Goal: Task Accomplishment & Management: Manage account settings

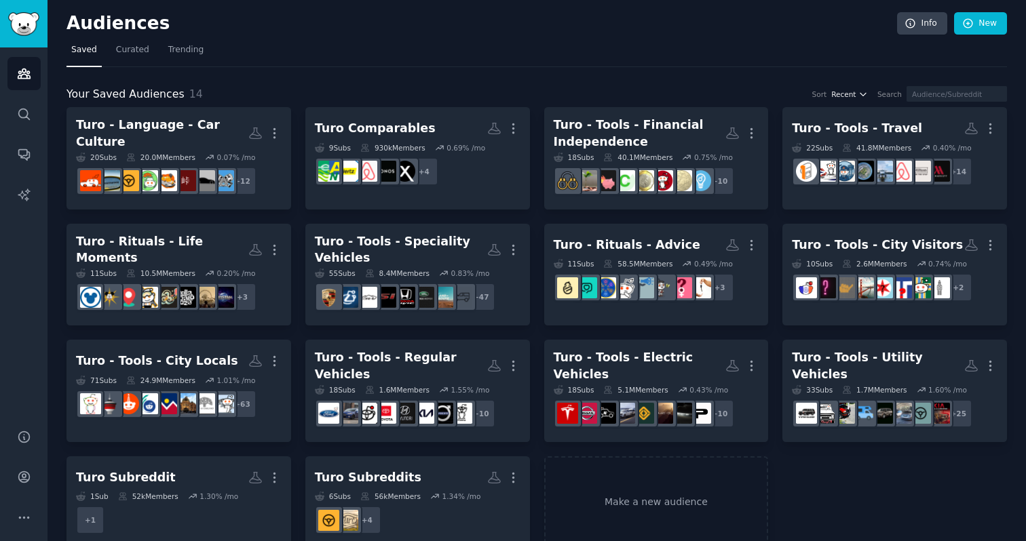
click at [855, 94] on span "Recent" at bounding box center [843, 94] width 24 height 9
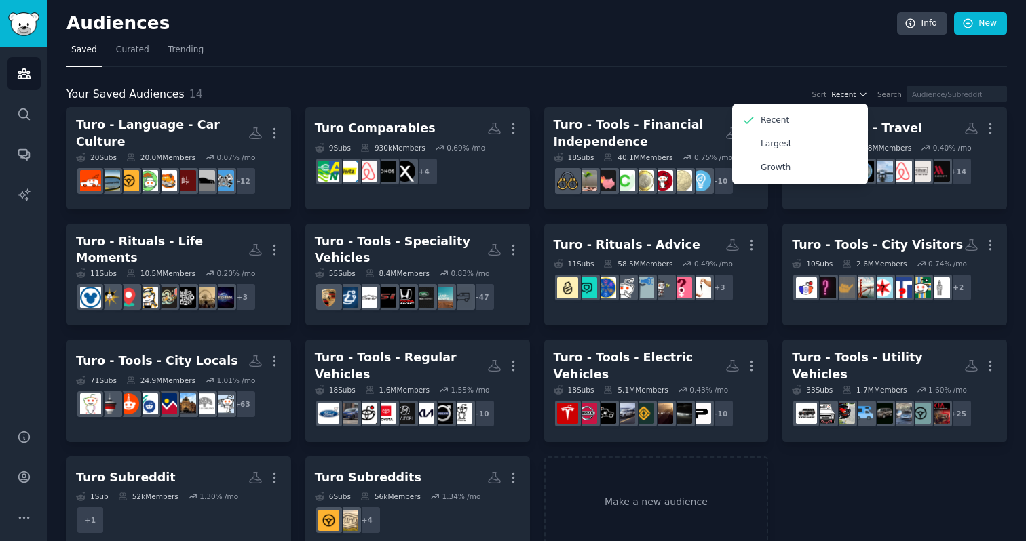
click at [855, 94] on span "Recent" at bounding box center [843, 94] width 24 height 9
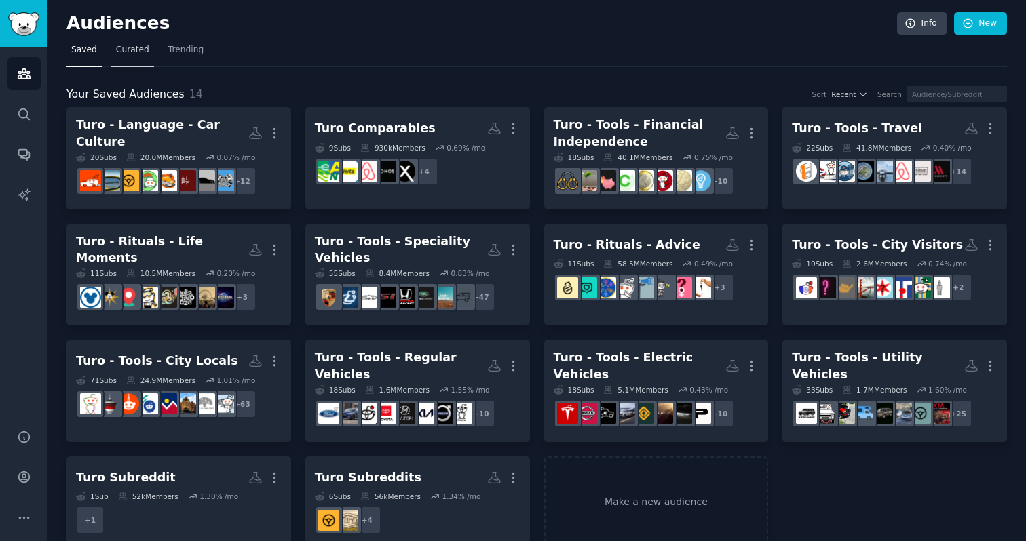
click at [130, 50] on span "Curated" at bounding box center [132, 50] width 33 height 12
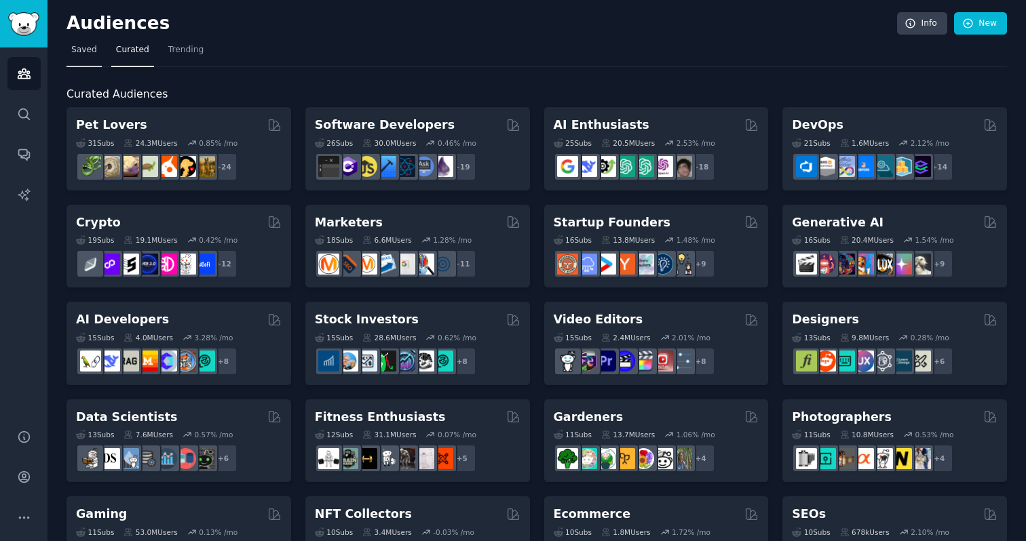
click at [99, 49] on link "Saved" at bounding box center [83, 53] width 35 height 28
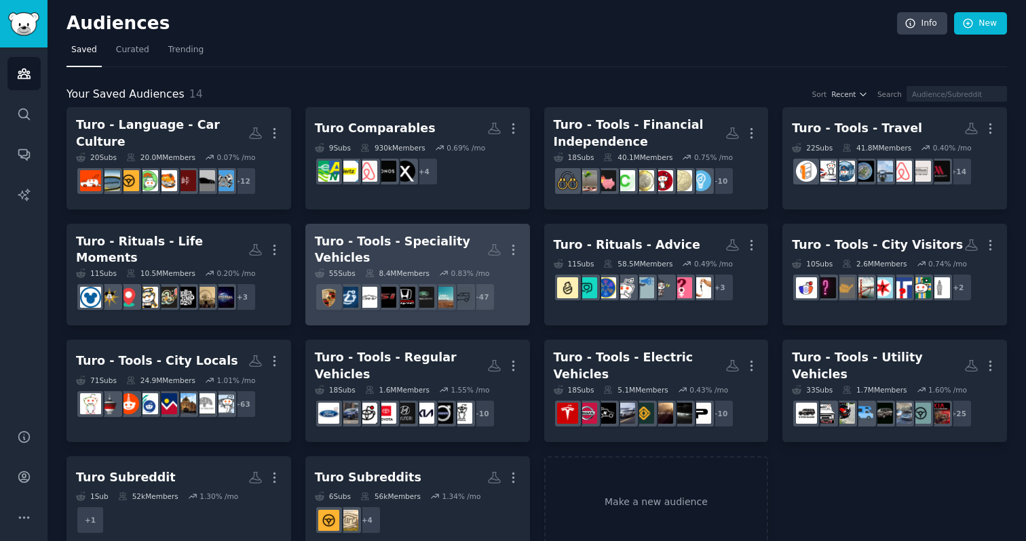
scroll to position [17, 0]
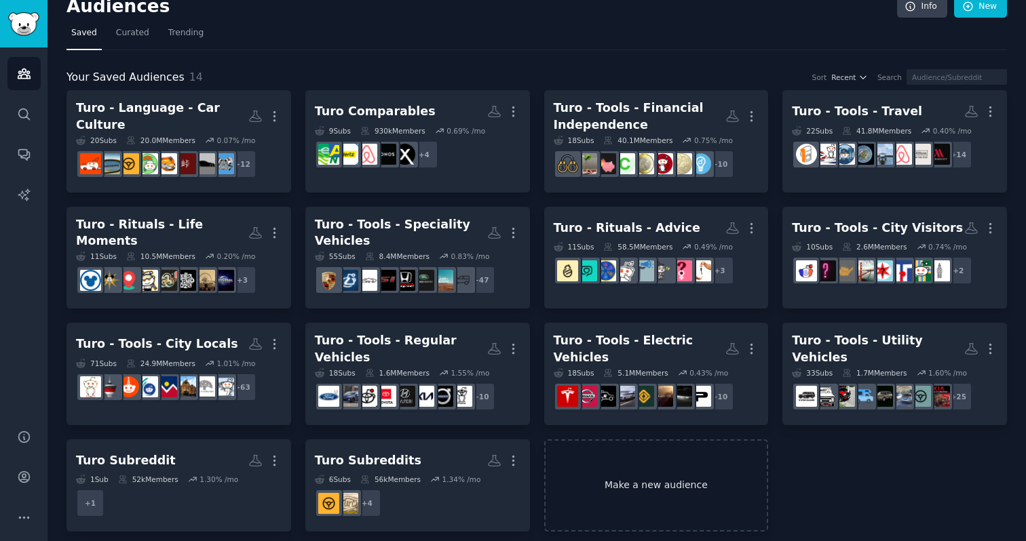
click at [591, 471] on link "Make a new audience" at bounding box center [656, 486] width 225 height 93
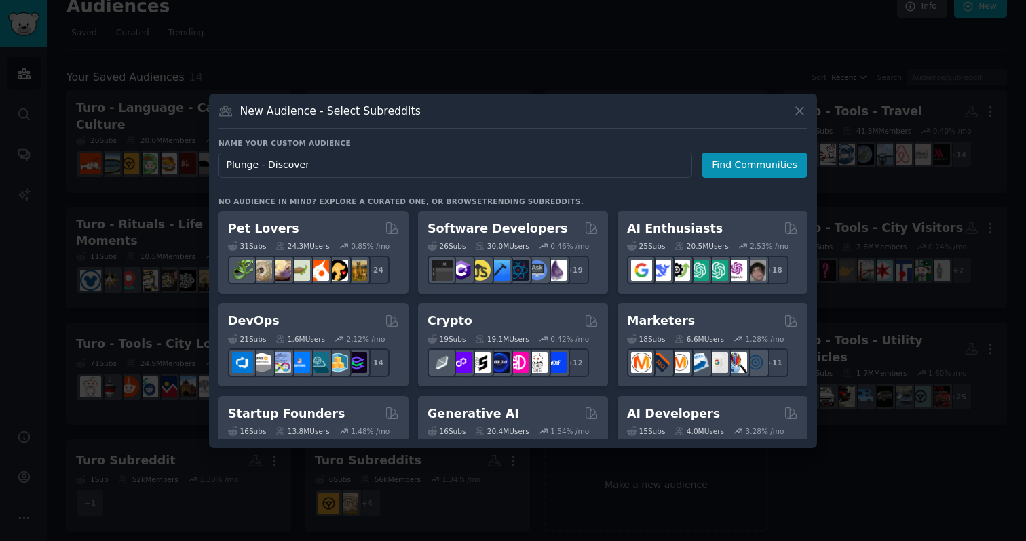
type input "Plunge - Discovery"
click button "Find Communities" at bounding box center [754, 165] width 106 height 25
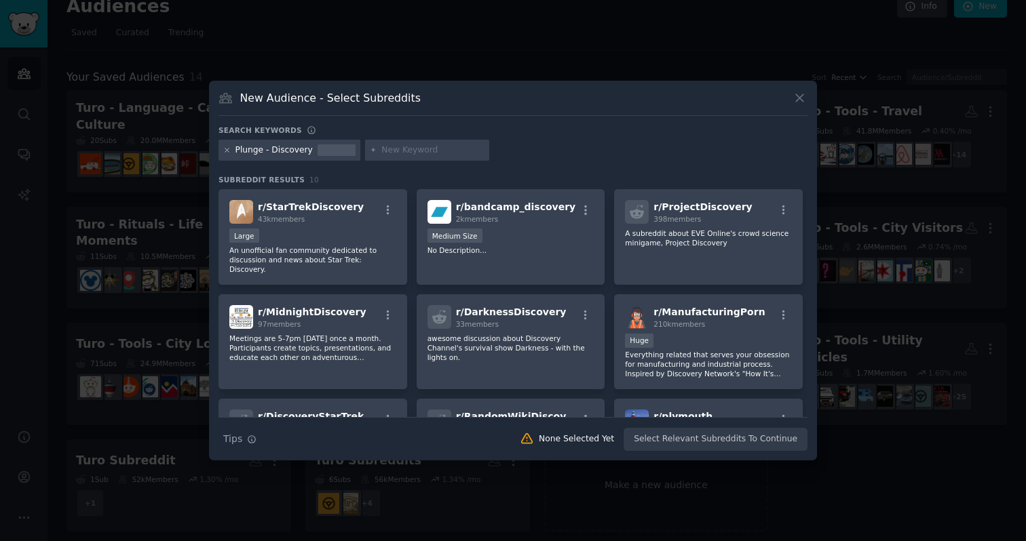
click at [229, 149] on icon at bounding box center [226, 150] width 7 height 7
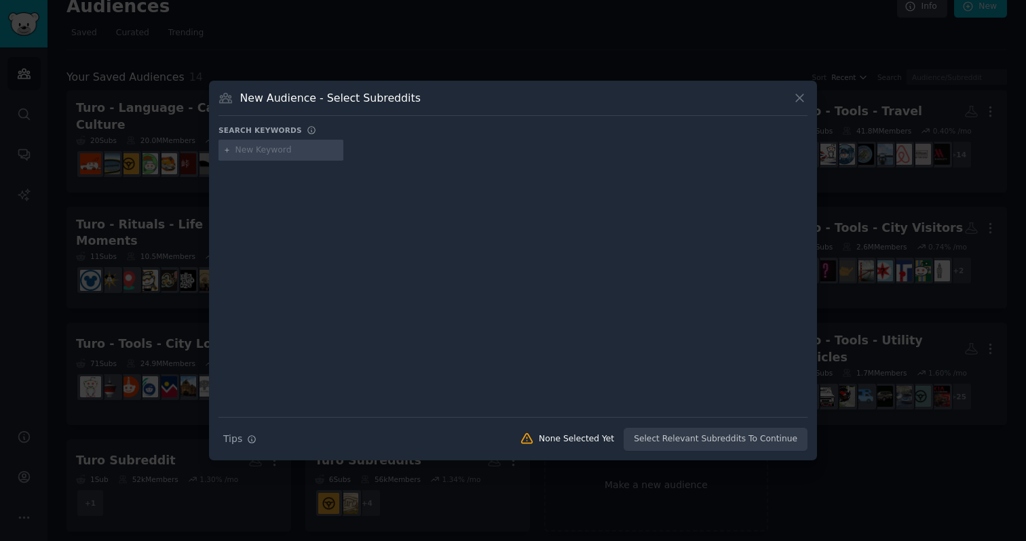
click at [266, 149] on input "text" at bounding box center [286, 150] width 103 height 12
type input "sauna"
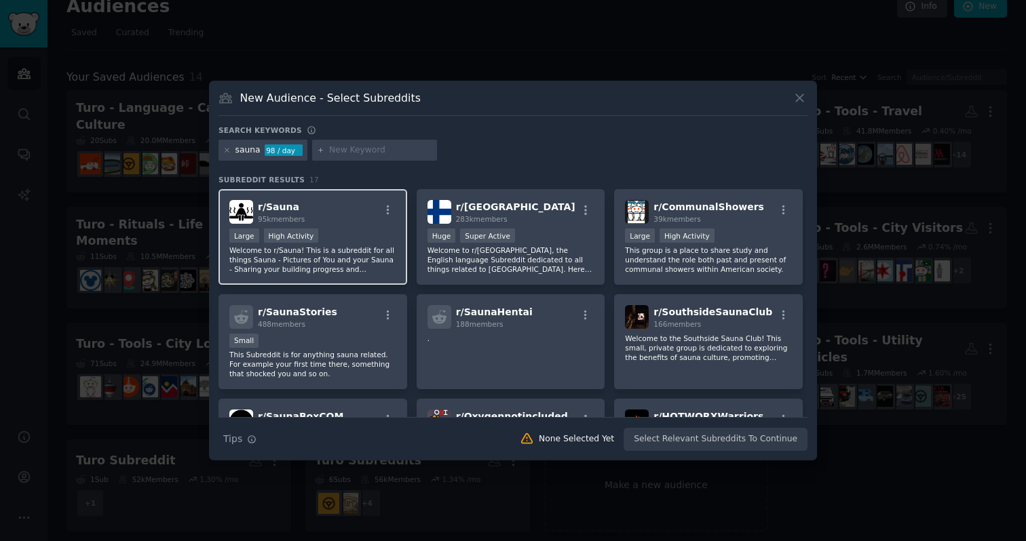
click at [351, 237] on div "Large High Activity" at bounding box center [312, 237] width 167 height 17
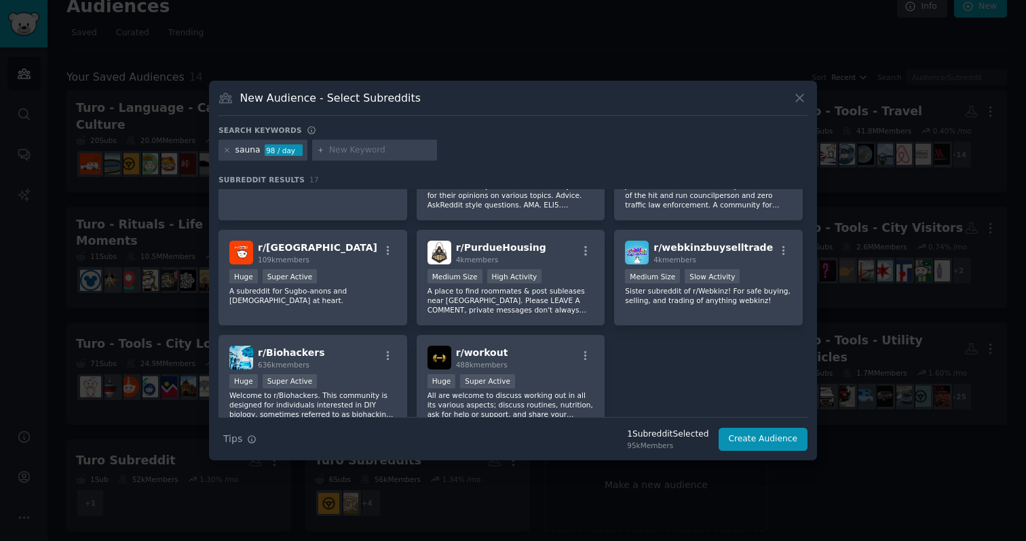
scroll to position [379, 0]
click at [351, 362] on div "r/ Biohackers 636k members" at bounding box center [312, 357] width 167 height 24
click at [508, 401] on p "All are welcome to discuss working out in all its various aspects; discuss rout…" at bounding box center [510, 404] width 167 height 28
click at [223, 151] on icon at bounding box center [226, 150] width 7 height 7
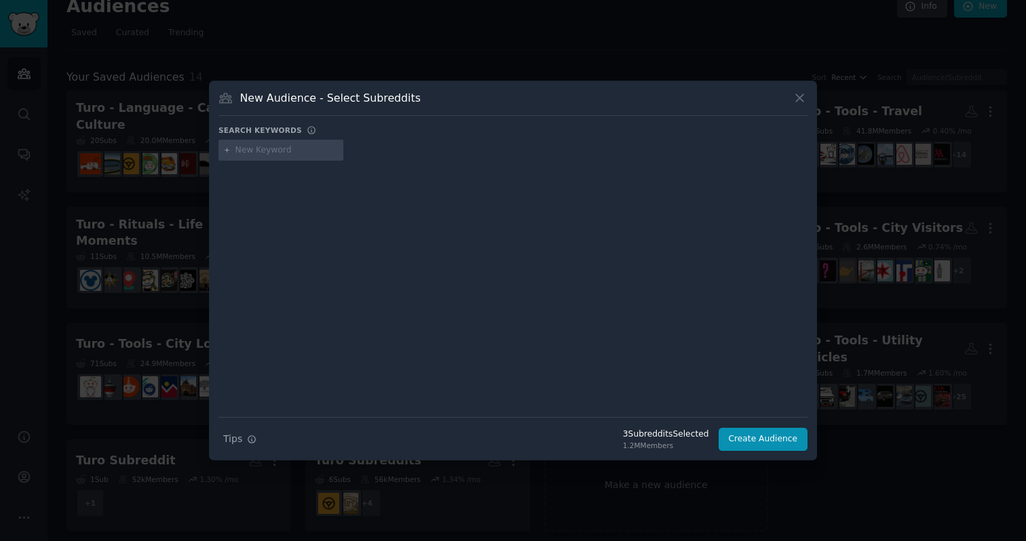
click at [269, 147] on input "text" at bounding box center [286, 150] width 103 height 12
type input "cold plunge"
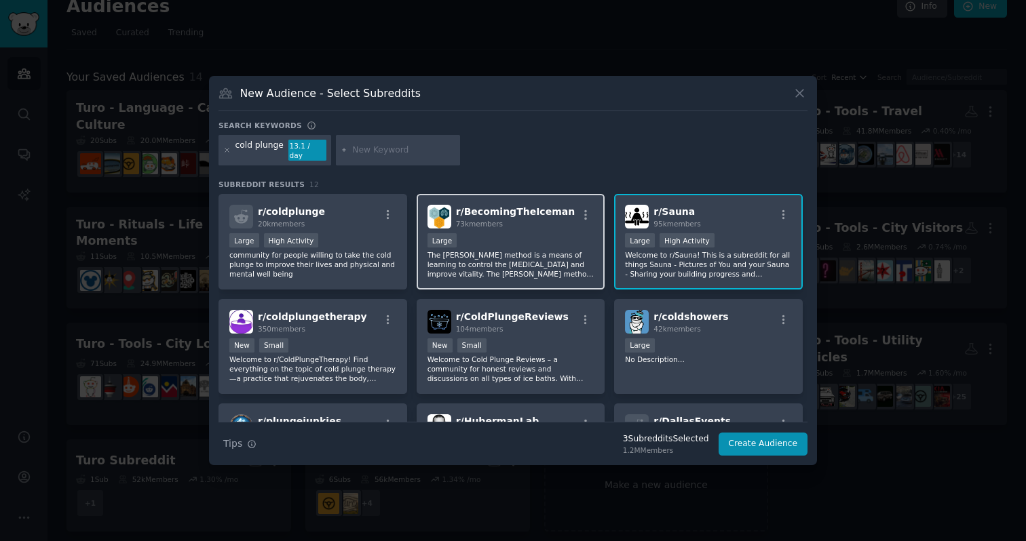
click at [536, 270] on p "The [PERSON_NAME] method is a means of learning to control the [MEDICAL_DATA] a…" at bounding box center [510, 264] width 167 height 28
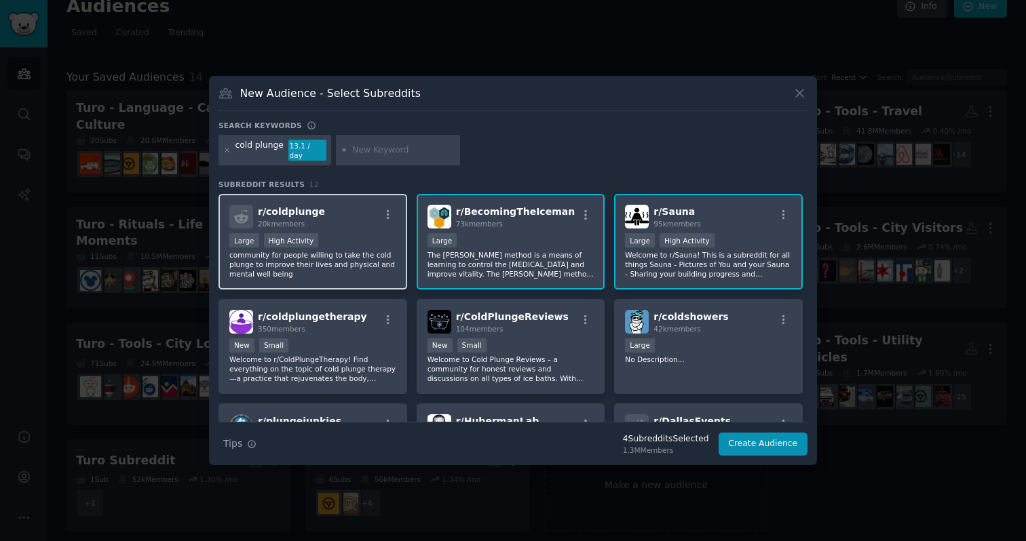
click at [383, 250] on p "community for people willing to take the cold plunge to improve their lives and…" at bounding box center [312, 264] width 167 height 28
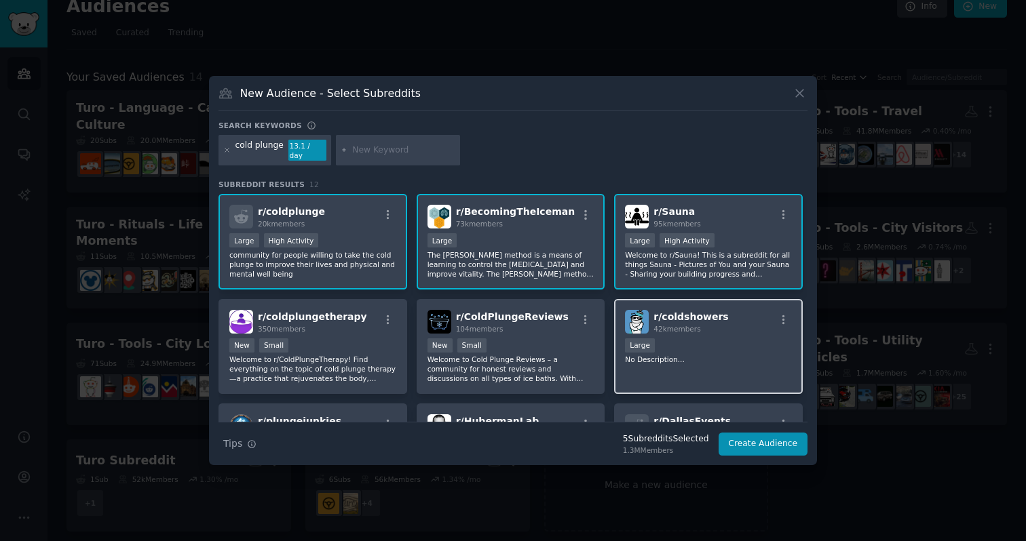
click at [689, 341] on div "Large" at bounding box center [708, 347] width 167 height 17
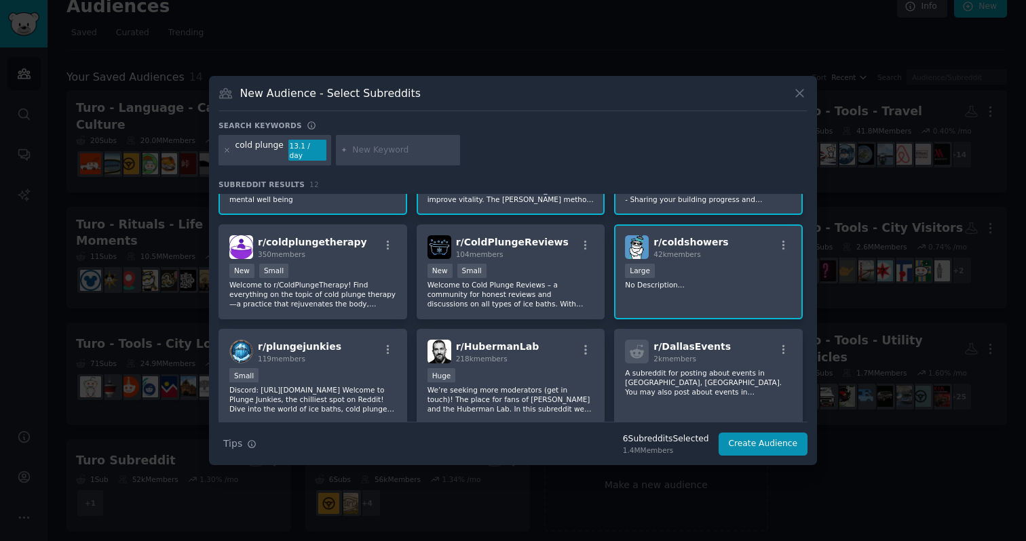
scroll to position [82, 0]
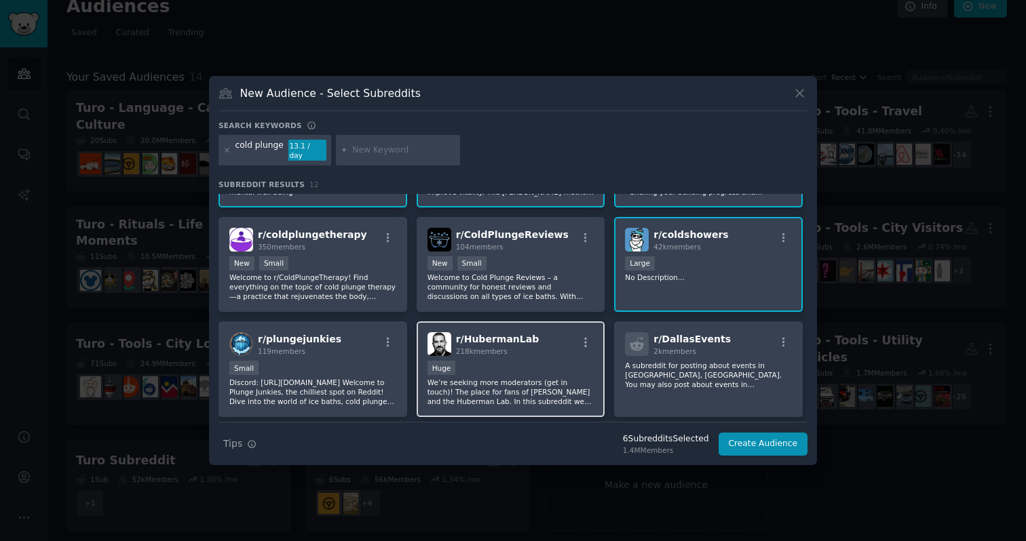
click at [541, 382] on p "We’re seeking more moderators (get in touch)! The place for fans of [PERSON_NAM…" at bounding box center [510, 392] width 167 height 28
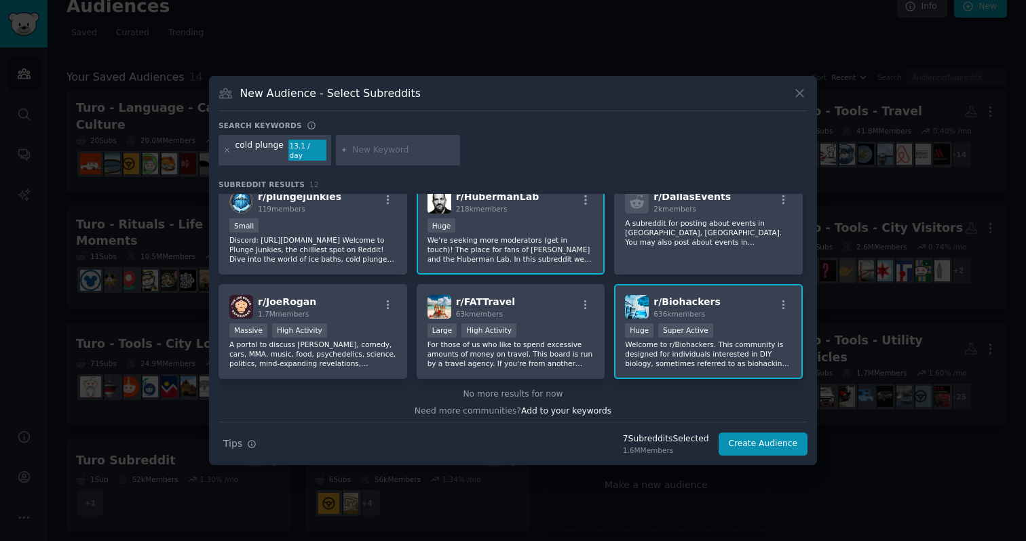
scroll to position [229, 0]
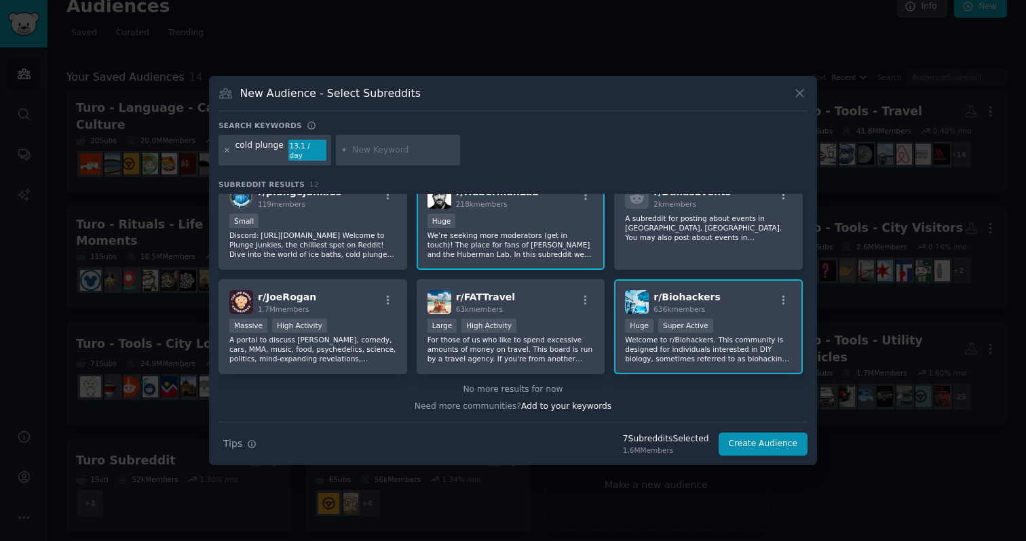
click at [224, 151] on icon at bounding box center [226, 150] width 7 height 7
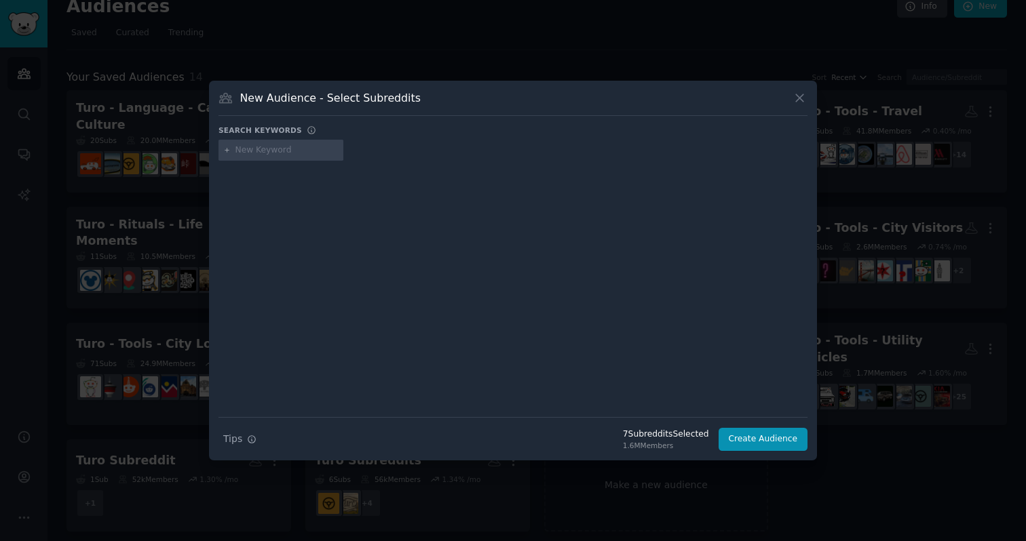
click at [250, 153] on input "text" at bounding box center [286, 150] width 103 height 12
type input "biohacking"
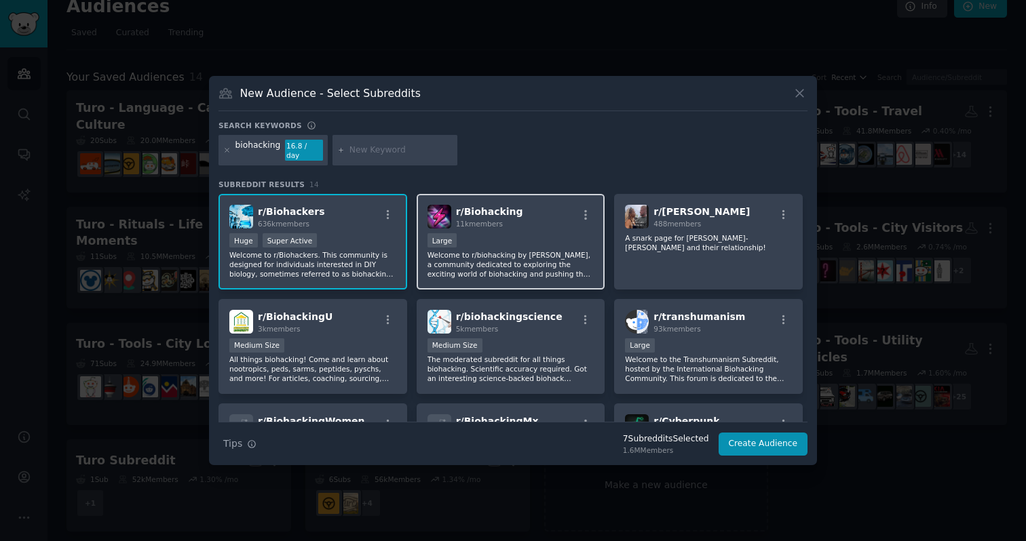
scroll to position [107, 0]
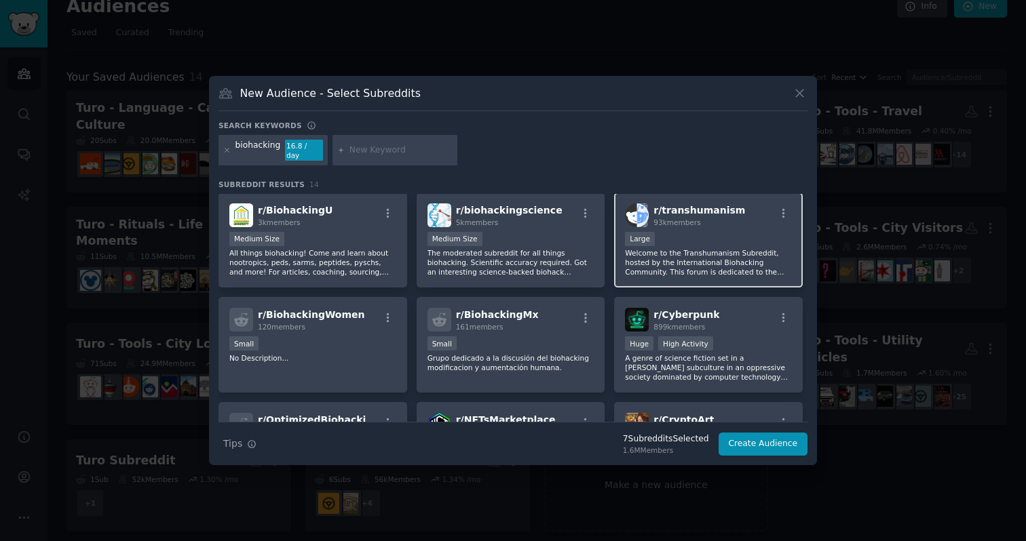
click at [731, 248] on p "Welcome to the Transhumanism Subreddit, hosted by the International Biohacking …" at bounding box center [708, 262] width 167 height 28
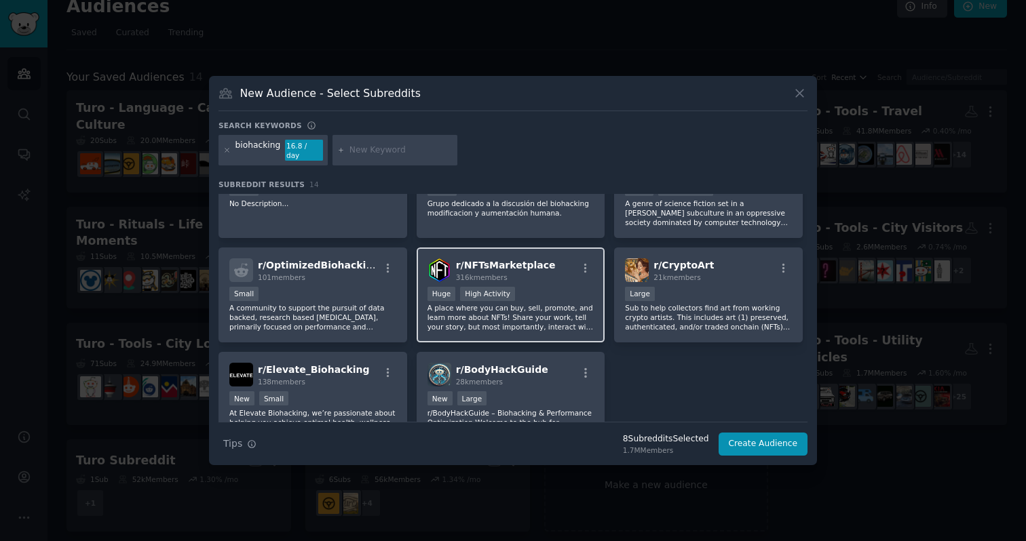
scroll to position [334, 0]
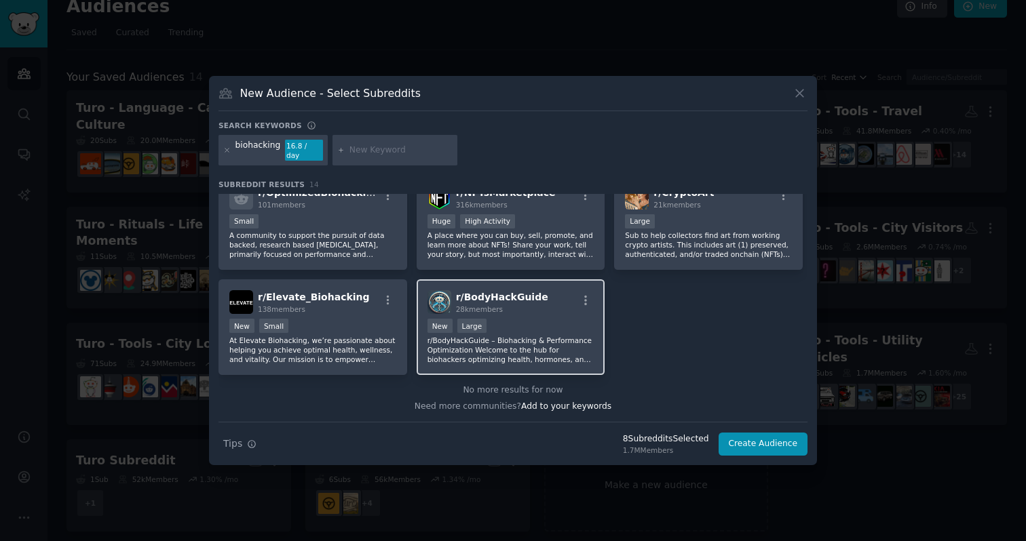
click at [534, 292] on span "r/ BodyHackGuide" at bounding box center [502, 297] width 92 height 11
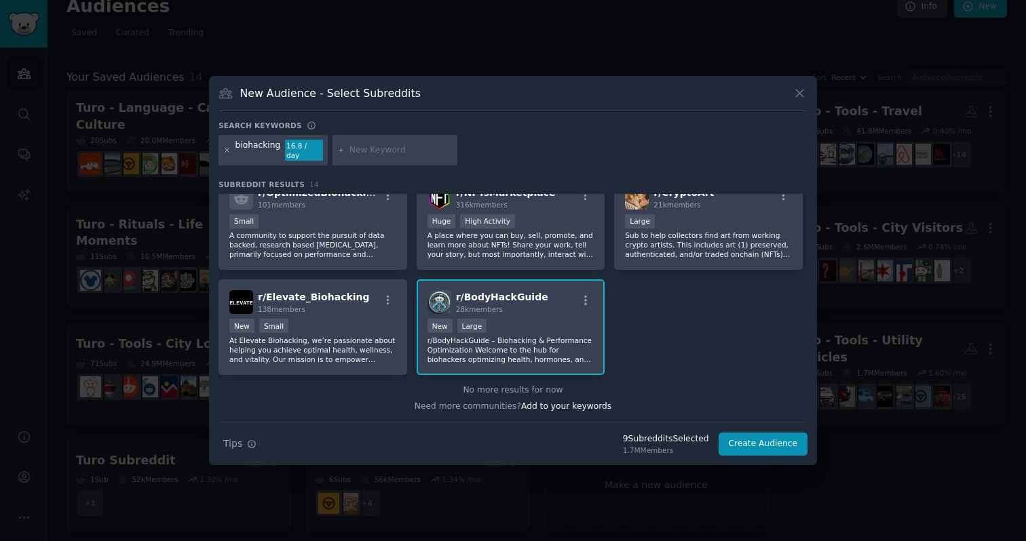
click at [227, 153] on icon at bounding box center [226, 150] width 7 height 7
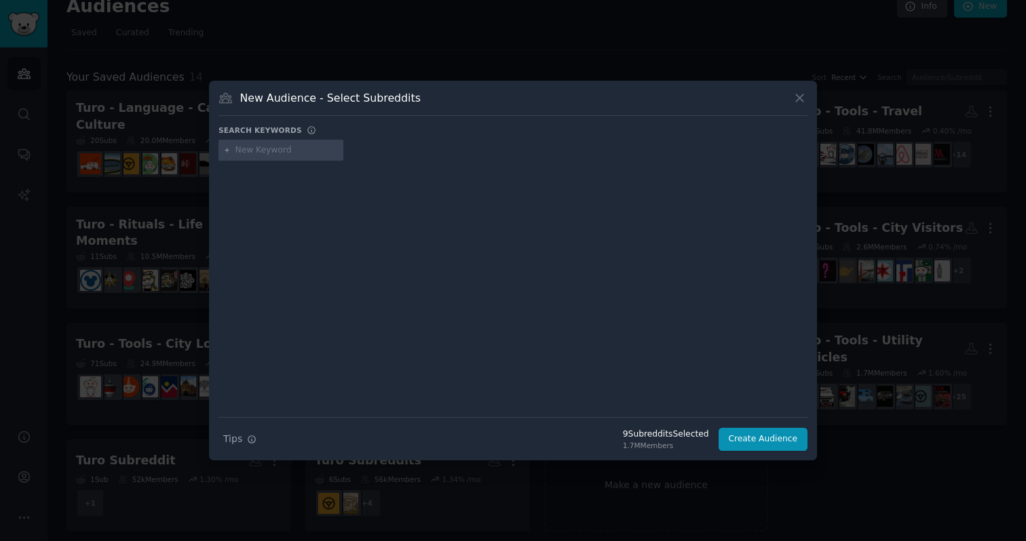
click at [242, 152] on input "text" at bounding box center [286, 150] width 103 height 12
type input "fitness"
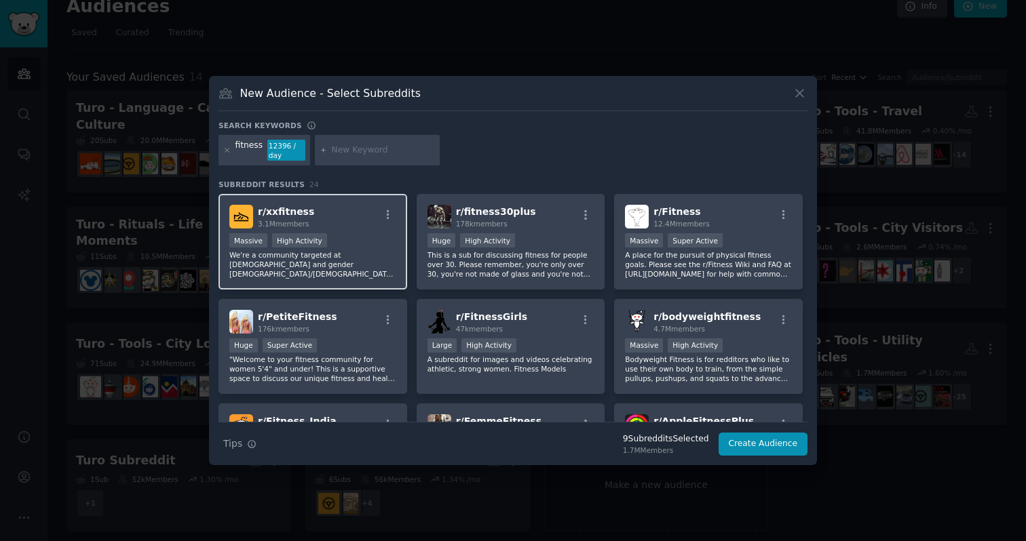
click at [378, 269] on p "We're a community targeted at [DEMOGRAPHIC_DATA] and gender [DEMOGRAPHIC_DATA]/…" at bounding box center [312, 264] width 167 height 28
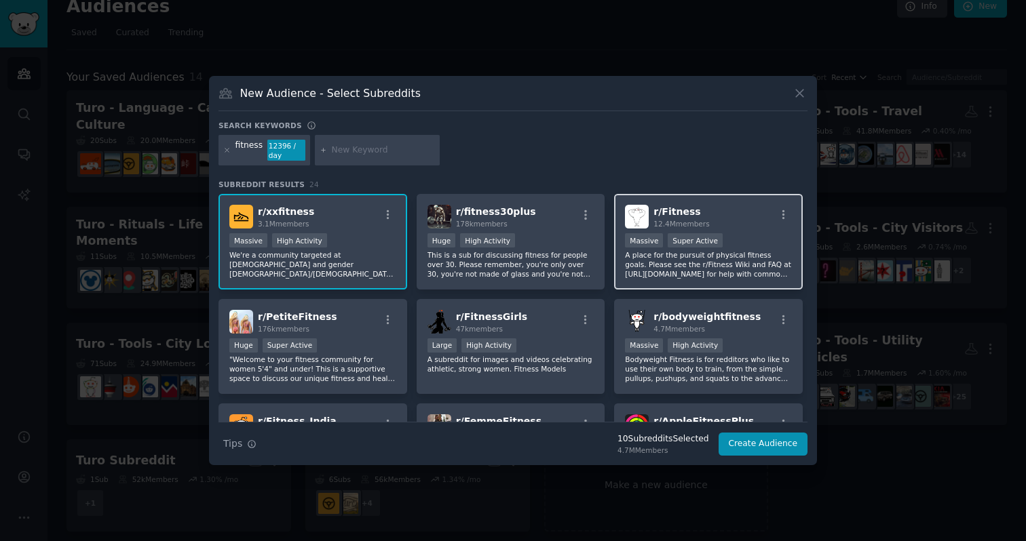
click at [764, 259] on p "A place for the pursuit of physical fitness goals. Please see the r/Fitness Wik…" at bounding box center [708, 264] width 167 height 28
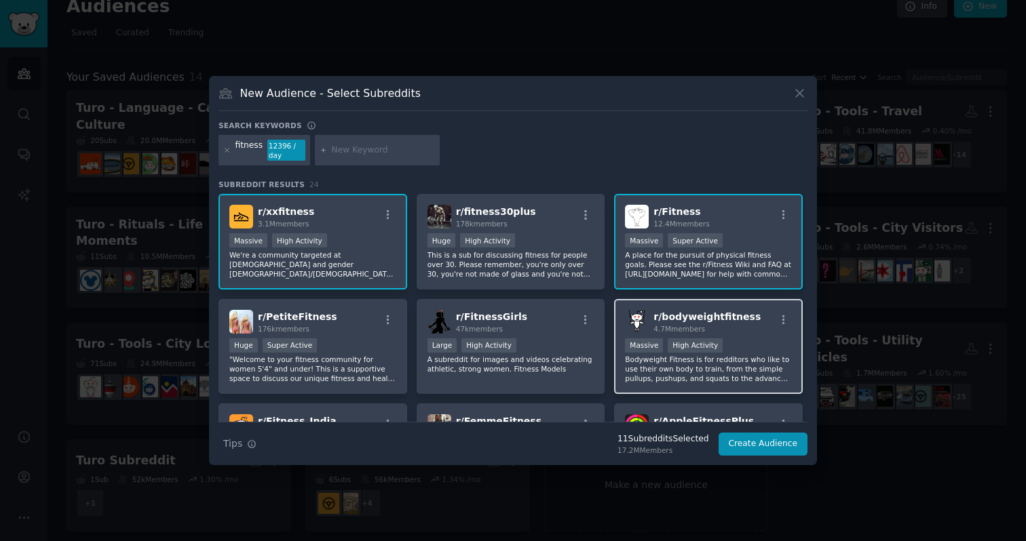
click at [628, 379] on p "Bodyweight Fitness is for redditors who like to use their own body to train, fr…" at bounding box center [708, 369] width 167 height 28
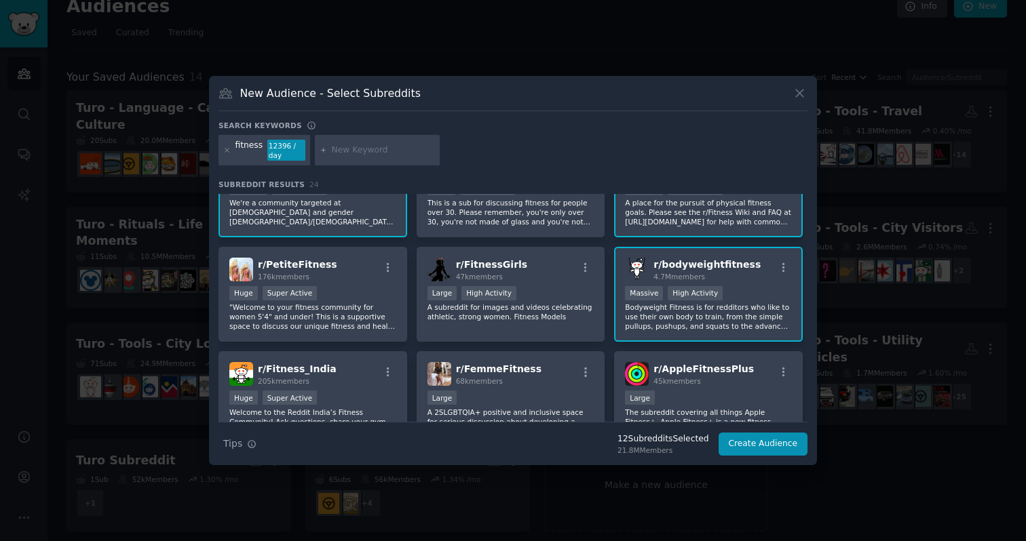
scroll to position [54, 0]
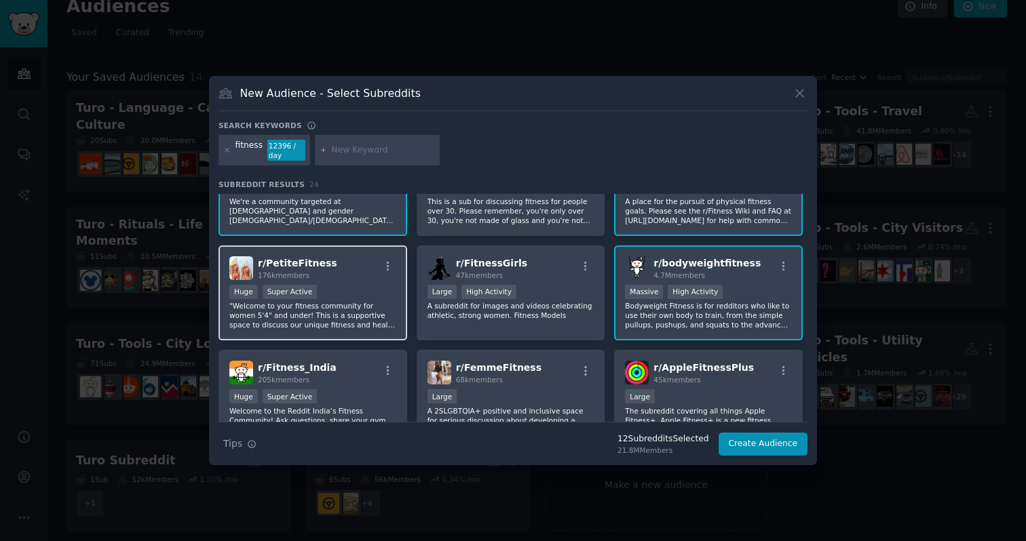
click at [379, 318] on p ""Welcome to your fitness community for women 5'4" and under! This is a supporti…" at bounding box center [312, 315] width 167 height 28
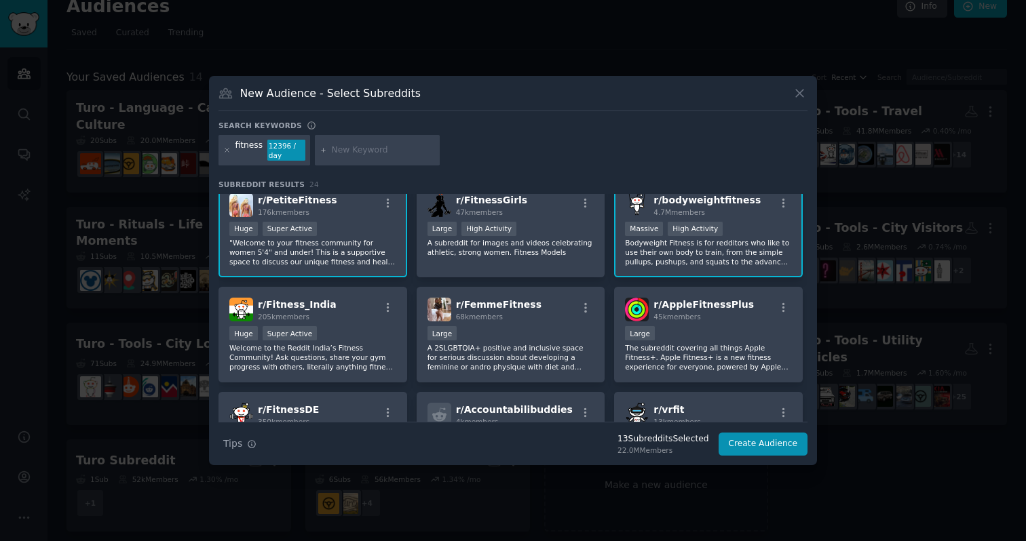
scroll to position [118, 0]
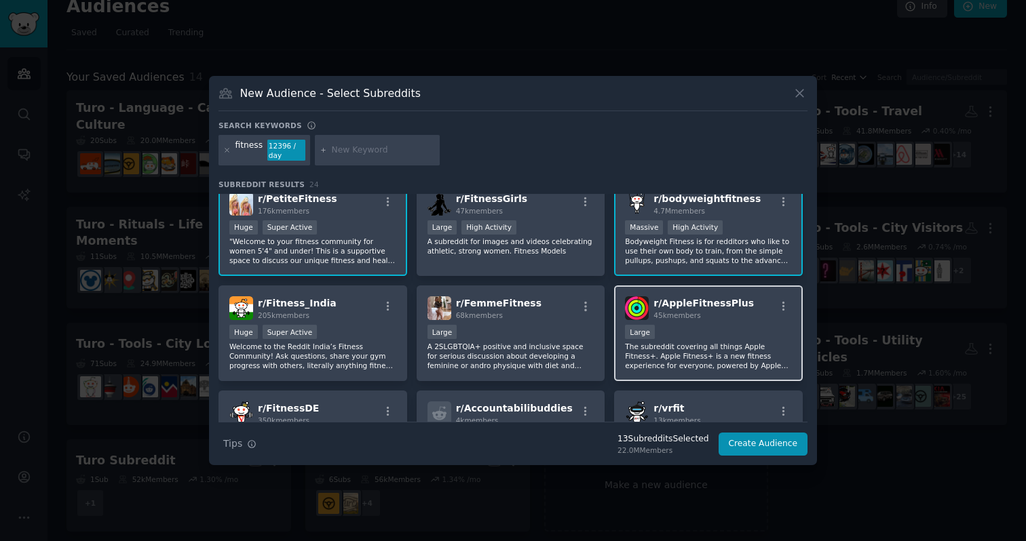
click at [728, 325] on div "Large" at bounding box center [708, 333] width 167 height 17
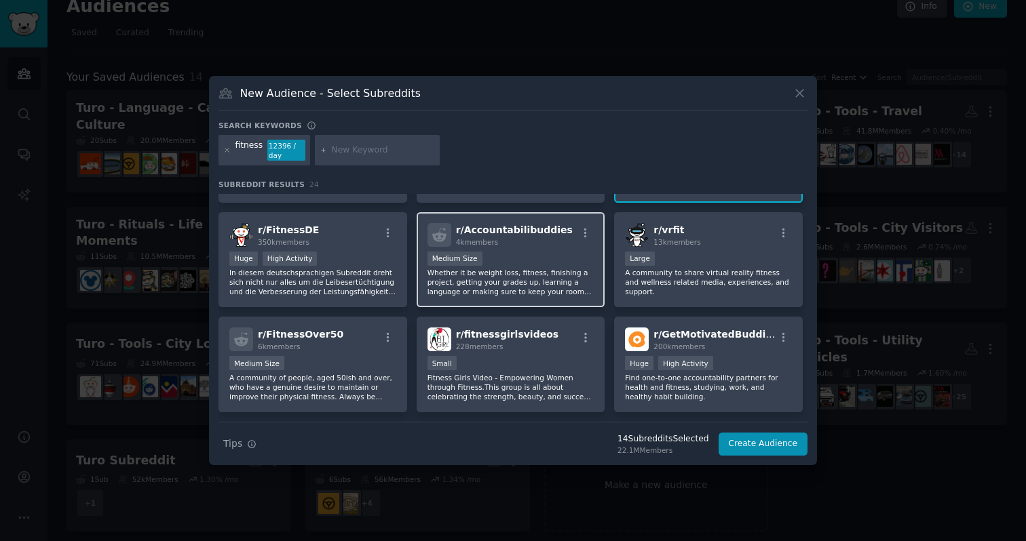
scroll to position [312, 0]
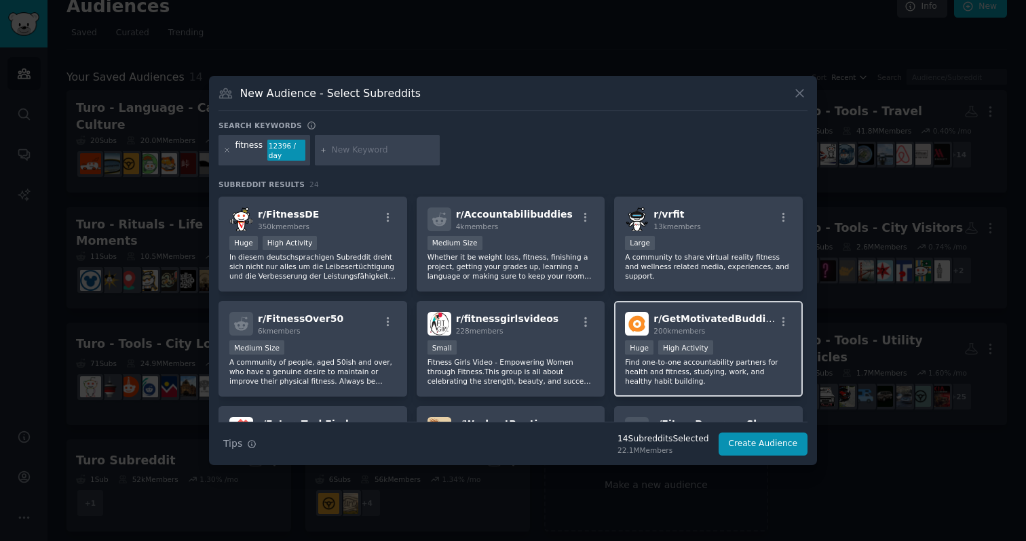
click at [732, 360] on p "Find one-to-one accountability partners for health and fitness, studying, work,…" at bounding box center [708, 372] width 167 height 28
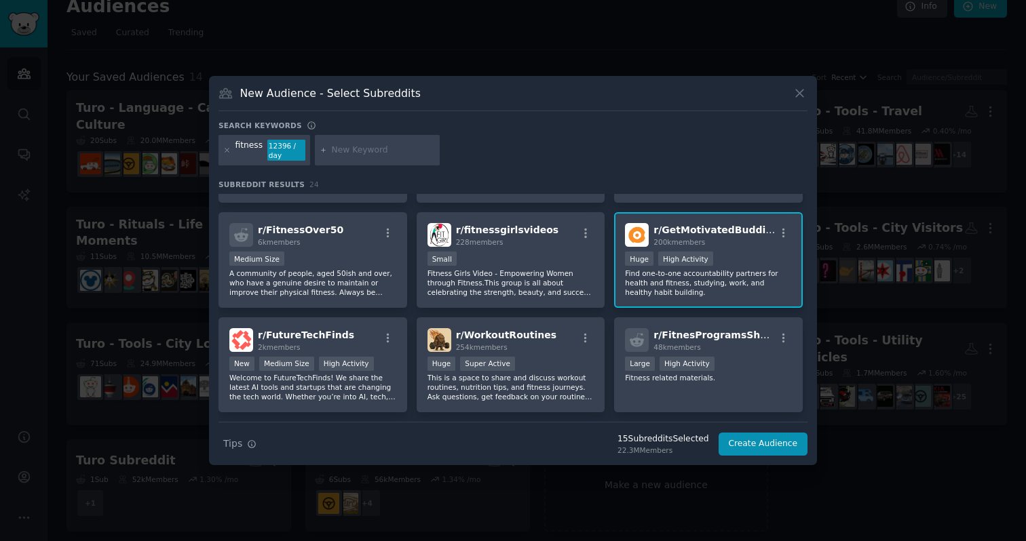
scroll to position [404, 0]
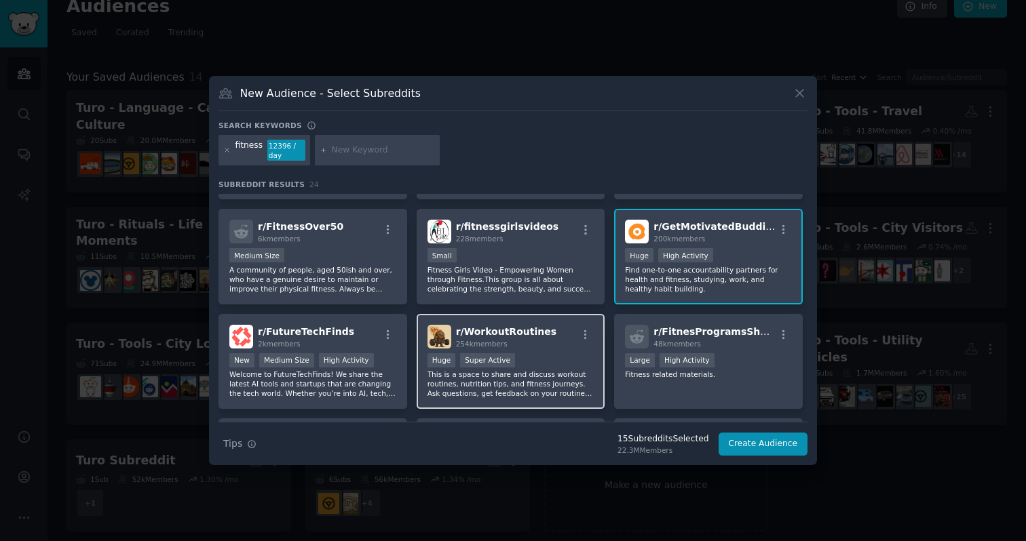
click at [560, 368] on div "Huge Super Active" at bounding box center [510, 361] width 167 height 17
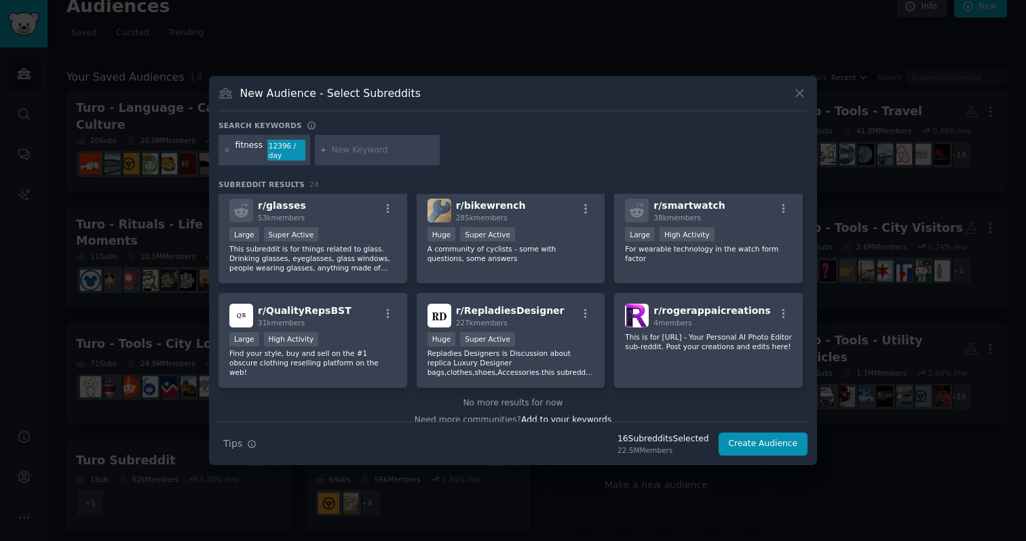
scroll to position [649, 0]
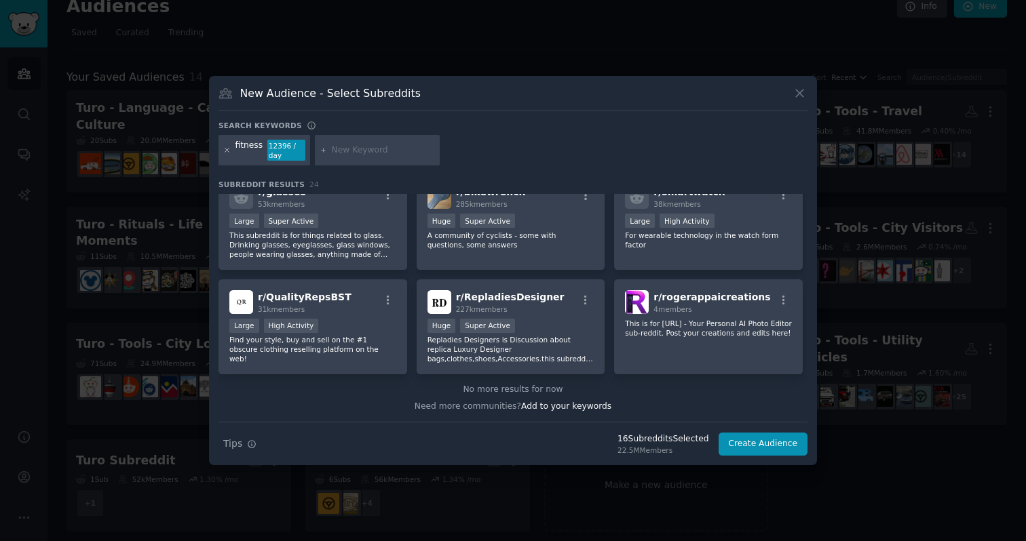
click at [225, 152] on icon at bounding box center [226, 150] width 7 height 7
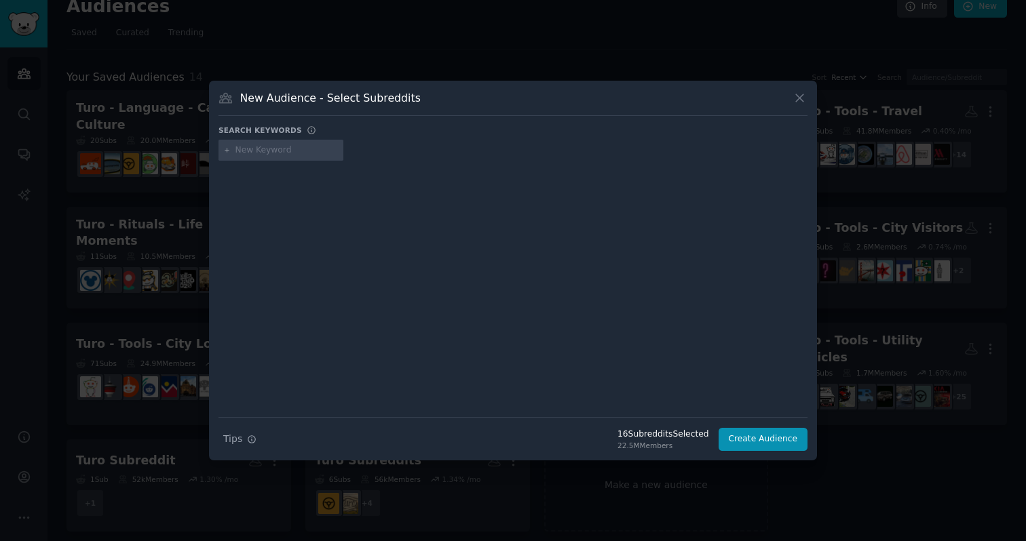
click at [252, 147] on input "text" at bounding box center [286, 150] width 103 height 12
type input "immortality"
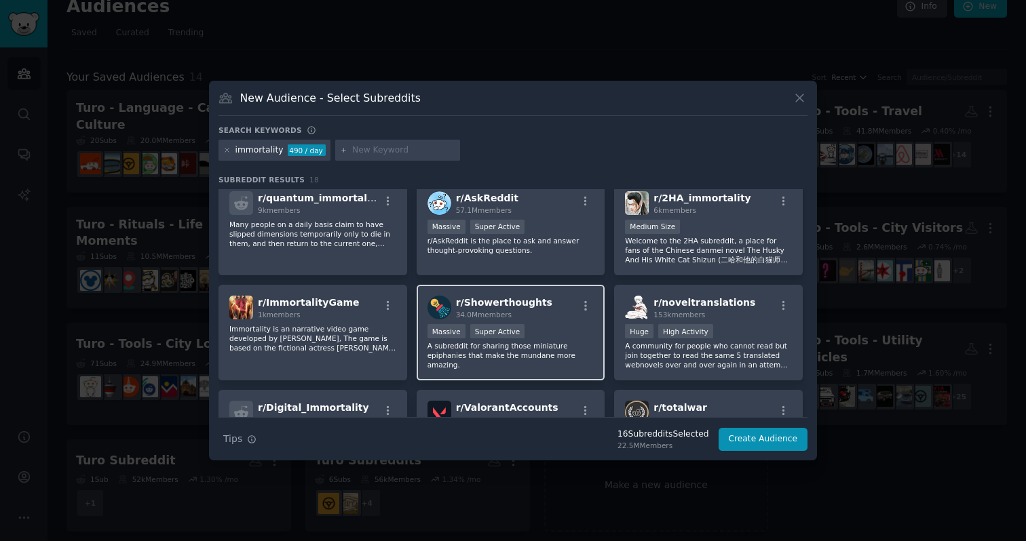
scroll to position [132, 0]
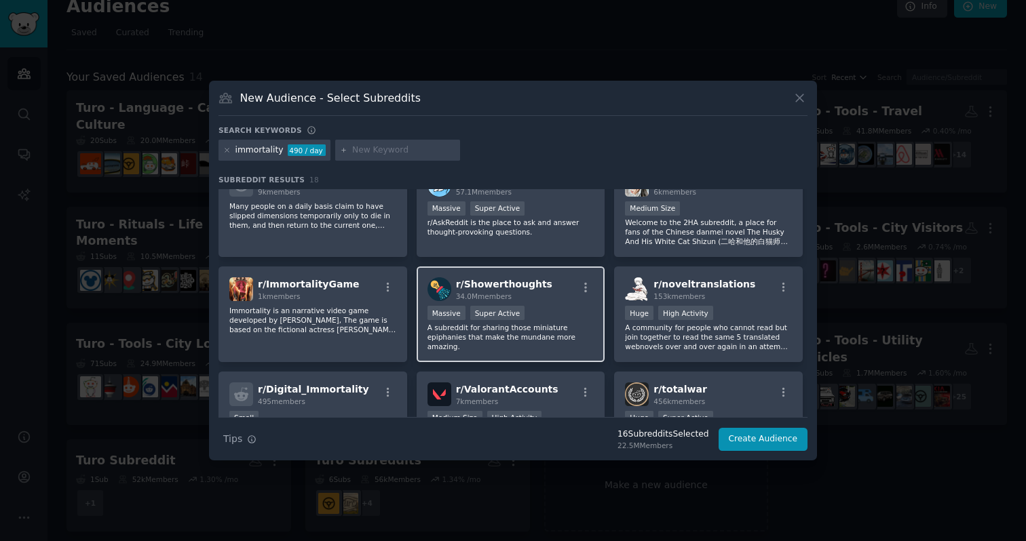
click at [561, 333] on p "A subreddit for sharing those miniature epiphanies that make the mundane more a…" at bounding box center [510, 337] width 167 height 28
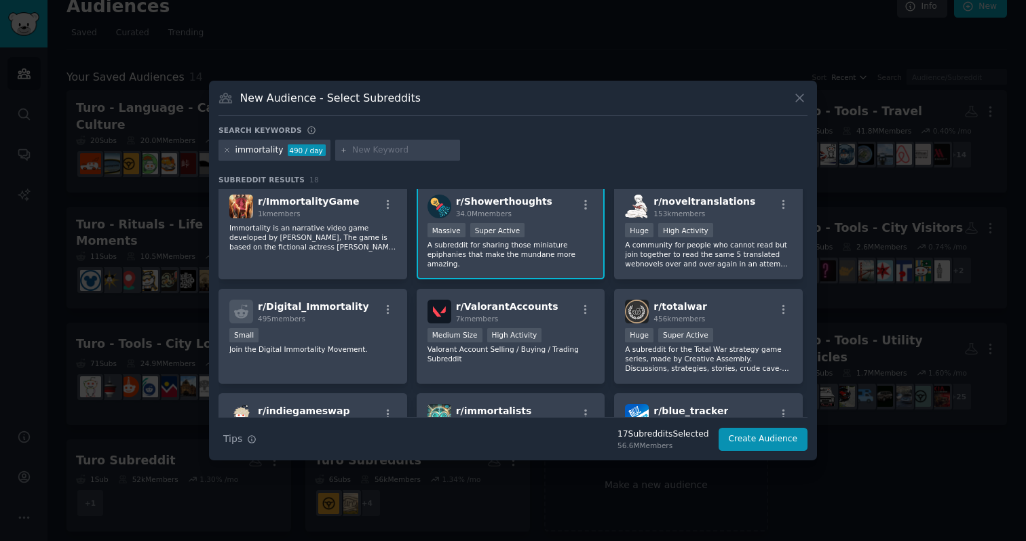
click at [571, 246] on p "A subreddit for sharing those miniature epiphanies that make the mundane more a…" at bounding box center [510, 254] width 167 height 28
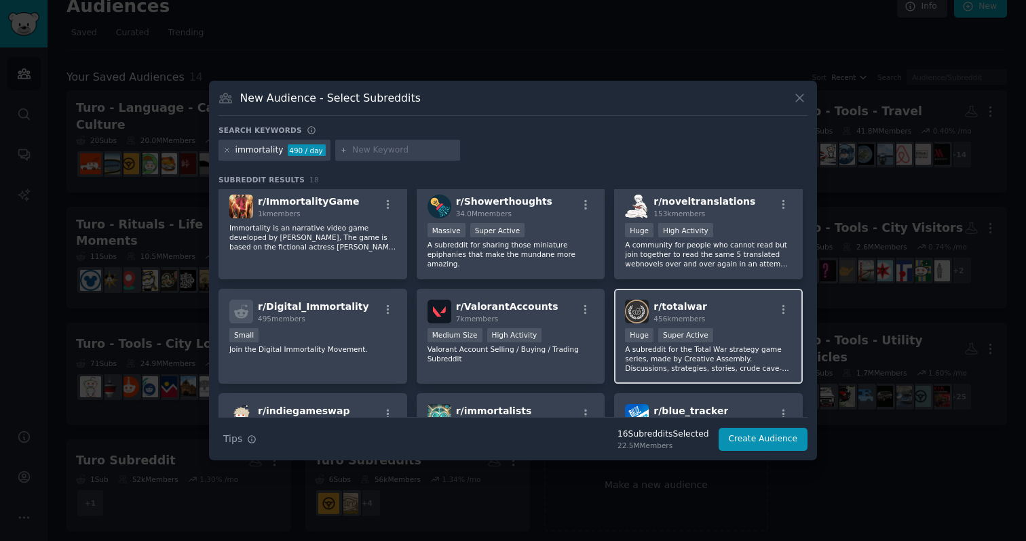
scroll to position [290, 0]
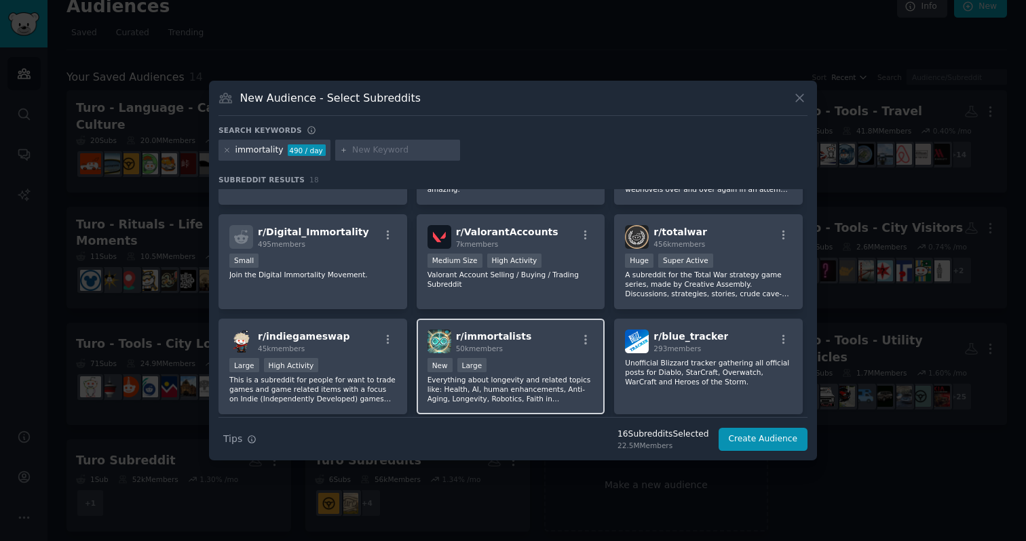
click at [530, 367] on div "New Large" at bounding box center [510, 366] width 167 height 17
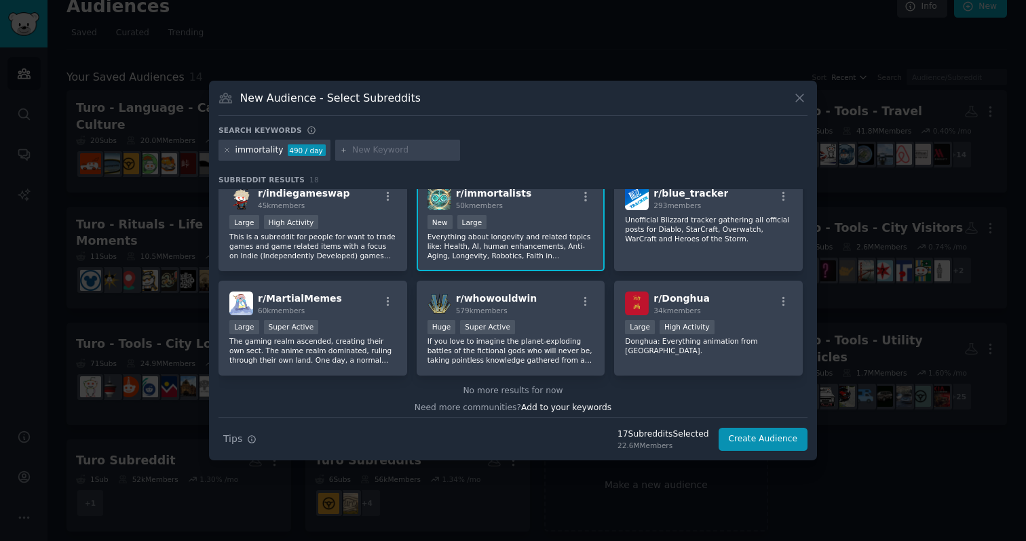
scroll to position [439, 0]
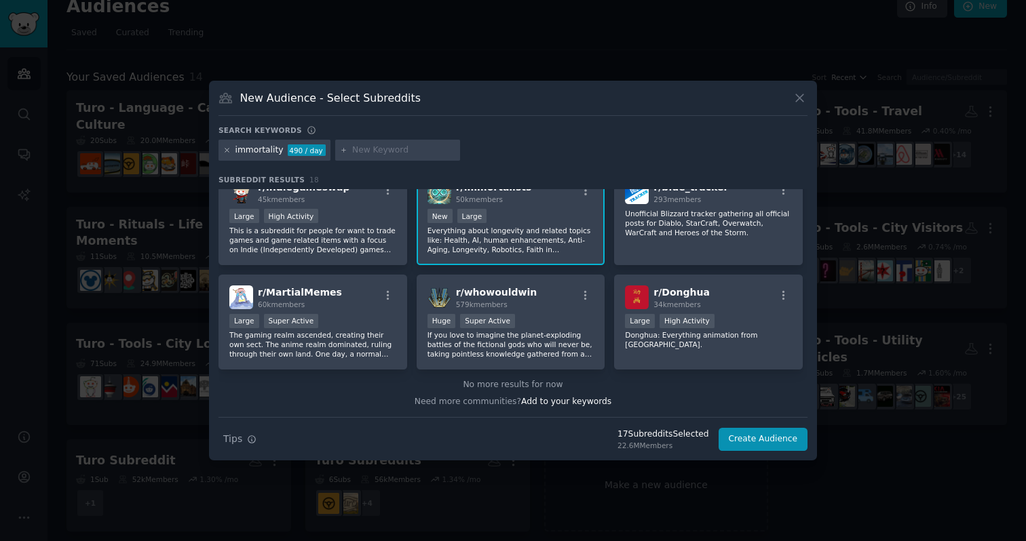
click at [226, 152] on icon at bounding box center [226, 150] width 7 height 7
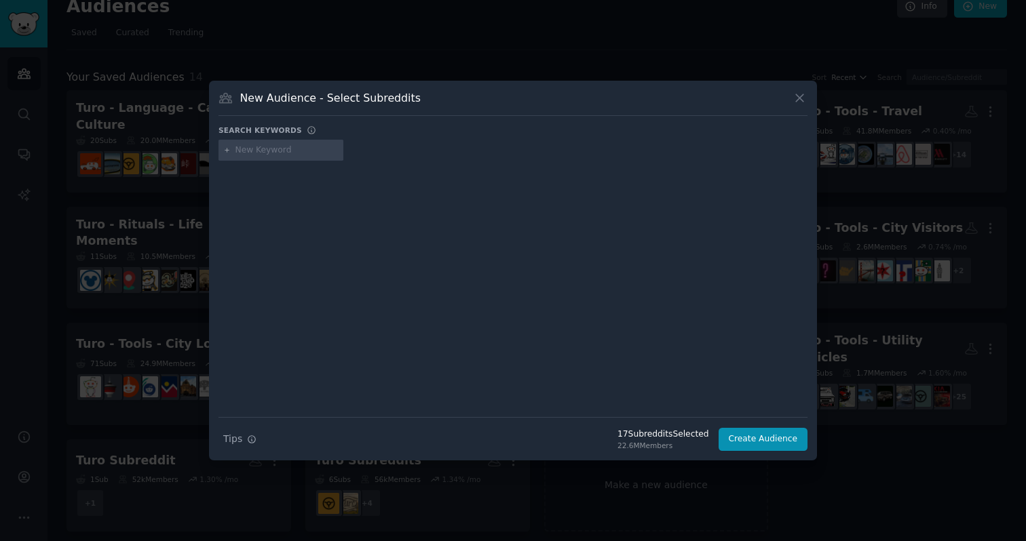
click at [251, 151] on input "text" at bounding box center [286, 150] width 103 height 12
type input "longevity"
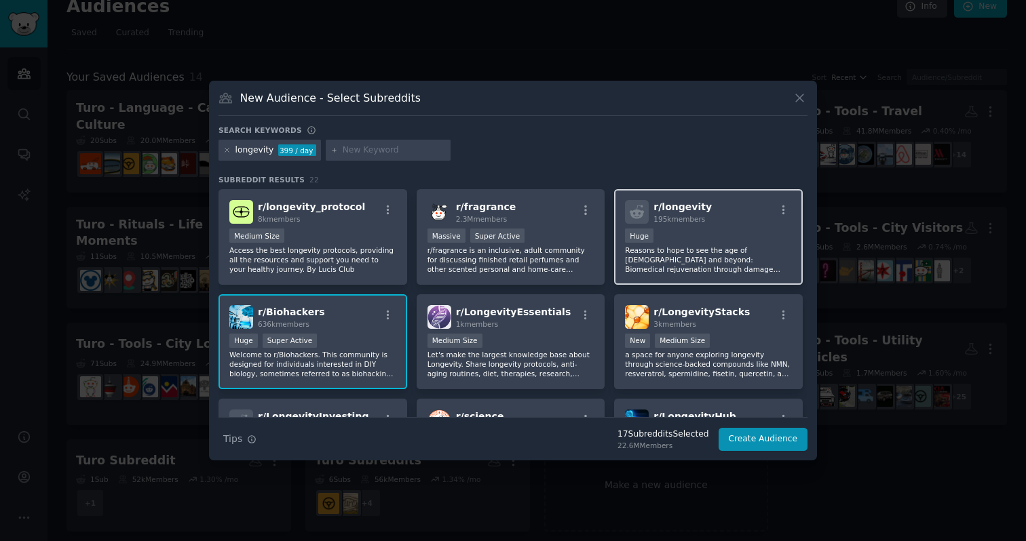
click at [697, 248] on p "Reasons to hope to see the age of [DEMOGRAPHIC_DATA] and beyond: Biomedical rej…" at bounding box center [708, 260] width 167 height 28
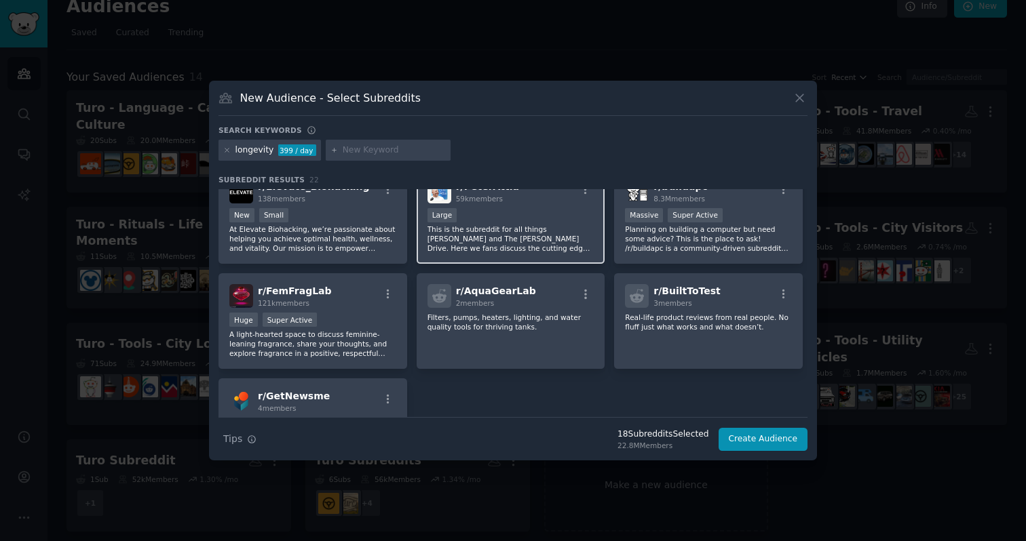
scroll to position [622, 0]
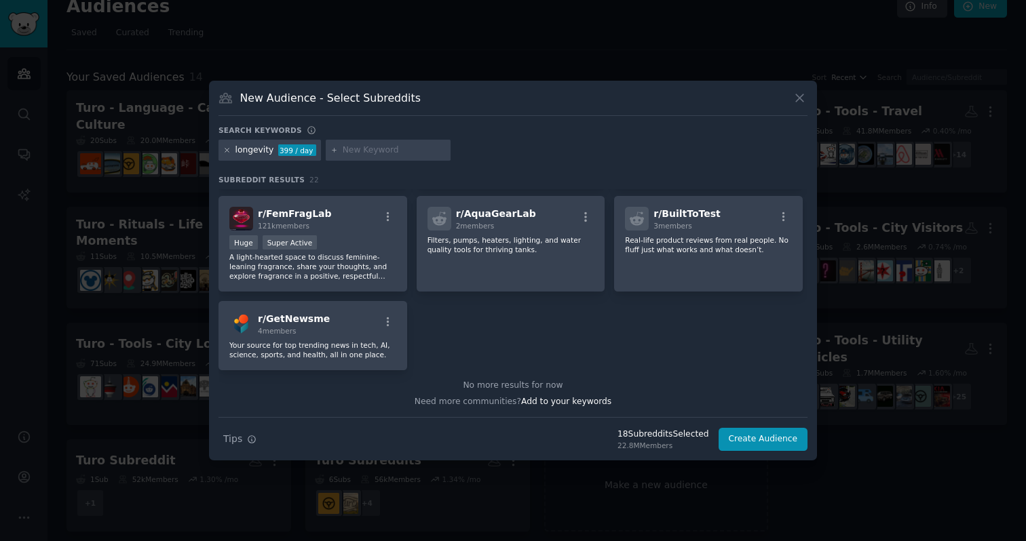
click at [227, 152] on icon at bounding box center [226, 150] width 7 height 7
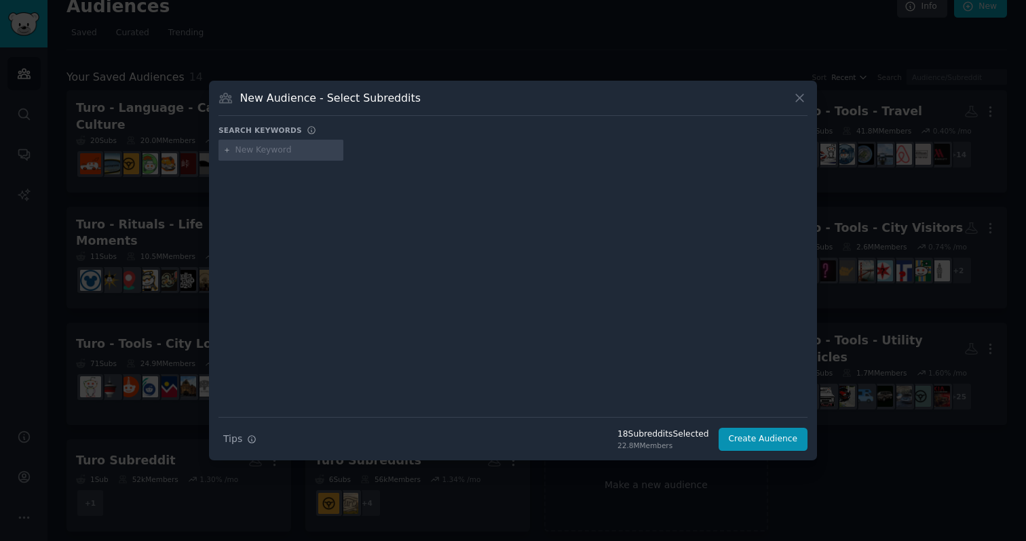
click at [267, 147] on input "text" at bounding box center [286, 150] width 103 height 12
type input "bloodwork"
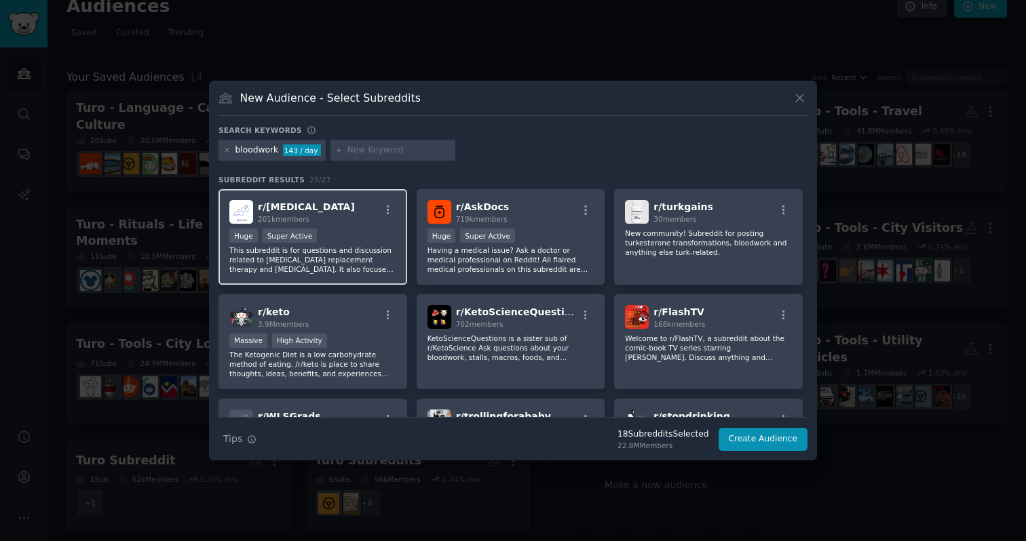
click at [358, 251] on p "This subreddit is for questions and discussion related to [MEDICAL_DATA] replac…" at bounding box center [312, 260] width 167 height 28
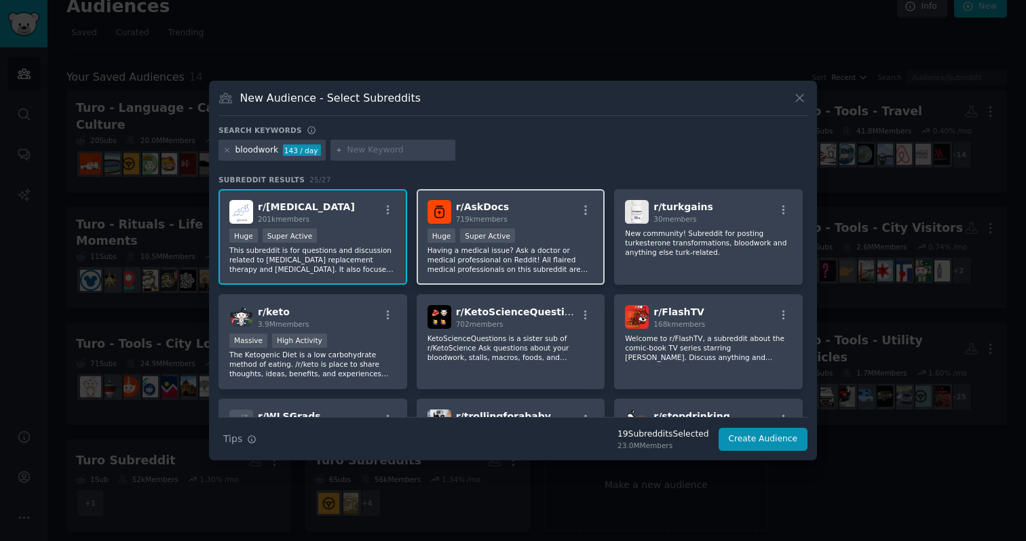
click at [560, 269] on p "Having a medical issue? Ask a doctor or medical professional on Reddit! All fla…" at bounding box center [510, 260] width 167 height 28
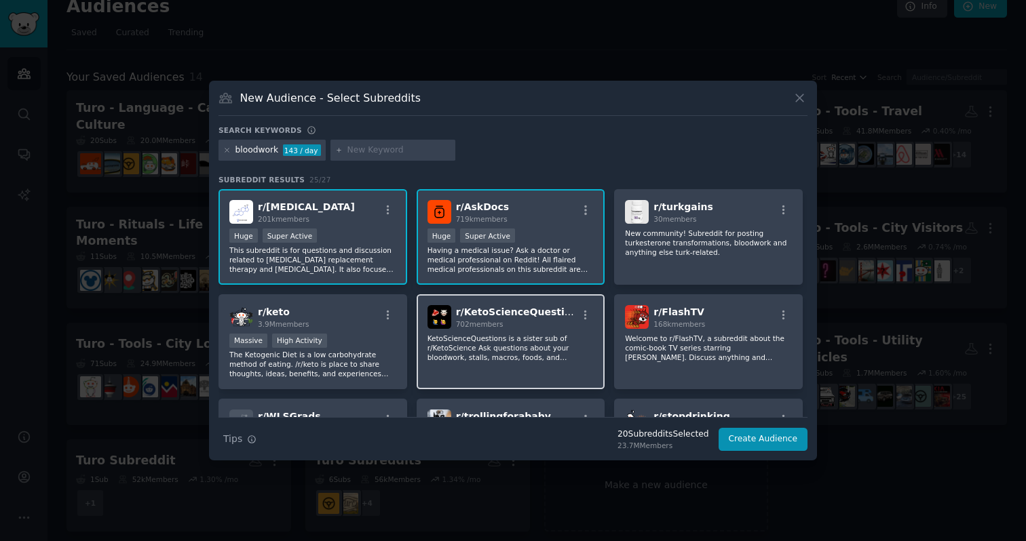
scroll to position [58, 0]
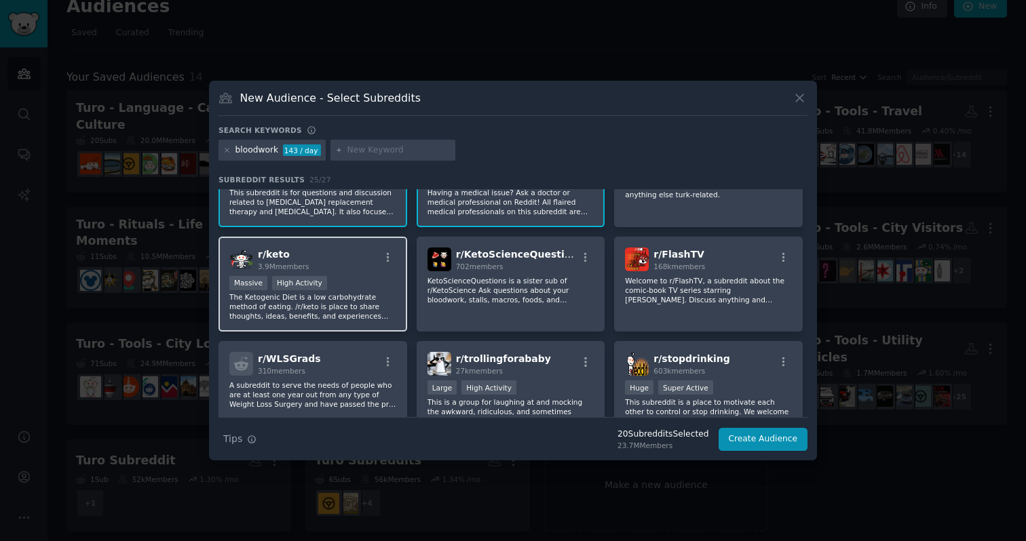
click at [355, 275] on div "r/ keto 3.9M members Massive High Activity The Ketogenic Diet is a low carbohyd…" at bounding box center [312, 285] width 189 height 96
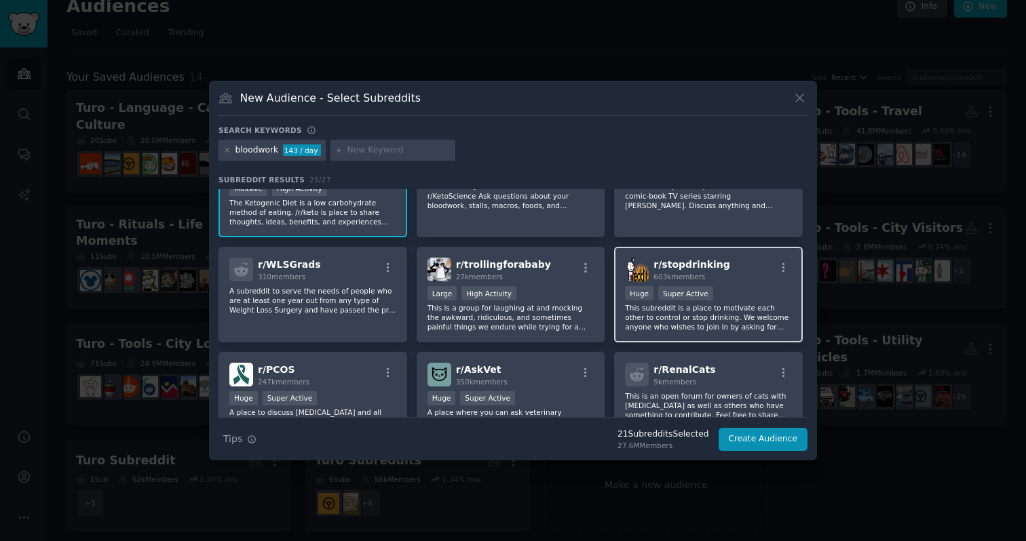
scroll to position [153, 0]
click at [737, 303] on p "This subreddit is a place to motivate each other to control or stop drinking. W…" at bounding box center [708, 317] width 167 height 28
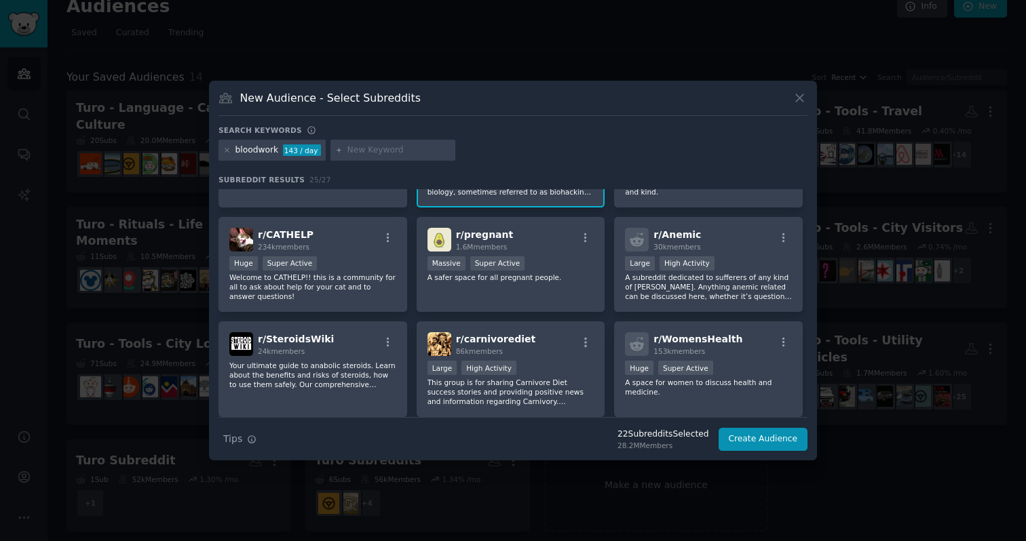
scroll to position [498, 0]
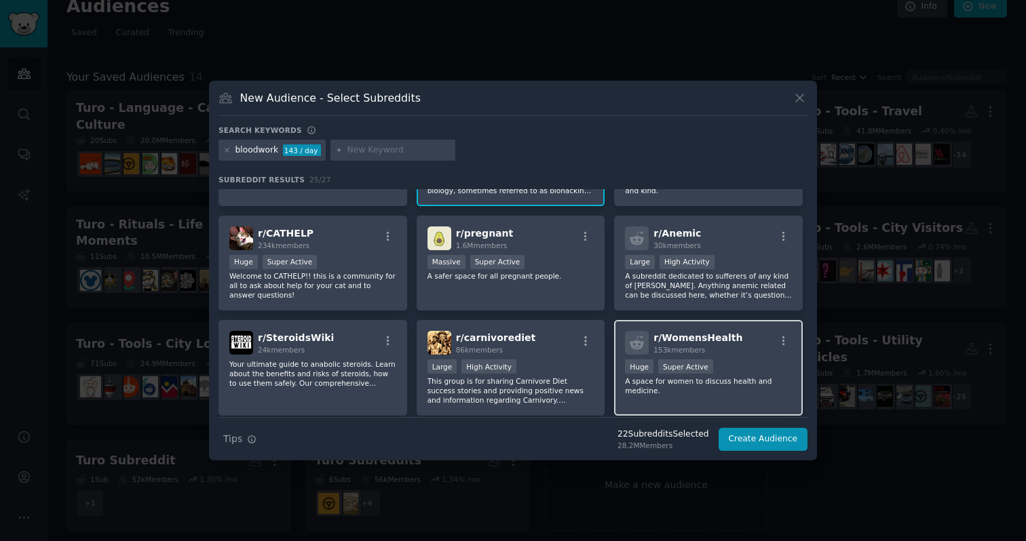
click at [718, 339] on span "r/ WomensHealth" at bounding box center [697, 337] width 89 height 11
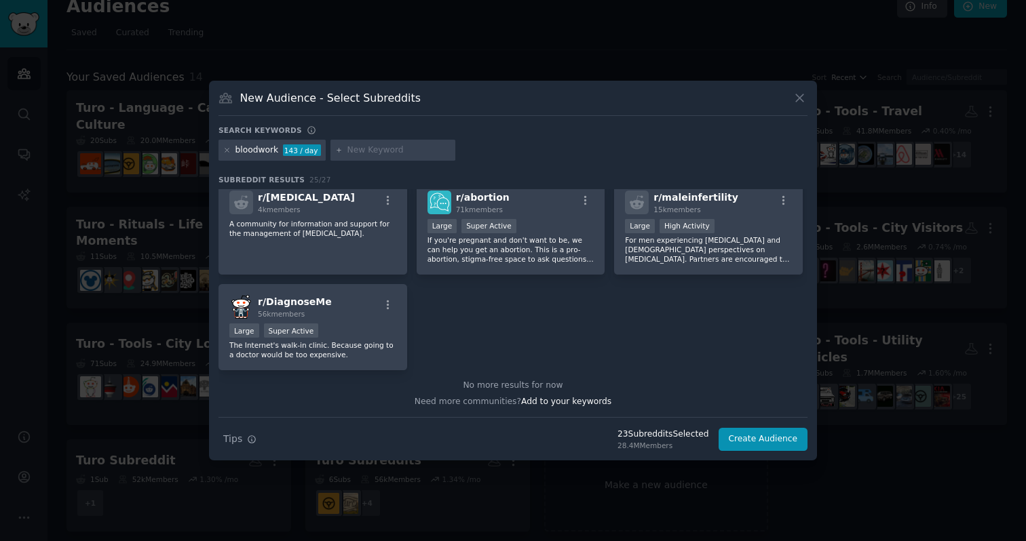
scroll to position [742, 0]
click at [227, 153] on icon at bounding box center [226, 150] width 7 height 7
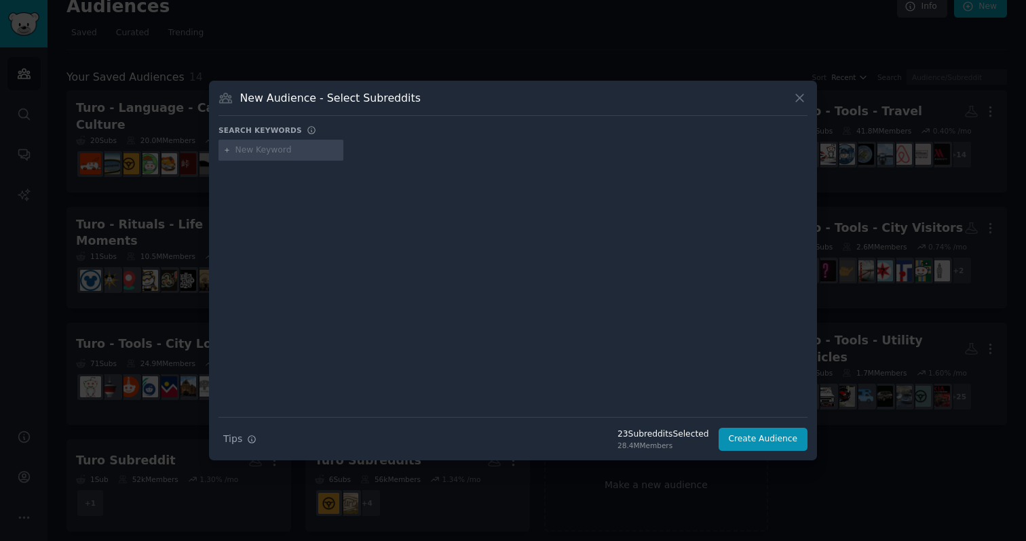
click at [267, 152] on input "text" at bounding box center [286, 150] width 103 height 12
type input "diet"
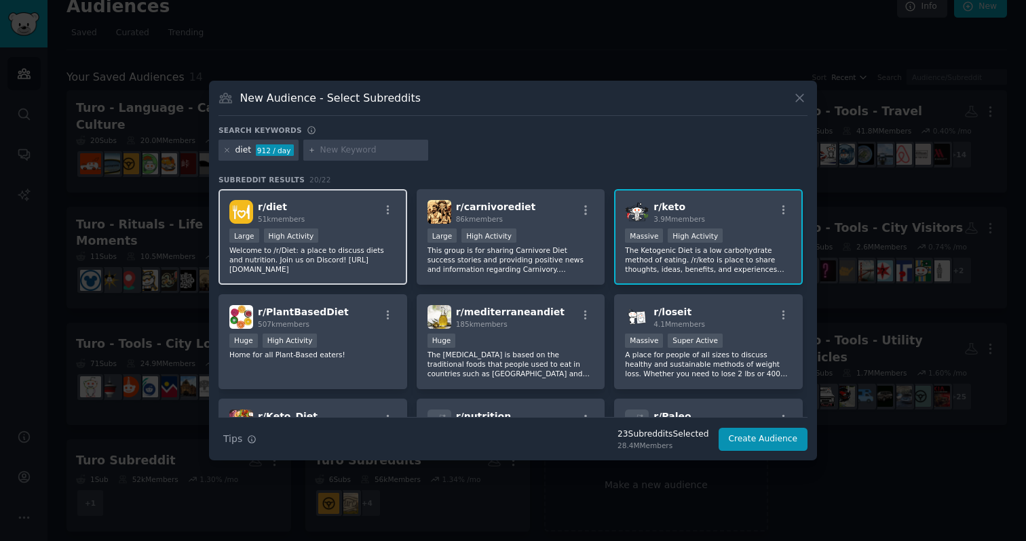
click at [377, 233] on div "Large High Activity" at bounding box center [312, 237] width 167 height 17
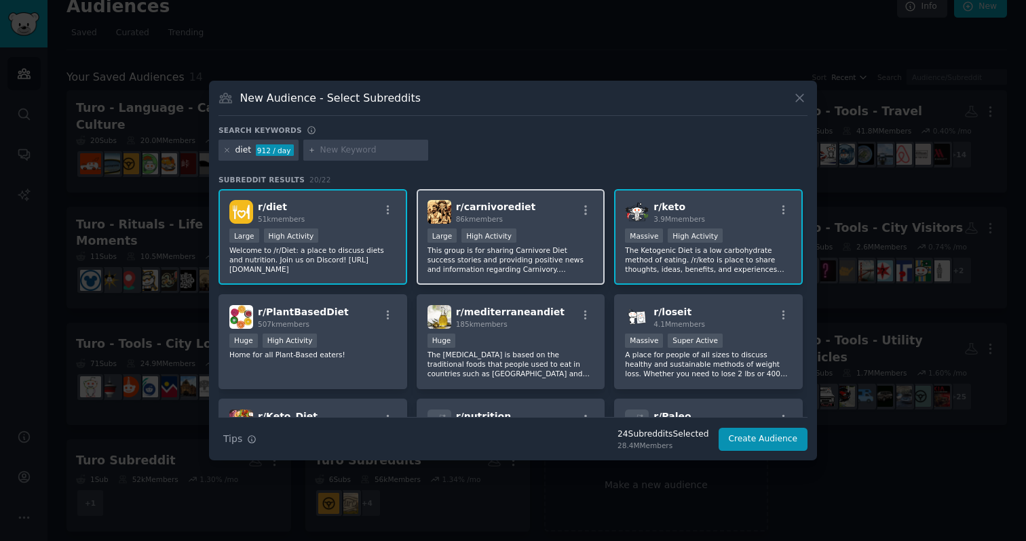
click at [541, 247] on p "This group is for sharing Carnivore Diet success stories and providing positive…" at bounding box center [510, 260] width 167 height 28
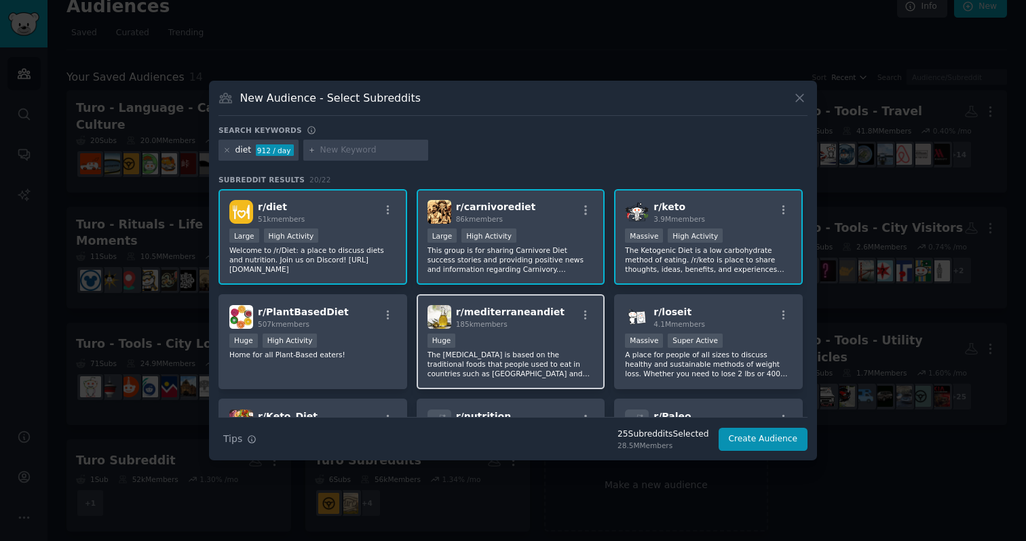
click at [538, 339] on div "Huge" at bounding box center [510, 342] width 167 height 17
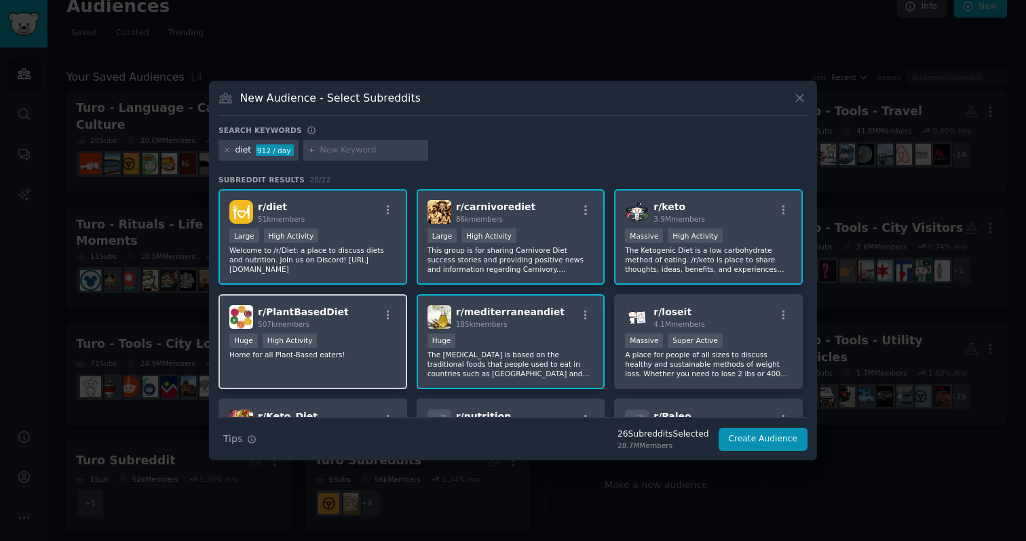
click at [366, 346] on div "Huge High Activity" at bounding box center [312, 342] width 167 height 17
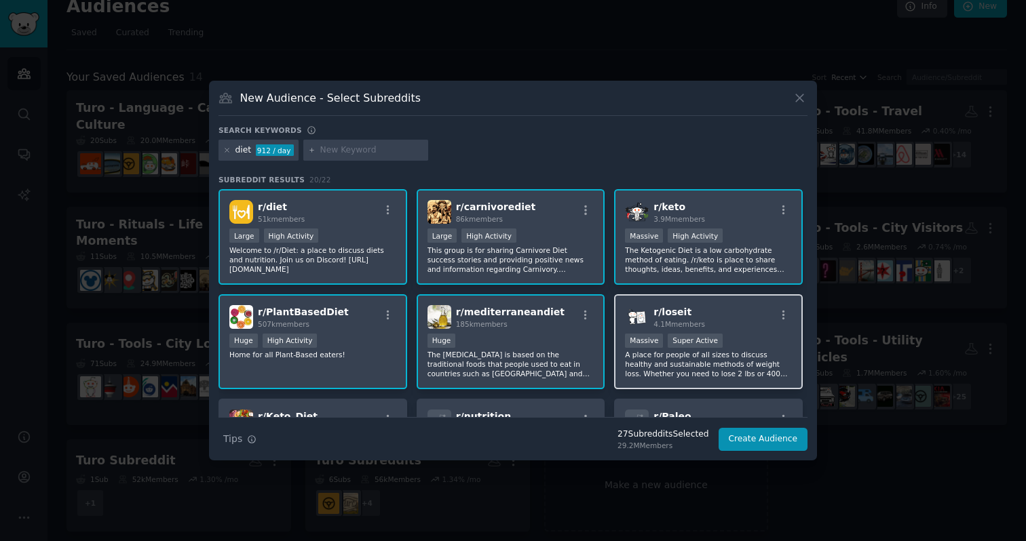
click at [733, 373] on p "A place for people of all sizes to discuss healthy and sustainable methods of w…" at bounding box center [708, 364] width 167 height 28
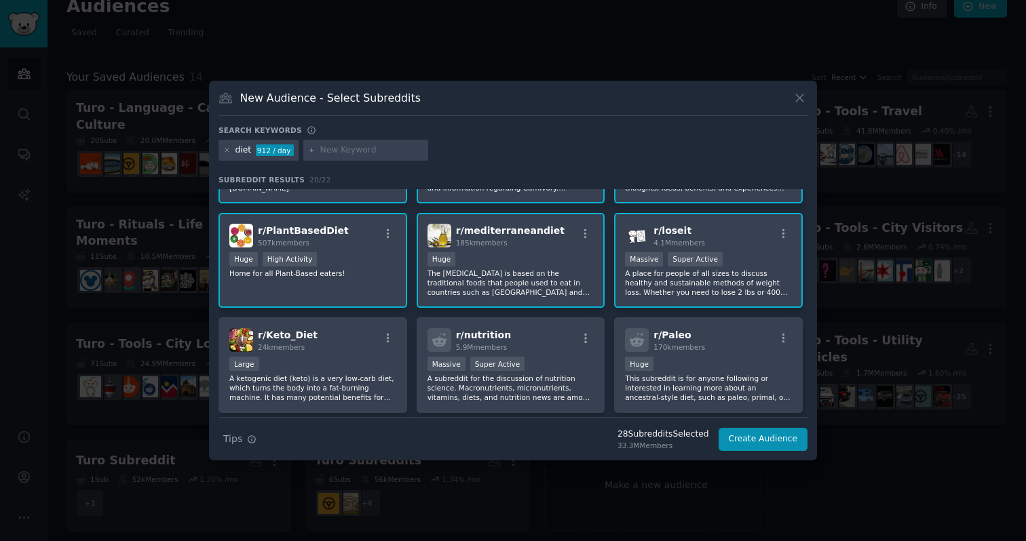
scroll to position [83, 0]
click at [733, 373] on p "This subreddit is for anyone following or interested in learning more about an …" at bounding box center [708, 386] width 167 height 28
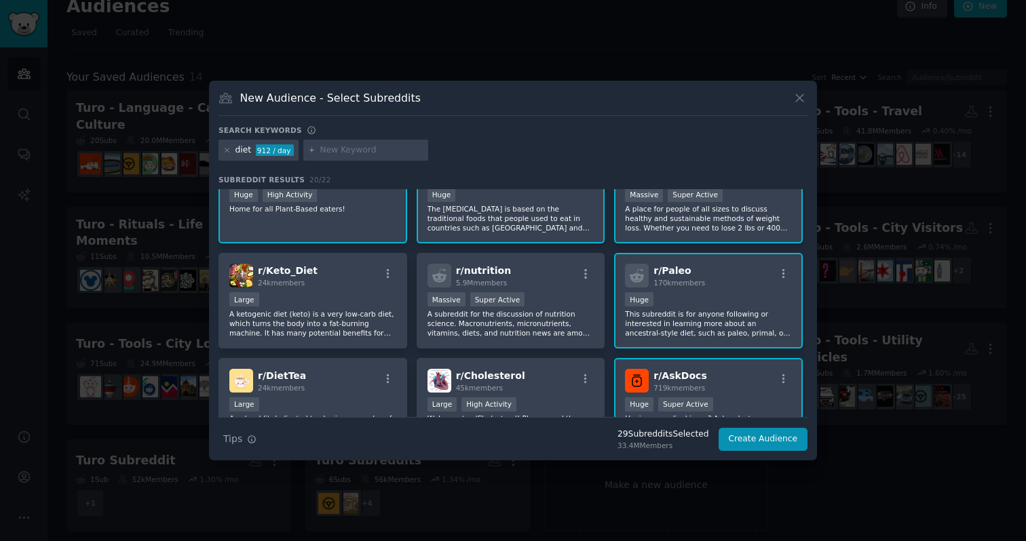
scroll to position [149, 0]
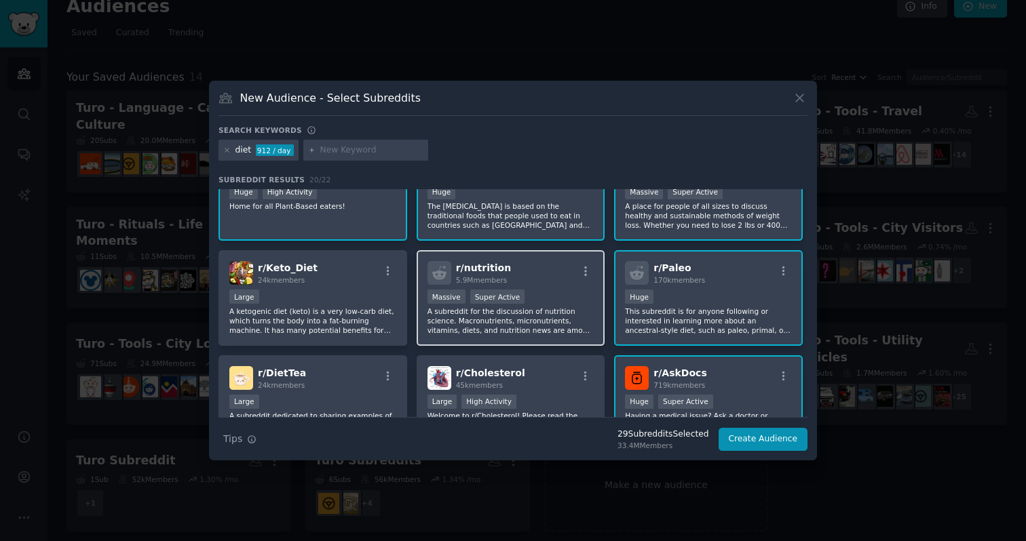
click at [583, 315] on p "A subreddit for the discussion of nutrition science. Macronutrients, micronutri…" at bounding box center [510, 321] width 167 height 28
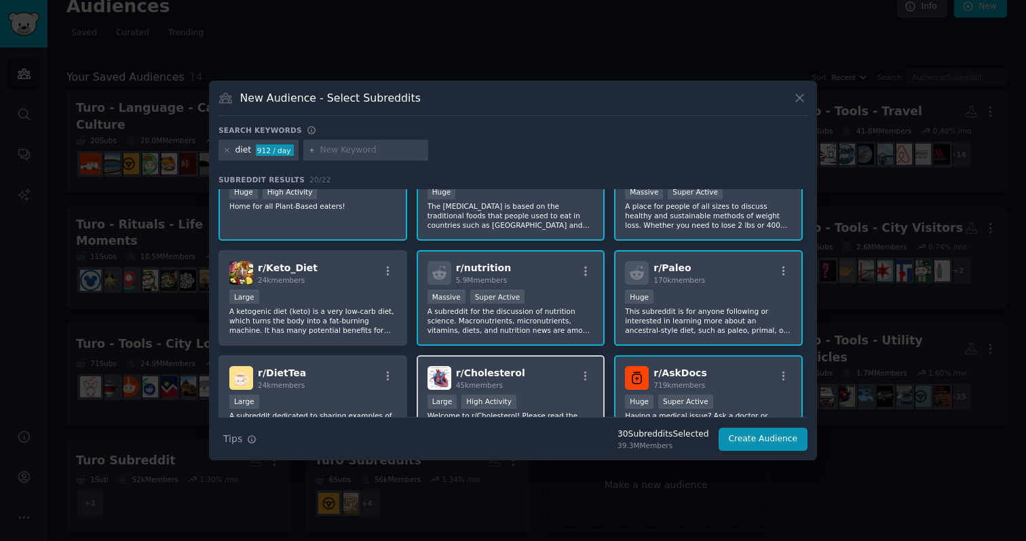
click at [548, 395] on div "Large High Activity" at bounding box center [510, 403] width 167 height 17
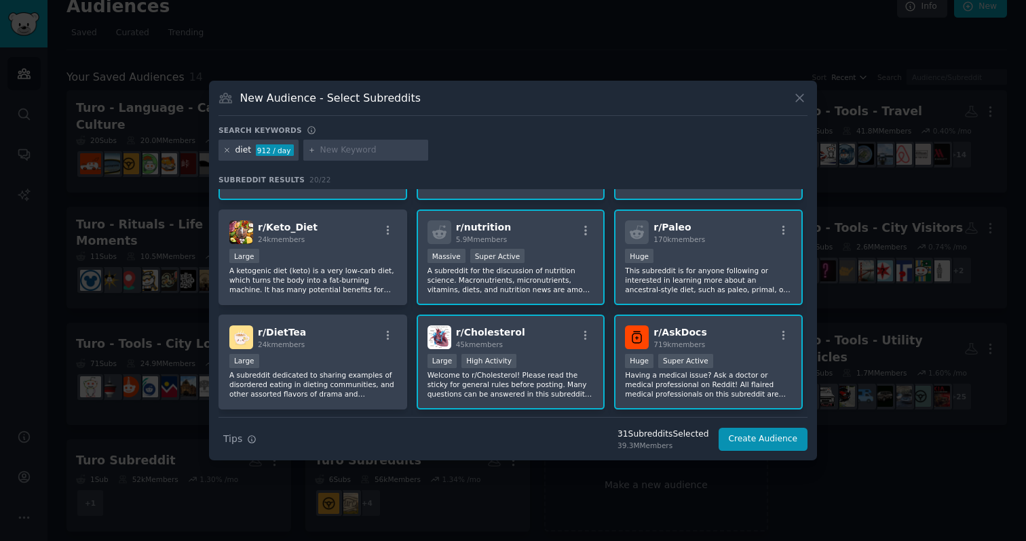
click at [226, 149] on icon at bounding box center [226, 150] width 3 height 3
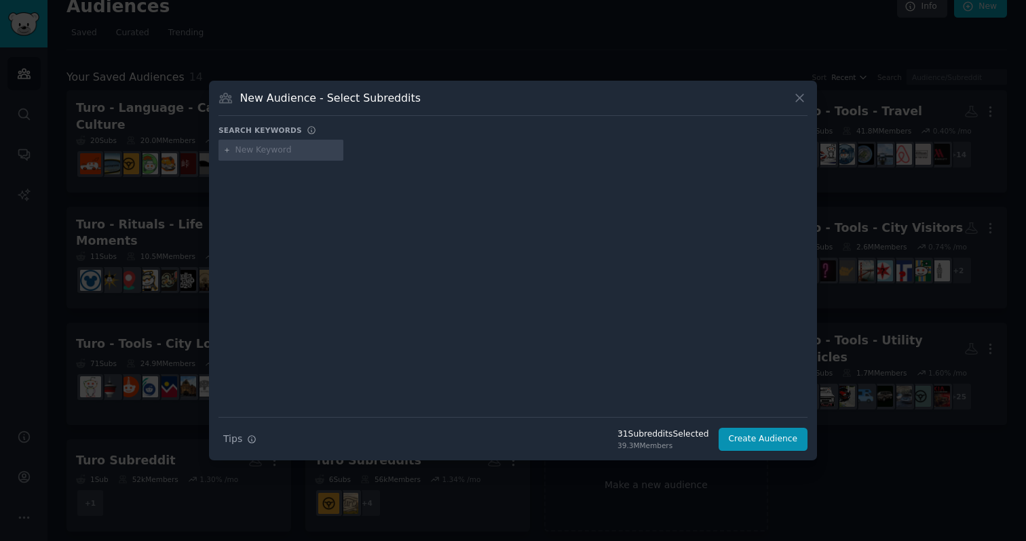
click at [255, 150] on input "text" at bounding box center [286, 150] width 103 height 12
type input "health"
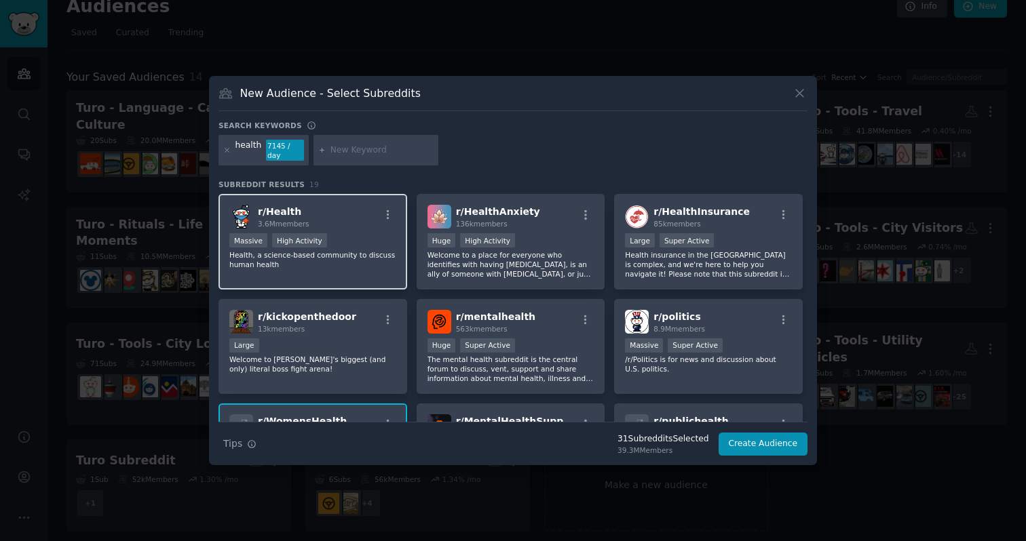
click at [369, 240] on div "Massive High Activity" at bounding box center [312, 241] width 167 height 17
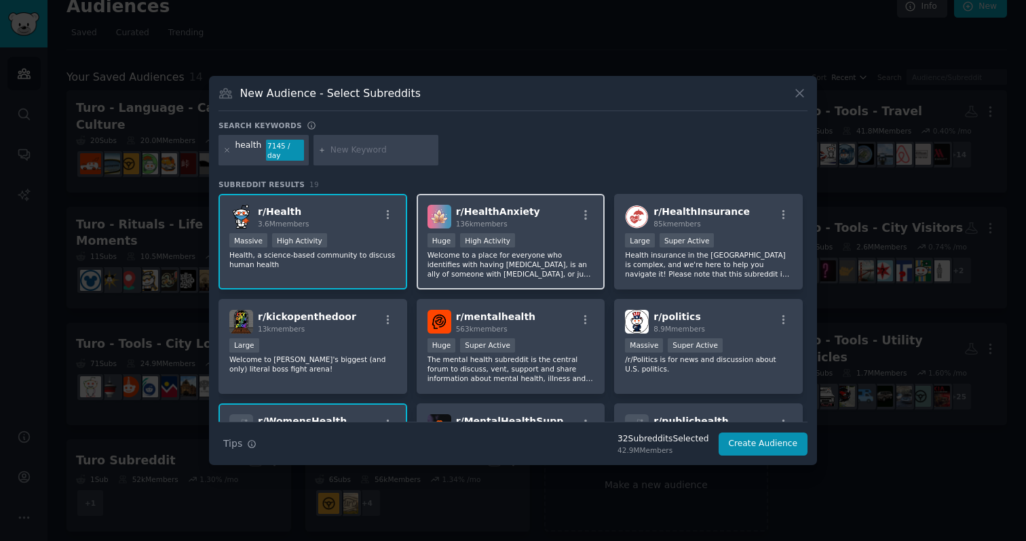
click at [528, 222] on div "r/ HealthAnxiety 136k members" at bounding box center [510, 217] width 167 height 24
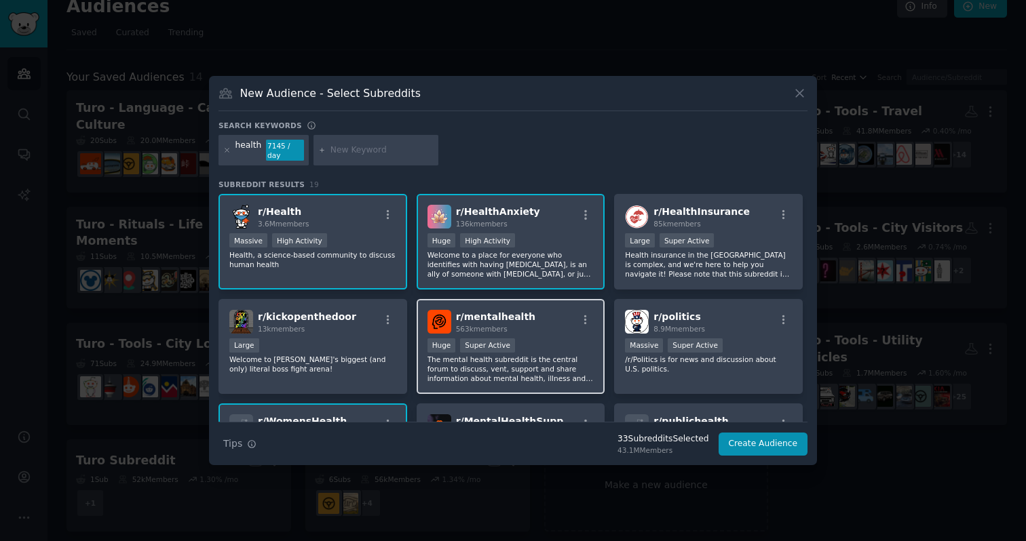
click at [567, 331] on div "r/ mentalhealth 563k members Huge Super Active The mental health subreddit is t…" at bounding box center [511, 347] width 189 height 96
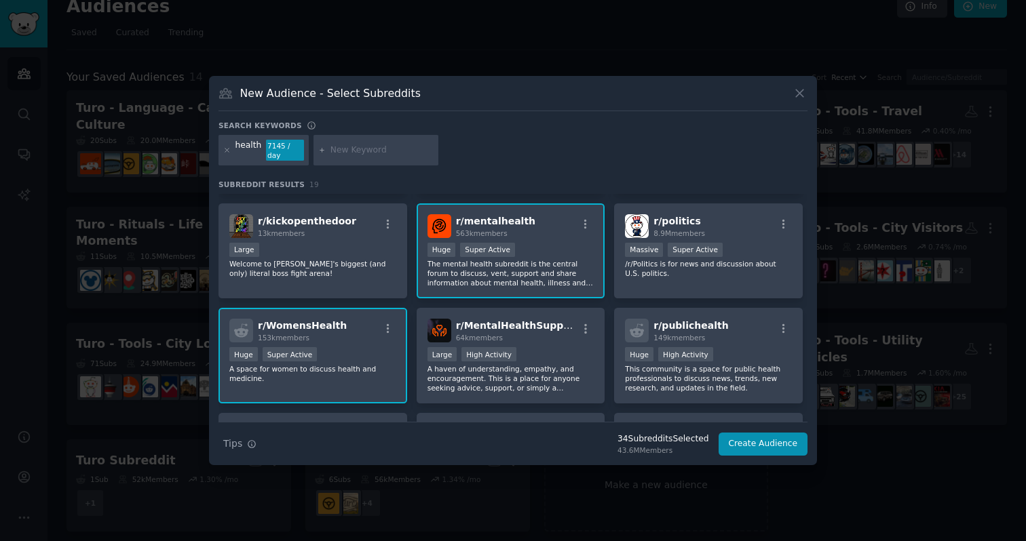
scroll to position [101, 0]
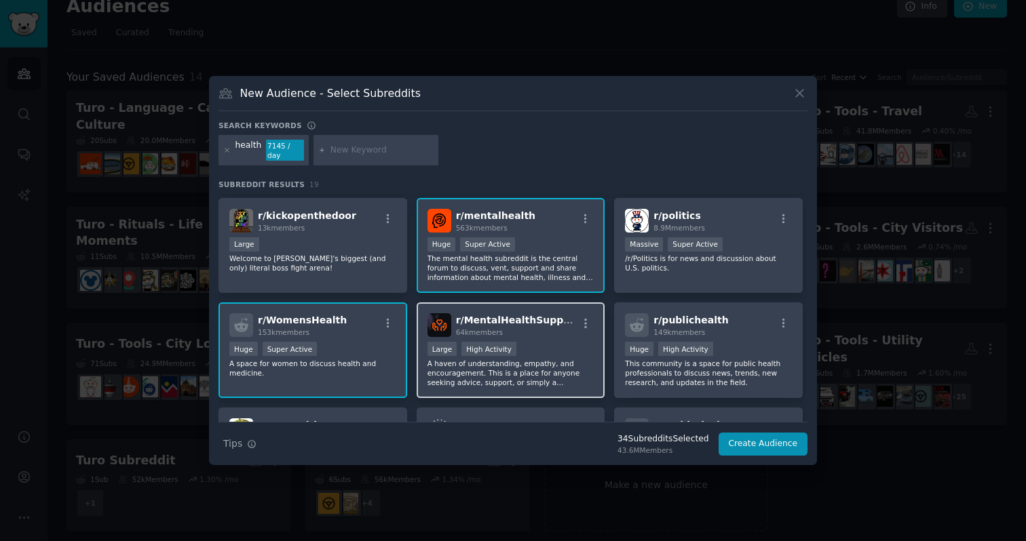
click at [576, 352] on div "Large High Activity" at bounding box center [510, 350] width 167 height 17
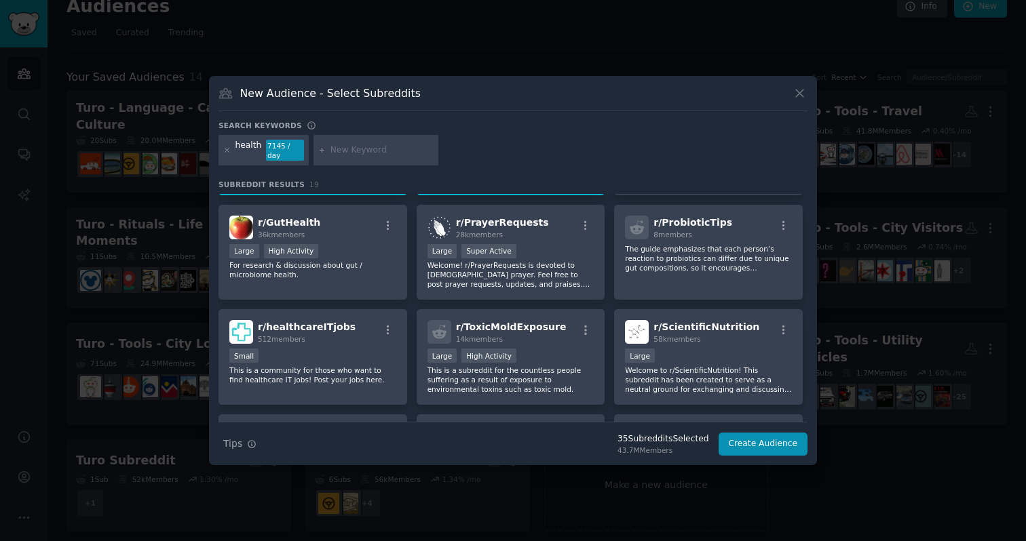
scroll to position [305, 0]
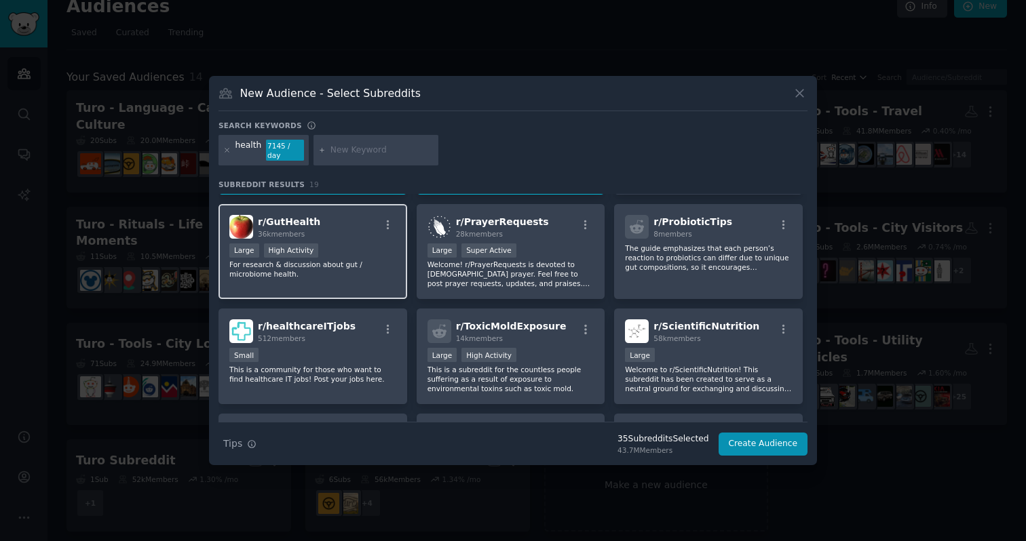
click at [385, 267] on p "For research & discussion about gut / microbiome health." at bounding box center [312, 269] width 167 height 19
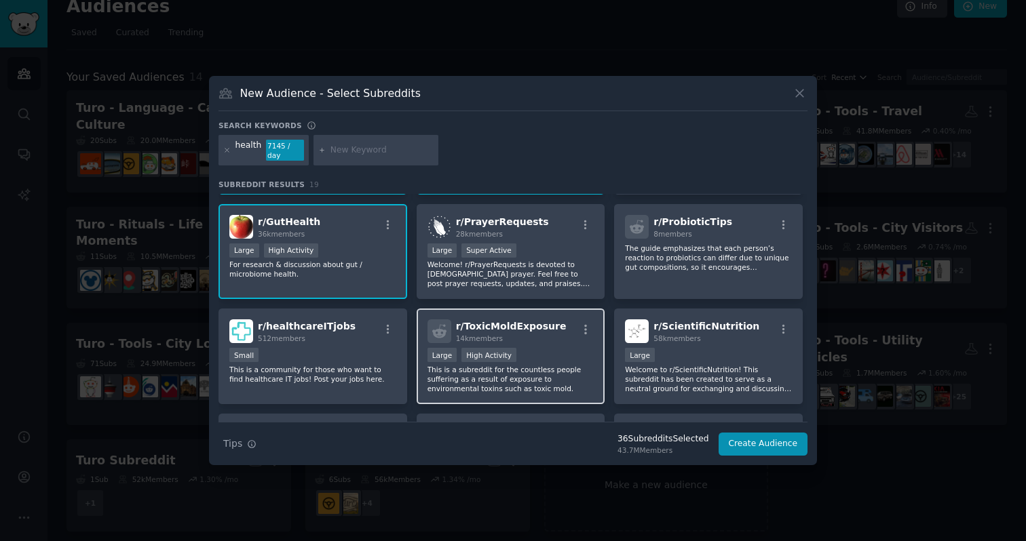
click at [558, 358] on div "Large High Activity" at bounding box center [510, 356] width 167 height 17
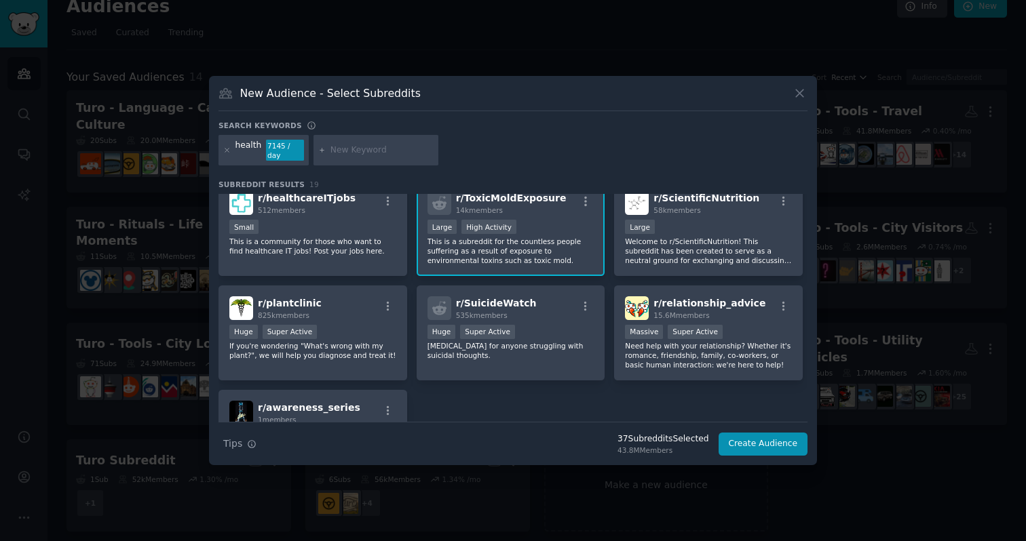
scroll to position [487, 0]
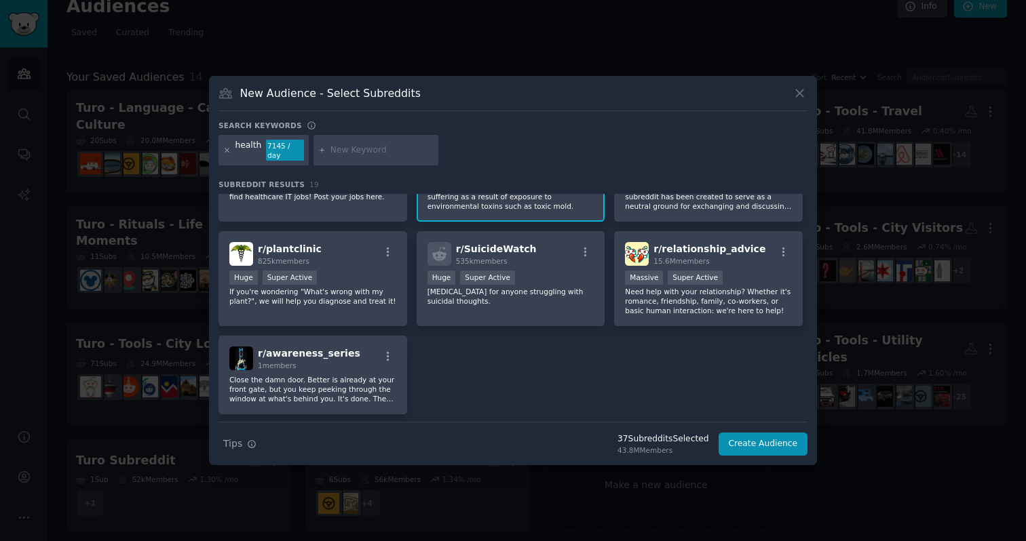
click at [226, 150] on icon at bounding box center [226, 150] width 3 height 3
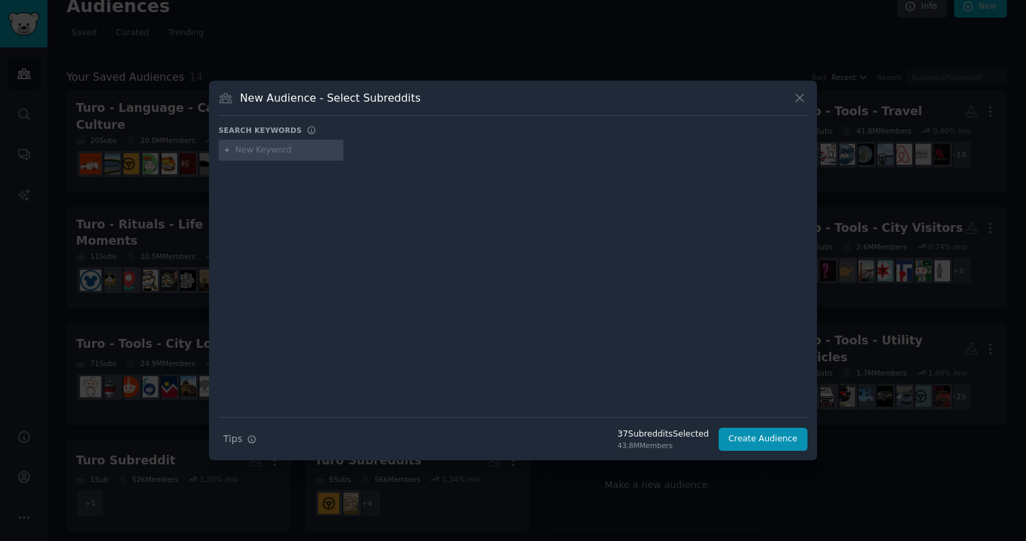
click at [253, 150] on input "text" at bounding box center [286, 150] width 103 height 12
type input "wellness"
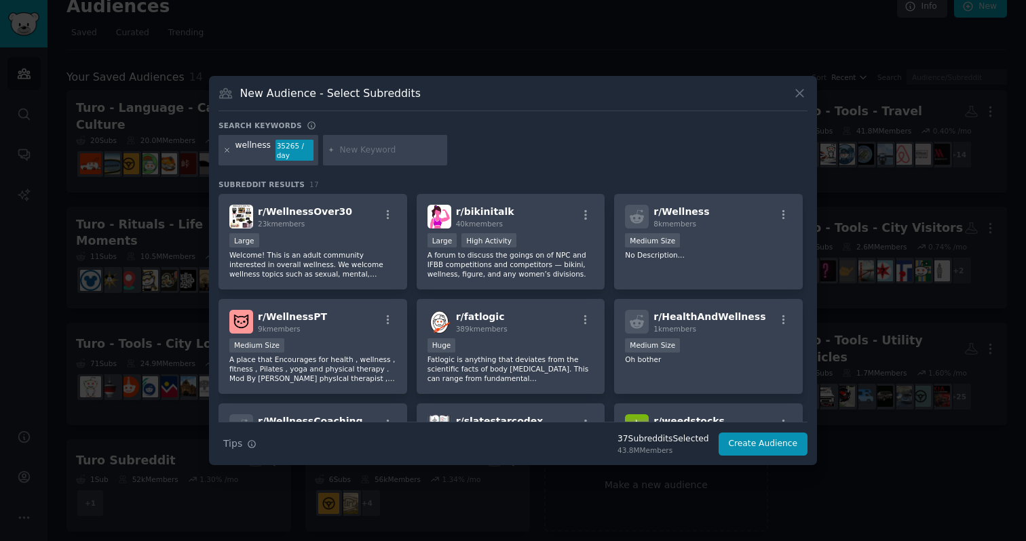
click at [225, 150] on icon at bounding box center [226, 150] width 7 height 7
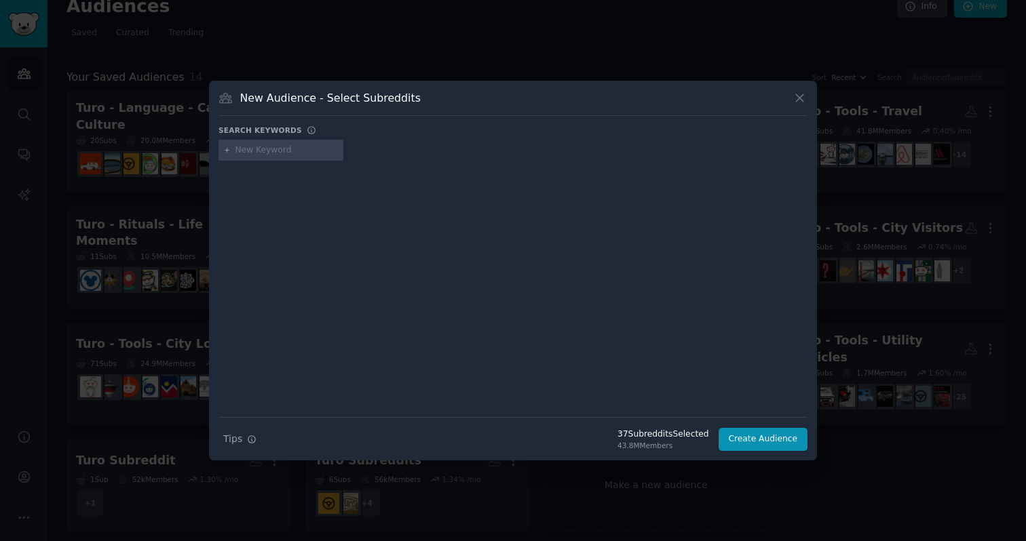
click at [261, 150] on input "text" at bounding box center [286, 150] width 103 height 12
type input "sweat"
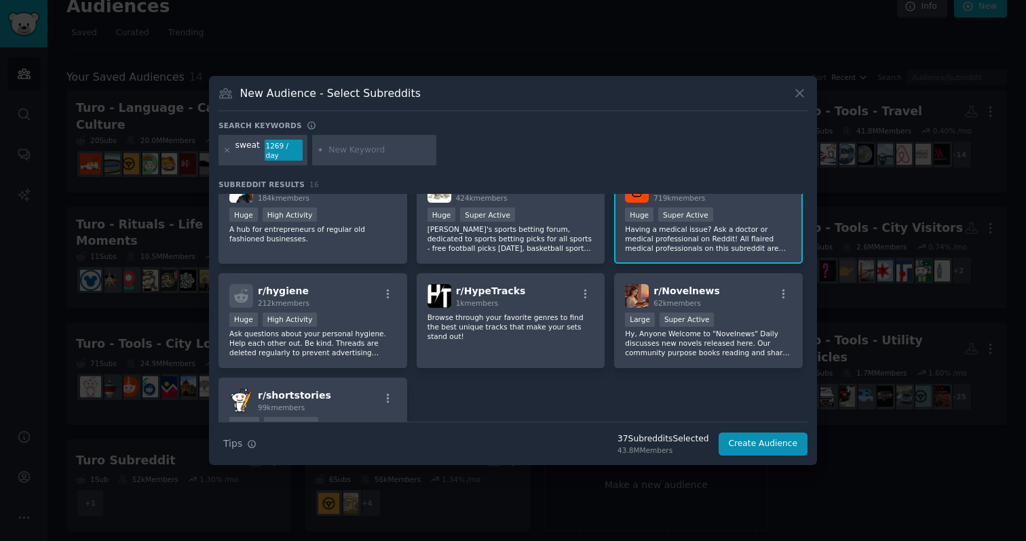
scroll to position [296, 0]
click at [364, 305] on div "r/ hygiene 212k members Huge High Activity Ask questions about your personal hy…" at bounding box center [312, 320] width 189 height 96
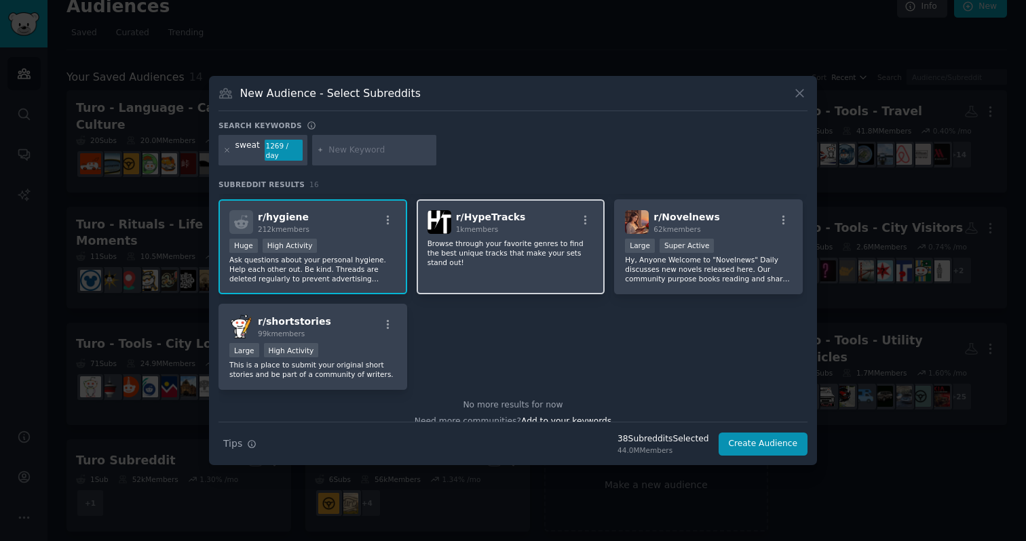
scroll to position [384, 0]
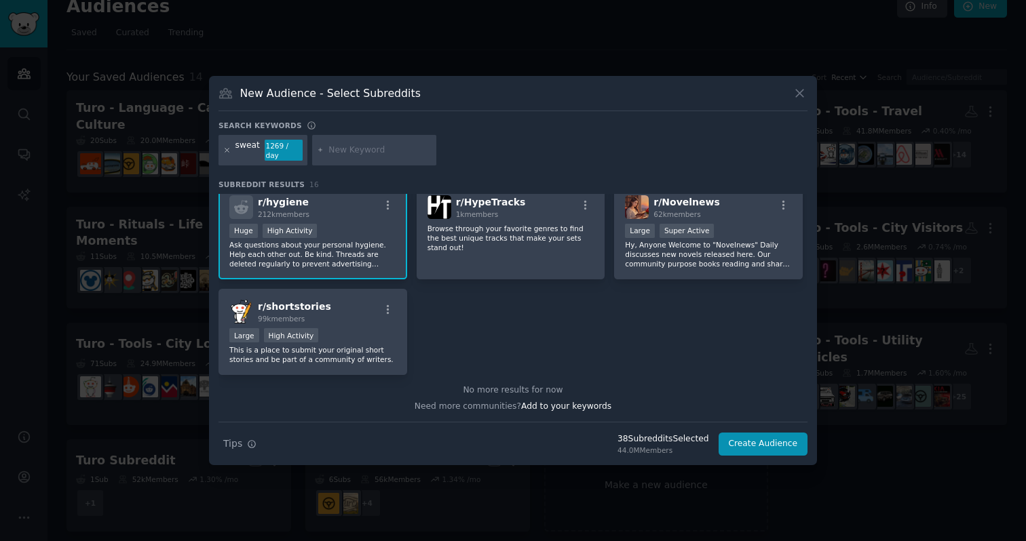
click at [225, 150] on icon at bounding box center [226, 150] width 7 height 7
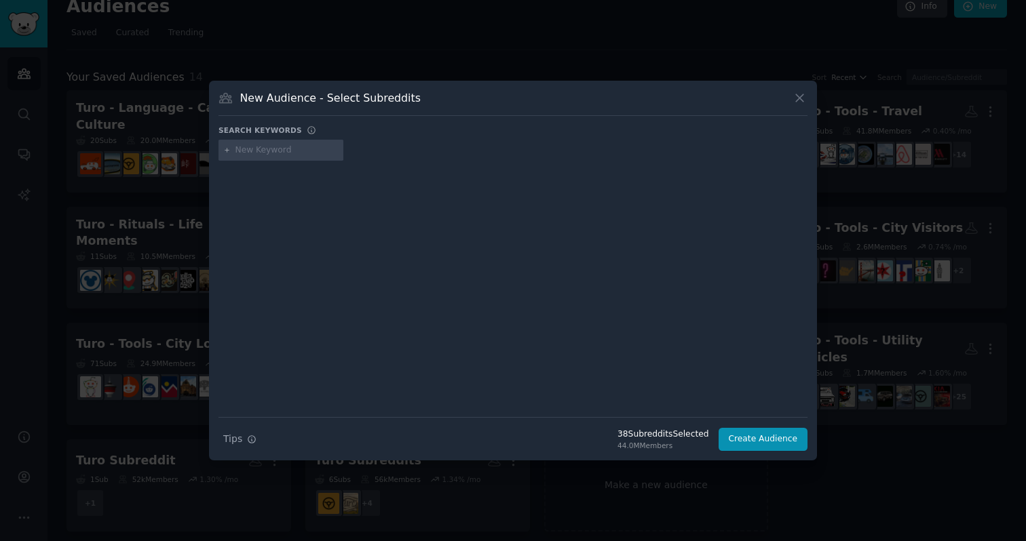
click at [254, 151] on input "text" at bounding box center [286, 150] width 103 height 12
type input "stress"
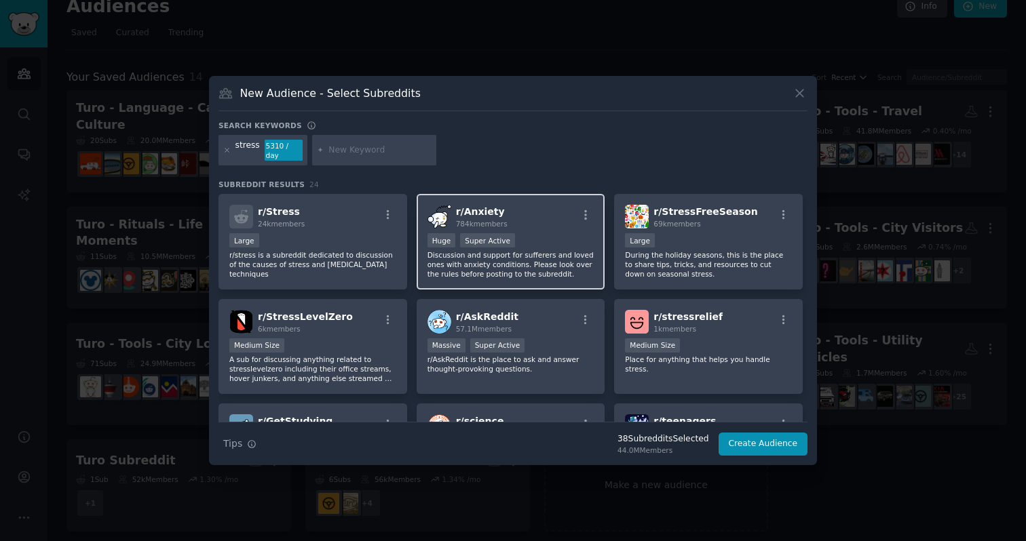
click at [537, 260] on p "Discussion and support for sufferers and loved ones with anxiety conditions. Pl…" at bounding box center [510, 264] width 167 height 28
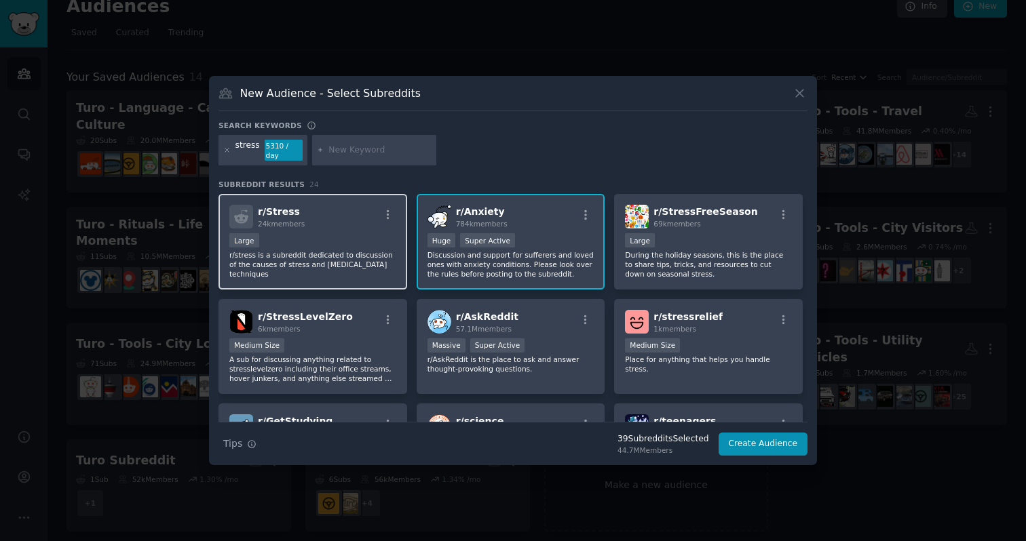
click at [338, 255] on p "r/stress is a subreddit dedicated to discussion of the causes of stress and [ME…" at bounding box center [312, 264] width 167 height 28
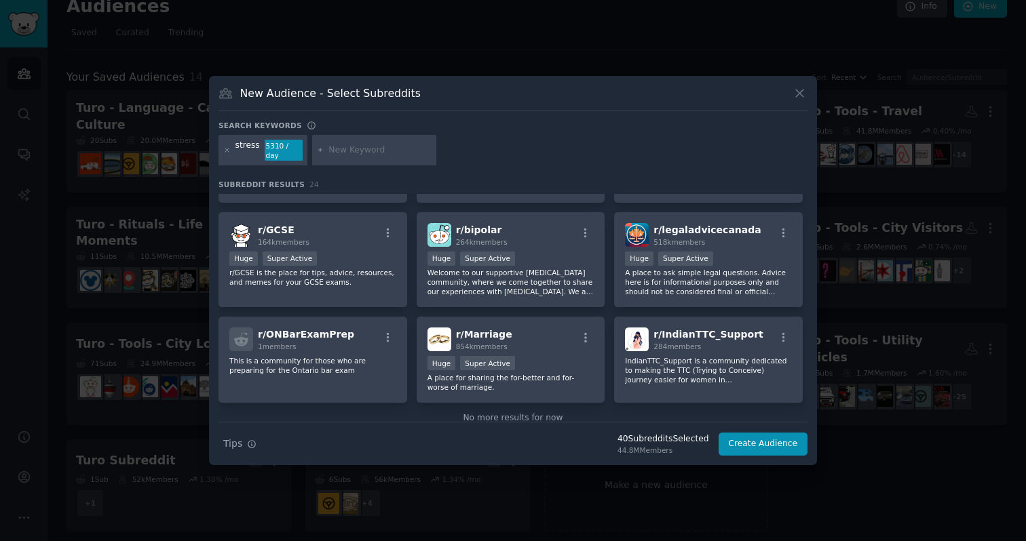
scroll to position [622, 0]
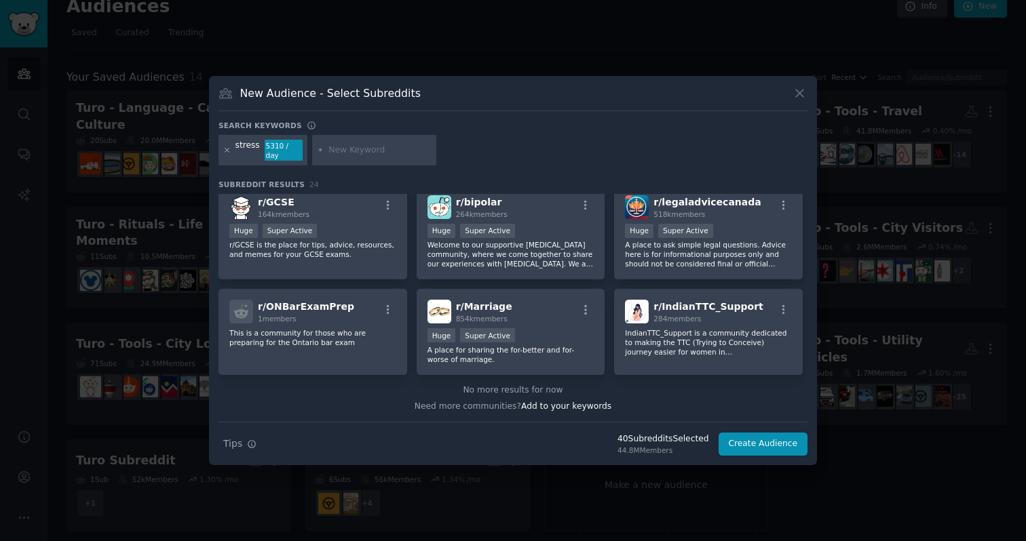
click at [223, 151] on icon at bounding box center [226, 150] width 7 height 7
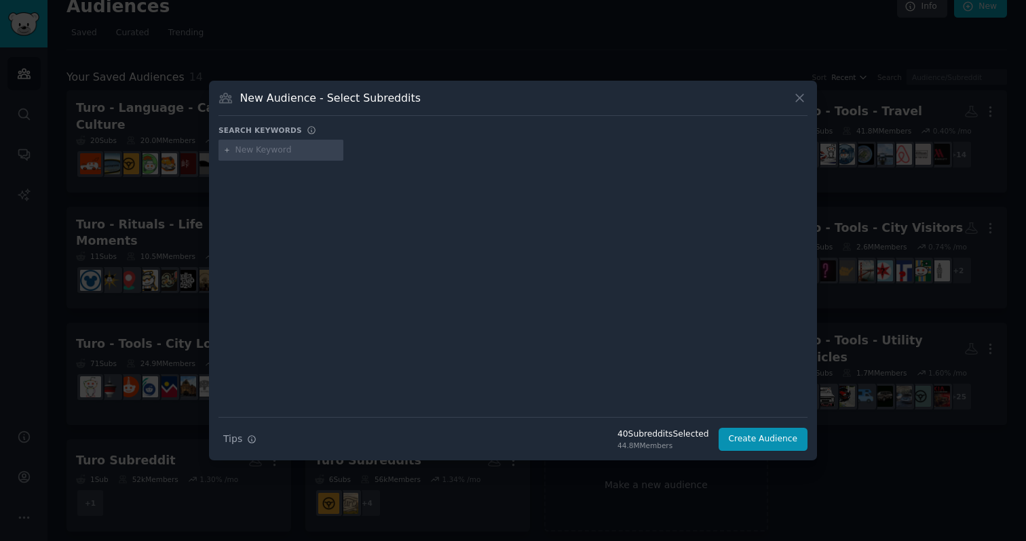
click at [246, 149] on input "text" at bounding box center [286, 150] width 103 height 12
type input "nutrition"
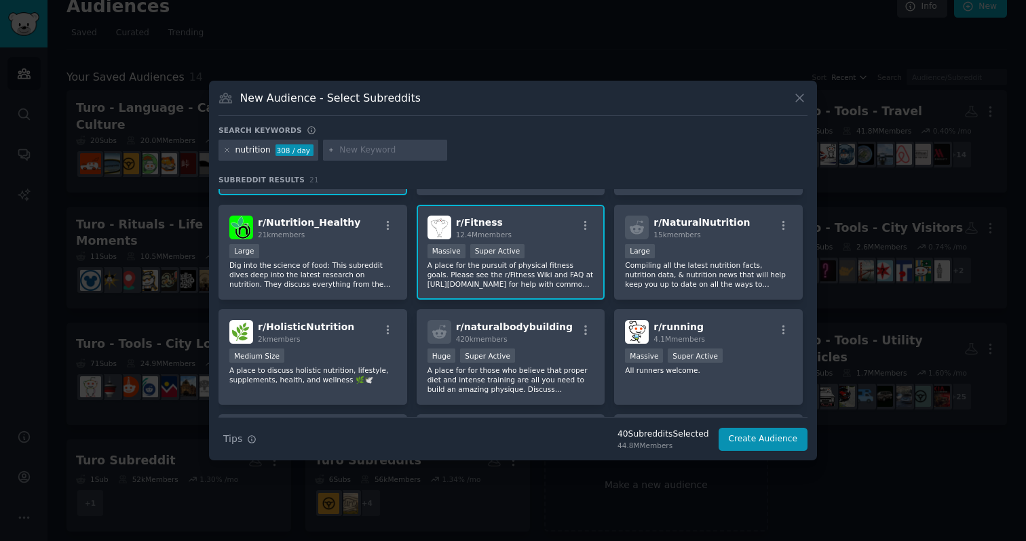
scroll to position [92, 0]
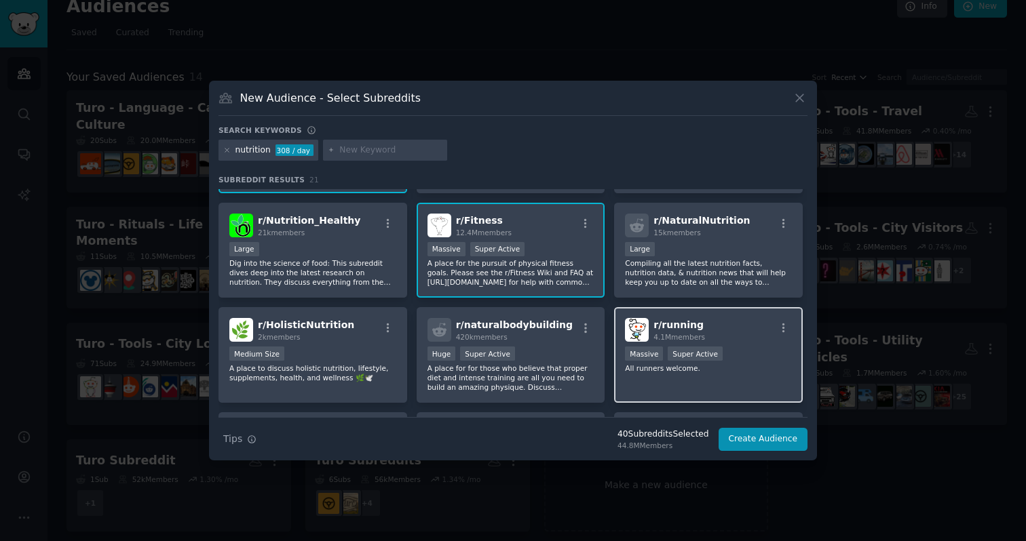
click at [727, 327] on div "r/ running 4.1M members" at bounding box center [708, 330] width 167 height 24
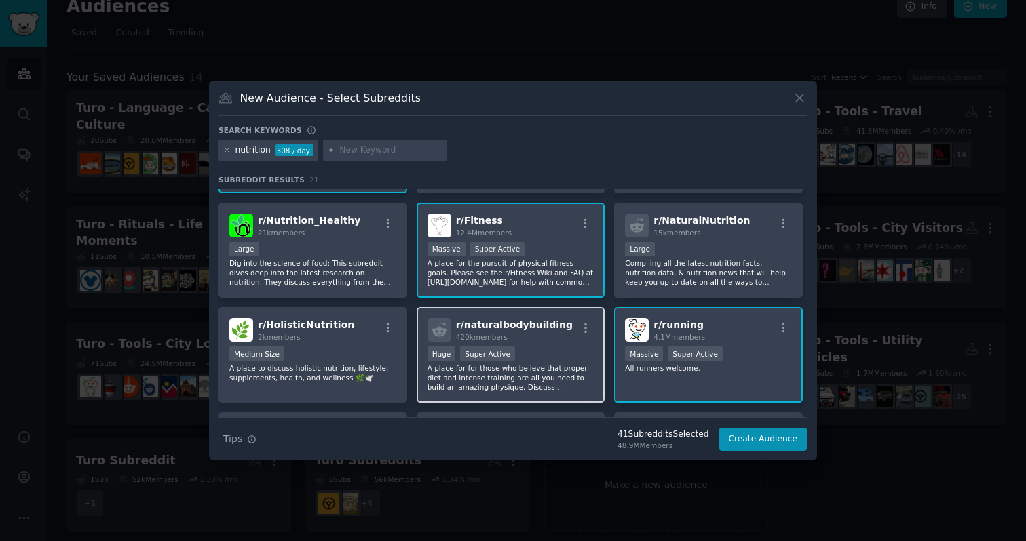
click at [563, 343] on div "r/ naturalbodybuilding 420k members Huge Super Active A place for for those who…" at bounding box center [511, 355] width 189 height 96
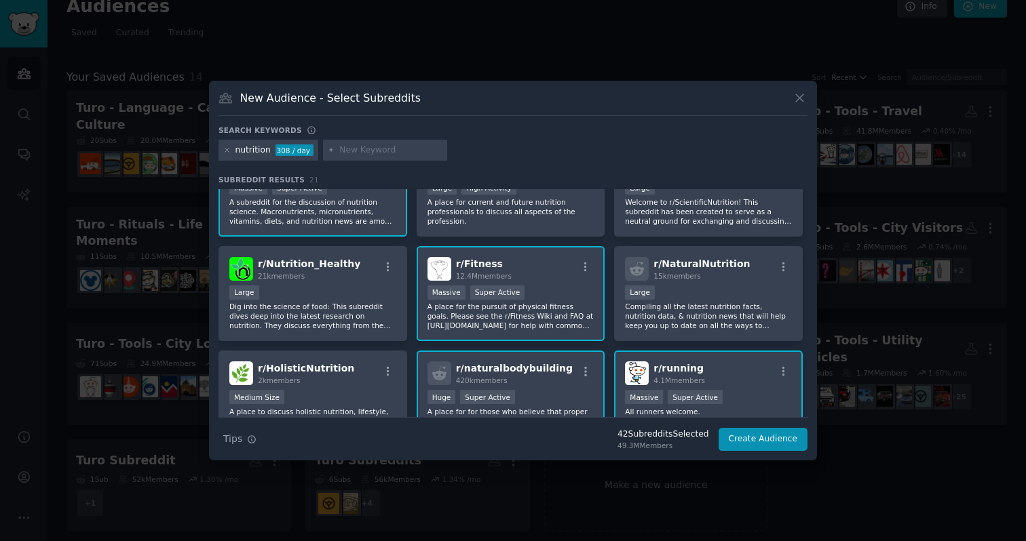
scroll to position [0, 0]
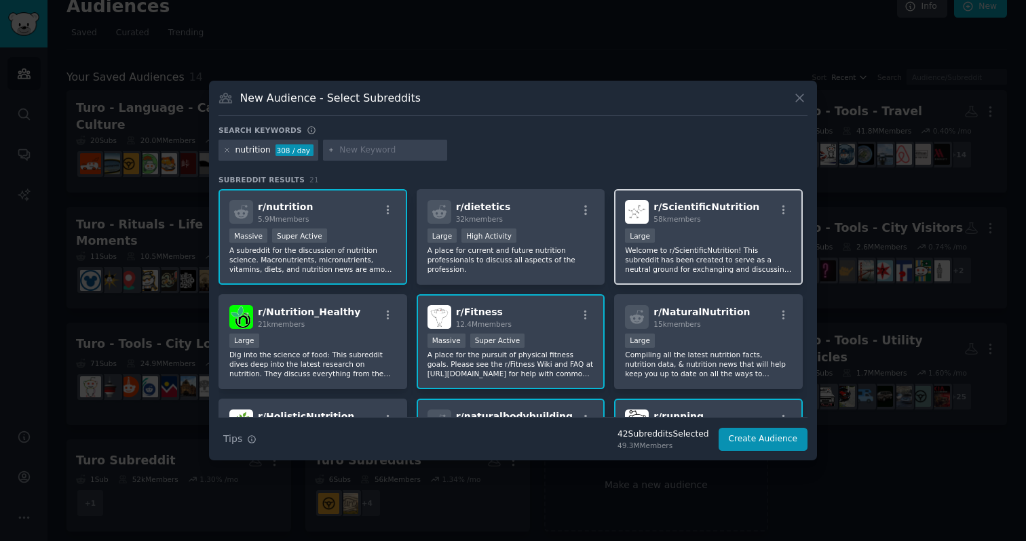
click at [718, 258] on p "Welcome to r/ScientificNutrition! This subreddit has been created to serve as a…" at bounding box center [708, 260] width 167 height 28
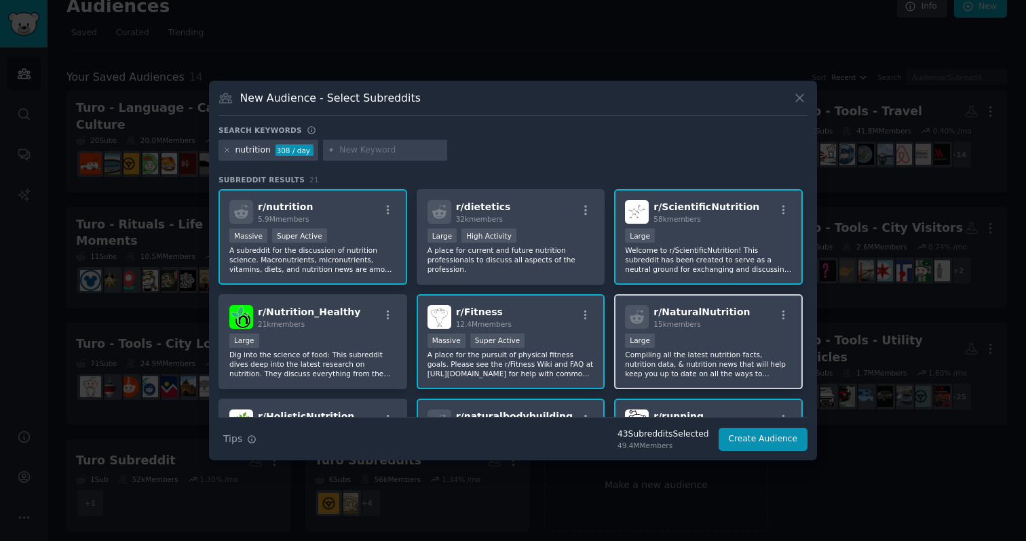
click at [720, 355] on p "Compiling all the latest nutrition facts, nutrition data, & nutrition news that…" at bounding box center [708, 364] width 167 height 28
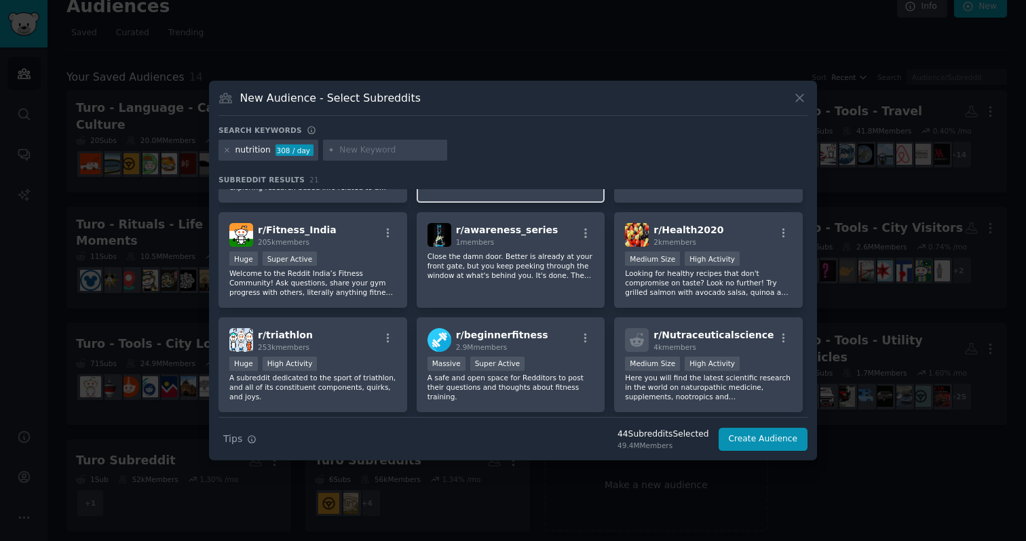
scroll to position [399, 0]
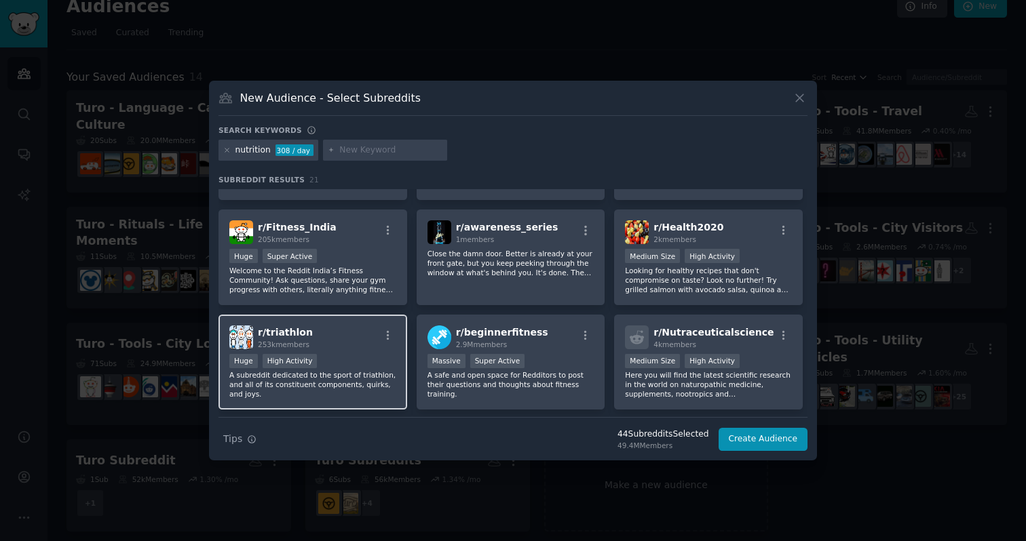
click at [363, 383] on p "A subreddit dedicated to the sport of triathlon, and all of its constituent com…" at bounding box center [312, 384] width 167 height 28
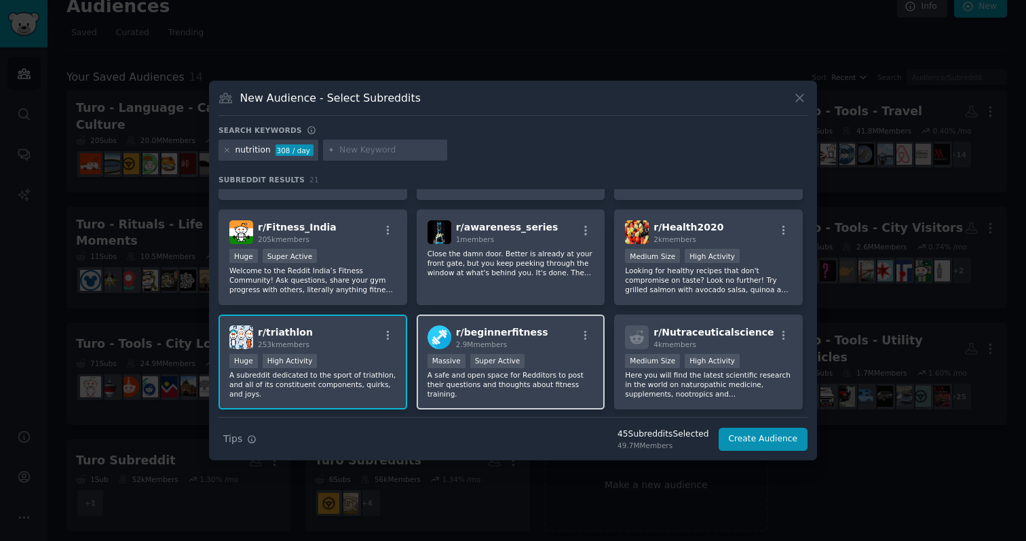
click at [557, 387] on p "A safe and open space for Redditors to post their questions and thoughts about …" at bounding box center [510, 384] width 167 height 28
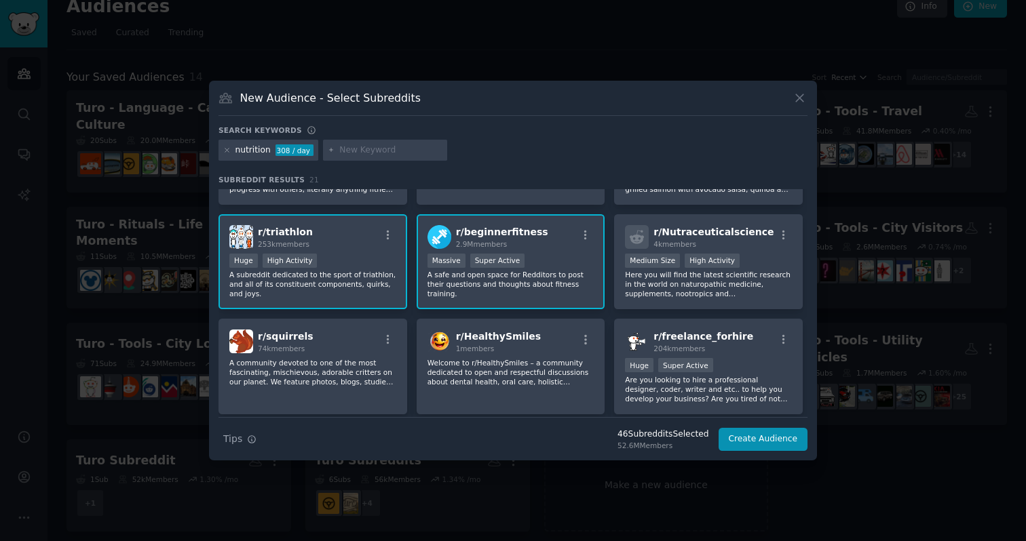
scroll to position [543, 0]
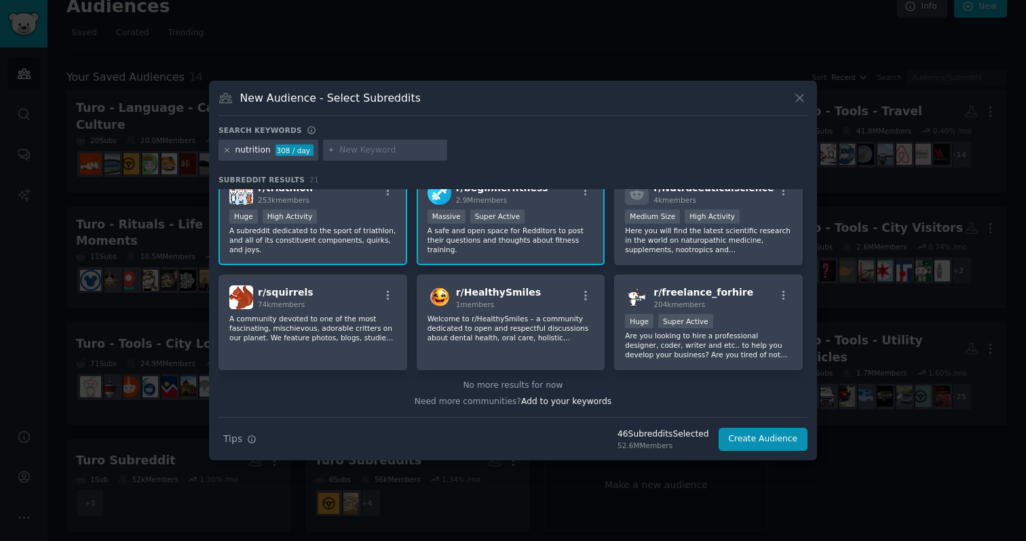
click at [227, 151] on icon at bounding box center [226, 150] width 3 height 3
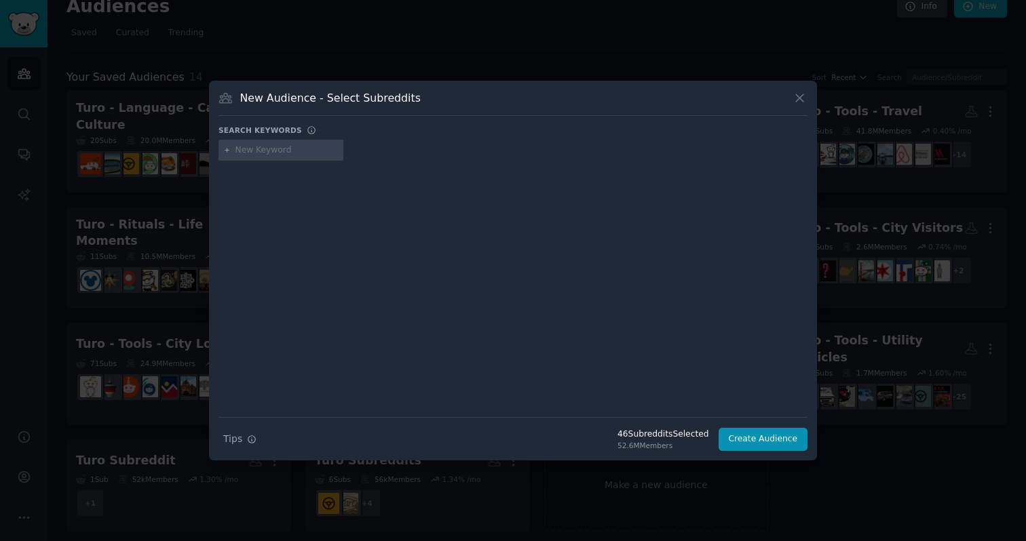
click at [256, 153] on input "text" at bounding box center [286, 150] width 103 height 12
type input "athlete"
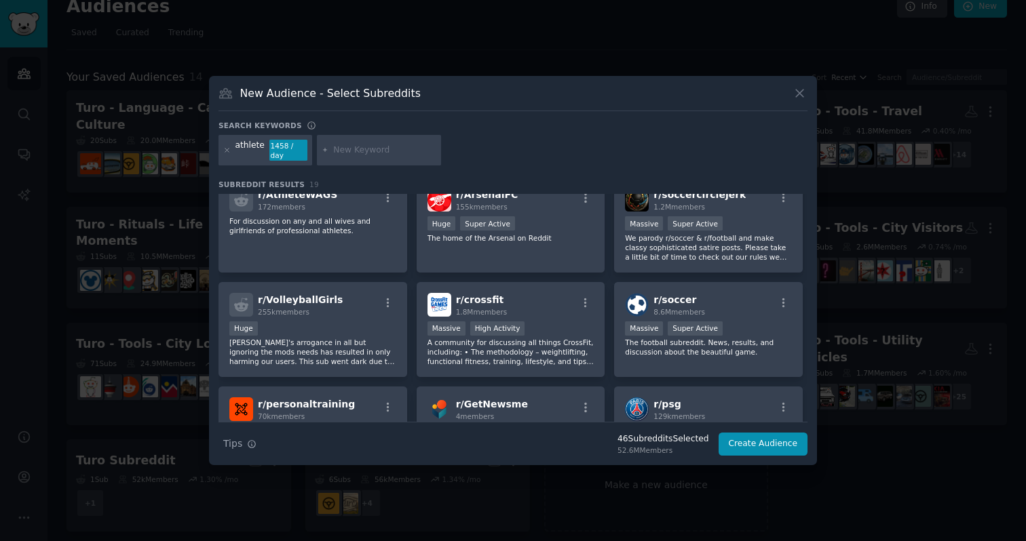
scroll to position [372, 0]
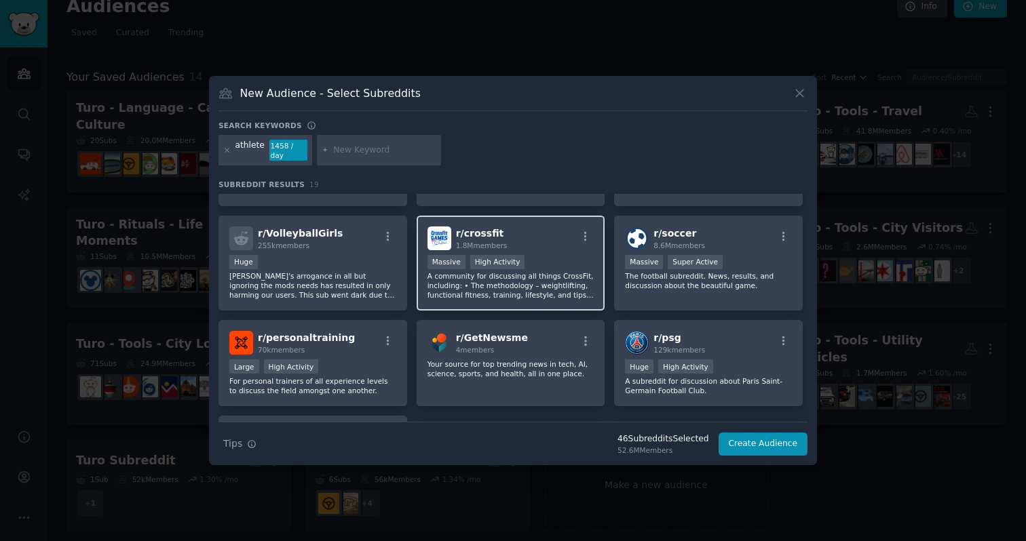
click at [554, 256] on div "Massive High Activity" at bounding box center [510, 263] width 167 height 17
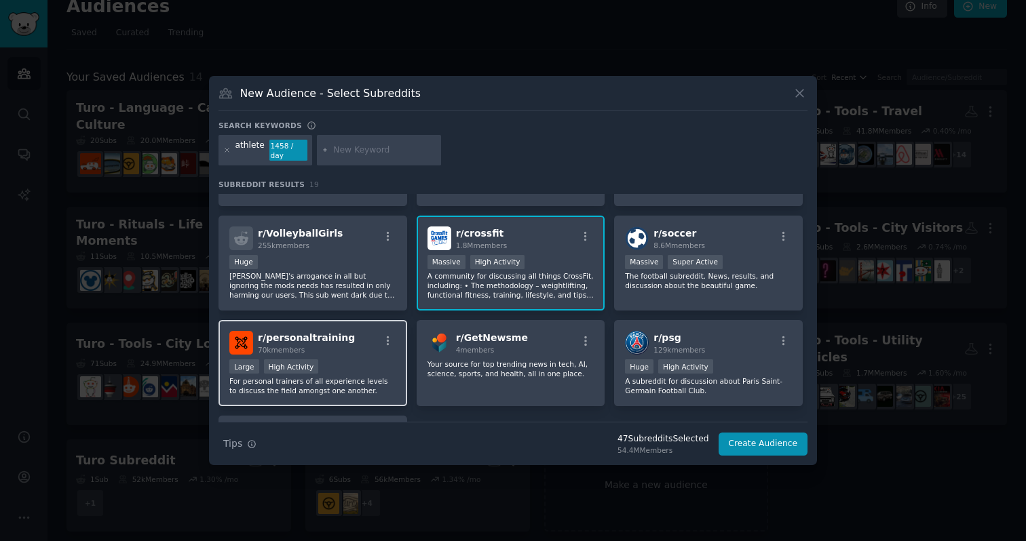
click at [343, 379] on p "For personal trainers of all experience levels to discuss the field amongst one…" at bounding box center [312, 386] width 167 height 19
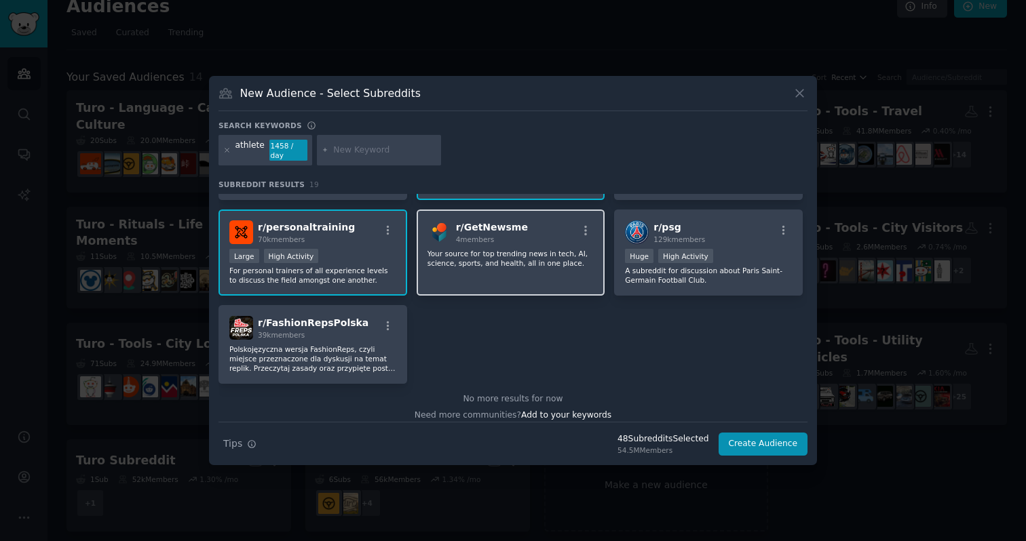
scroll to position [489, 0]
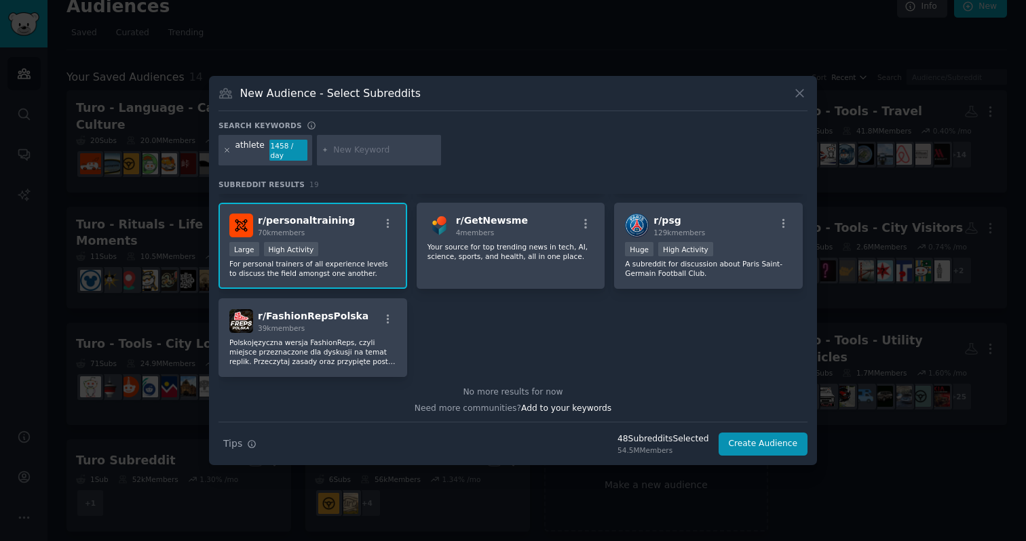
click at [228, 151] on icon at bounding box center [226, 150] width 7 height 7
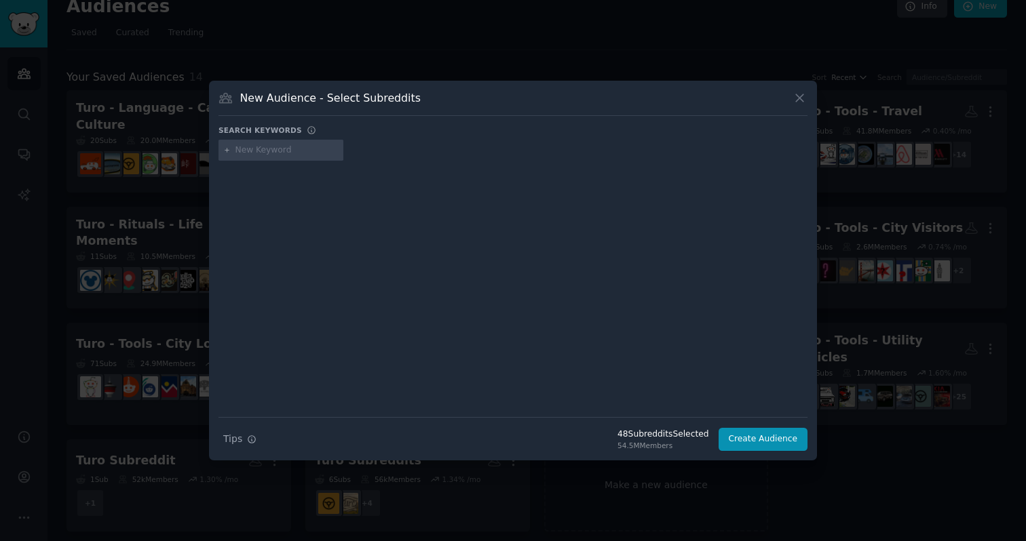
click at [257, 153] on input "text" at bounding box center [286, 150] width 103 height 12
type input "[MEDICAL_DATA]"
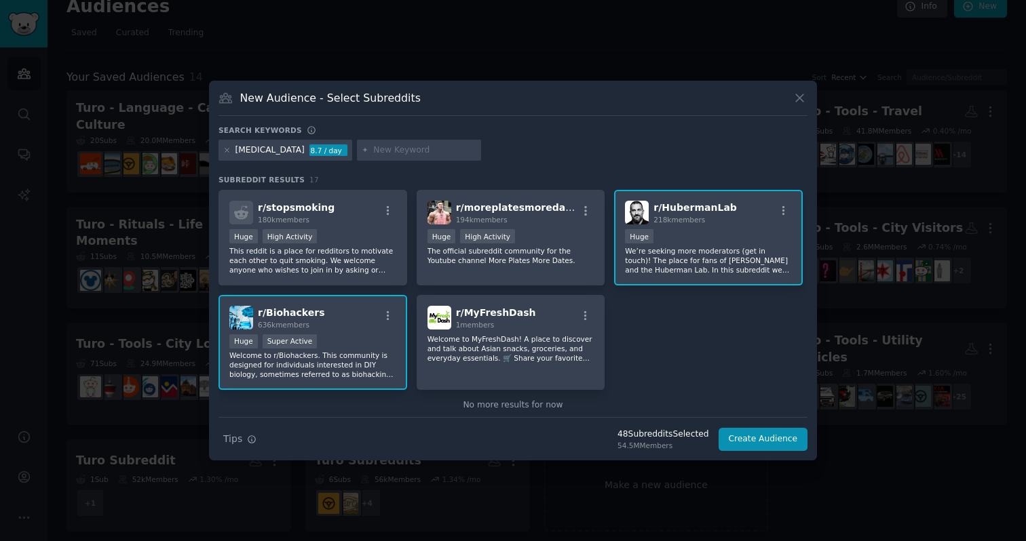
scroll to position [420, 0]
click at [224, 151] on icon at bounding box center [226, 150] width 7 height 7
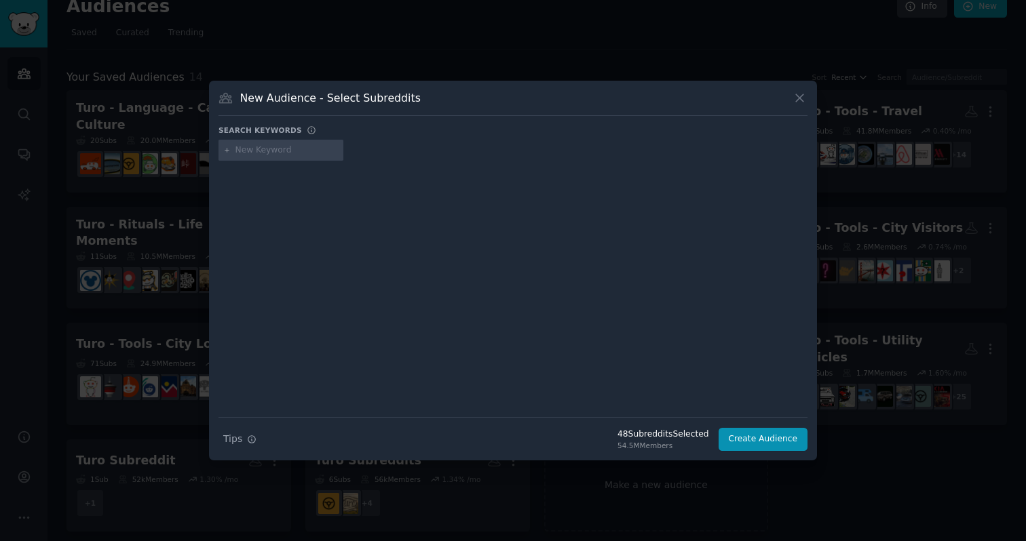
click at [260, 151] on input "text" at bounding box center [286, 150] width 103 height 12
type input "h"
type input "wellness retreat"
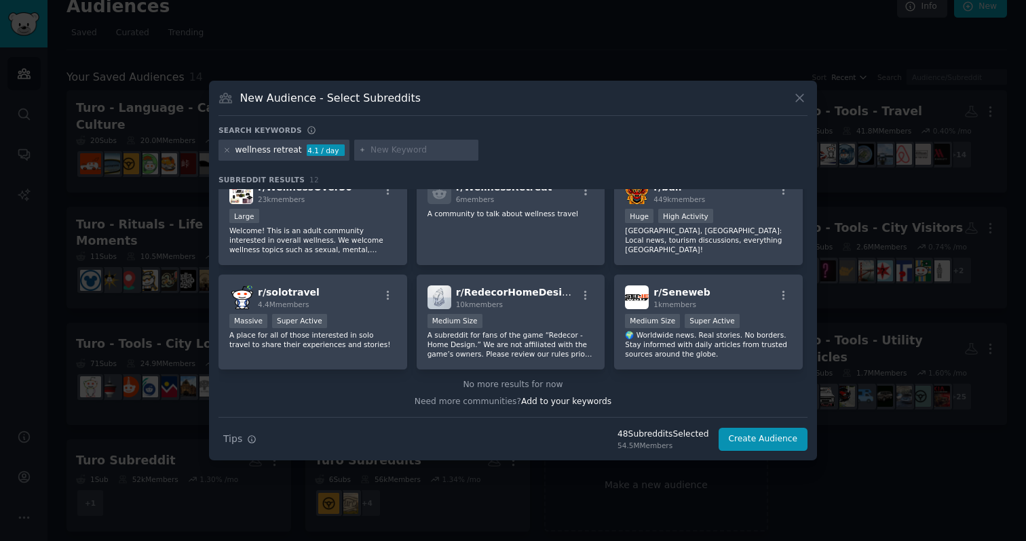
scroll to position [228, 0]
click at [228, 153] on icon at bounding box center [226, 150] width 7 height 7
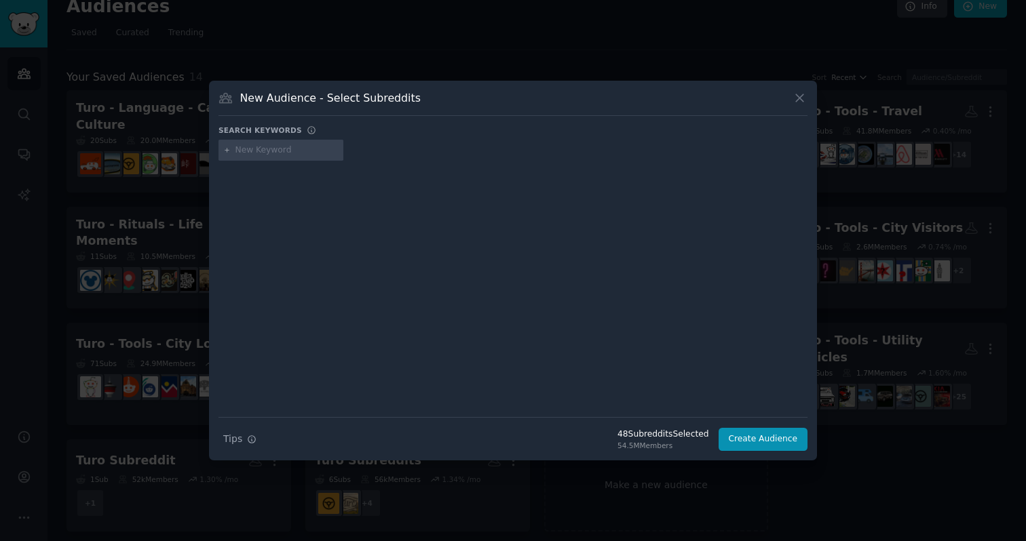
click at [256, 153] on input "text" at bounding box center [286, 150] width 103 height 12
type input "luxury"
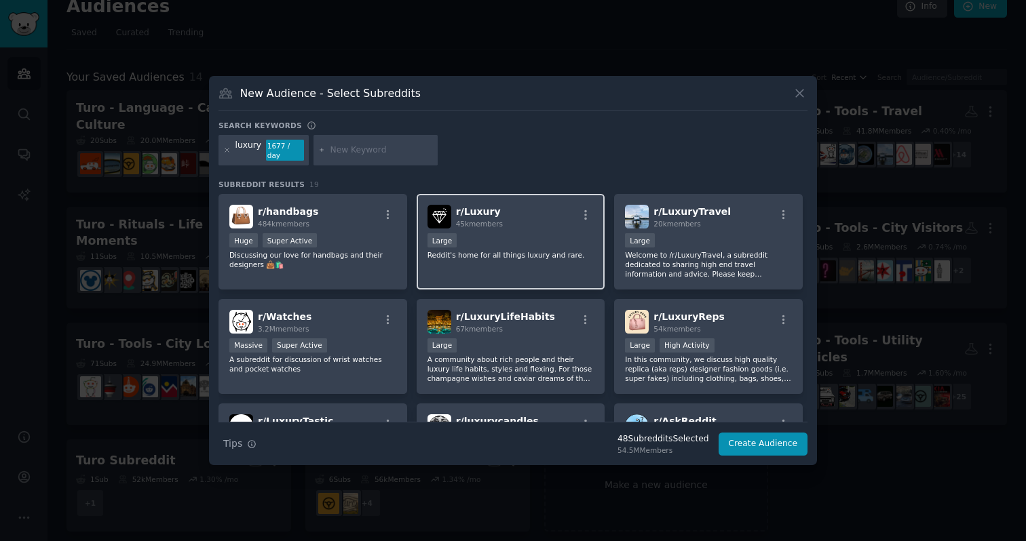
click at [535, 220] on div "r/ Luxury 45k members" at bounding box center [510, 217] width 167 height 24
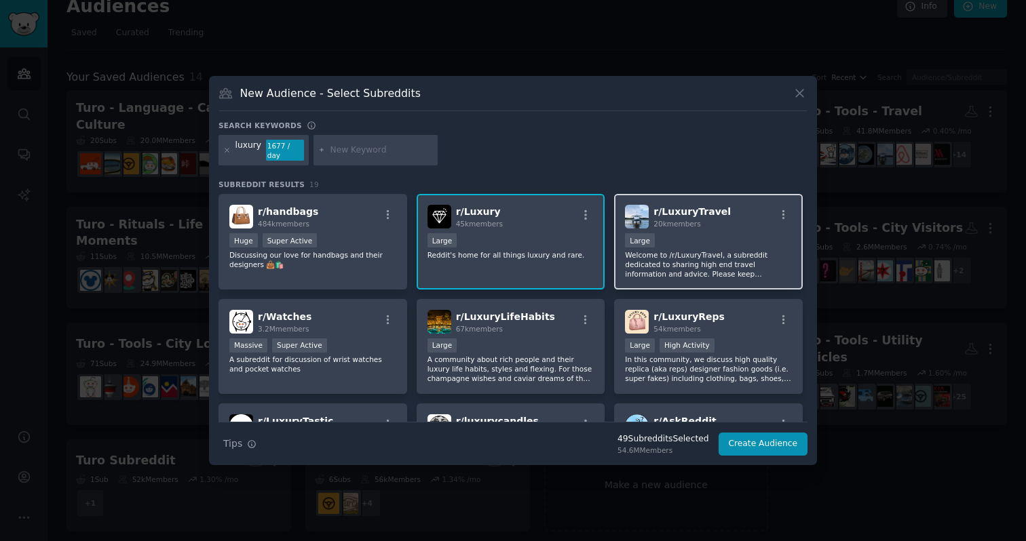
click at [699, 241] on div "10,000 - 100,000 members Large" at bounding box center [708, 241] width 167 height 17
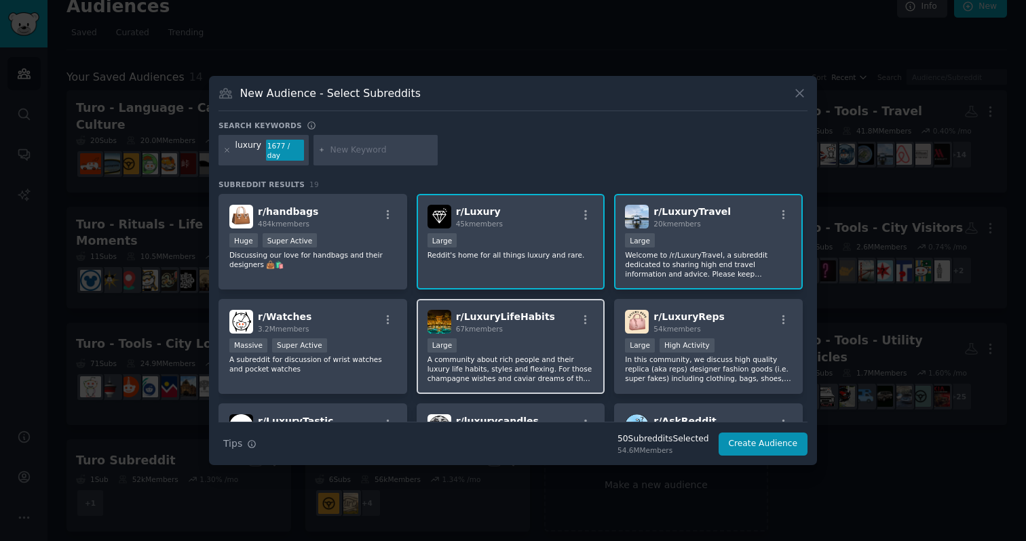
click at [547, 348] on div "Large" at bounding box center [510, 347] width 167 height 17
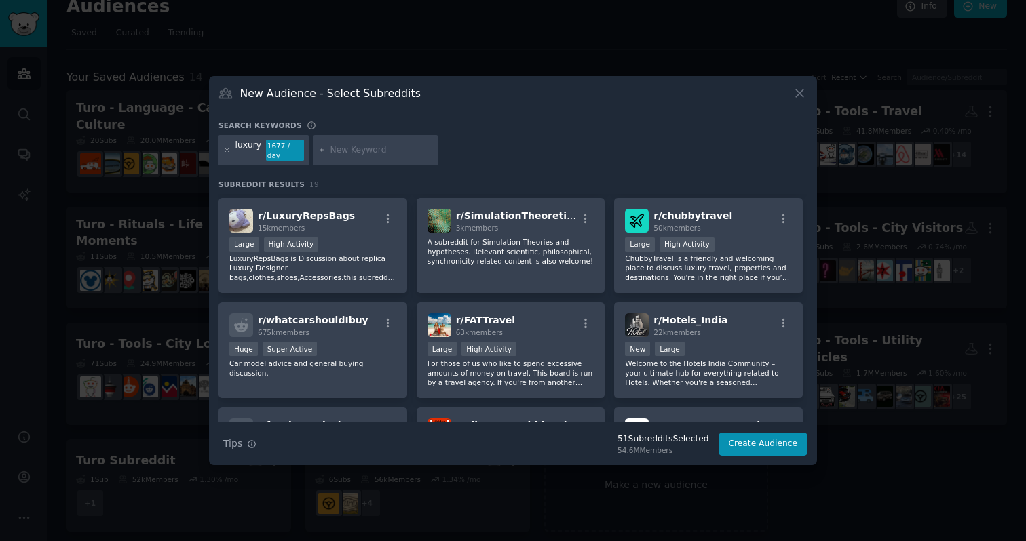
scroll to position [361, 0]
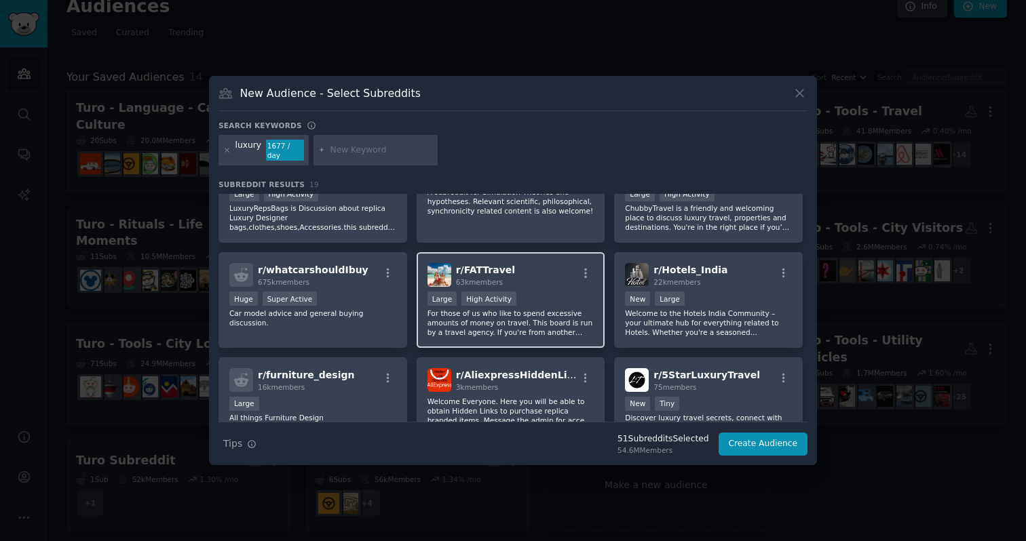
click at [571, 292] on div "Large High Activity" at bounding box center [510, 300] width 167 height 17
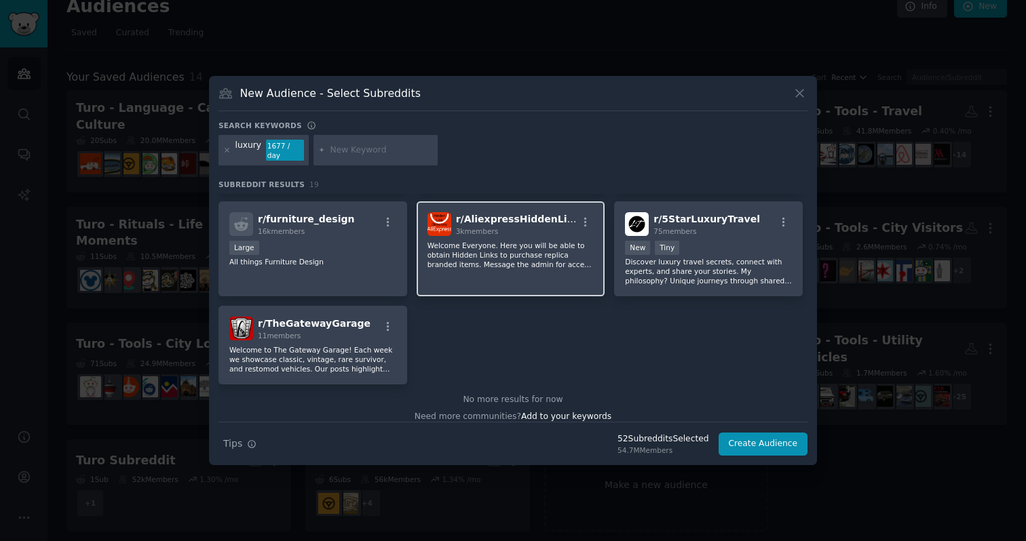
scroll to position [522, 0]
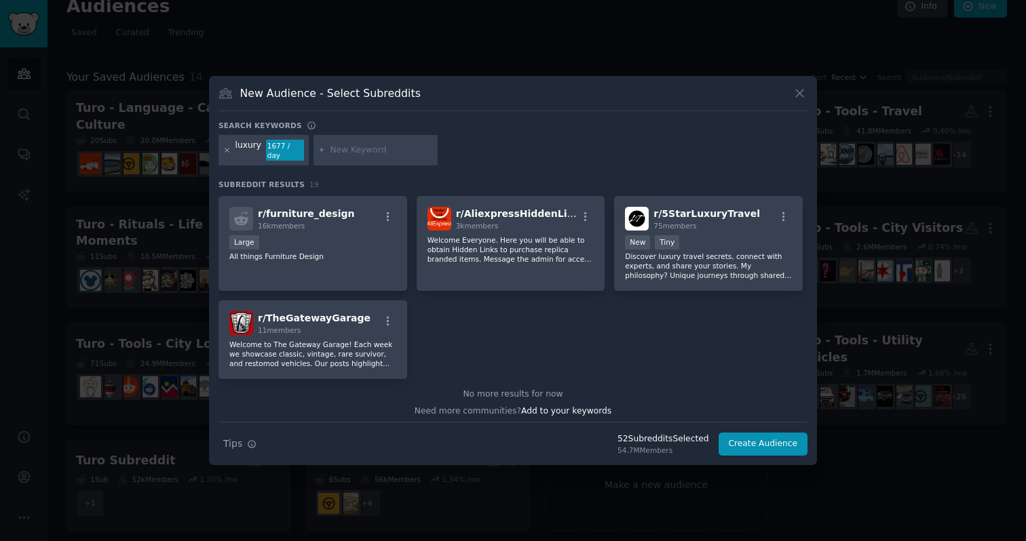
click at [226, 150] on icon at bounding box center [226, 150] width 3 height 3
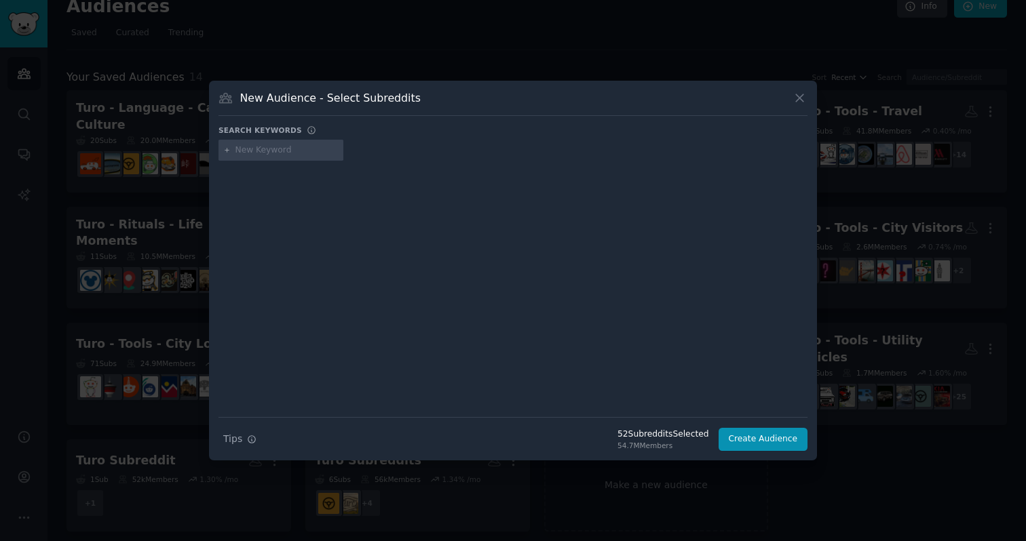
click at [254, 152] on input "text" at bounding box center [286, 150] width 103 height 12
type input "sweat lodge"
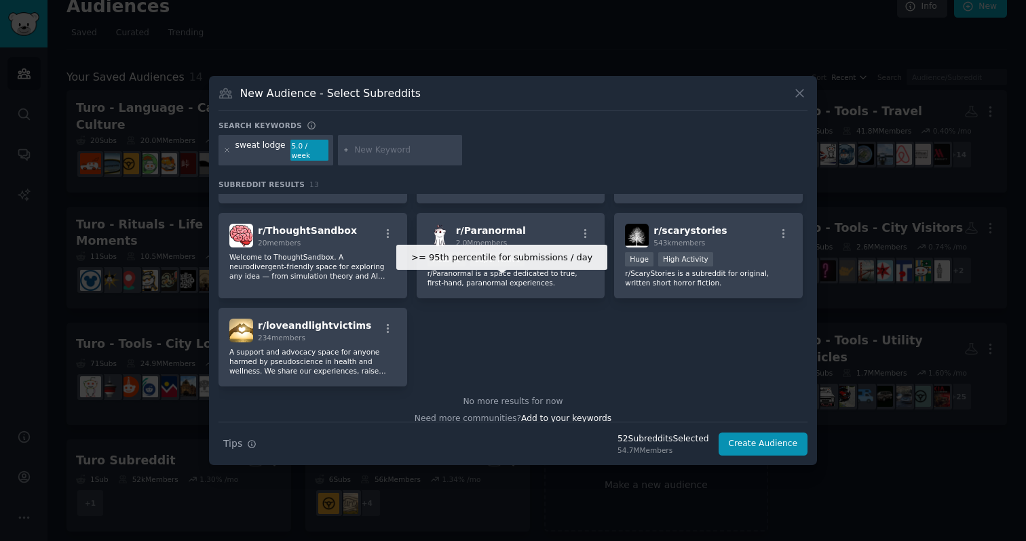
scroll to position [308, 0]
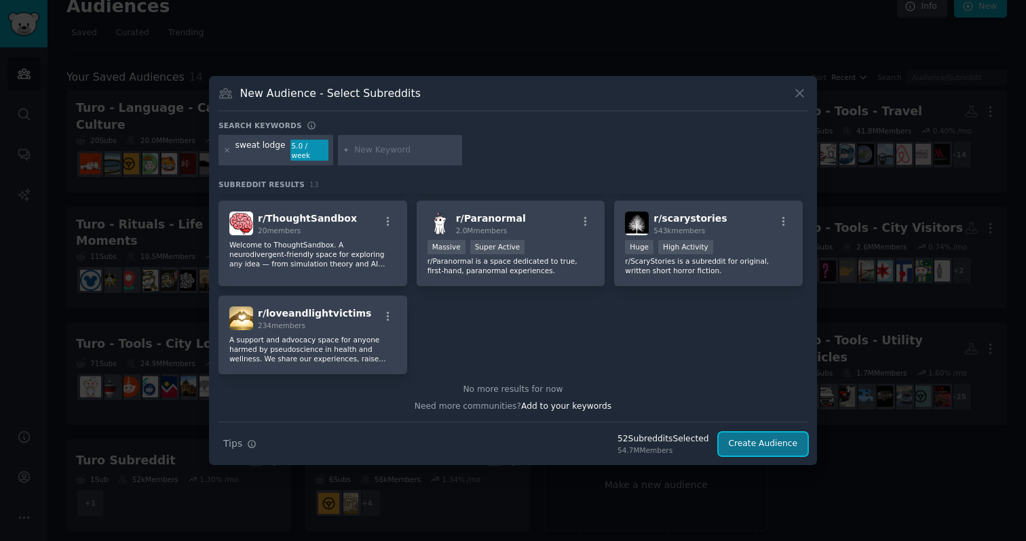
click at [754, 439] on button "Create Audience" at bounding box center [763, 444] width 90 height 23
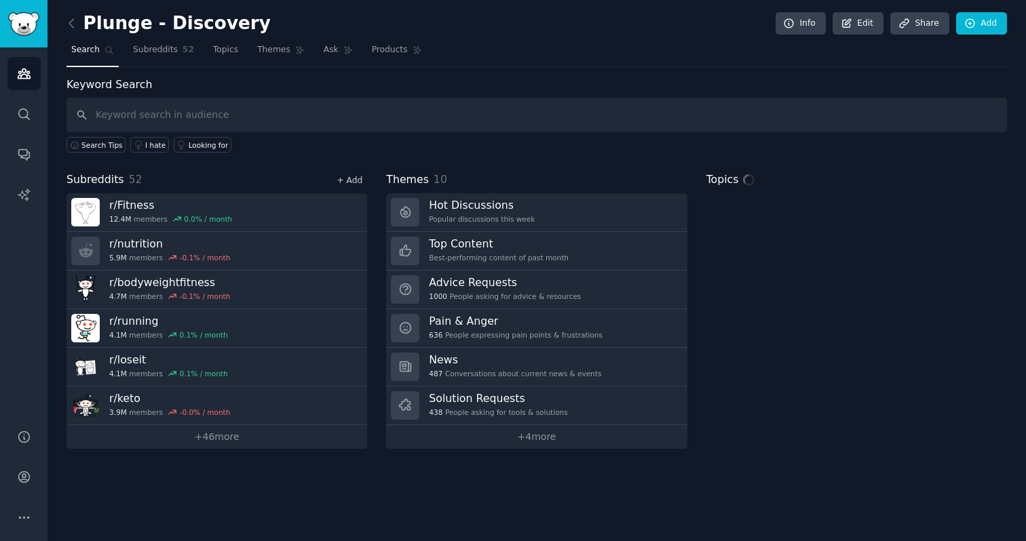
click at [356, 176] on link "+ Add" at bounding box center [349, 180] width 26 height 9
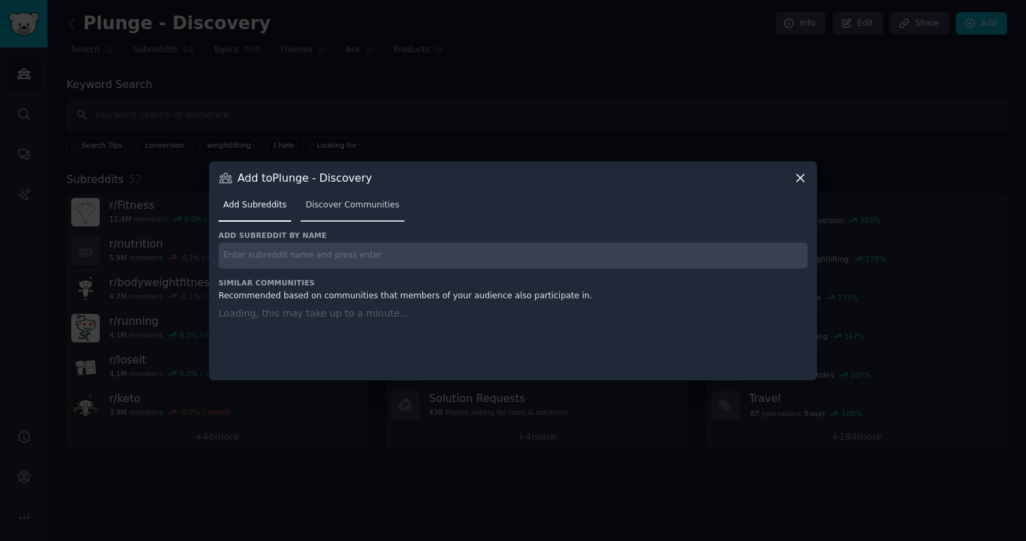
click at [349, 206] on span "Discover Communities" at bounding box center [352, 205] width 94 height 12
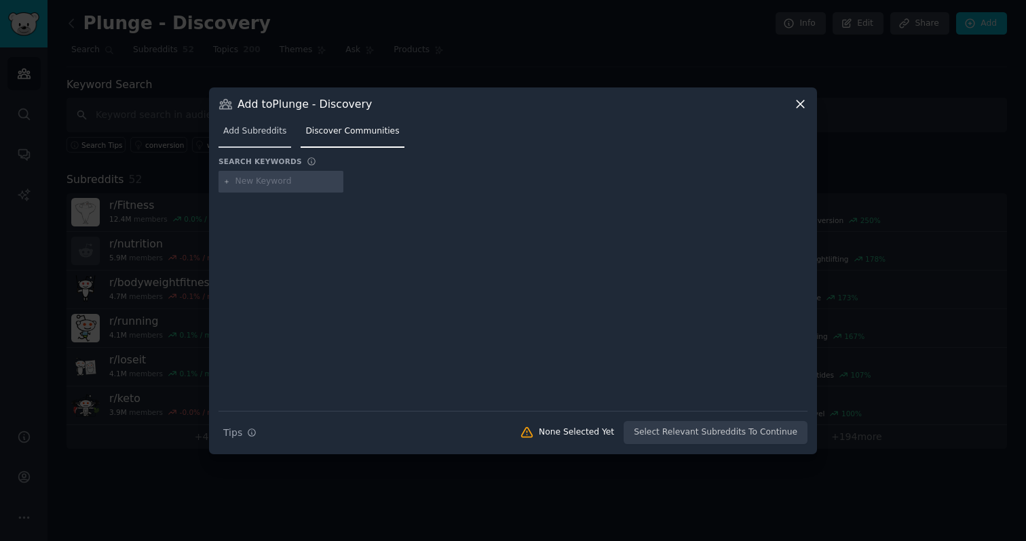
click at [259, 124] on link "Add Subreddits" at bounding box center [254, 135] width 73 height 28
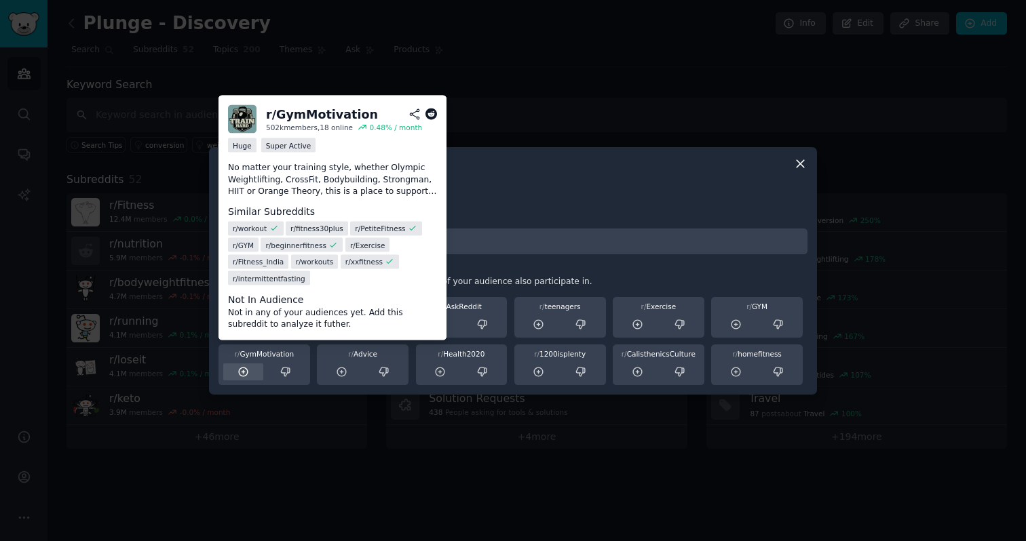
click at [242, 370] on icon at bounding box center [243, 372] width 12 height 12
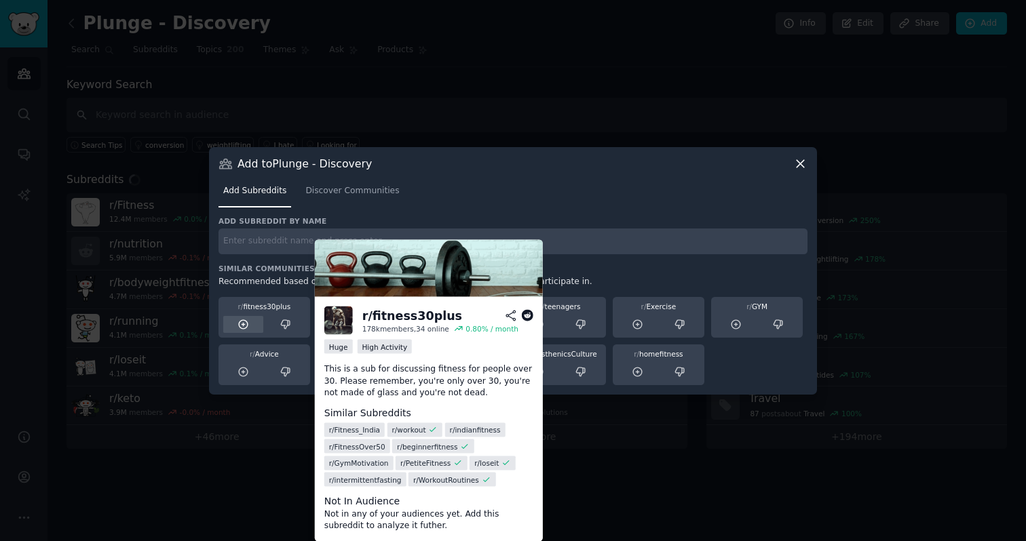
click at [244, 324] on icon at bounding box center [243, 324] width 9 height 9
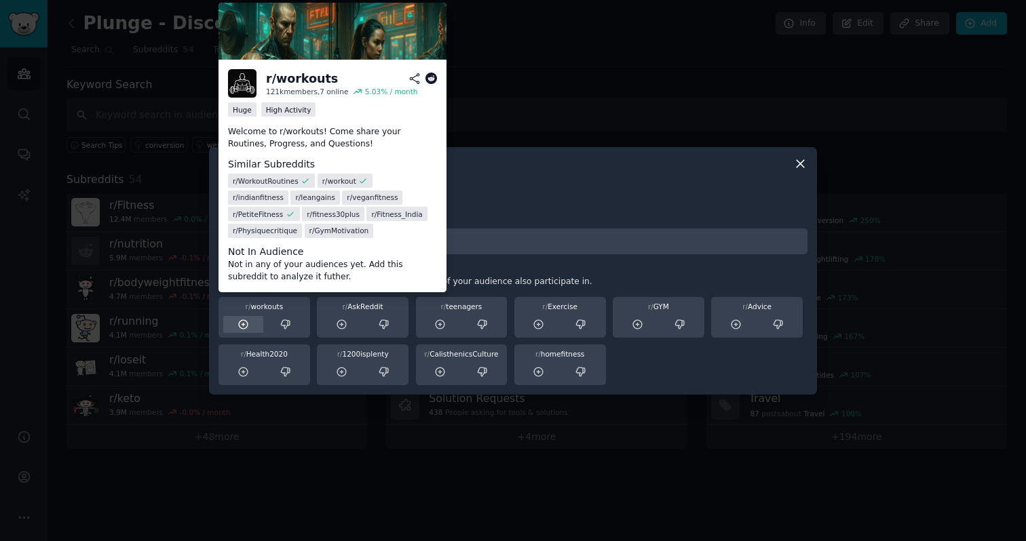
click at [238, 328] on icon at bounding box center [243, 325] width 12 height 12
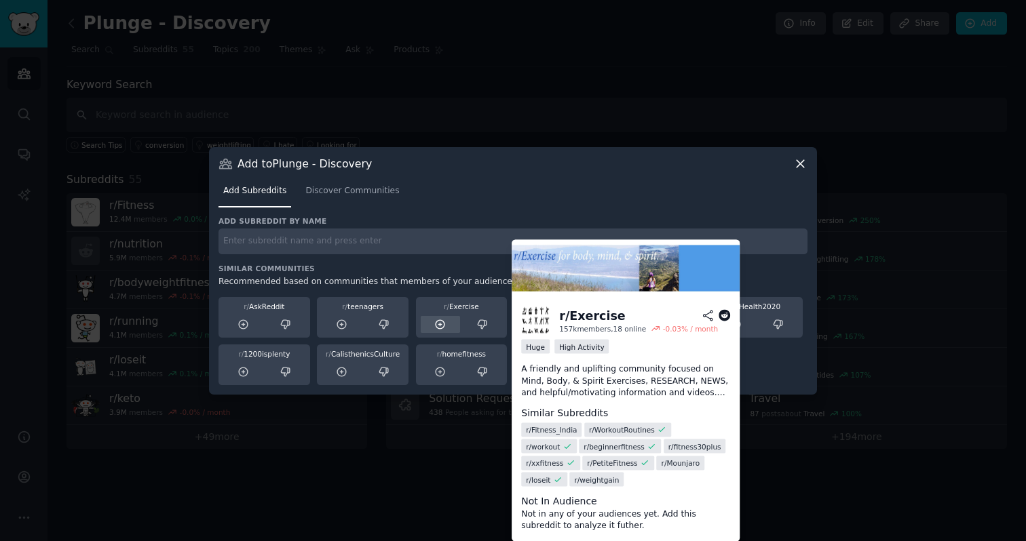
click at [438, 322] on icon at bounding box center [440, 325] width 12 height 12
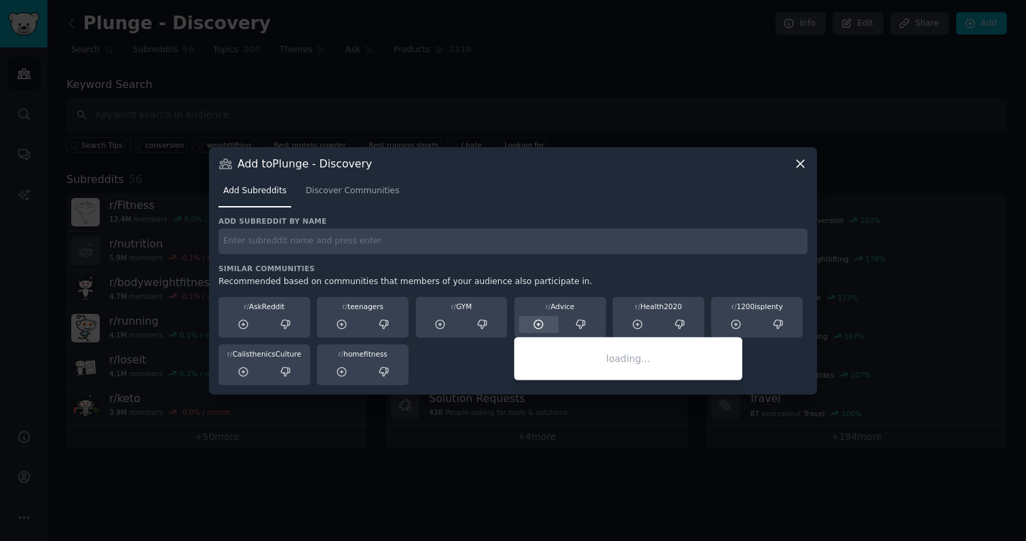
click at [538, 325] on icon at bounding box center [539, 324] width 9 height 9
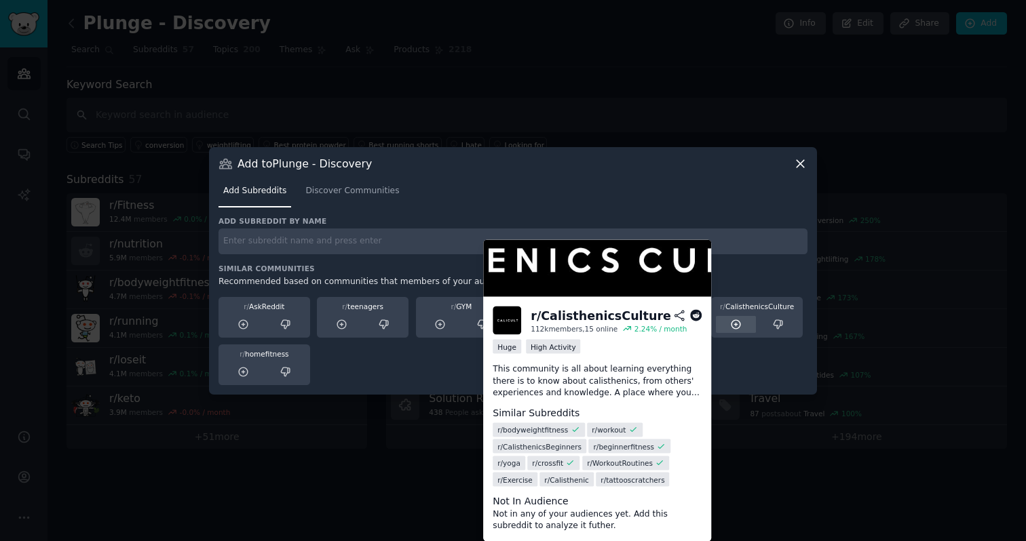
click at [735, 321] on icon at bounding box center [736, 325] width 12 height 12
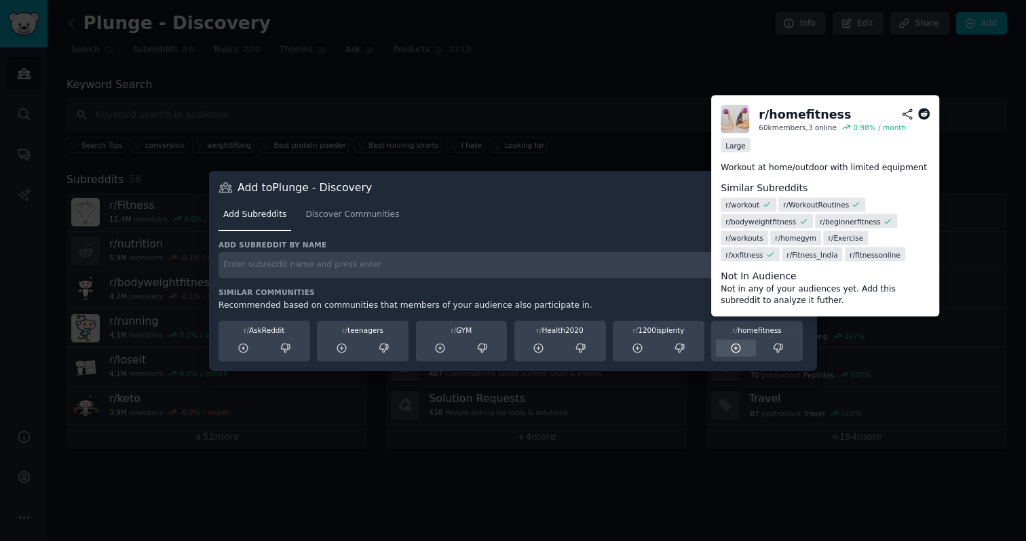
click at [737, 347] on icon at bounding box center [736, 349] width 12 height 12
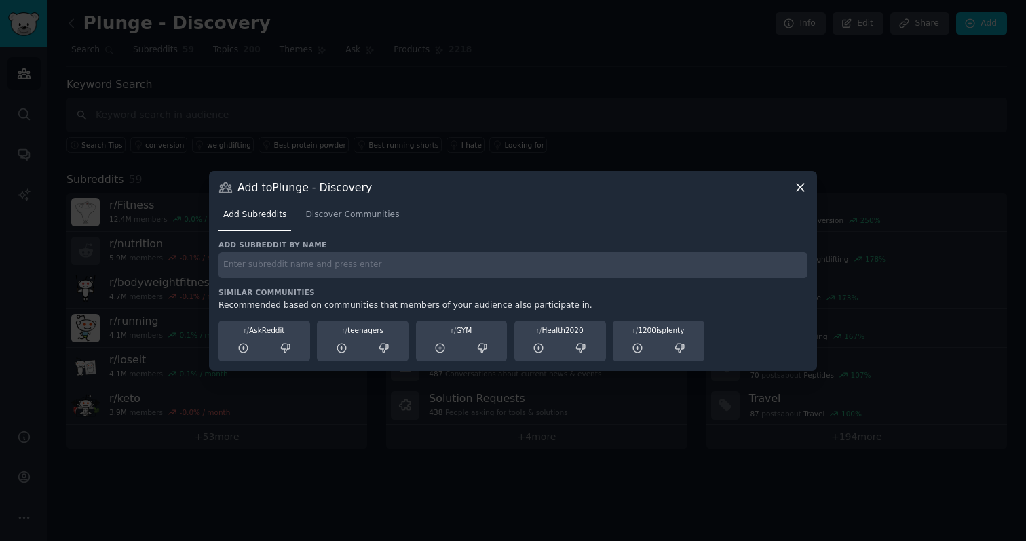
click at [804, 187] on icon at bounding box center [800, 187] width 14 height 14
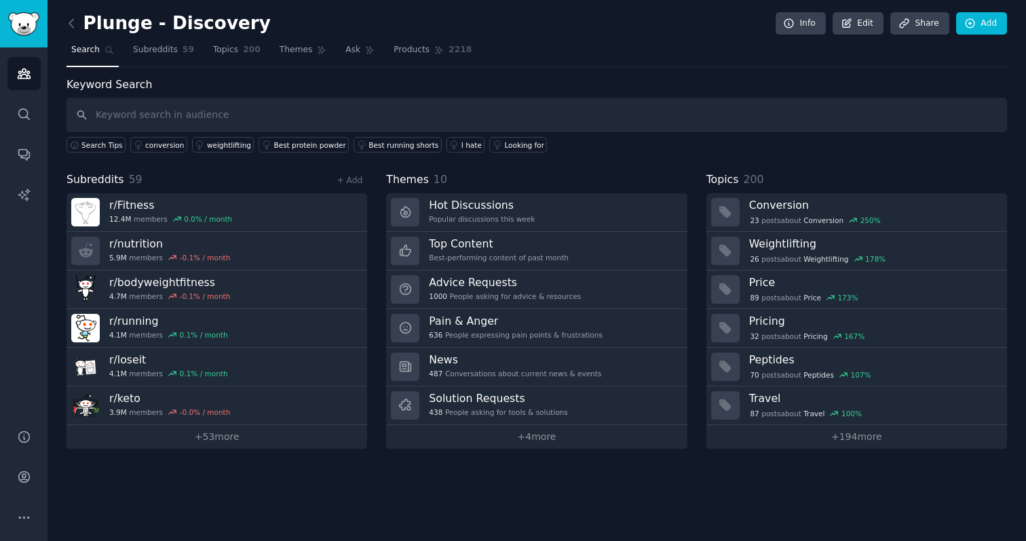
click at [361, 174] on div "+ Add" at bounding box center [349, 180] width 35 height 14
click at [357, 178] on link "+ Add" at bounding box center [349, 180] width 26 height 9
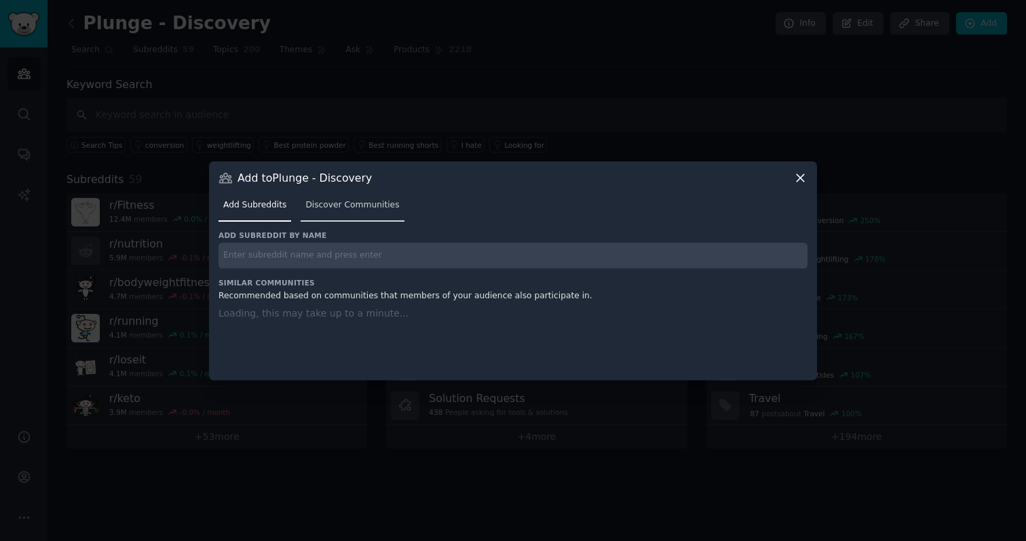
click at [351, 198] on link "Discover Communities" at bounding box center [352, 209] width 103 height 28
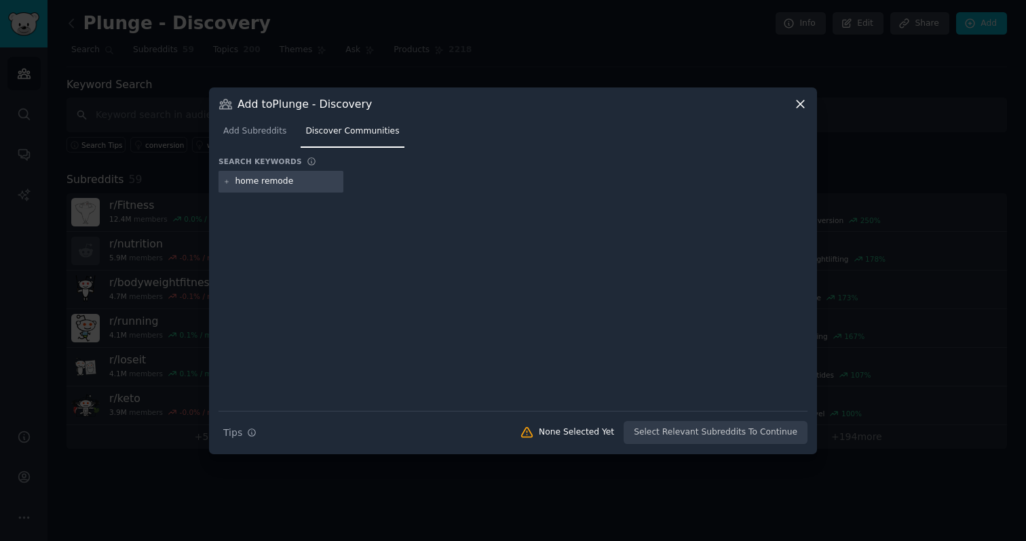
type input "home remodel"
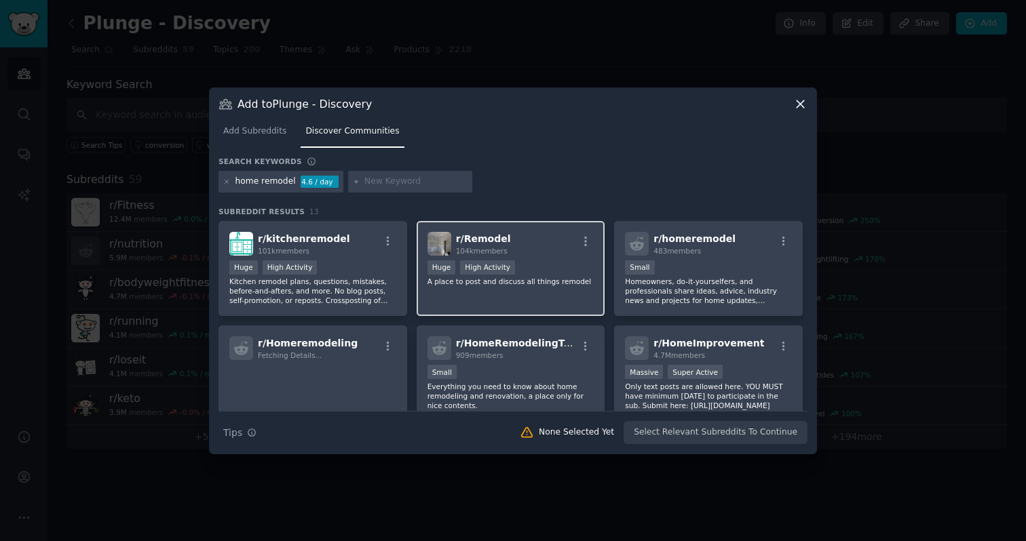
click at [533, 286] on div "r/ Remodel 104k members Huge High Activity A place to post and discuss all thin…" at bounding box center [511, 269] width 189 height 96
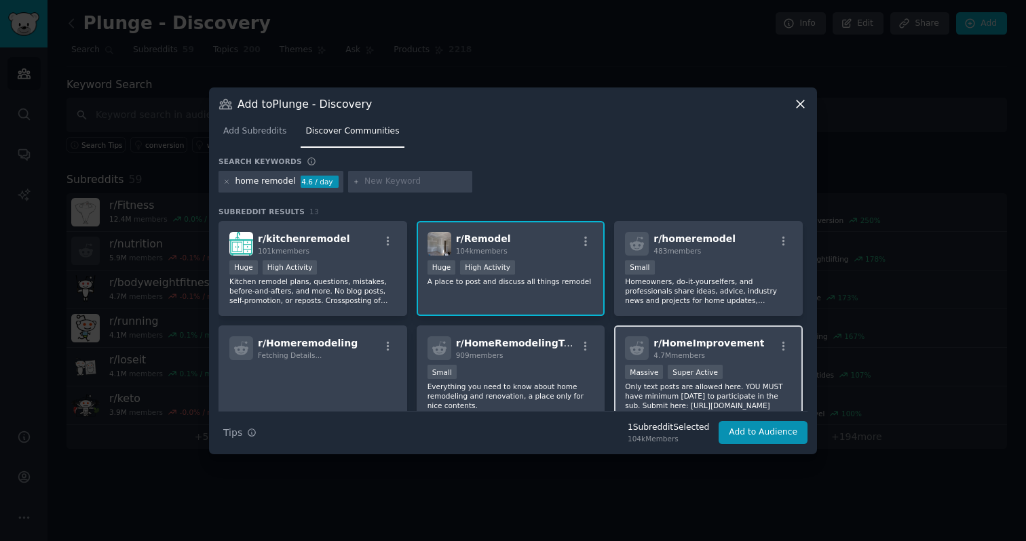
click at [761, 392] on p "Only text posts are allowed here. YOU MUST have minimum [DATE] to participate i…" at bounding box center [708, 396] width 167 height 28
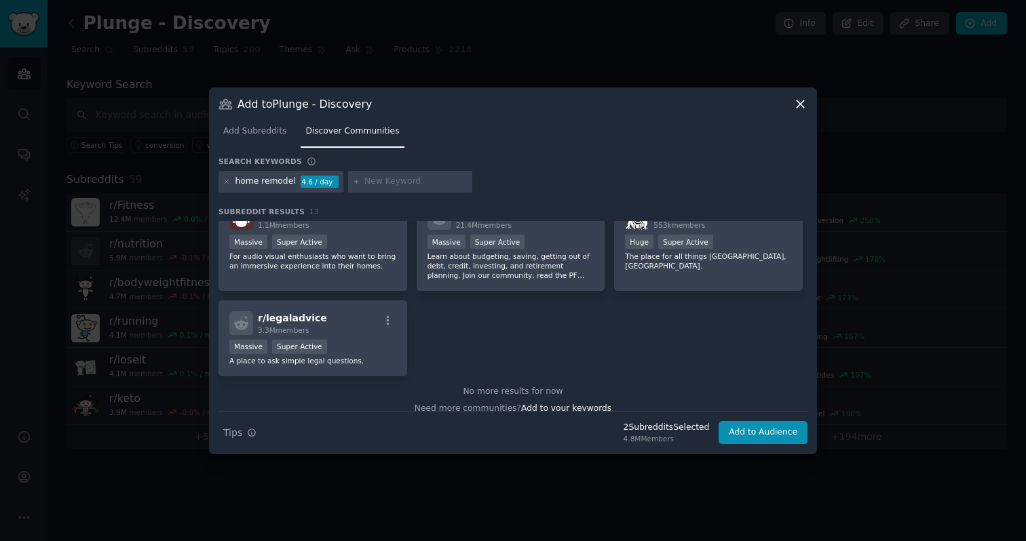
scroll to position [344, 0]
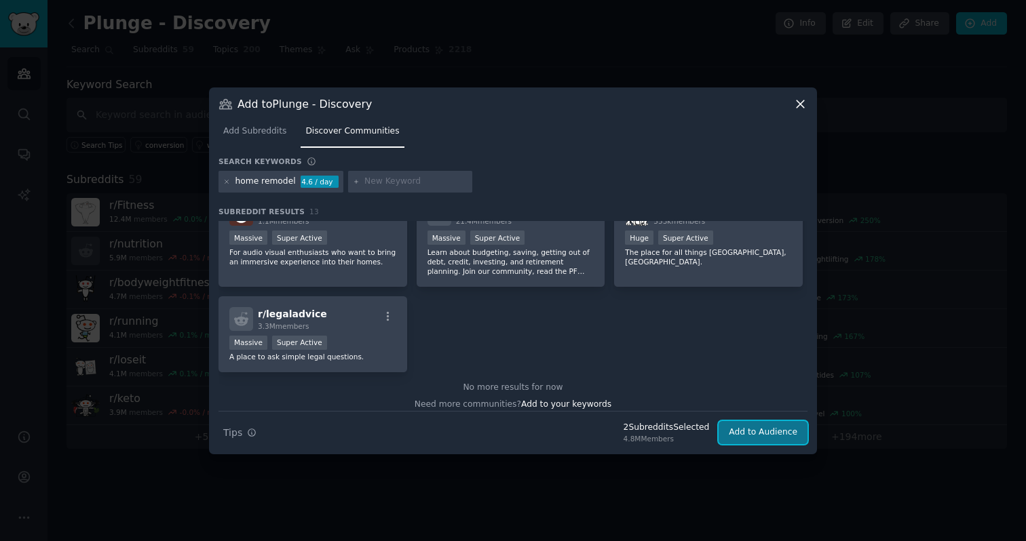
click at [775, 436] on button "Add to Audience" at bounding box center [762, 432] width 89 height 23
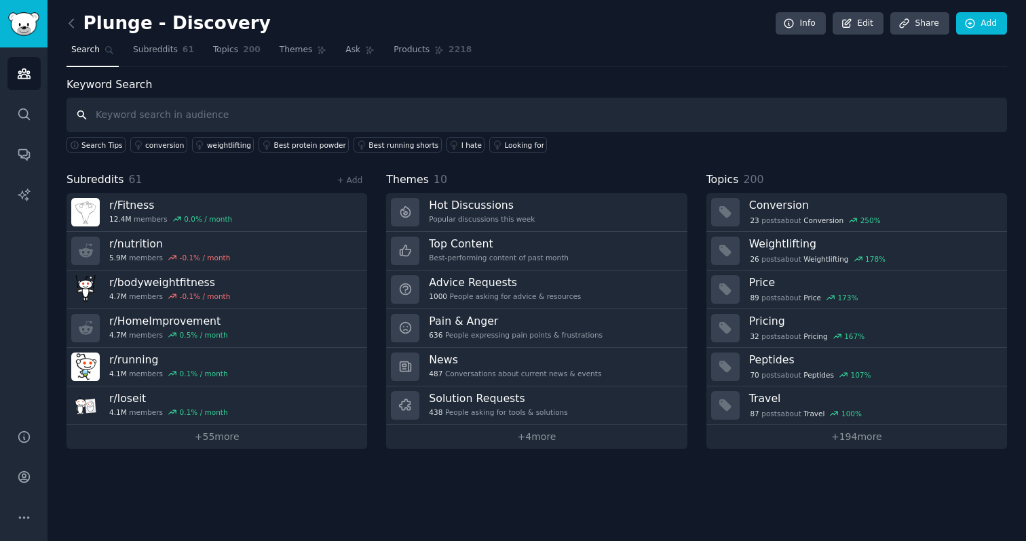
click at [195, 116] on input "text" at bounding box center [536, 115] width 940 height 35
click at [351, 176] on link "+ Add" at bounding box center [349, 180] width 26 height 9
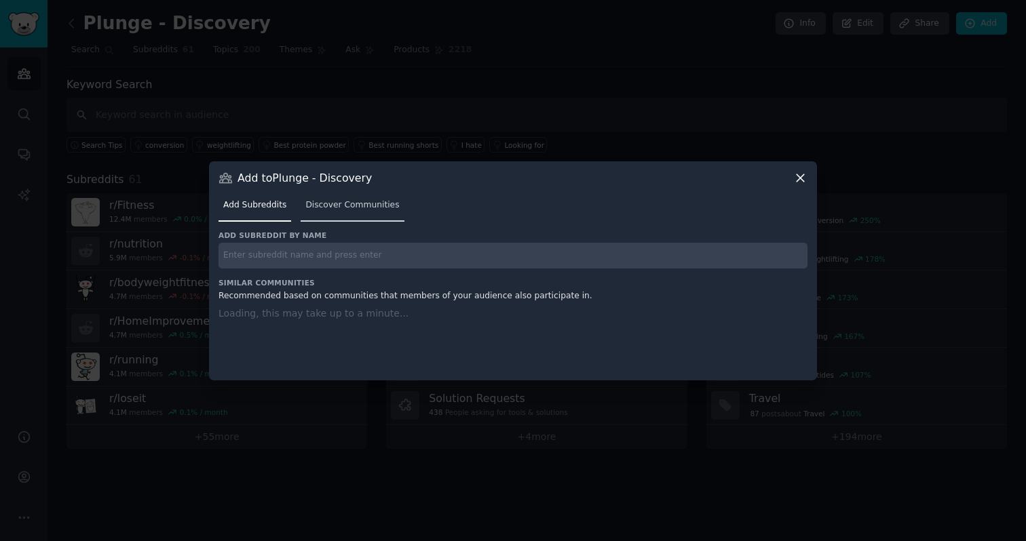
click at [334, 203] on span "Discover Communities" at bounding box center [352, 205] width 94 height 12
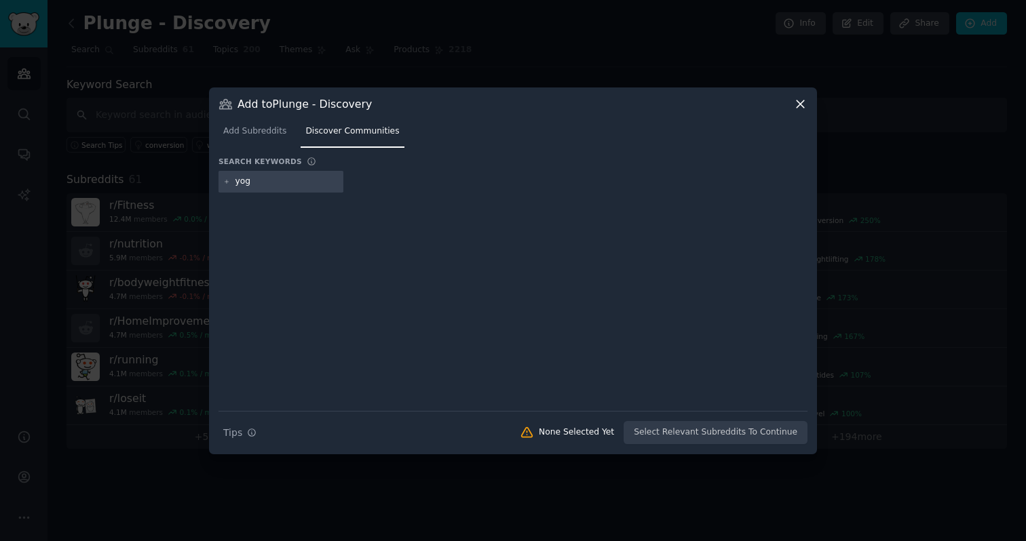
type input "yoga"
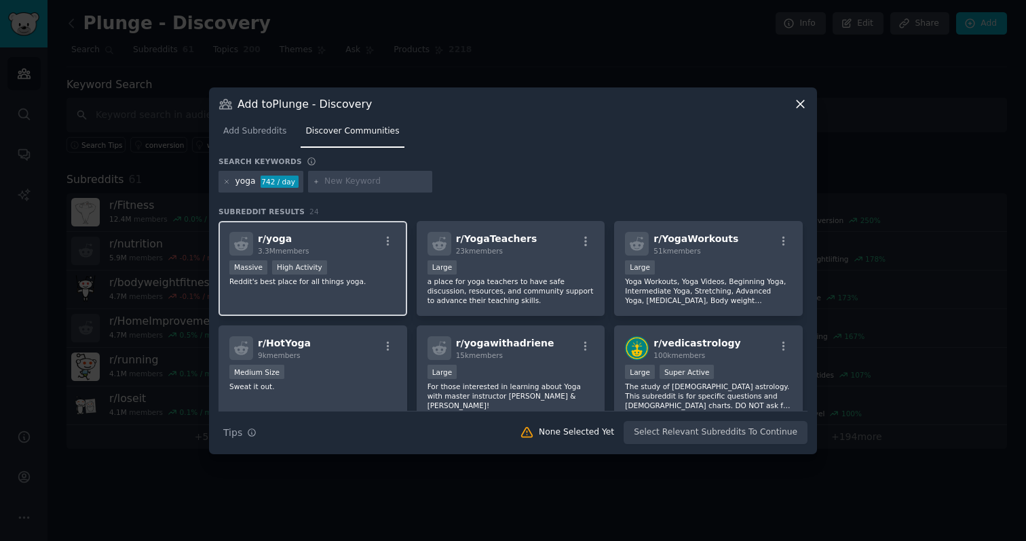
click at [355, 279] on p "Reddit's best place for all things yoga." at bounding box center [312, 281] width 167 height 9
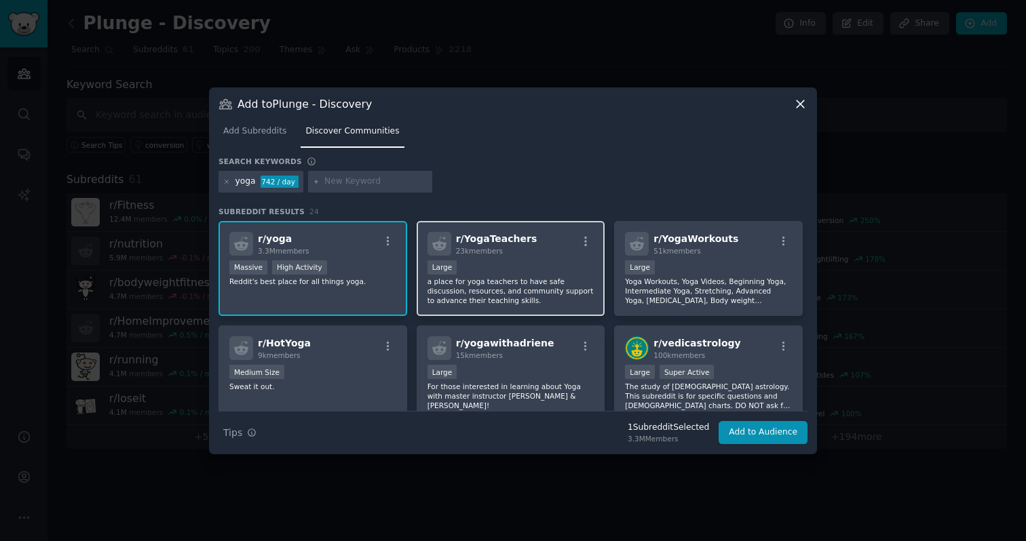
click at [507, 275] on div "Large" at bounding box center [510, 268] width 167 height 17
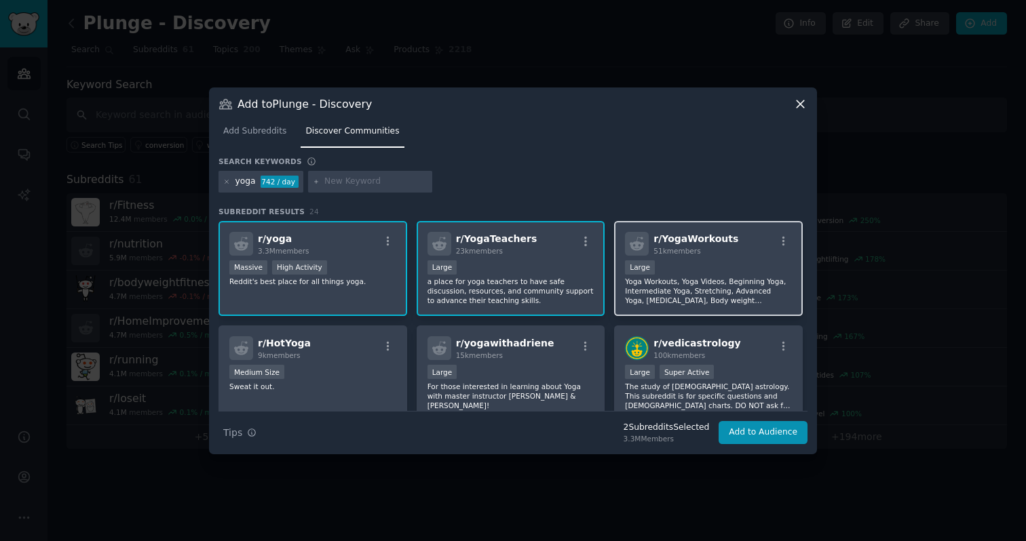
click at [704, 281] on p "Yoga Workouts, Yoga Videos, Beginning Yoga, Intermediate Yoga, Stretching, Adva…" at bounding box center [708, 291] width 167 height 28
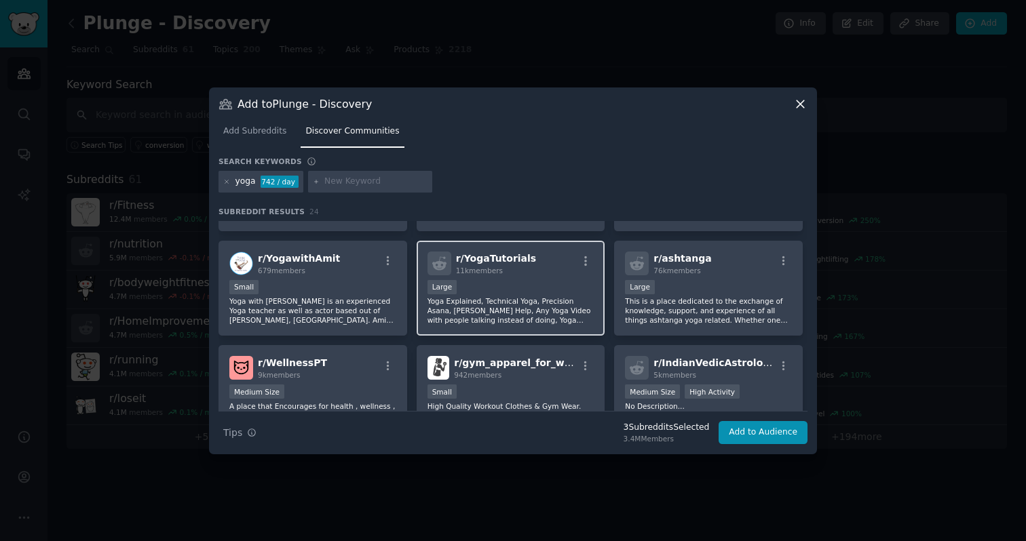
scroll to position [146, 0]
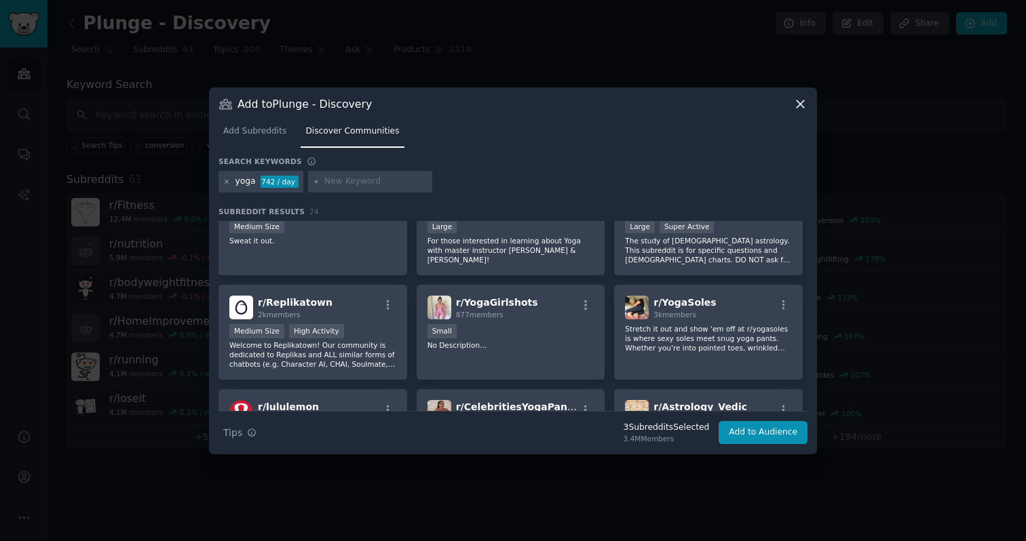
click at [227, 181] on icon at bounding box center [226, 181] width 3 height 3
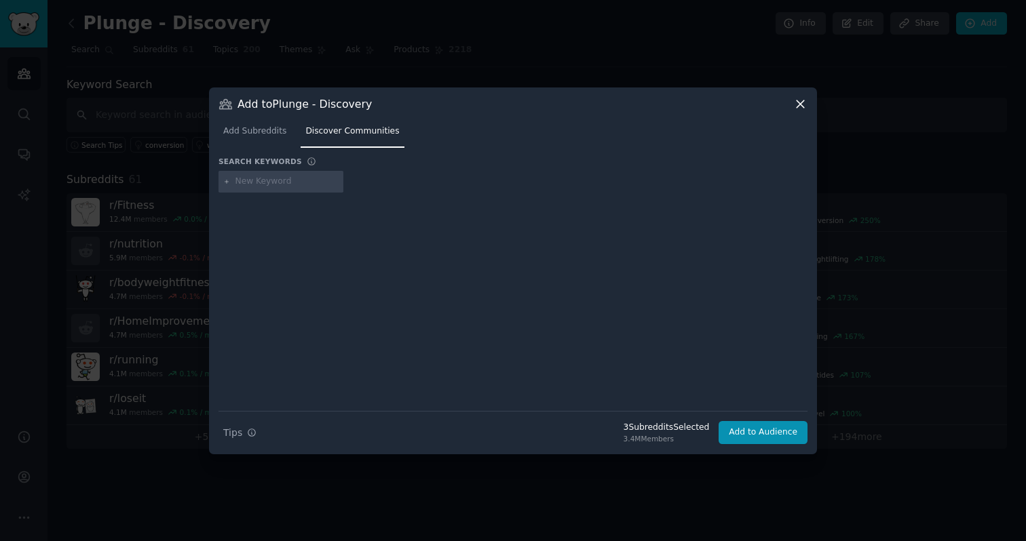
click at [258, 185] on input "text" at bounding box center [286, 182] width 103 height 12
type input "hospitality"
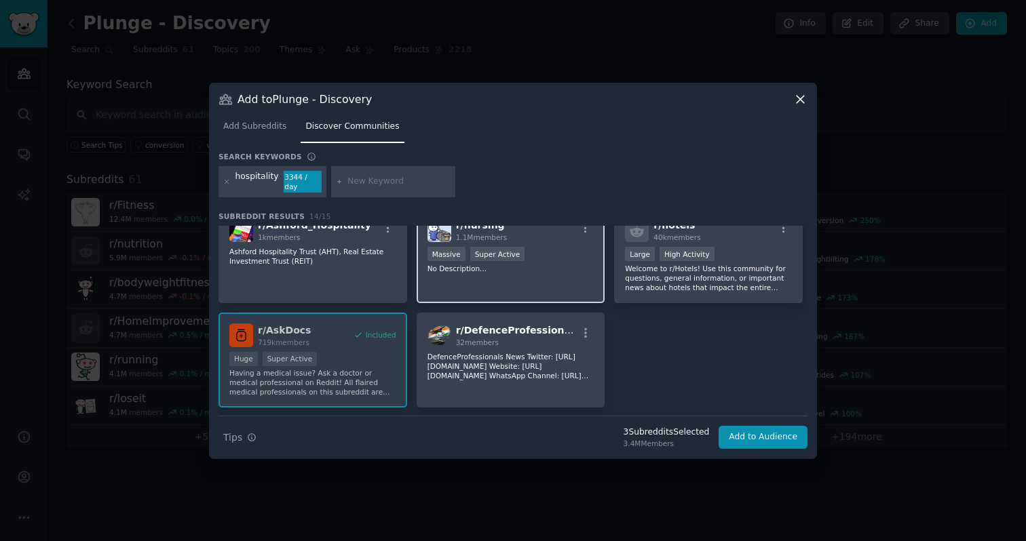
scroll to position [362, 0]
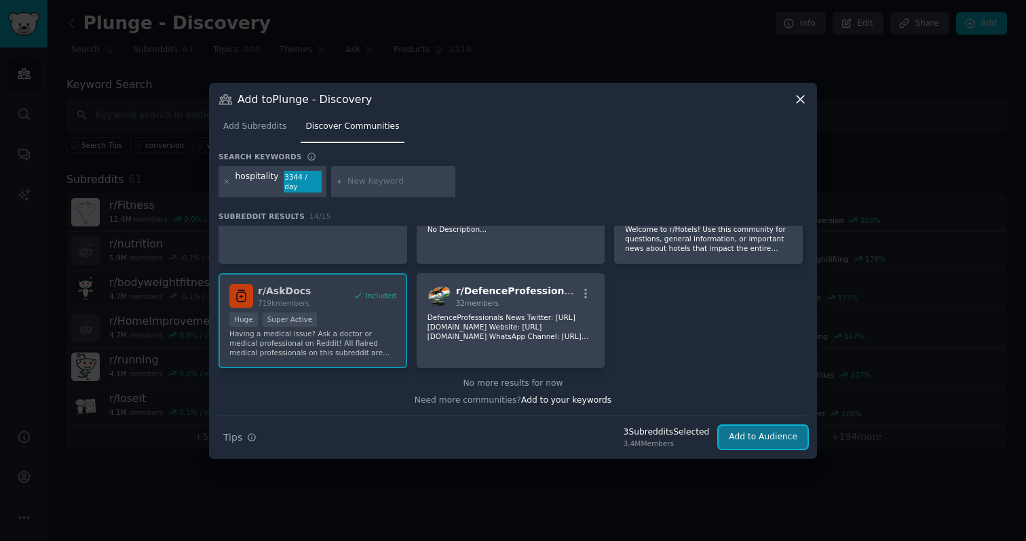
click at [791, 433] on button "Add to Audience" at bounding box center [762, 437] width 89 height 23
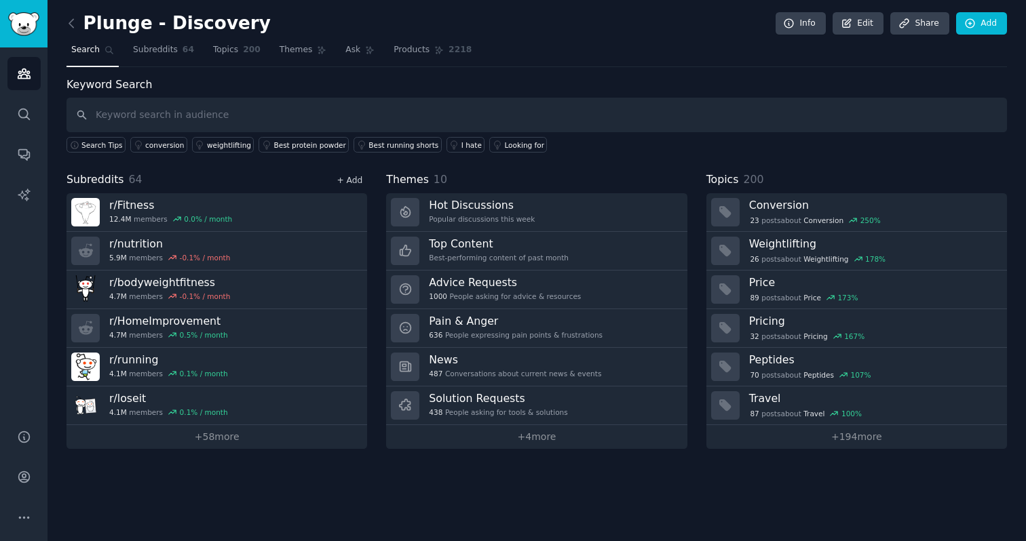
click at [360, 180] on link "+ Add" at bounding box center [349, 180] width 26 height 9
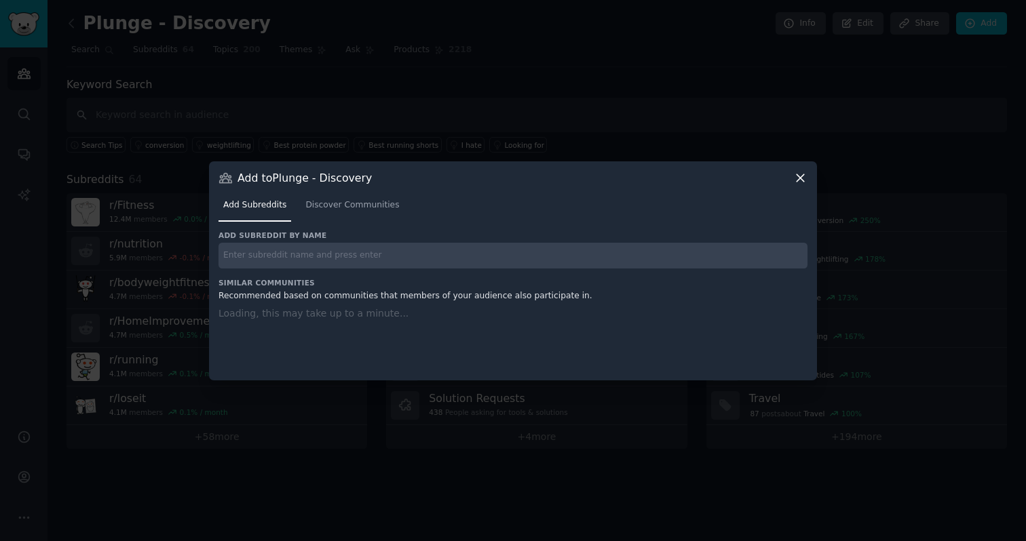
click at [315, 252] on input "text" at bounding box center [512, 256] width 589 height 26
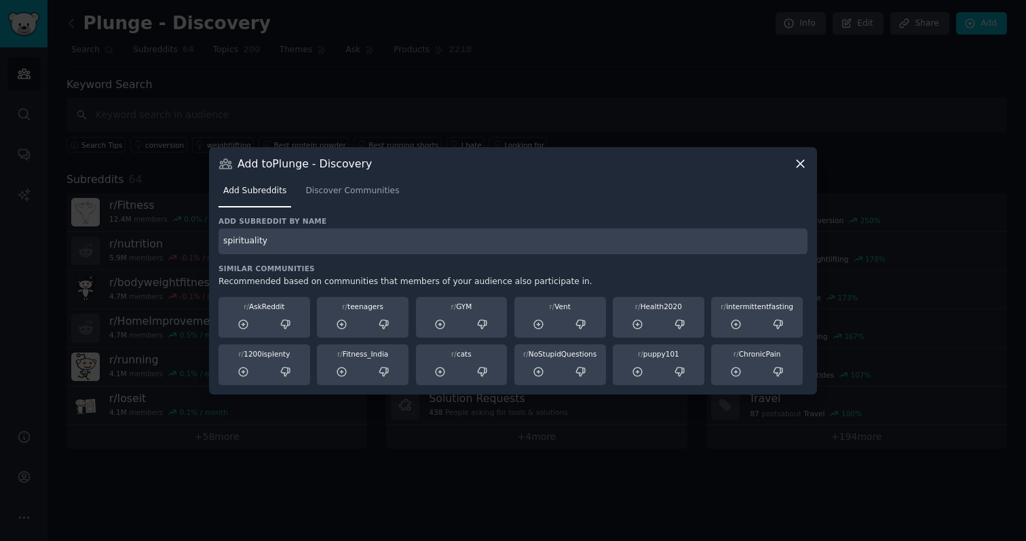
type input "spirituality"
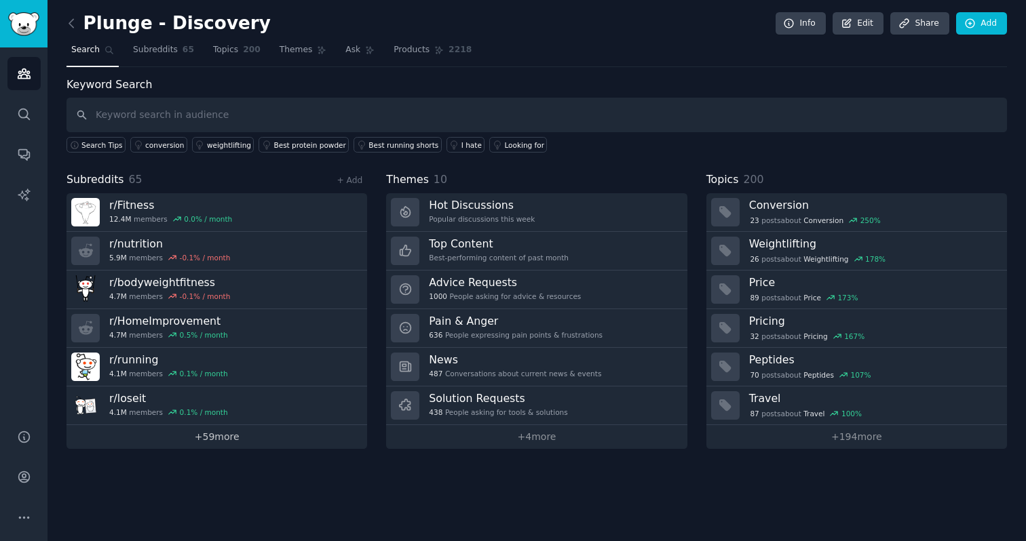
click at [229, 437] on link "+ 59 more" at bounding box center [216, 437] width 301 height 24
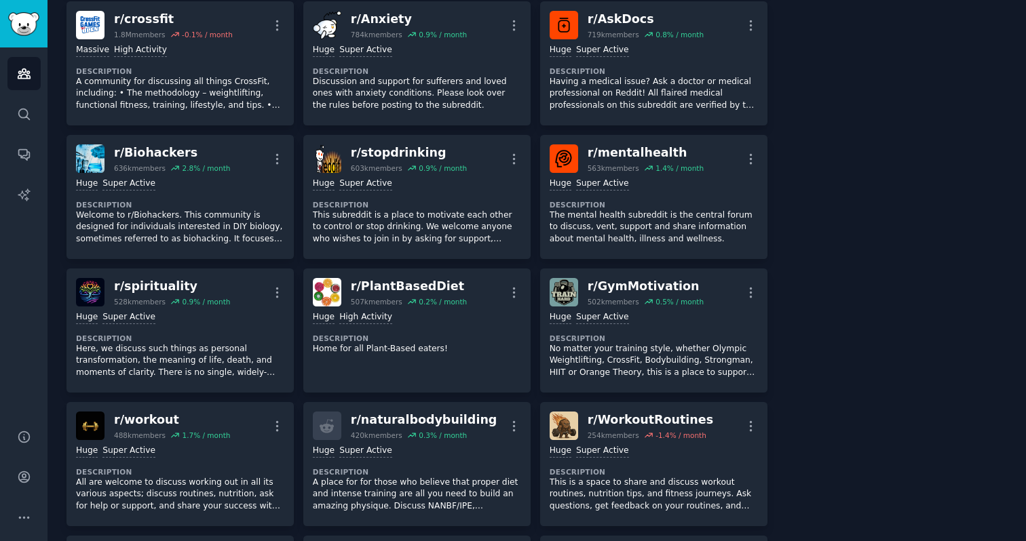
scroll to position [630, 0]
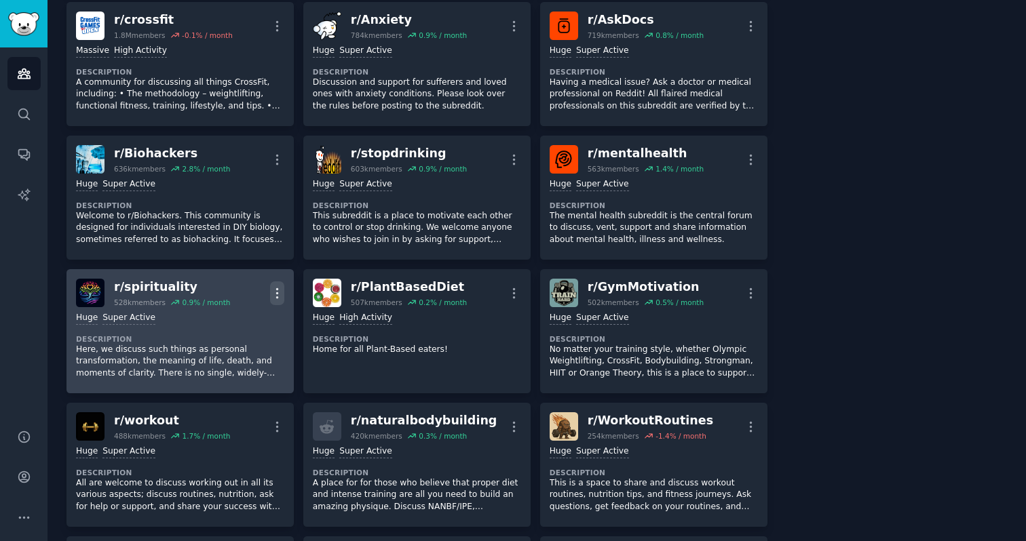
click at [273, 291] on icon "button" at bounding box center [277, 293] width 14 height 14
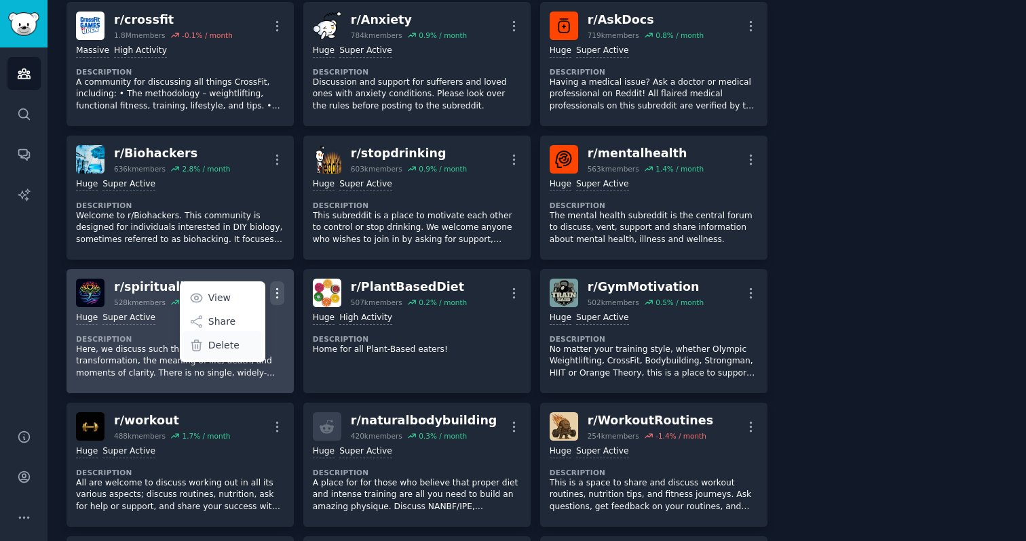
click at [236, 347] on div "Delete" at bounding box center [222, 345] width 81 height 28
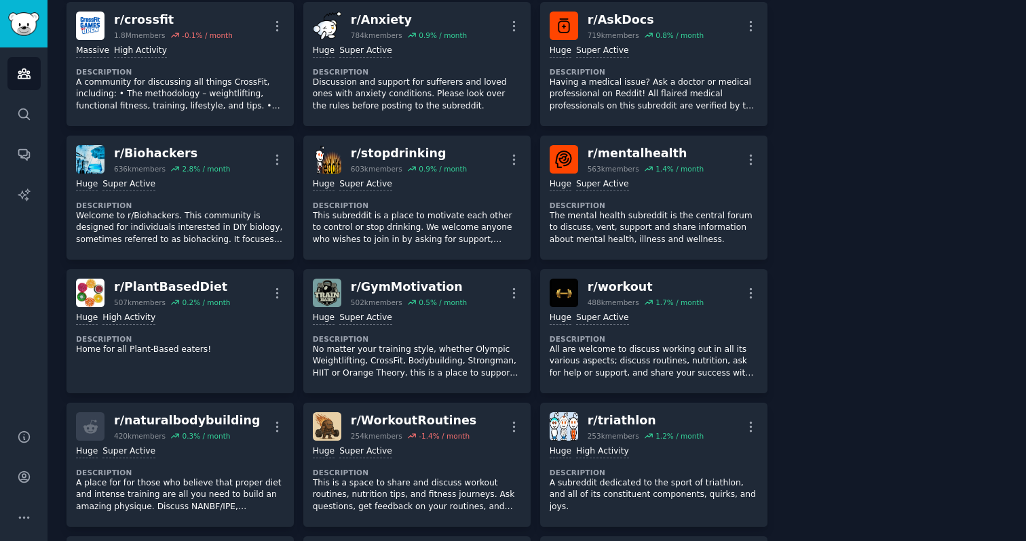
scroll to position [0, 0]
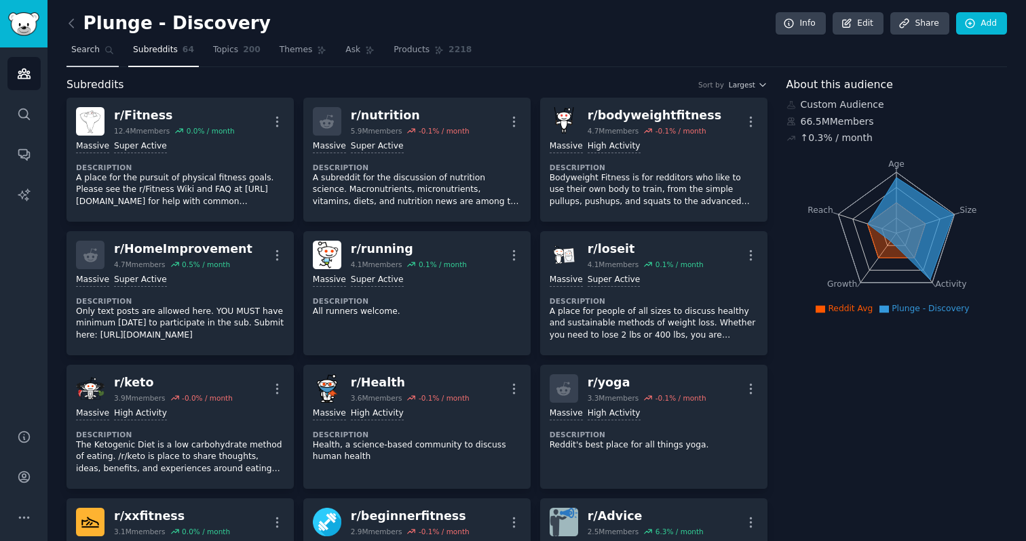
click at [90, 50] on span "Search" at bounding box center [85, 50] width 28 height 12
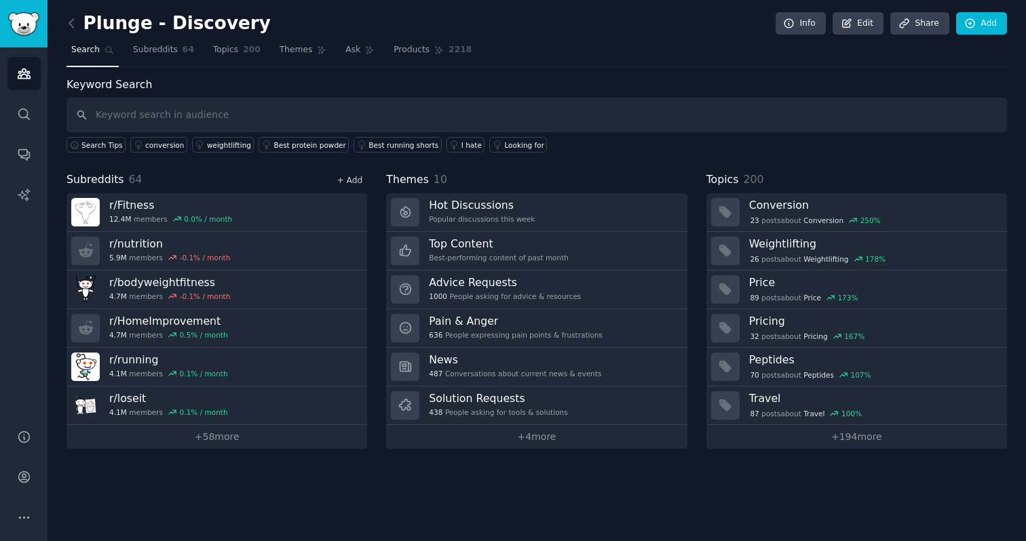
click at [353, 178] on link "+ Add" at bounding box center [349, 180] width 26 height 9
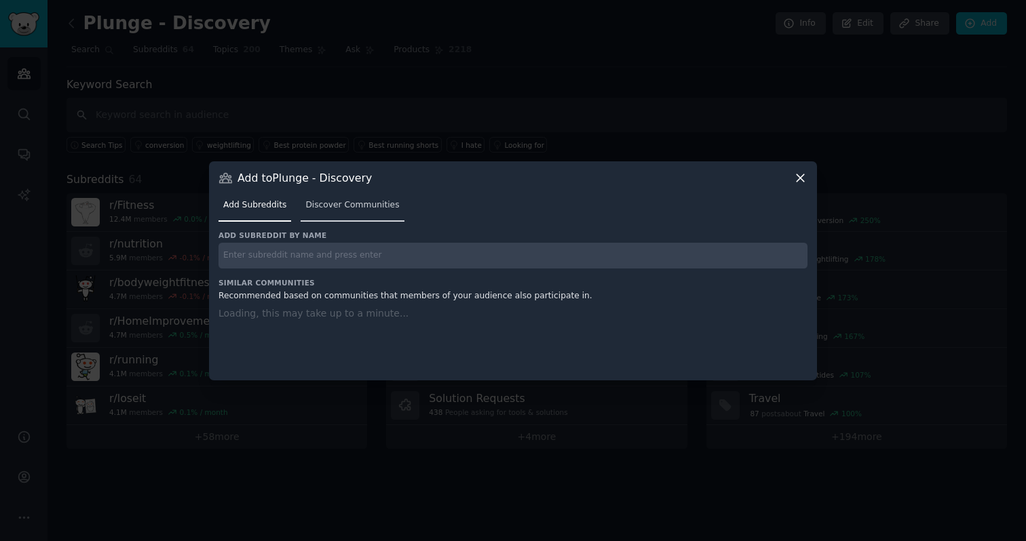
click at [348, 214] on link "Discover Communities" at bounding box center [352, 209] width 103 height 28
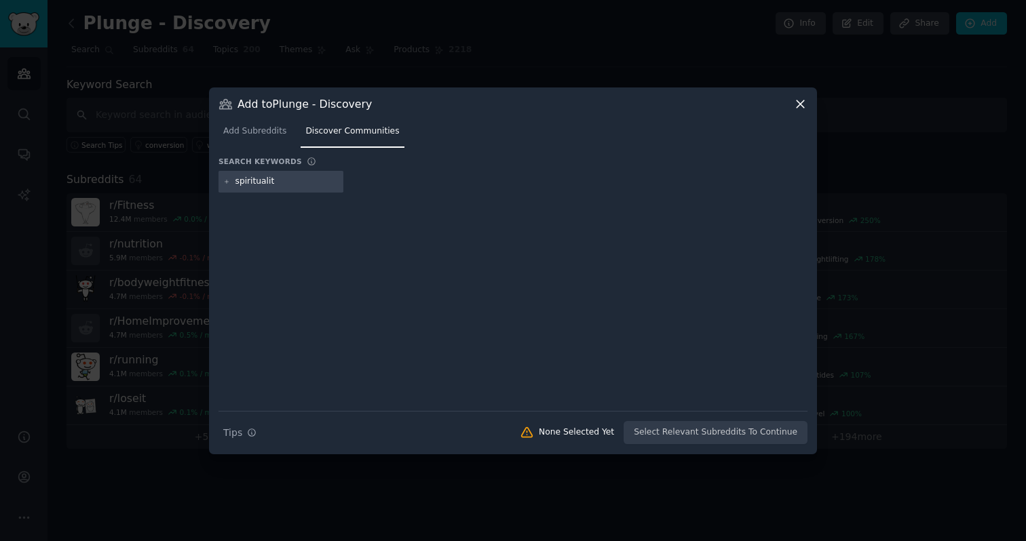
type input "spirituality"
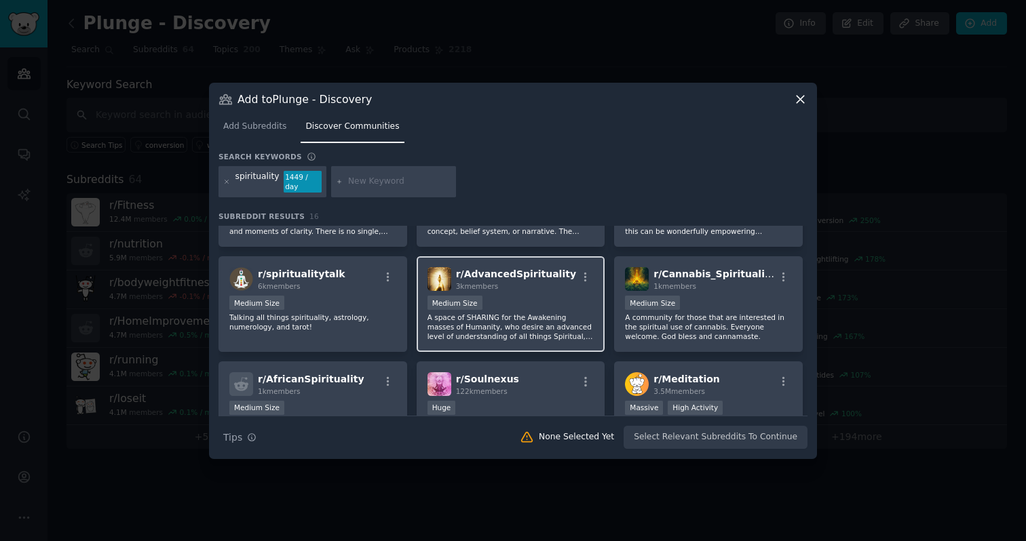
scroll to position [152, 0]
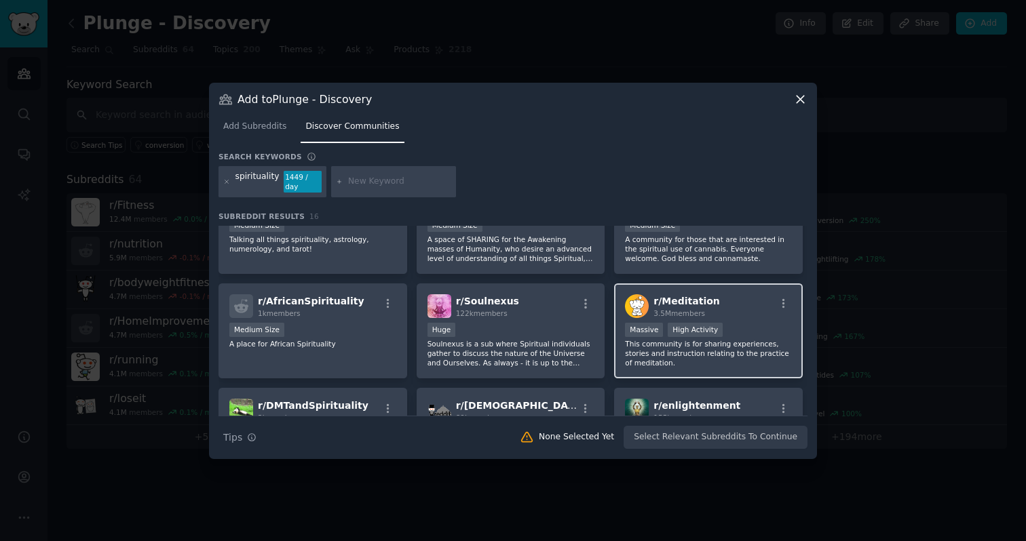
click at [734, 309] on div "r/ Meditation 3.5M members" at bounding box center [708, 306] width 167 height 24
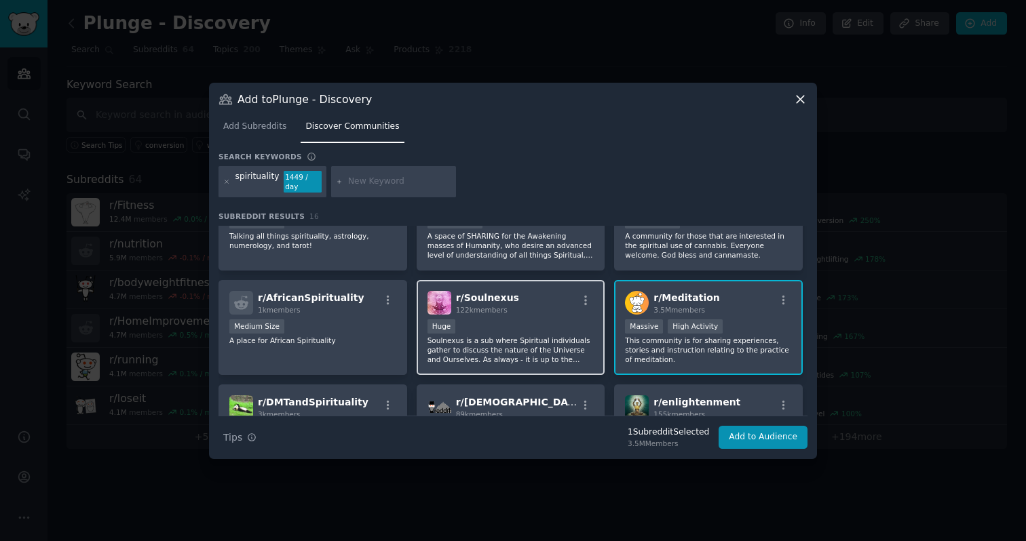
scroll to position [0, 0]
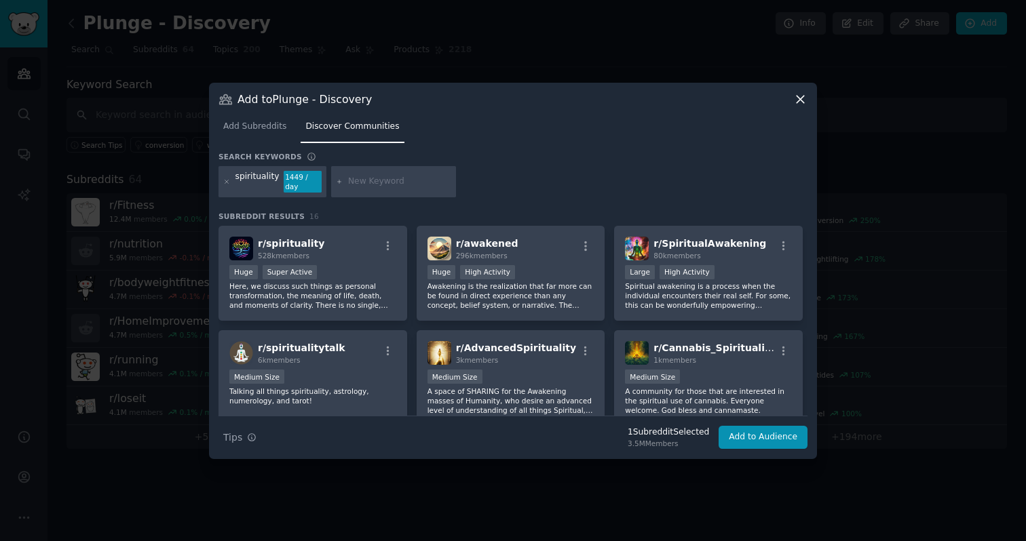
click at [229, 185] on div at bounding box center [226, 182] width 7 height 22
click at [224, 182] on icon at bounding box center [226, 181] width 7 height 7
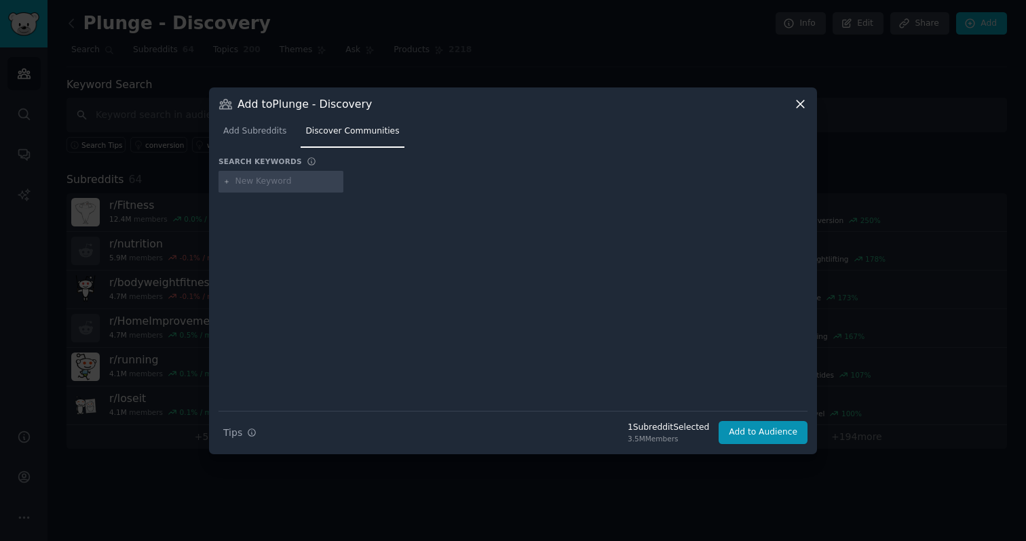
click at [276, 185] on input "text" at bounding box center [286, 182] width 103 height 12
type input "meditation"
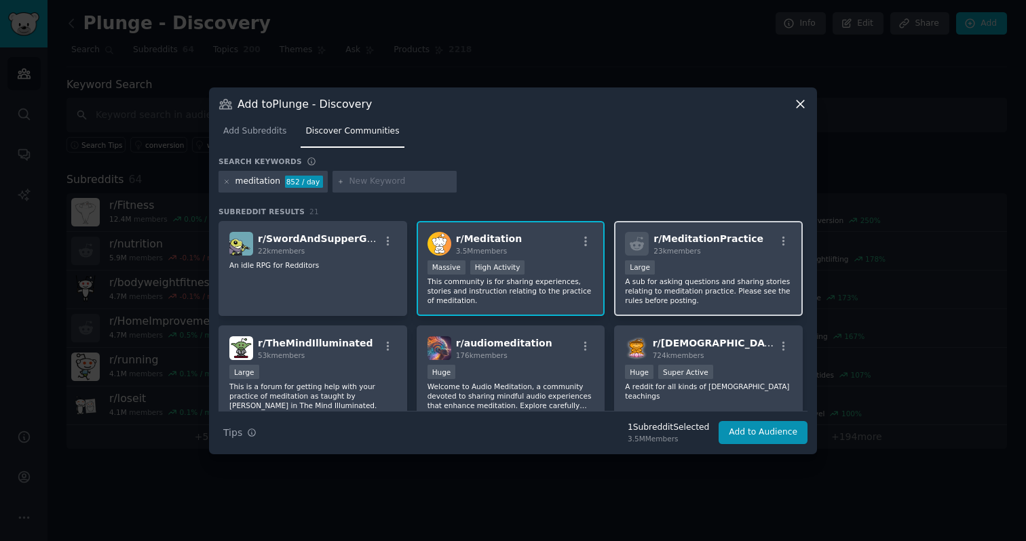
click at [706, 251] on div "23k members" at bounding box center [708, 250] width 110 height 9
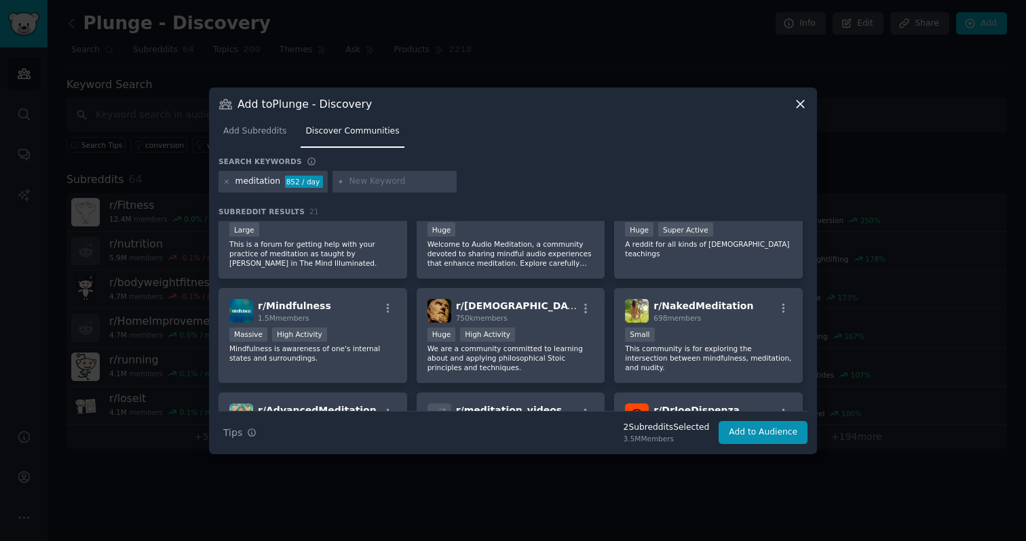
scroll to position [141, 0]
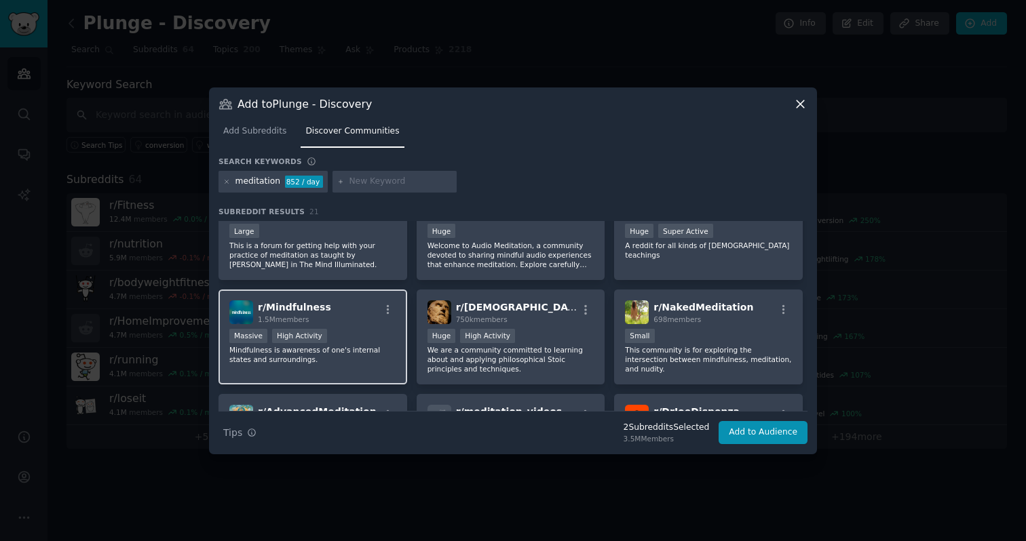
click at [342, 353] on p "Mindfulness is awareness of one's internal states and surroundings." at bounding box center [312, 354] width 167 height 19
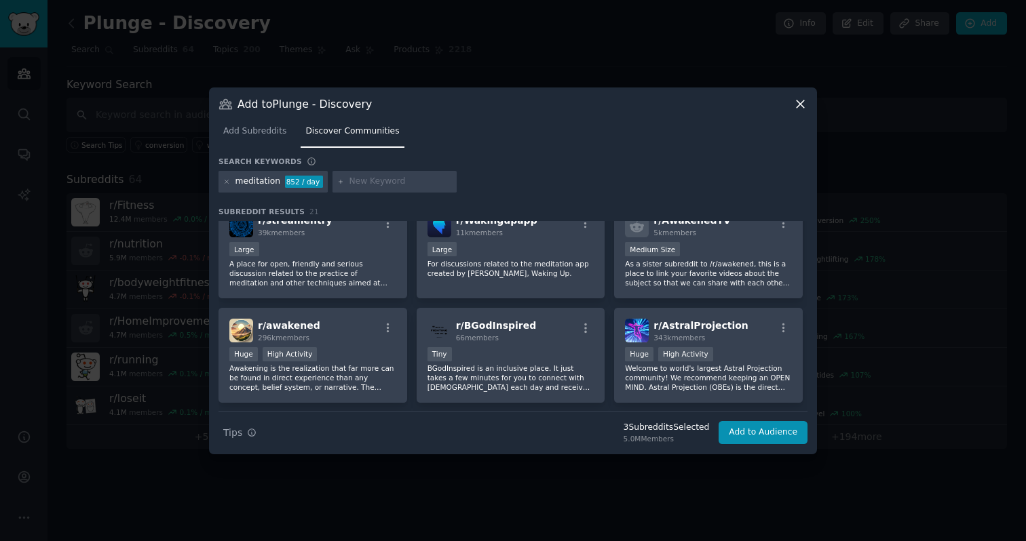
scroll to position [581, 0]
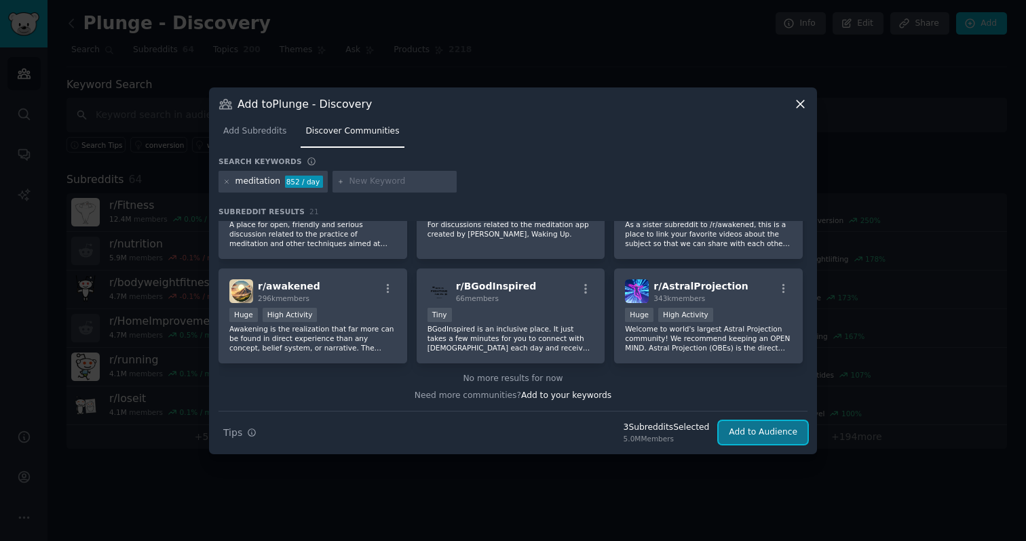
click at [770, 436] on button "Add to Audience" at bounding box center [762, 432] width 89 height 23
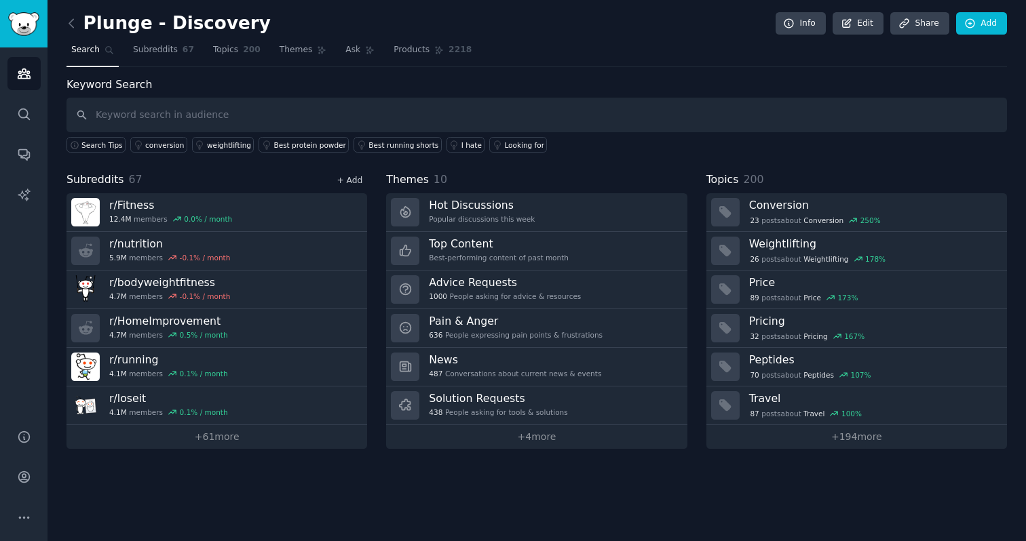
click at [350, 181] on link "+ Add" at bounding box center [349, 180] width 26 height 9
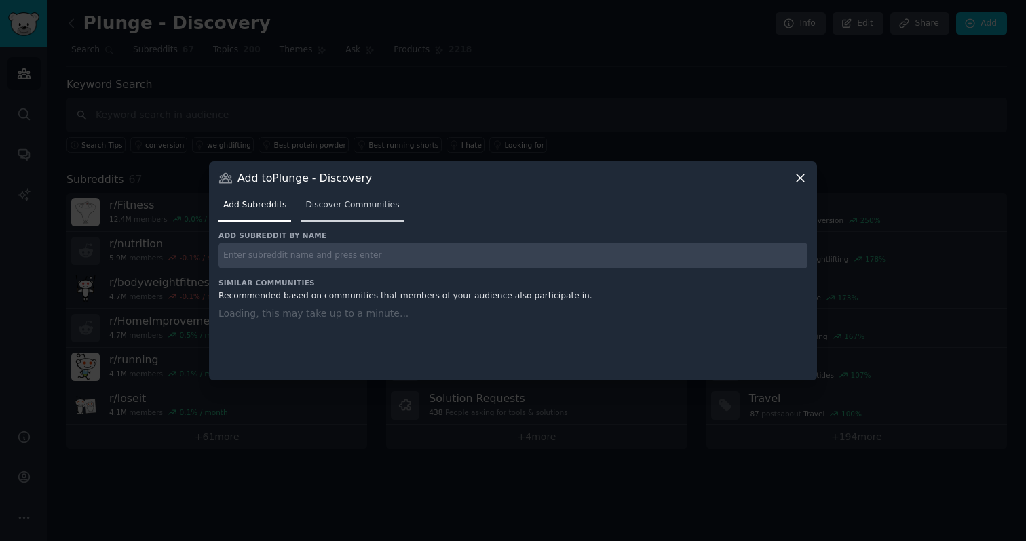
click at [329, 207] on span "Discover Communities" at bounding box center [352, 205] width 94 height 12
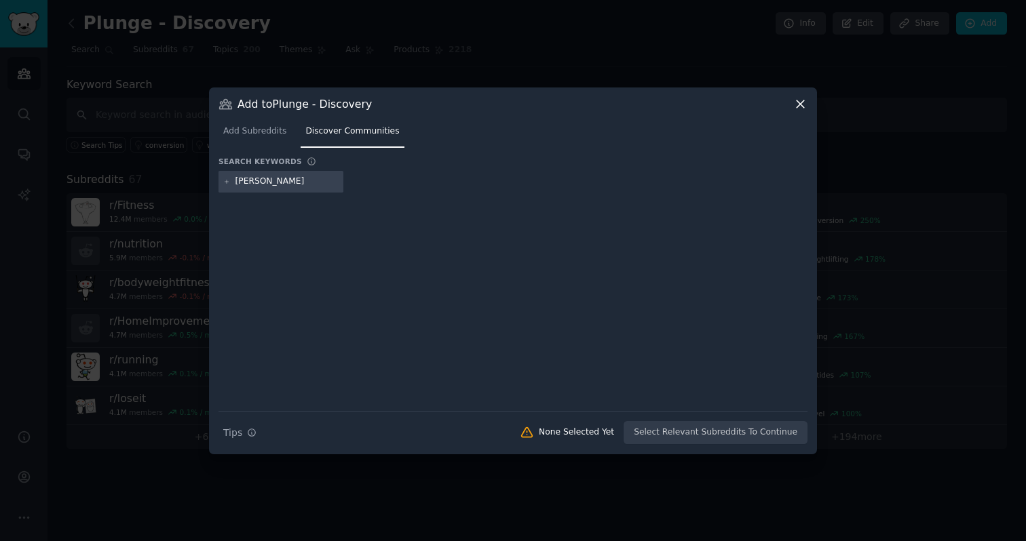
type input "peter attia"
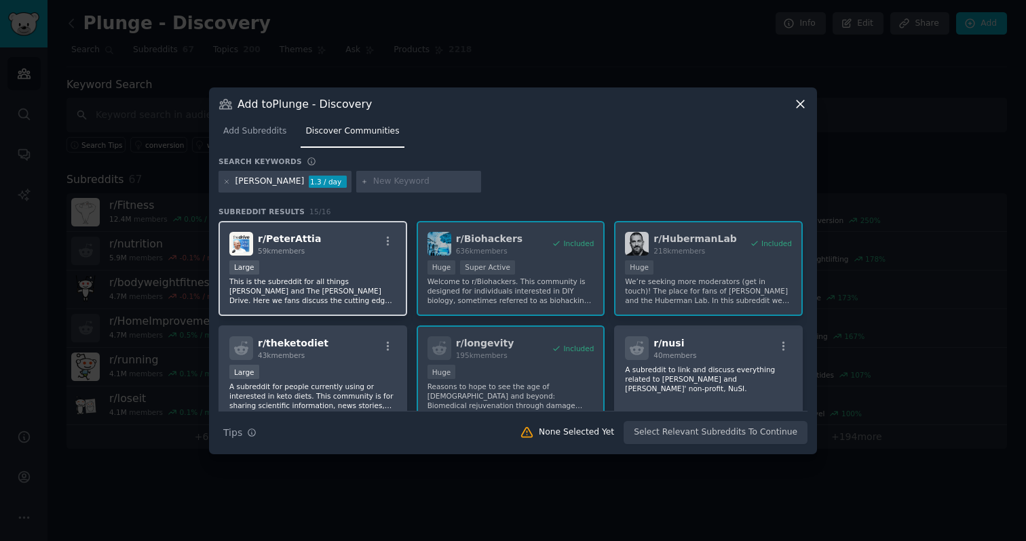
click at [345, 256] on div "r/ PeterAttia 59k members Large This is the subreddit for all things Peter Atti…" at bounding box center [312, 269] width 189 height 96
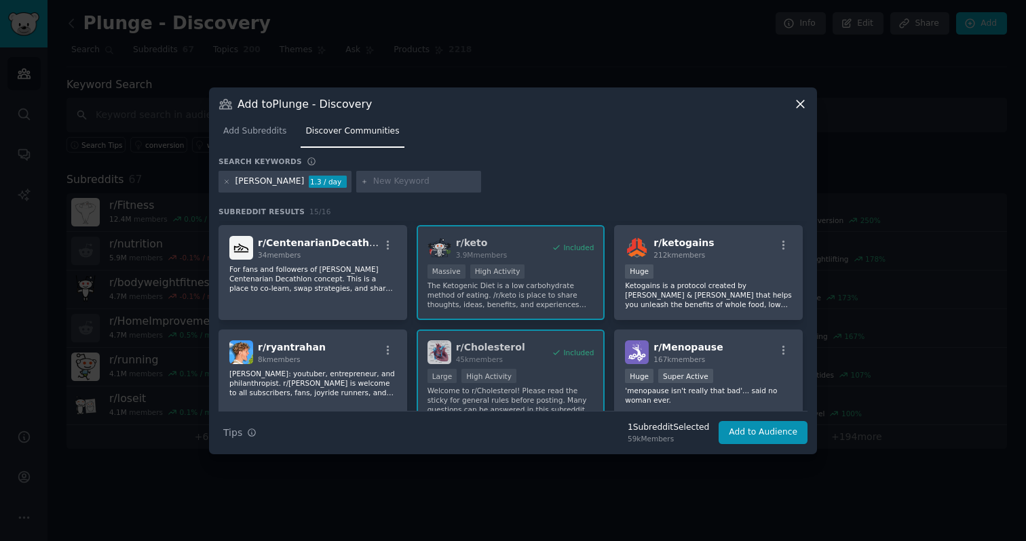
scroll to position [208, 0]
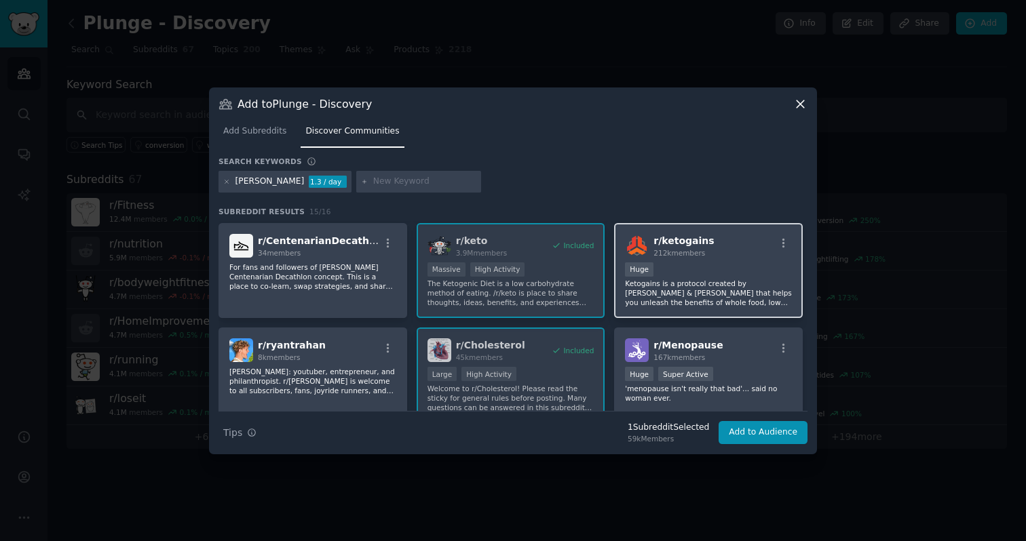
click at [720, 259] on div "r/ ketogains 212k members Huge Ketogains is a protocol created by Luis Villasen…" at bounding box center [708, 271] width 189 height 96
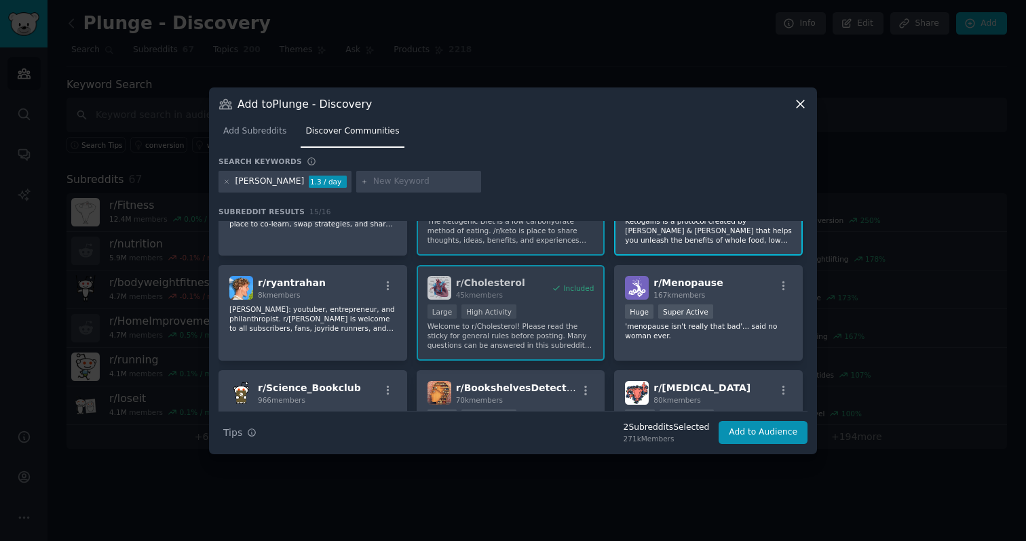
scroll to position [271, 0]
click at [727, 288] on div "r/ Menopause 167k members" at bounding box center [708, 287] width 167 height 24
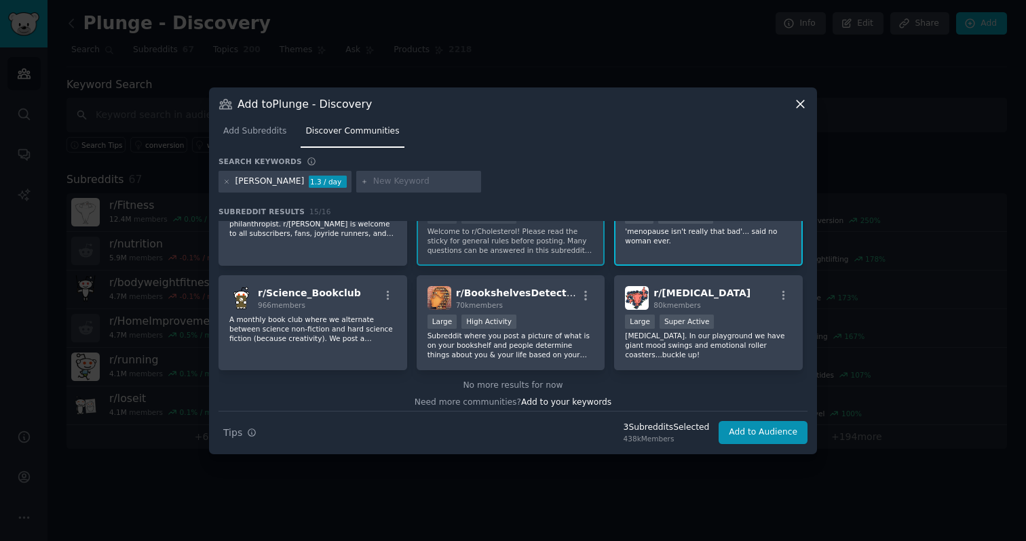
scroll to position [367, 0]
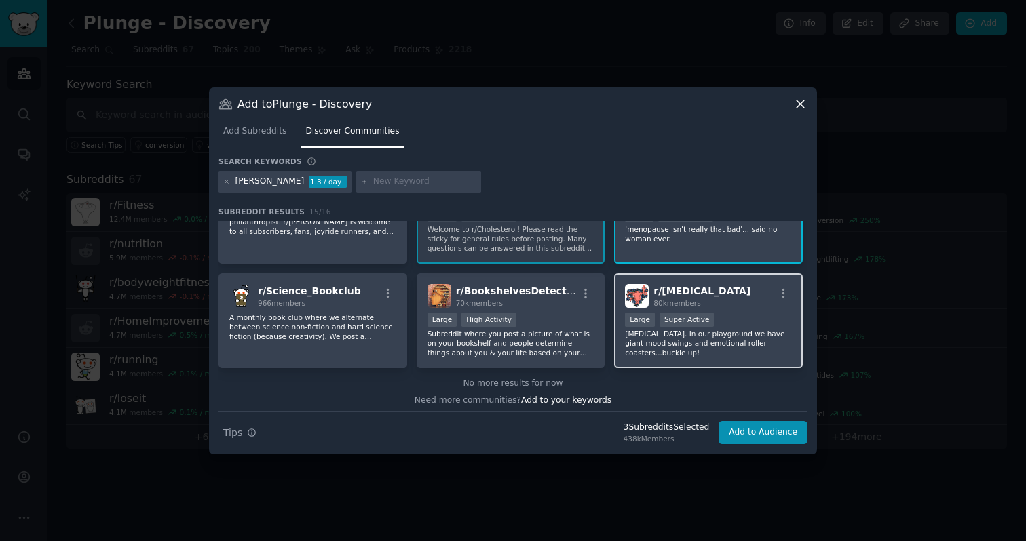
click at [734, 305] on div "r/ [MEDICAL_DATA] 80k members" at bounding box center [708, 296] width 167 height 24
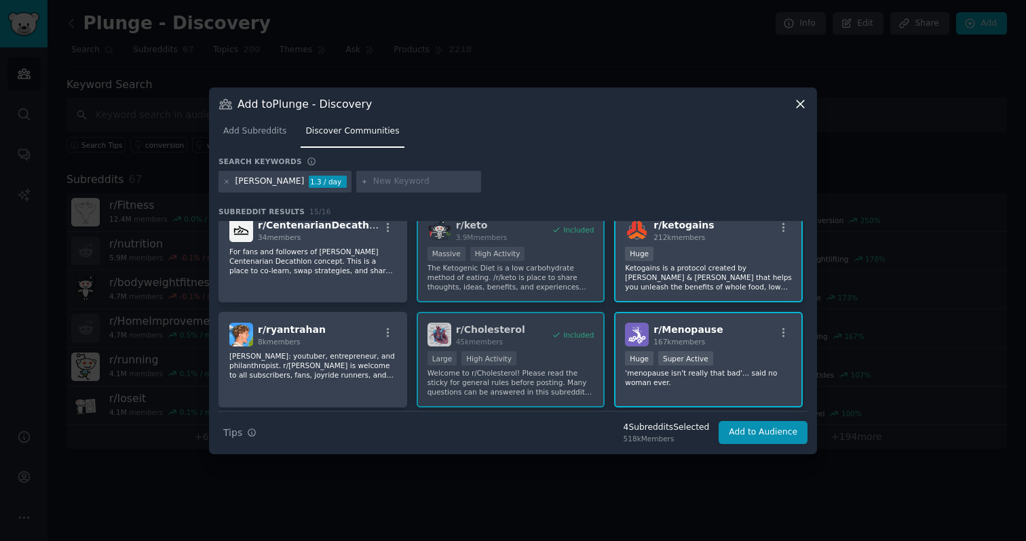
scroll to position [291, 0]
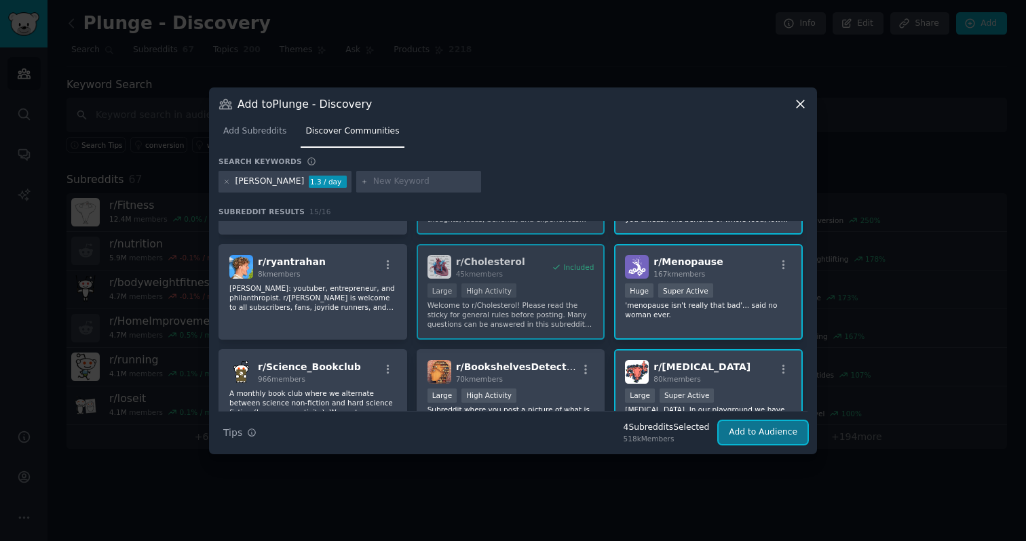
click at [753, 437] on button "Add to Audience" at bounding box center [762, 432] width 89 height 23
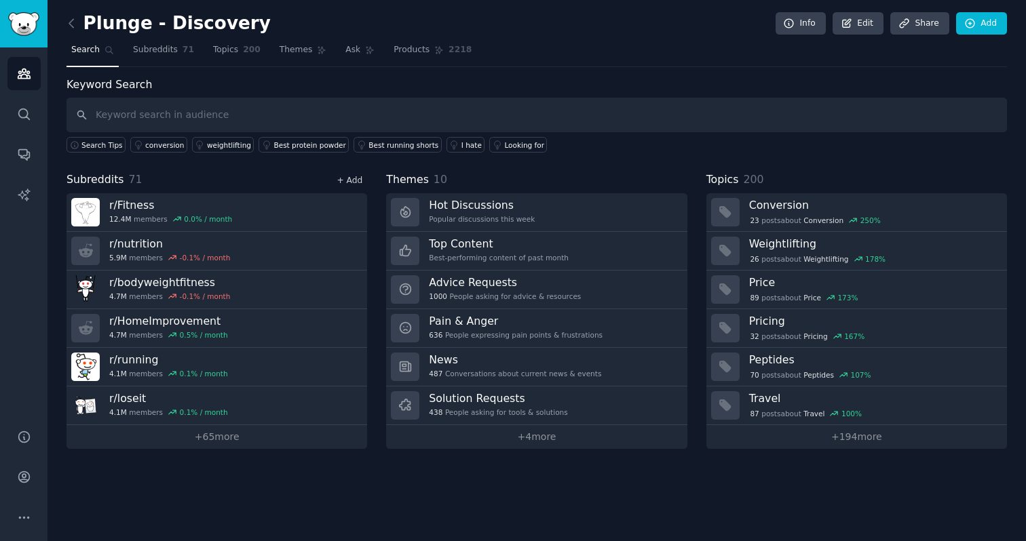
click at [350, 182] on link "+ Add" at bounding box center [349, 180] width 26 height 9
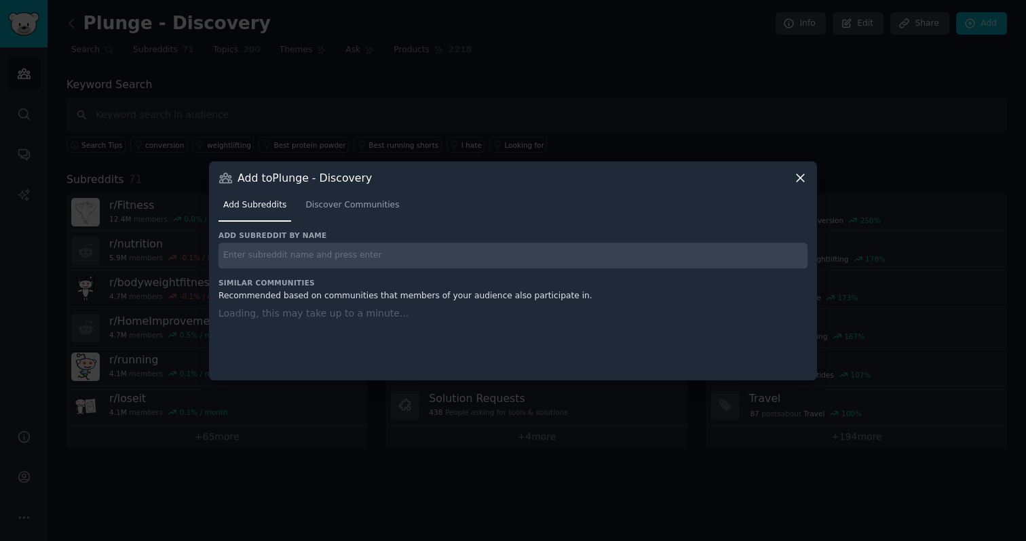
click at [334, 257] on input "text" at bounding box center [512, 256] width 589 height 26
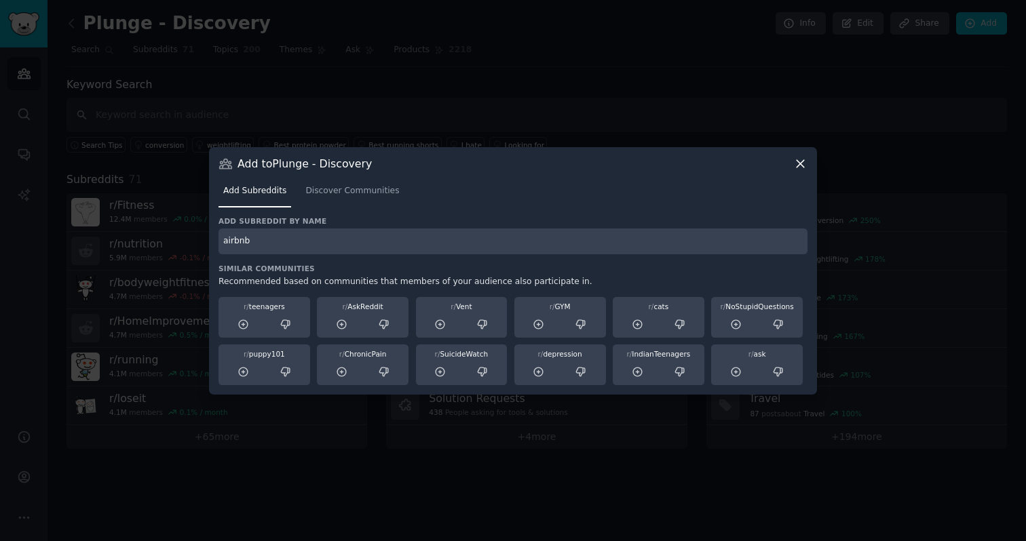
type input "airbnb"
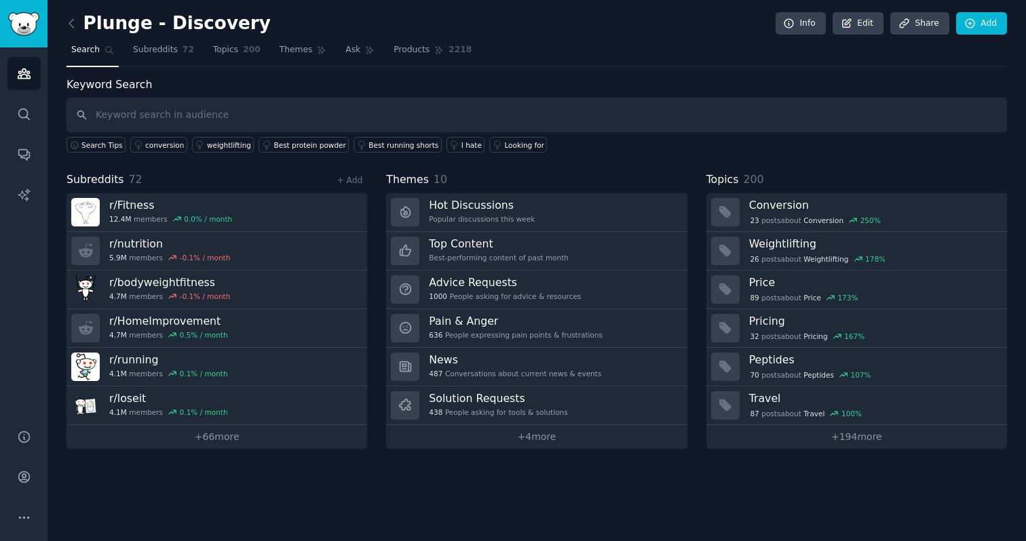
click at [345, 173] on div "+ Add" at bounding box center [349, 180] width 35 height 14
click at [347, 187] on div "Subreddits 72 + Add" at bounding box center [216, 180] width 301 height 17
click at [355, 182] on link "+ Add" at bounding box center [349, 180] width 26 height 9
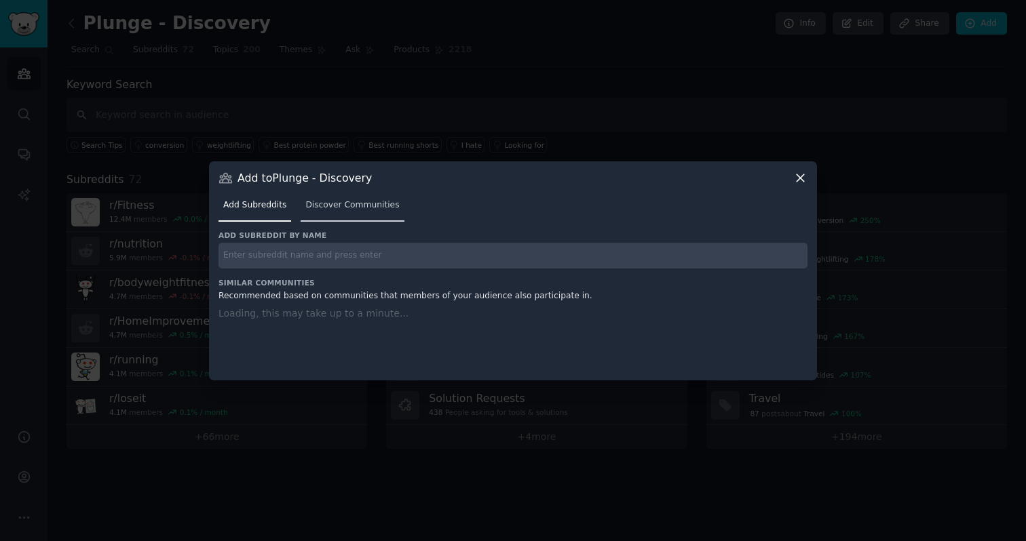
click at [357, 214] on link "Discover Communities" at bounding box center [352, 209] width 103 height 28
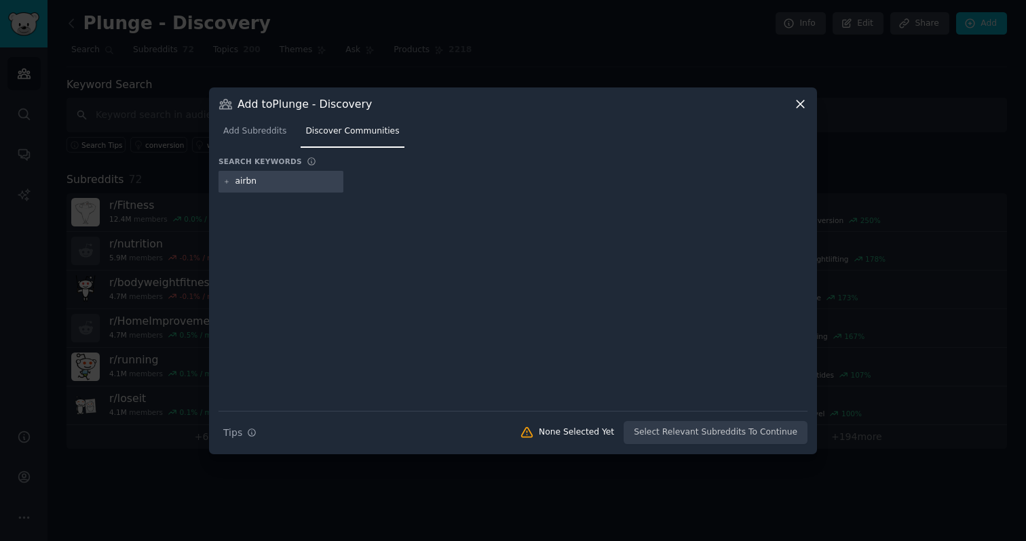
type input "airbnb"
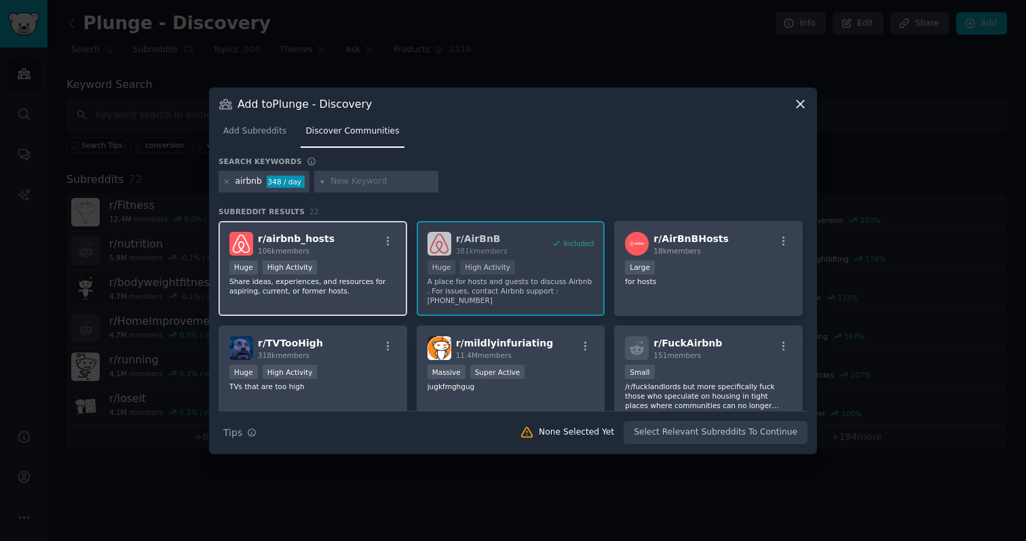
click at [366, 296] on div "r/ airbnb_hosts 106k members Huge High Activity Share ideas, experiences, and r…" at bounding box center [312, 269] width 189 height 96
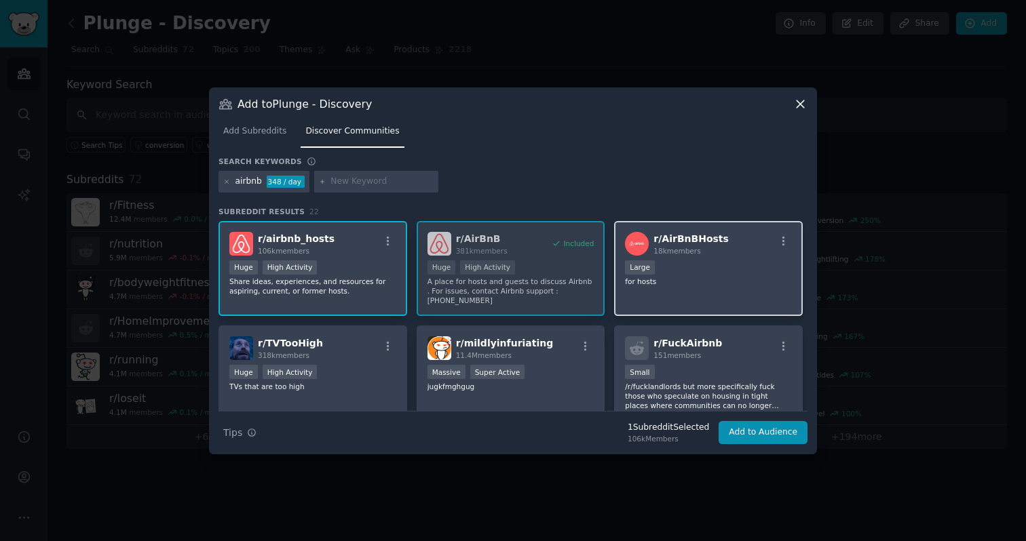
click at [710, 275] on div "Large" at bounding box center [708, 268] width 167 height 17
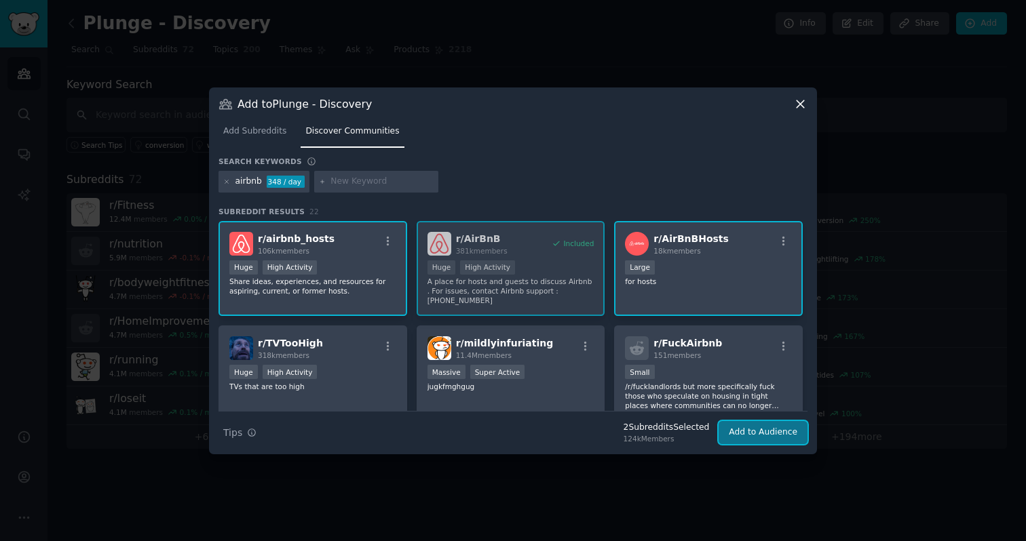
click at [771, 436] on button "Add to Audience" at bounding box center [762, 432] width 89 height 23
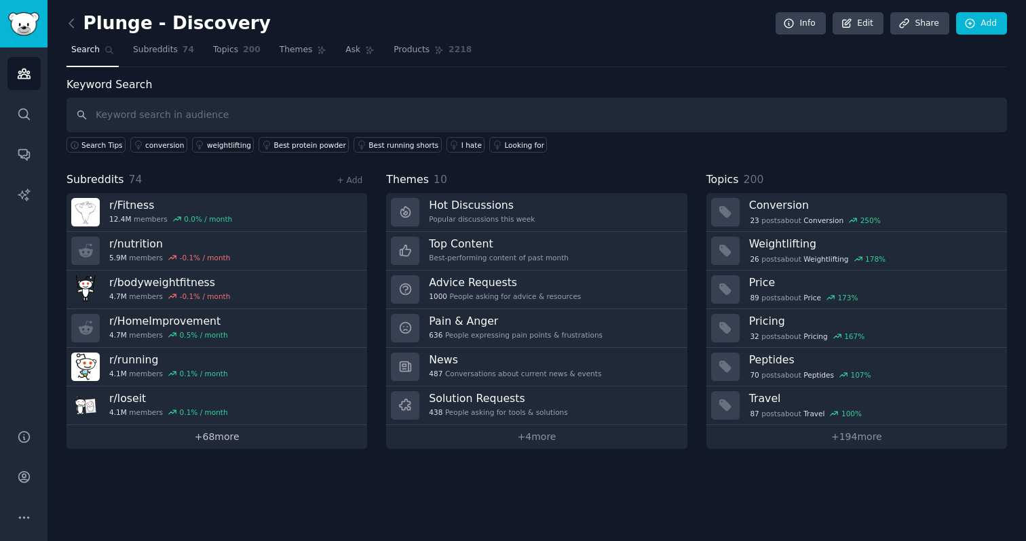
click at [227, 440] on link "+ 68 more" at bounding box center [216, 437] width 301 height 24
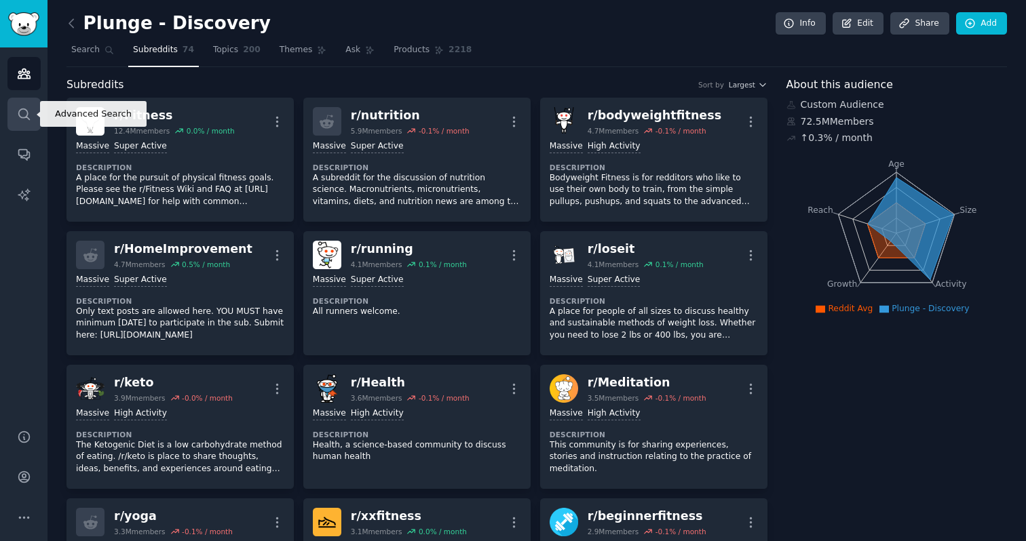
click at [22, 114] on icon "Sidebar" at bounding box center [24, 114] width 14 height 14
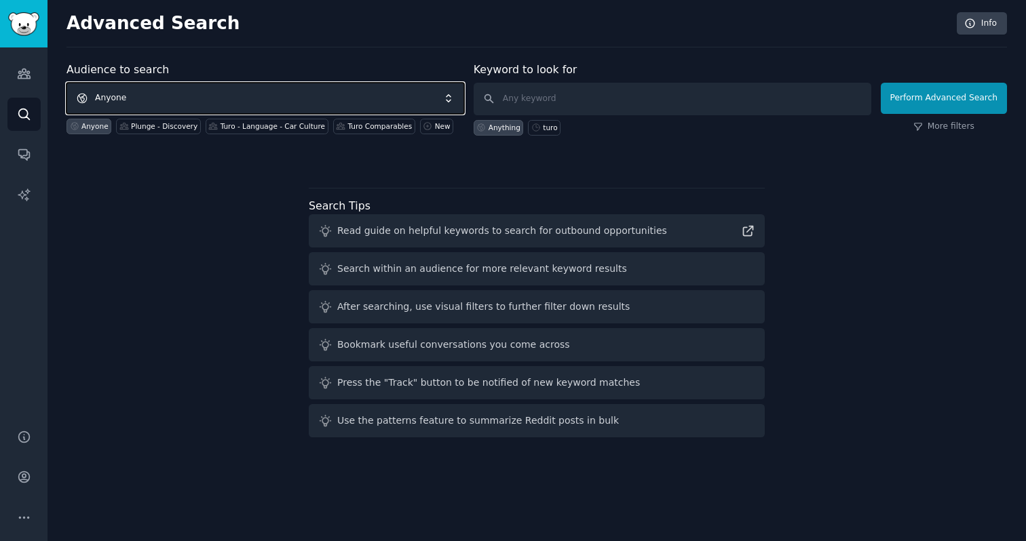
click at [193, 96] on span "Anyone" at bounding box center [265, 98] width 398 height 31
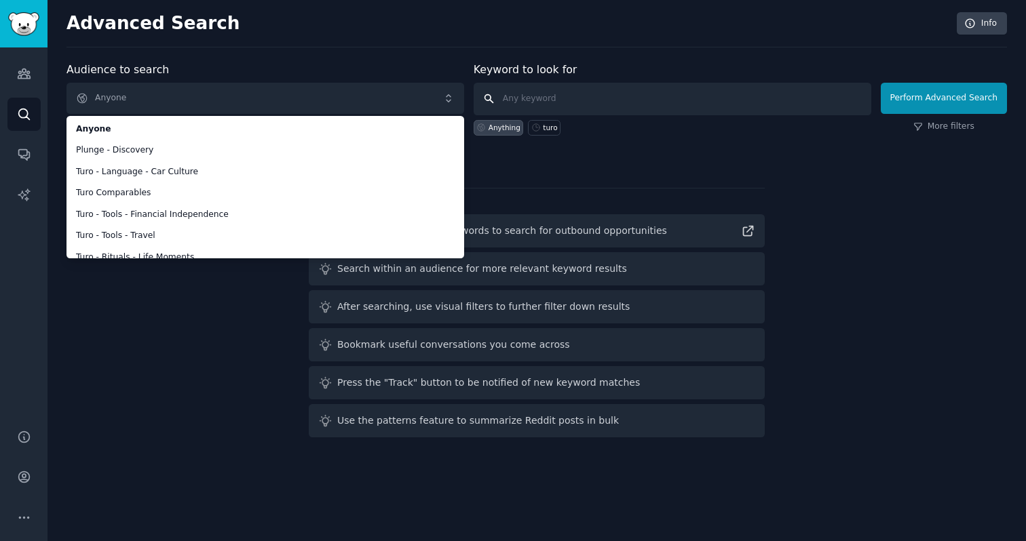
click at [545, 99] on input "text" at bounding box center [673, 99] width 398 height 33
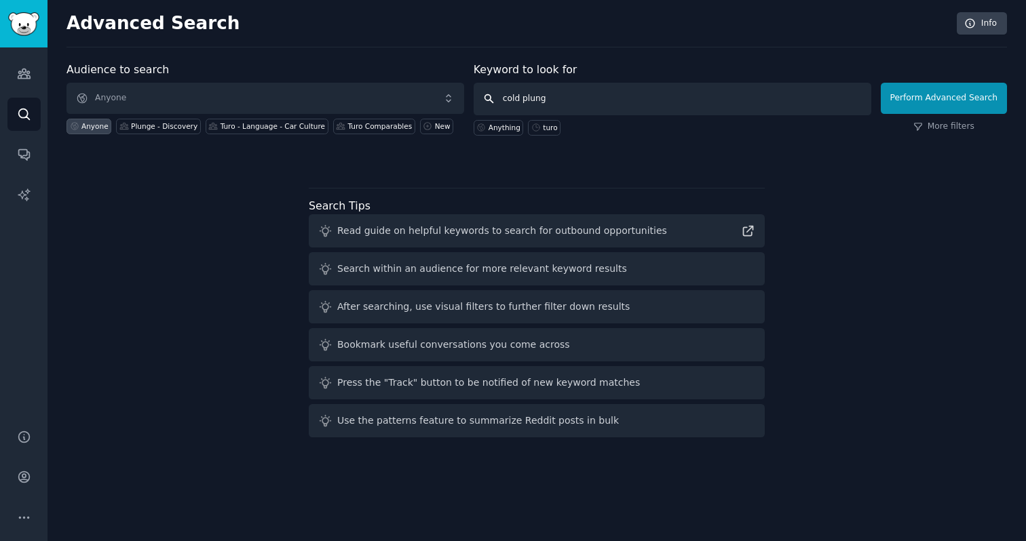
type input "cold plunge"
click button "Perform Advanced Search" at bounding box center [944, 98] width 126 height 31
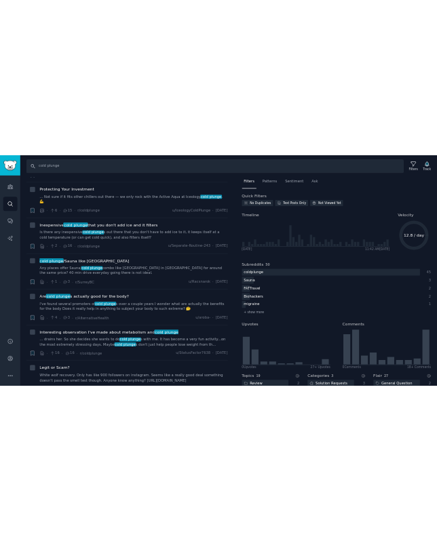
scroll to position [1313, 0]
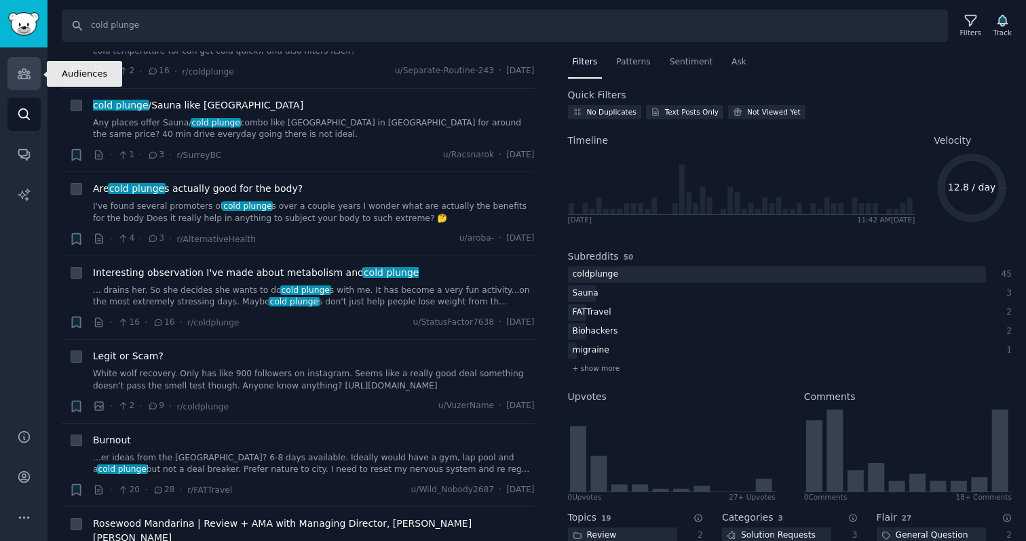
click at [29, 73] on icon "Sidebar" at bounding box center [24, 73] width 14 height 14
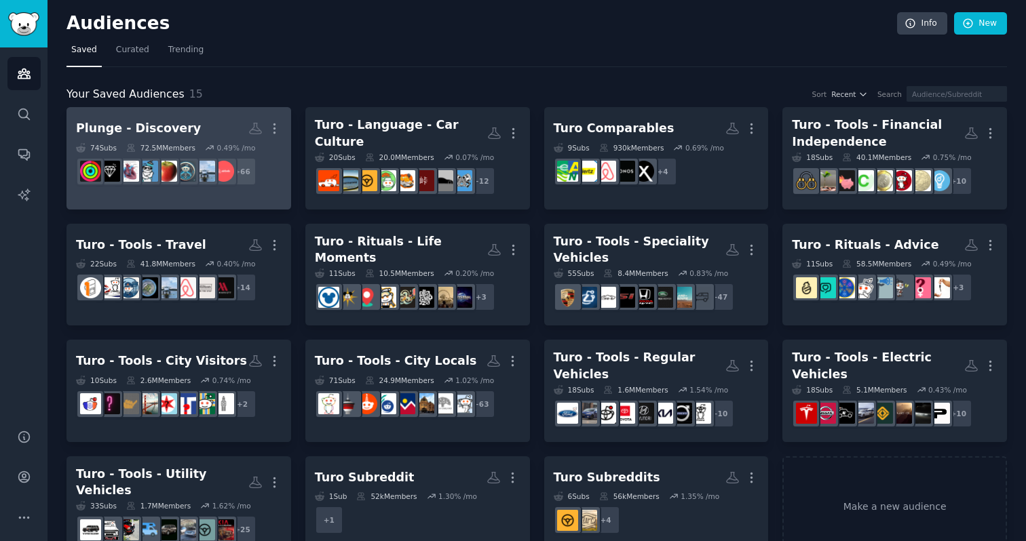
click at [176, 126] on div "Plunge - Discovery" at bounding box center [138, 128] width 125 height 17
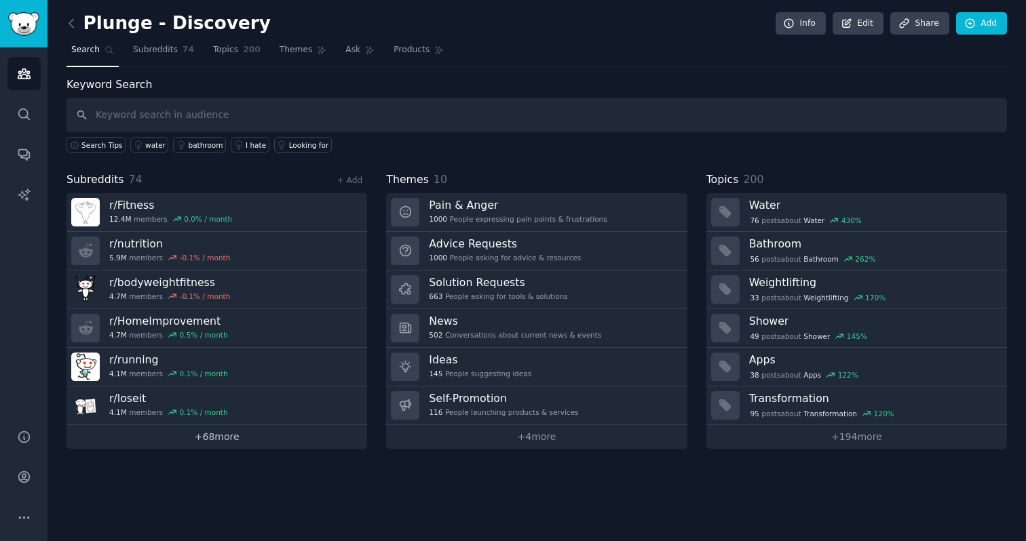
click at [205, 431] on link "+ 68 more" at bounding box center [216, 437] width 301 height 24
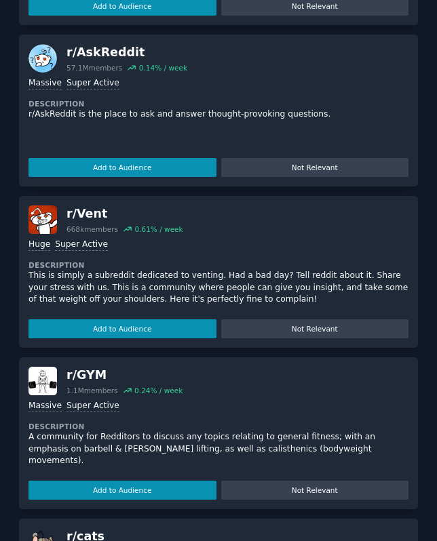
scroll to position [9525, 0]
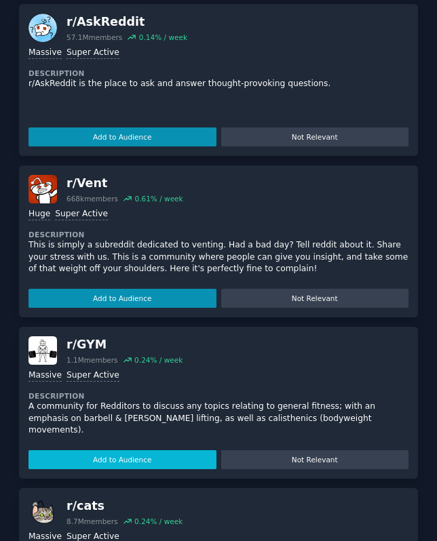
click at [161, 450] on button "Add to Audience" at bounding box center [122, 459] width 188 height 19
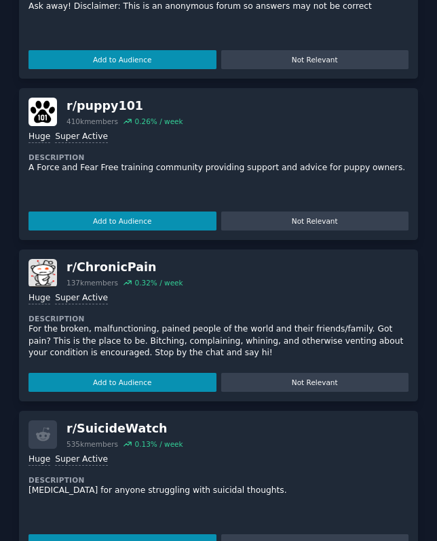
scroll to position [10222, 0]
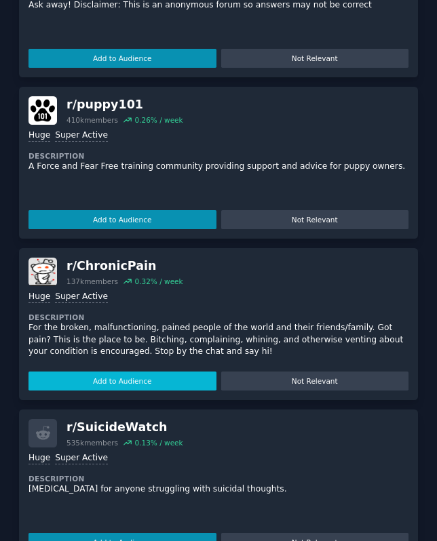
click at [163, 372] on button "Add to Audience" at bounding box center [122, 381] width 188 height 19
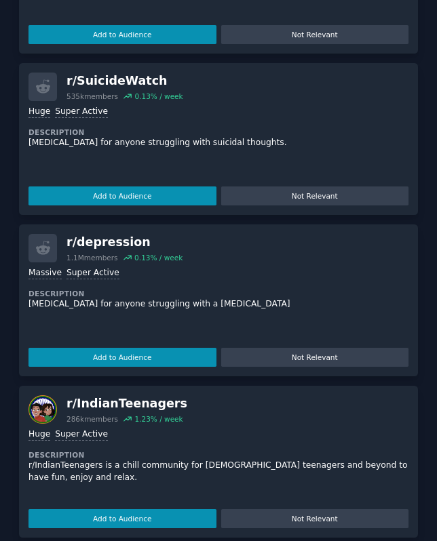
scroll to position [10544, 0]
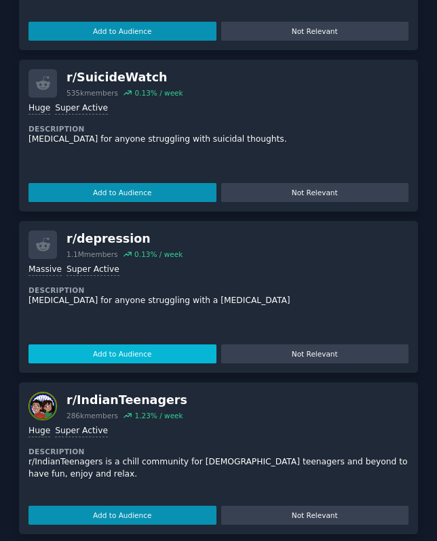
click at [161, 345] on button "Add to Audience" at bounding box center [122, 354] width 188 height 19
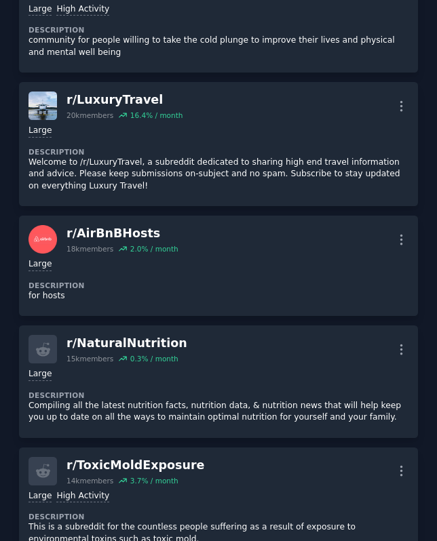
scroll to position [9219, 0]
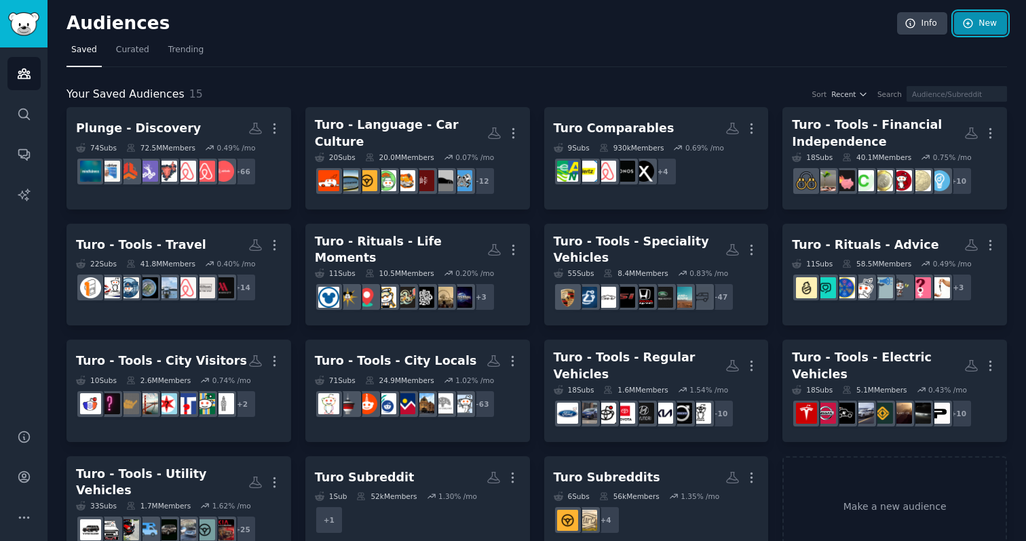
click at [963, 20] on icon at bounding box center [968, 24] width 12 height 12
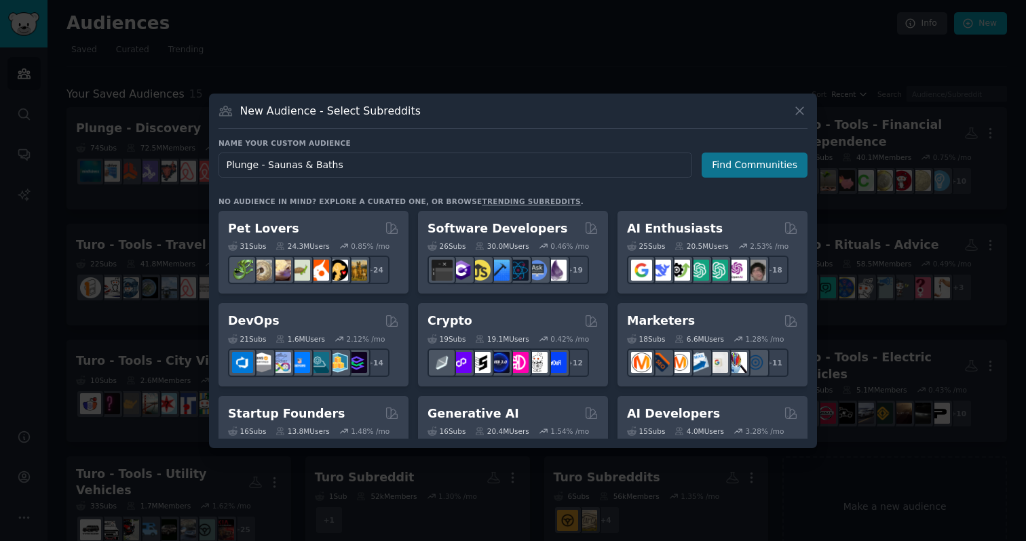
type input "Plunge - Saunas & Baths"
click at [740, 162] on button "Find Communities" at bounding box center [754, 165] width 106 height 25
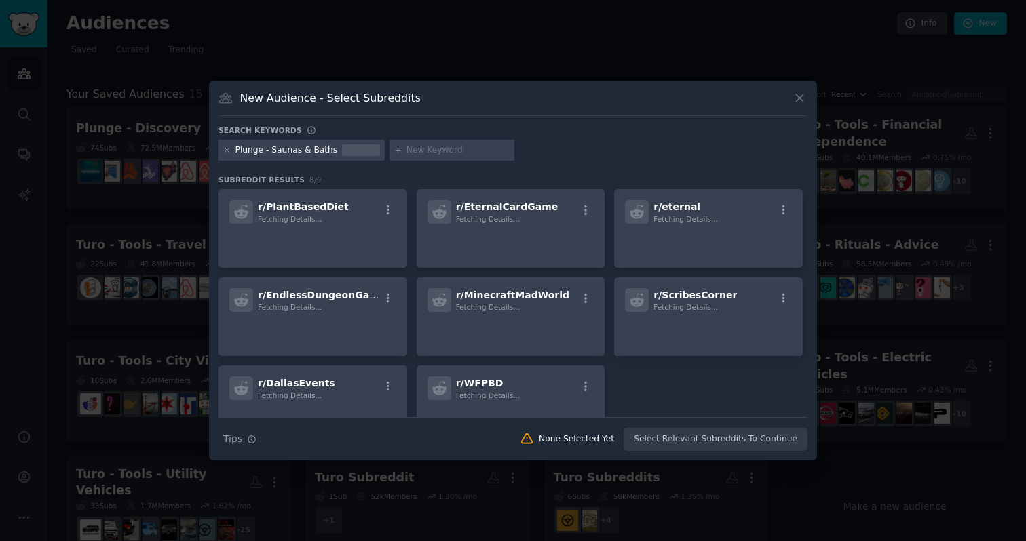
click at [425, 149] on input "text" at bounding box center [457, 150] width 103 height 12
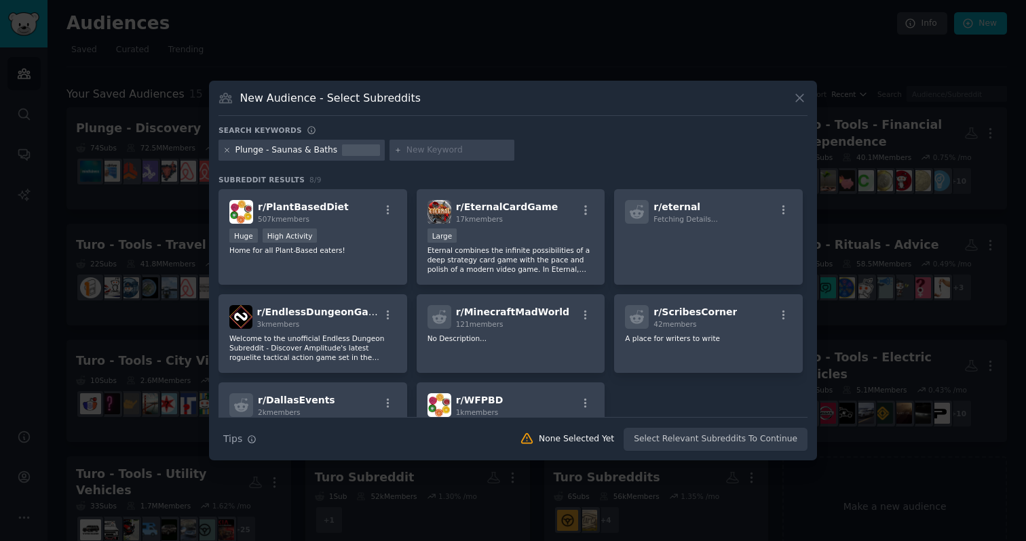
click at [226, 153] on icon at bounding box center [226, 150] width 7 height 7
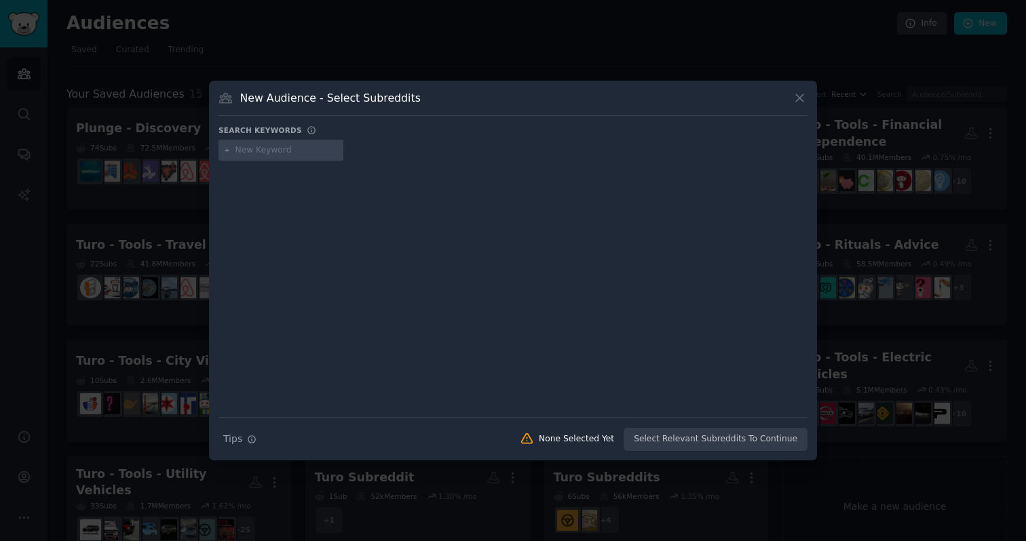
click at [265, 155] on input "text" at bounding box center [286, 150] width 103 height 12
type input "plunge"
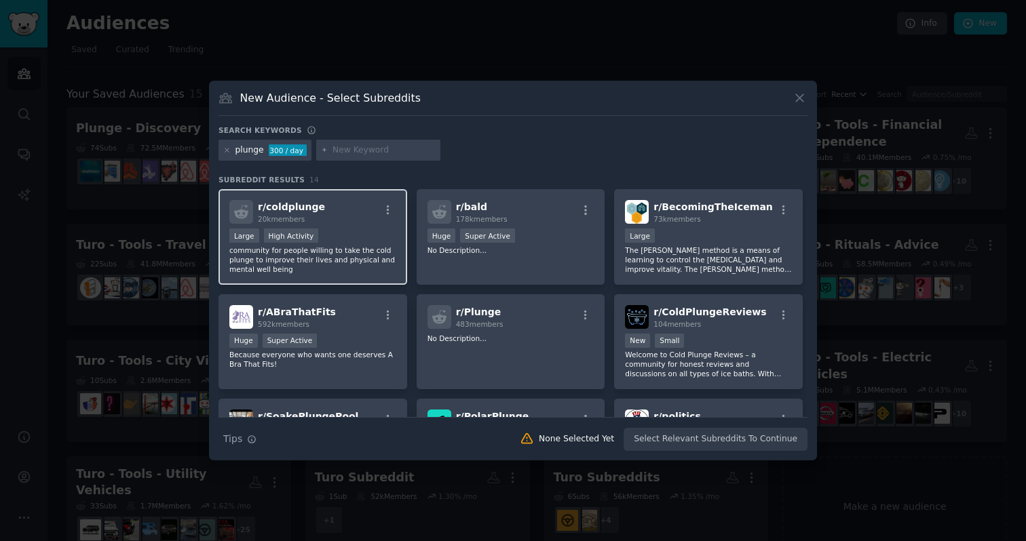
click at [341, 223] on div "r/ coldplunge 20k members" at bounding box center [312, 212] width 167 height 24
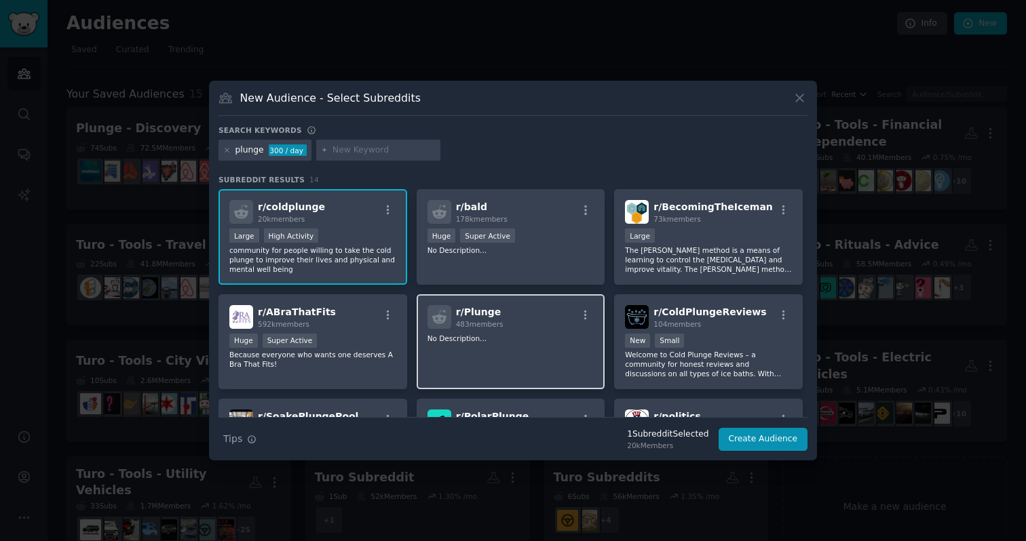
click at [522, 347] on div "r/ Plunge 483 members No Description..." at bounding box center [511, 342] width 189 height 96
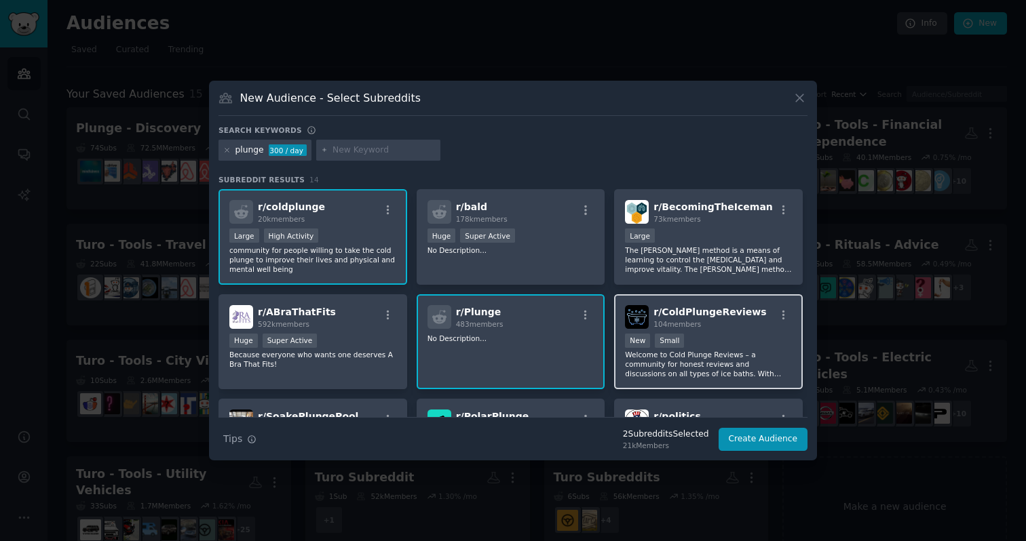
click at [725, 353] on p "Welcome to Cold Plunge Reviews – a community for honest reviews and discussions…" at bounding box center [708, 364] width 167 height 28
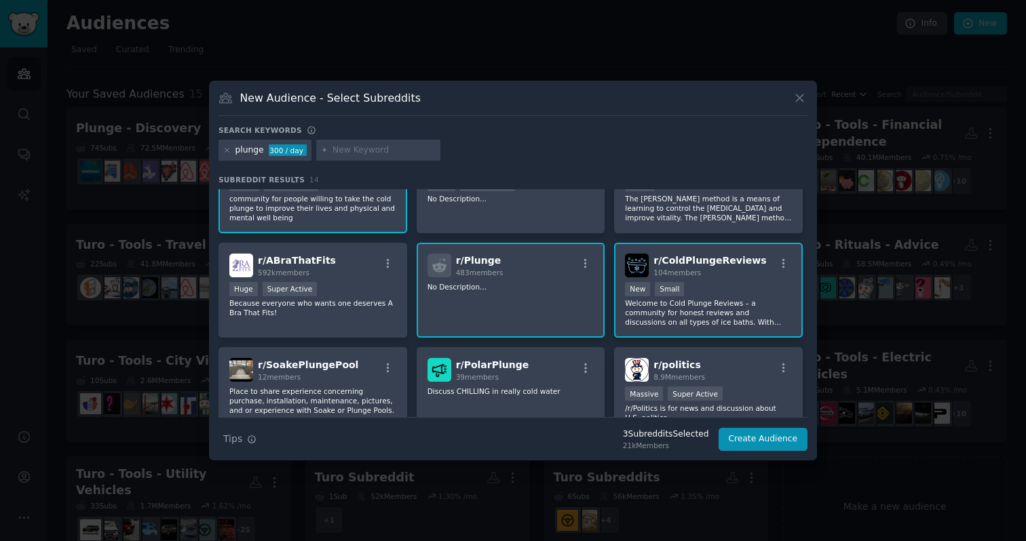
scroll to position [54, 0]
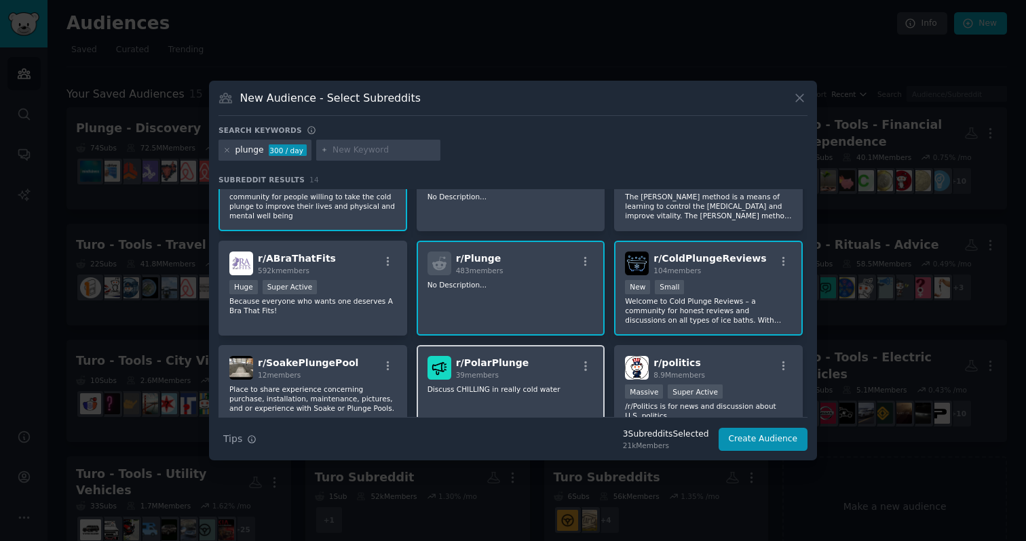
click at [560, 374] on div "r/ PolarPlunge 39 members" at bounding box center [510, 368] width 167 height 24
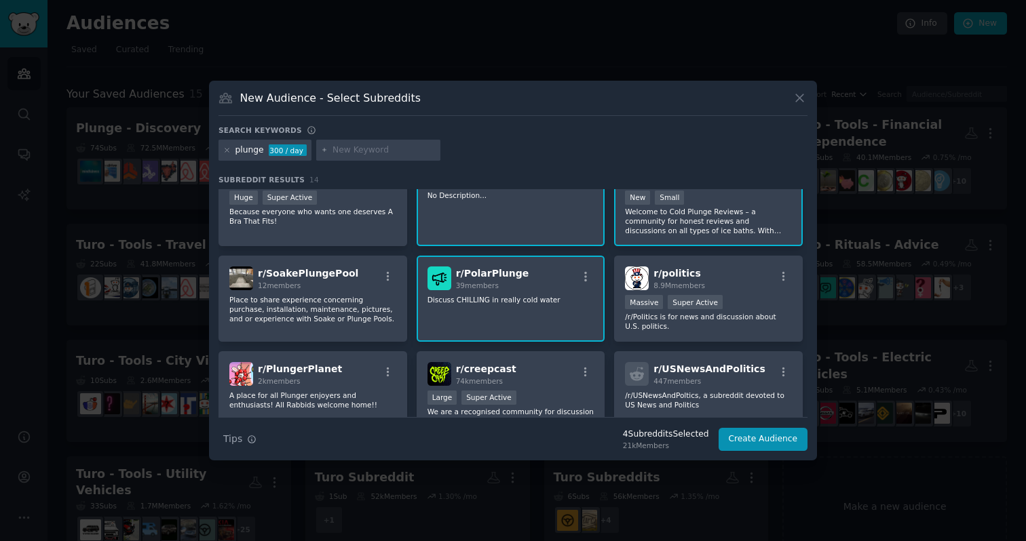
scroll to position [146, 0]
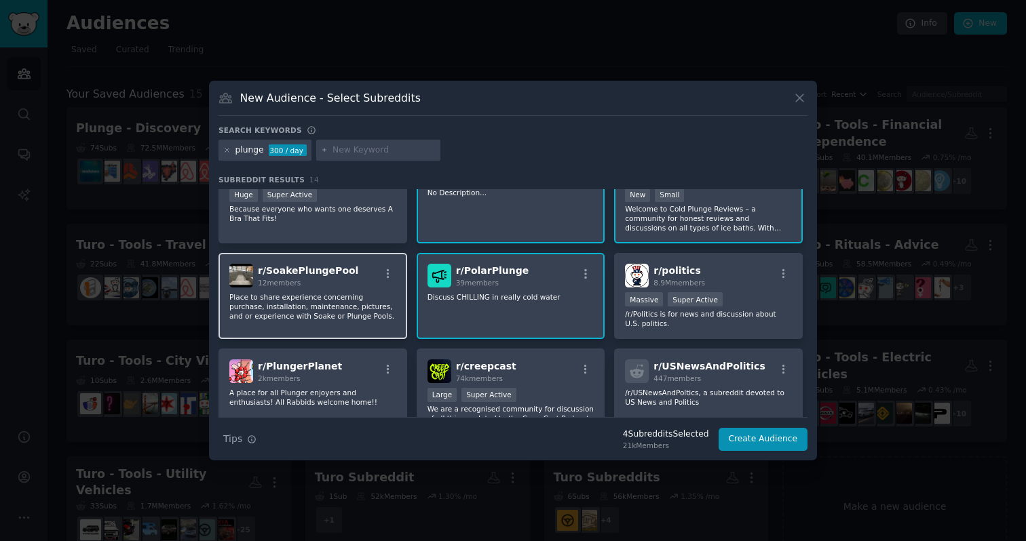
click at [365, 307] on p "Place to share experience concerning purchase, installation, maintenance, pictu…" at bounding box center [312, 306] width 167 height 28
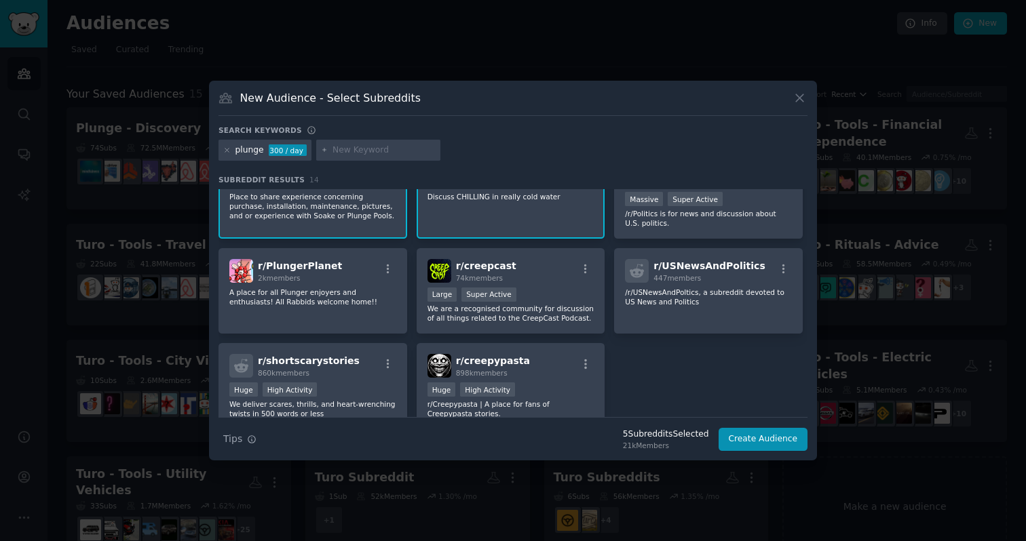
scroll to position [253, 0]
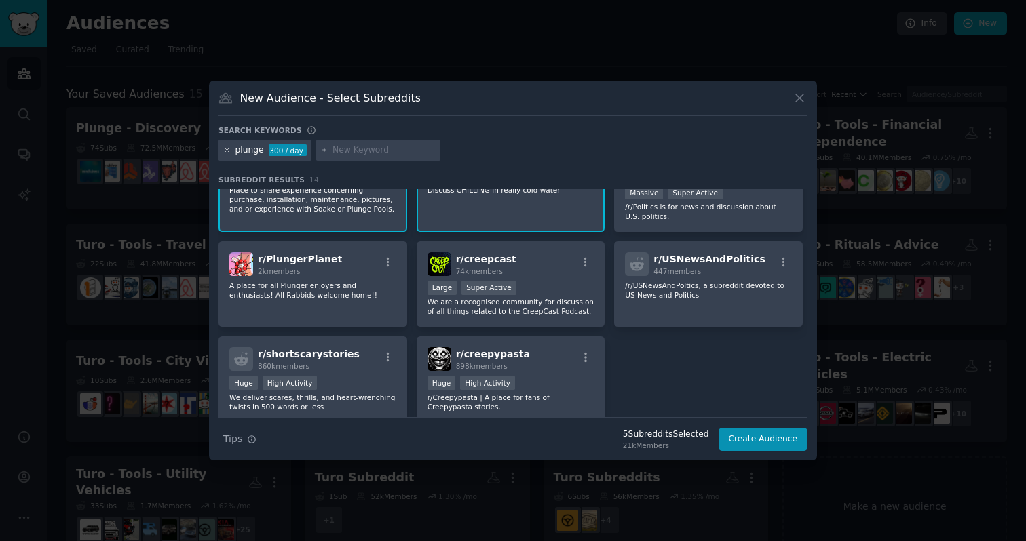
click at [225, 151] on icon at bounding box center [226, 150] width 3 height 3
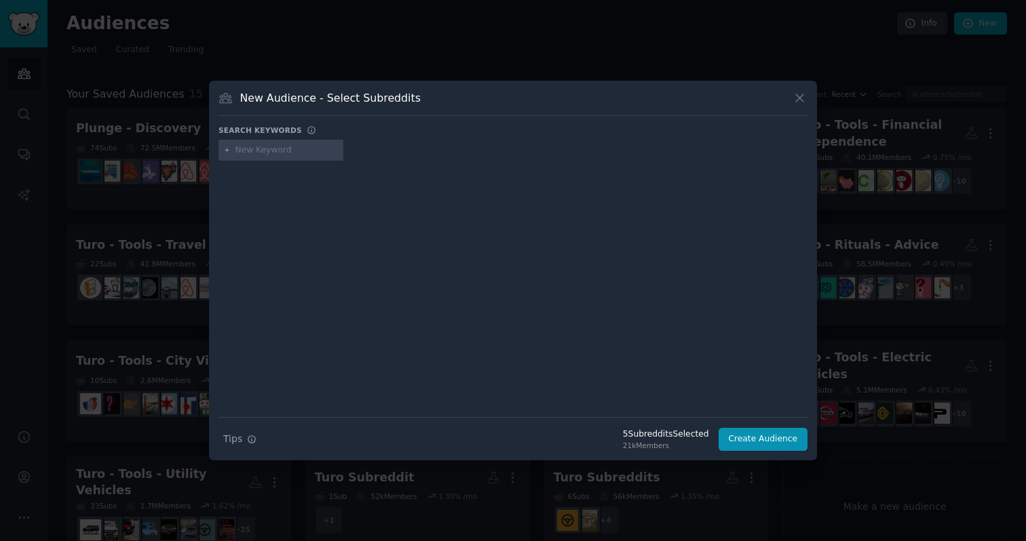
click at [258, 151] on input "text" at bounding box center [286, 150] width 103 height 12
type input "sauna"
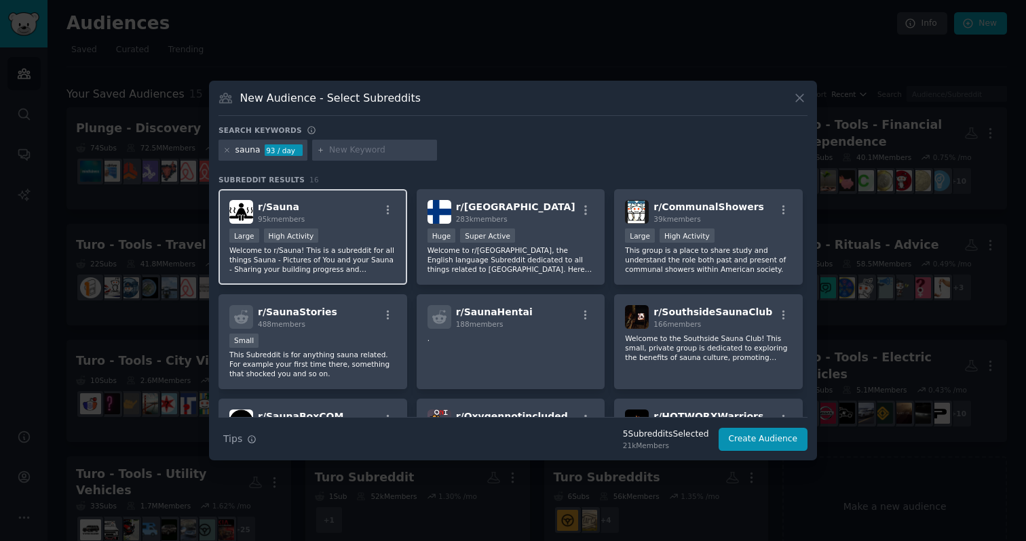
click at [364, 218] on div "r/ Sauna 95k members" at bounding box center [312, 212] width 167 height 24
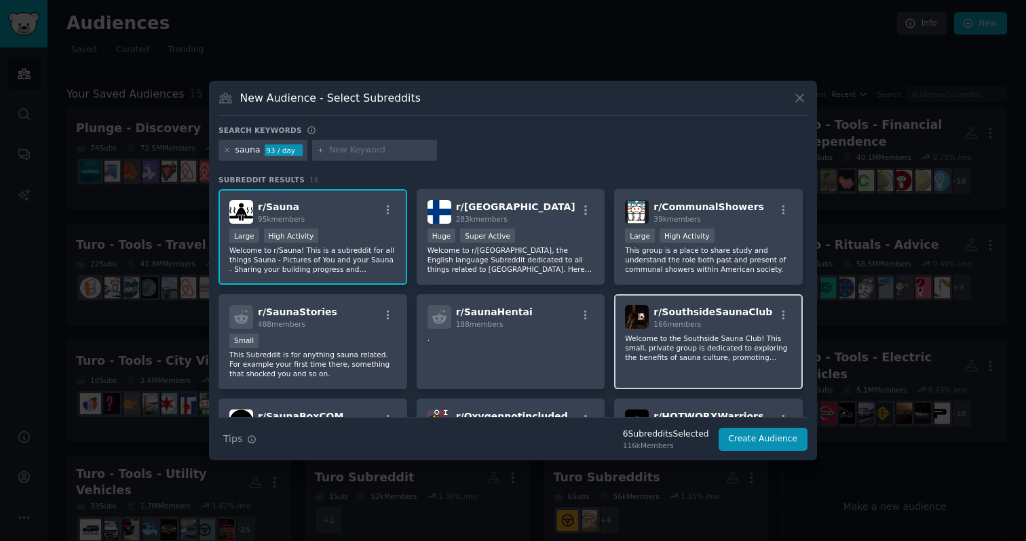
click at [775, 355] on p "Welcome to the Southside Sauna Club! This small, private group is dedicated to …" at bounding box center [708, 348] width 167 height 28
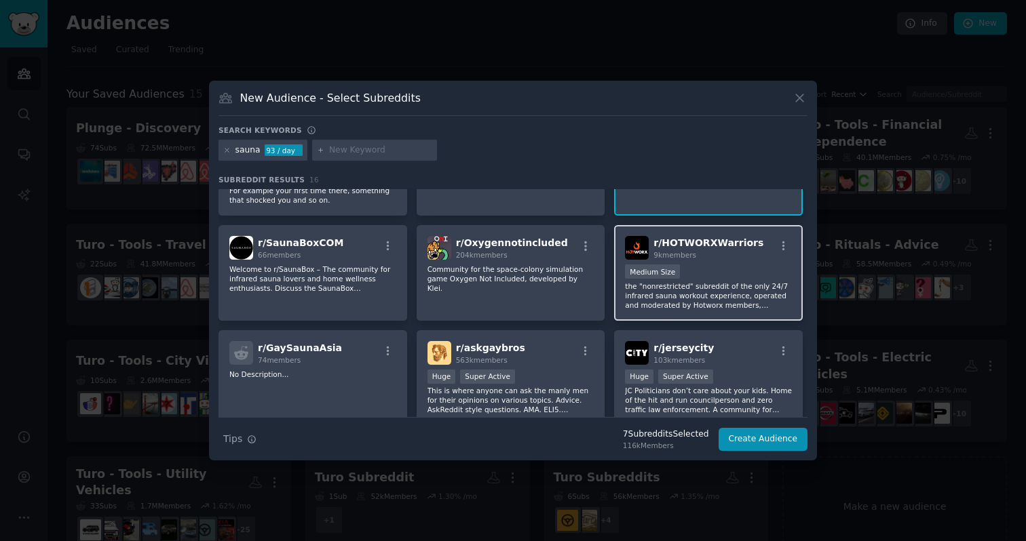
scroll to position [63, 0]
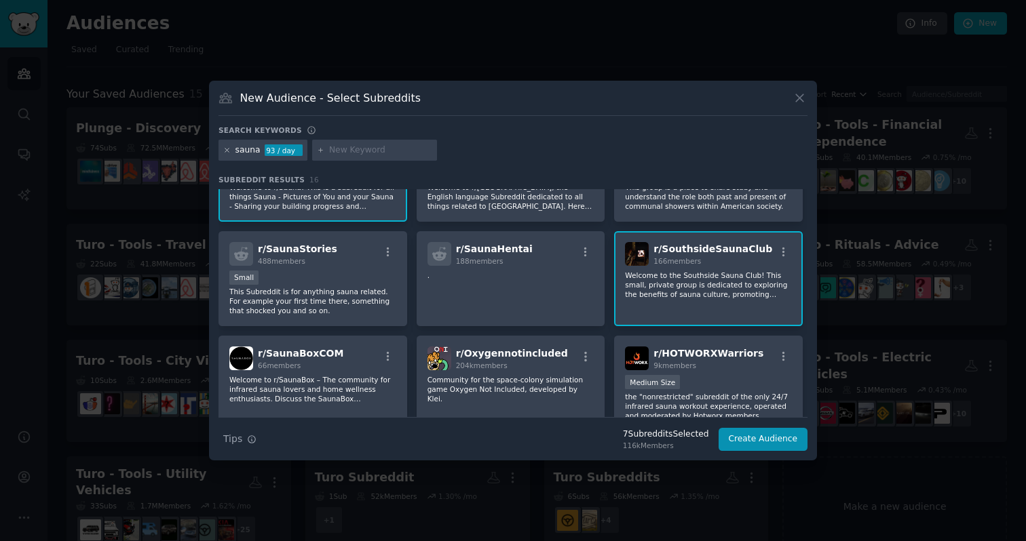
click at [228, 150] on icon at bounding box center [226, 150] width 7 height 7
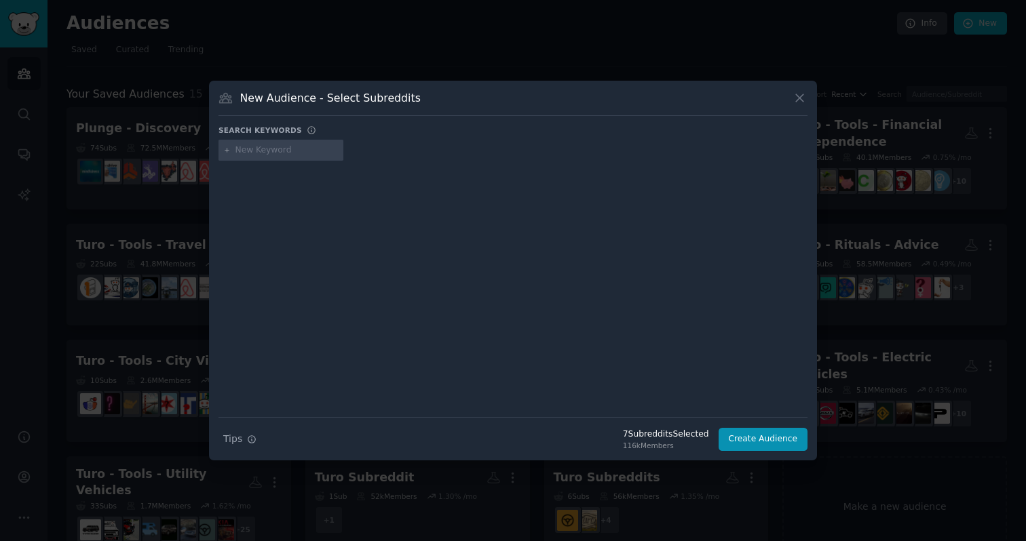
click at [263, 149] on input "text" at bounding box center [286, 150] width 103 height 12
type input "[MEDICAL_DATA]"
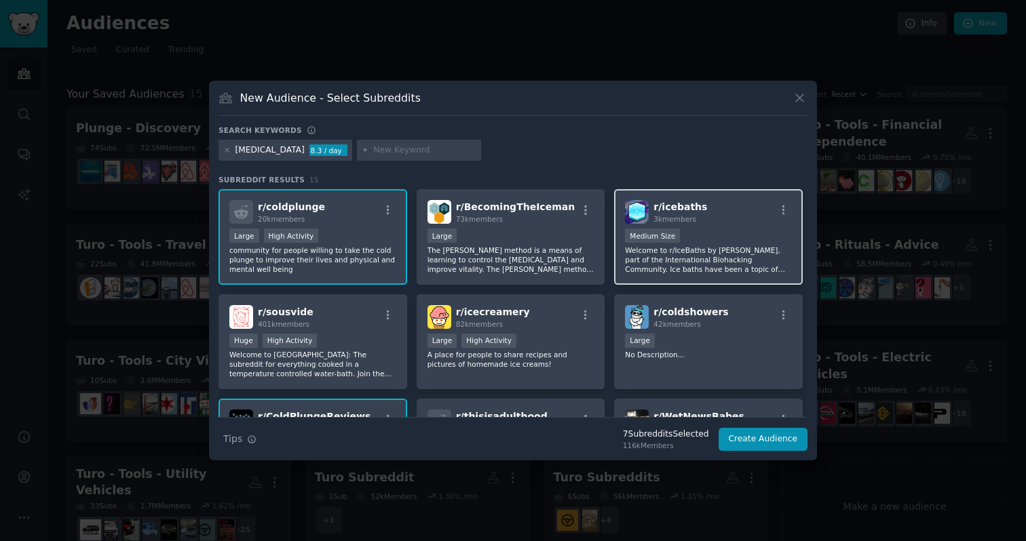
click at [725, 246] on p "Welcome to r/IceBaths by [PERSON_NAME], part of the International Biohacking Co…" at bounding box center [708, 260] width 167 height 28
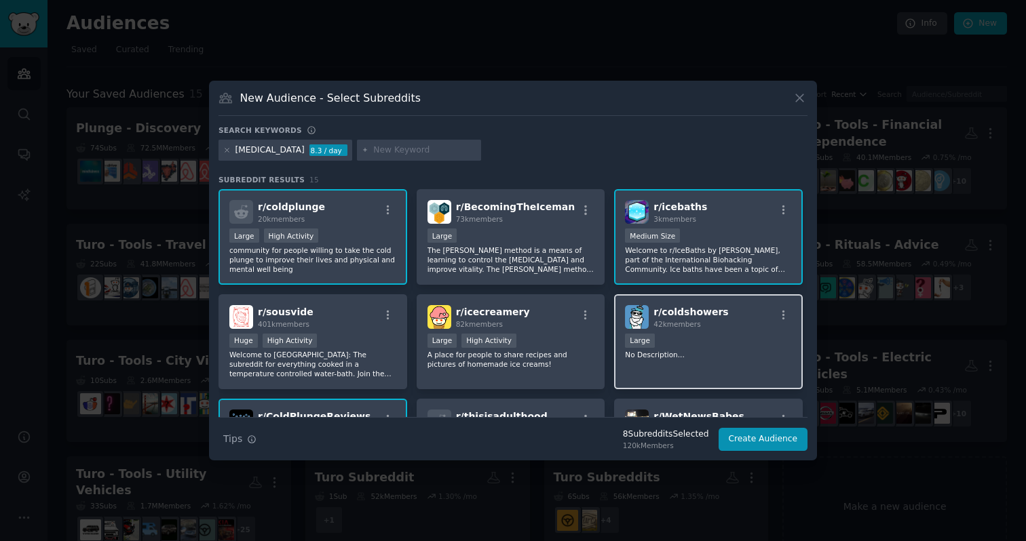
click at [724, 341] on div "Large" at bounding box center [708, 342] width 167 height 17
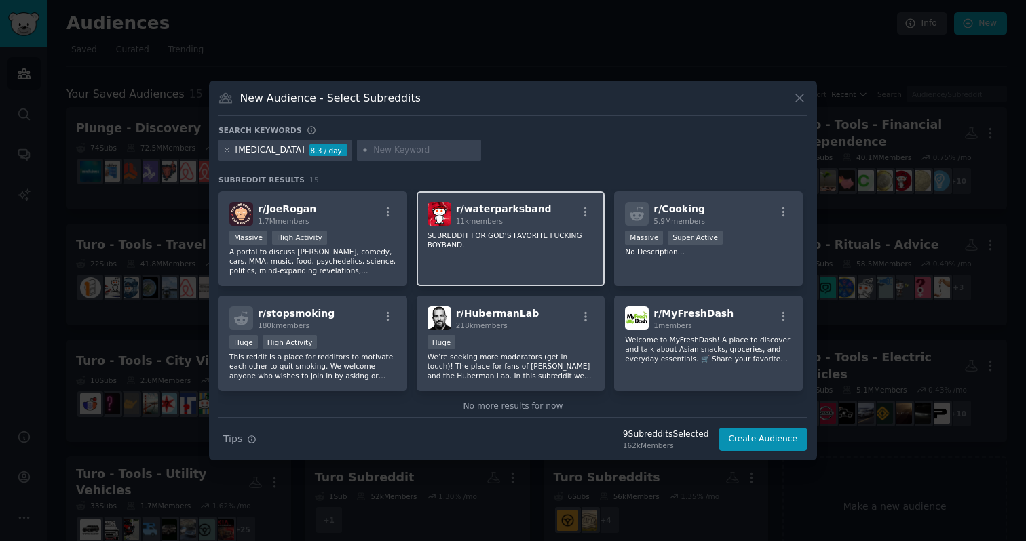
scroll to position [334, 0]
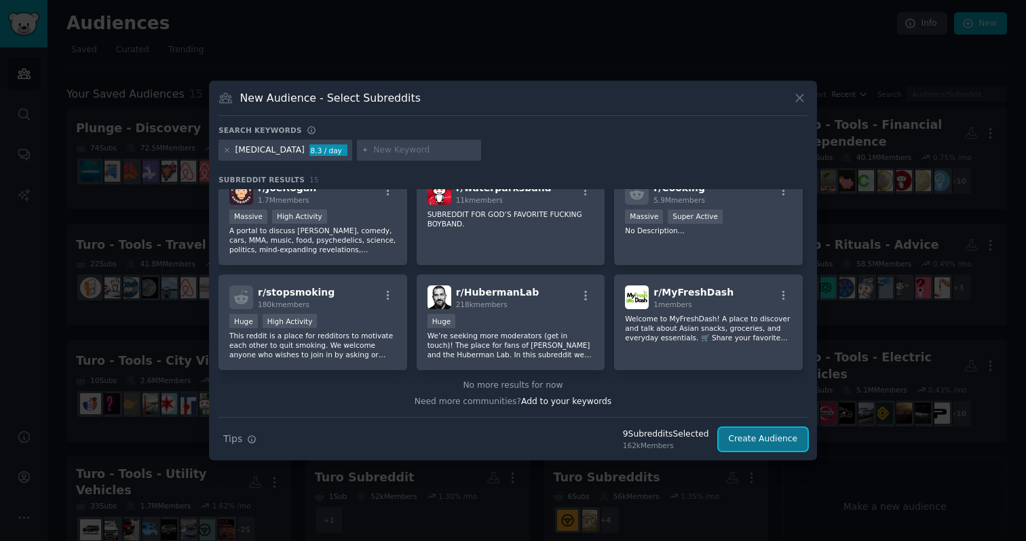
click at [769, 439] on button "Create Audience" at bounding box center [763, 439] width 90 height 23
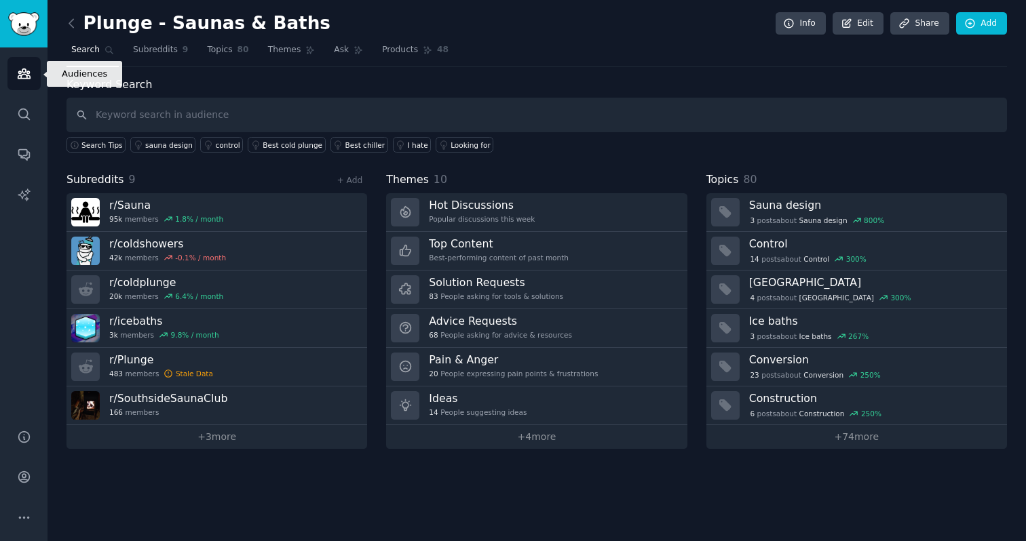
click at [22, 72] on icon "Sidebar" at bounding box center [24, 73] width 14 height 14
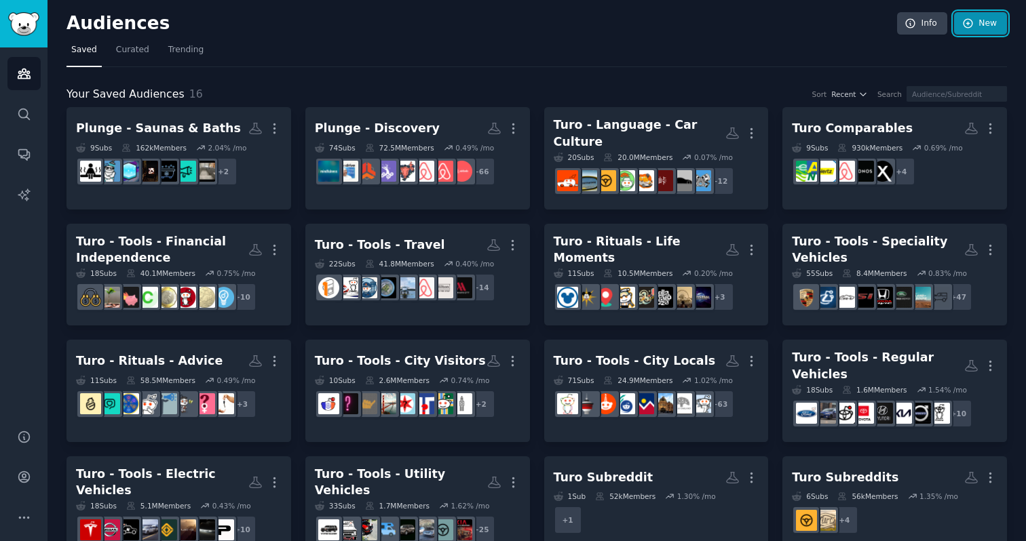
click at [978, 28] on link "New" at bounding box center [980, 23] width 53 height 23
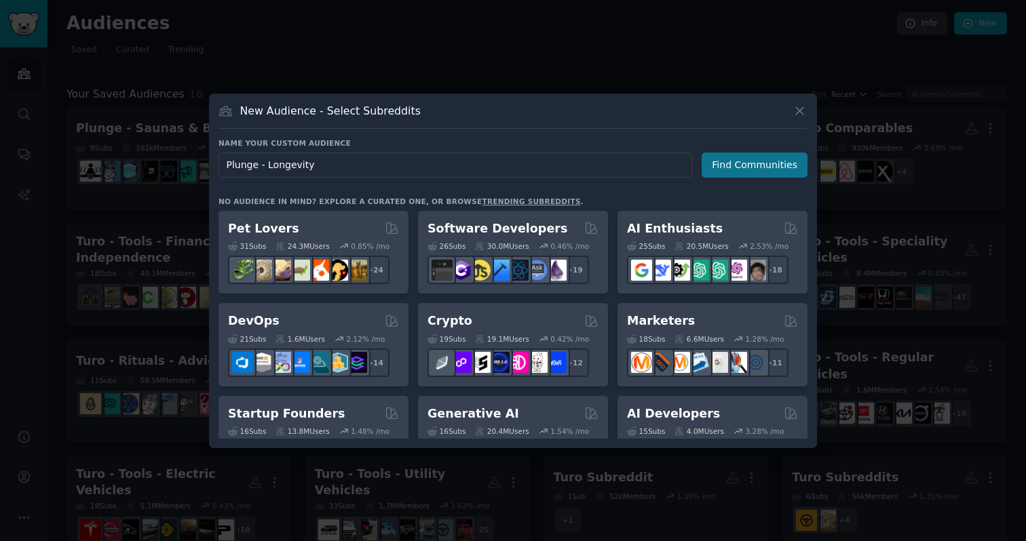
type input "Plunge - Longevity"
click at [779, 167] on button "Find Communities" at bounding box center [754, 165] width 106 height 25
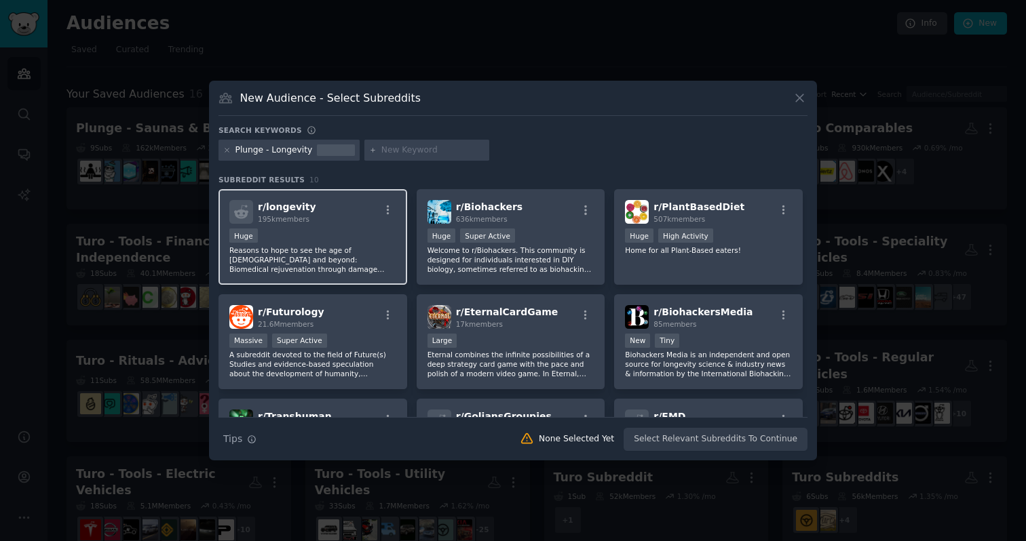
click at [349, 254] on p "Reasons to hope to see the age of [DEMOGRAPHIC_DATA] and beyond: Biomedical rej…" at bounding box center [312, 260] width 167 height 28
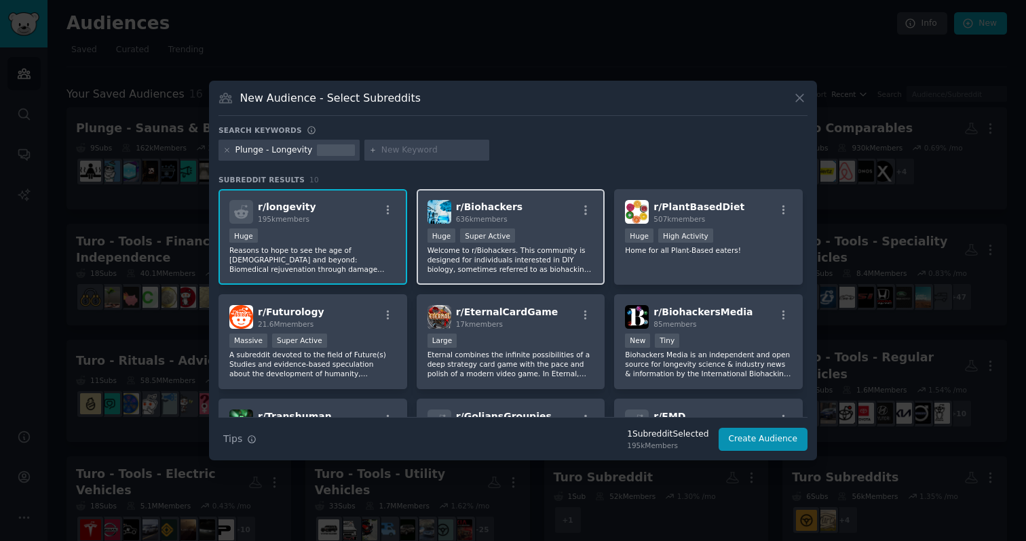
click at [559, 259] on p "Welcome to r/Biohackers. This community is designed for individuals interested …" at bounding box center [510, 260] width 167 height 28
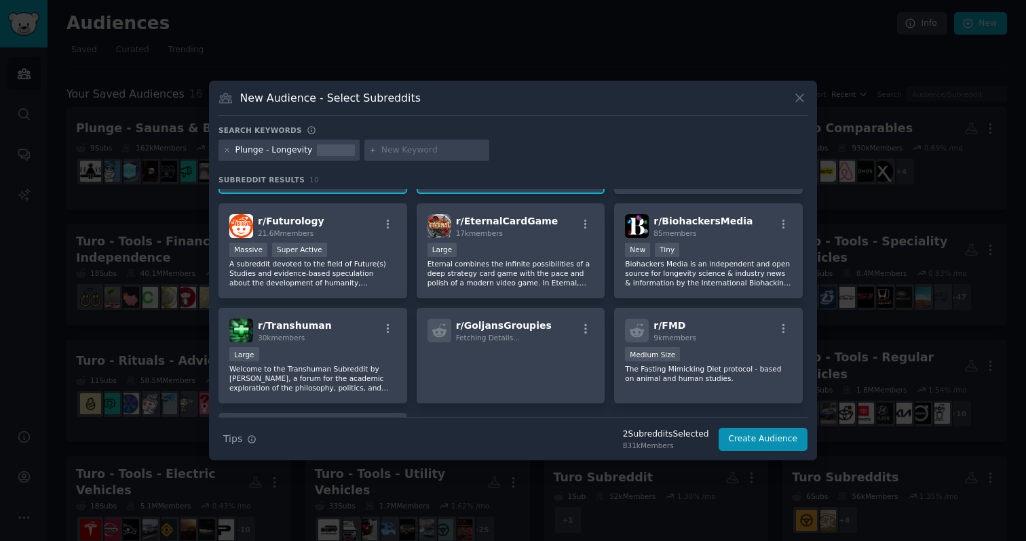
scroll to position [95, 0]
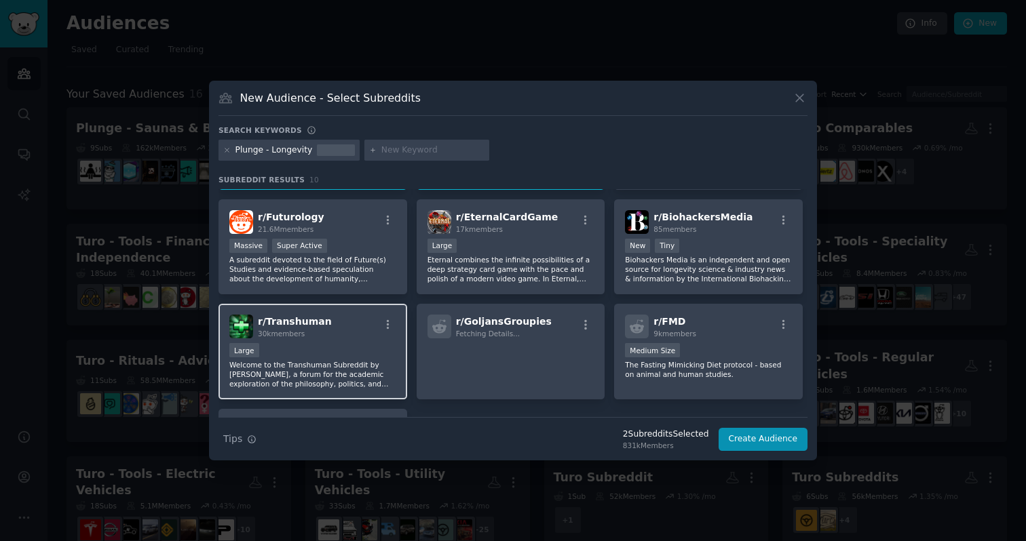
click at [376, 349] on div "Large" at bounding box center [312, 351] width 167 height 17
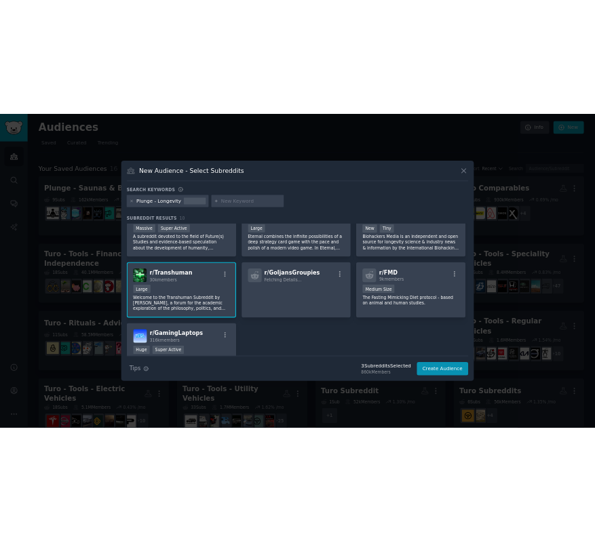
scroll to position [0, 0]
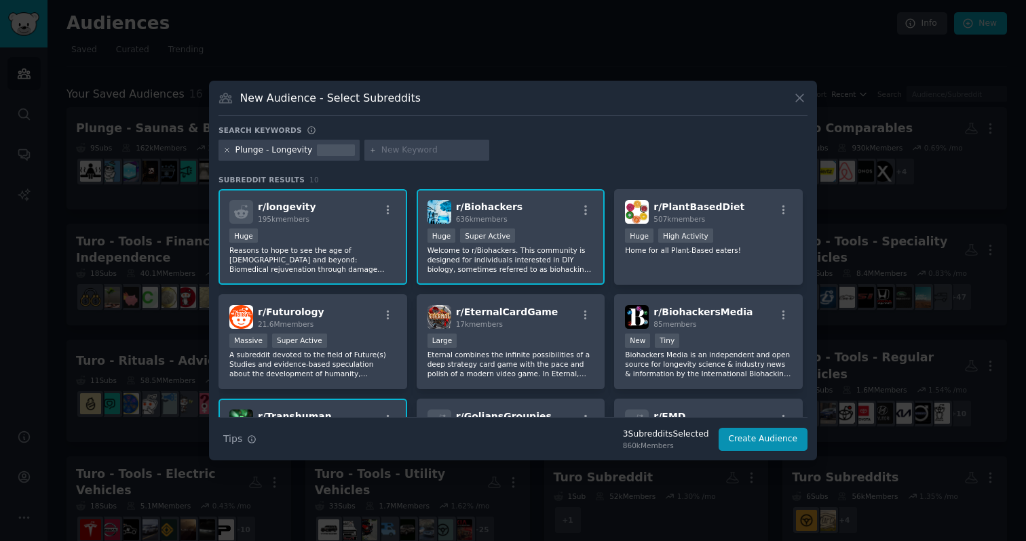
click at [224, 147] on icon at bounding box center [226, 150] width 7 height 7
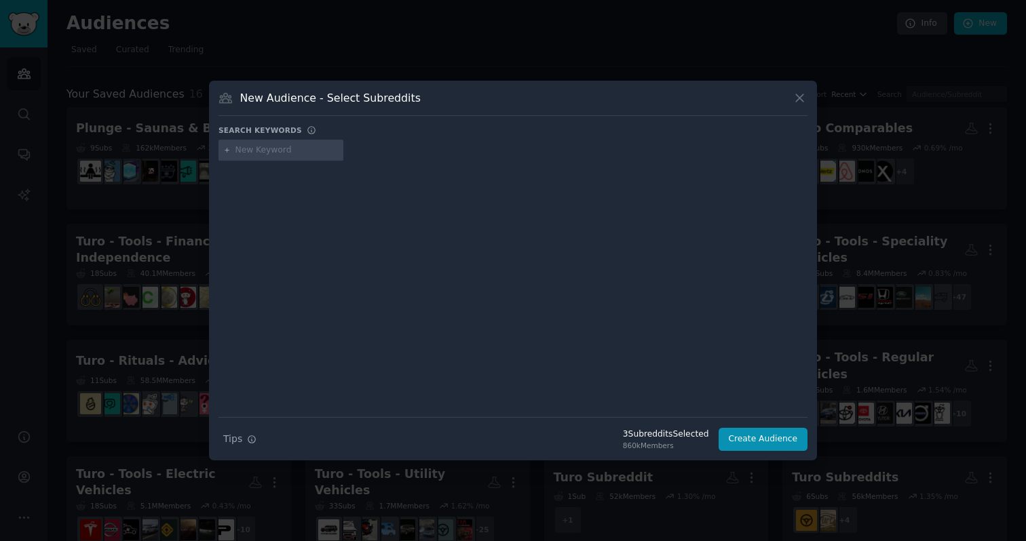
click at [276, 153] on input "text" at bounding box center [286, 150] width 103 height 12
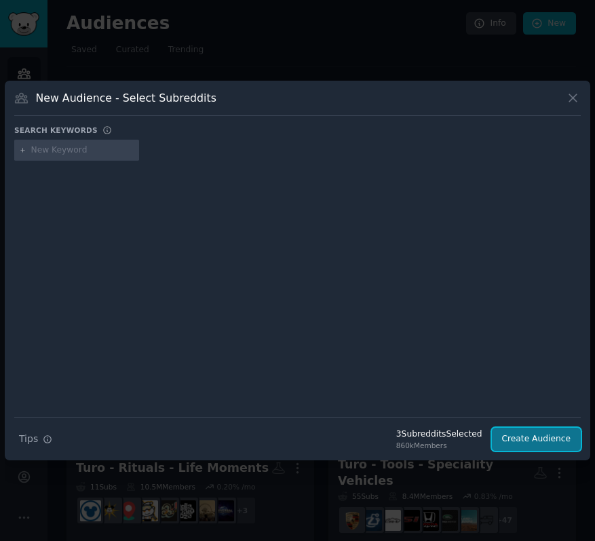
click at [526, 434] on button "Create Audience" at bounding box center [537, 439] width 90 height 23
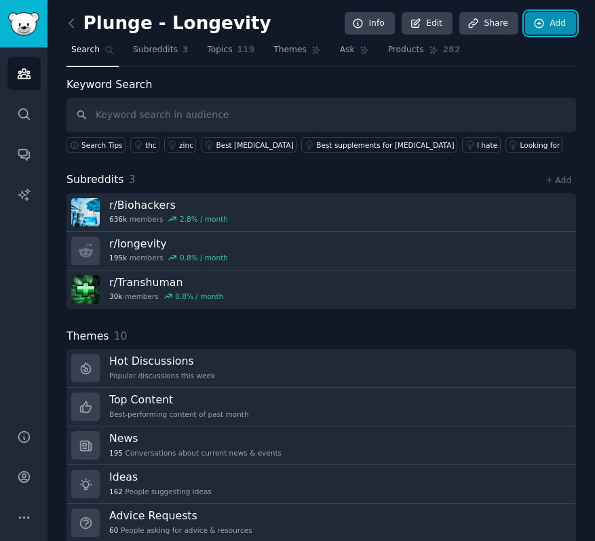
click at [558, 31] on link "Add" at bounding box center [550, 23] width 51 height 23
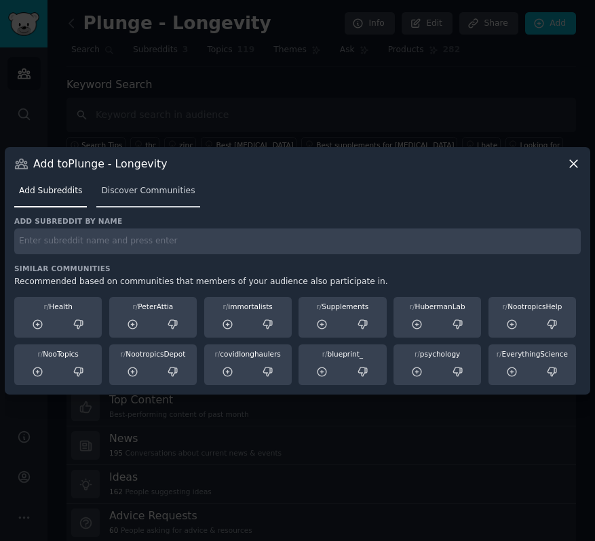
click at [138, 191] on span "Discover Communities" at bounding box center [148, 191] width 94 height 12
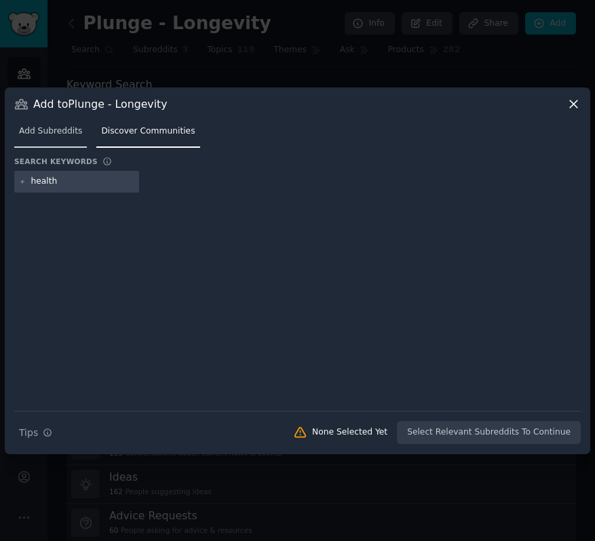
type input "health"
click at [54, 128] on span "Add Subreddits" at bounding box center [50, 132] width 63 height 12
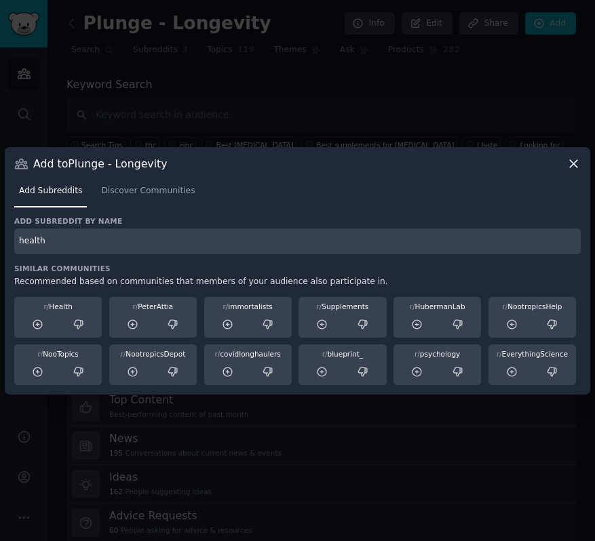
type input "health"
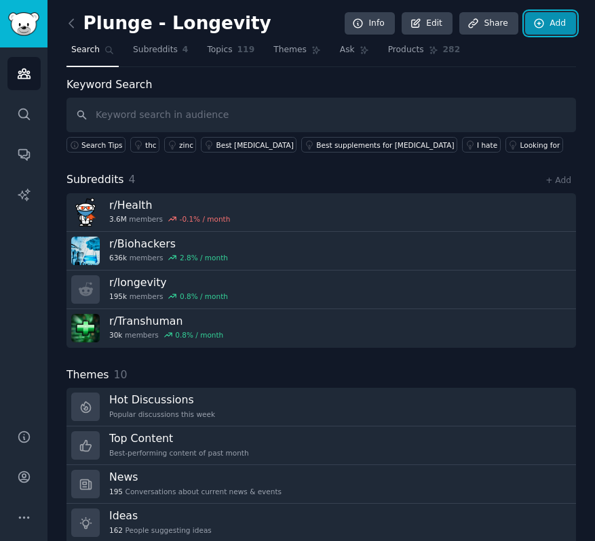
click at [547, 24] on link "Add" at bounding box center [550, 23] width 51 height 23
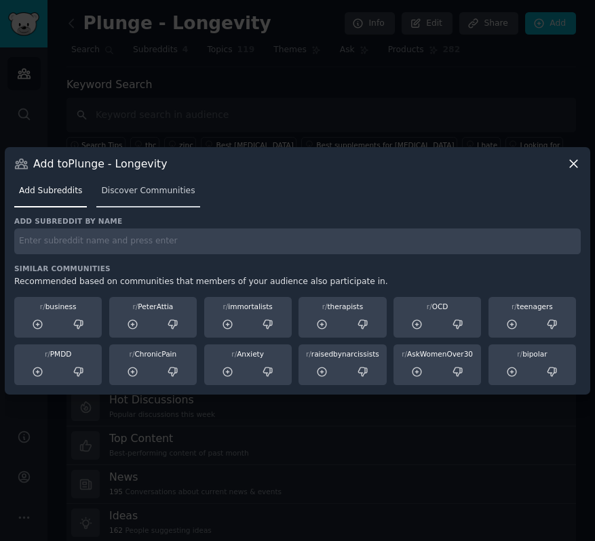
click at [128, 193] on span "Discover Communities" at bounding box center [148, 191] width 94 height 12
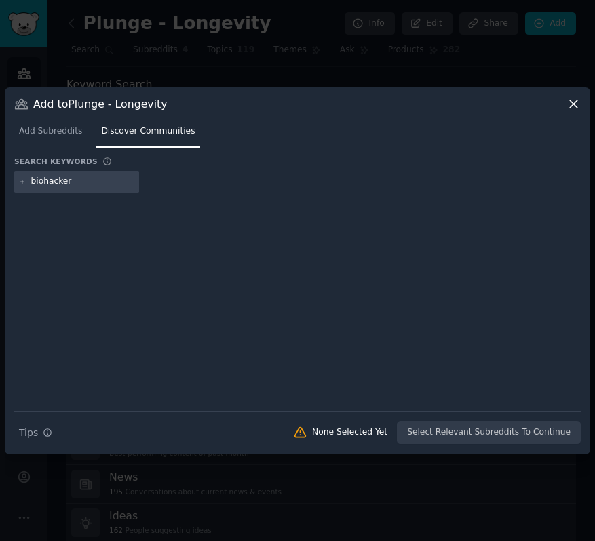
type input "biohackers"
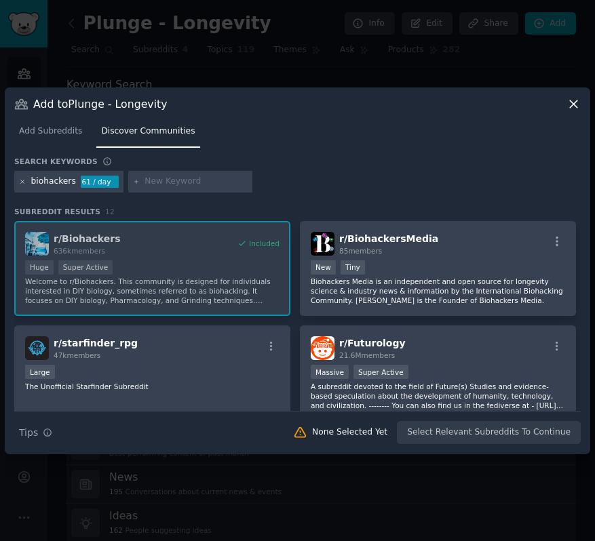
click at [20, 181] on icon at bounding box center [22, 181] width 7 height 7
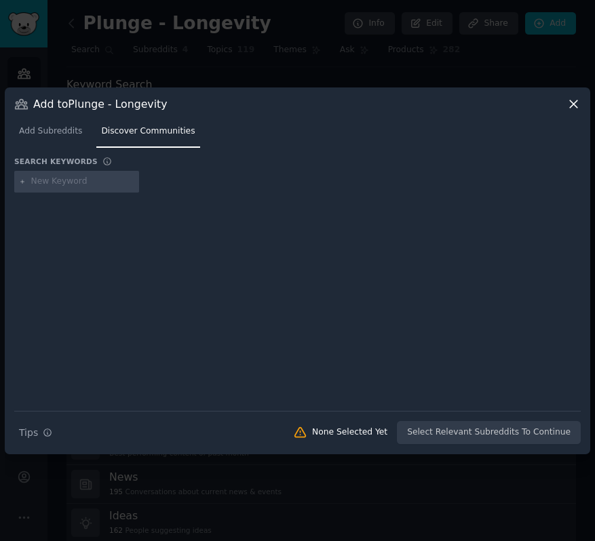
click at [70, 187] on input "text" at bounding box center [82, 182] width 103 height 12
type input "hubermanlab"
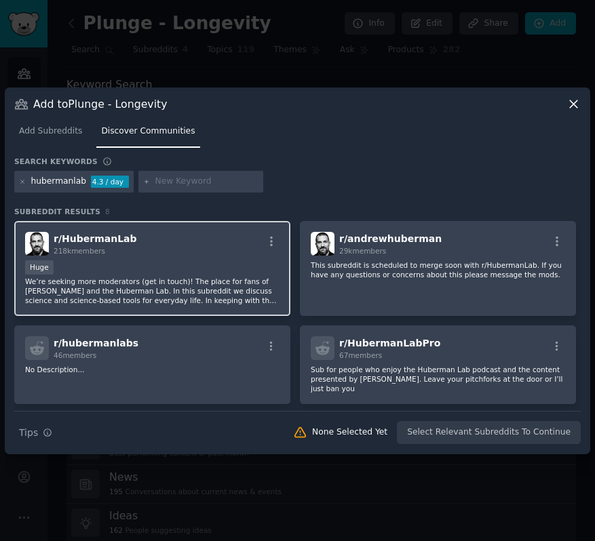
click at [176, 277] on p "We’re seeking more moderators (get in touch)! The place for fans of [PERSON_NAM…" at bounding box center [152, 291] width 254 height 28
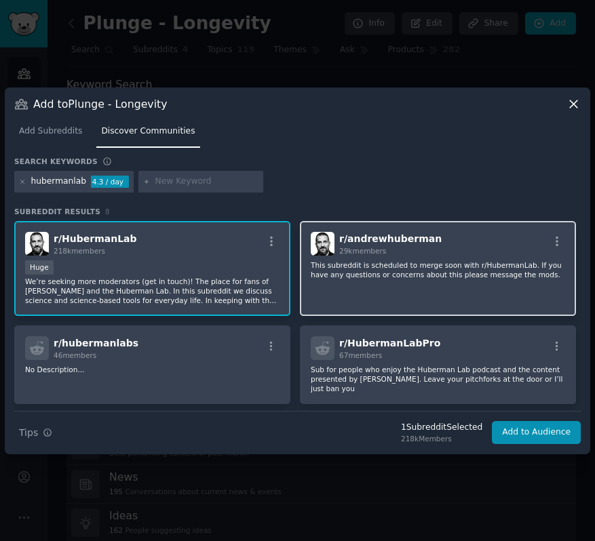
click at [374, 257] on div "r/ [PERSON_NAME] 29k members This subreddit is scheduled to merge soon with r/H…" at bounding box center [438, 269] width 276 height 96
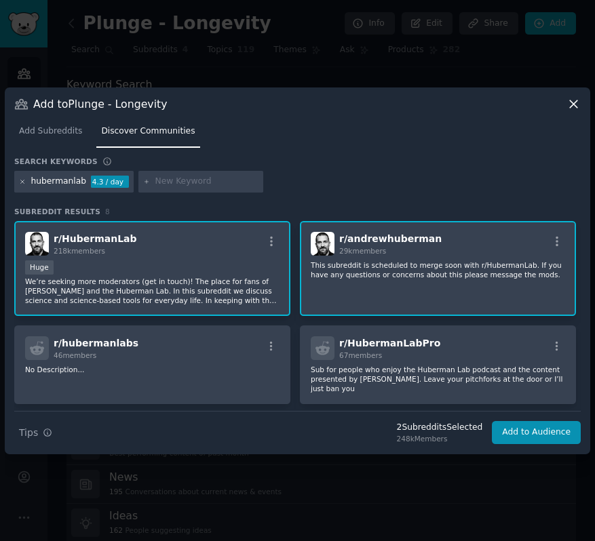
click at [22, 182] on icon at bounding box center [22, 181] width 7 height 7
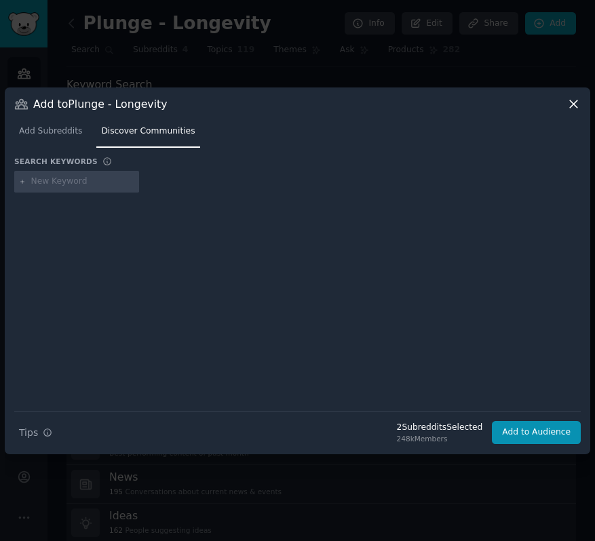
click at [57, 179] on input "text" at bounding box center [82, 182] width 103 height 12
type input "longevity"
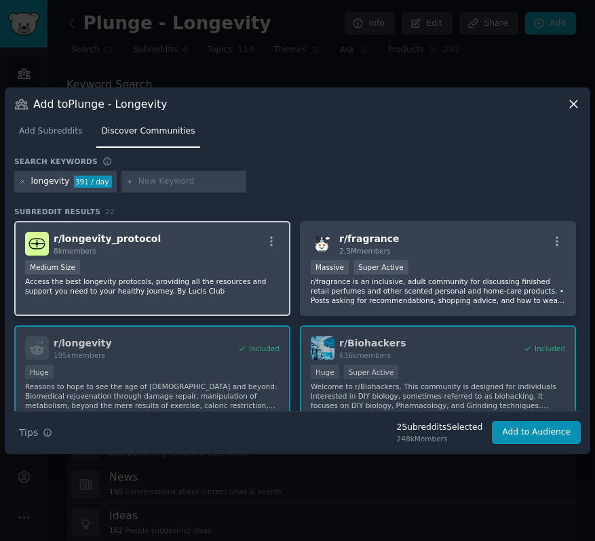
click at [258, 252] on div "r/ longevity_protocol 8k members" at bounding box center [152, 244] width 254 height 24
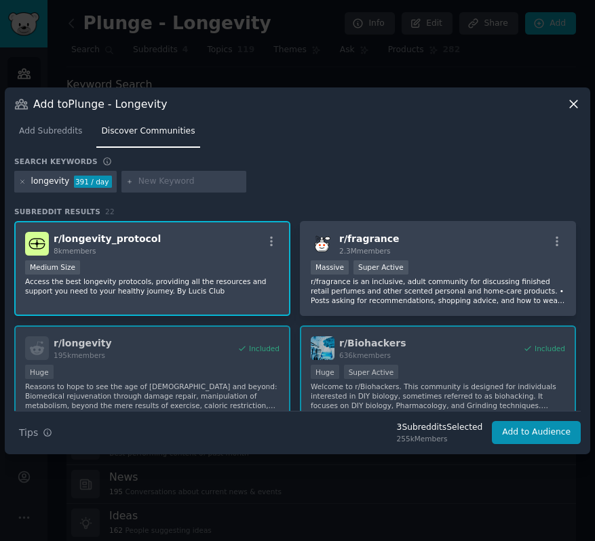
click at [227, 269] on div "Medium Size" at bounding box center [152, 268] width 254 height 17
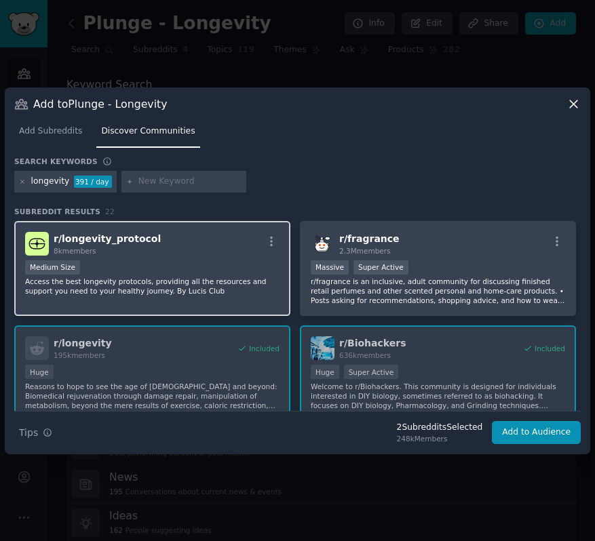
click at [210, 248] on div "r/ longevity_protocol 8k members" at bounding box center [152, 244] width 254 height 24
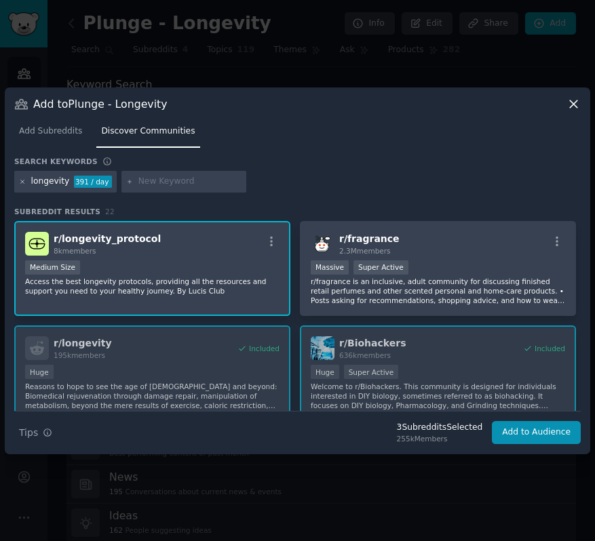
click at [23, 182] on icon at bounding box center [22, 181] width 7 height 7
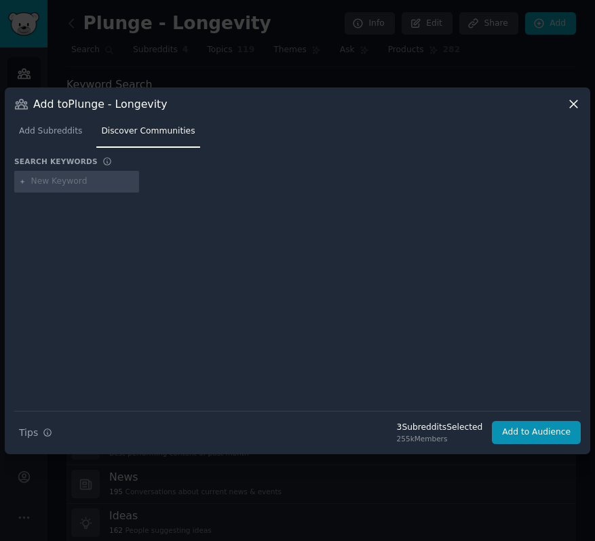
click at [79, 185] on input "text" at bounding box center [82, 182] width 103 height 12
type input "transhuman"
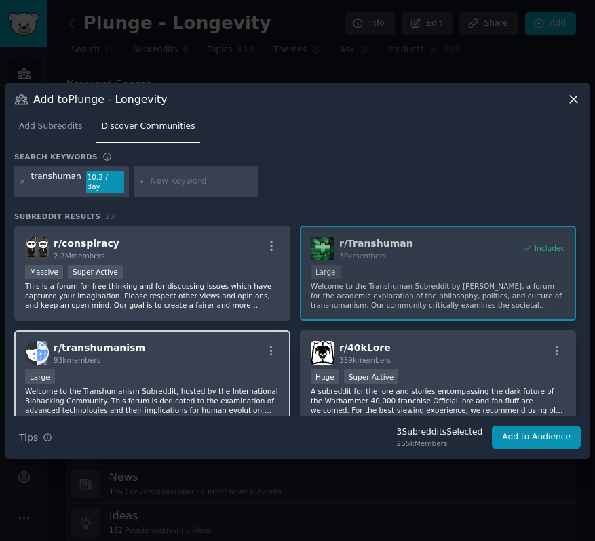
click at [171, 353] on div "r/ transhumanism 93k members" at bounding box center [152, 353] width 254 height 24
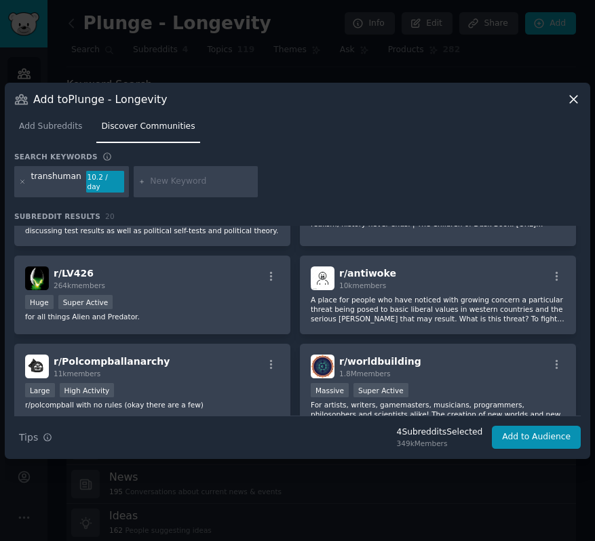
scroll to position [297, 0]
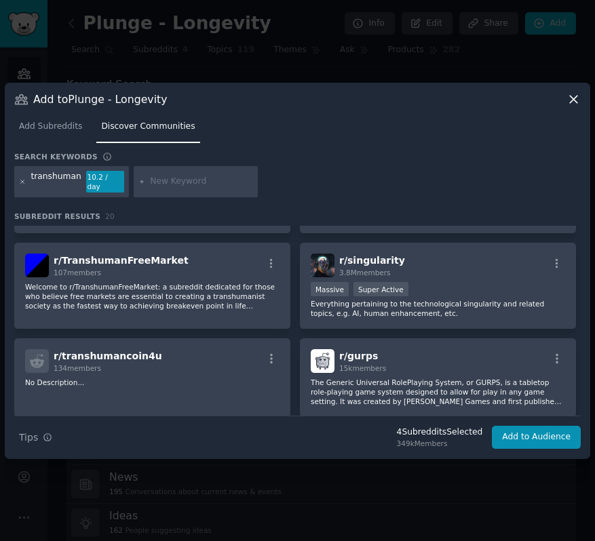
click at [21, 180] on icon at bounding box center [22, 181] width 3 height 3
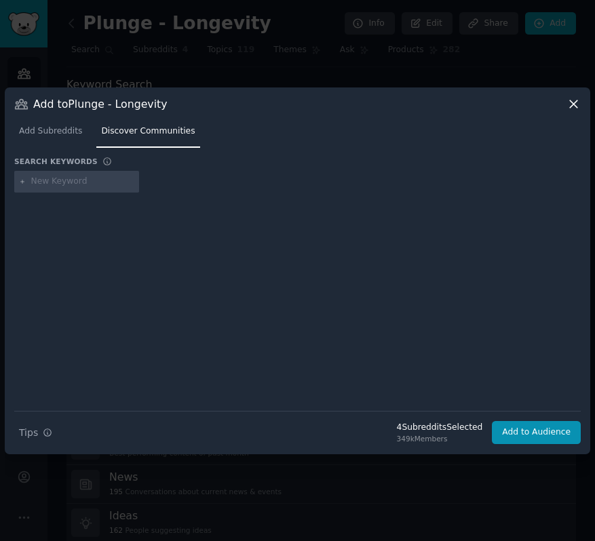
click at [41, 182] on input "text" at bounding box center [82, 182] width 103 height 12
type input "immortalist"
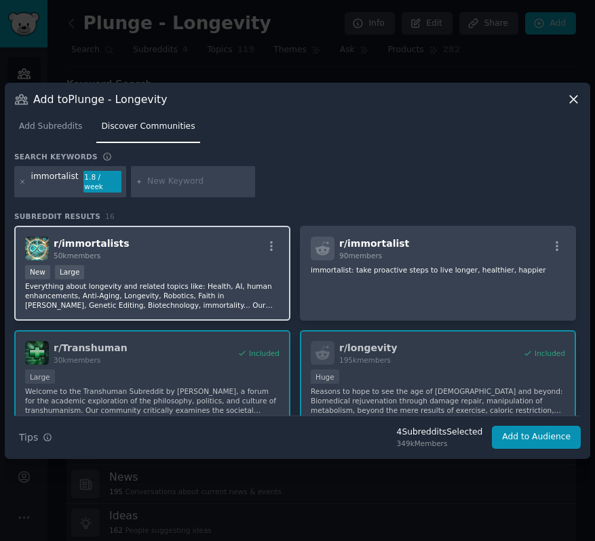
click at [178, 266] on div "New Large" at bounding box center [152, 273] width 254 height 17
click at [21, 182] on icon at bounding box center [22, 181] width 3 height 3
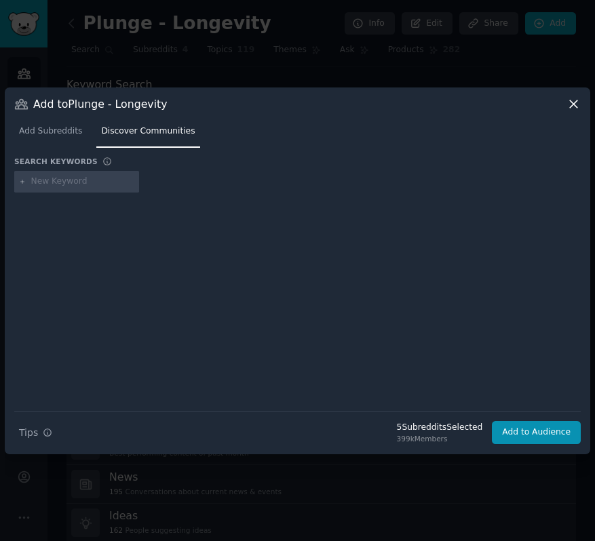
click at [63, 184] on input "text" at bounding box center [82, 182] width 103 height 12
type input "becomingtheiceman"
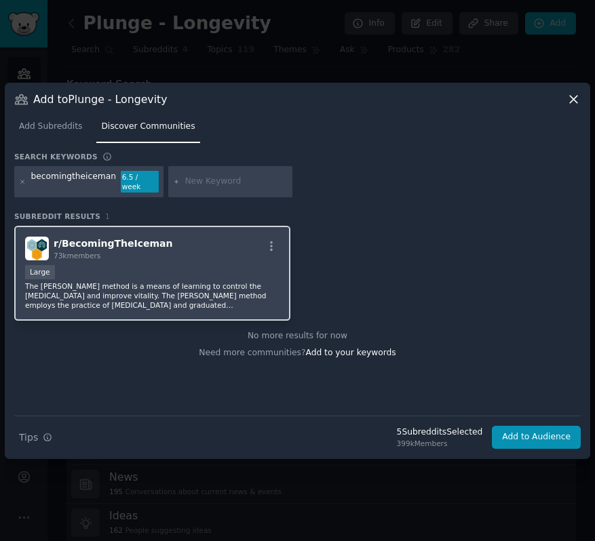
click at [154, 258] on div "r/ BecomingTheIceman 73k members Large The [PERSON_NAME] method is a means of l…" at bounding box center [152, 274] width 276 height 96
click at [24, 180] on icon at bounding box center [22, 181] width 7 height 7
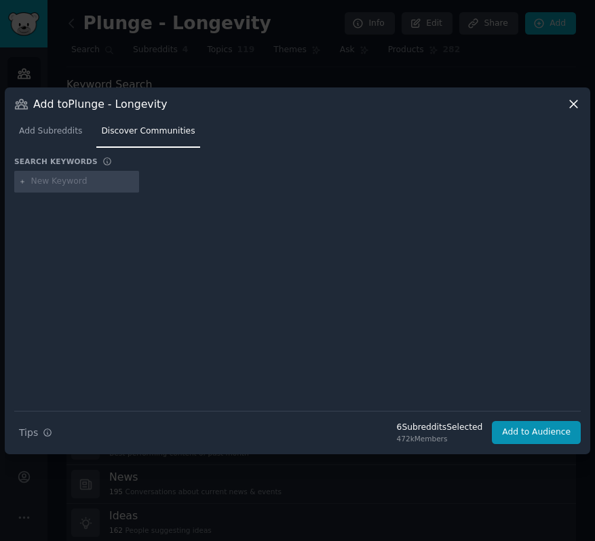
click at [65, 180] on input "text" at bounding box center [82, 182] width 103 height 12
type input "peterattia"
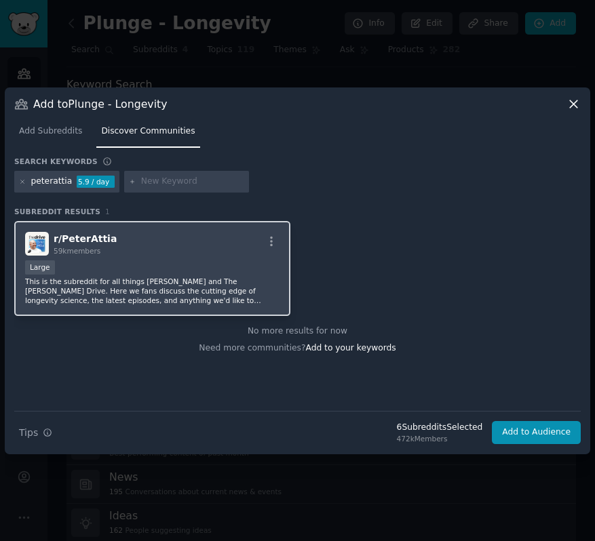
click at [124, 277] on p "This is the subreddit for all things [PERSON_NAME] and The [PERSON_NAME] Drive.…" at bounding box center [152, 291] width 254 height 28
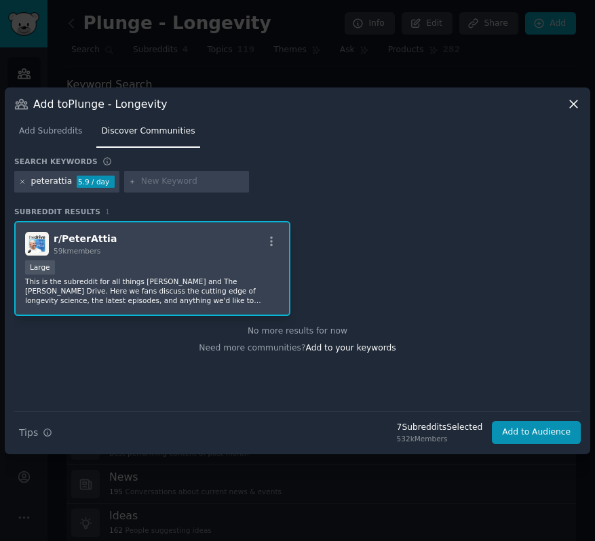
click at [22, 182] on icon at bounding box center [22, 181] width 7 height 7
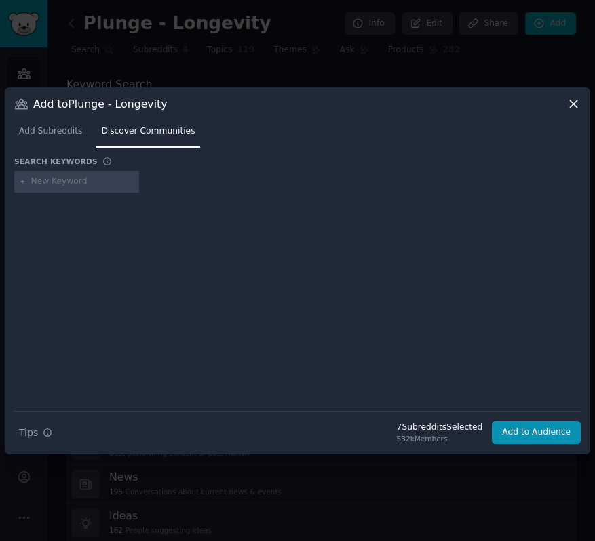
click at [48, 182] on input "text" at bounding box center [82, 182] width 103 height 12
type input "biohack"
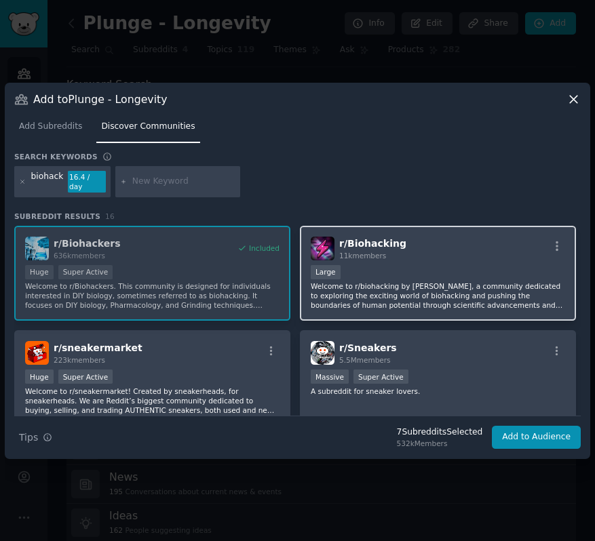
click at [409, 265] on div "Large" at bounding box center [438, 273] width 254 height 17
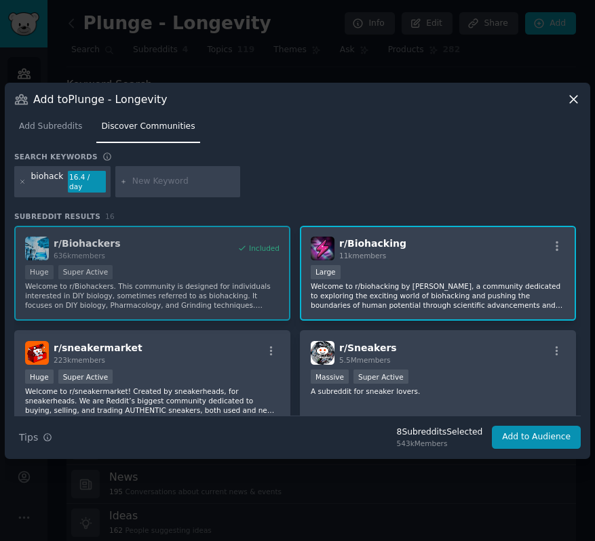
click at [406, 273] on div "Large" at bounding box center [438, 273] width 254 height 17
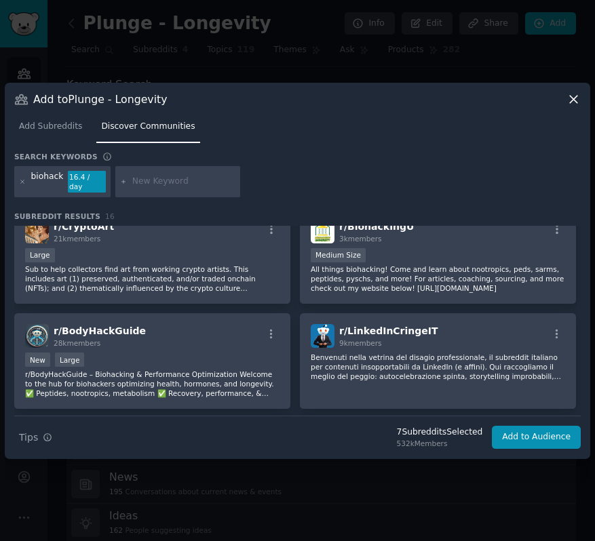
scroll to position [618, 0]
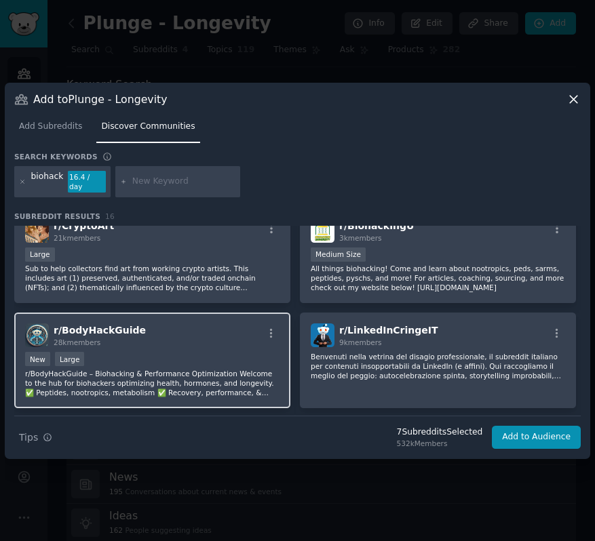
click at [217, 341] on div "r/ BodyHackGuide 28k members" at bounding box center [152, 336] width 254 height 24
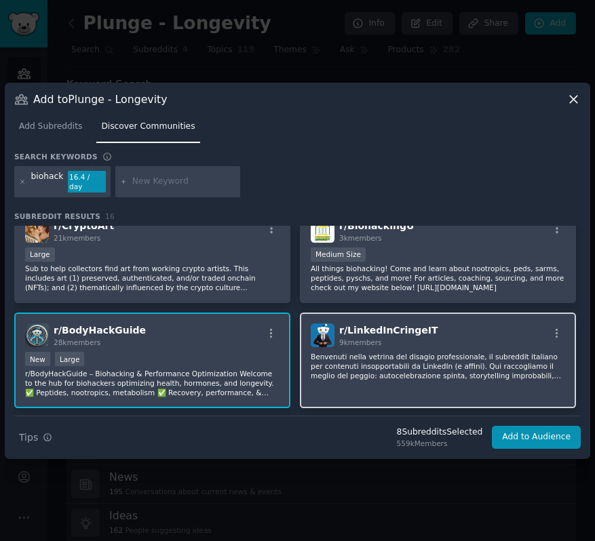
scroll to position [658, 0]
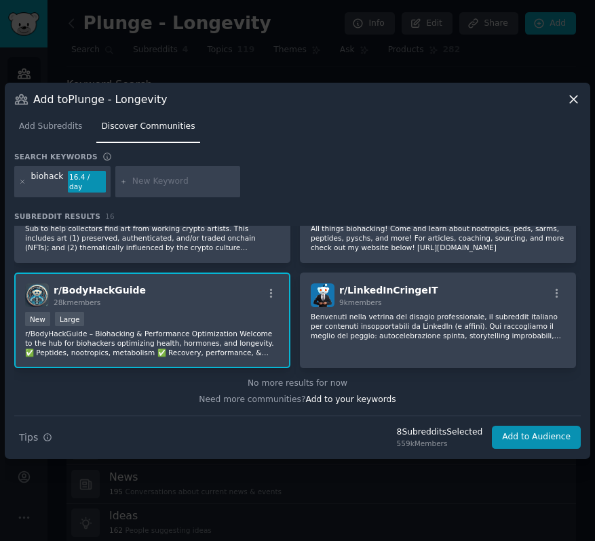
click at [24, 186] on div at bounding box center [22, 182] width 7 height 22
click at [21, 181] on icon at bounding box center [22, 181] width 7 height 7
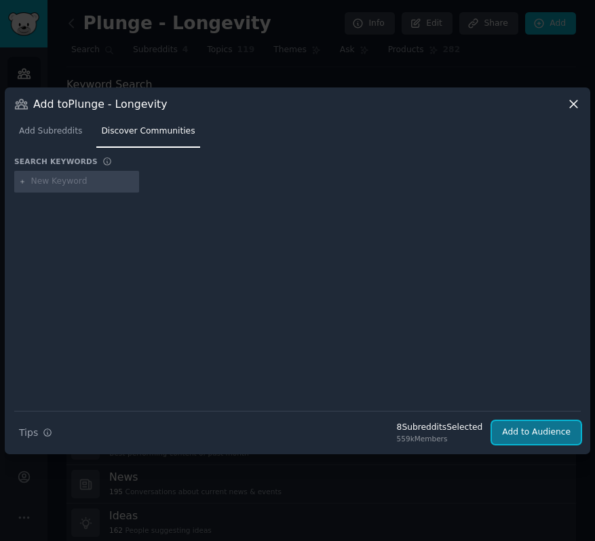
click at [552, 431] on button "Add to Audience" at bounding box center [536, 432] width 89 height 23
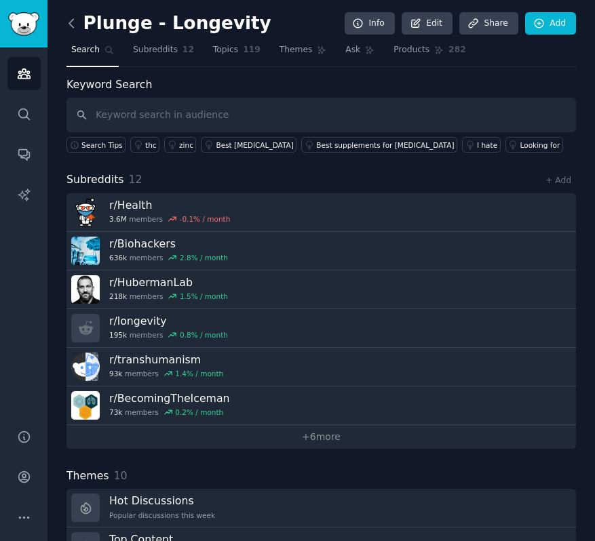
click at [70, 25] on icon at bounding box center [71, 23] width 4 height 8
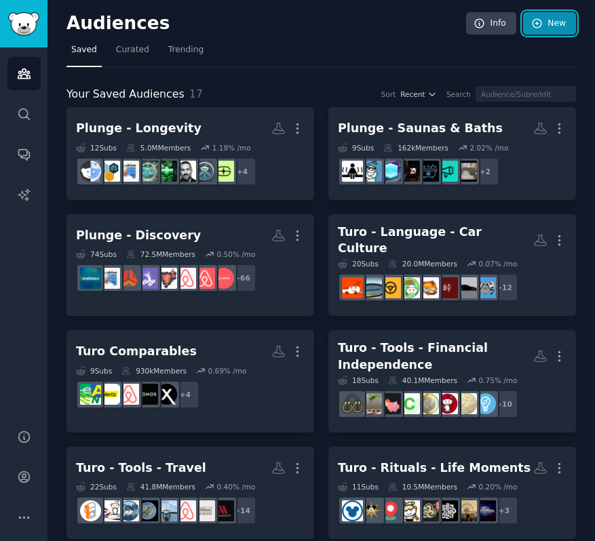
click at [547, 17] on link "New" at bounding box center [549, 23] width 53 height 23
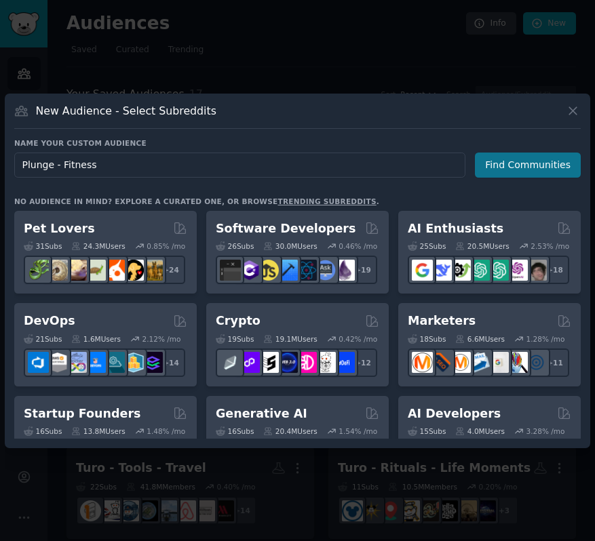
type input "Plunge - Fitness"
click at [531, 166] on button "Find Communities" at bounding box center [528, 165] width 106 height 25
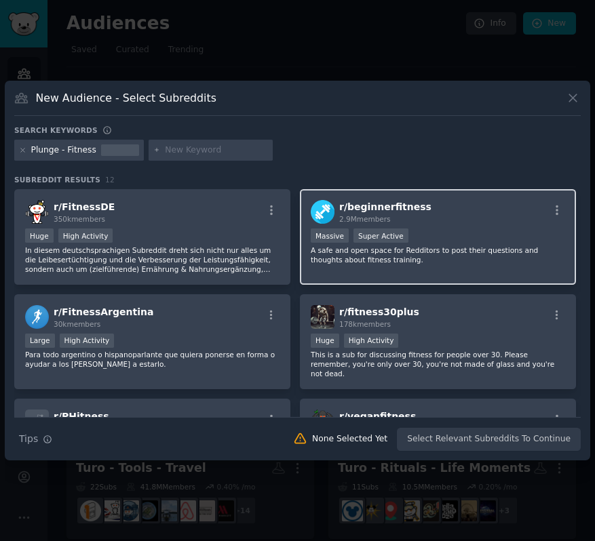
click at [476, 225] on div "r/ beginnerfitness 2.9M members Massive Super Active A safe and open space for …" at bounding box center [438, 237] width 276 height 96
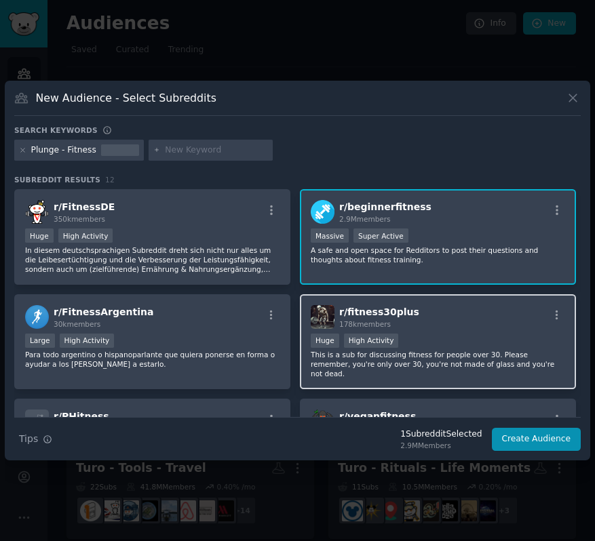
click at [439, 334] on div "Huge High Activity" at bounding box center [438, 342] width 254 height 17
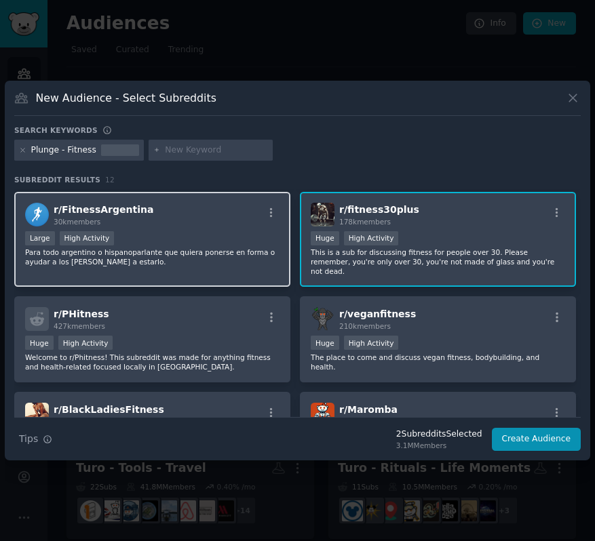
scroll to position [104, 0]
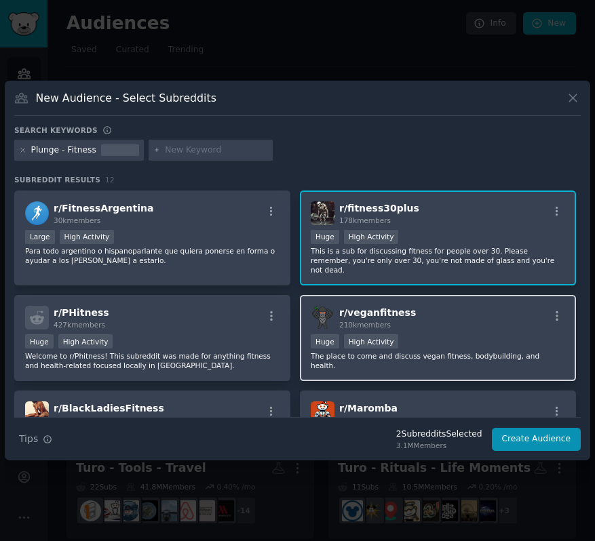
click at [425, 315] on div "r/ veganfitness 210k members" at bounding box center [438, 318] width 254 height 24
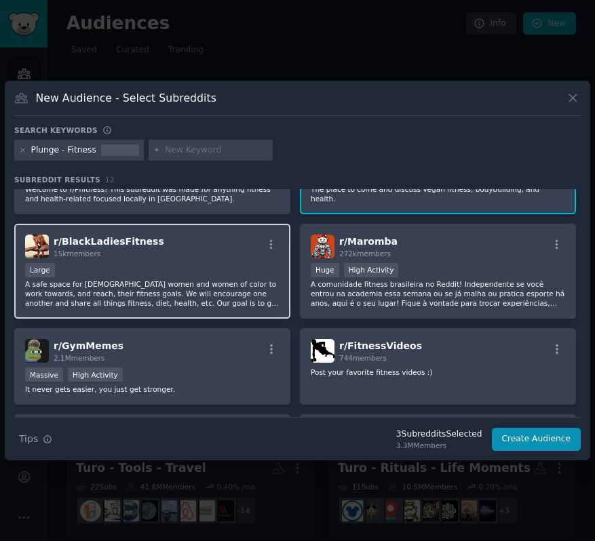
scroll to position [273, 0]
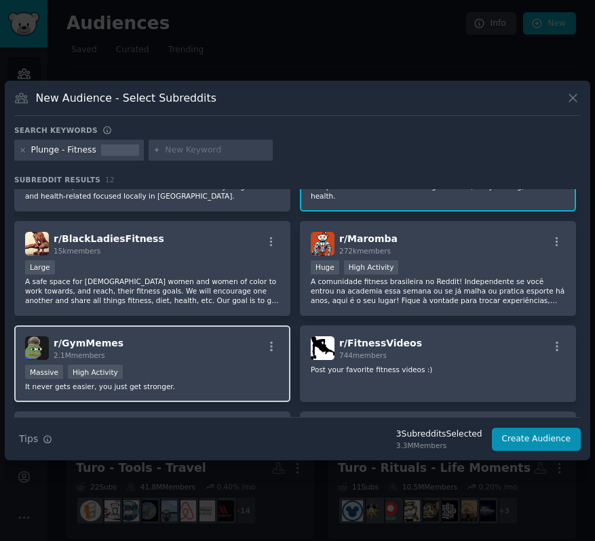
click at [207, 343] on div "r/ GymMemes 2.1M members" at bounding box center [152, 348] width 254 height 24
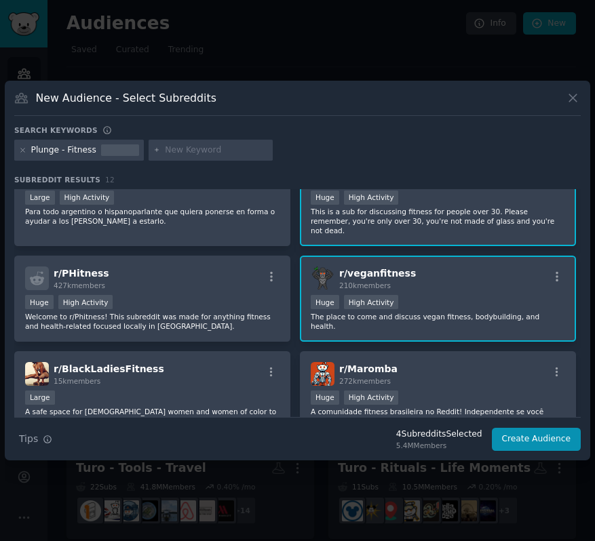
scroll to position [66, 0]
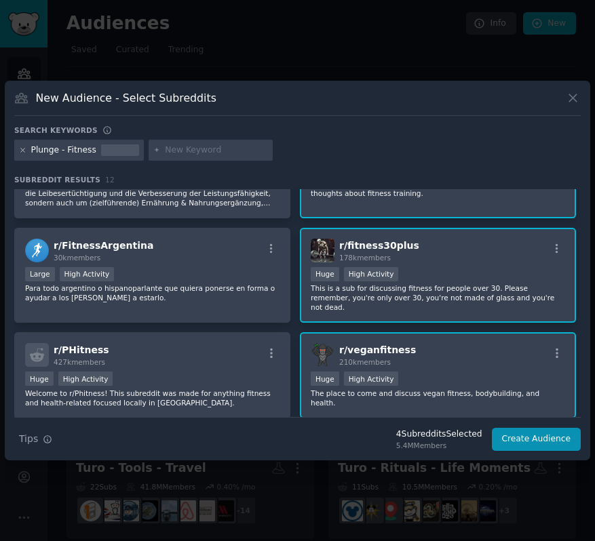
click at [24, 151] on icon at bounding box center [22, 150] width 3 height 3
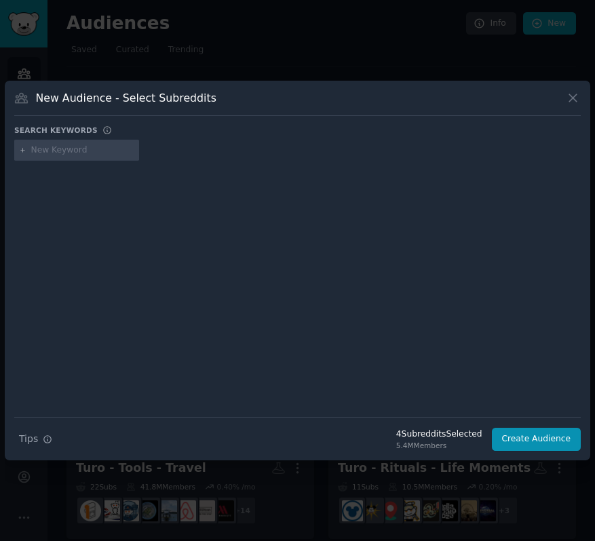
click at [50, 149] on input "text" at bounding box center [82, 150] width 103 height 12
type input "fitness"
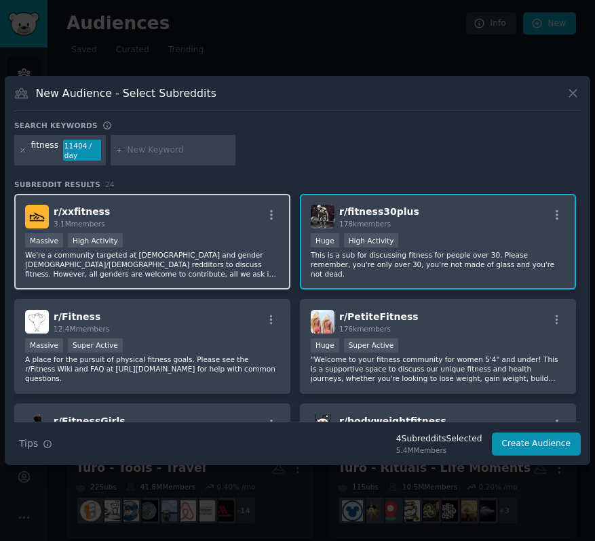
click at [208, 228] on div "r/ xxfitness 3.1M members" at bounding box center [152, 217] width 254 height 24
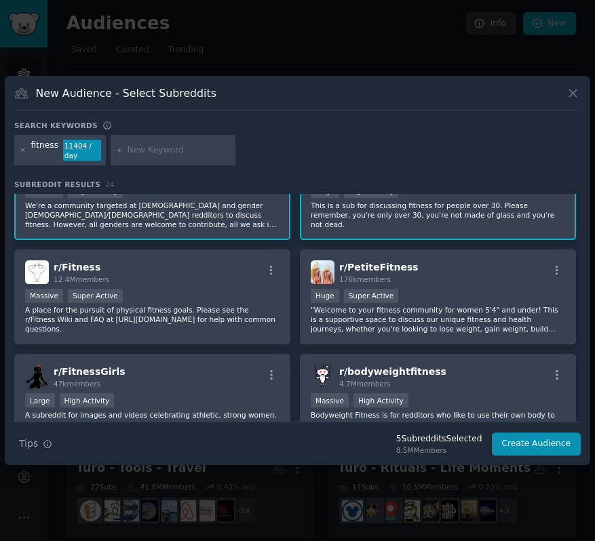
scroll to position [54, 0]
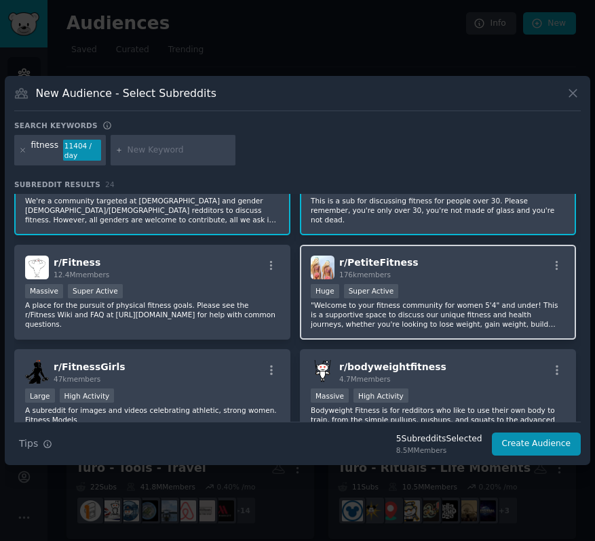
click at [464, 277] on div "r/ PetiteFitness 176k members" at bounding box center [438, 268] width 254 height 24
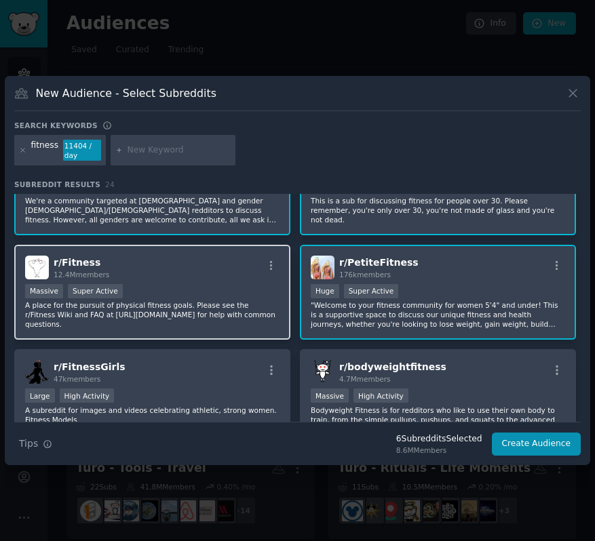
click at [189, 275] on div "r/ Fitness 12.4M members" at bounding box center [152, 268] width 254 height 24
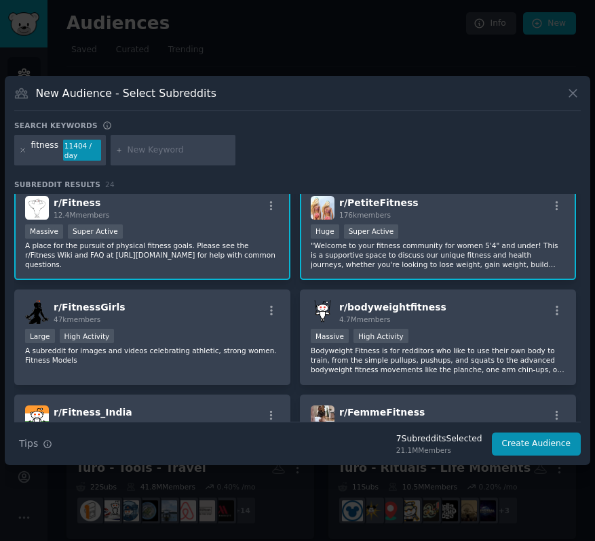
scroll to position [115, 0]
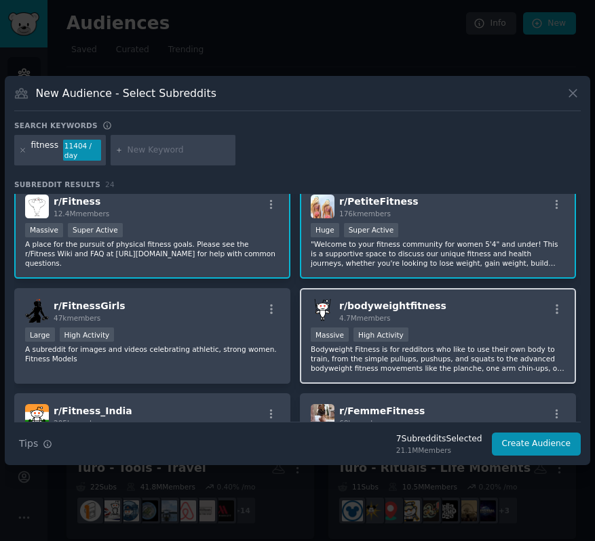
click at [463, 314] on div "r/ bodyweightfitness 4.7M members" at bounding box center [438, 311] width 254 height 24
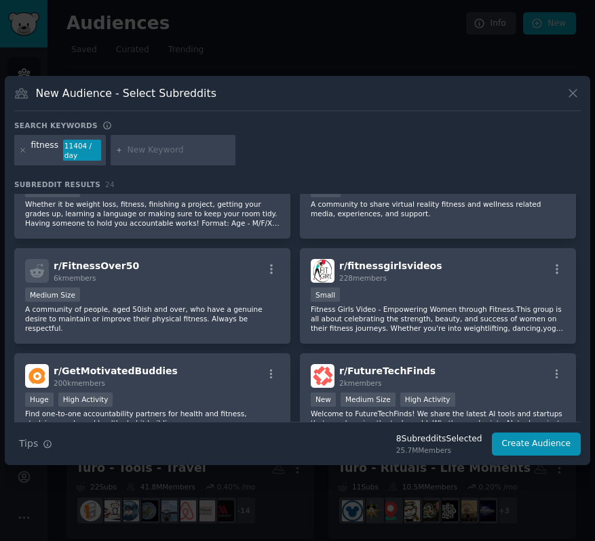
scroll to position [632, 0]
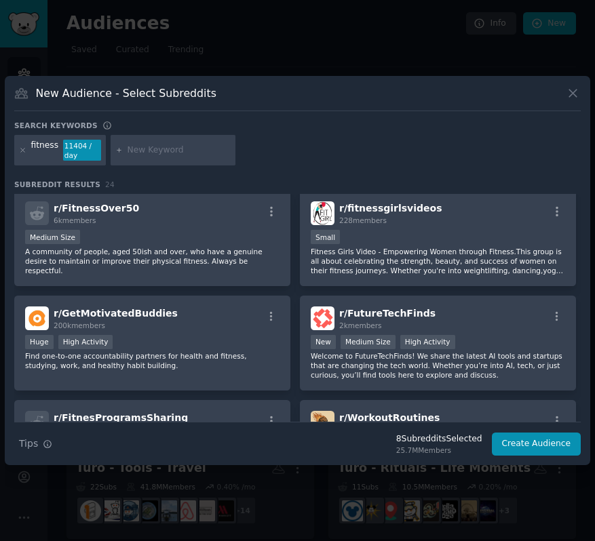
click at [220, 326] on div "r/ GetMotivatedBuddies 200k members" at bounding box center [152, 319] width 254 height 24
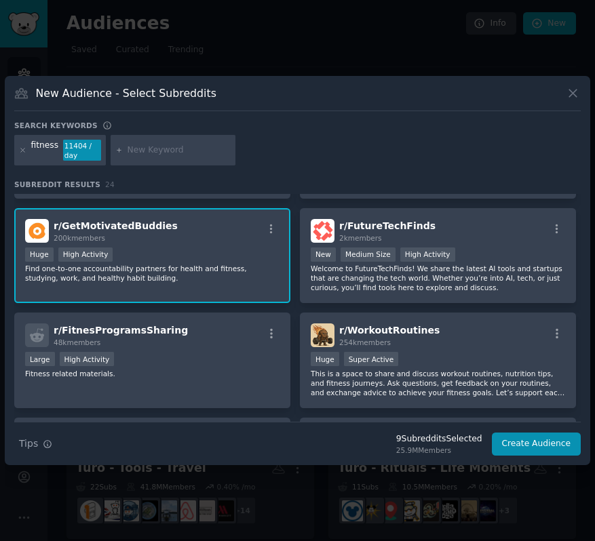
scroll to position [721, 0]
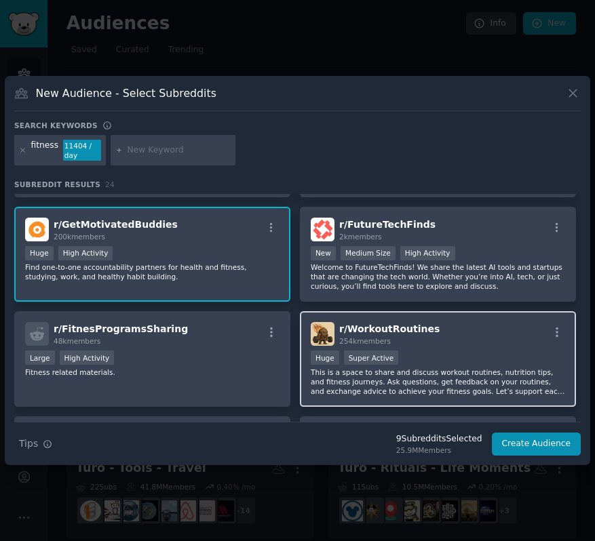
click at [479, 353] on div "Huge Super Active" at bounding box center [438, 359] width 254 height 17
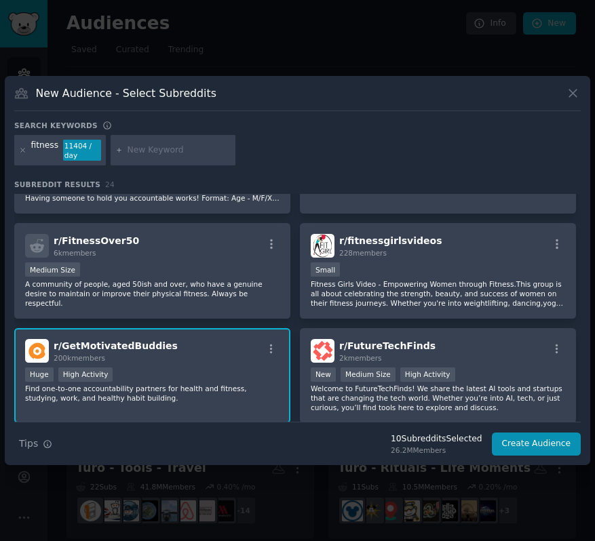
scroll to position [301, 0]
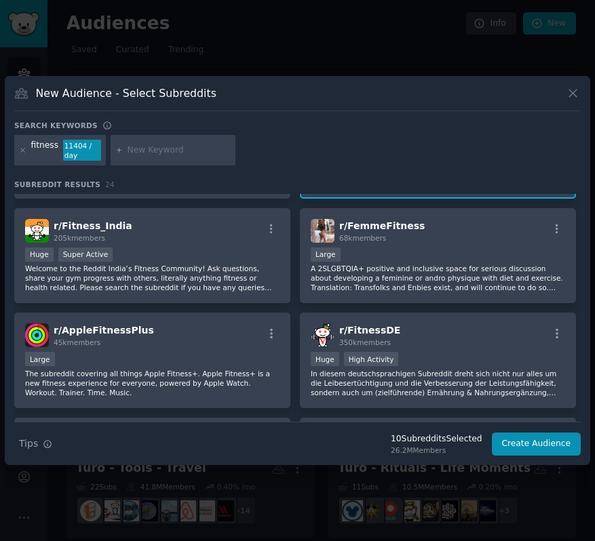
click at [18, 151] on div "fitness 11404 / day" at bounding box center [60, 150] width 92 height 31
click at [23, 151] on icon at bounding box center [22, 150] width 3 height 3
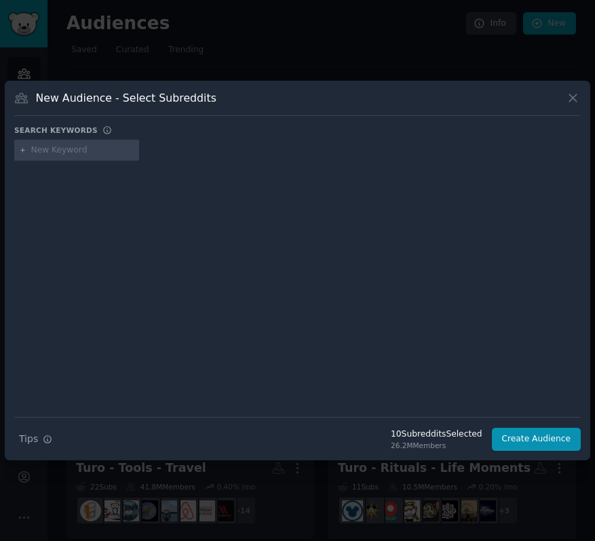
click at [81, 152] on input "text" at bounding box center [82, 150] width 103 height 12
type input "bodyweight"
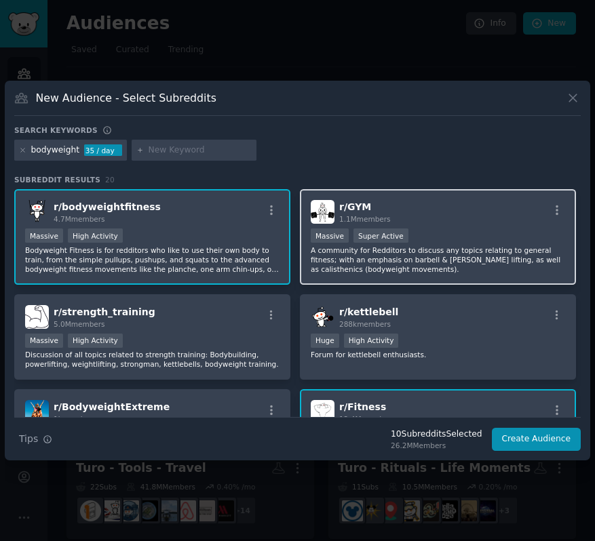
click at [461, 219] on div "r/ GYM 1.1M members" at bounding box center [438, 212] width 254 height 24
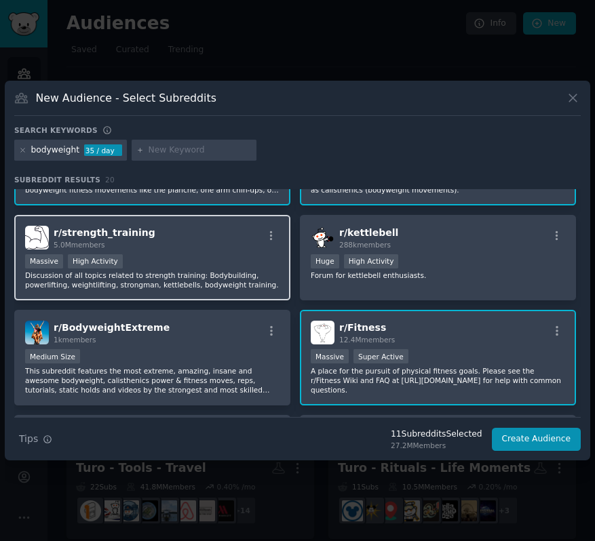
scroll to position [81, 0]
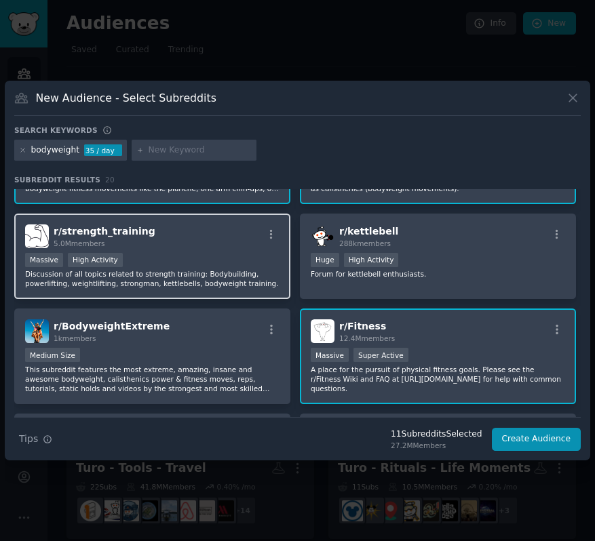
click at [210, 239] on div "r/ strength_training 5.0M members" at bounding box center [152, 237] width 254 height 24
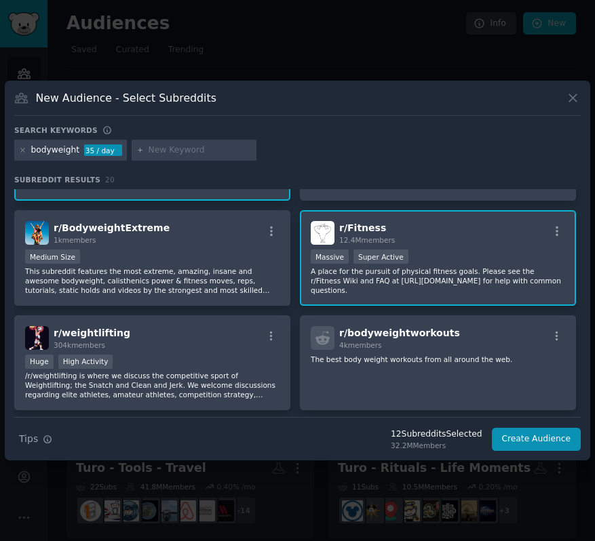
scroll to position [180, 0]
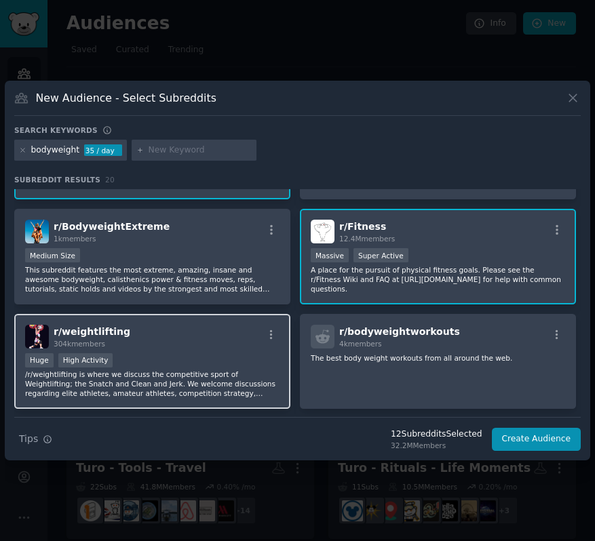
click at [205, 355] on div "Huge High Activity" at bounding box center [152, 361] width 254 height 17
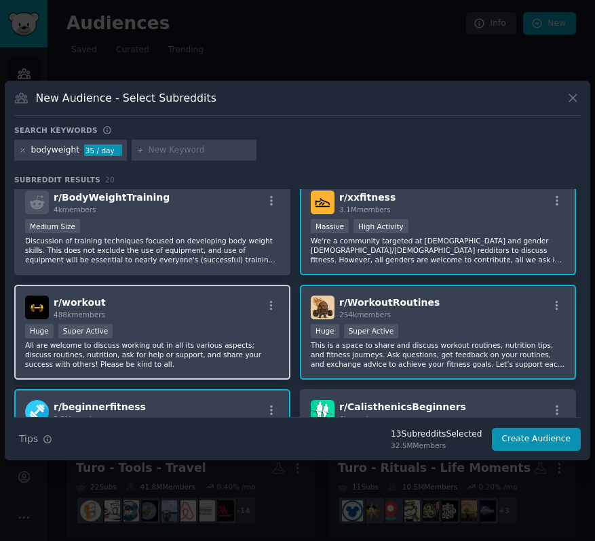
scroll to position [420, 0]
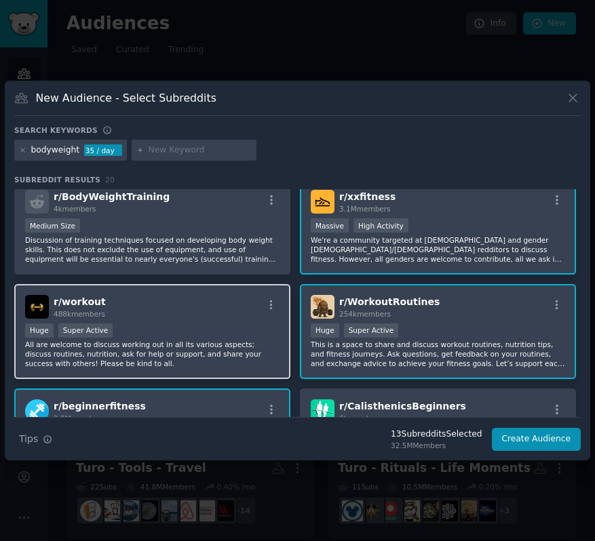
click at [225, 339] on div "Huge Super Active" at bounding box center [152, 332] width 254 height 17
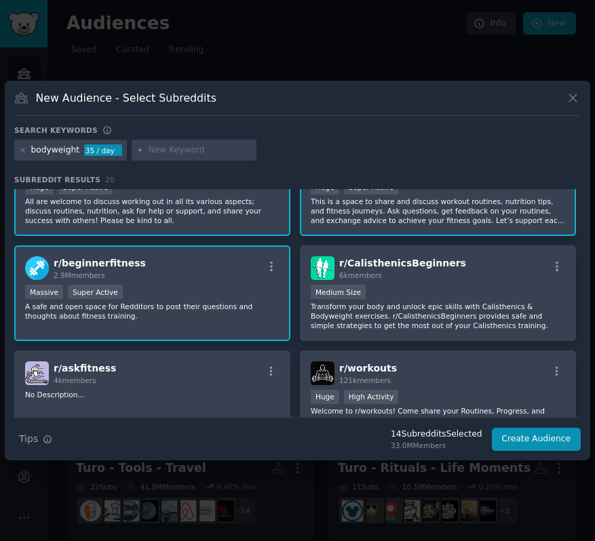
scroll to position [604, 0]
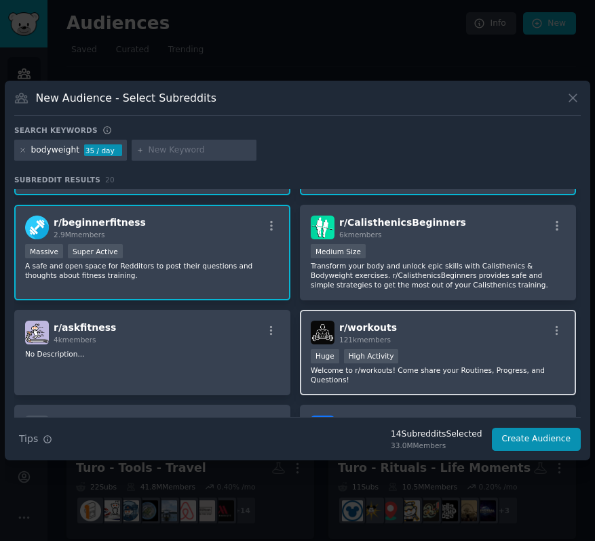
click at [438, 332] on div "r/ workouts 121k members" at bounding box center [438, 333] width 254 height 24
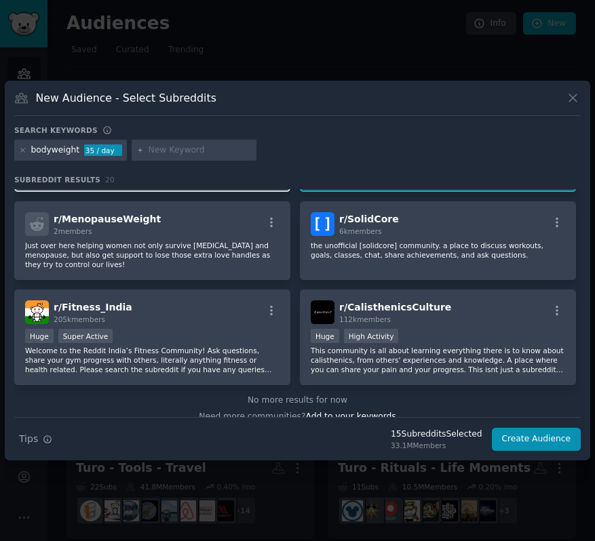
scroll to position [822, 0]
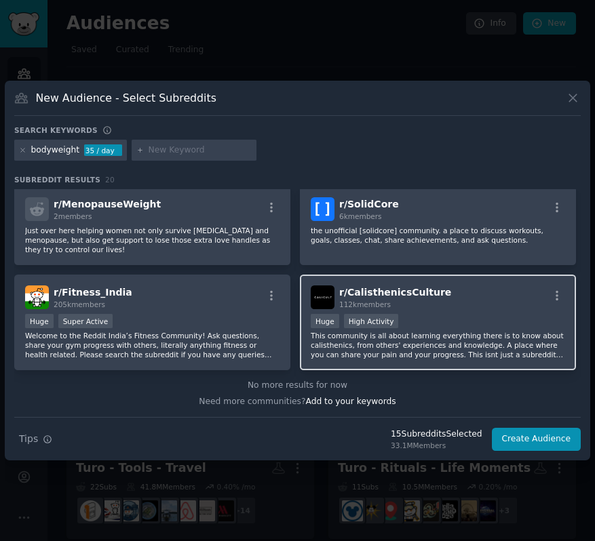
click at [459, 336] on p "This community is all about learning everything there is to know about calisthe…" at bounding box center [438, 345] width 254 height 28
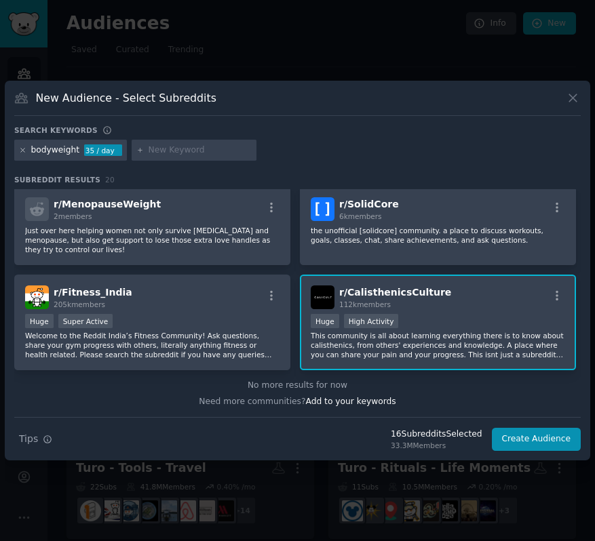
click at [24, 152] on icon at bounding box center [22, 150] width 7 height 7
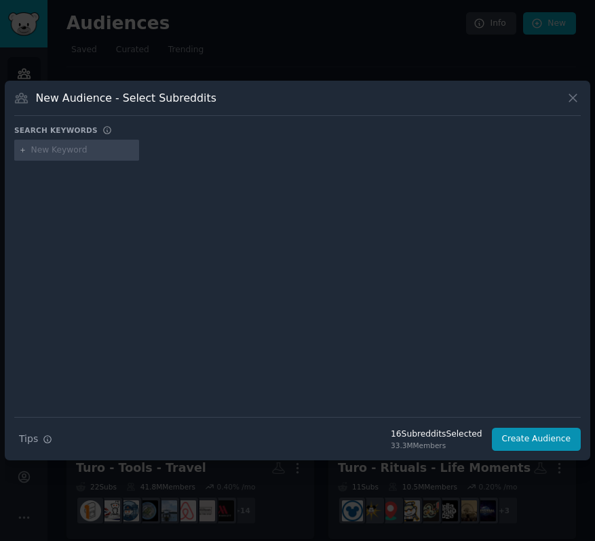
click at [64, 153] on input "text" at bounding box center [82, 150] width 103 height 12
type input "running"
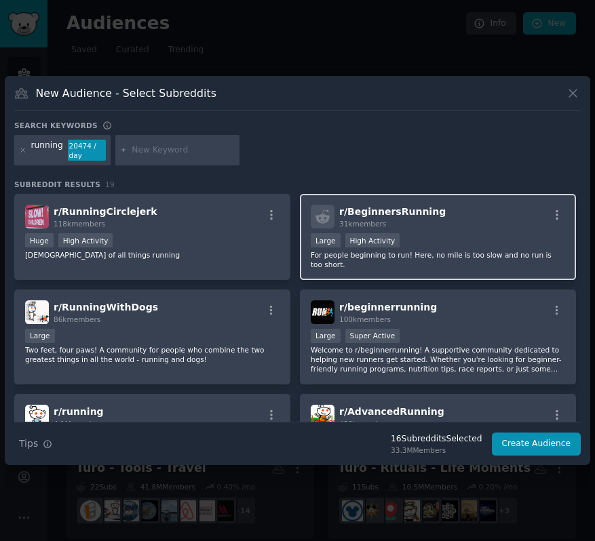
click at [465, 220] on div "r/ BeginnersRunning 31k members" at bounding box center [438, 217] width 254 height 24
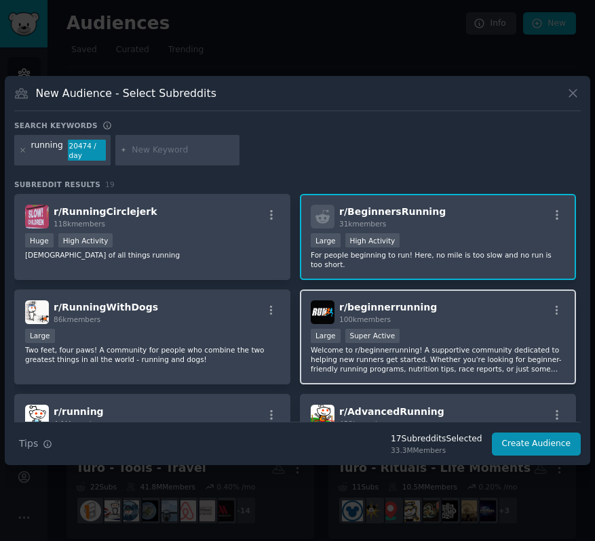
click at [473, 329] on div "Large Super Active" at bounding box center [438, 337] width 254 height 17
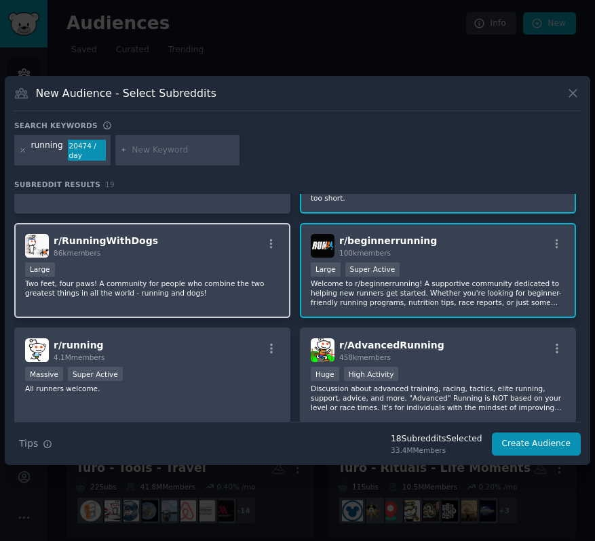
scroll to position [76, 0]
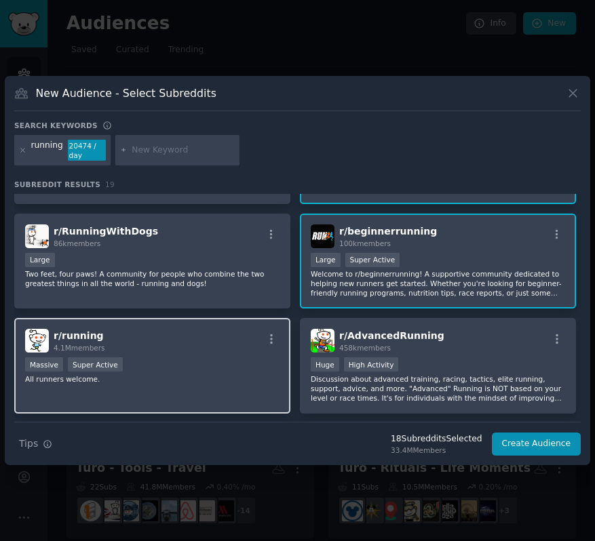
click at [225, 354] on div "r/ running 4.1M members Massive Super Active All runners welcome." at bounding box center [152, 366] width 276 height 96
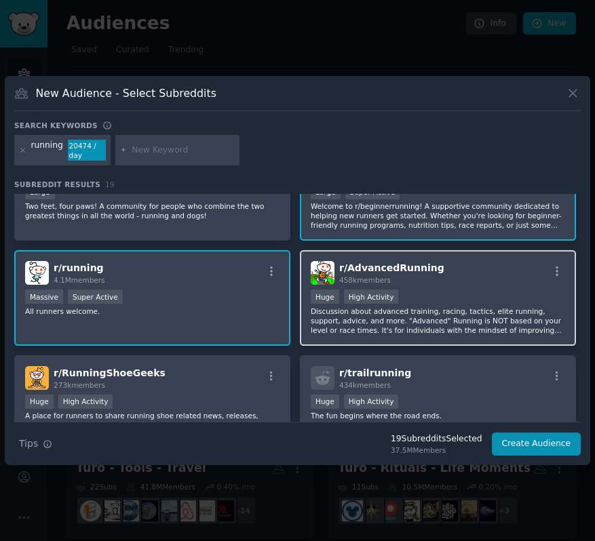
click at [446, 320] on p "Discussion about advanced training, racing, tactics, elite running, support, ad…" at bounding box center [438, 321] width 254 height 28
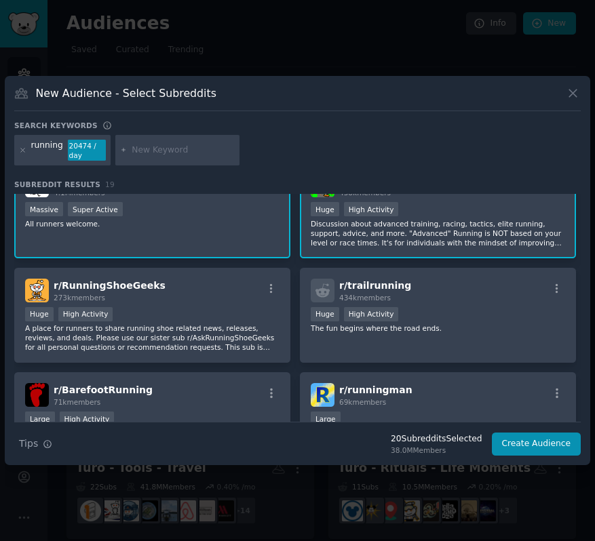
scroll to position [232, 0]
click at [446, 320] on div "Huge High Activity" at bounding box center [438, 315] width 254 height 17
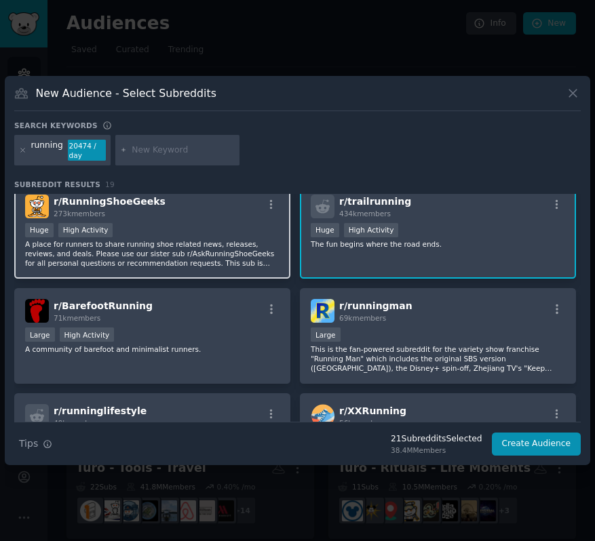
scroll to position [320, 0]
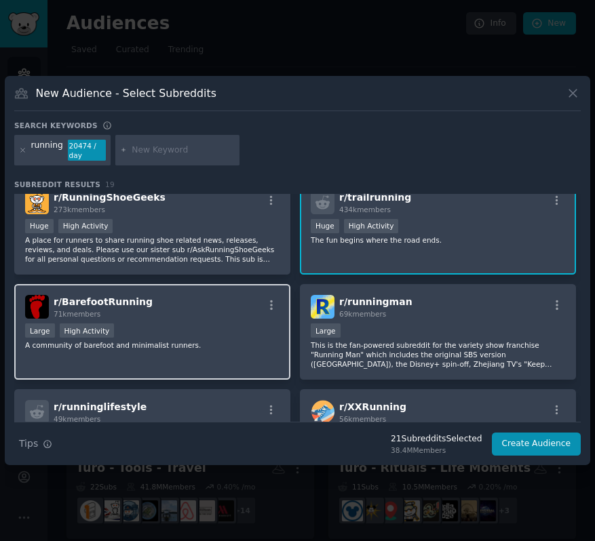
click at [210, 328] on div "Large High Activity" at bounding box center [152, 332] width 254 height 17
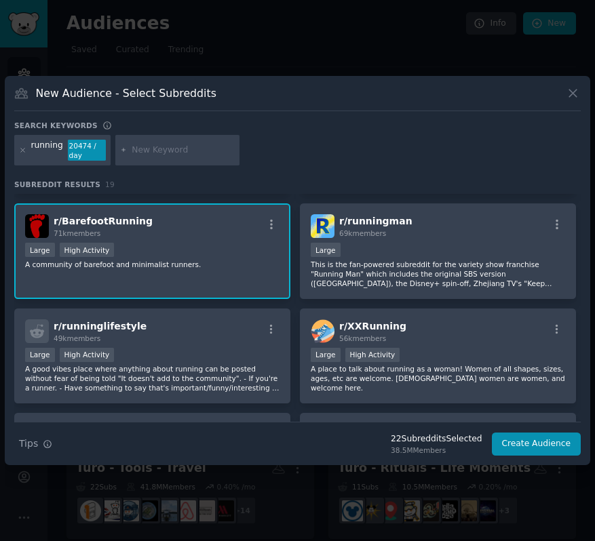
scroll to position [399, 0]
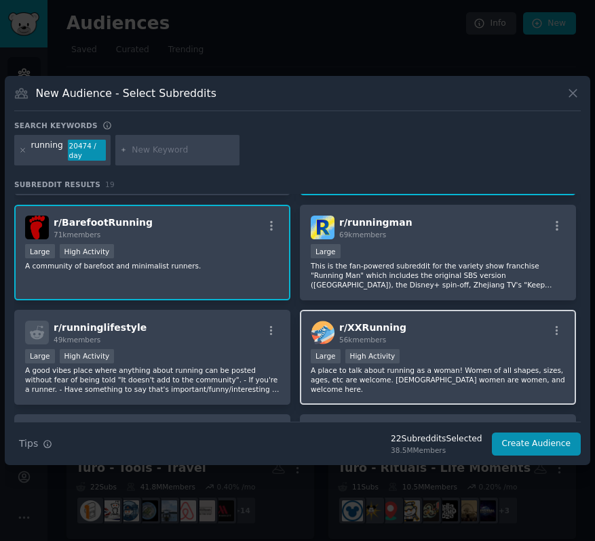
click at [502, 358] on div "Large High Activity" at bounding box center [438, 357] width 254 height 17
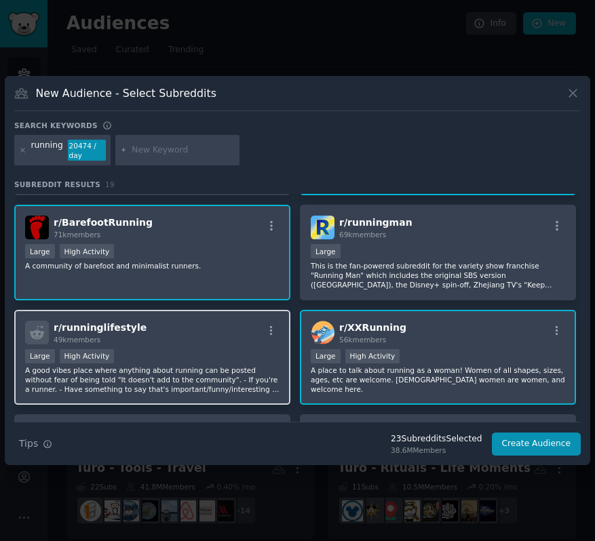
click at [214, 377] on p "A good vibes place where anything about running can be posted without fear of b…" at bounding box center [152, 380] width 254 height 28
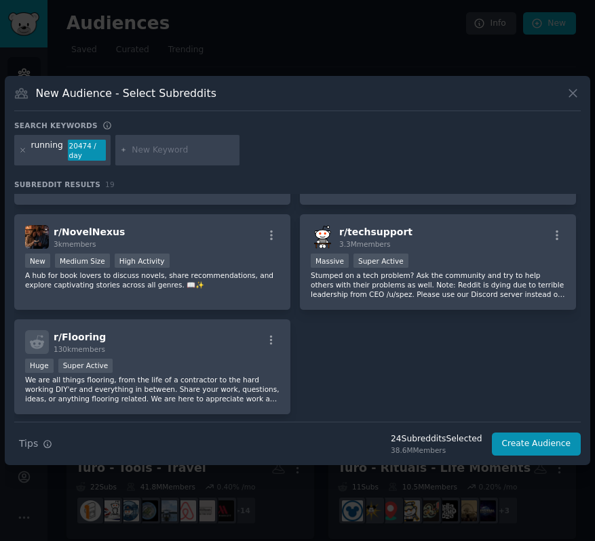
scroll to position [810, 0]
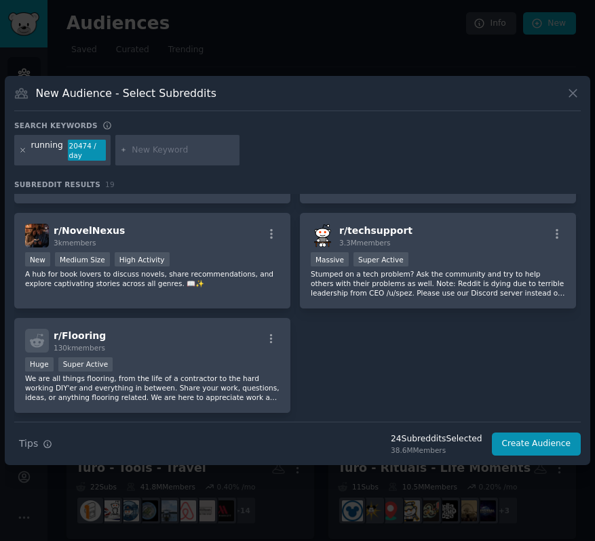
click at [23, 152] on icon at bounding box center [22, 150] width 7 height 7
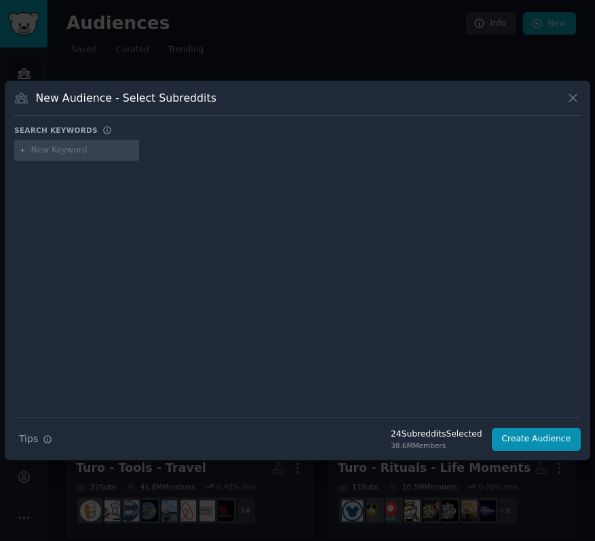
click at [73, 153] on input "text" at bounding box center [82, 150] width 103 height 12
type input "marathon"
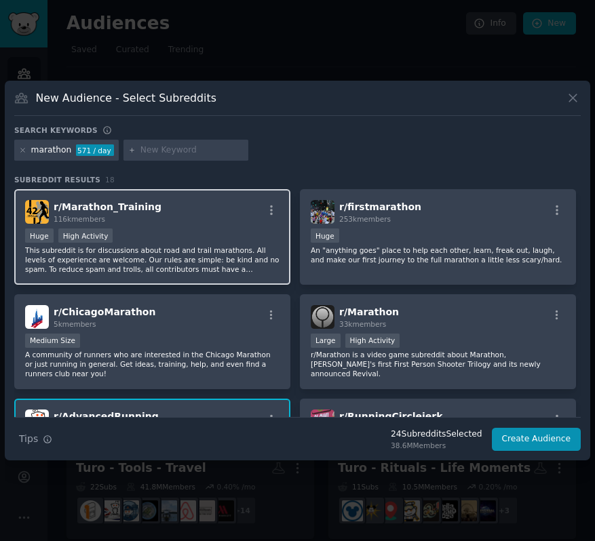
click at [211, 254] on p "This subreddit is for discussions about road and trail marathons. All levels of…" at bounding box center [152, 260] width 254 height 28
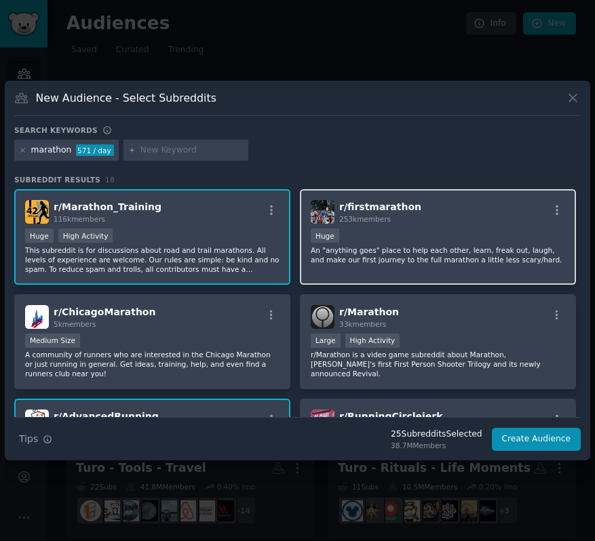
click at [399, 234] on div "Huge" at bounding box center [438, 237] width 254 height 17
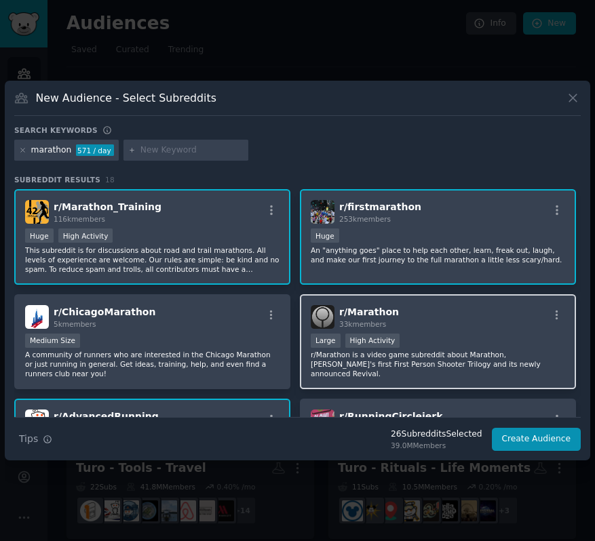
click at [429, 315] on div "r/ Marathon 33k members" at bounding box center [438, 317] width 254 height 24
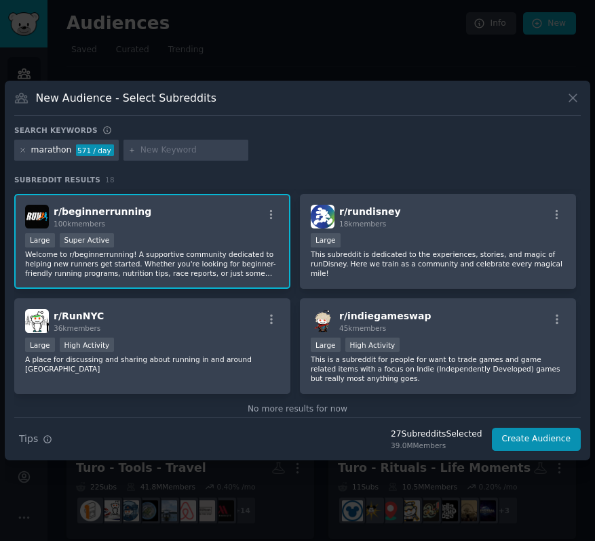
scroll to position [725, 0]
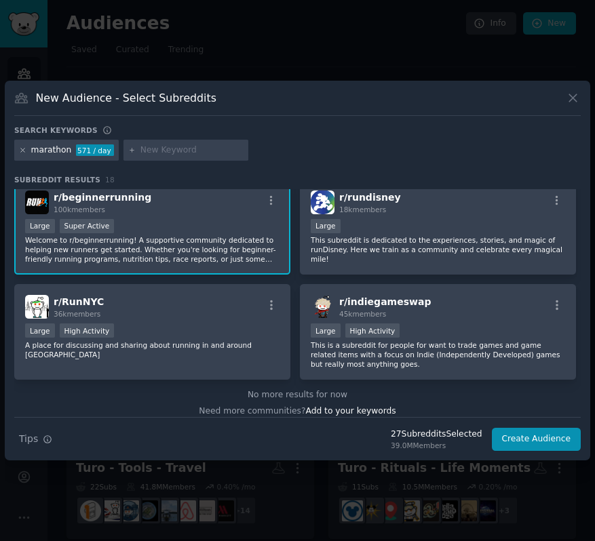
click at [24, 149] on icon at bounding box center [22, 150] width 3 height 3
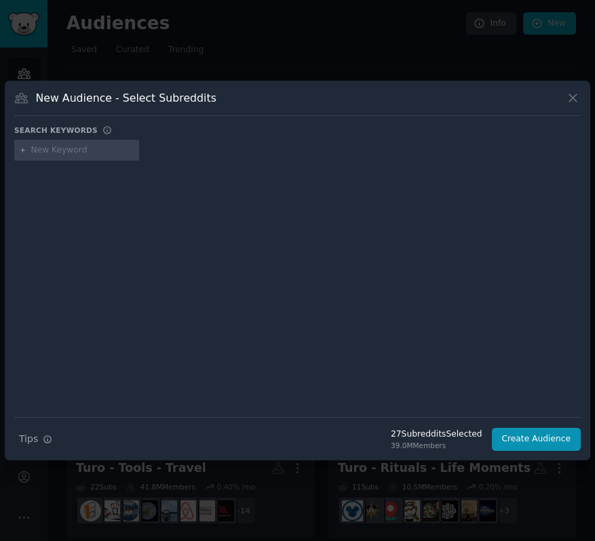
click at [76, 144] on input "text" at bounding box center [82, 150] width 103 height 12
type input "running"
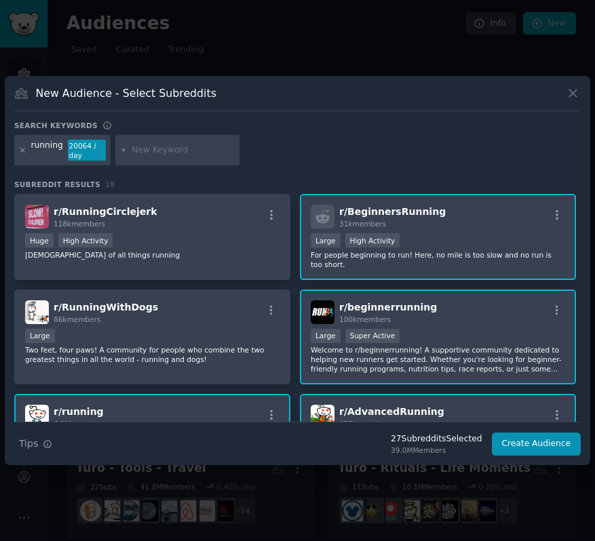
click at [24, 151] on icon at bounding box center [22, 150] width 7 height 7
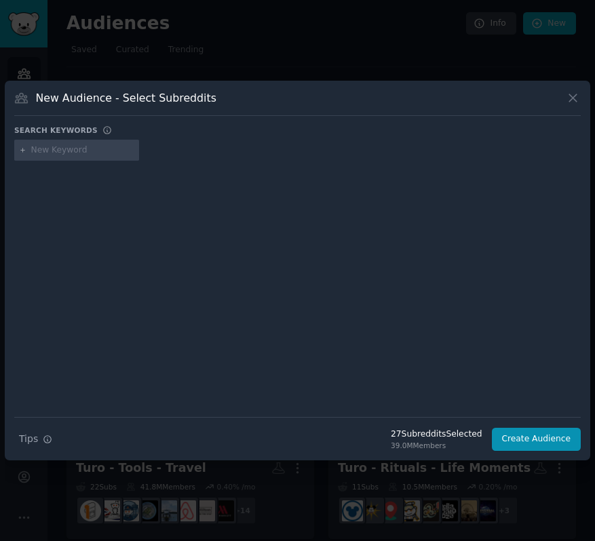
click at [54, 149] on input "text" at bounding box center [82, 150] width 103 height 12
type input "loseit"
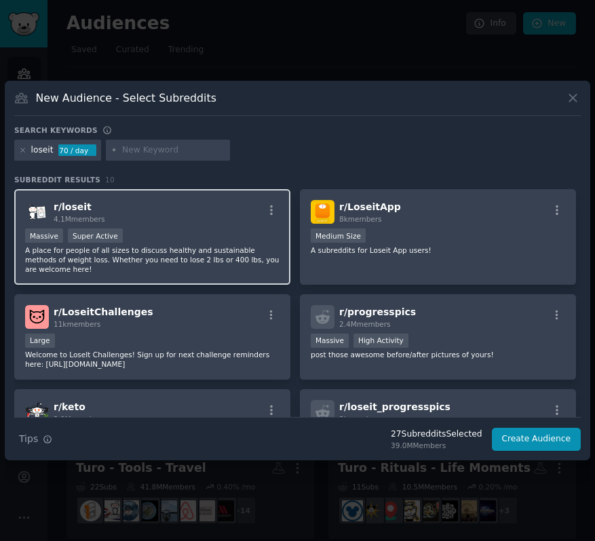
click at [210, 229] on div "Massive Super Active" at bounding box center [152, 237] width 254 height 17
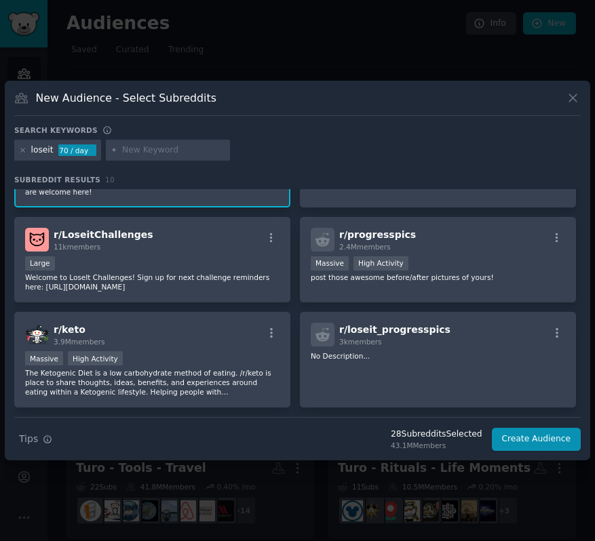
scroll to position [78, 0]
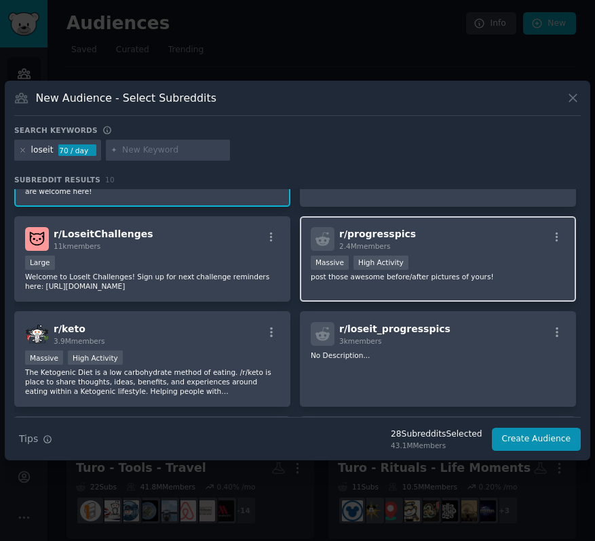
click at [463, 244] on div "r/ progresspics 2.4M members" at bounding box center [438, 239] width 254 height 24
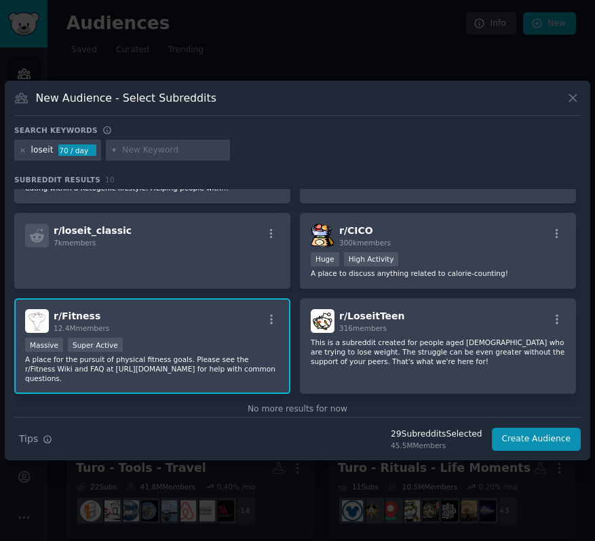
scroll to position [305, 0]
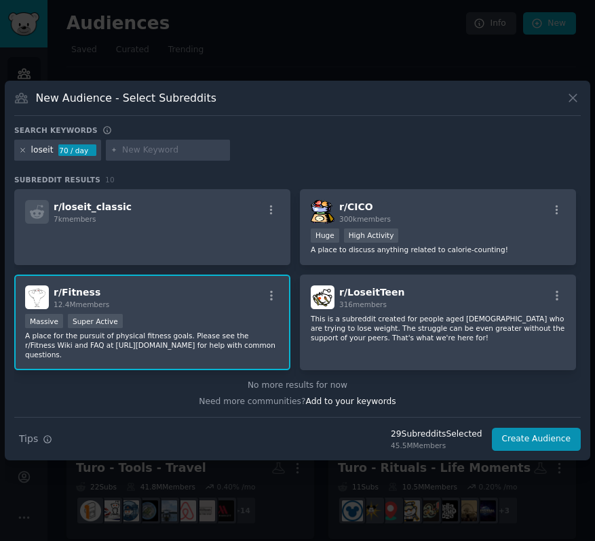
click at [20, 151] on icon at bounding box center [22, 150] width 7 height 7
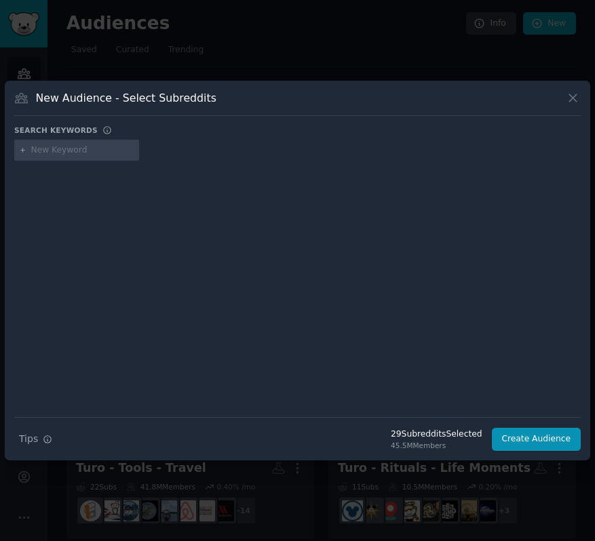
click at [51, 152] on input "text" at bounding box center [82, 150] width 103 height 12
type input "y"
type input "crossfit"
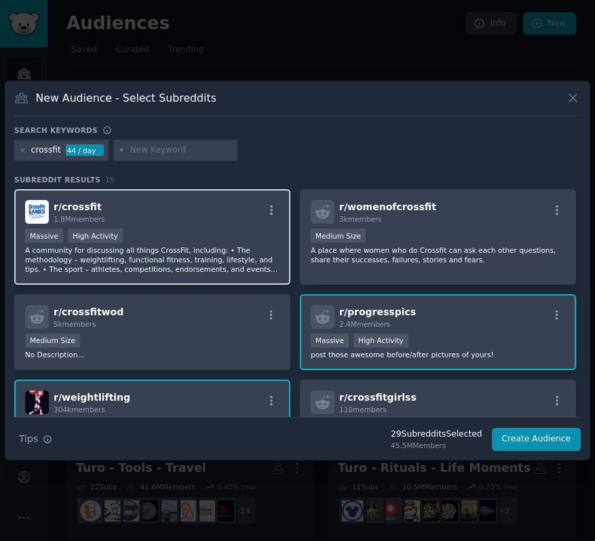
click at [215, 240] on div "Massive High Activity" at bounding box center [152, 237] width 254 height 17
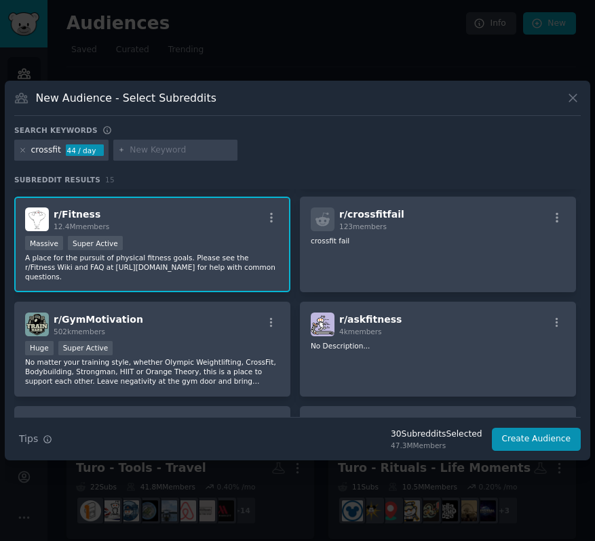
scroll to position [443, 0]
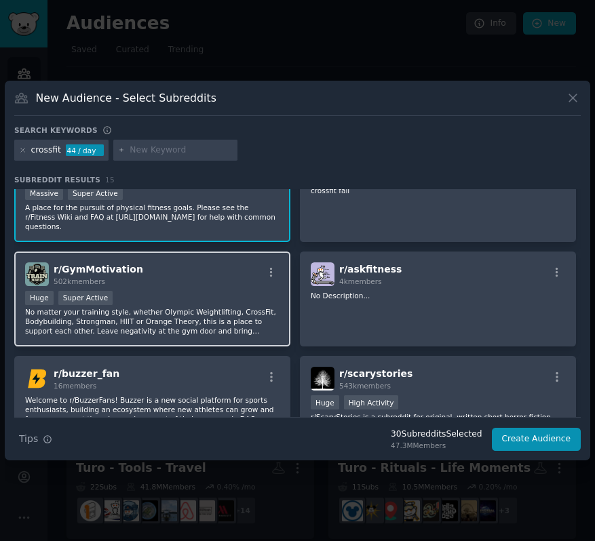
click at [221, 307] on p "No matter your training style, whether Olympic Weightlifting, CrossFit, Bodybui…" at bounding box center [152, 321] width 254 height 28
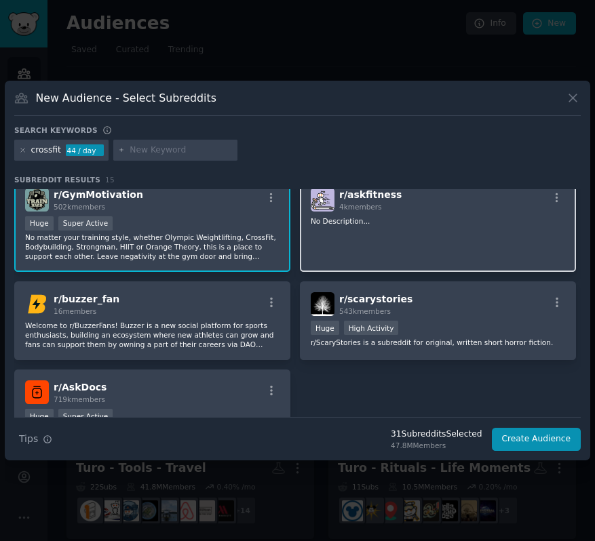
scroll to position [526, 0]
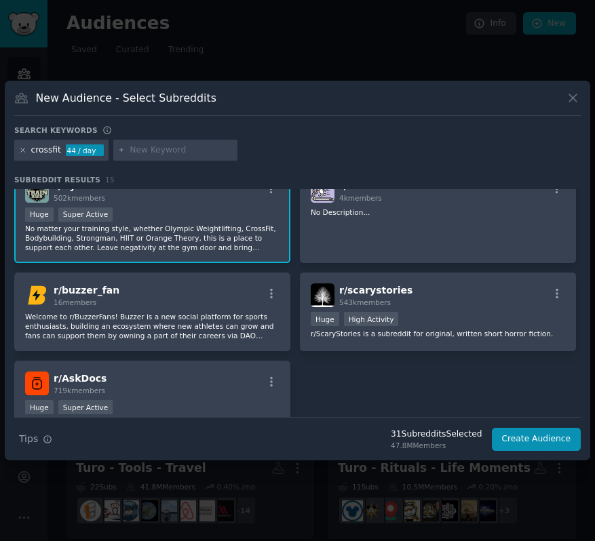
click at [20, 148] on icon at bounding box center [22, 150] width 7 height 7
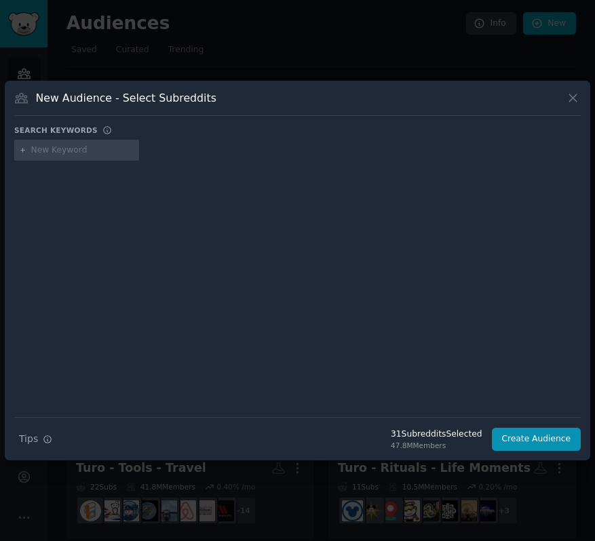
click at [63, 149] on input "text" at bounding box center [82, 150] width 103 height 12
type input "gym"
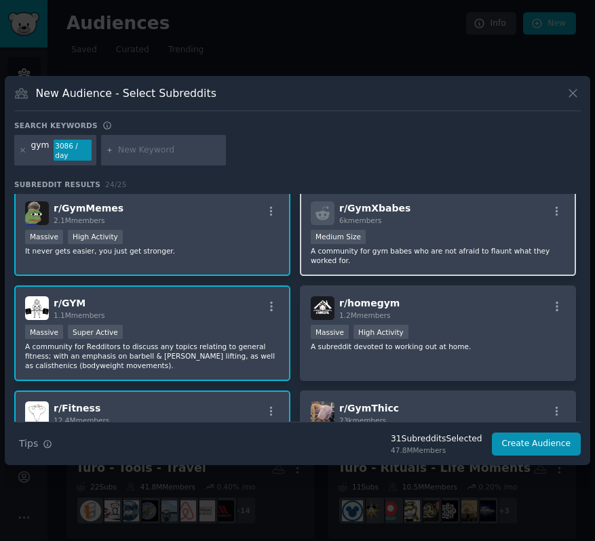
scroll to position [114, 0]
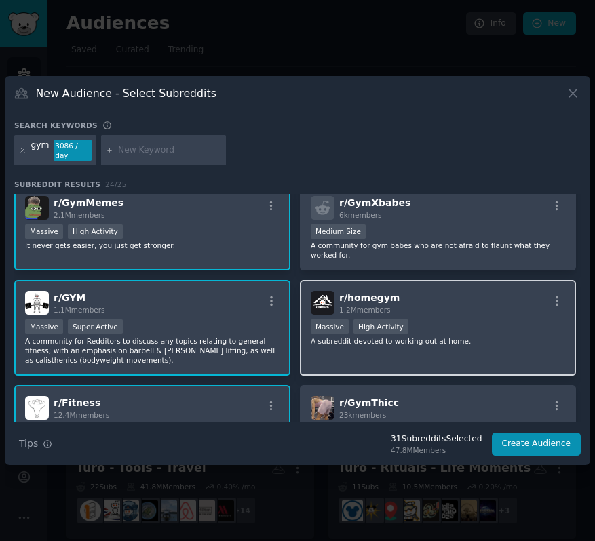
click at [460, 315] on div "r/ homegym 1.2M members Massive High Activity A subreddit devoted to working ou…" at bounding box center [438, 328] width 276 height 96
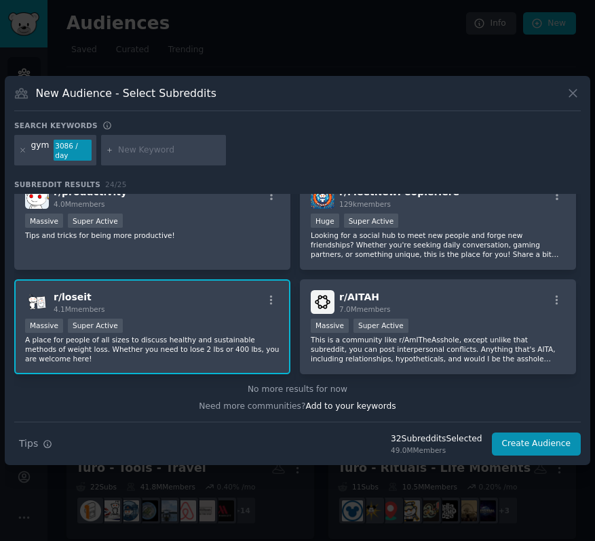
scroll to position [1058, 0]
click at [20, 149] on icon at bounding box center [22, 150] width 7 height 7
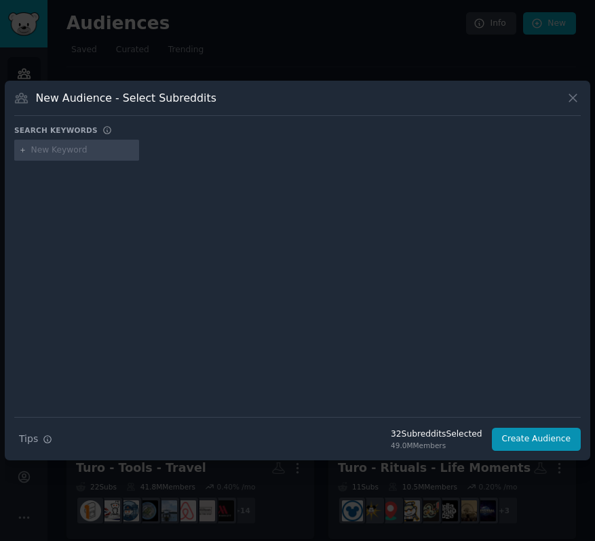
click at [57, 153] on input "text" at bounding box center [82, 150] width 103 height 12
type input "bodybuilding"
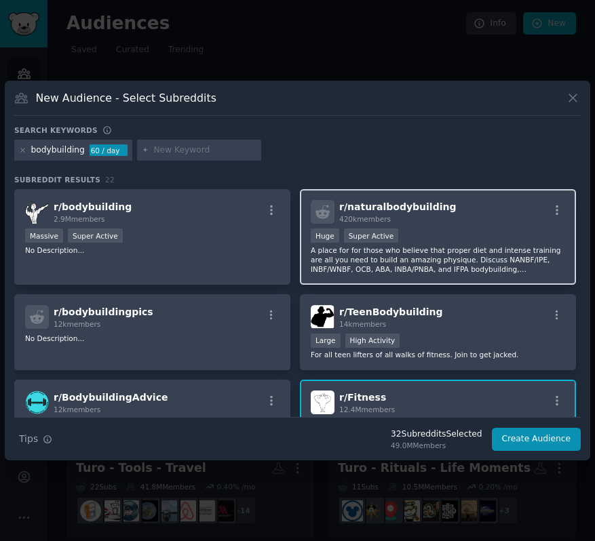
click at [452, 218] on div "r/ naturalbodybuilding 420k members" at bounding box center [438, 212] width 254 height 24
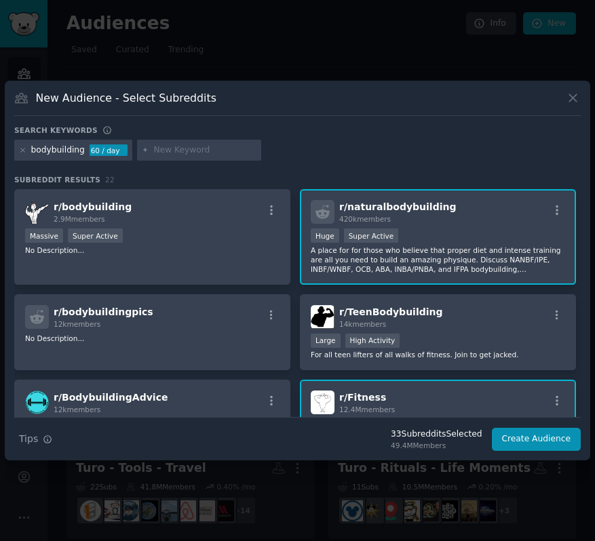
click at [290, 218] on div "r/ bodybuilding 2.9M members Massive Super Active No Description... r/ naturalb…" at bounding box center [297, 476] width 566 height 575
click at [220, 218] on div "r/ bodybuilding 2.9M members" at bounding box center [152, 212] width 254 height 24
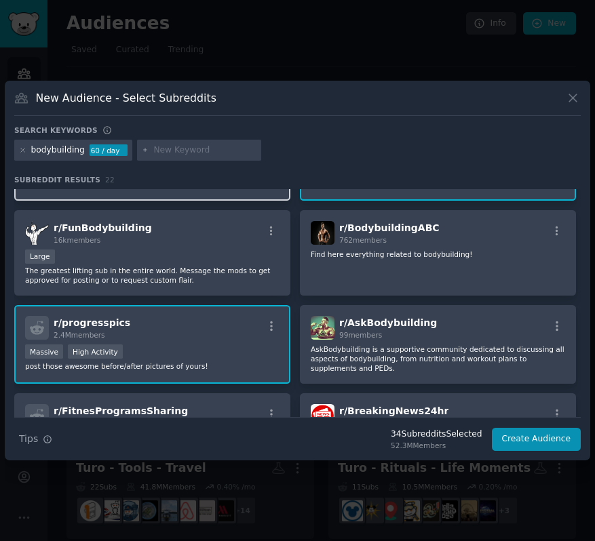
scroll to position [377, 0]
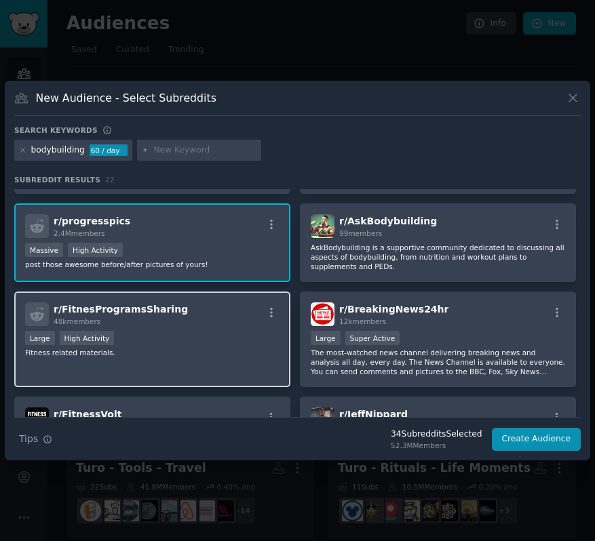
click at [243, 340] on div "Large High Activity" at bounding box center [152, 339] width 254 height 17
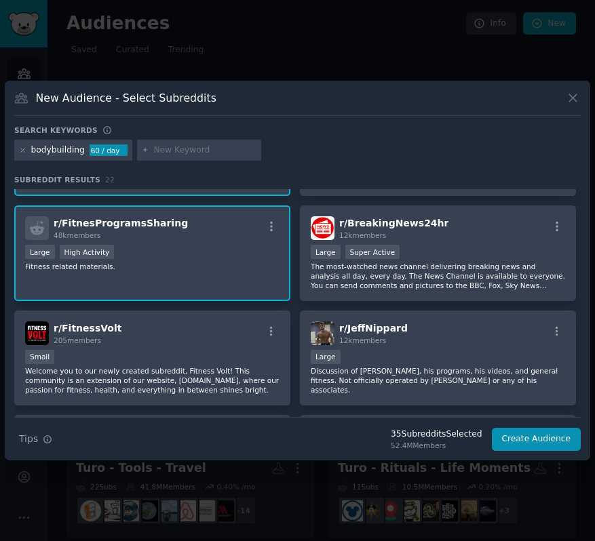
scroll to position [422, 0]
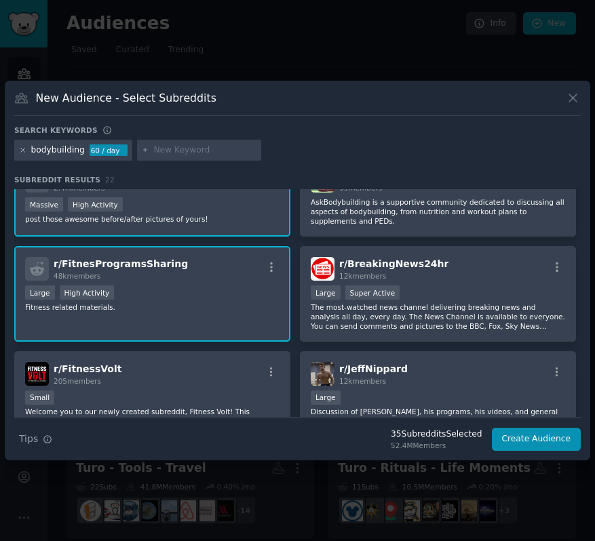
click at [21, 150] on icon at bounding box center [22, 150] width 7 height 7
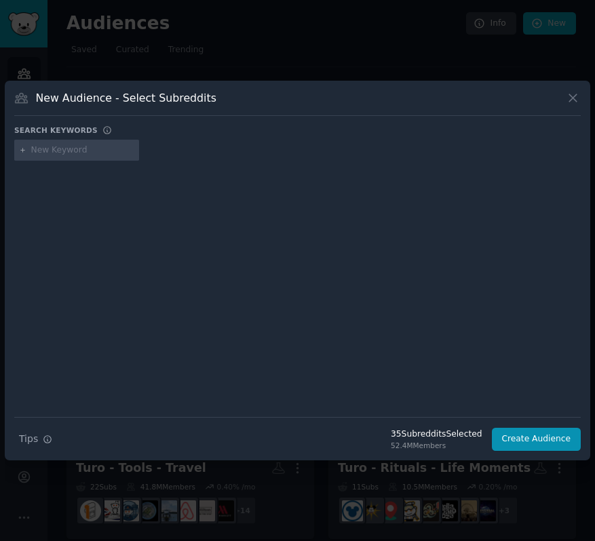
click at [52, 151] on input "text" at bounding box center [82, 150] width 103 height 12
type input "strength training"
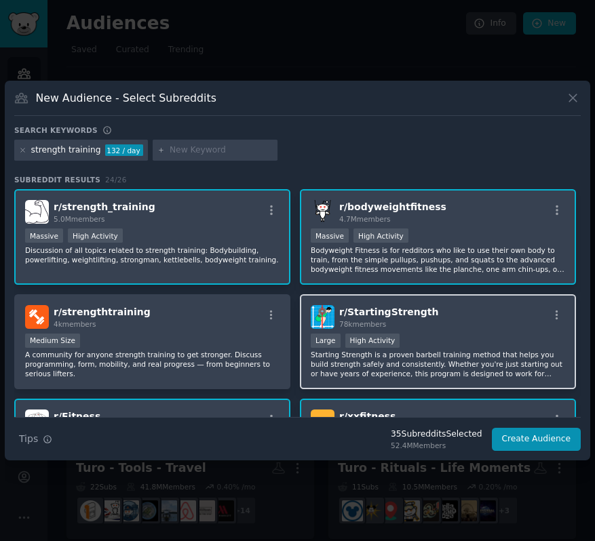
click at [482, 327] on div "r/ StartingStrength 78k members" at bounding box center [438, 317] width 254 height 24
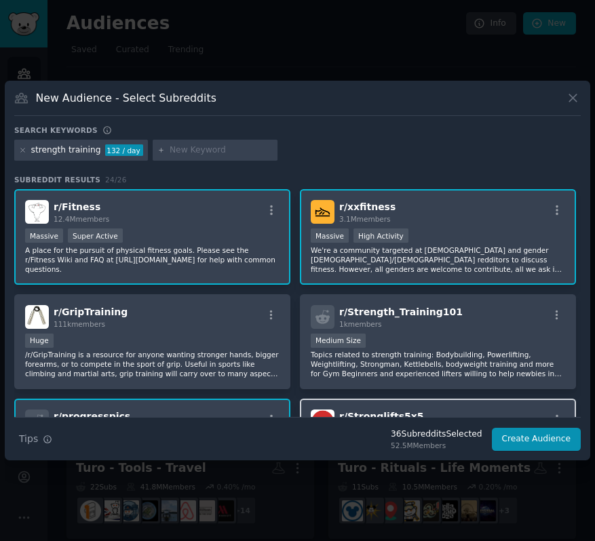
scroll to position [77, 0]
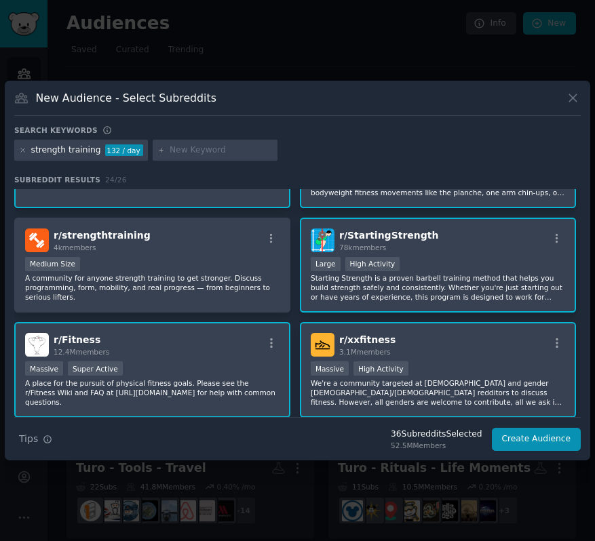
click at [477, 270] on div "Large High Activity" at bounding box center [438, 265] width 254 height 17
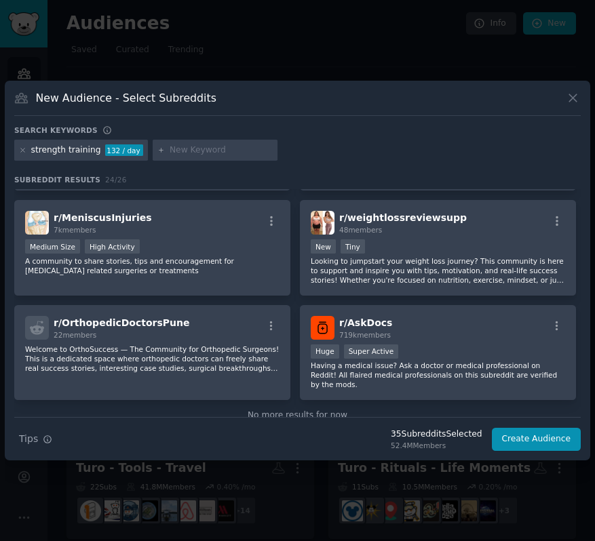
scroll to position [1068, 0]
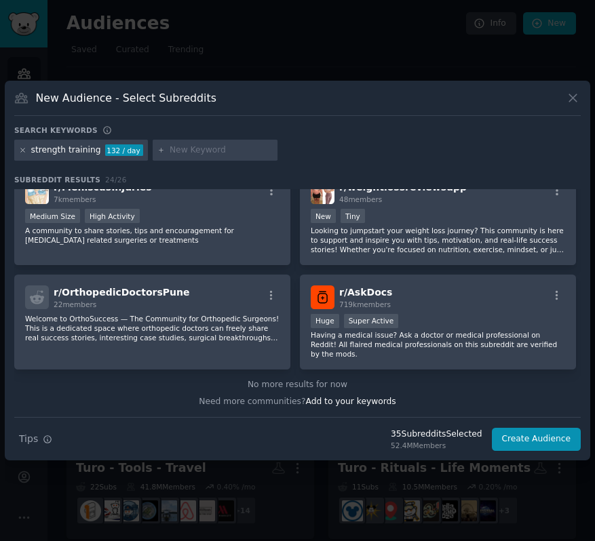
click at [22, 151] on icon at bounding box center [22, 150] width 3 height 3
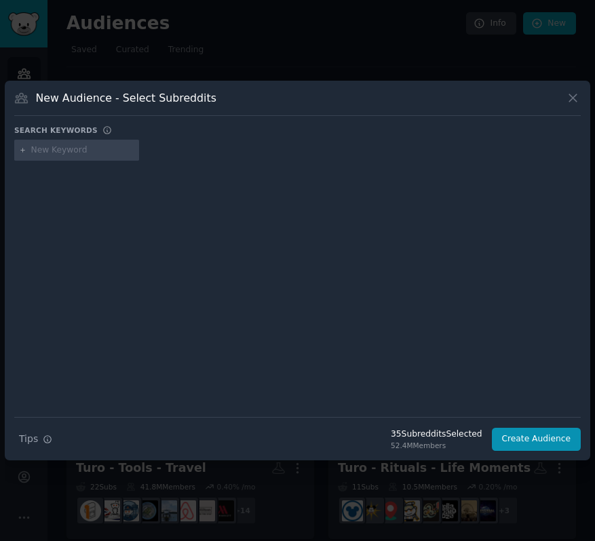
click at [43, 150] on input "text" at bounding box center [82, 150] width 103 height 12
type input "workout"
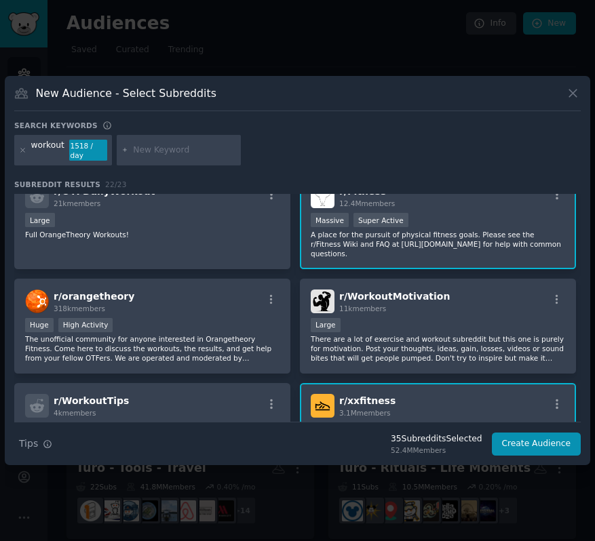
scroll to position [233, 0]
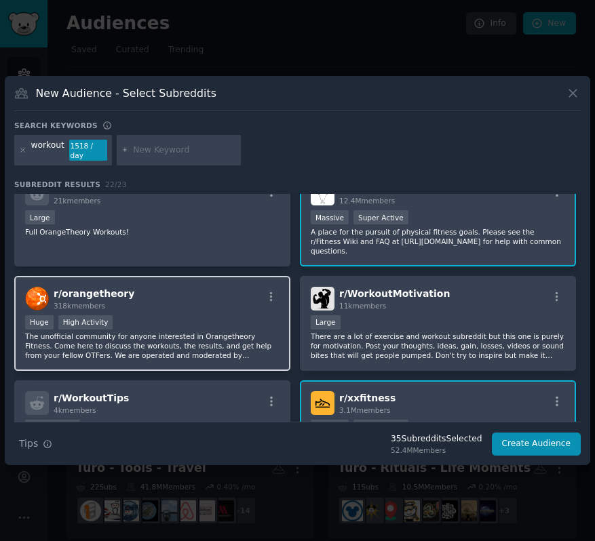
click at [225, 332] on p "The unofficial community for anyone interested in Orangetheory Fitness. Come he…" at bounding box center [152, 346] width 254 height 28
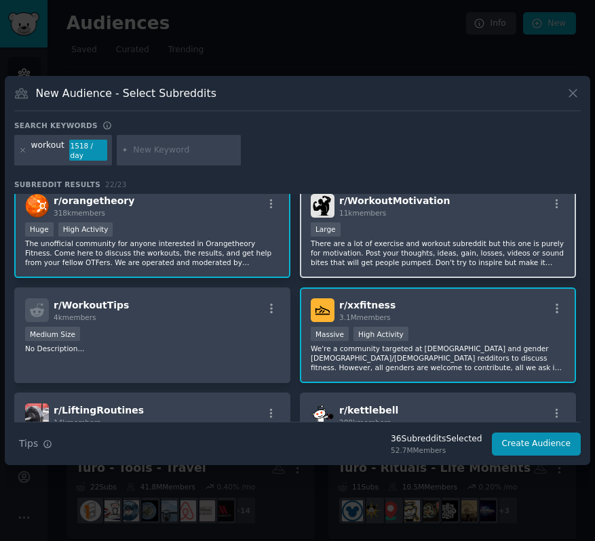
scroll to position [331, 0]
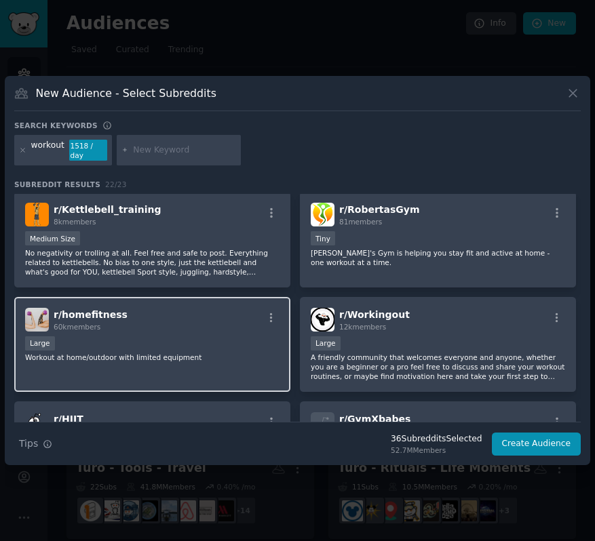
click at [195, 336] on div "Large" at bounding box center [152, 344] width 254 height 17
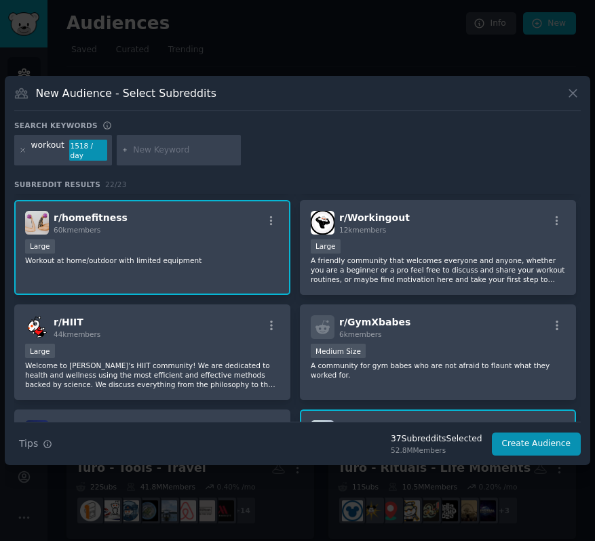
scroll to position [733, 0]
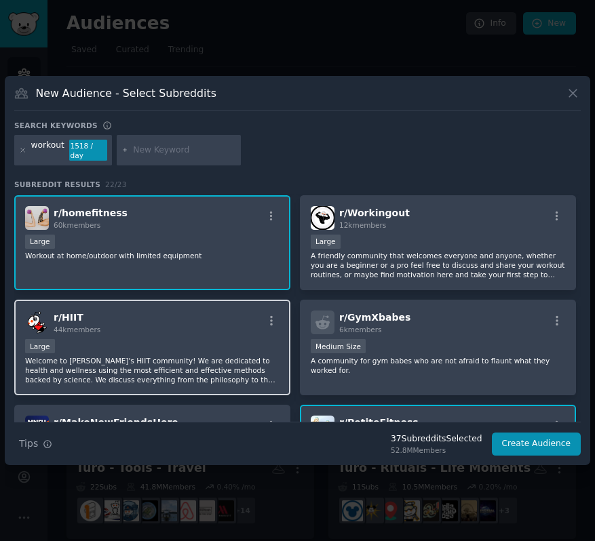
click at [206, 339] on div "Large" at bounding box center [152, 347] width 254 height 17
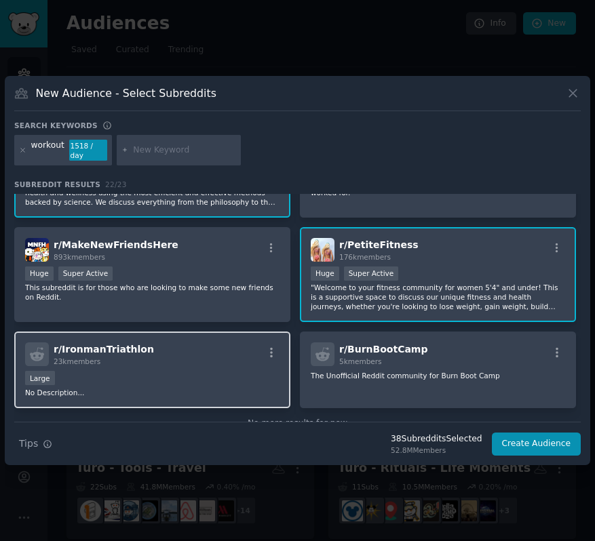
scroll to position [934, 0]
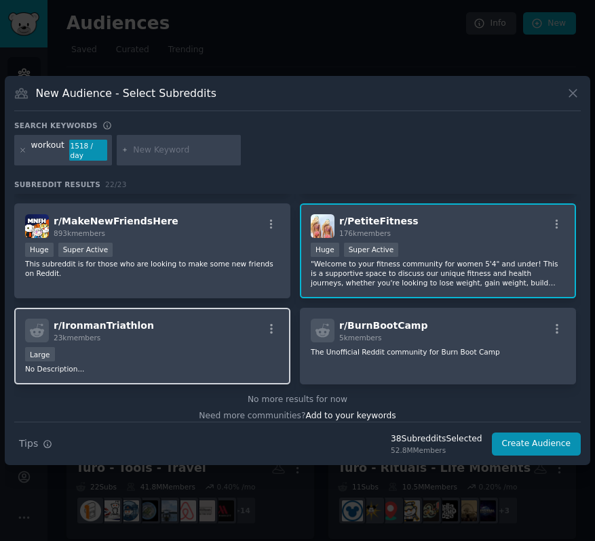
click at [221, 319] on div "r/ IronmanTriathlon 23k members" at bounding box center [152, 331] width 254 height 24
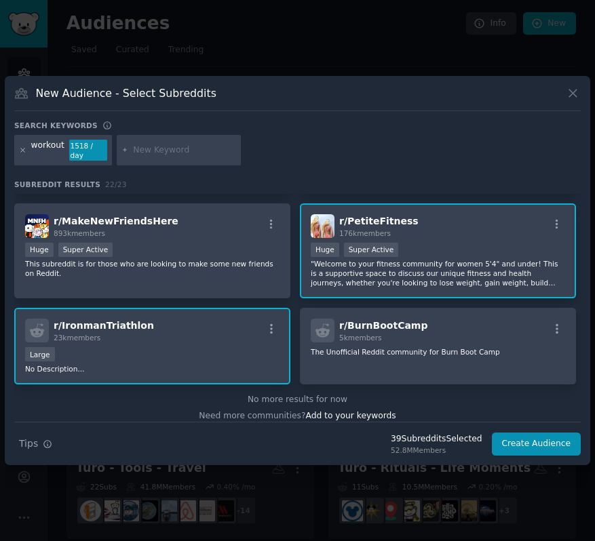
click at [22, 151] on icon at bounding box center [22, 150] width 7 height 7
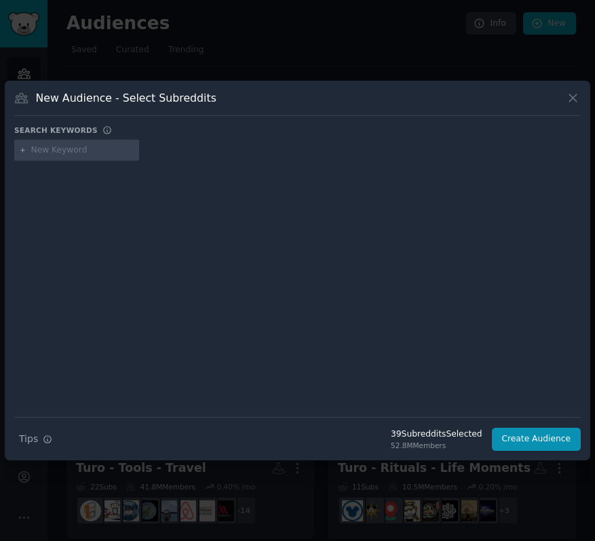
click at [69, 151] on input "text" at bounding box center [82, 150] width 103 height 12
type input "triathalon"
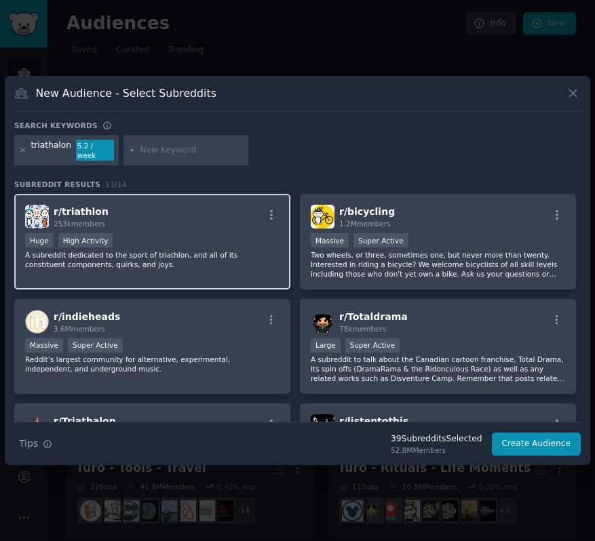
click at [236, 236] on div "Huge High Activity" at bounding box center [152, 241] width 254 height 17
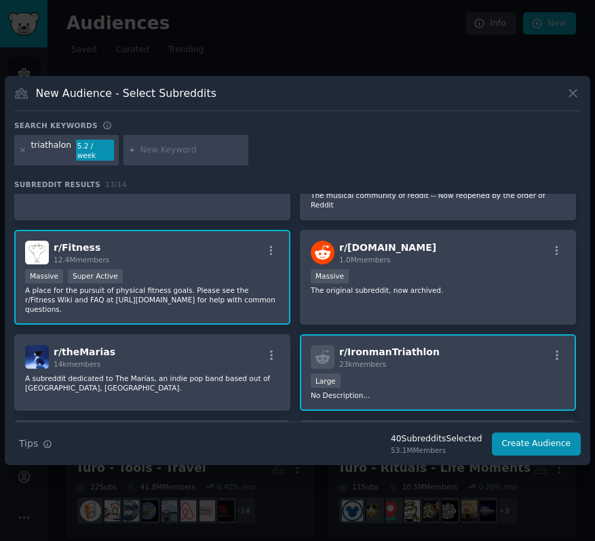
scroll to position [276, 0]
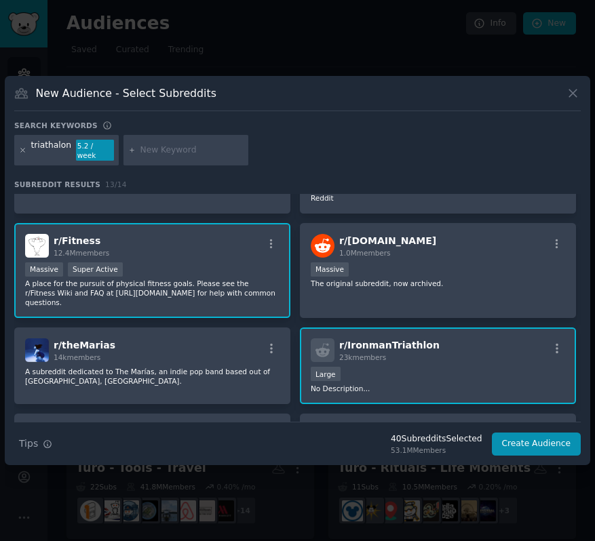
click at [23, 150] on icon at bounding box center [22, 150] width 7 height 7
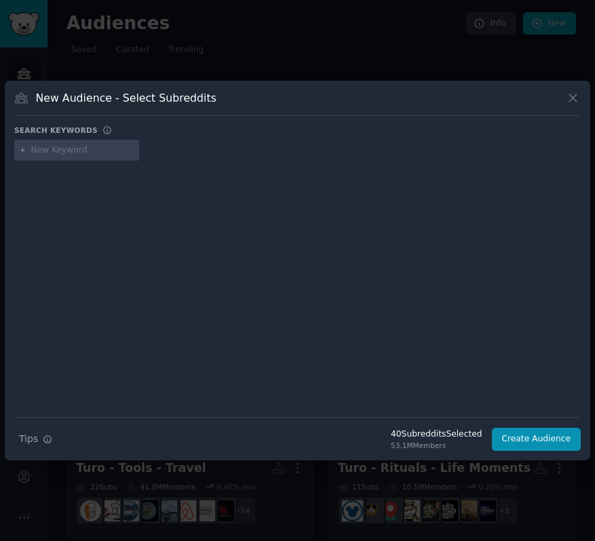
click at [61, 150] on input "text" at bounding box center [82, 150] width 103 height 12
type input "exercise"
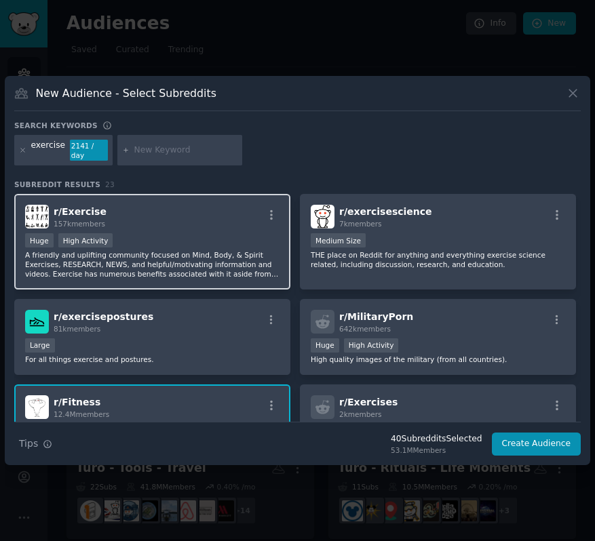
click at [189, 228] on div "r/ Exercise 157k members Huge High Activity A friendly and uplifting community …" at bounding box center [152, 242] width 276 height 96
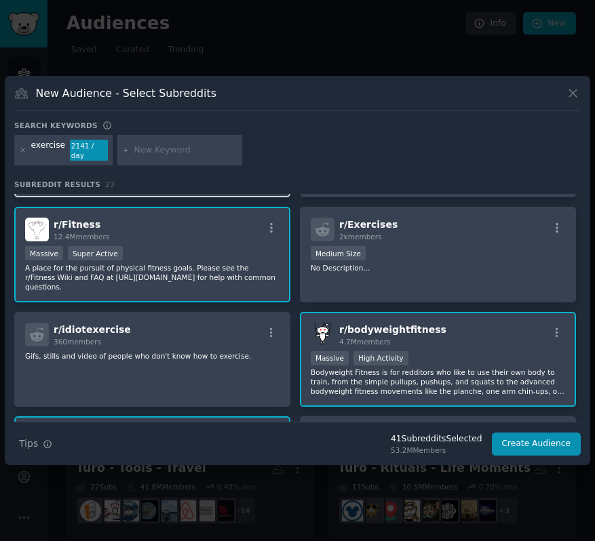
scroll to position [179, 0]
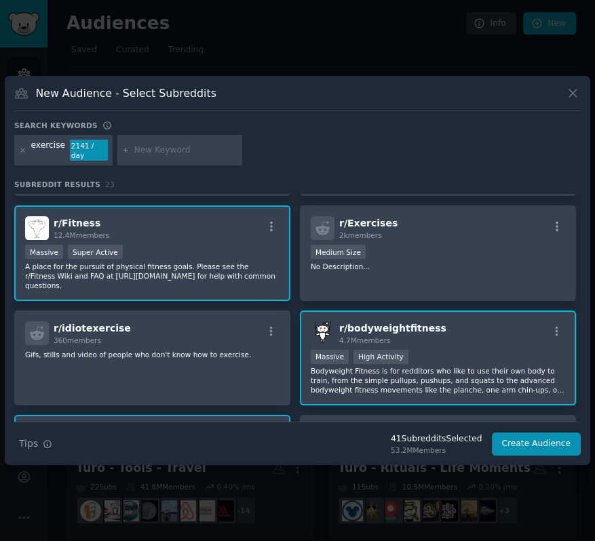
click at [24, 153] on div at bounding box center [22, 151] width 7 height 22
click at [55, 153] on div "exercise" at bounding box center [48, 151] width 35 height 22
click at [22, 149] on icon at bounding box center [22, 150] width 3 height 3
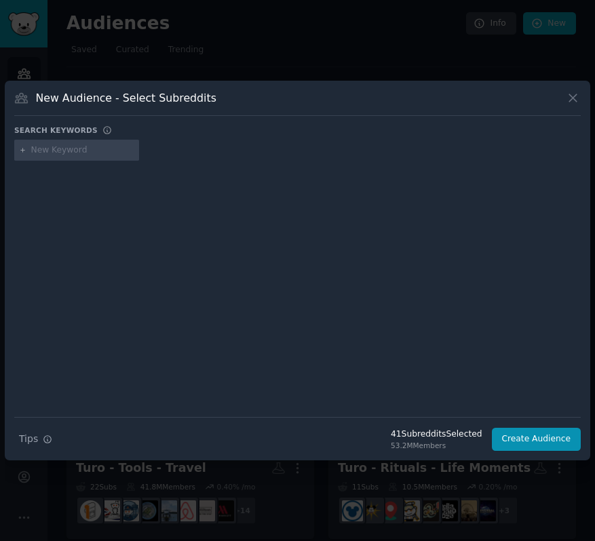
click at [56, 149] on input "text" at bounding box center [82, 150] width 103 height 12
type input "personaltraining"
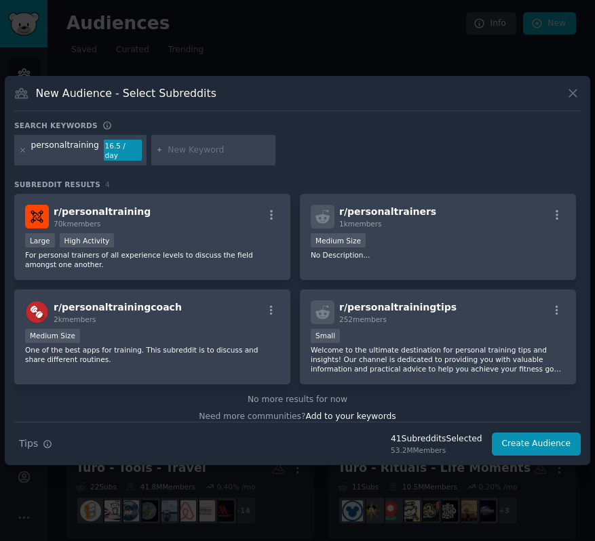
click at [164, 220] on div "r/ personaltraining 70k members" at bounding box center [152, 217] width 254 height 24
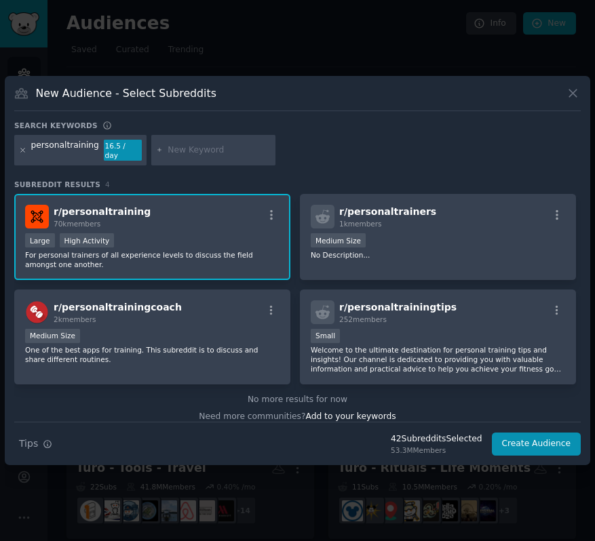
click at [23, 151] on icon at bounding box center [22, 150] width 3 height 3
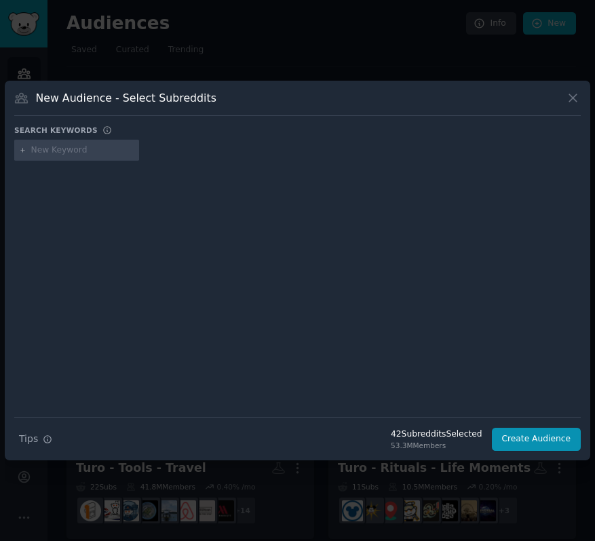
click at [60, 153] on input "text" at bounding box center [82, 150] width 103 height 12
type input "applefitness"
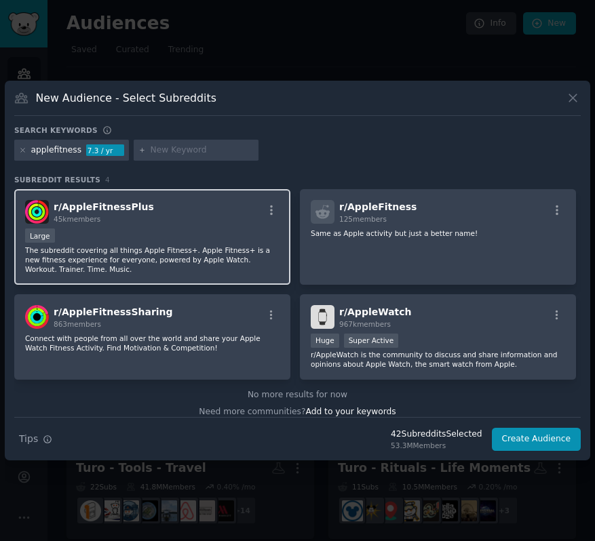
click at [202, 235] on div "Large" at bounding box center [152, 237] width 254 height 17
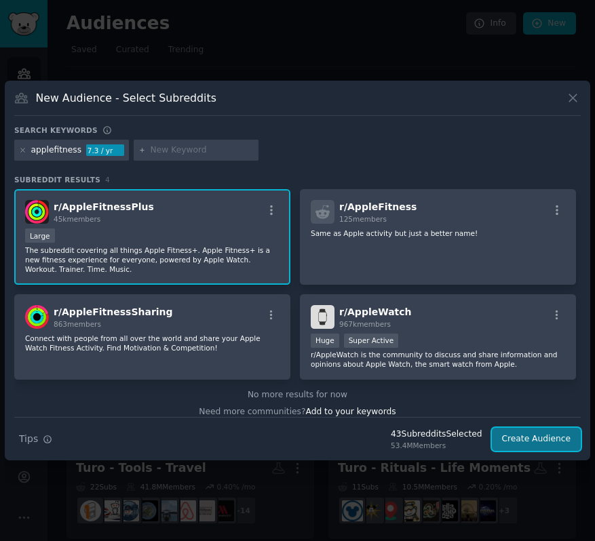
click at [544, 440] on button "Create Audience" at bounding box center [537, 439] width 90 height 23
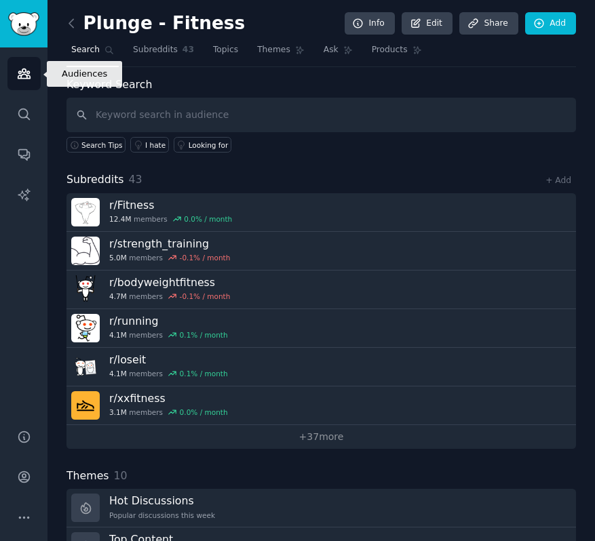
click at [20, 77] on icon "Sidebar" at bounding box center [24, 73] width 14 height 14
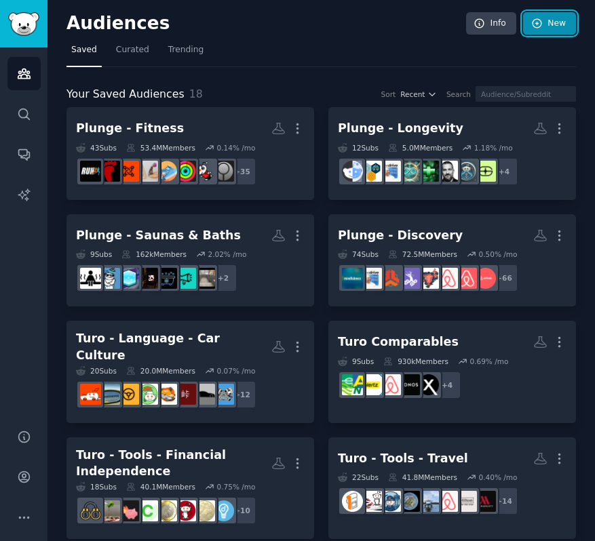
click at [543, 26] on link "New" at bounding box center [549, 23] width 53 height 23
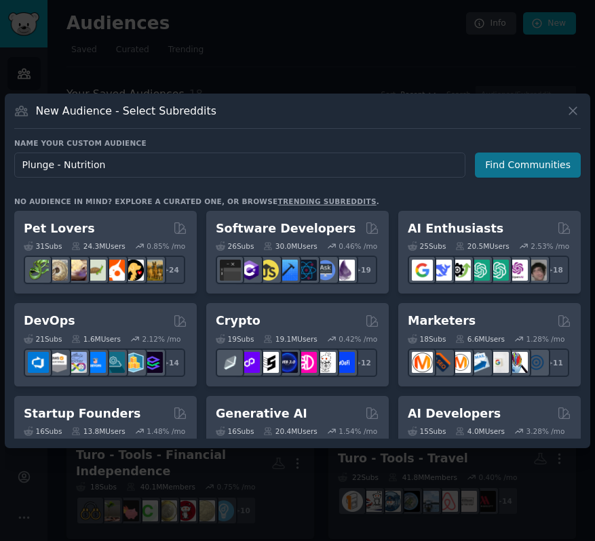
type input "Plunge - Nutrition"
click at [524, 163] on button "Find Communities" at bounding box center [528, 165] width 106 height 25
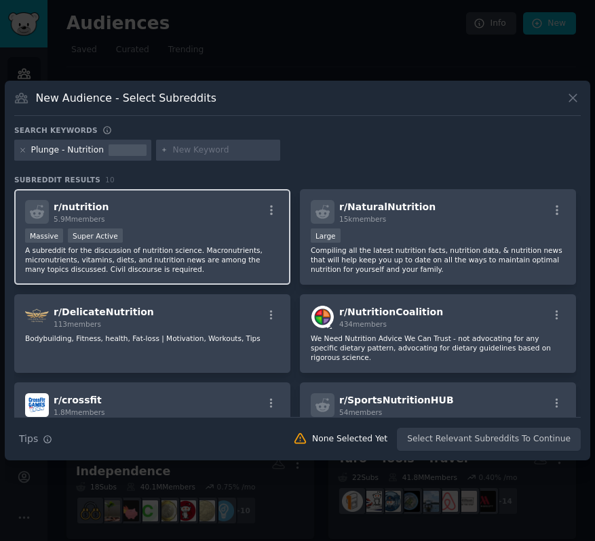
click at [199, 236] on div "Massive Super Active" at bounding box center [152, 237] width 254 height 17
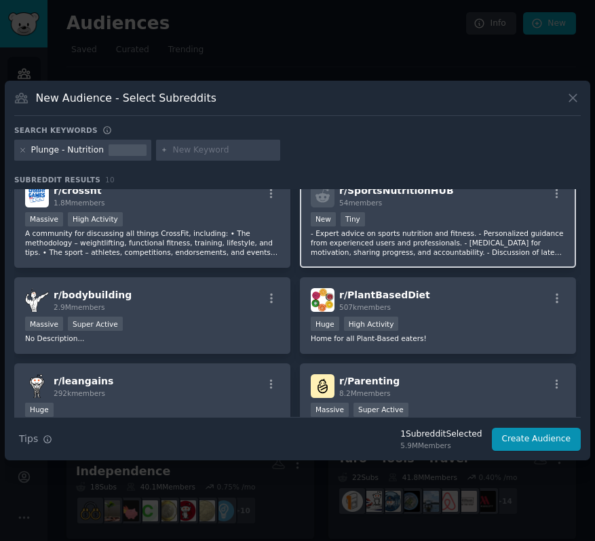
scroll to position [212, 0]
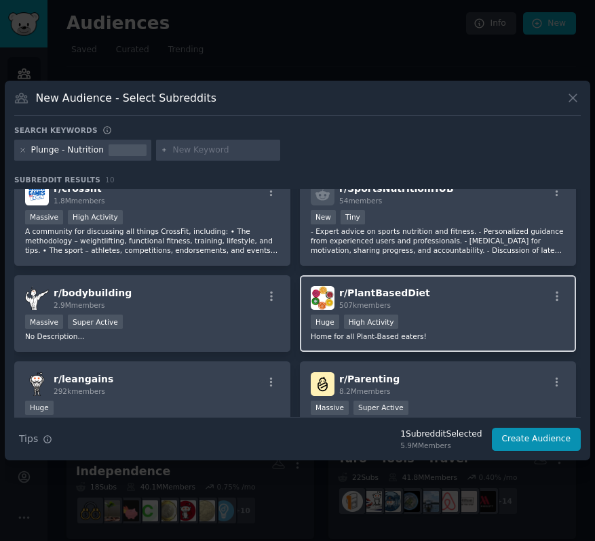
click at [493, 309] on div "r/ PlantBasedDiet 507k members" at bounding box center [438, 298] width 254 height 24
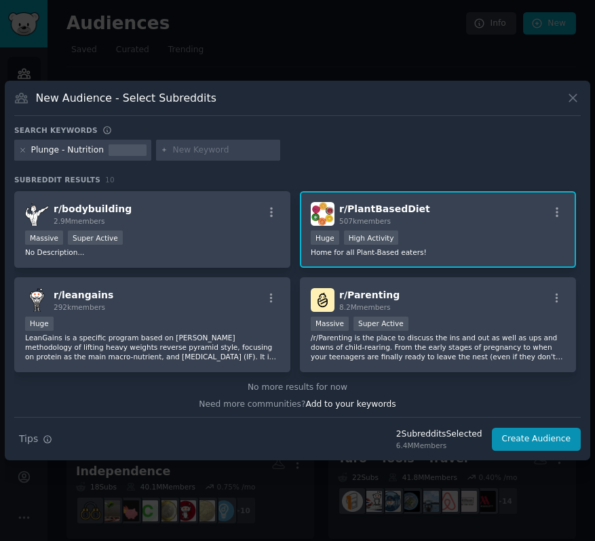
scroll to position [298, 0]
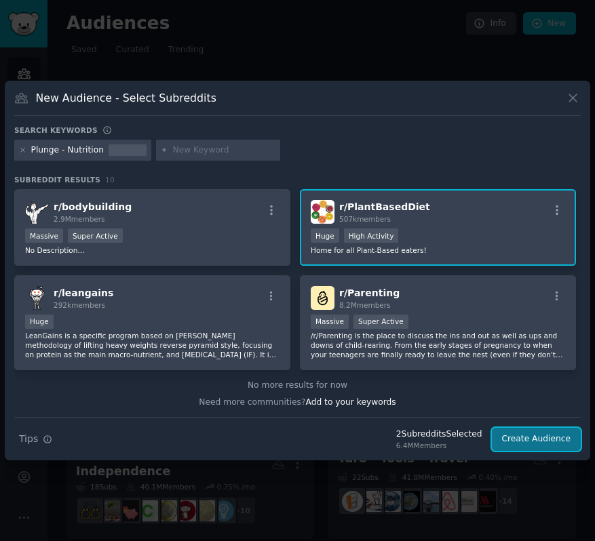
click at [557, 438] on button "Create Audience" at bounding box center [537, 439] width 90 height 23
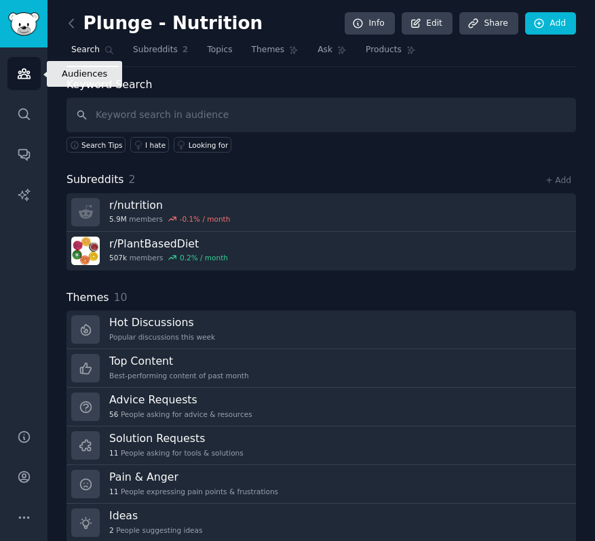
click at [17, 67] on icon "Sidebar" at bounding box center [24, 73] width 14 height 14
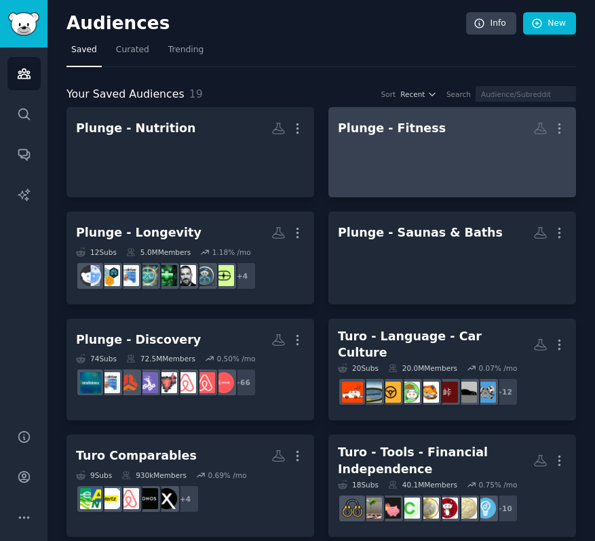
click at [396, 174] on div at bounding box center [452, 163] width 229 height 47
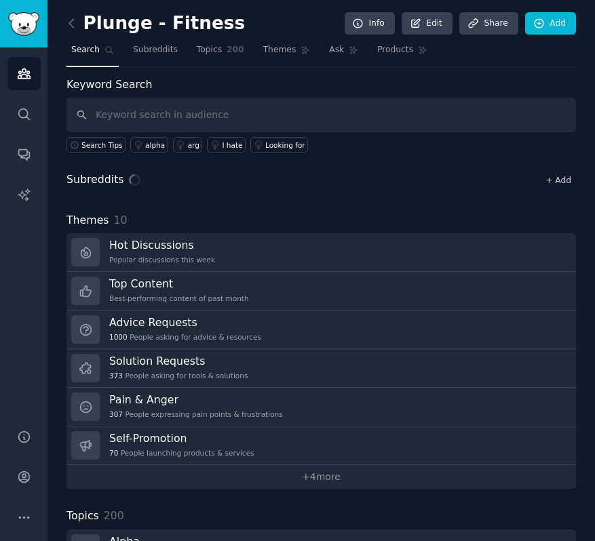
click at [554, 177] on link "+ Add" at bounding box center [558, 180] width 26 height 9
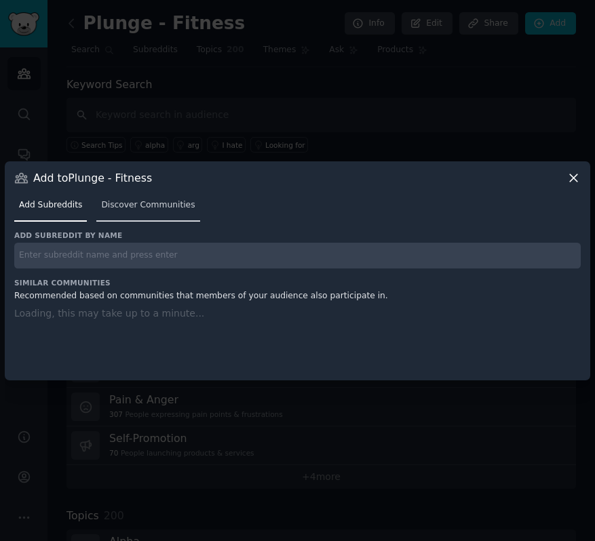
click at [117, 195] on link "Discover Communities" at bounding box center [147, 209] width 103 height 28
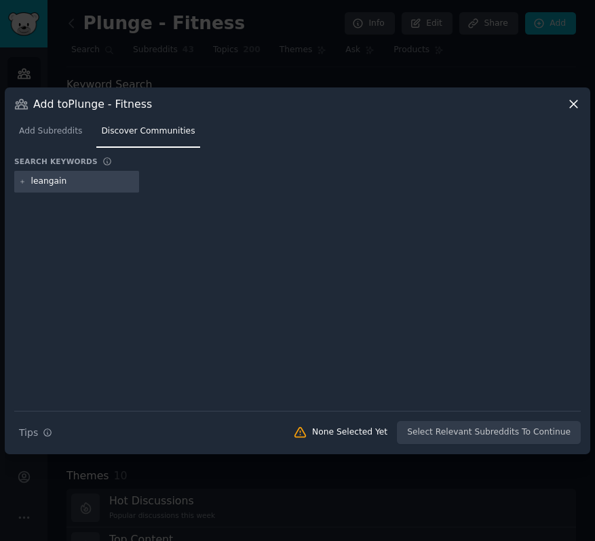
type input "leangains"
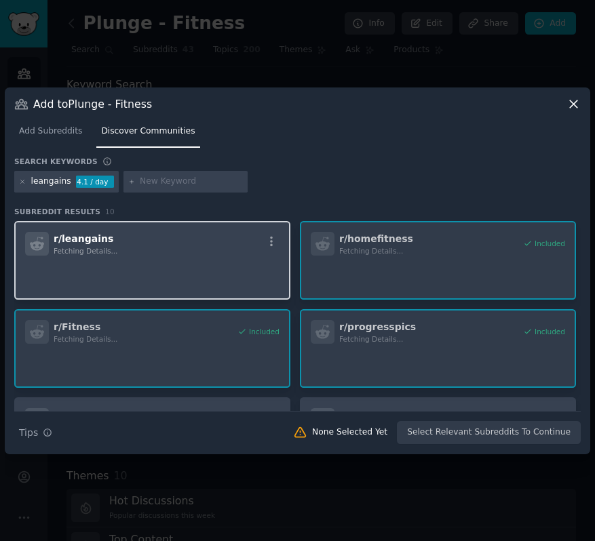
click at [234, 244] on div "r/ leangains Fetching Details..." at bounding box center [152, 244] width 254 height 24
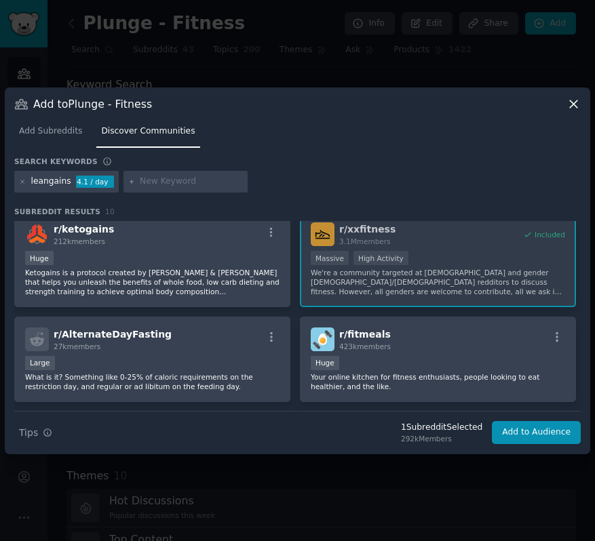
scroll to position [353, 0]
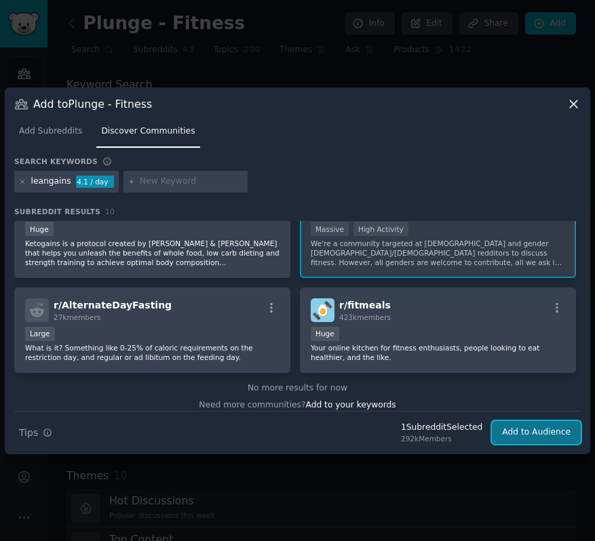
click at [539, 431] on button "Add to Audience" at bounding box center [536, 432] width 89 height 23
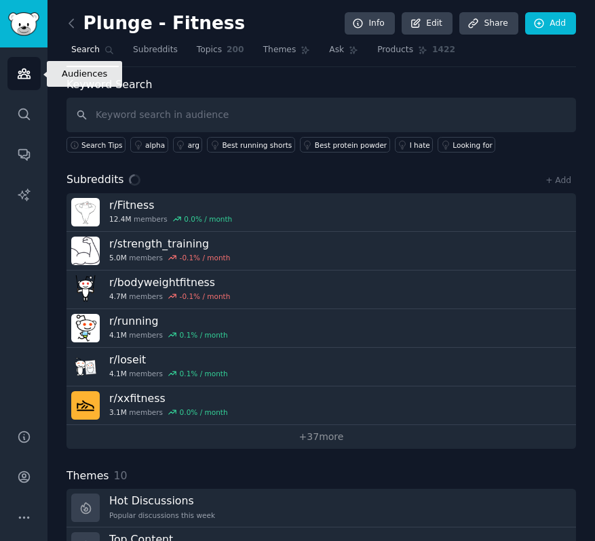
click at [23, 73] on icon "Sidebar" at bounding box center [24, 73] width 14 height 14
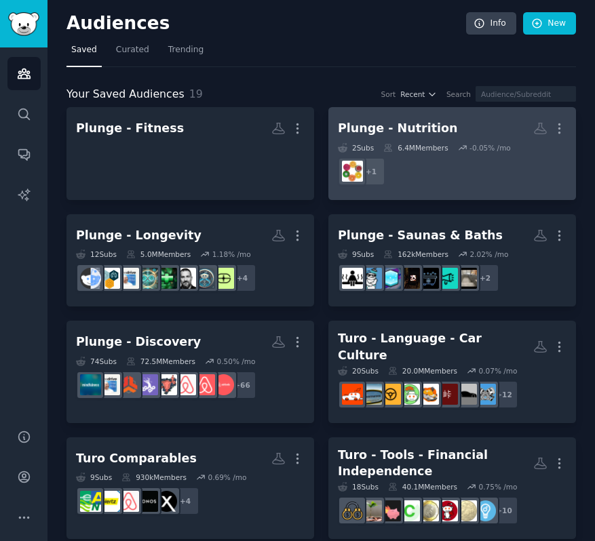
click at [445, 128] on h2 "Plunge - Nutrition More" at bounding box center [452, 129] width 229 height 24
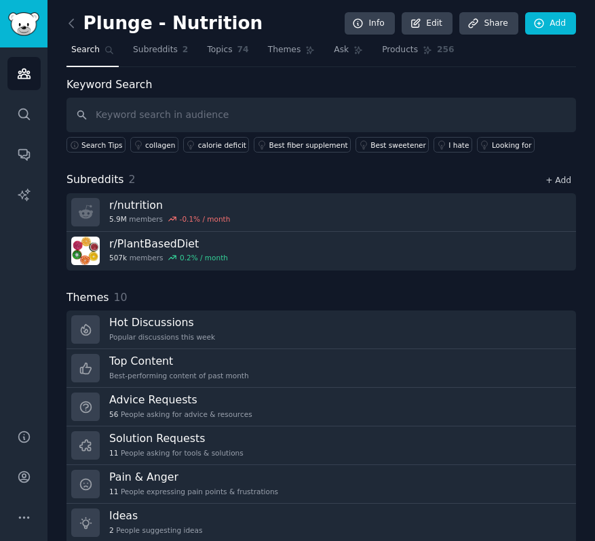
click at [567, 179] on div "+ Add" at bounding box center [558, 180] width 35 height 14
click at [545, 180] on link "+ Add" at bounding box center [558, 180] width 26 height 9
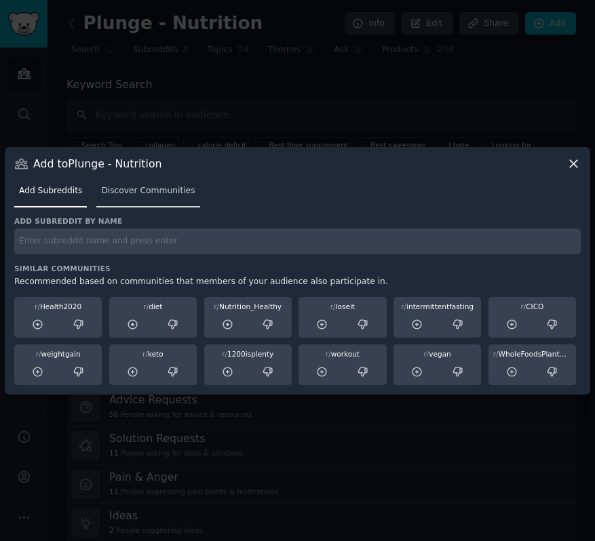
click at [133, 191] on span "Discover Communities" at bounding box center [148, 191] width 94 height 12
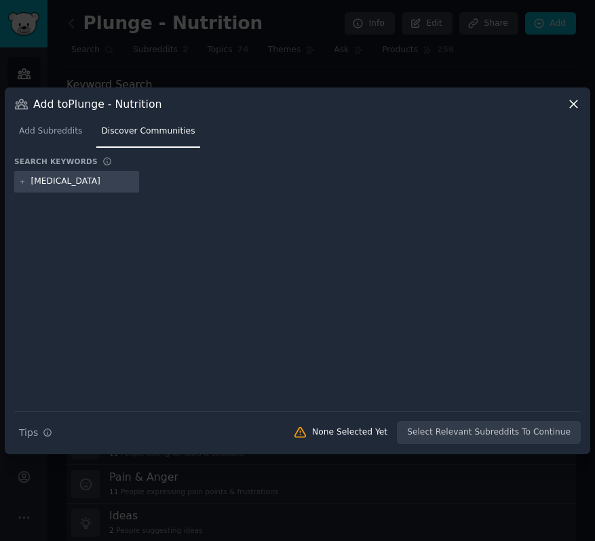
type input "fasting"
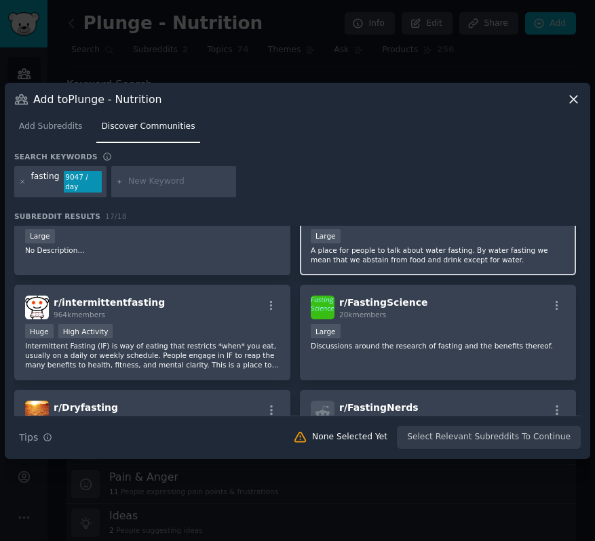
scroll to position [54, 0]
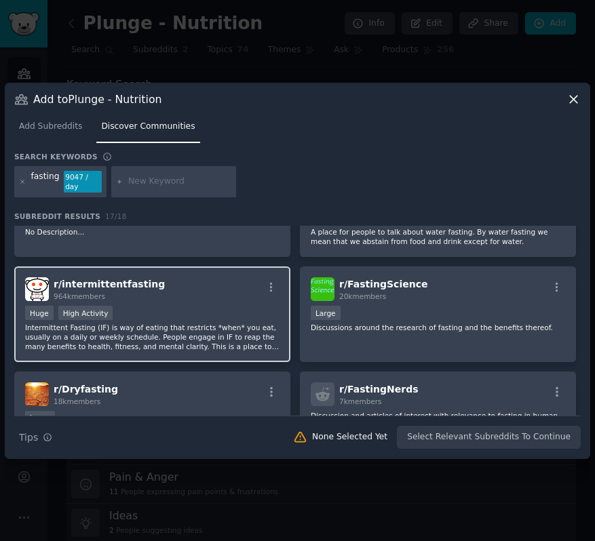
click at [203, 316] on div "Huge High Activity" at bounding box center [152, 314] width 254 height 17
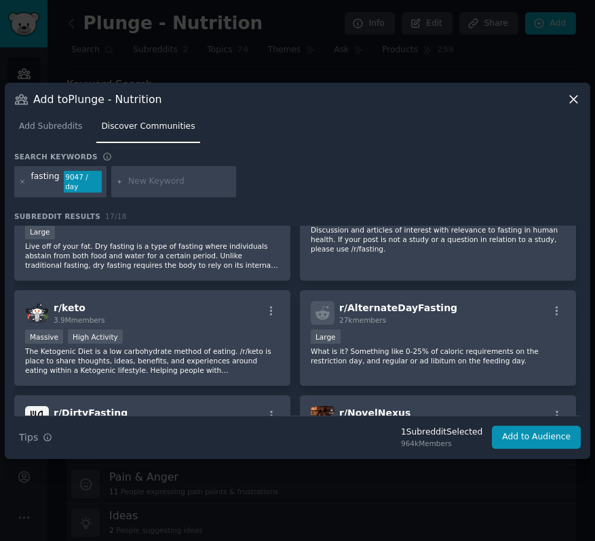
scroll to position [242, 0]
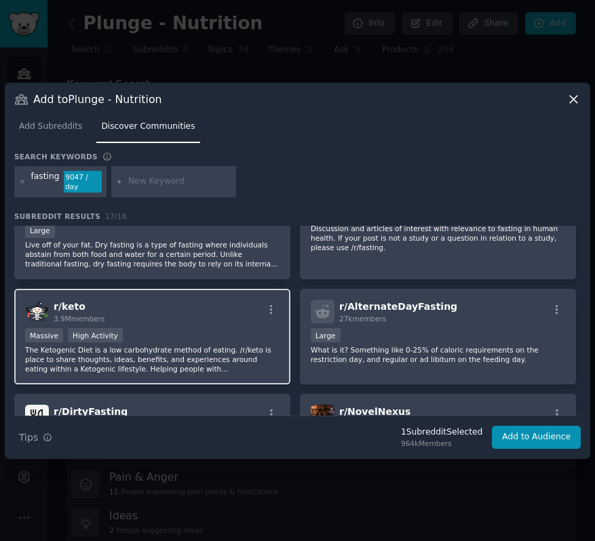
click at [208, 330] on div "Massive High Activity" at bounding box center [152, 336] width 254 height 17
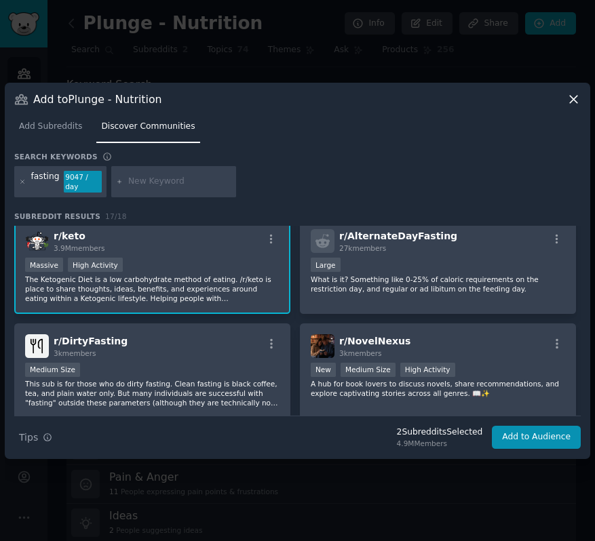
scroll to position [313, 0]
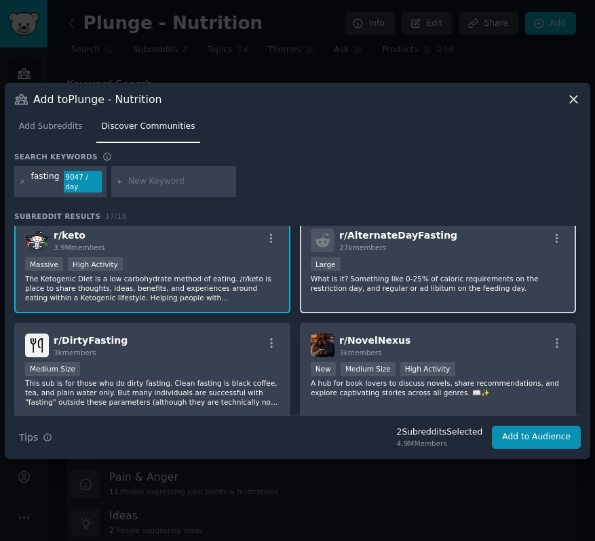
click at [421, 286] on p "What is it? Something like 0-25% of caloric requirements on the restriction day…" at bounding box center [438, 283] width 254 height 19
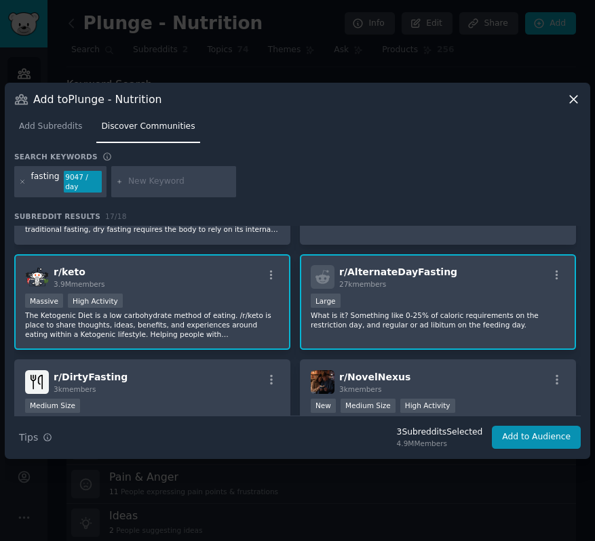
scroll to position [278, 0]
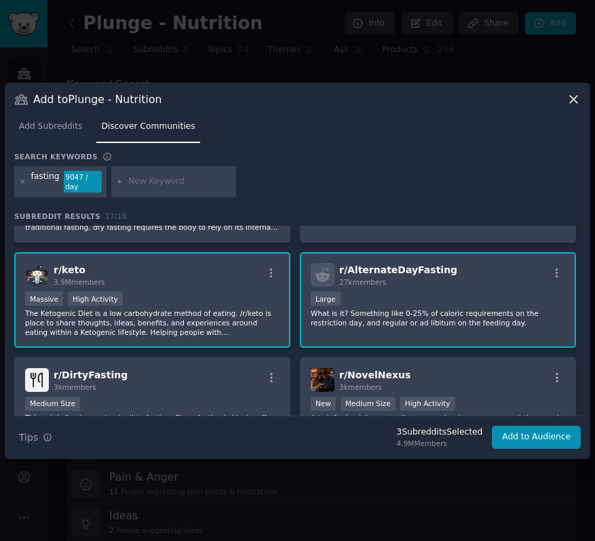
click at [416, 309] on p "What is it? Something like 0-25% of caloric requirements on the restriction day…" at bounding box center [438, 318] width 254 height 19
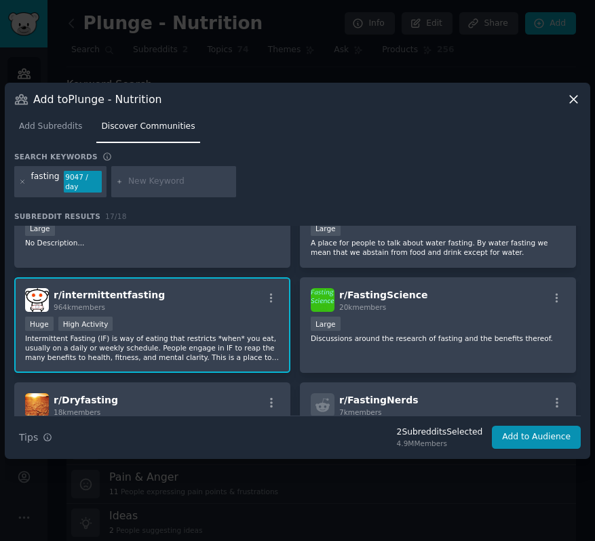
scroll to position [0, 0]
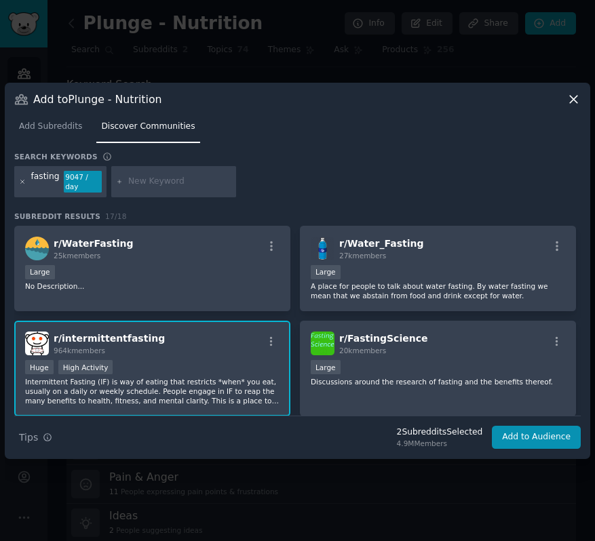
click at [23, 180] on icon at bounding box center [22, 181] width 7 height 7
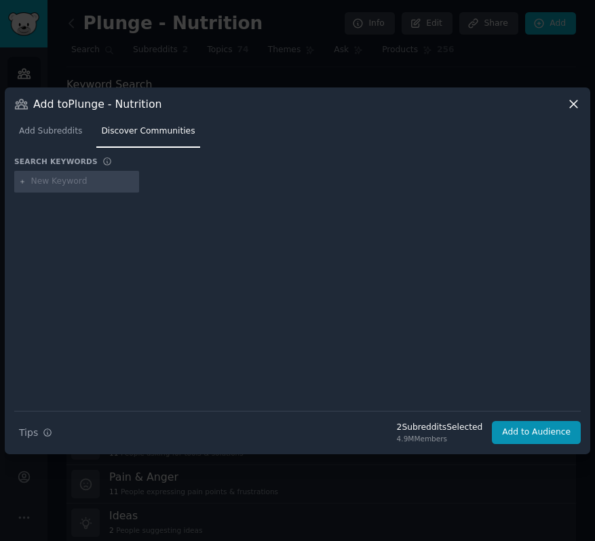
click at [88, 173] on div at bounding box center [76, 182] width 125 height 22
click at [73, 179] on input "text" at bounding box center [82, 182] width 103 height 12
type input "loseit"
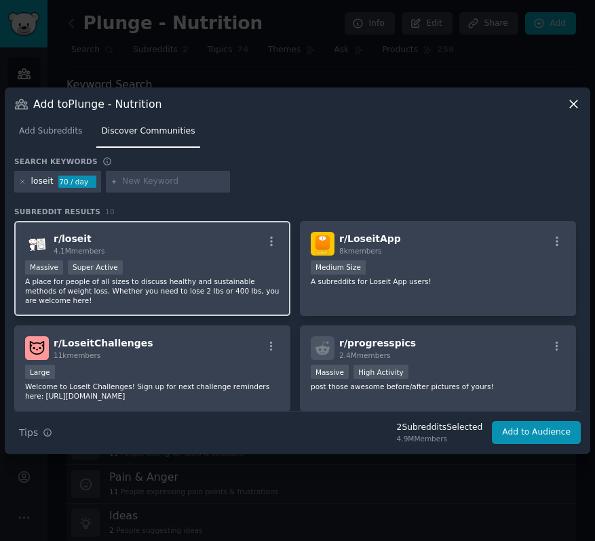
click at [214, 263] on div "Massive Super Active" at bounding box center [152, 268] width 254 height 17
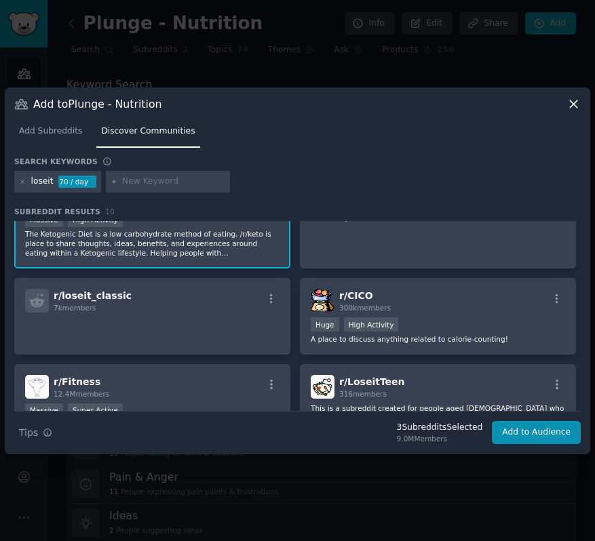
scroll to position [254, 0]
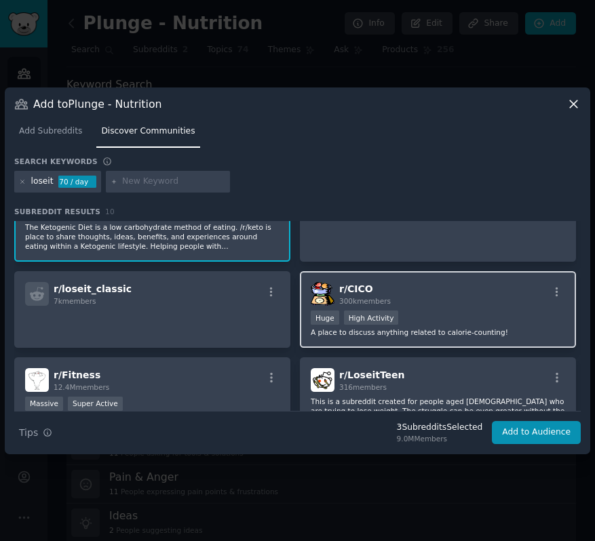
click at [493, 322] on div "Huge High Activity" at bounding box center [438, 319] width 254 height 17
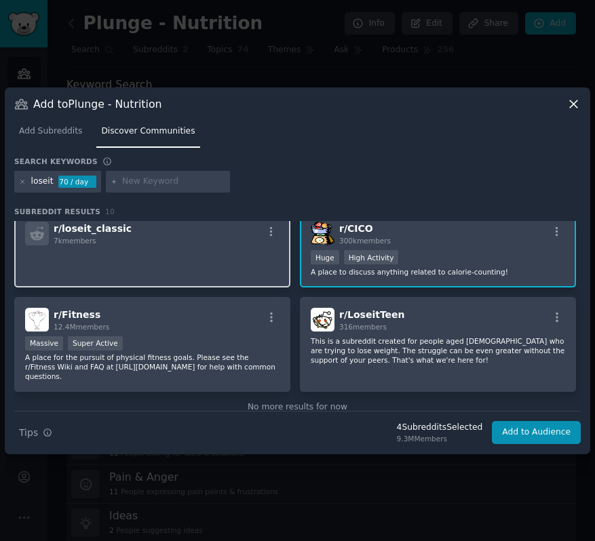
scroll to position [343, 0]
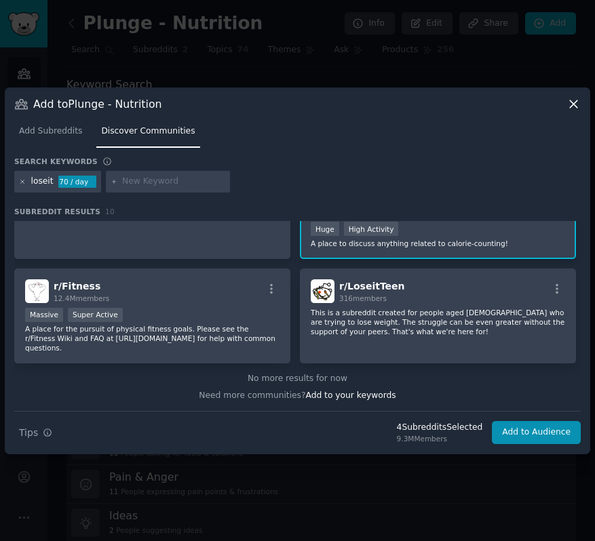
click at [25, 179] on icon at bounding box center [22, 181] width 7 height 7
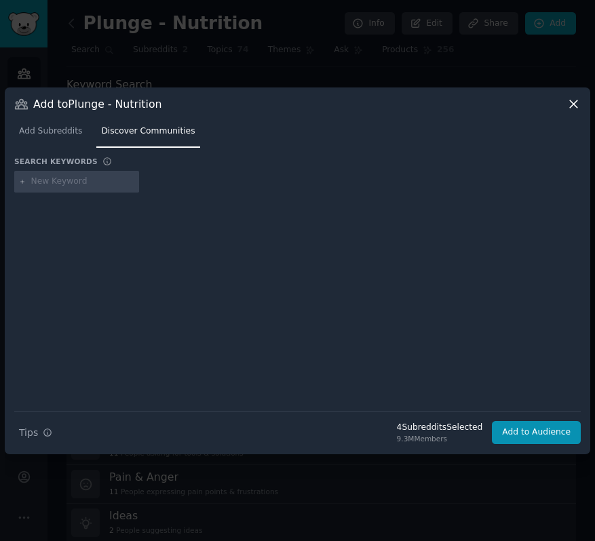
click at [68, 180] on input "text" at bounding box center [82, 182] width 103 height 12
type input "diet"
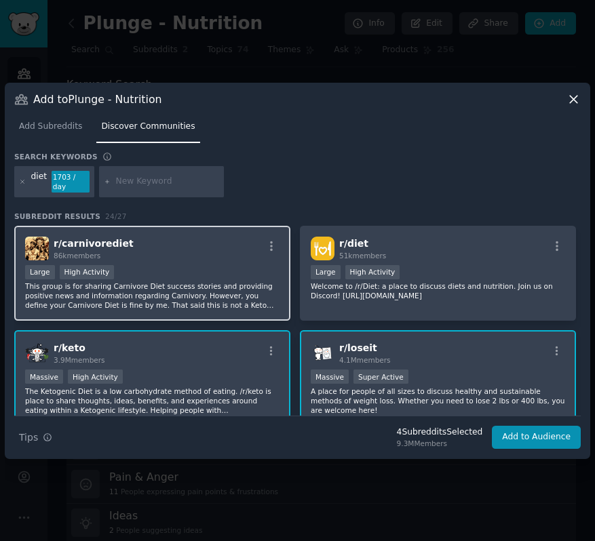
click at [236, 290] on p "This group is for sharing Carnivore Diet success stories and providing positive…" at bounding box center [152, 296] width 254 height 28
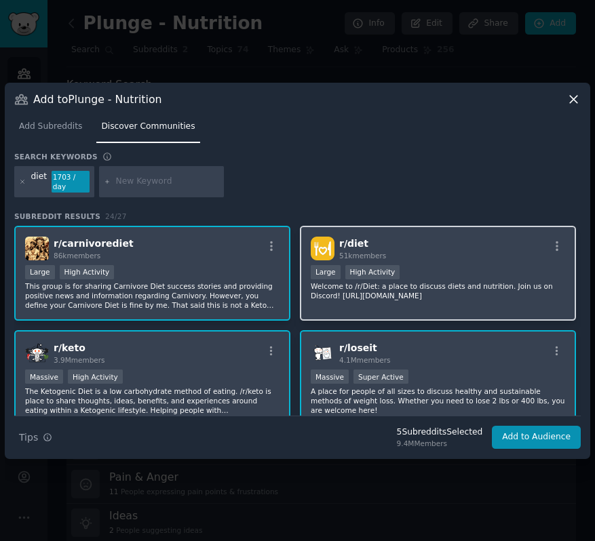
click at [441, 265] on div "Large High Activity" at bounding box center [438, 273] width 254 height 17
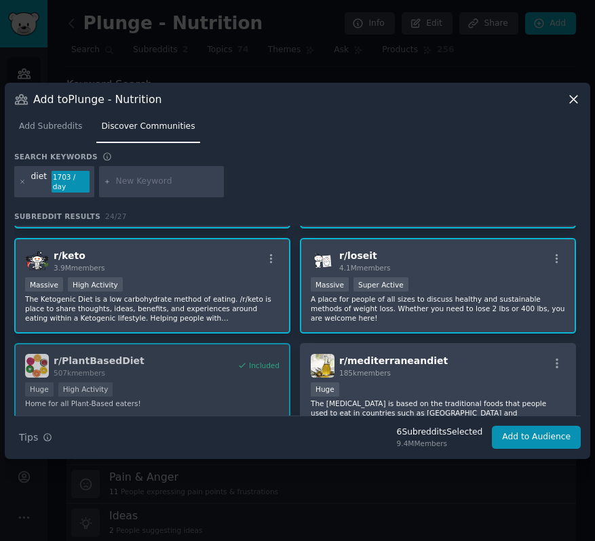
scroll to position [99, 0]
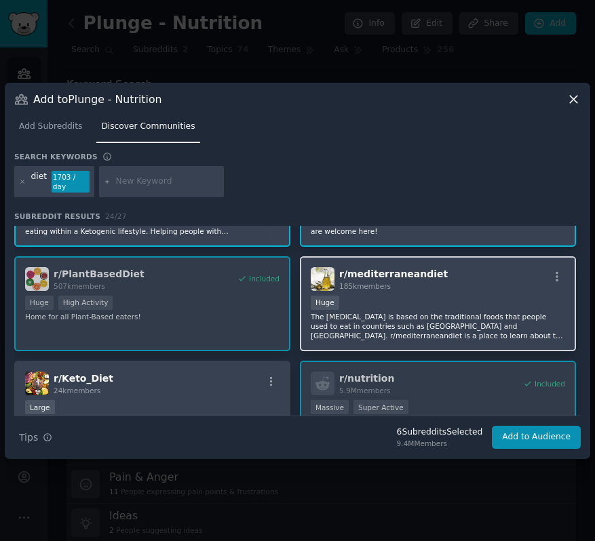
click at [439, 298] on div "Huge" at bounding box center [438, 304] width 254 height 17
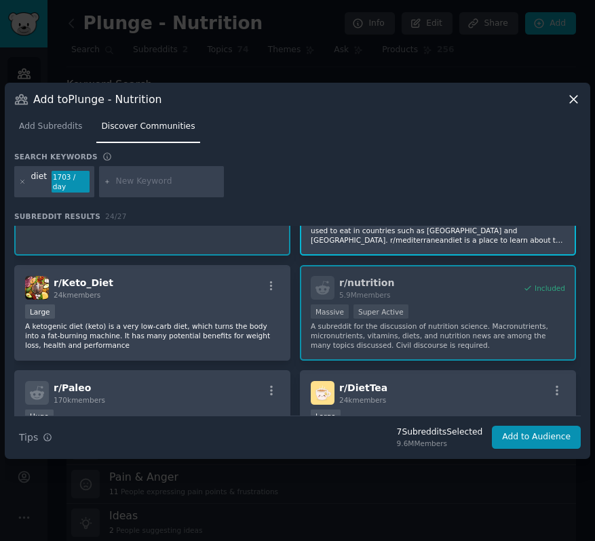
scroll to position [276, 0]
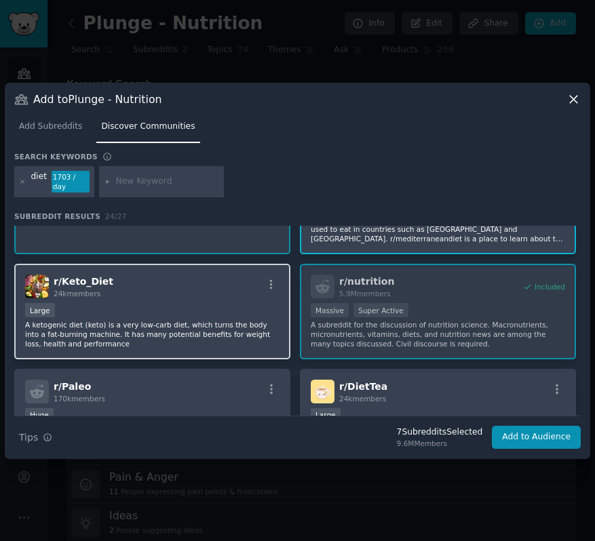
click at [248, 320] on p "A ketogenic diet (keto) is a very low-carb diet, which turns the body into a fa…" at bounding box center [152, 334] width 254 height 28
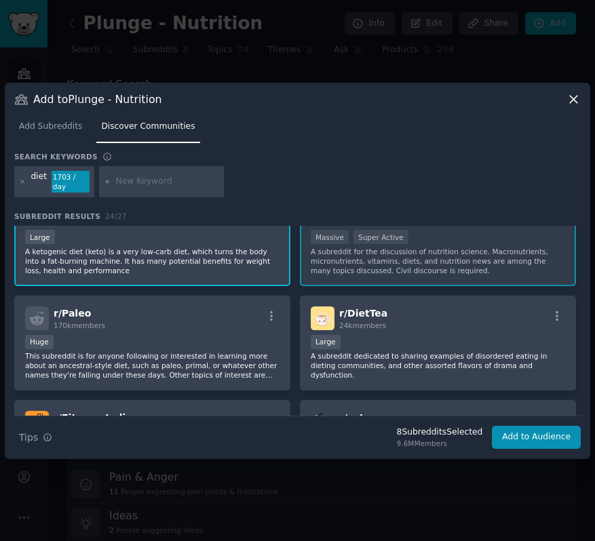
scroll to position [351, 0]
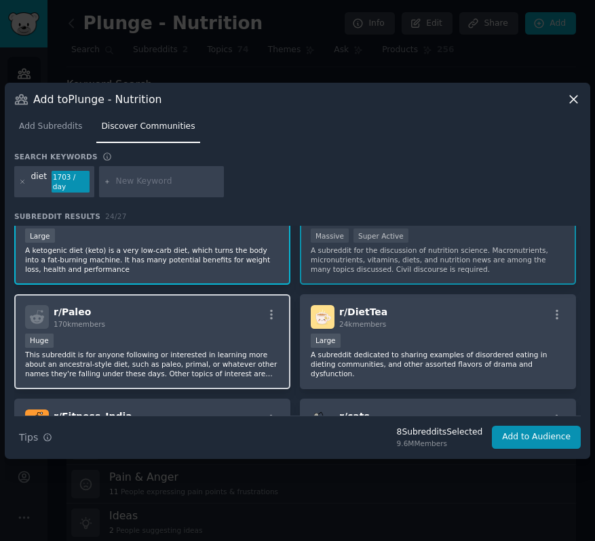
click at [215, 339] on div "Huge" at bounding box center [152, 342] width 254 height 17
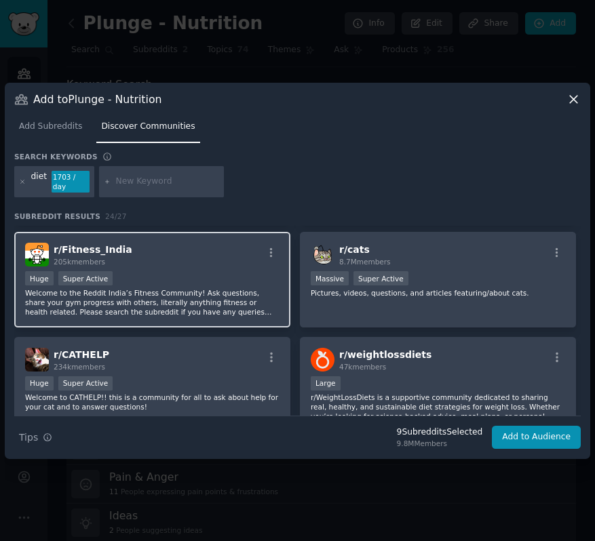
scroll to position [595, 0]
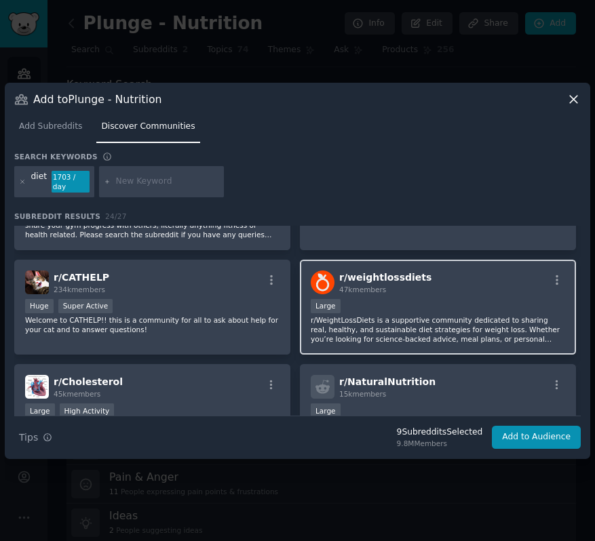
click at [374, 327] on p "r/WeightLossDiets is a supportive community dedicated to sharing real, healthy,…" at bounding box center [438, 329] width 254 height 28
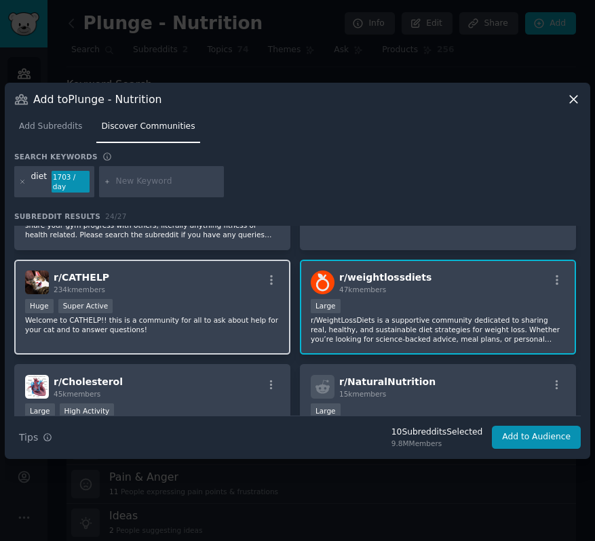
scroll to position [652, 0]
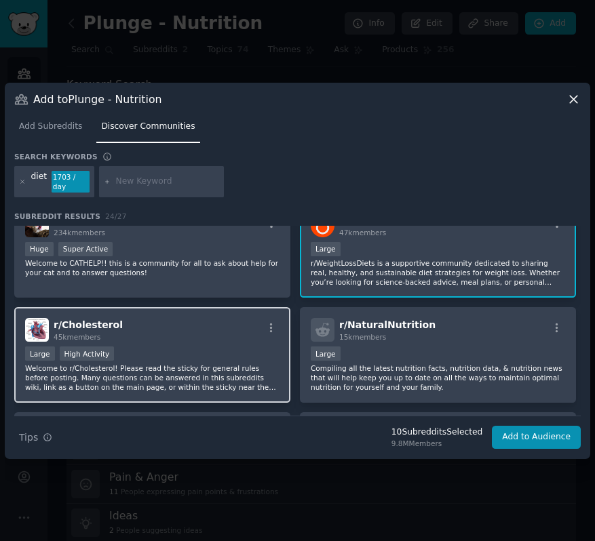
click at [182, 364] on p "Welcome to r/Cholesterol! Please read the sticky for general rules before posti…" at bounding box center [152, 378] width 254 height 28
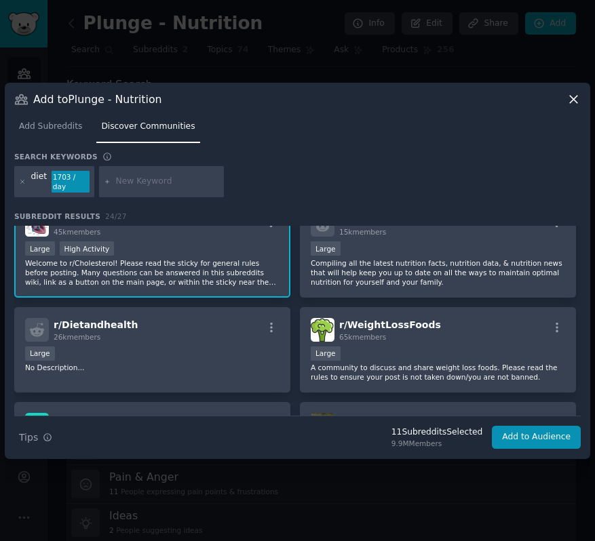
scroll to position [763, 0]
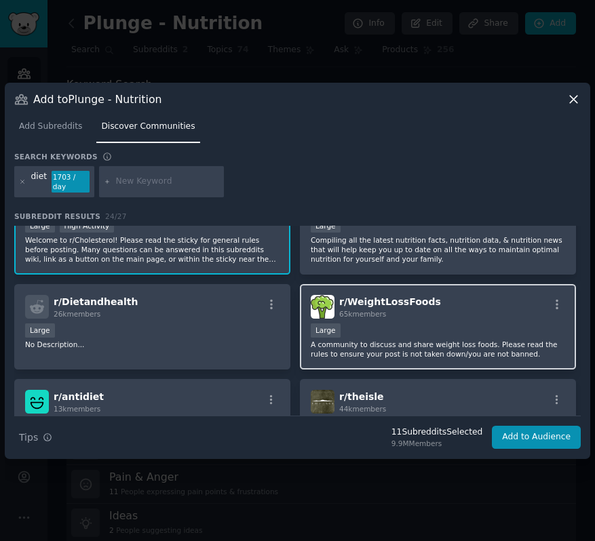
click at [403, 334] on div "Large" at bounding box center [438, 332] width 254 height 17
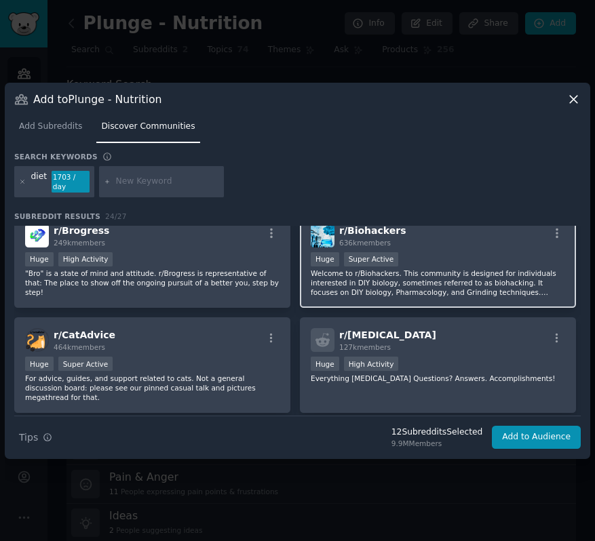
scroll to position [1096, 0]
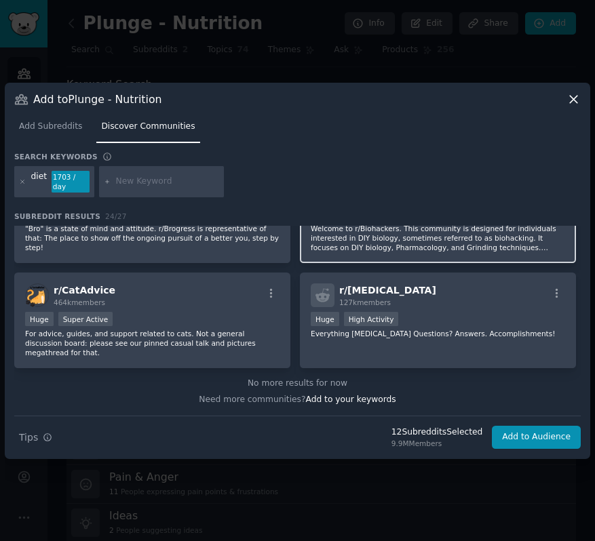
click at [434, 333] on p "Everything [MEDICAL_DATA] Questions? Answers. Accomplishments!" at bounding box center [438, 333] width 254 height 9
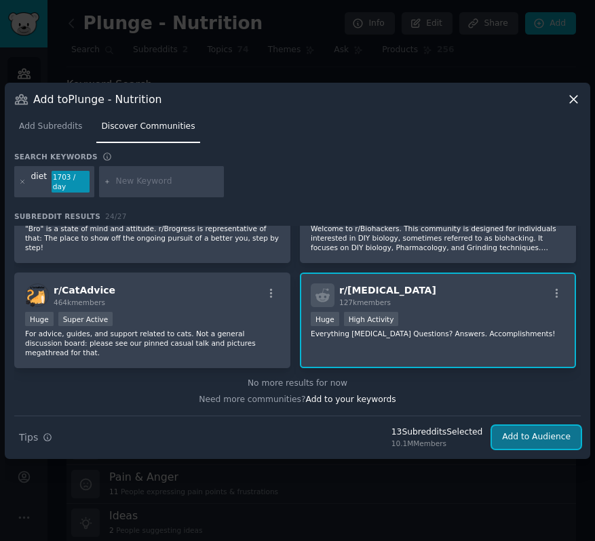
click at [549, 436] on button "Add to Audience" at bounding box center [536, 437] width 89 height 23
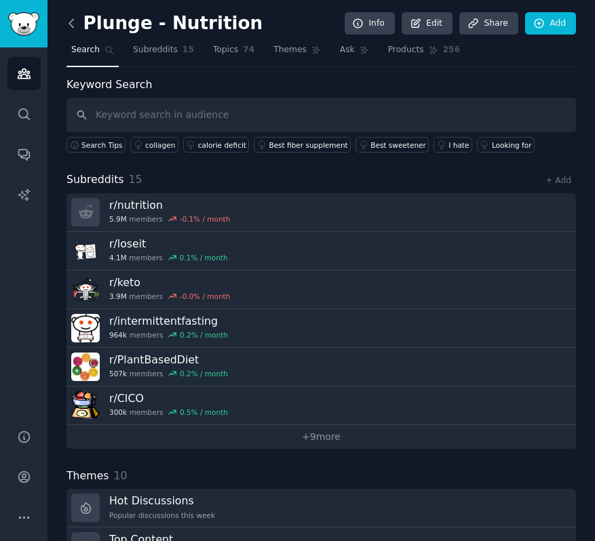
click at [76, 23] on icon at bounding box center [71, 23] width 14 height 14
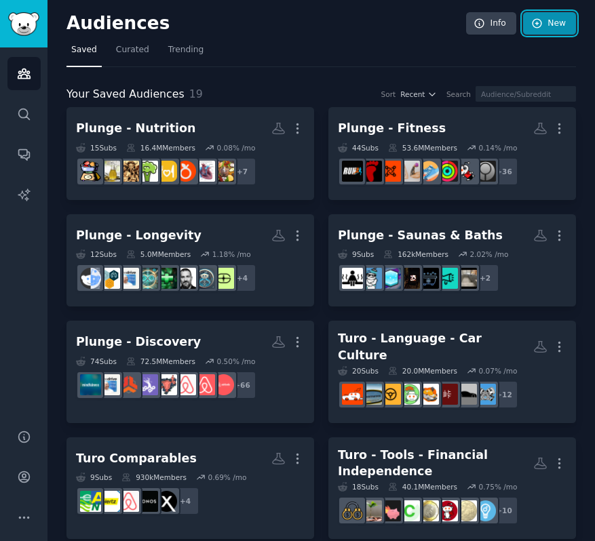
click at [557, 26] on link "New" at bounding box center [549, 23] width 53 height 23
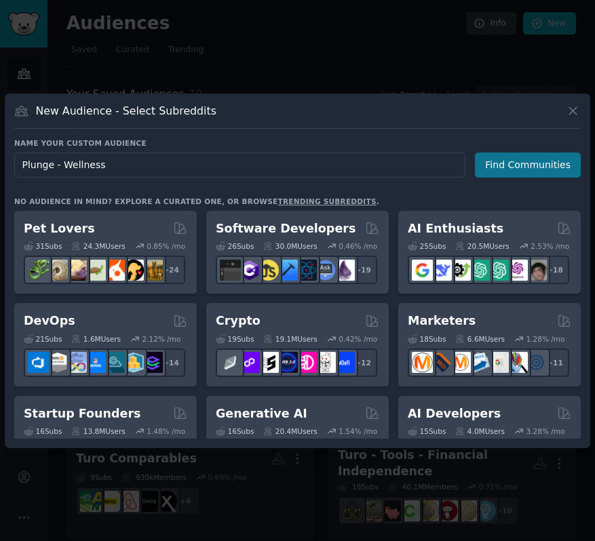
type input "Plunge - Wellness"
click at [516, 168] on button "Find Communities" at bounding box center [528, 165] width 106 height 25
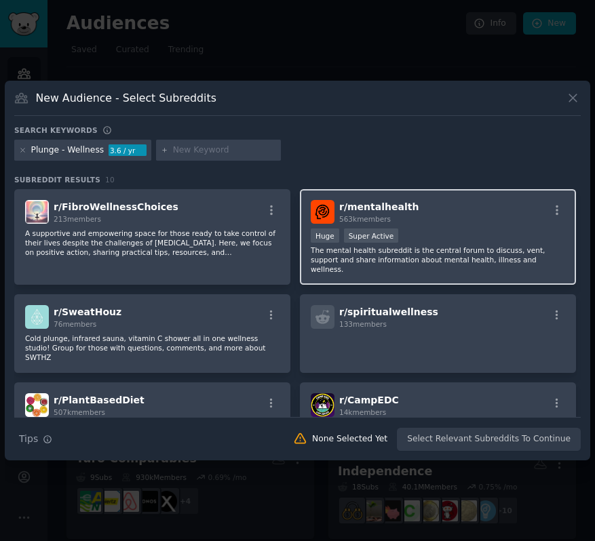
click at [467, 200] on div "r/ mentalhealth 563k members" at bounding box center [438, 212] width 254 height 24
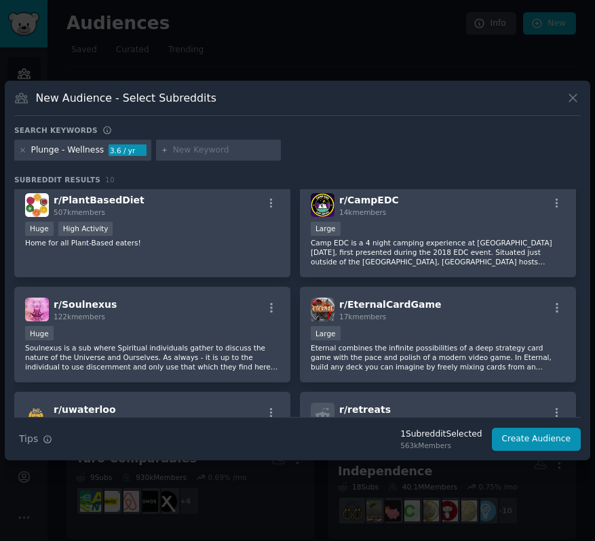
scroll to position [298, 0]
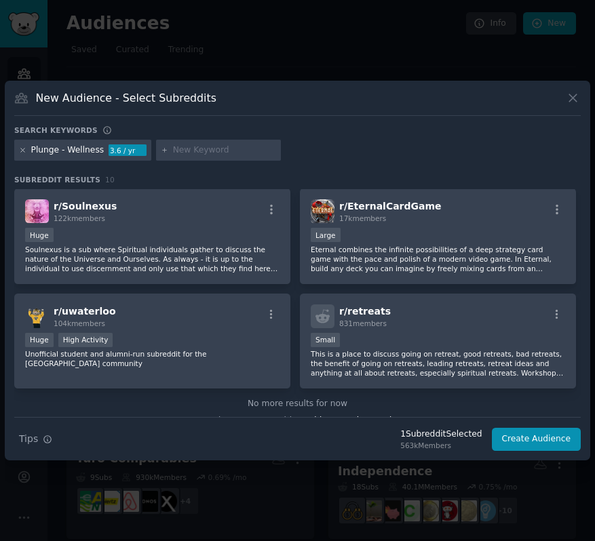
click at [24, 149] on icon at bounding box center [22, 150] width 3 height 3
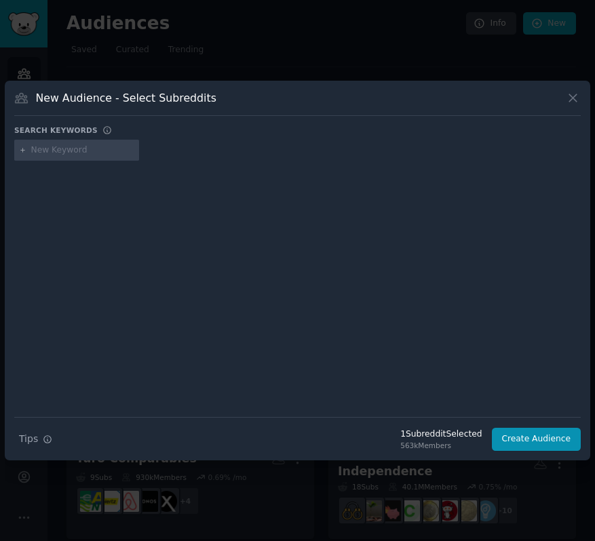
click at [62, 149] on input "text" at bounding box center [82, 150] width 103 height 12
type input "brogress"
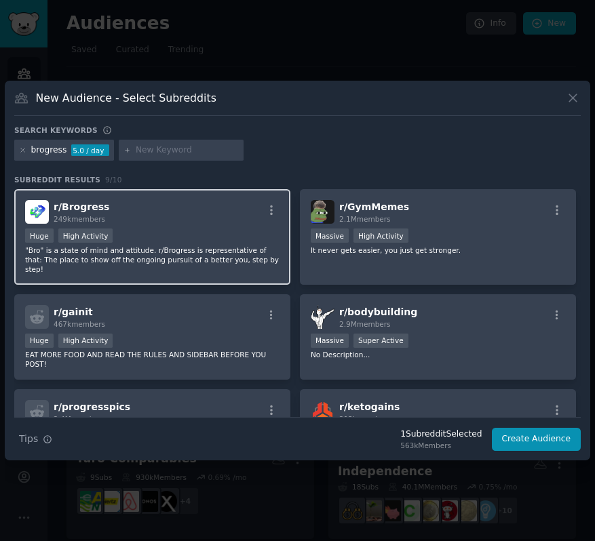
click at [188, 220] on div "r/ Brogress 249k members" at bounding box center [152, 212] width 254 height 24
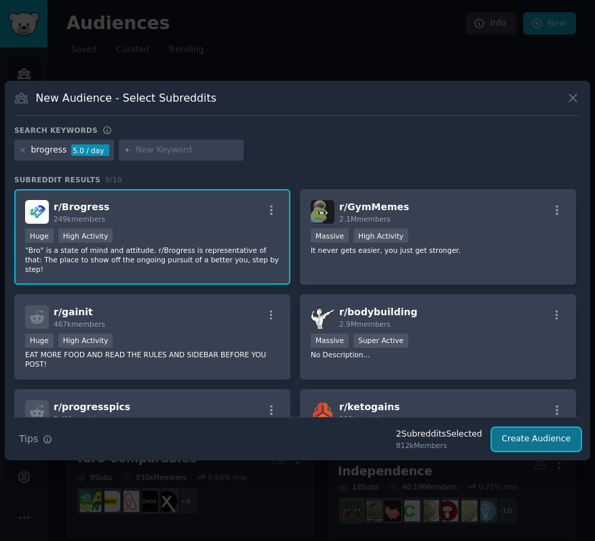
click at [523, 442] on button "Create Audience" at bounding box center [537, 439] width 90 height 23
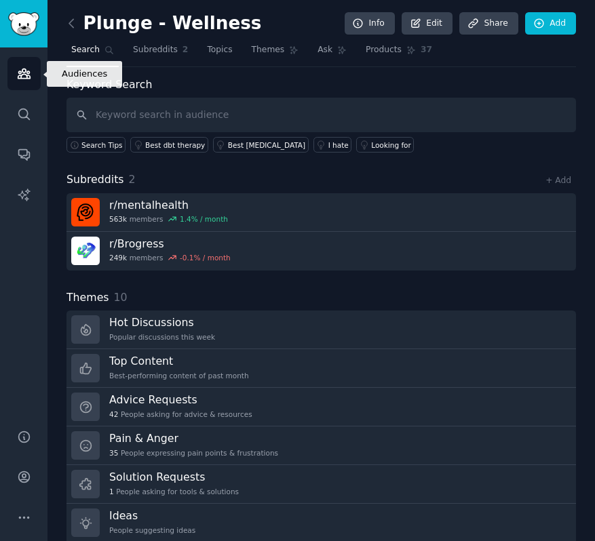
click at [18, 77] on icon "Sidebar" at bounding box center [24, 73] width 12 height 9
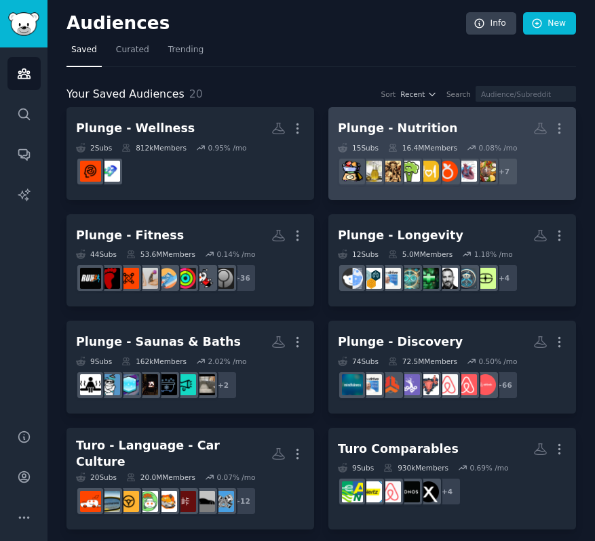
click at [415, 132] on div "Plunge - Nutrition" at bounding box center [398, 128] width 120 height 17
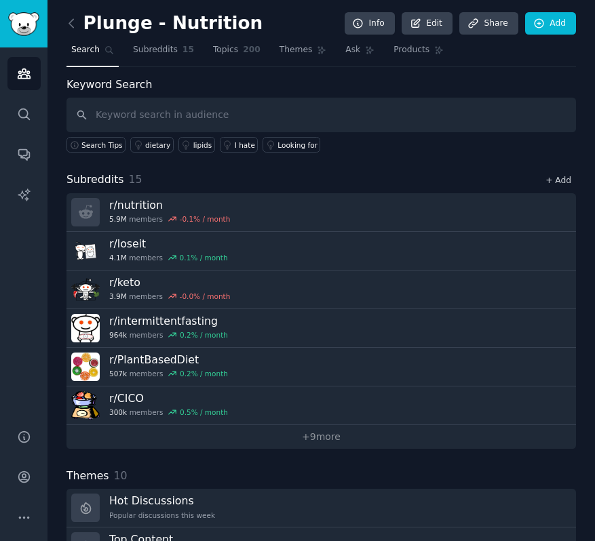
click at [565, 180] on link "+ Add" at bounding box center [558, 180] width 26 height 9
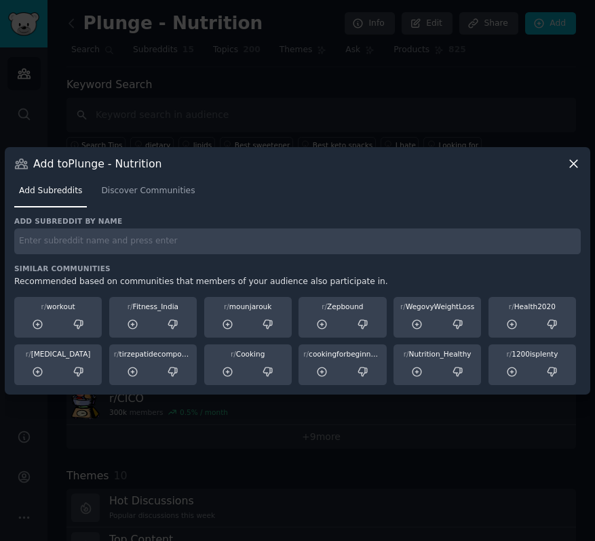
click at [81, 243] on input "text" at bounding box center [297, 242] width 566 height 26
type input "[MEDICAL_DATA]"
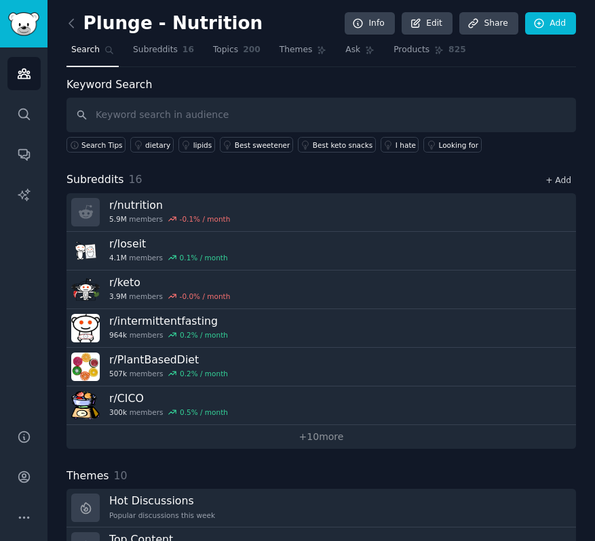
click at [555, 176] on link "+ Add" at bounding box center [558, 180] width 26 height 9
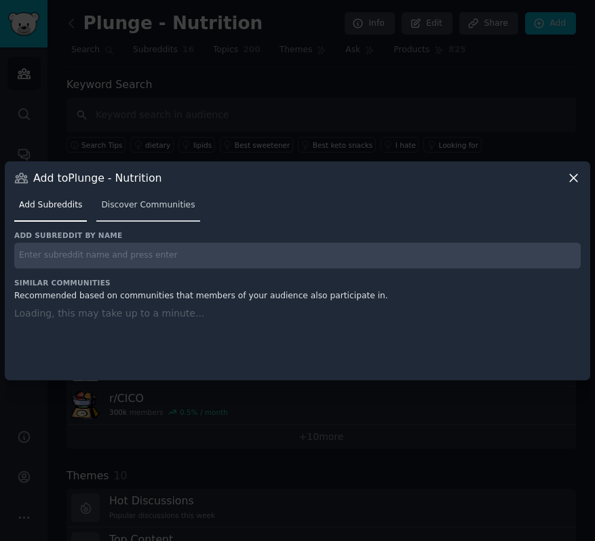
click at [137, 202] on span "Discover Communities" at bounding box center [148, 205] width 94 height 12
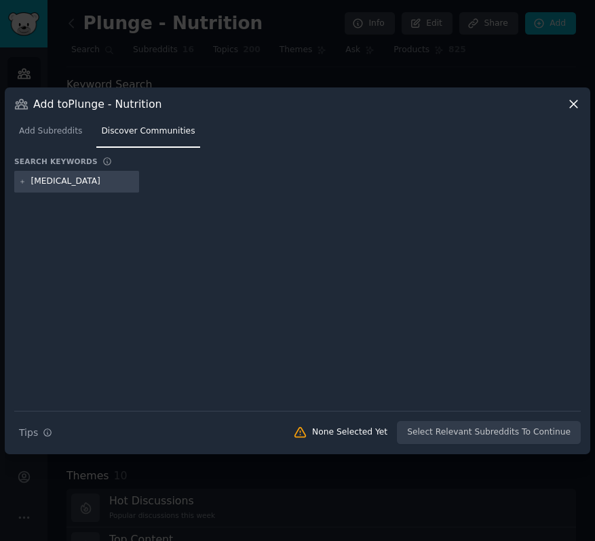
type input "[MEDICAL_DATA]"
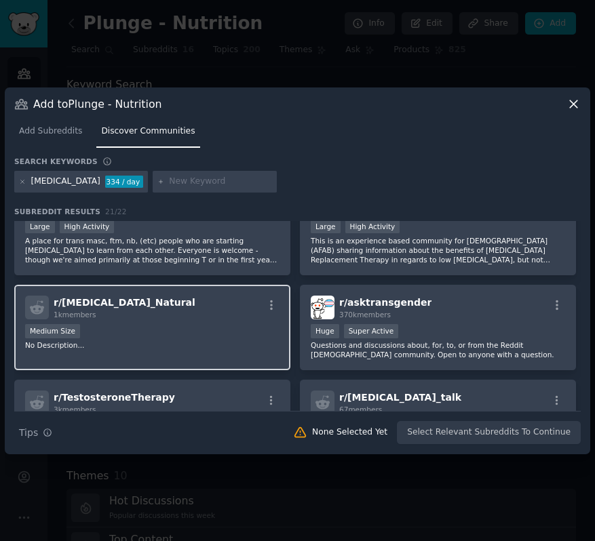
scroll to position [213, 0]
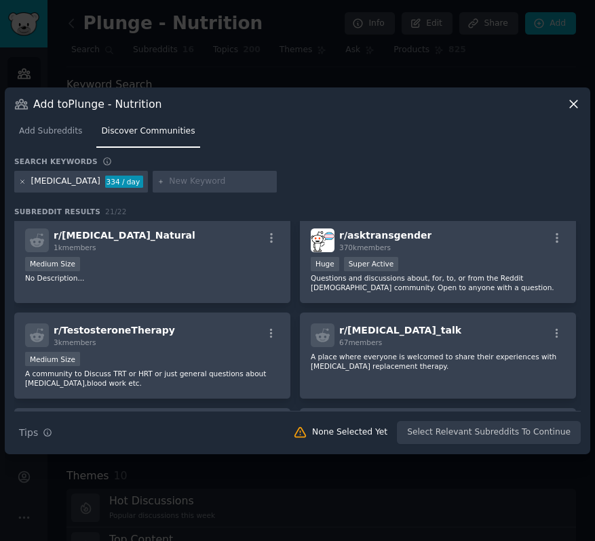
click at [24, 178] on icon at bounding box center [22, 181] width 7 height 7
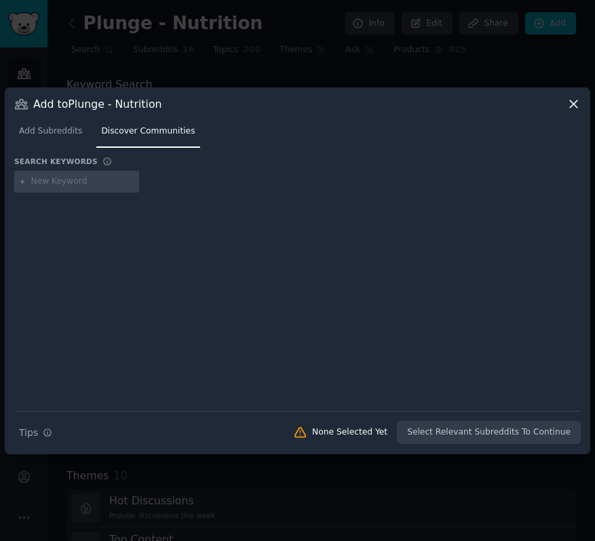
click at [99, 176] on input "text" at bounding box center [82, 182] width 103 height 12
type input "mediterranean"
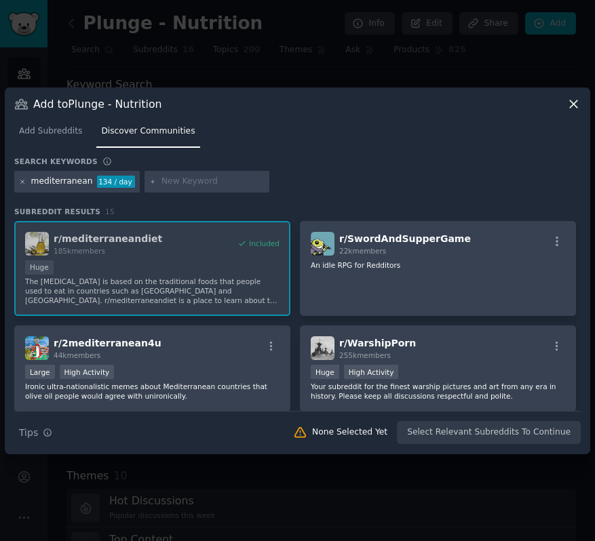
click at [21, 180] on icon at bounding box center [22, 181] width 7 height 7
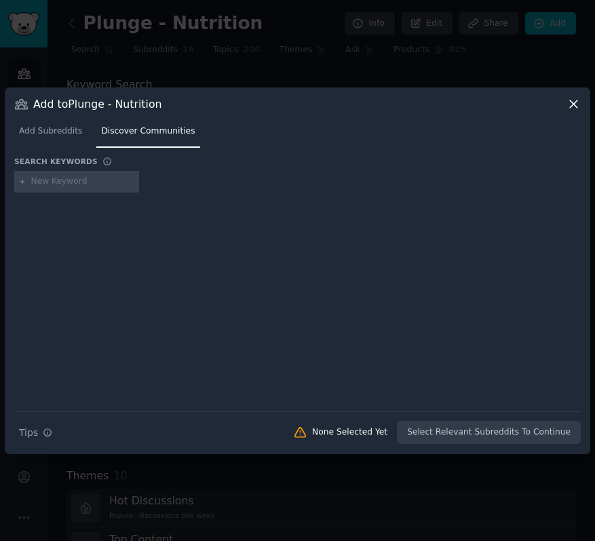
click at [58, 180] on input "text" at bounding box center [82, 182] width 103 height 12
type input "paleo"
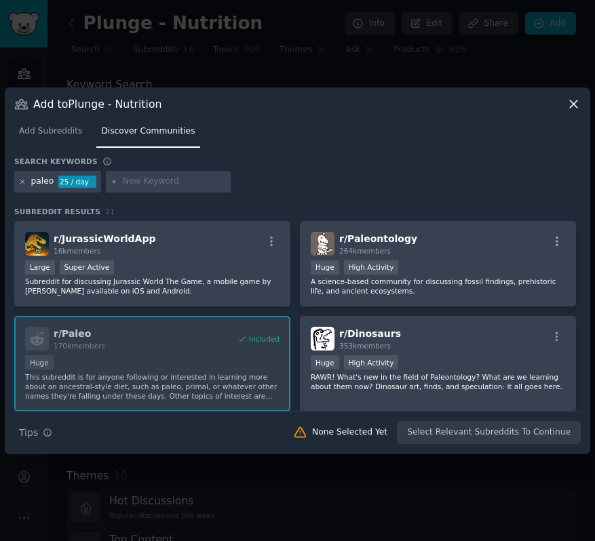
click at [20, 181] on icon at bounding box center [22, 181] width 7 height 7
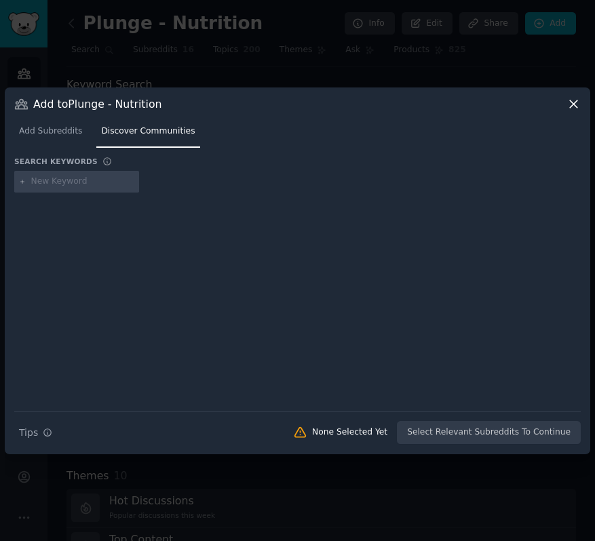
click at [55, 182] on input "text" at bounding box center [82, 182] width 103 height 12
type input "carnivore"
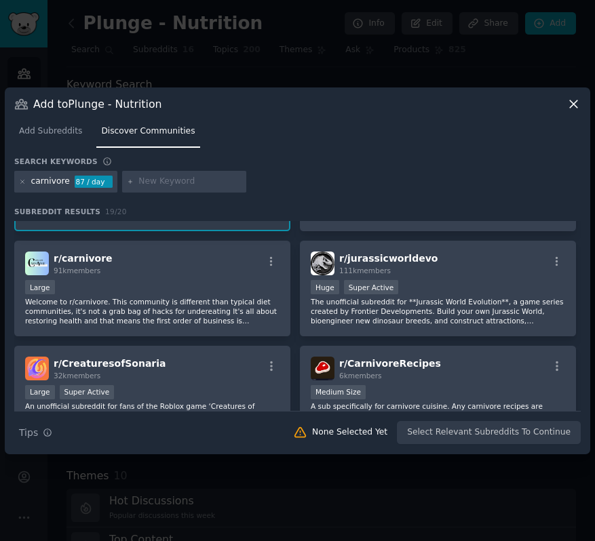
scroll to position [88, 0]
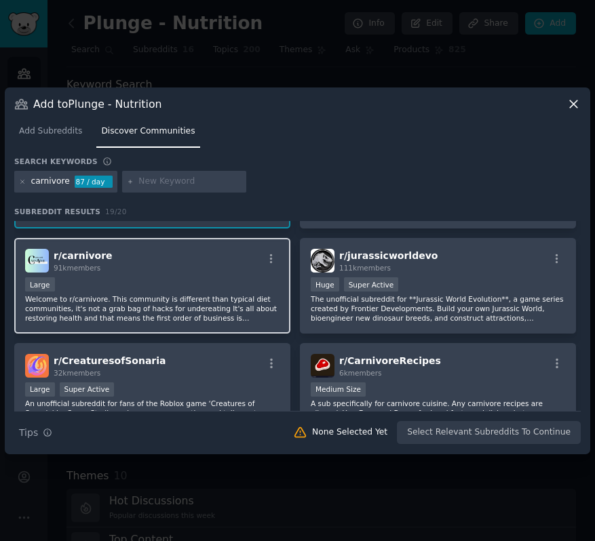
click at [224, 267] on div "r/ carnivore 91k members" at bounding box center [152, 261] width 254 height 24
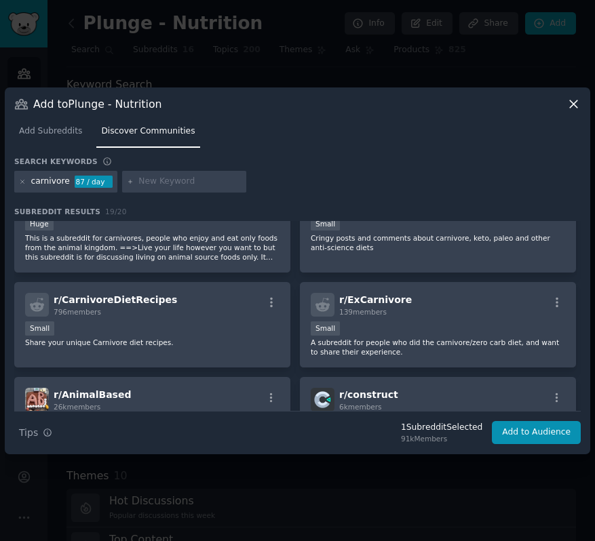
scroll to position [317, 0]
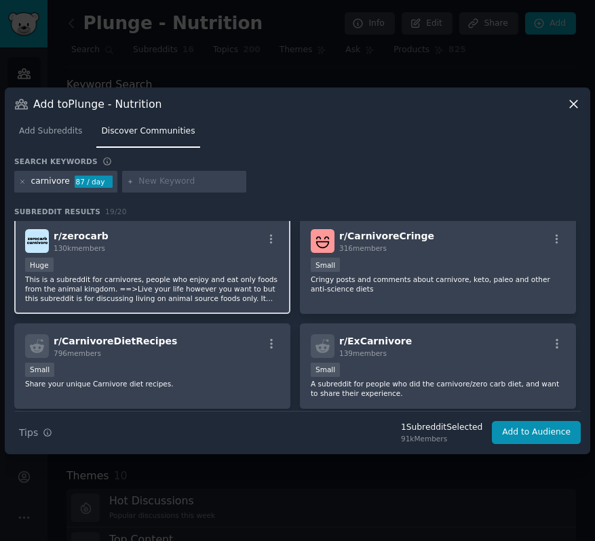
click at [260, 278] on p "This is a subreddit for carnivores, people who enjoy and eat only foods from th…" at bounding box center [152, 289] width 254 height 28
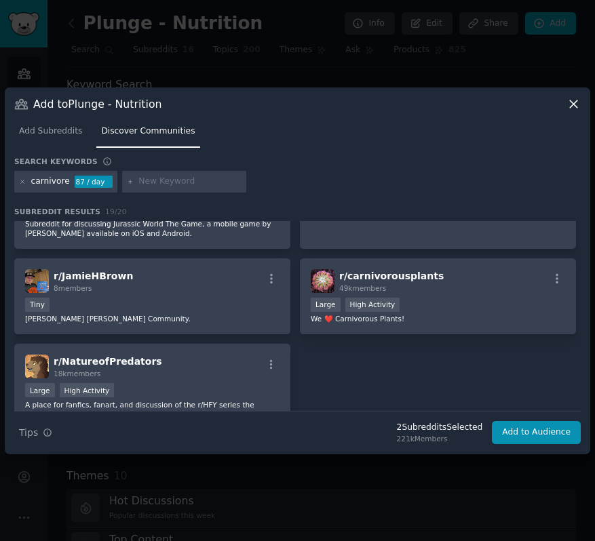
scroll to position [784, 0]
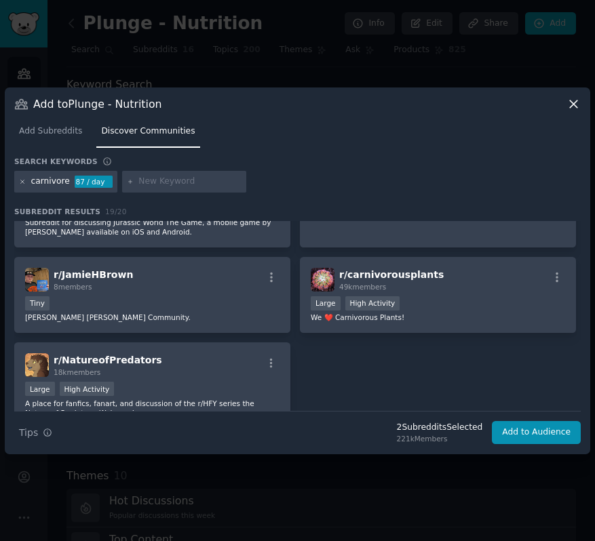
click at [24, 182] on icon at bounding box center [22, 181] width 7 height 7
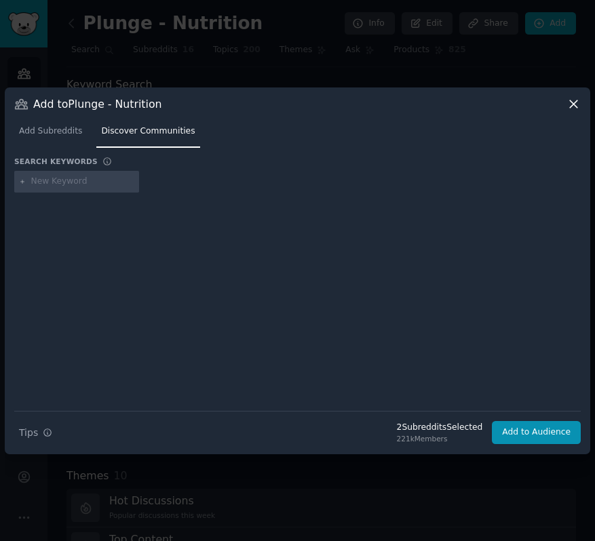
click at [92, 177] on input "text" at bounding box center [82, 182] width 103 height 12
type input "diet"
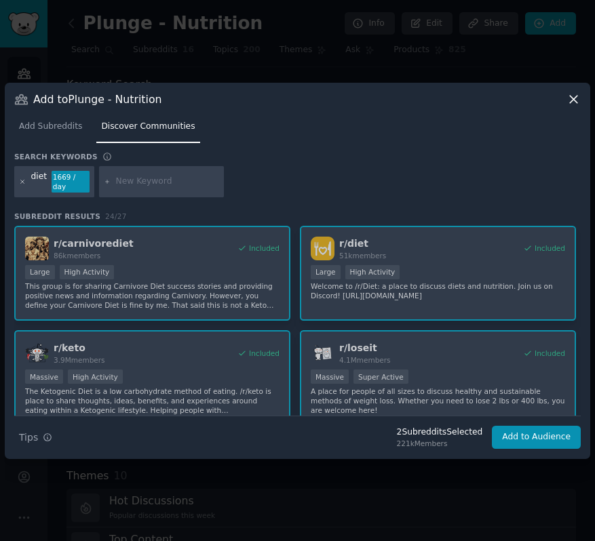
click at [22, 182] on icon at bounding box center [22, 181] width 3 height 3
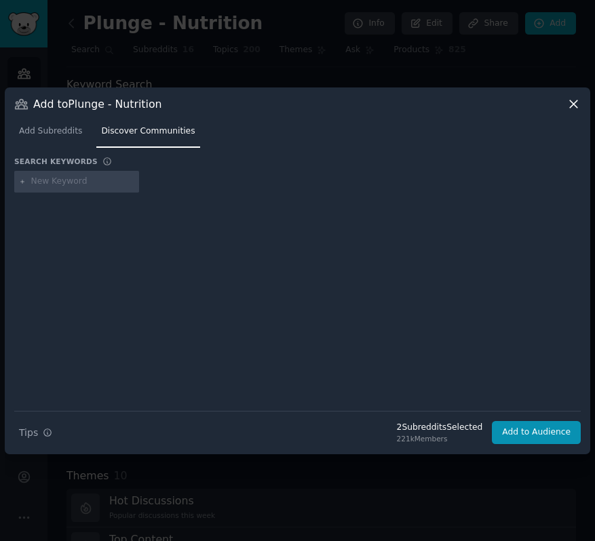
click at [46, 182] on input "text" at bounding box center [82, 182] width 103 height 12
type input "scientificnutrition"
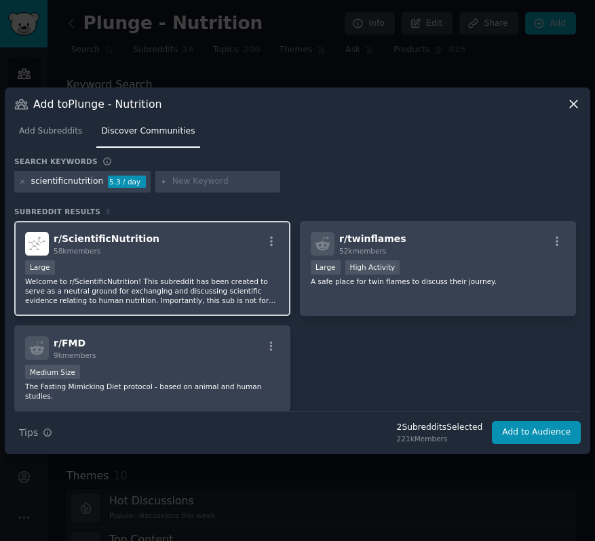
click at [181, 291] on p "Welcome to r/ScientificNutrition! This subreddit has been created to serve as a…" at bounding box center [152, 291] width 254 height 28
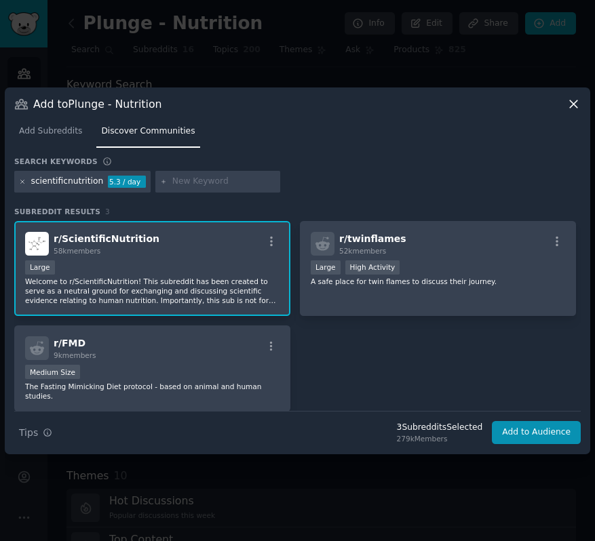
click at [20, 179] on icon at bounding box center [22, 181] width 7 height 7
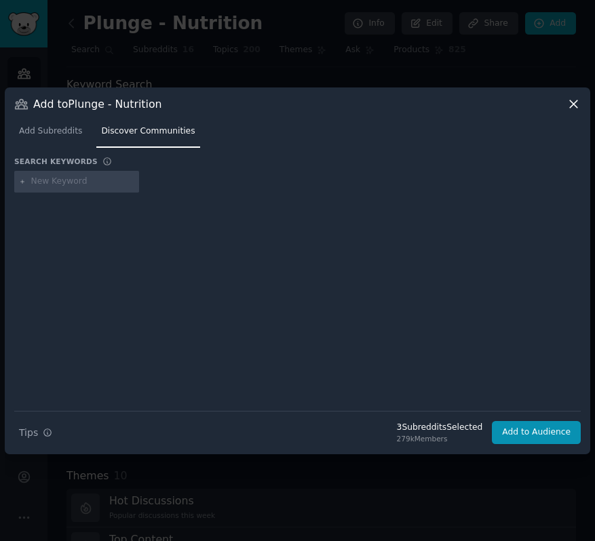
click at [46, 179] on input "text" at bounding box center [82, 182] width 103 height 12
type input "nutrition"
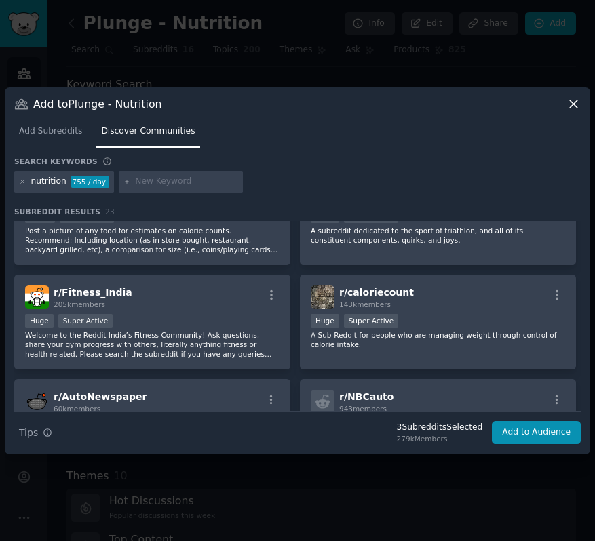
scroll to position [578, 0]
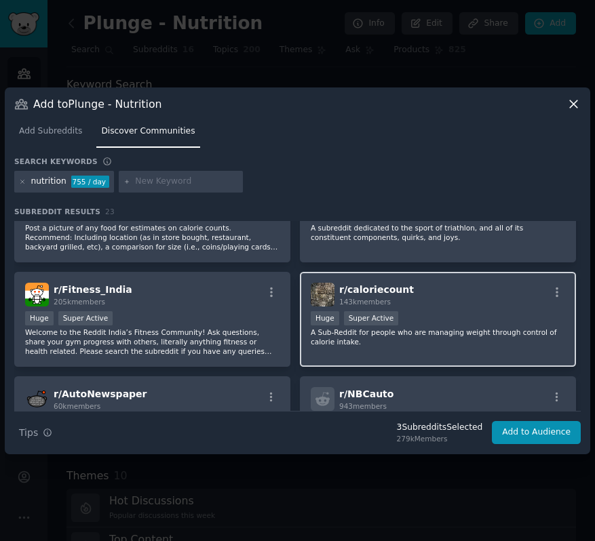
click at [467, 335] on p "A Sub-Reddit for people who are managing weight through control of calorie inta…" at bounding box center [438, 337] width 254 height 19
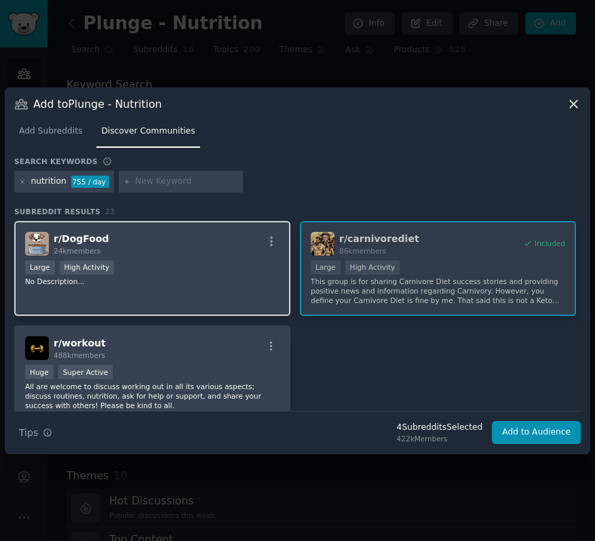
scroll to position [1087, 0]
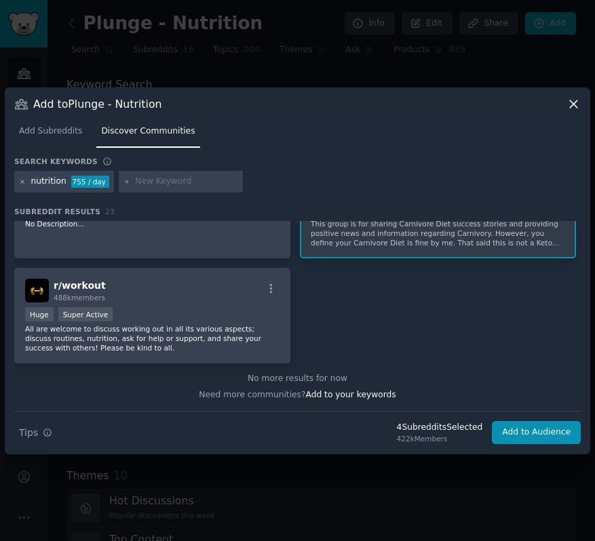
click at [24, 183] on icon at bounding box center [22, 181] width 7 height 7
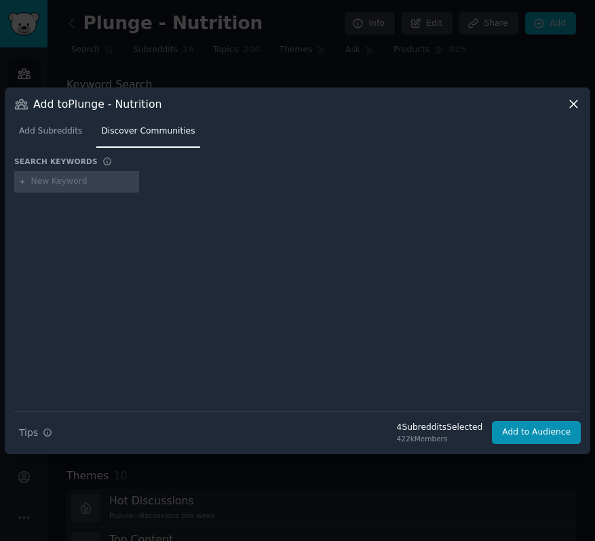
click at [77, 183] on input "text" at bounding box center [82, 182] width 103 height 12
type input "[MEDICAL_DATA]"
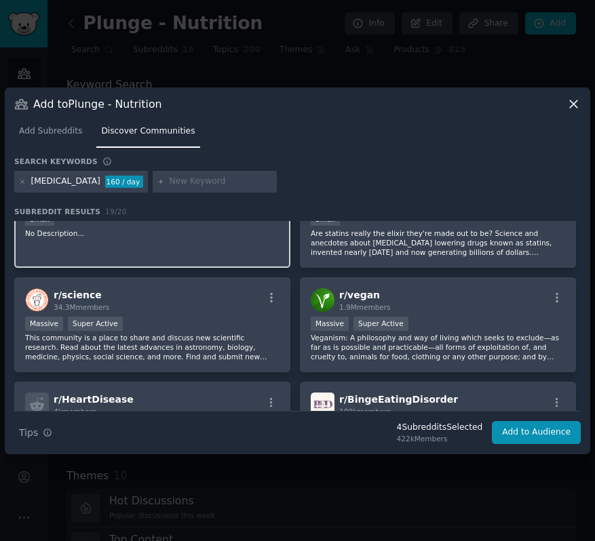
scroll to position [157, 0]
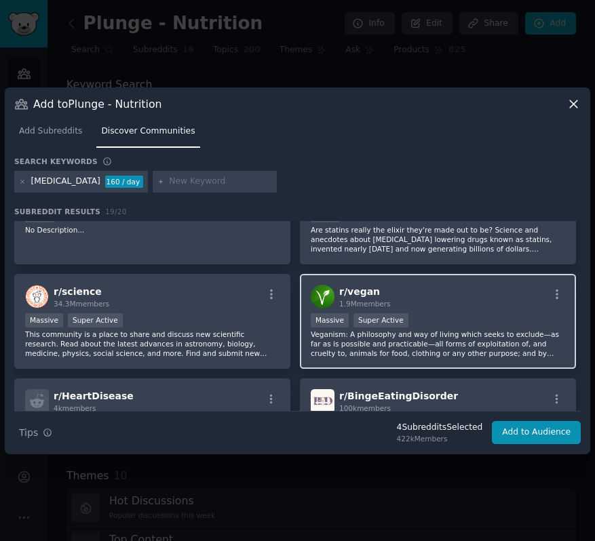
click at [512, 324] on div "Massive Super Active" at bounding box center [438, 321] width 254 height 17
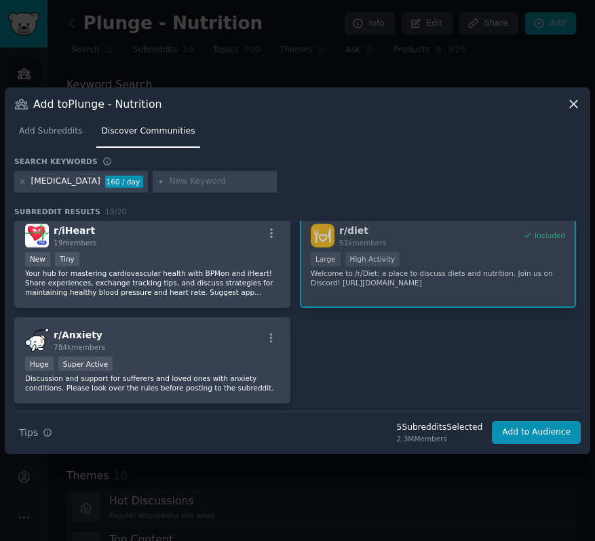
scroll to position [868, 0]
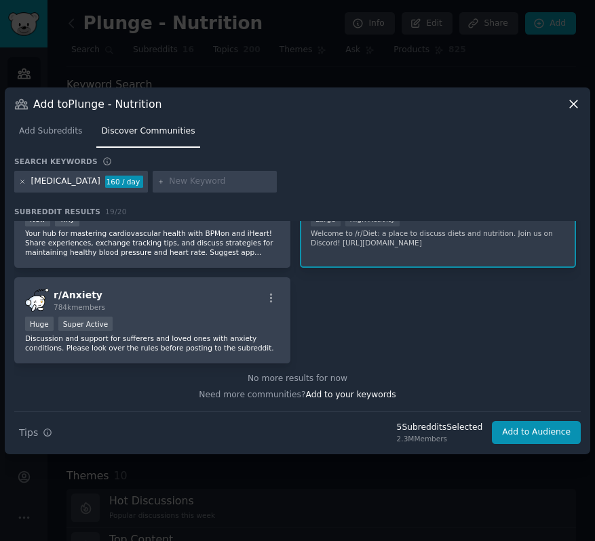
click at [22, 182] on icon at bounding box center [22, 181] width 7 height 7
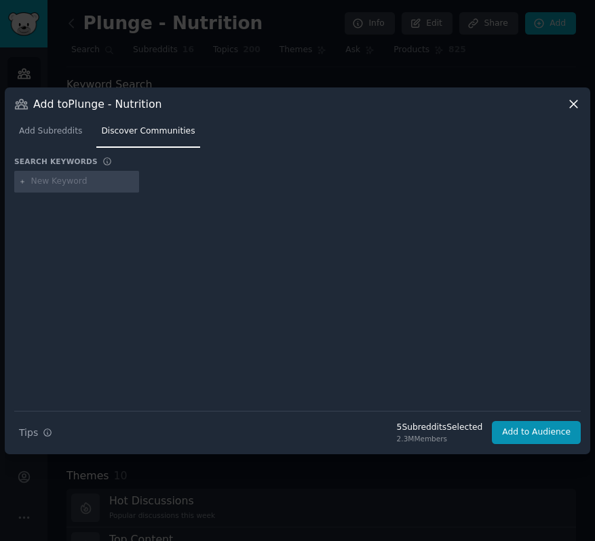
click at [50, 182] on input "text" at bounding box center [82, 182] width 103 height 12
type input "gut health"
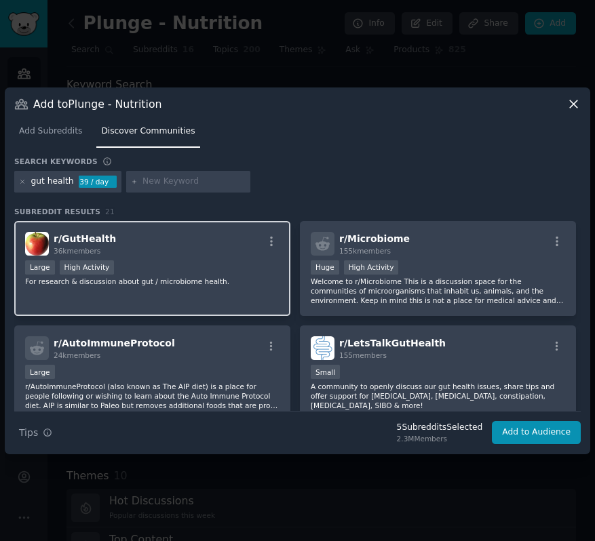
click at [204, 278] on p "For research & discussion about gut / microbiome health." at bounding box center [152, 281] width 254 height 9
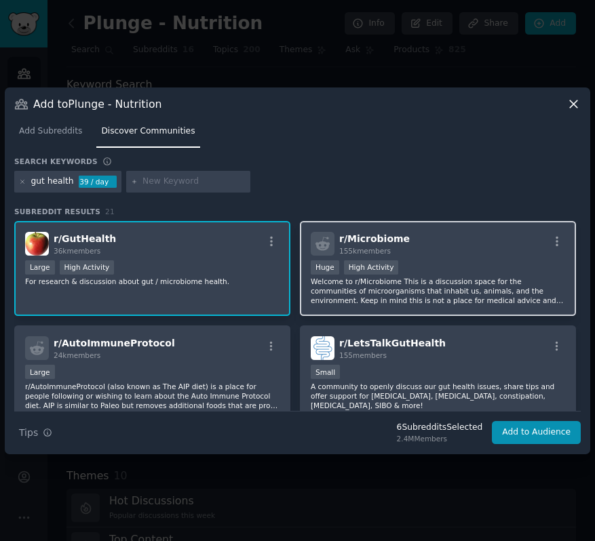
click at [446, 290] on p "Welcome to r/Microbiome This is a discussion space for the communities of micro…" at bounding box center [438, 291] width 254 height 28
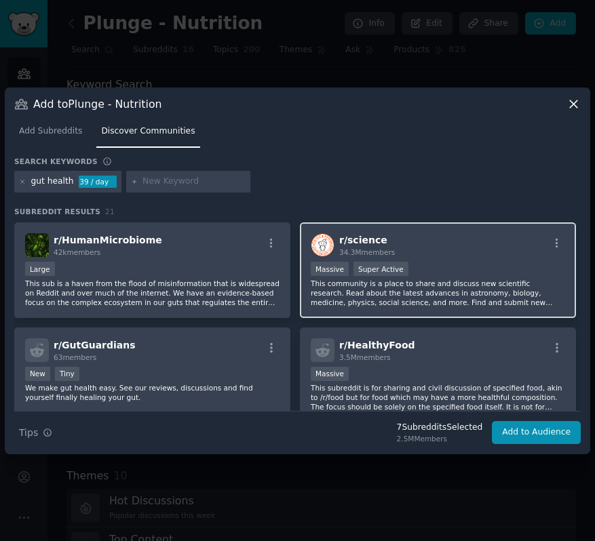
scroll to position [305, 0]
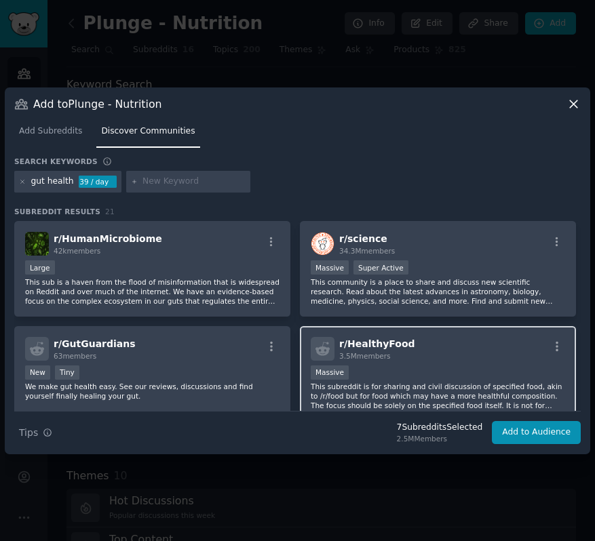
click at [448, 362] on div "r/ HealthyFood 3.5M members Massive This subreddit is for sharing and civil dis…" at bounding box center [438, 374] width 276 height 96
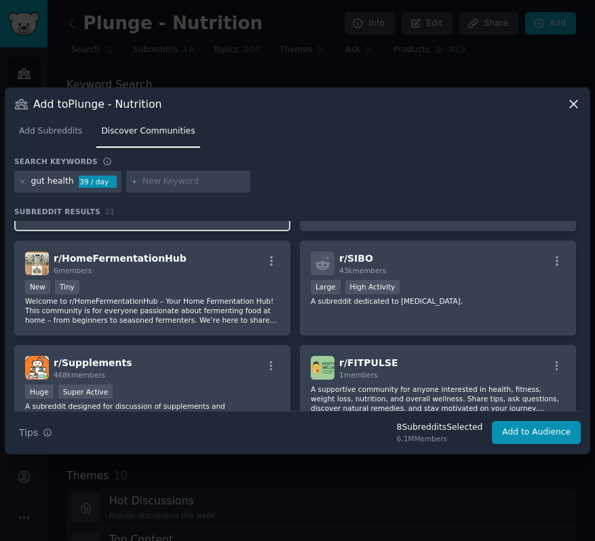
scroll to position [859, 0]
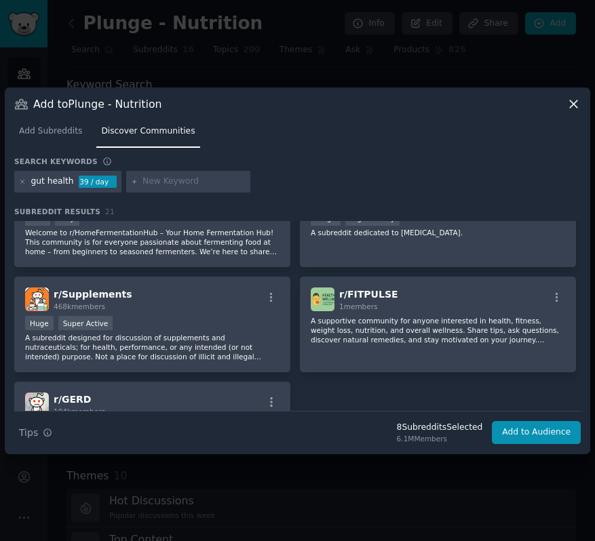
click at [193, 334] on p "A subreddit designed for discussion of supplements and nutraceuticals; for heal…" at bounding box center [152, 347] width 254 height 28
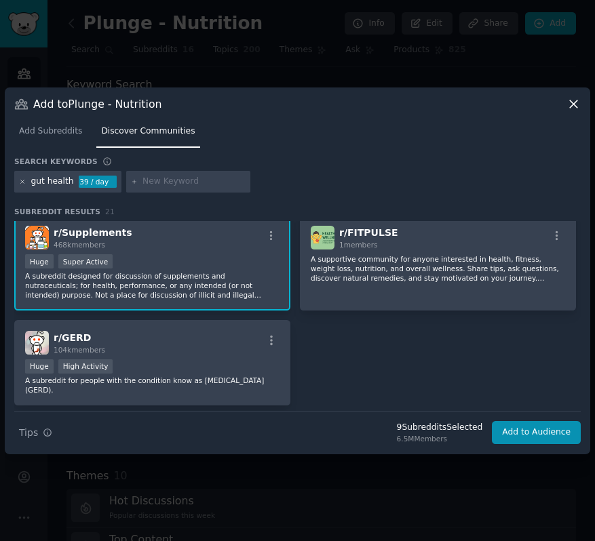
click at [21, 183] on icon at bounding box center [22, 181] width 7 height 7
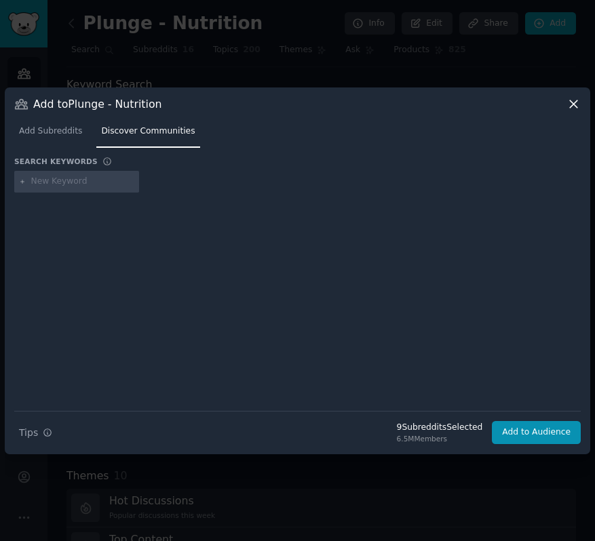
click at [62, 188] on div at bounding box center [76, 182] width 125 height 22
click at [61, 180] on input "text" at bounding box center [82, 182] width 103 height 12
type input "natural nutrition"
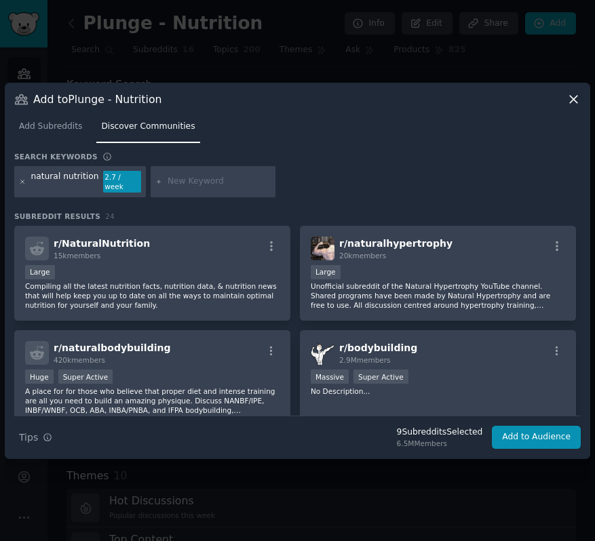
click at [24, 182] on icon at bounding box center [22, 181] width 7 height 7
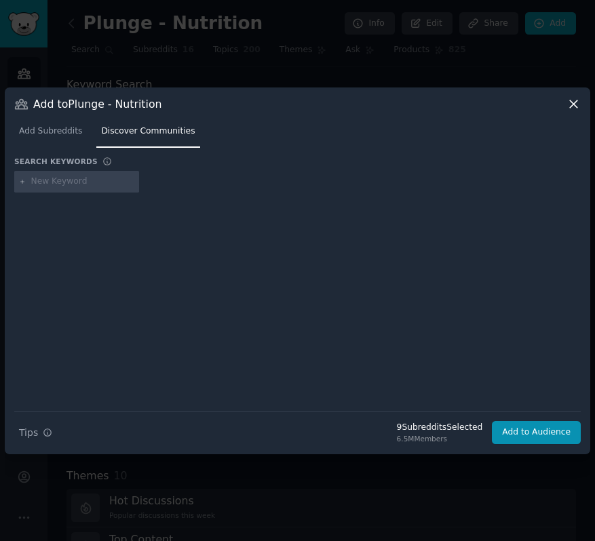
click at [55, 186] on input "text" at bounding box center [82, 182] width 103 height 12
type input "o"
type input "toxic mold"
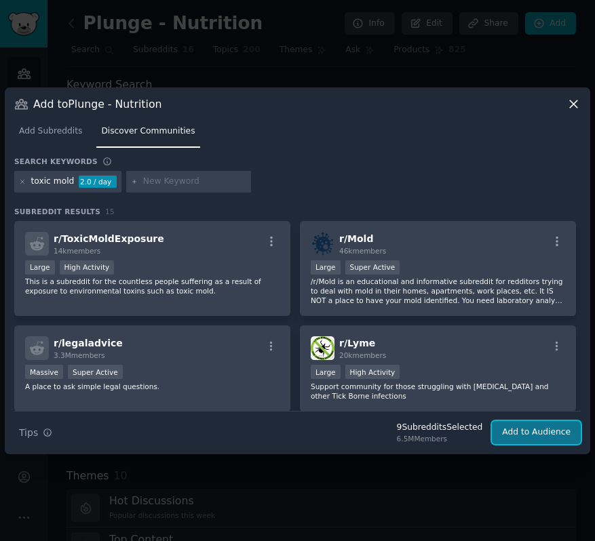
click at [525, 431] on button "Add to Audience" at bounding box center [536, 432] width 89 height 23
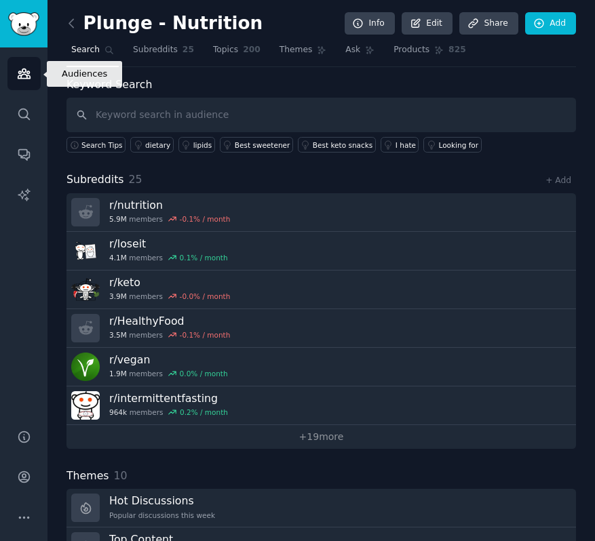
click at [28, 71] on icon "Sidebar" at bounding box center [24, 73] width 12 height 9
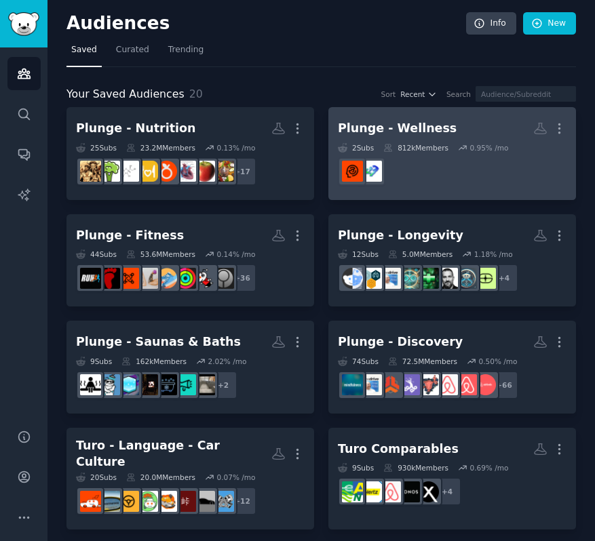
click at [440, 148] on div "812k Members" at bounding box center [415, 147] width 65 height 9
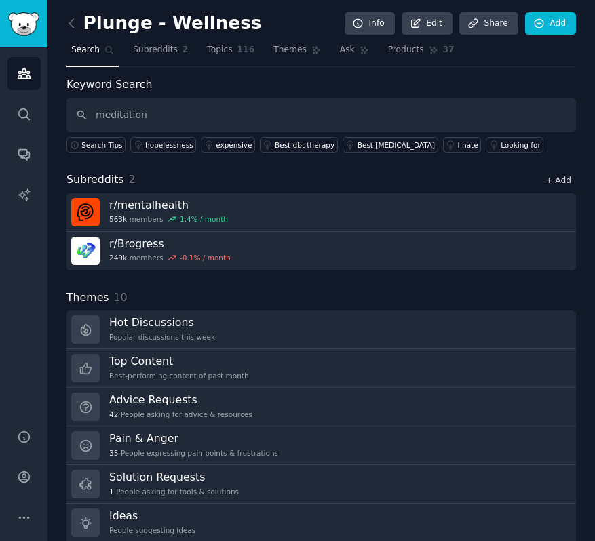
type input "meditation"
click at [566, 179] on link "+ Add" at bounding box center [558, 180] width 26 height 9
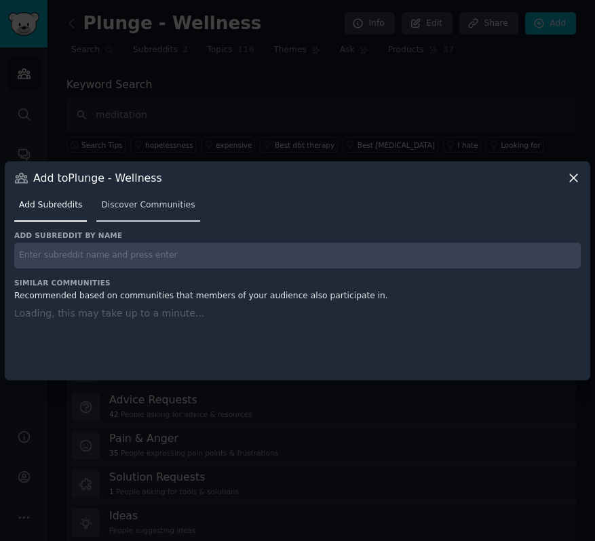
click at [155, 199] on span "Discover Communities" at bounding box center [148, 205] width 94 height 12
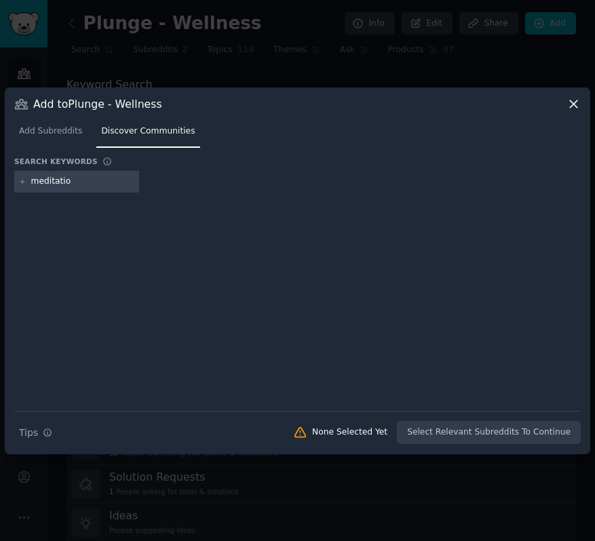
type input "meditation"
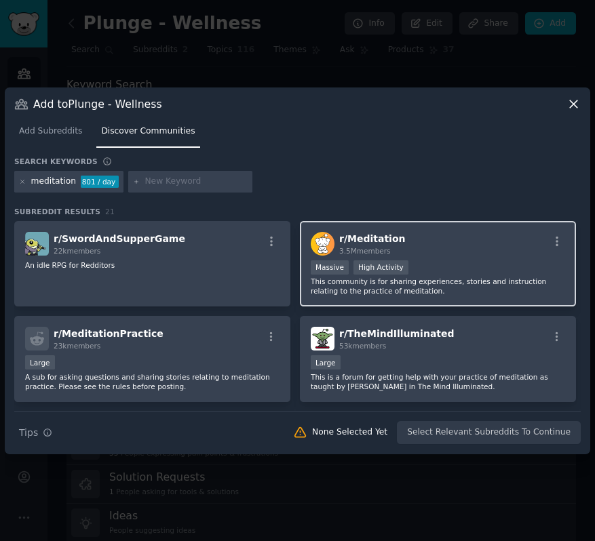
click at [477, 274] on div "Massive High Activity" at bounding box center [438, 268] width 254 height 17
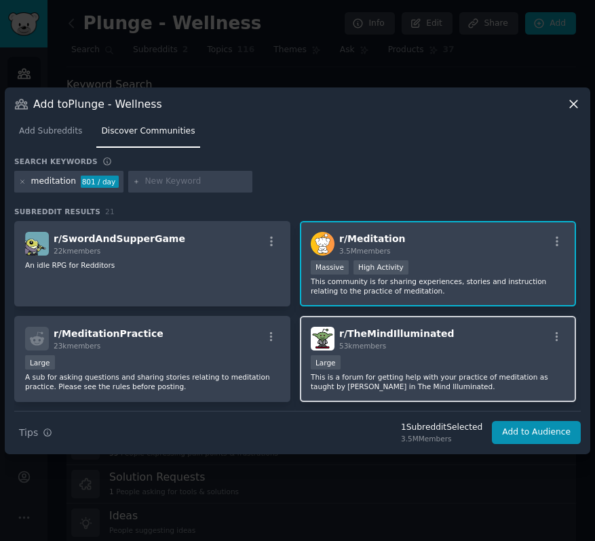
click at [453, 374] on p "This is a forum for getting help with your practice of meditation as taught by …" at bounding box center [438, 381] width 254 height 19
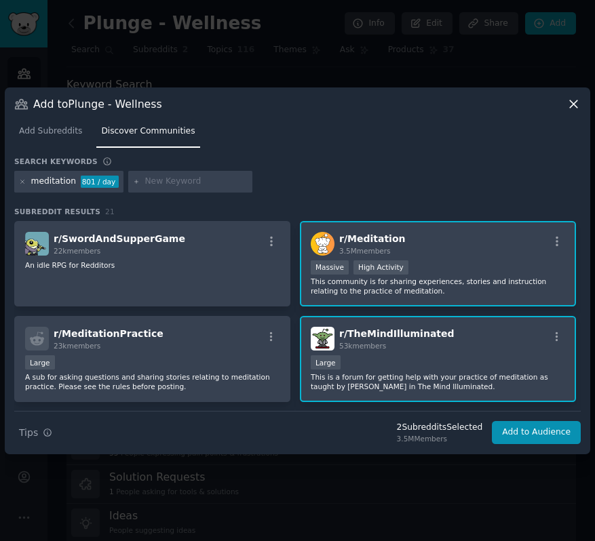
click at [413, 357] on div "Large" at bounding box center [438, 363] width 254 height 17
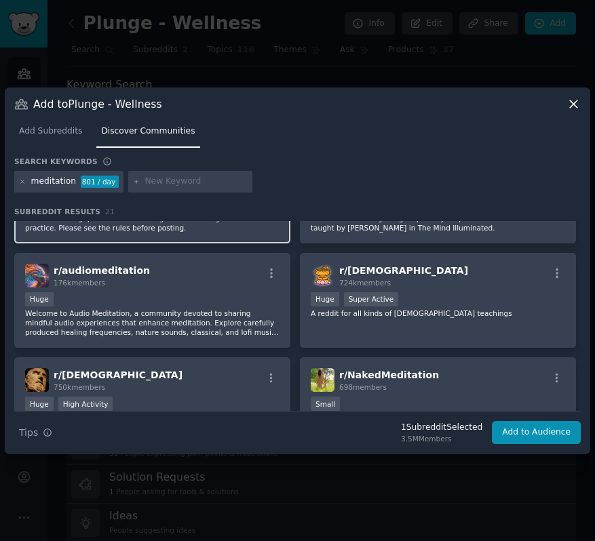
scroll to position [161, 0]
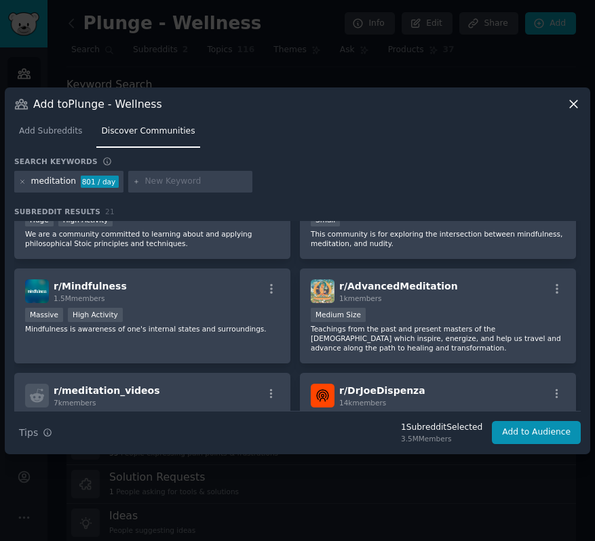
click at [195, 290] on div "r/ Mindfulness 1.5M members" at bounding box center [152, 291] width 254 height 24
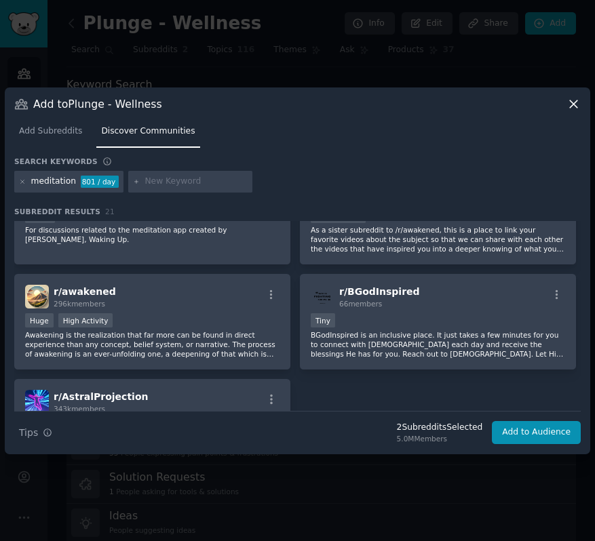
scroll to position [935, 0]
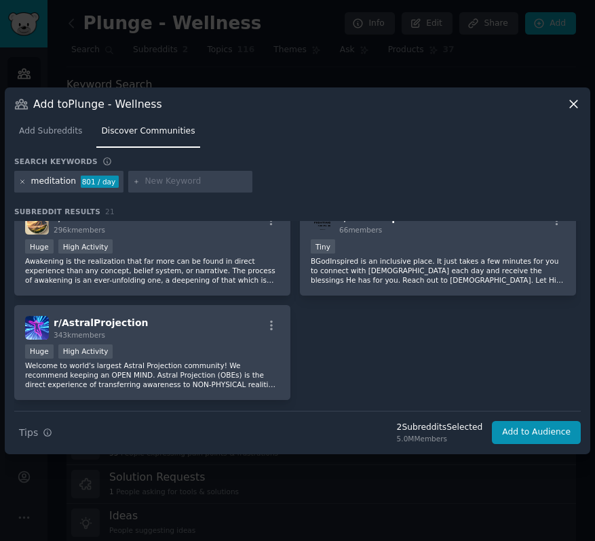
click at [25, 180] on icon at bounding box center [22, 181] width 7 height 7
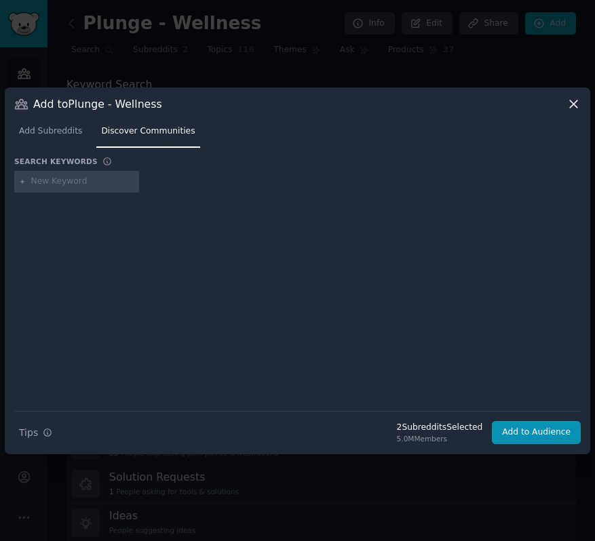
click at [45, 183] on input "text" at bounding box center [82, 182] width 103 height 12
type input "yoga"
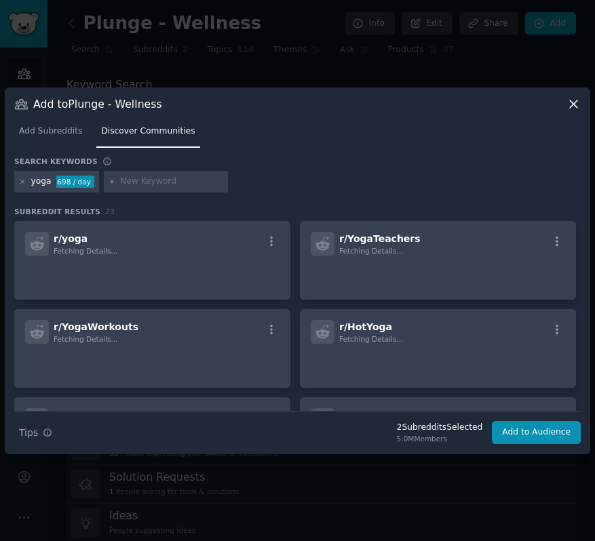
click at [141, 244] on div "r/ yoga Fetching Details..." at bounding box center [152, 244] width 254 height 24
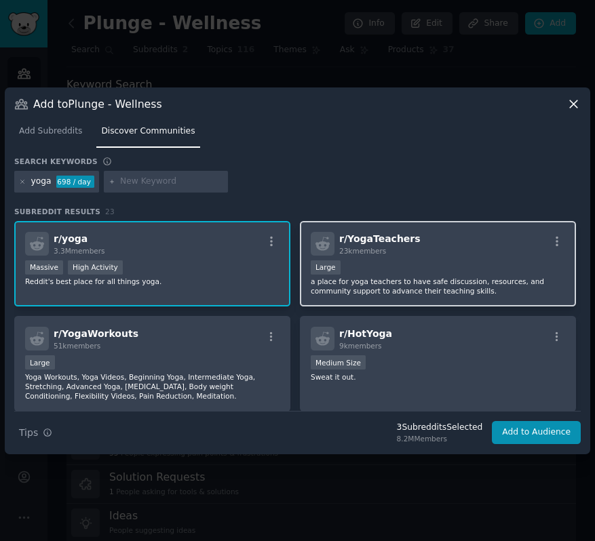
click at [400, 268] on div "10,000 - 100,000 members Large" at bounding box center [438, 268] width 254 height 17
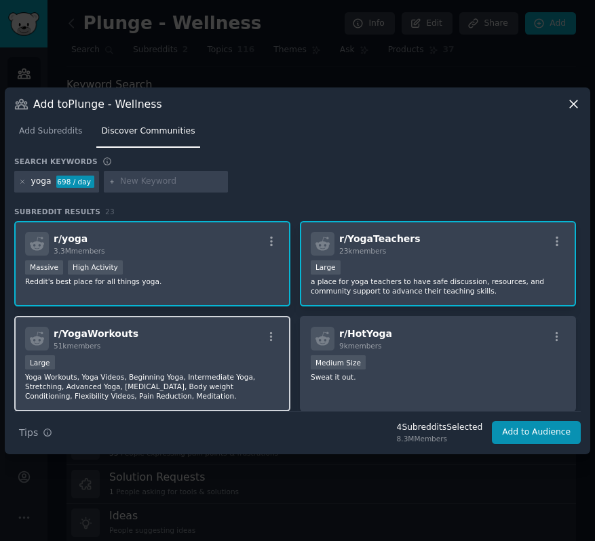
click at [113, 340] on h2 "r/ YogaWorkouts 51k members" at bounding box center [96, 339] width 85 height 24
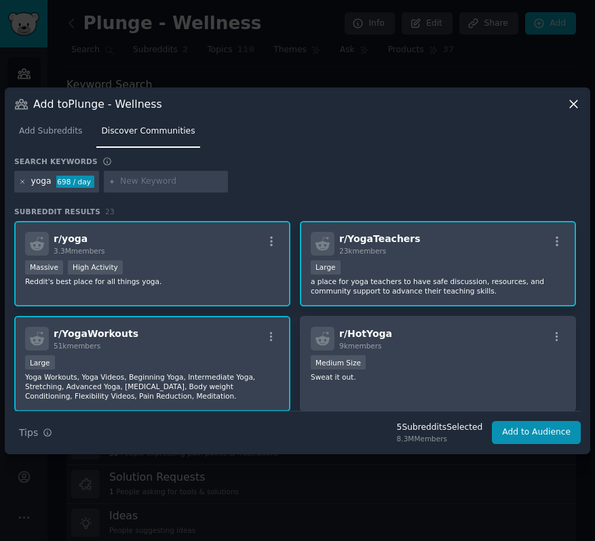
click at [24, 182] on icon at bounding box center [22, 181] width 7 height 7
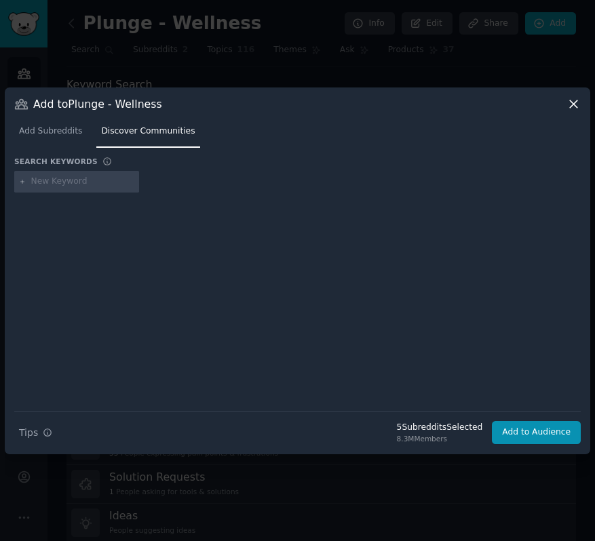
click at [51, 182] on input "text" at bounding box center [82, 182] width 103 height 12
type input "advice"
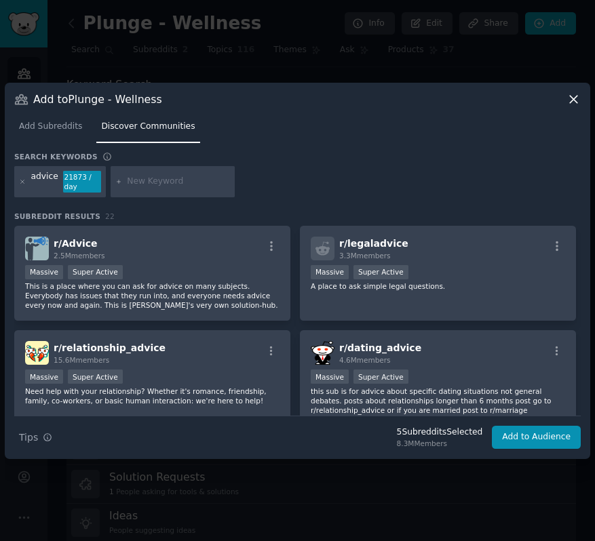
click at [134, 246] on div "r/ Advice 2.5M members" at bounding box center [152, 249] width 254 height 24
click at [18, 178] on div "advice 21873 / day" at bounding box center [60, 181] width 92 height 31
click at [22, 181] on icon at bounding box center [22, 181] width 3 height 3
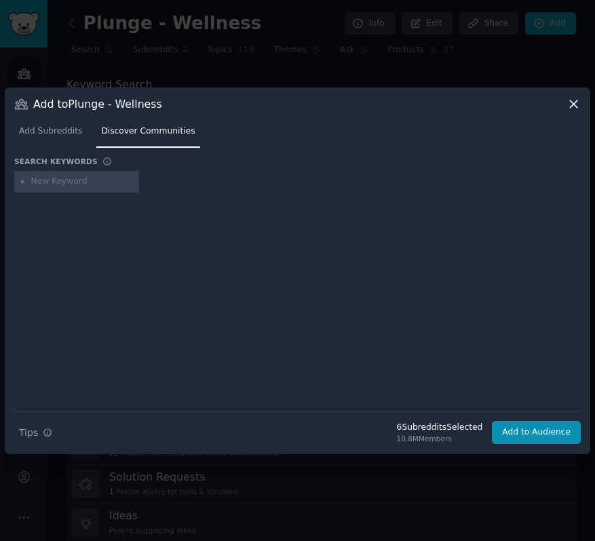
click at [43, 181] on input "text" at bounding box center [82, 182] width 103 height 12
type input "depression"
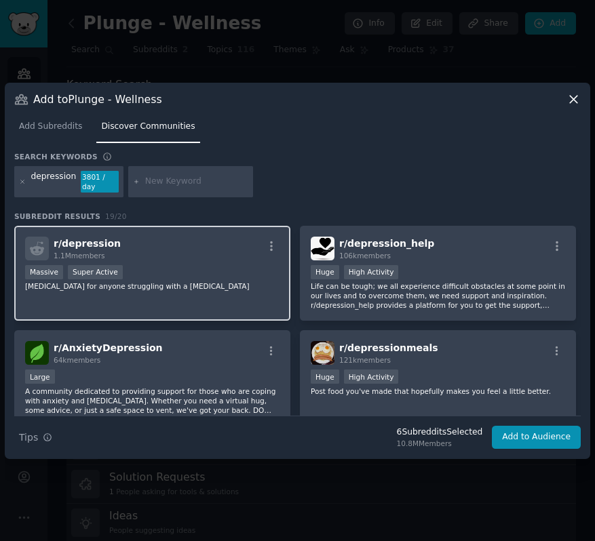
click at [214, 275] on div "Massive Super Active" at bounding box center [152, 273] width 254 height 17
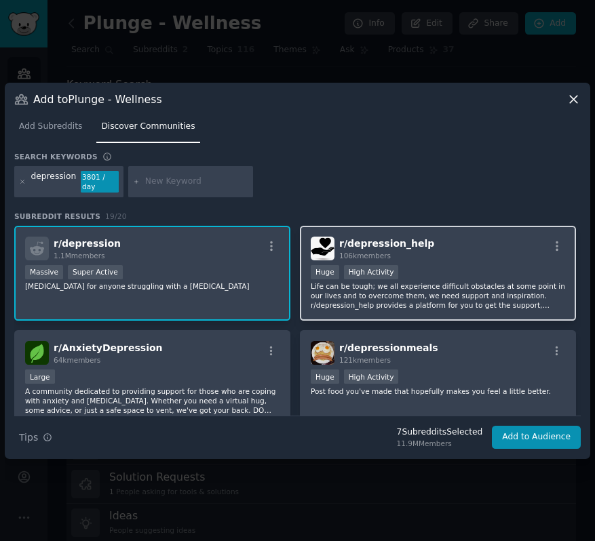
click at [450, 265] on div "Huge High Activity" at bounding box center [438, 273] width 254 height 17
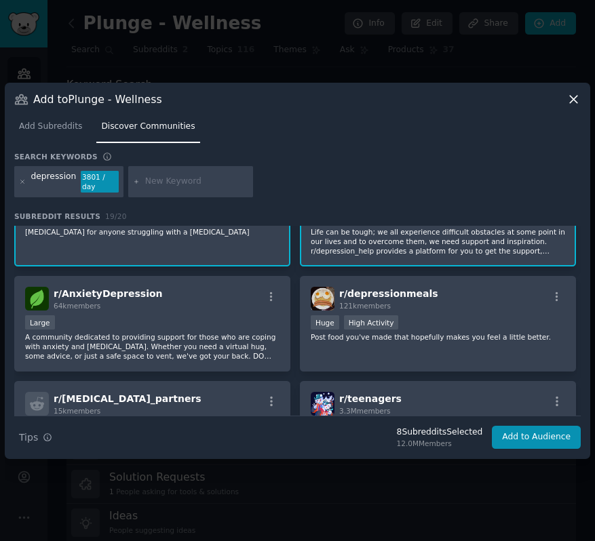
scroll to position [57, 0]
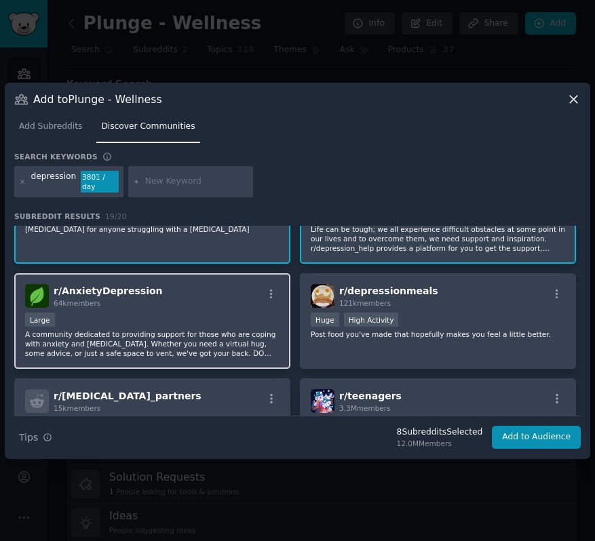
click at [215, 328] on div "Large" at bounding box center [152, 321] width 254 height 17
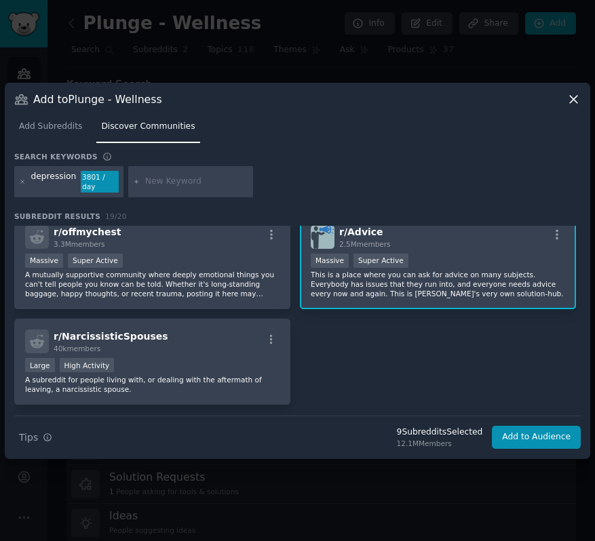
scroll to position [832, 0]
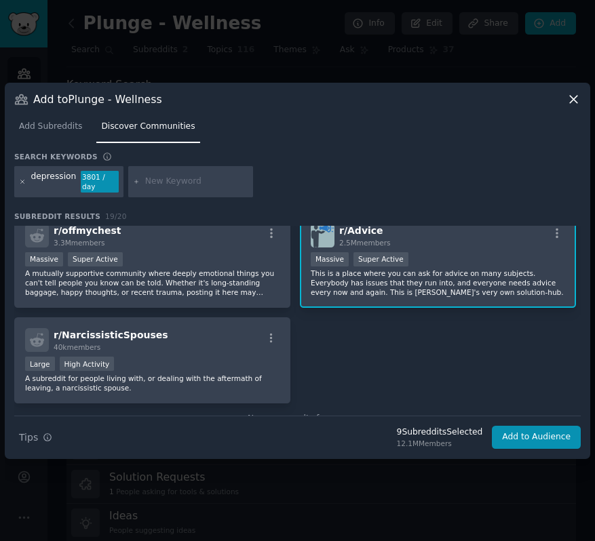
click at [22, 182] on icon at bounding box center [22, 181] width 3 height 3
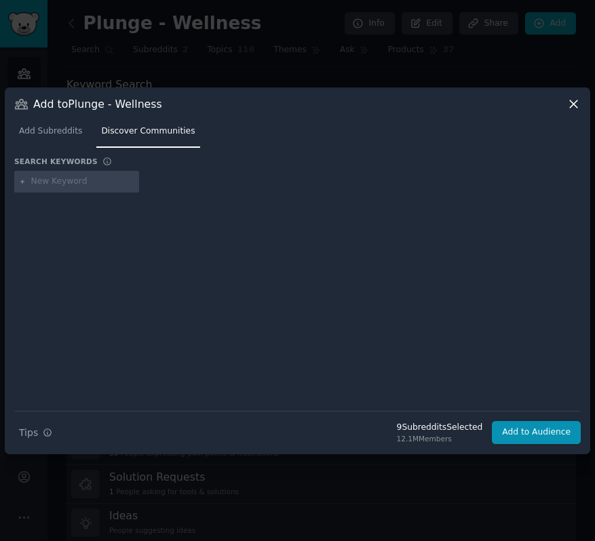
click at [53, 182] on input "text" at bounding box center [82, 182] width 103 height 12
type input "anxiety"
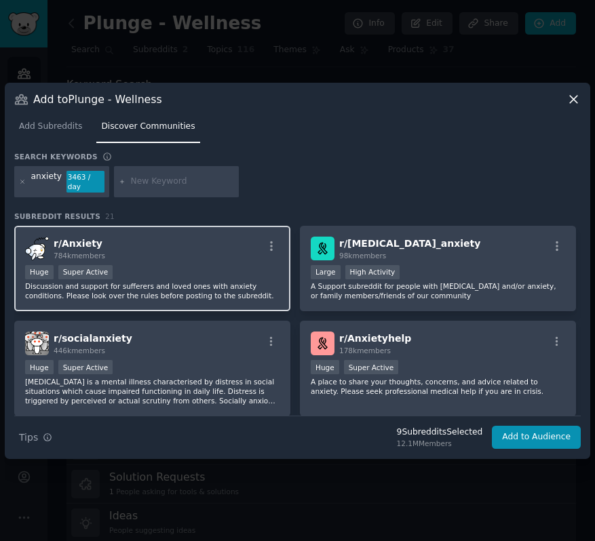
click at [203, 265] on div "Huge Super Active" at bounding box center [152, 273] width 254 height 17
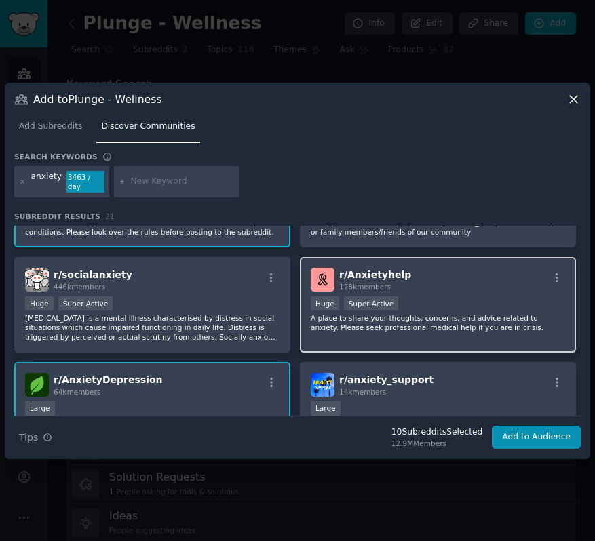
click at [467, 305] on div "Huge Super Active" at bounding box center [438, 304] width 254 height 17
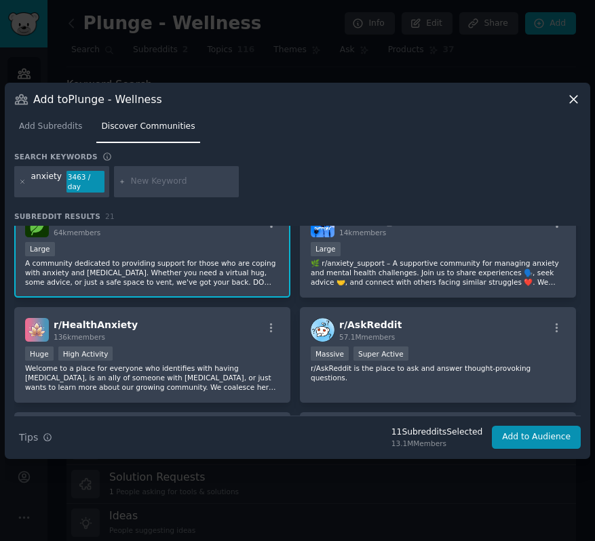
scroll to position [226, 0]
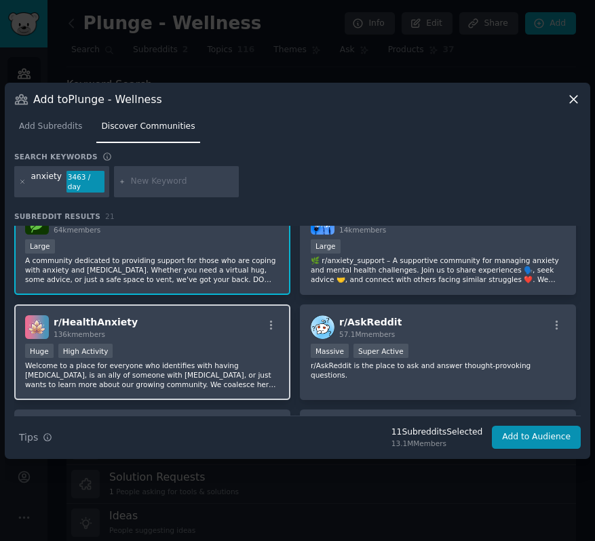
click at [259, 362] on p "Welcome to a place for everyone who identifies with having [MEDICAL_DATA], is a…" at bounding box center [152, 375] width 254 height 28
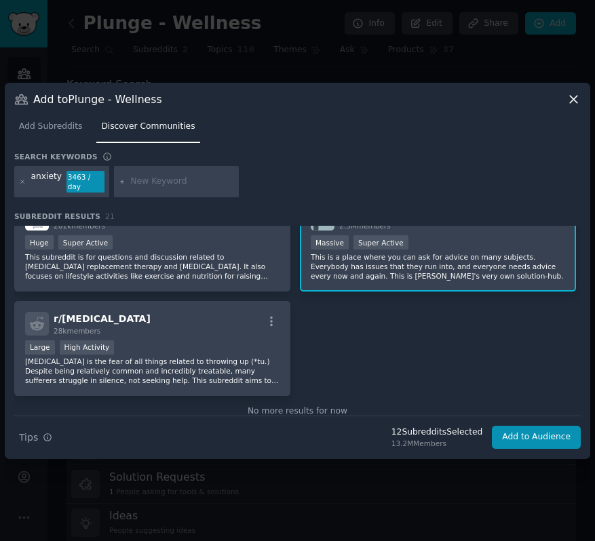
scroll to position [972, 0]
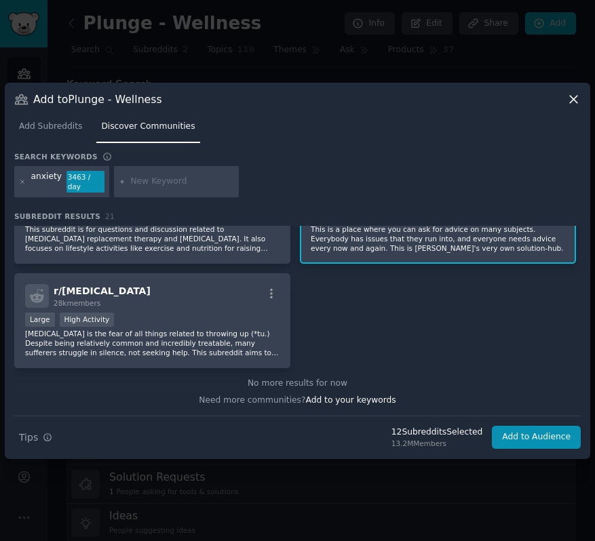
click at [22, 185] on div at bounding box center [22, 182] width 7 height 22
click at [24, 185] on icon at bounding box center [22, 181] width 7 height 7
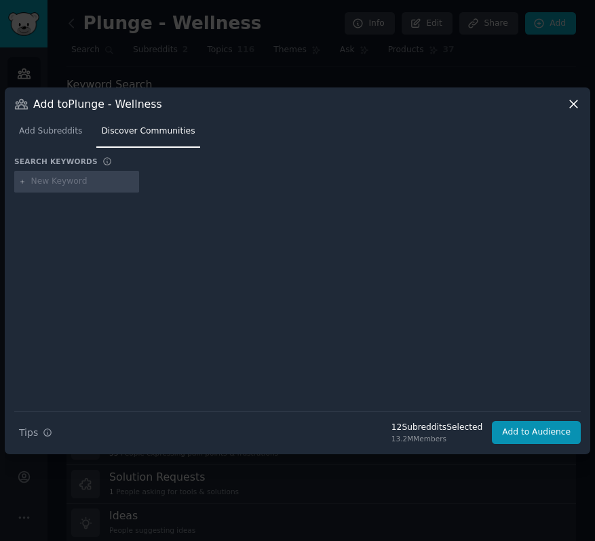
click at [56, 181] on input "text" at bounding box center [82, 182] width 103 height 12
type input "s"
type input "mentalhealth"
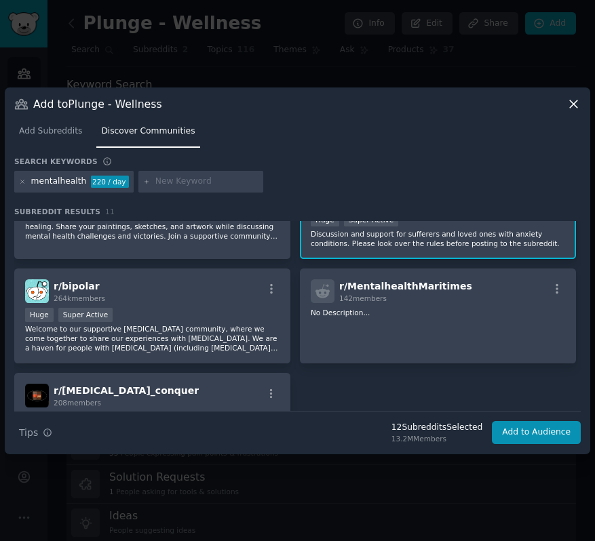
scroll to position [378, 0]
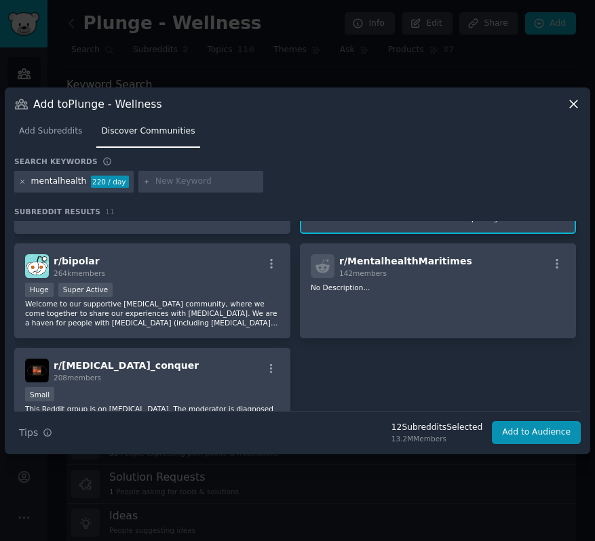
click at [20, 180] on icon at bounding box center [22, 181] width 7 height 7
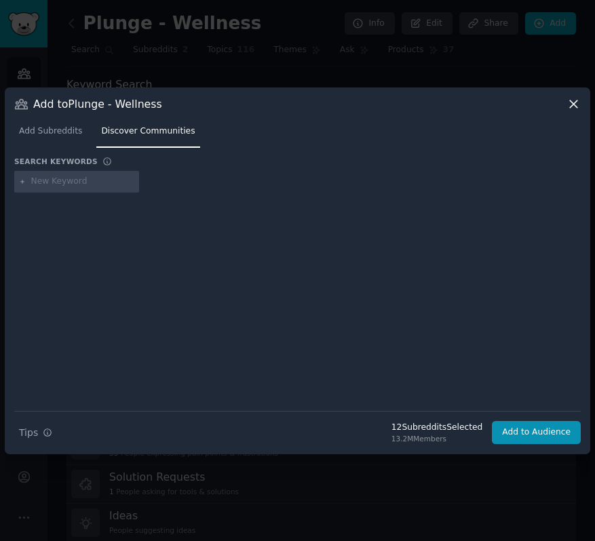
click at [52, 184] on input "text" at bounding box center [82, 182] width 103 height 12
type input "the x effect"
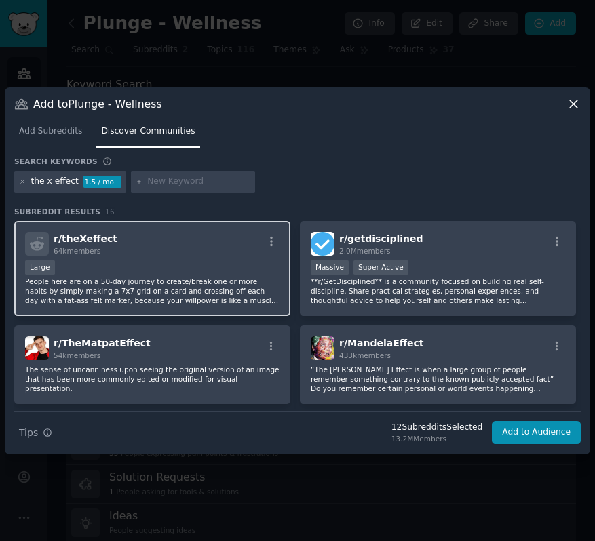
click at [213, 265] on div "Large" at bounding box center [152, 268] width 254 height 17
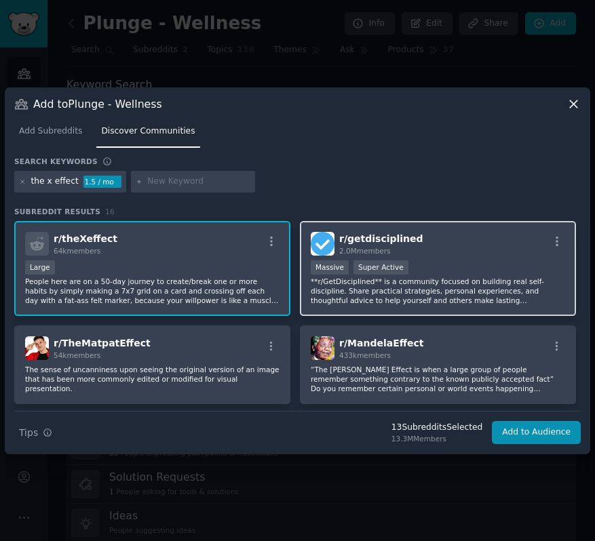
click at [452, 269] on div "1,000,000+ members Massive Super Active" at bounding box center [438, 268] width 254 height 17
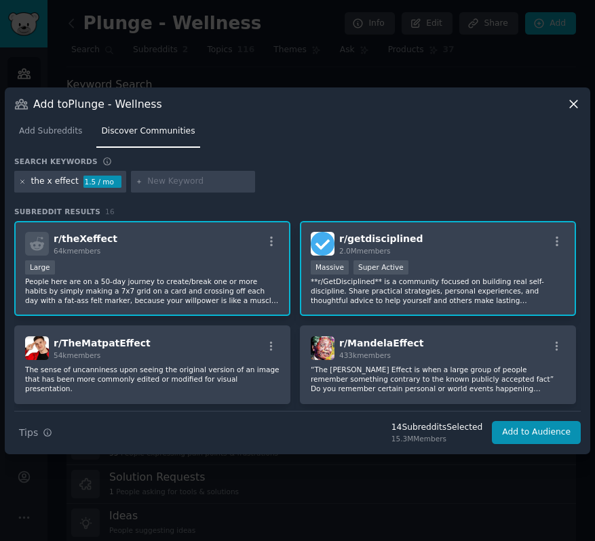
click at [22, 180] on icon at bounding box center [22, 181] width 7 height 7
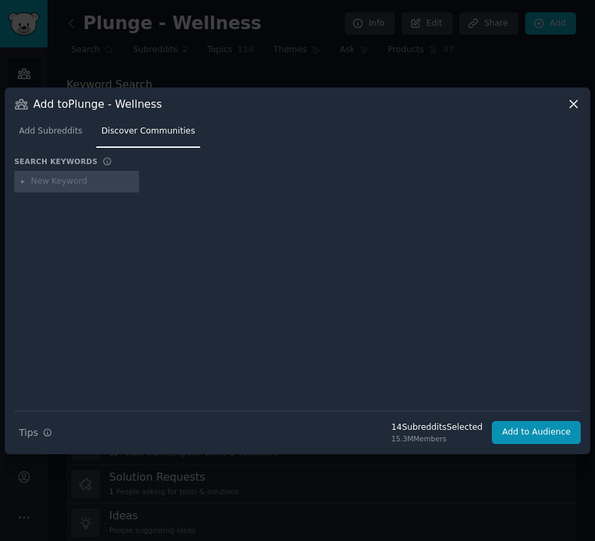
click at [50, 177] on input "text" at bounding box center [82, 182] width 103 height 12
type input "motivation"
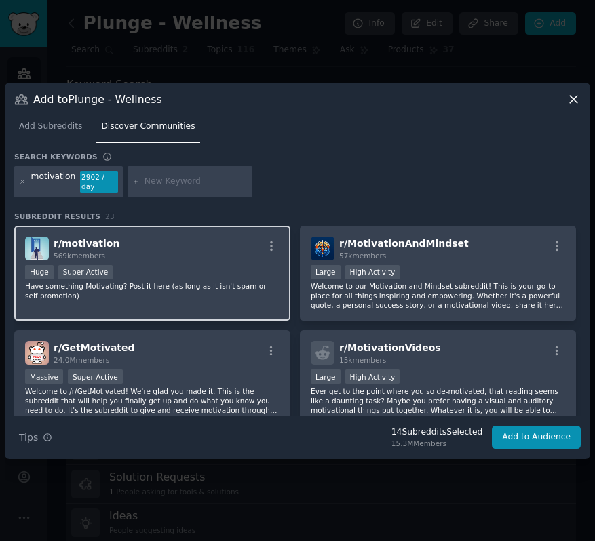
click at [233, 263] on div "r/ motivation 569k members Huge Super Active Have something Motivating? Post it…" at bounding box center [152, 274] width 276 height 96
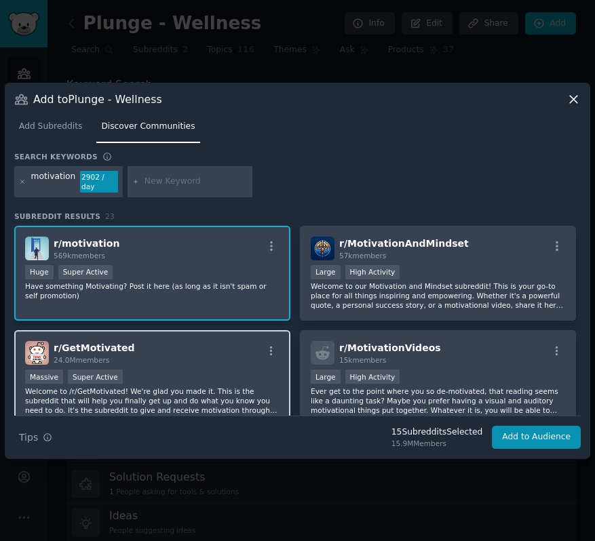
click at [214, 346] on div "r/ GetMotivated 24.0M members" at bounding box center [152, 353] width 254 height 24
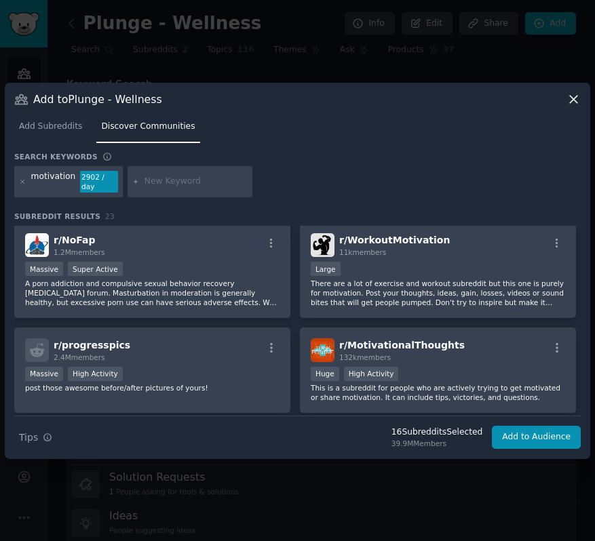
scroll to position [318, 0]
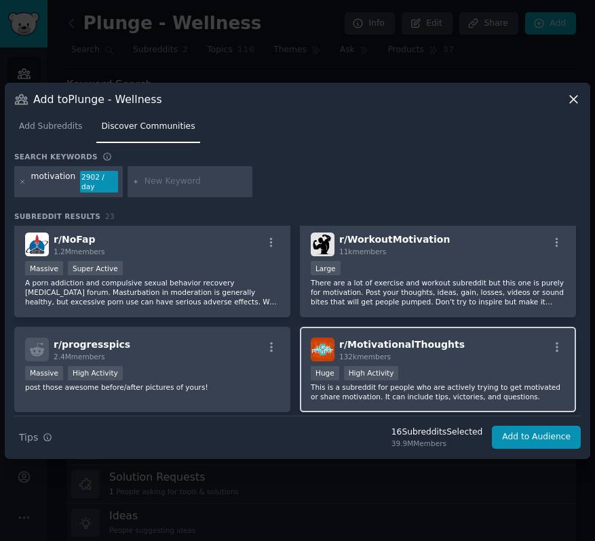
click at [464, 349] on div "r/ MotivationalThoughts 132k members" at bounding box center [438, 350] width 254 height 24
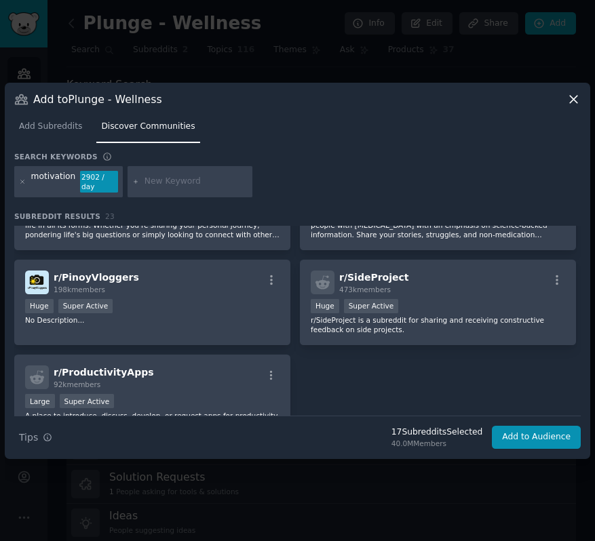
scroll to position [1038, 0]
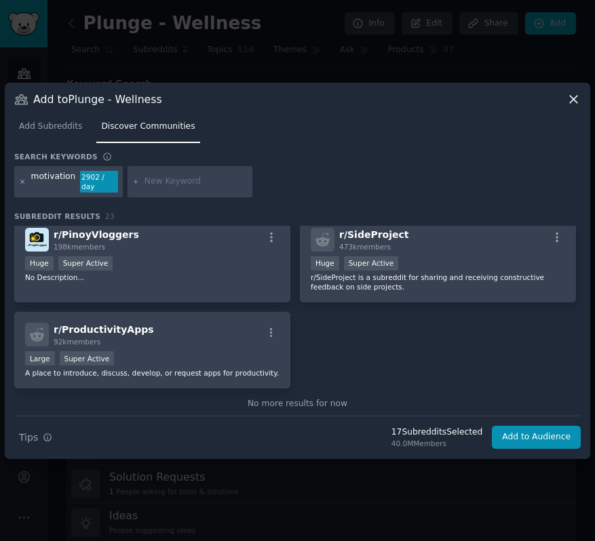
click at [20, 182] on icon at bounding box center [22, 181] width 7 height 7
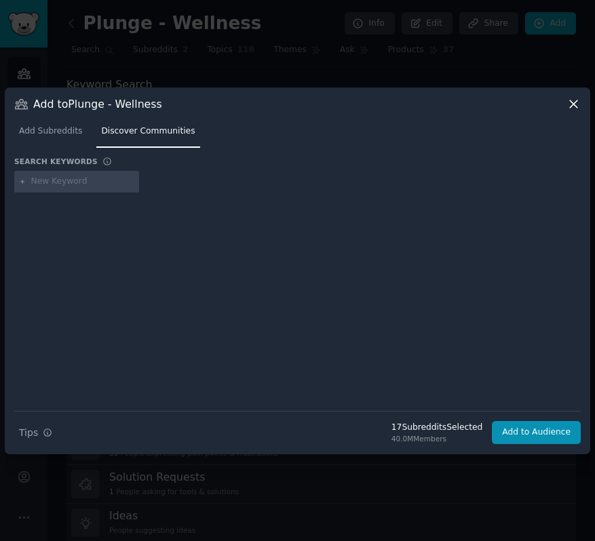
click at [57, 184] on input "text" at bounding box center [82, 182] width 103 height 12
type input "hygiene"
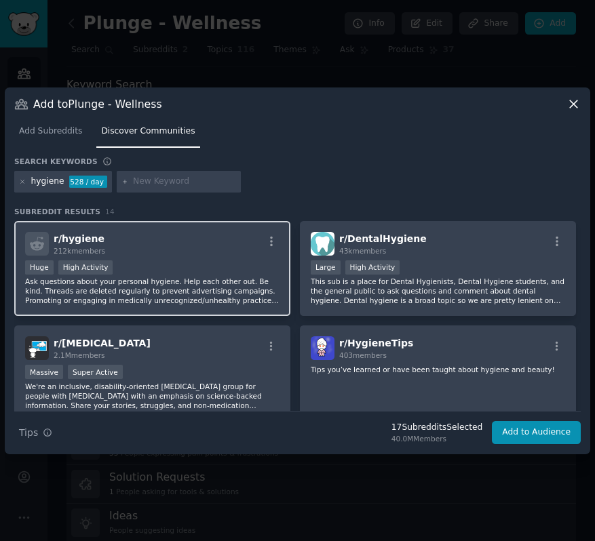
click at [193, 263] on div "Huge High Activity" at bounding box center [152, 268] width 254 height 17
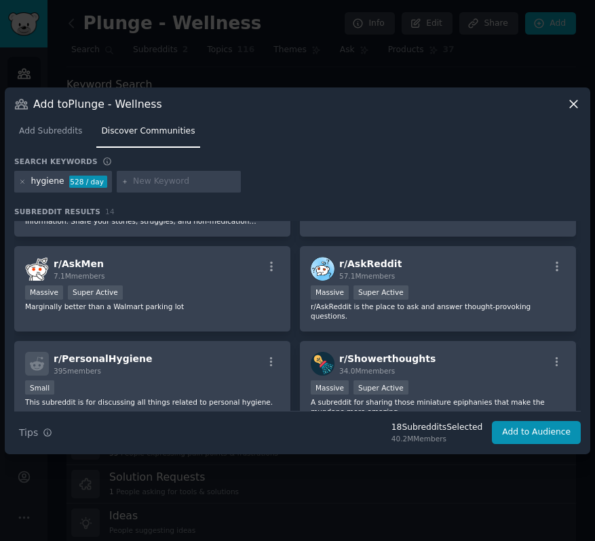
scroll to position [184, 0]
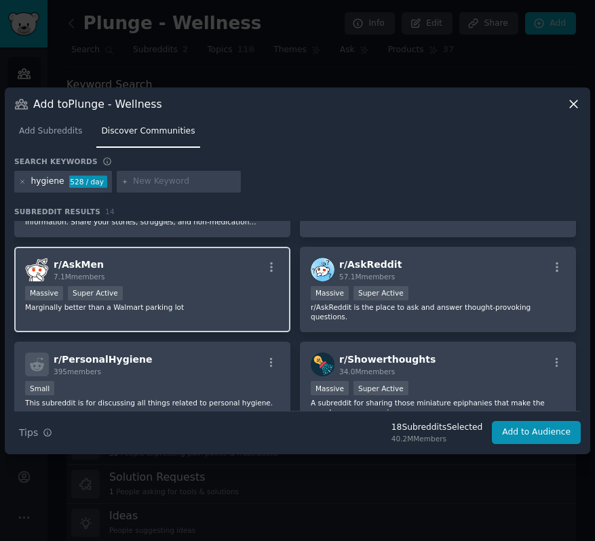
click at [216, 297] on div "Massive Super Active" at bounding box center [152, 294] width 254 height 17
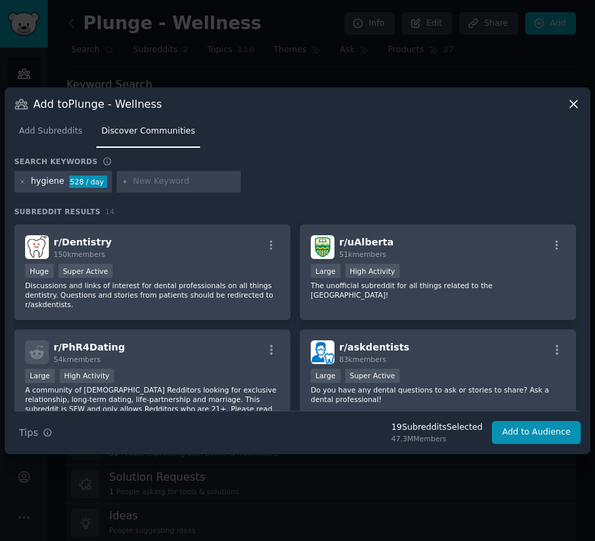
scroll to position [553, 0]
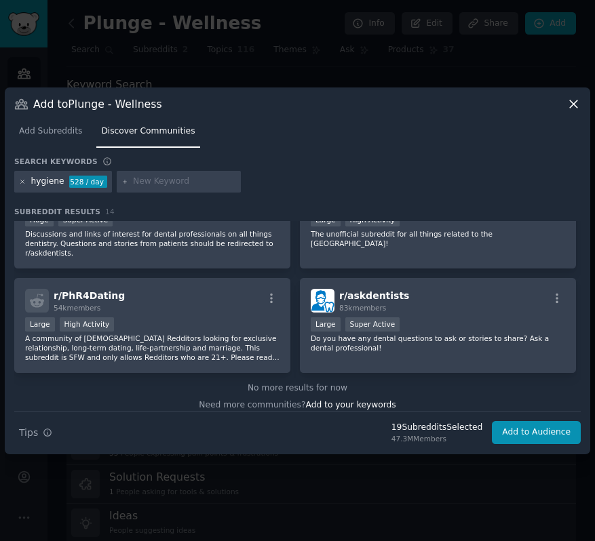
click at [21, 182] on icon at bounding box center [22, 181] width 3 height 3
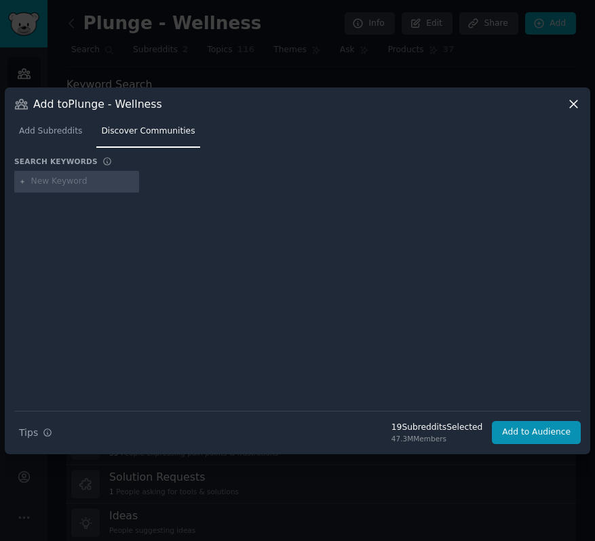
click at [53, 181] on input "text" at bounding box center [82, 182] width 103 height 12
type input "askwomen"
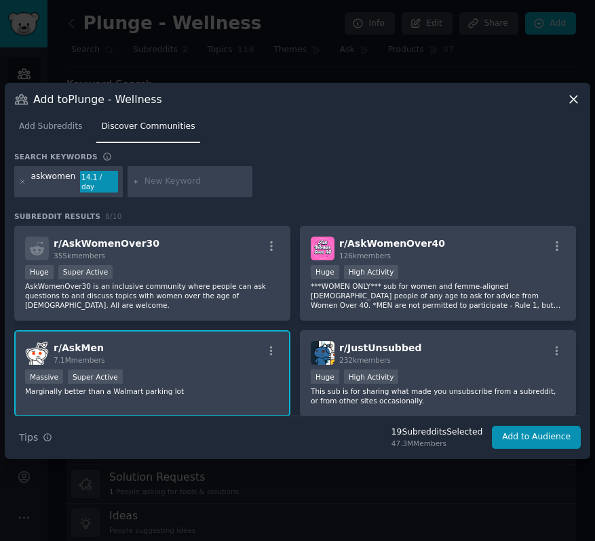
click at [28, 183] on div "askwomen 14.1 / day" at bounding box center [68, 181] width 109 height 31
click at [24, 183] on icon at bounding box center [22, 181] width 3 height 3
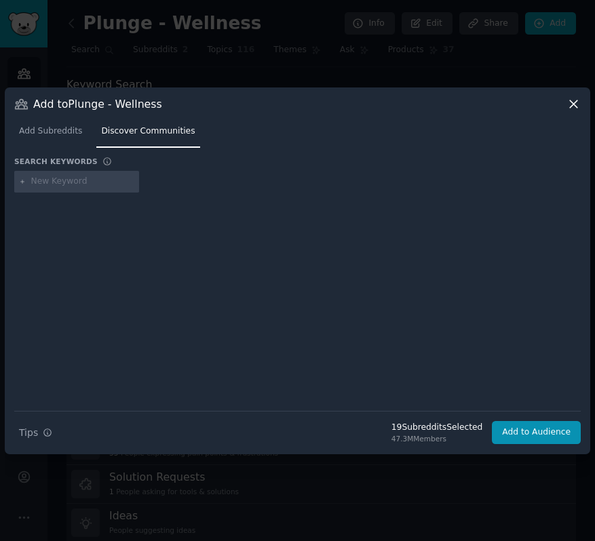
click at [67, 184] on input "text" at bounding box center [82, 182] width 103 height 12
type input "getmotivatedbuddies"
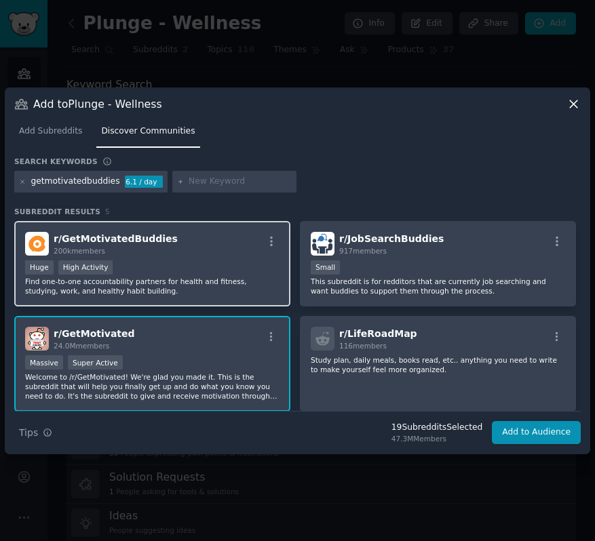
click at [225, 275] on div "Huge High Activity" at bounding box center [152, 268] width 254 height 17
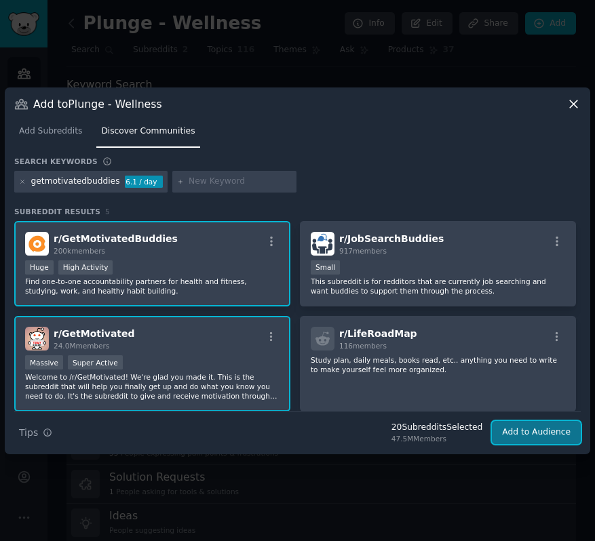
click at [524, 435] on button "Add to Audience" at bounding box center [536, 432] width 89 height 23
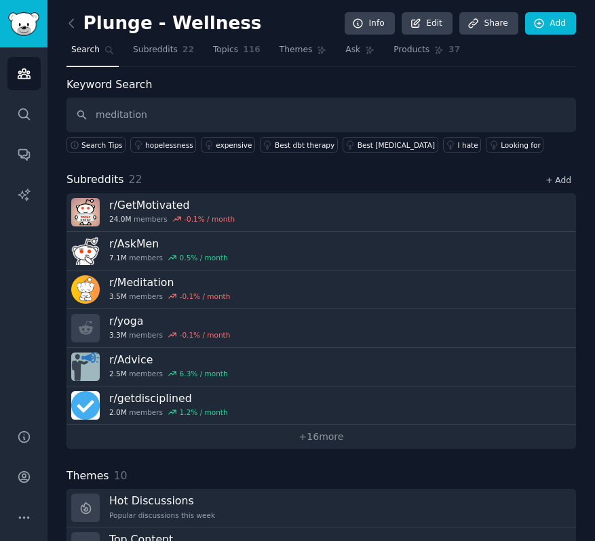
click at [554, 180] on link "+ Add" at bounding box center [558, 180] width 26 height 9
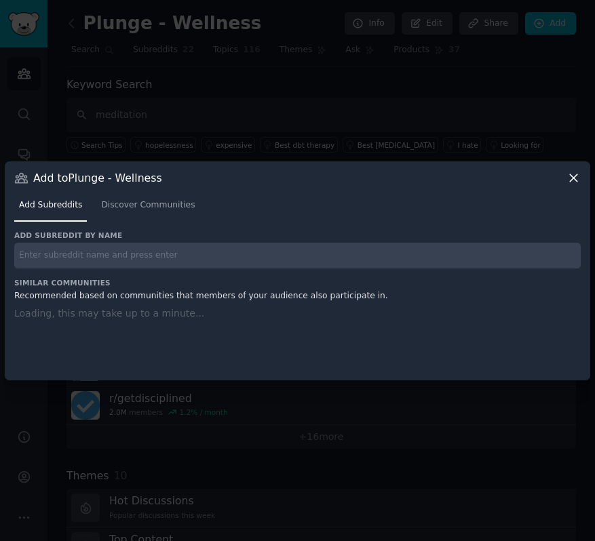
click at [132, 255] on input "text" at bounding box center [297, 256] width 566 height 26
type input "askwomen"
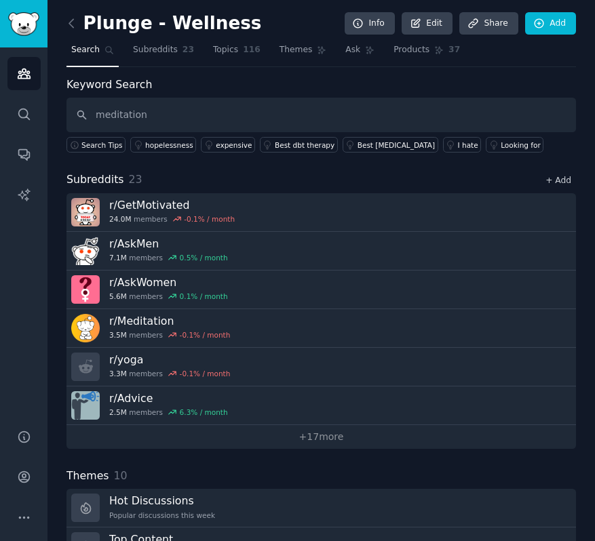
click at [556, 176] on link "+ Add" at bounding box center [558, 180] width 26 height 9
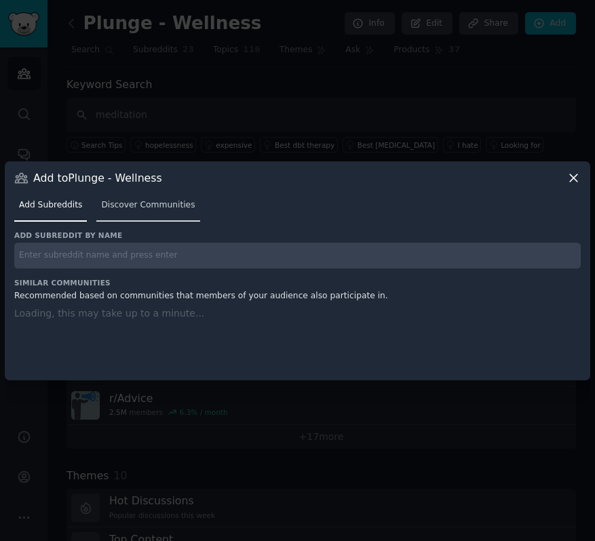
click at [153, 206] on span "Discover Communities" at bounding box center [148, 205] width 94 height 12
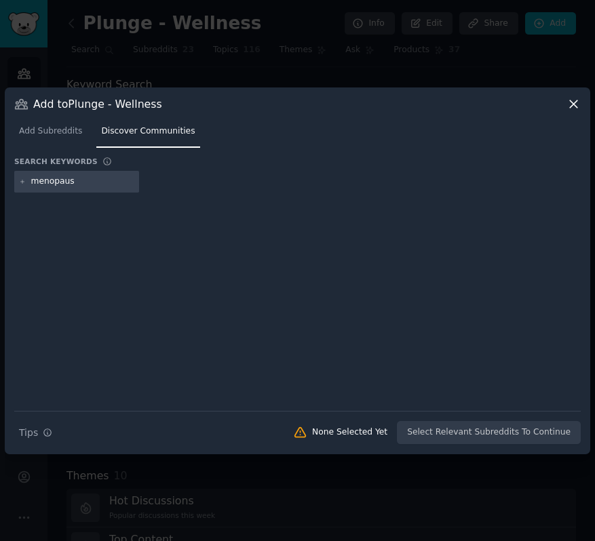
type input "menopause"
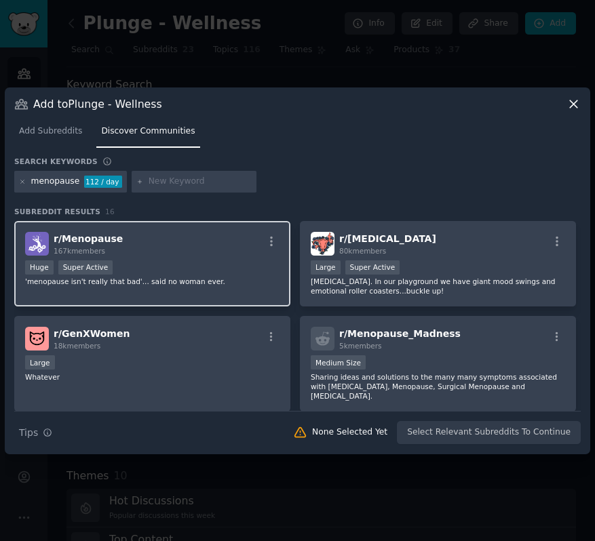
click at [225, 252] on div "r/ Menopause 167k members" at bounding box center [152, 244] width 254 height 24
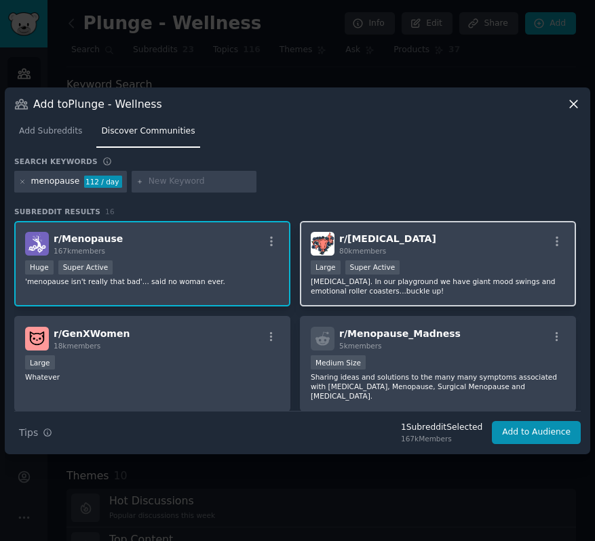
click at [446, 249] on div "r/ [MEDICAL_DATA] 80k members" at bounding box center [438, 244] width 254 height 24
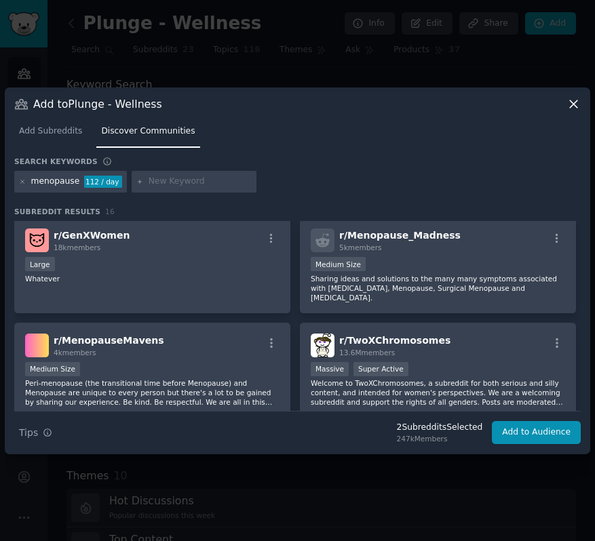
scroll to position [100, 0]
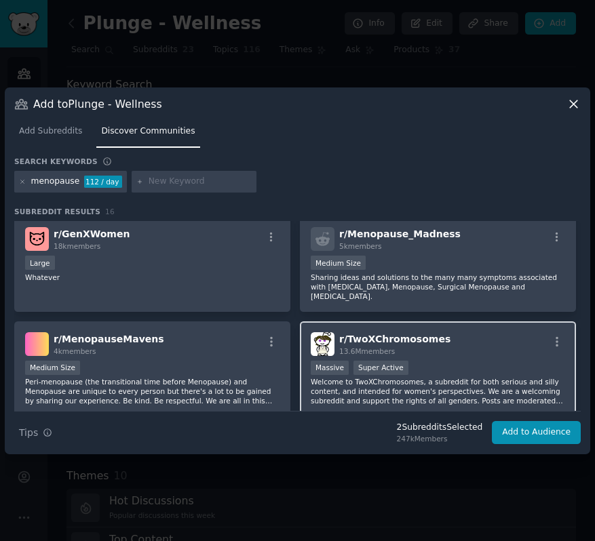
click at [489, 386] on p "Welcome to TwoXChromosomes, a subreddit for both serious and silly content, and…" at bounding box center [438, 391] width 254 height 28
click at [24, 182] on icon at bounding box center [22, 181] width 7 height 7
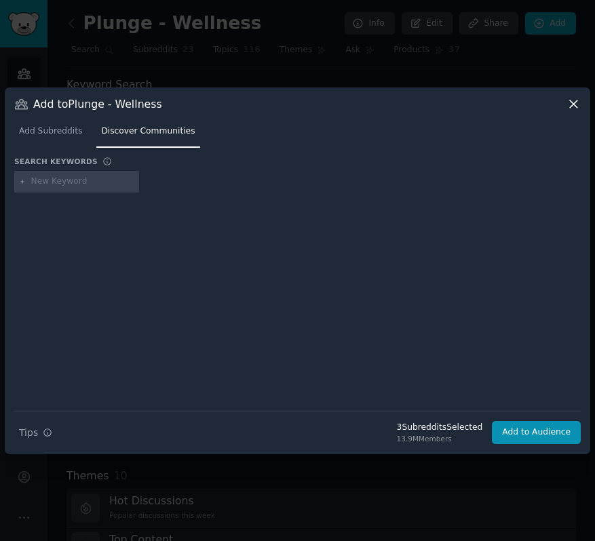
click at [63, 182] on input "text" at bounding box center [82, 182] width 103 height 12
type input "womenshealth"
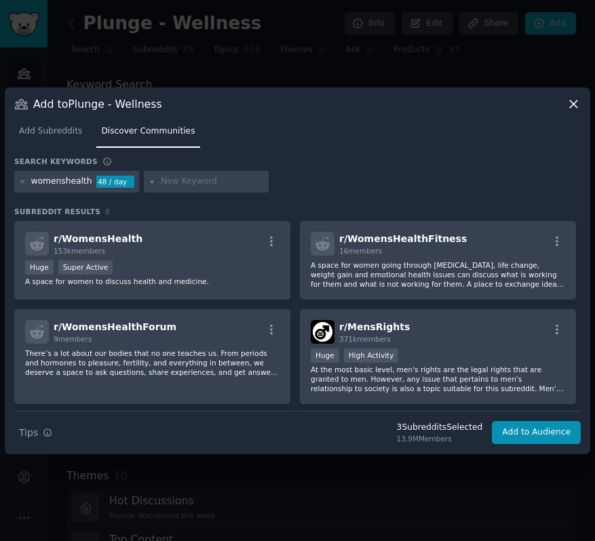
click at [190, 254] on div "r/ WomensHealth 153k members" at bounding box center [152, 244] width 254 height 24
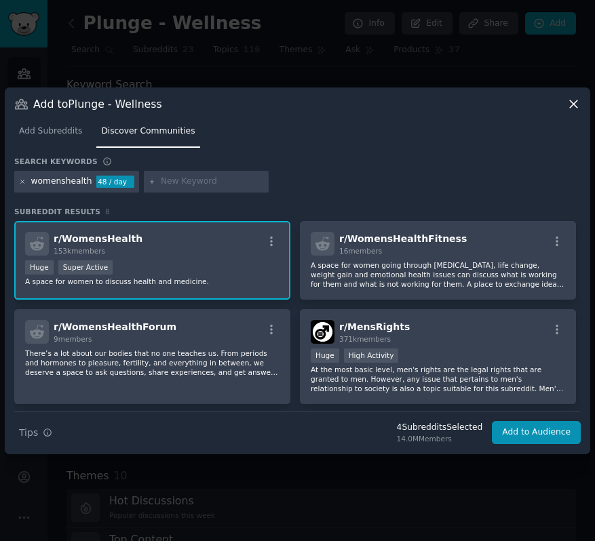
click at [22, 178] on icon at bounding box center [22, 181] width 7 height 7
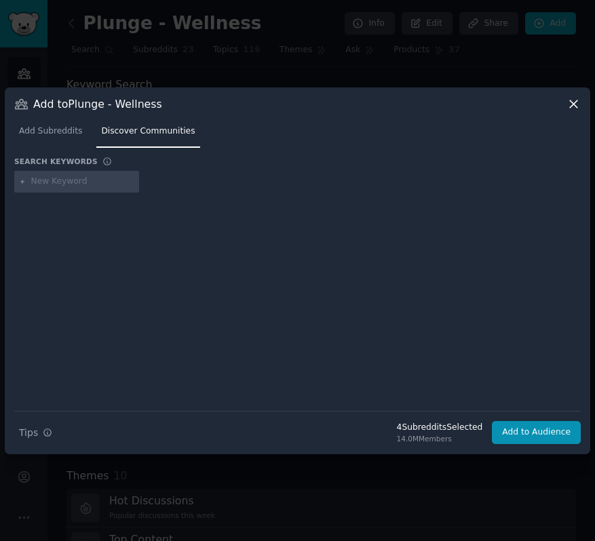
click at [54, 180] on input "text" at bounding box center [82, 182] width 103 height 12
type input "h"
type input "chronicpain"
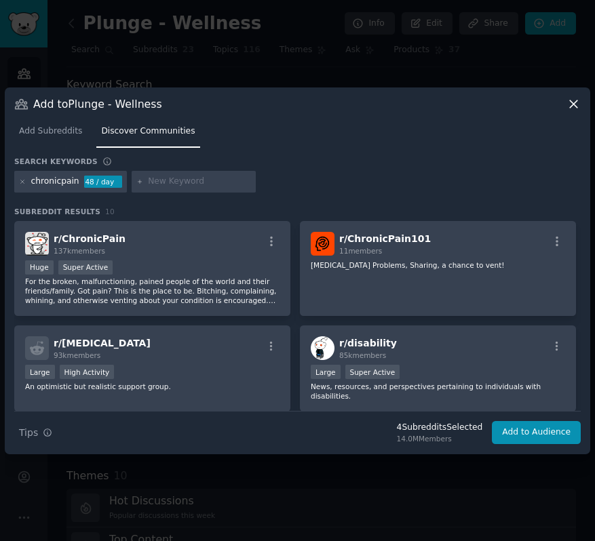
click at [165, 265] on div "Huge Super Active" at bounding box center [152, 268] width 254 height 17
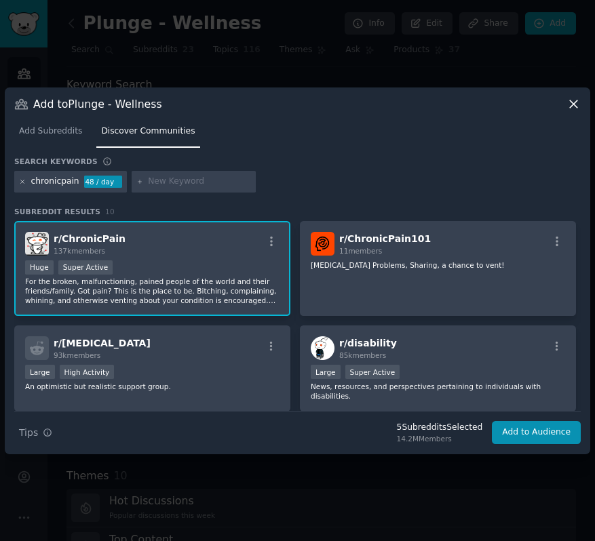
click at [20, 182] on icon at bounding box center [22, 181] width 7 height 7
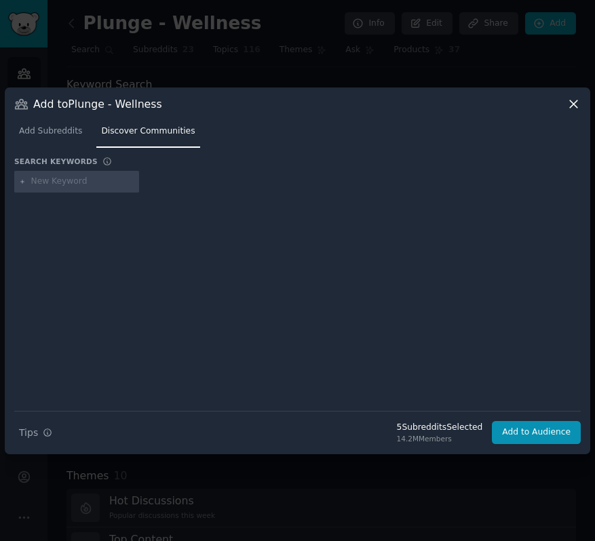
click at [40, 182] on input "text" at bounding box center [82, 182] width 103 height 12
type input "healthanxiety"
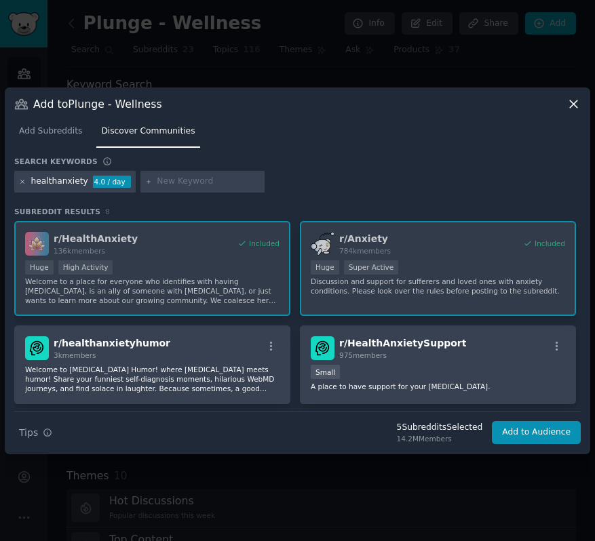
click at [24, 182] on icon at bounding box center [22, 181] width 7 height 7
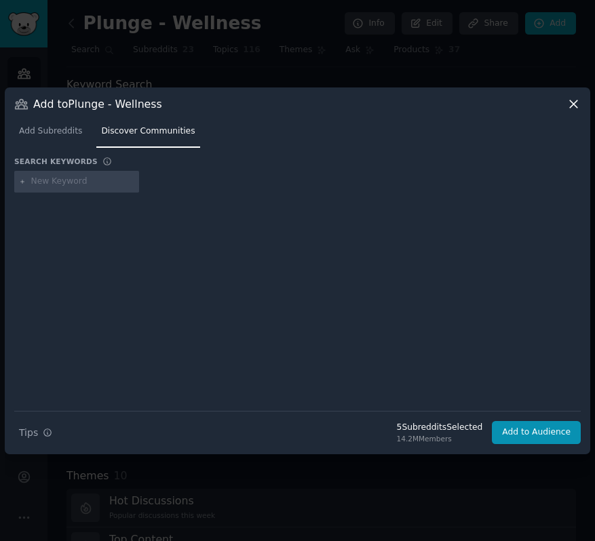
click at [40, 182] on input "text" at bounding box center [82, 182] width 103 height 12
type input "stress"
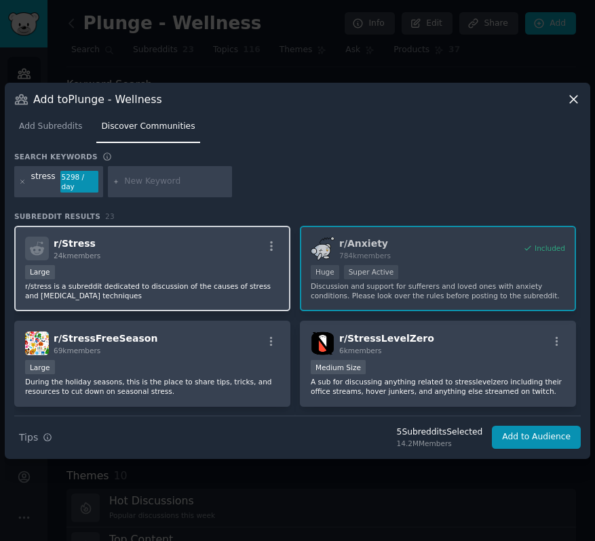
click at [119, 258] on div "r/ Stress 24k members" at bounding box center [152, 249] width 254 height 24
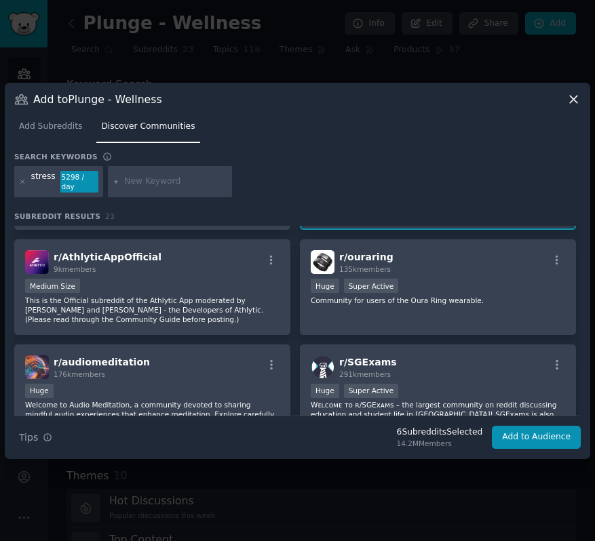
scroll to position [673, 0]
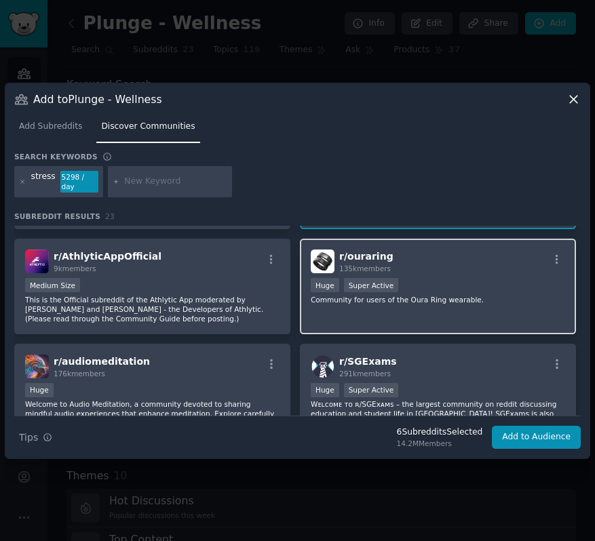
click at [495, 253] on div "r/ ouraring 135k members" at bounding box center [438, 262] width 254 height 24
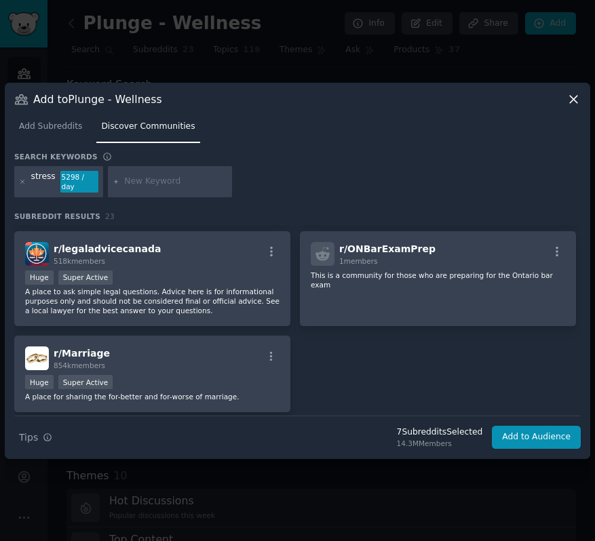
scroll to position [997, 0]
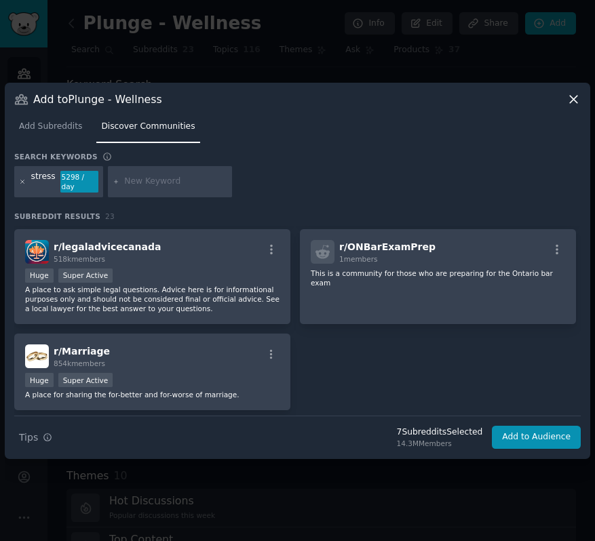
click at [22, 183] on icon at bounding box center [22, 181] width 7 height 7
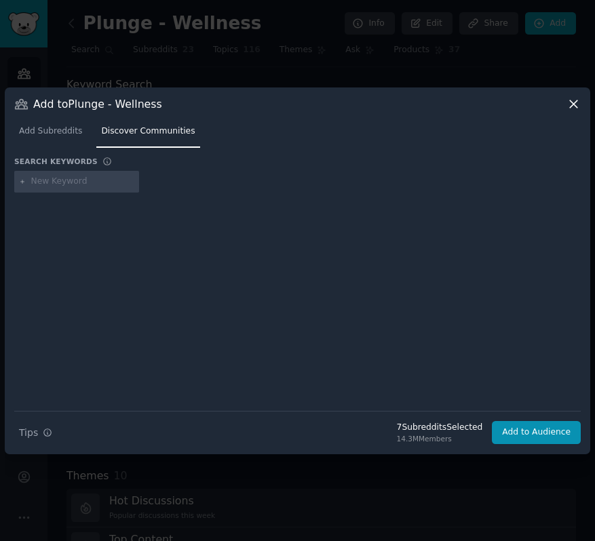
click at [69, 180] on input "text" at bounding box center [82, 182] width 103 height 12
type input "mold"
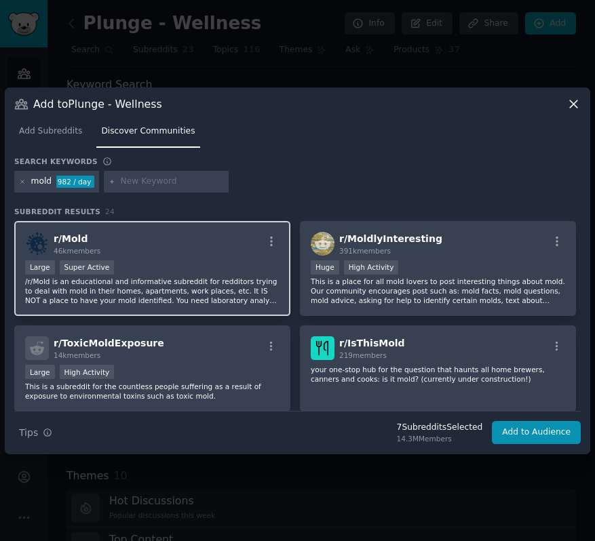
click at [227, 241] on div "r/ Mold 46k members" at bounding box center [152, 244] width 254 height 24
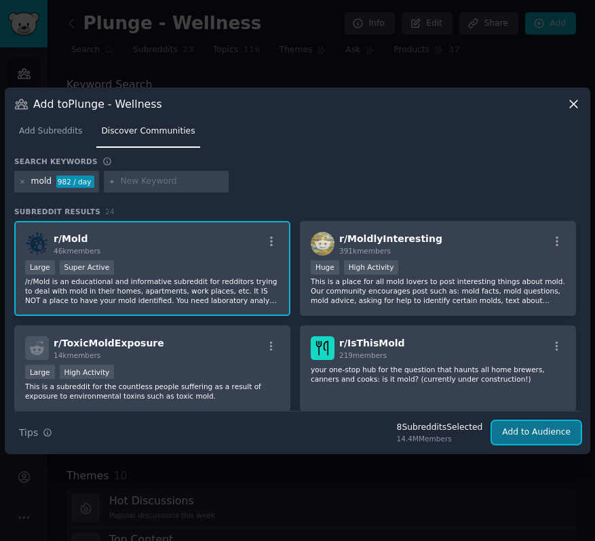
click at [525, 430] on button "Add to Audience" at bounding box center [536, 432] width 89 height 23
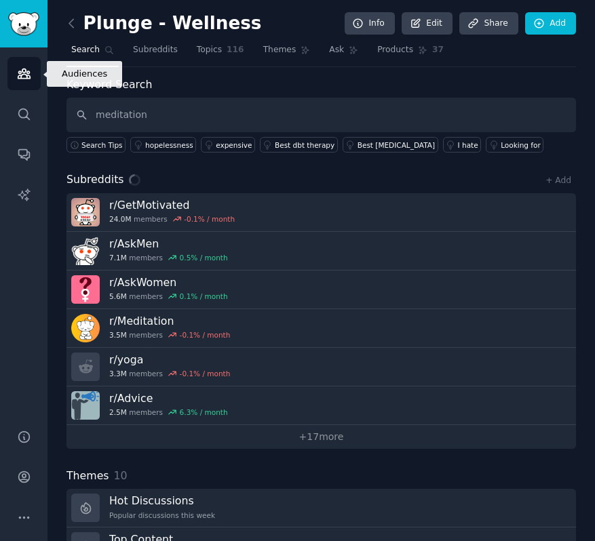
click at [23, 77] on icon "Sidebar" at bounding box center [24, 73] width 14 height 14
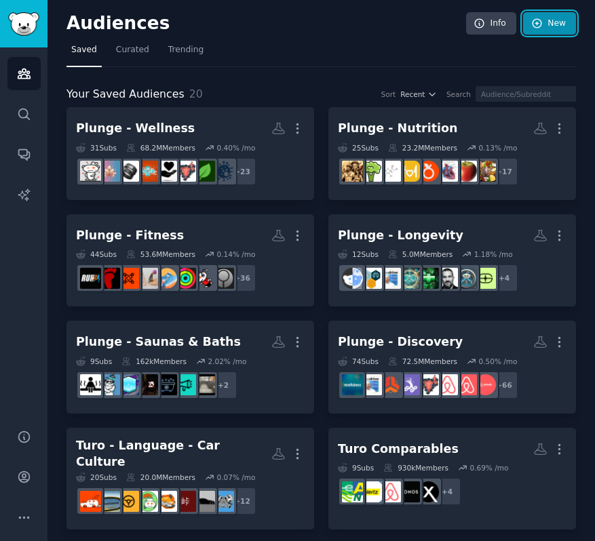
click at [547, 20] on link "New" at bounding box center [549, 23] width 53 height 23
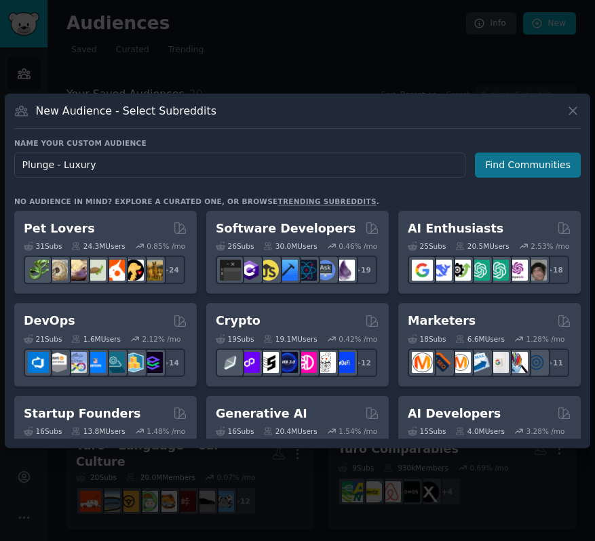
type input "Plunge - Luxury"
click at [514, 164] on button "Find Communities" at bounding box center [528, 165] width 106 height 25
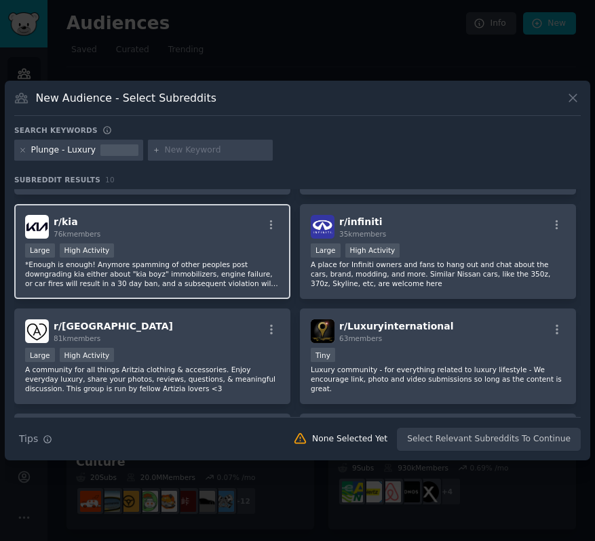
scroll to position [92, 0]
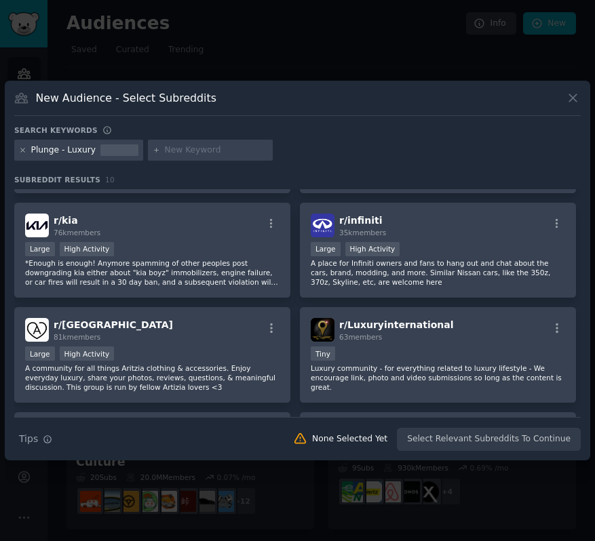
click at [24, 151] on icon at bounding box center [22, 150] width 7 height 7
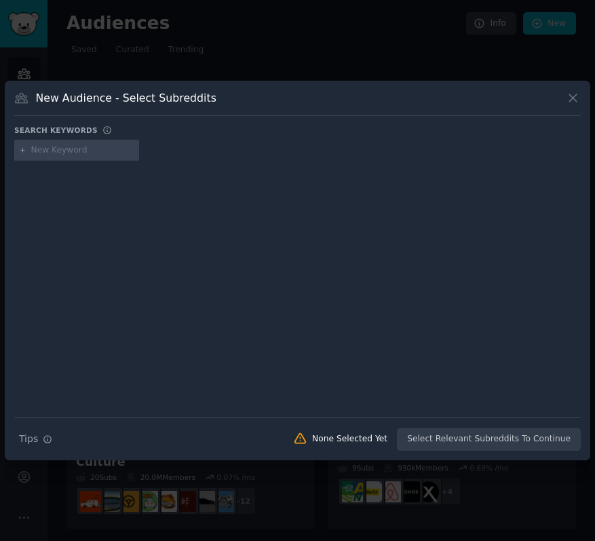
click at [40, 146] on input "text" at bounding box center [82, 150] width 103 height 12
type input "homeimprovement"
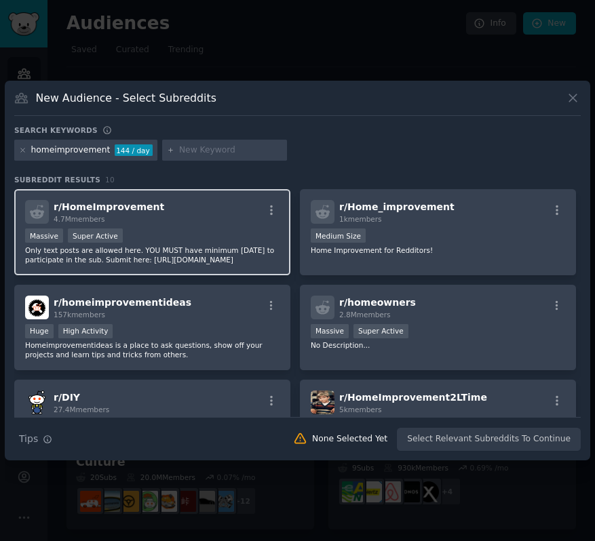
click at [196, 233] on div "Massive Super Active" at bounding box center [152, 237] width 254 height 17
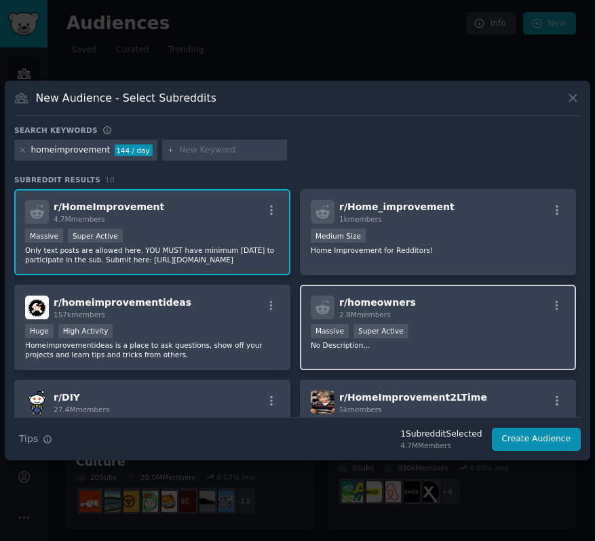
click at [450, 290] on div "r/ homeowners 2.8M members Massive Super Active No Description..." at bounding box center [438, 328] width 276 height 86
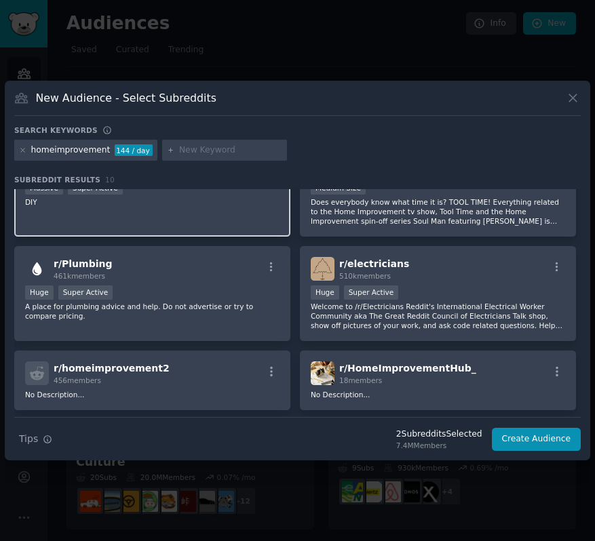
scroll to position [279, 0]
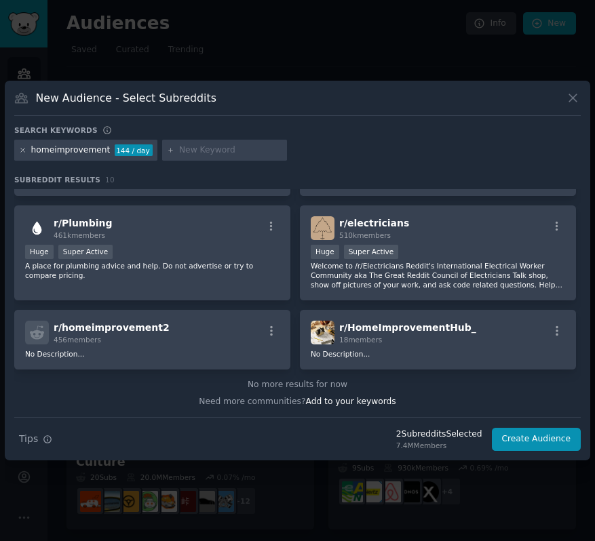
click at [22, 149] on icon at bounding box center [22, 150] width 7 height 7
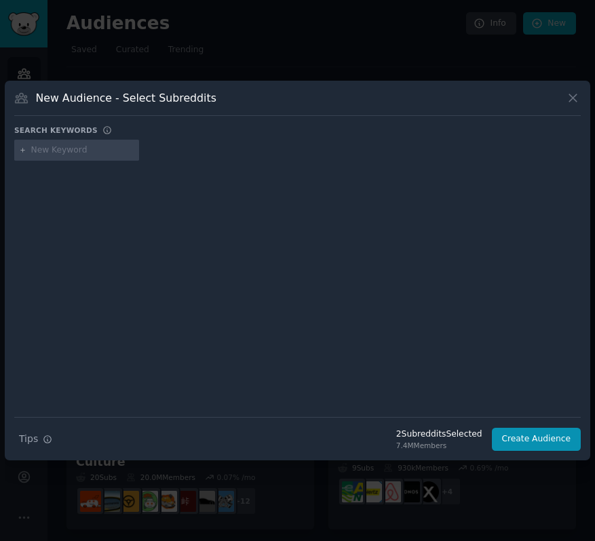
click at [35, 148] on input "text" at bounding box center [82, 150] width 103 height 12
type input "airbnb"
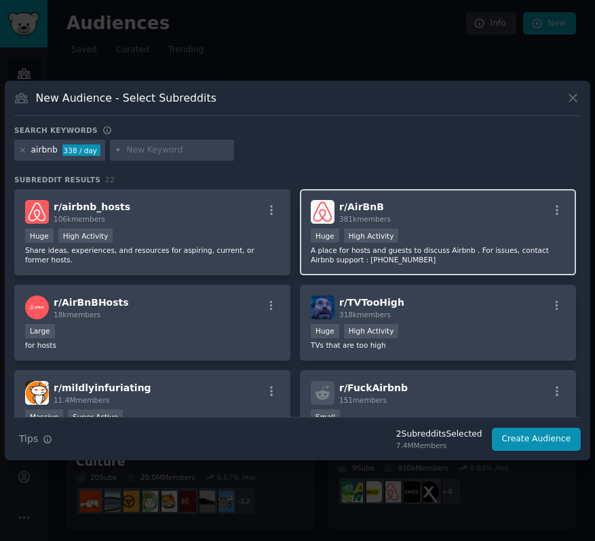
click at [442, 210] on div "r/ AirBnB 381k members" at bounding box center [438, 212] width 254 height 24
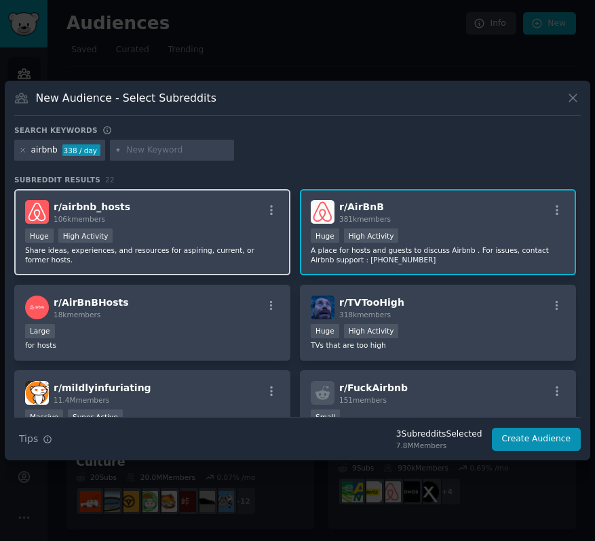
click at [199, 218] on div "r/ airbnb_hosts 106k members" at bounding box center [152, 212] width 254 height 24
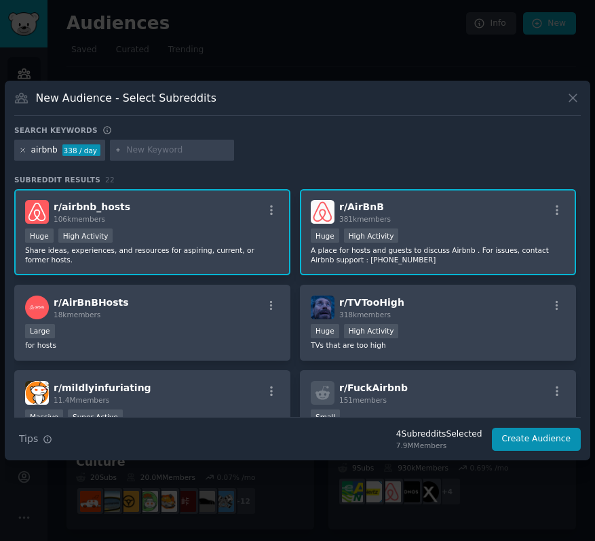
click at [23, 149] on icon at bounding box center [22, 150] width 3 height 3
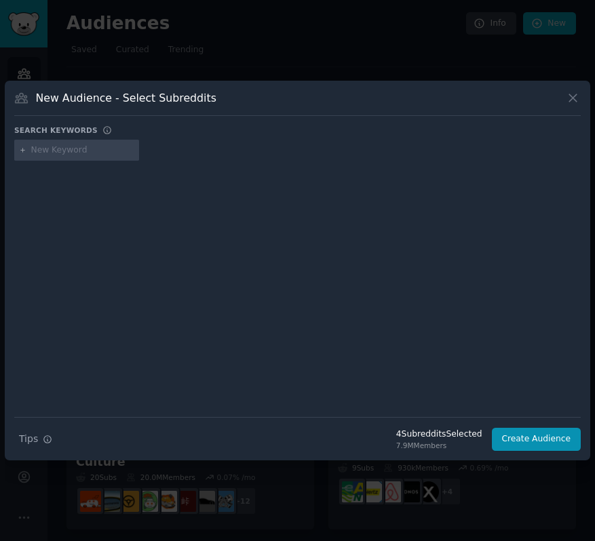
click at [75, 148] on input "text" at bounding box center [82, 150] width 103 height 12
type input "remodel"
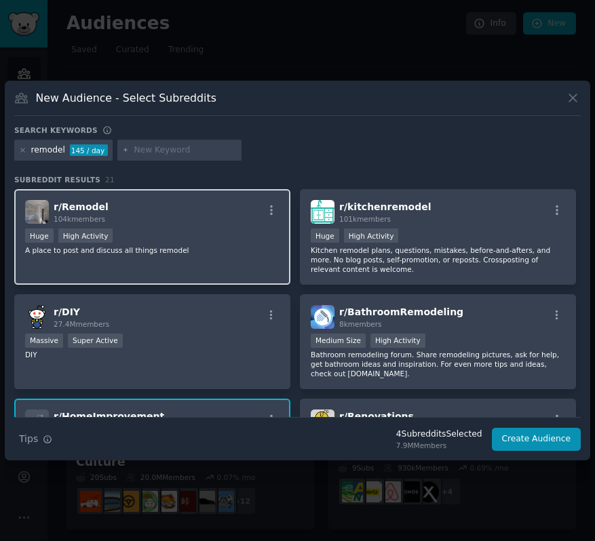
click at [192, 227] on div "r/ Remodel 104k members Huge High Activity A place to post and discuss all thin…" at bounding box center [152, 237] width 276 height 96
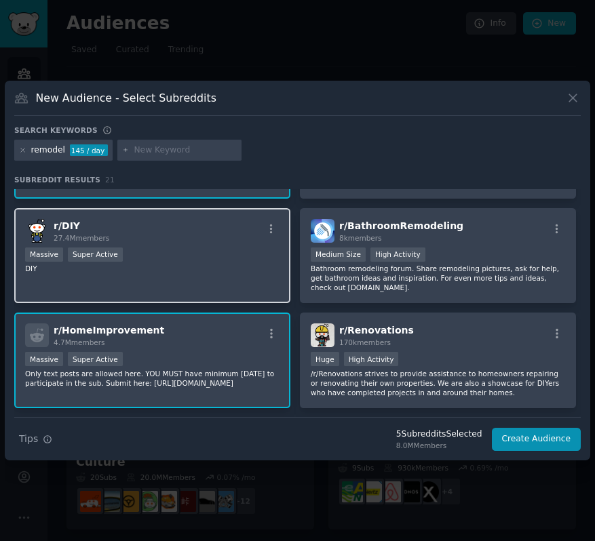
scroll to position [90, 0]
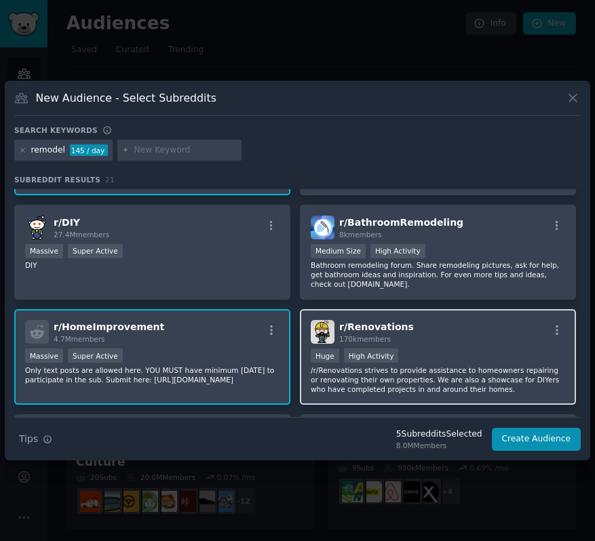
click at [461, 358] on div ">= 80th percentile for submissions / day Huge High Activity" at bounding box center [438, 357] width 254 height 17
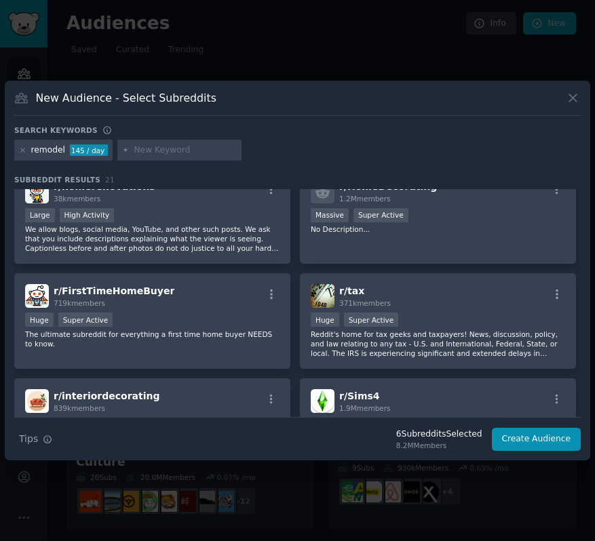
scroll to position [782, 0]
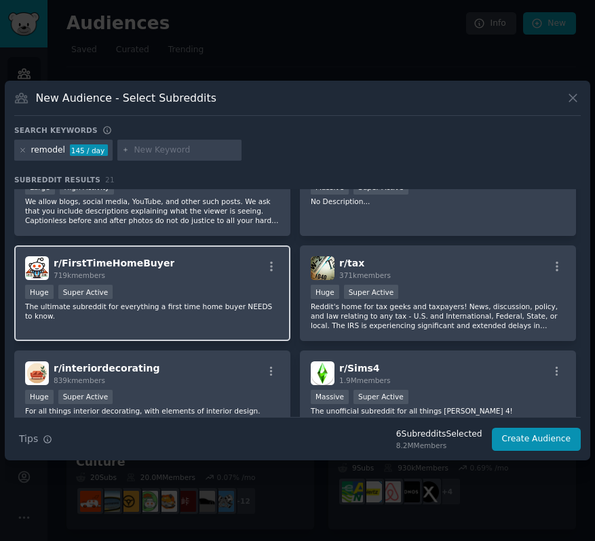
click at [241, 305] on p "The ultimate subreddit for everything a first time home buyer NEEDS to know." at bounding box center [152, 311] width 254 height 19
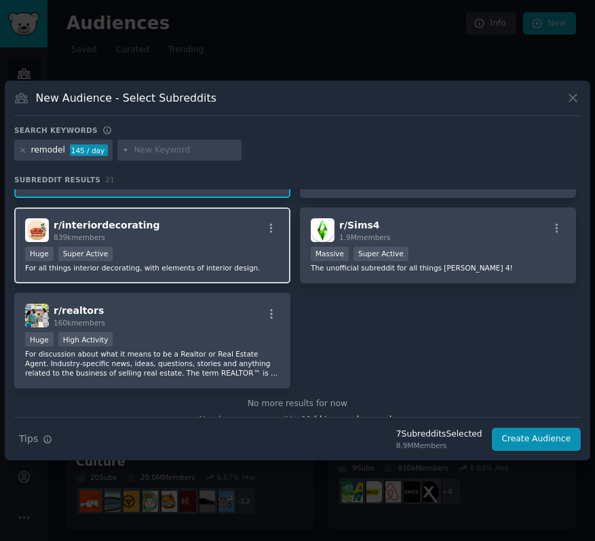
scroll to position [927, 0]
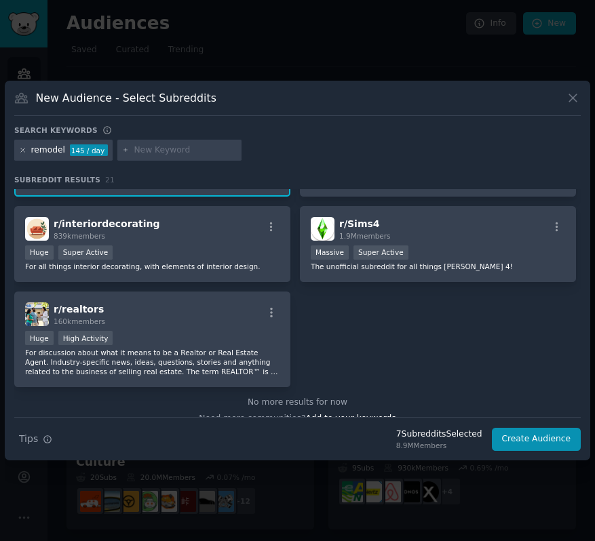
click at [24, 151] on icon at bounding box center [22, 150] width 7 height 7
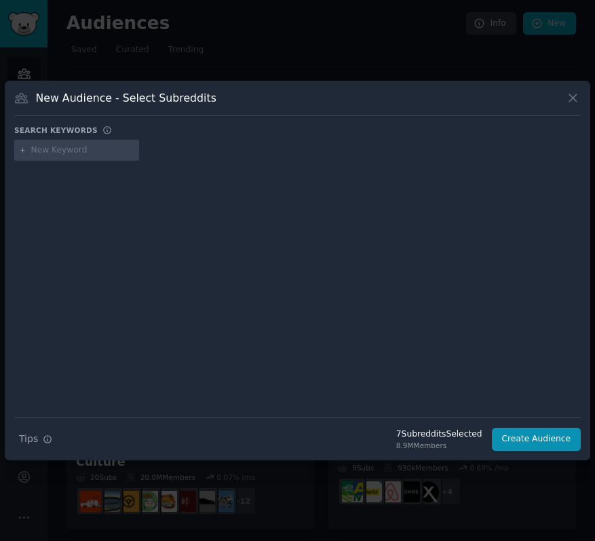
click at [73, 151] on input "text" at bounding box center [82, 150] width 103 height 12
type input "luxurylifehabits"
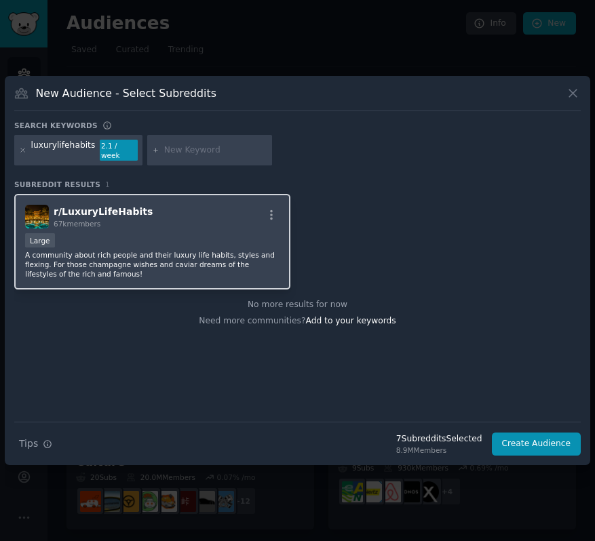
click at [159, 233] on div "Large" at bounding box center [152, 241] width 254 height 17
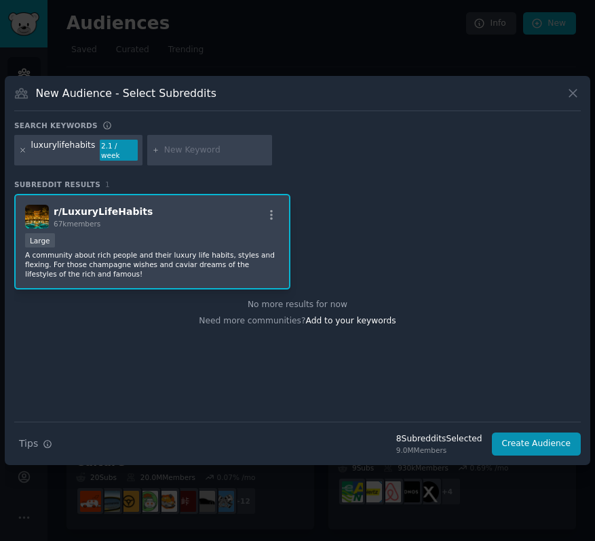
click at [24, 151] on icon at bounding box center [22, 150] width 3 height 3
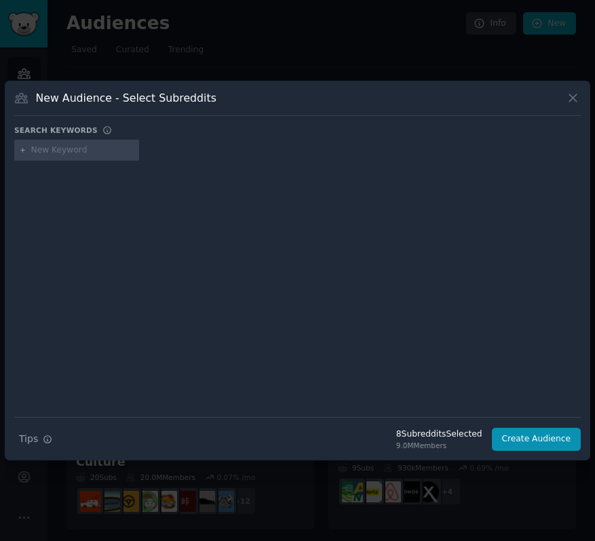
click at [56, 151] on input "text" at bounding box center [82, 150] width 103 height 12
type input "fattravel"
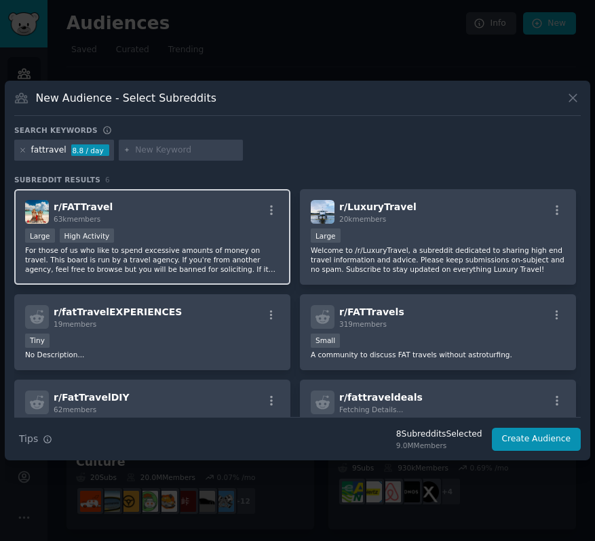
click at [185, 216] on div "r/ FATTravel 63k members" at bounding box center [152, 212] width 254 height 24
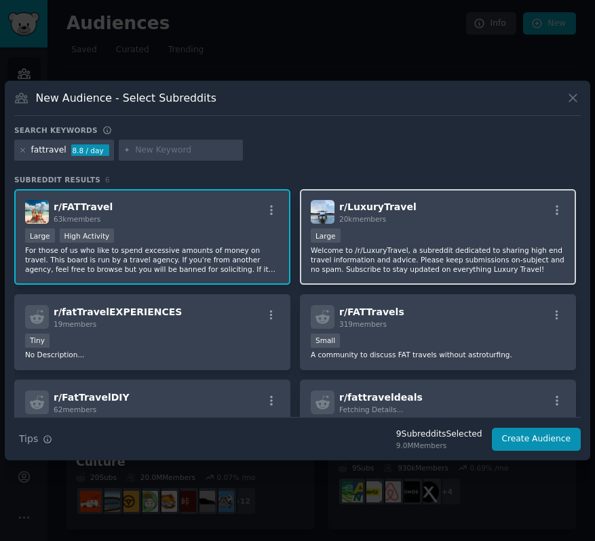
click at [443, 240] on div "Large" at bounding box center [438, 237] width 254 height 17
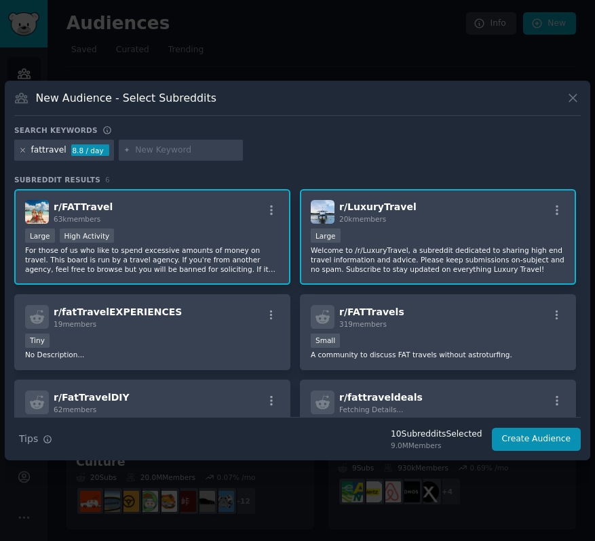
click at [20, 149] on icon at bounding box center [22, 150] width 7 height 7
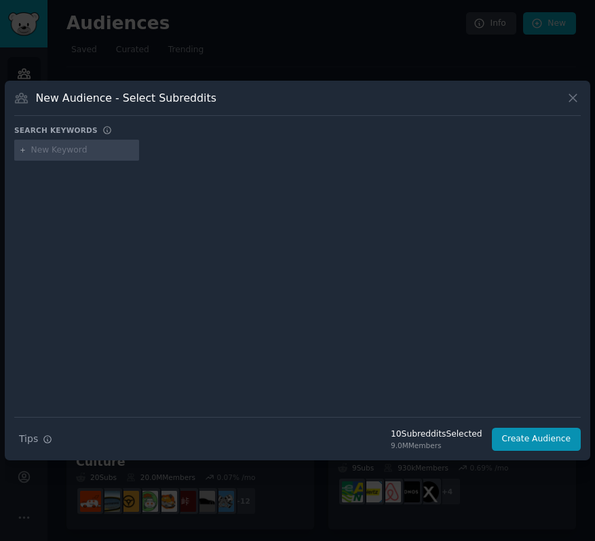
click at [44, 152] on input "text" at bounding box center [82, 150] width 103 height 12
type input "luxurytravel"
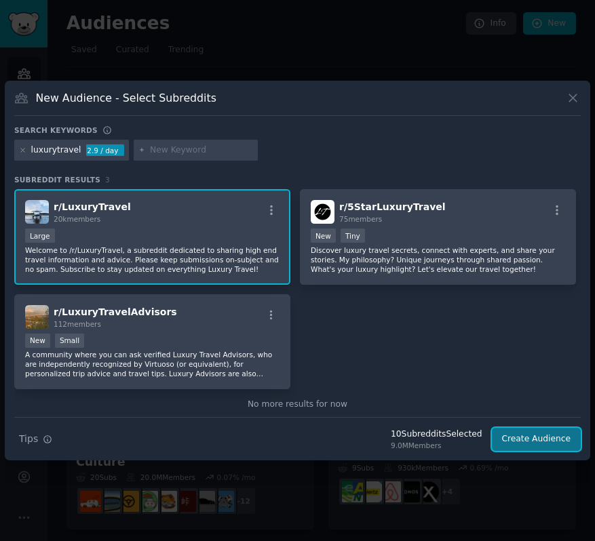
click at [543, 444] on button "Create Audience" at bounding box center [537, 439] width 90 height 23
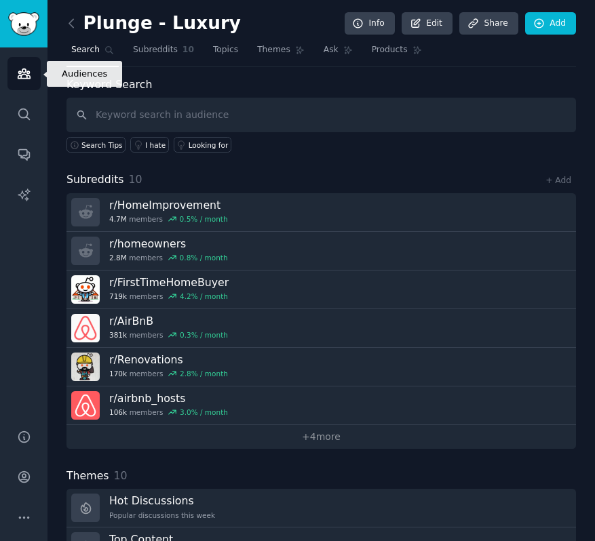
click at [19, 69] on icon "Sidebar" at bounding box center [24, 73] width 14 height 14
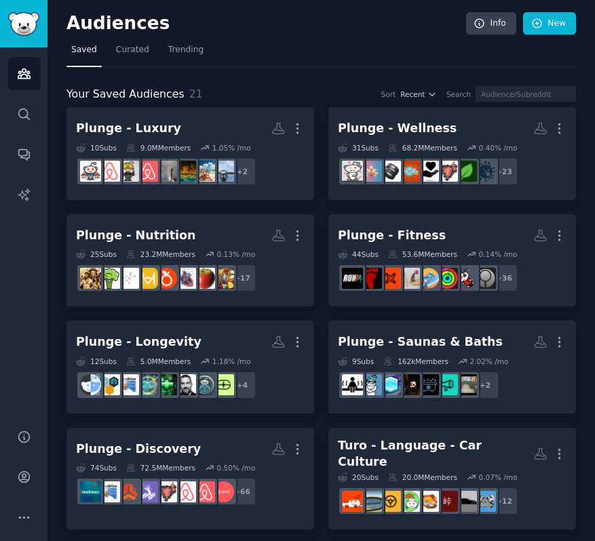
click at [382, 156] on div "31 Sub s 68.2M Members 0.40 % /mo + 23" at bounding box center [452, 164] width 229 height 43
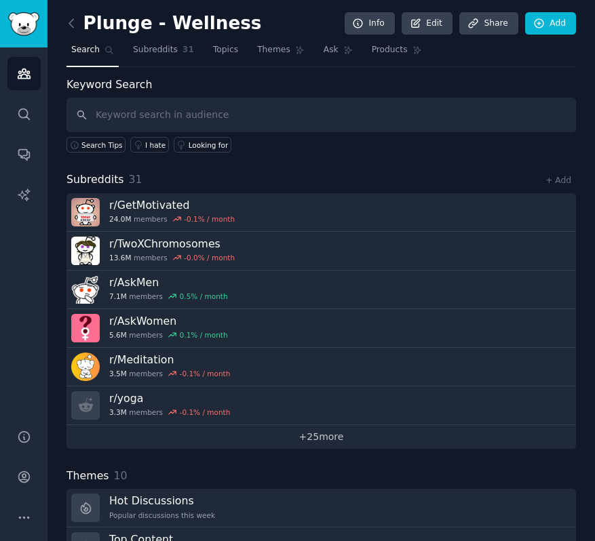
click at [295, 440] on link "+ 25 more" at bounding box center [320, 437] width 509 height 24
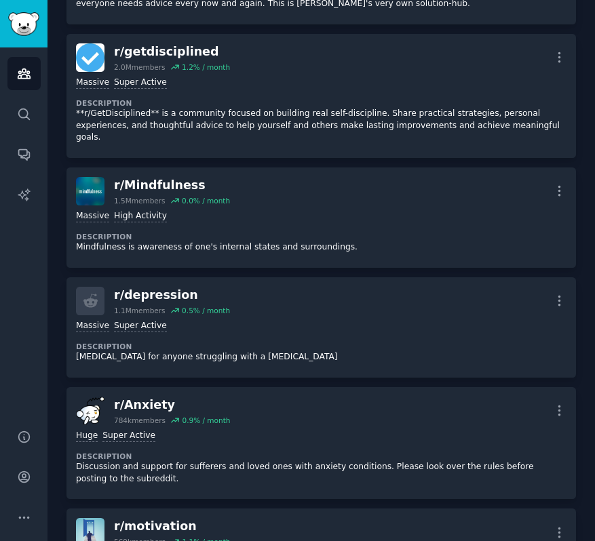
scroll to position [948, 0]
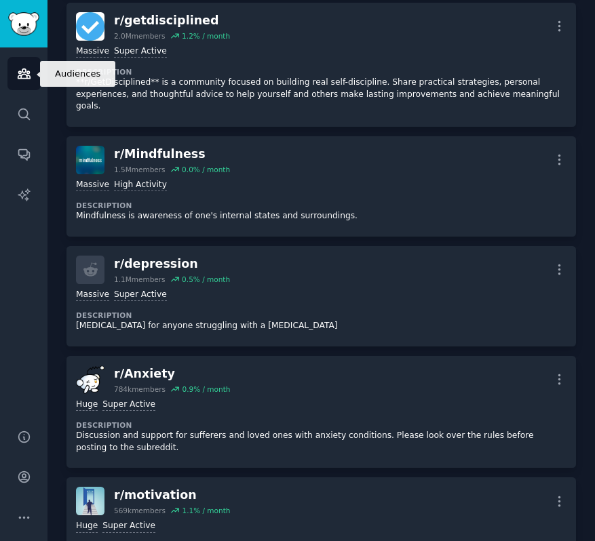
click at [17, 76] on icon "Sidebar" at bounding box center [24, 73] width 14 height 14
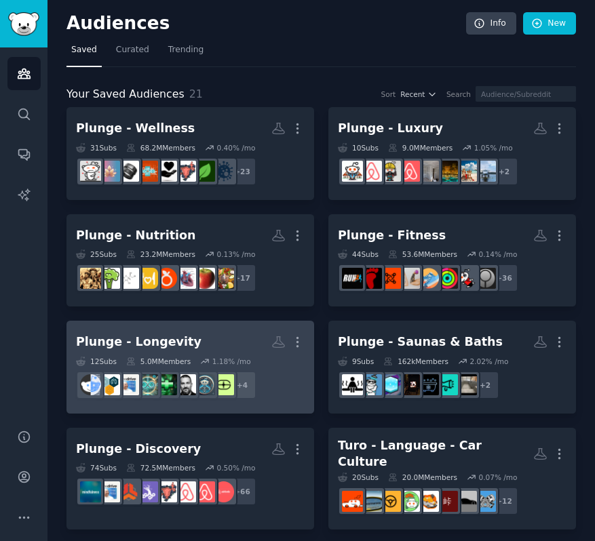
click at [185, 341] on h2 "Plunge - Longevity Custom Audience More" at bounding box center [190, 342] width 229 height 24
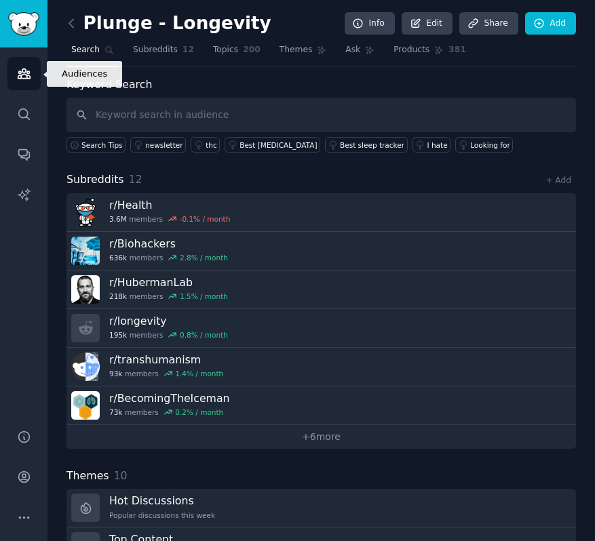
click at [26, 64] on link "Audiences" at bounding box center [23, 73] width 33 height 33
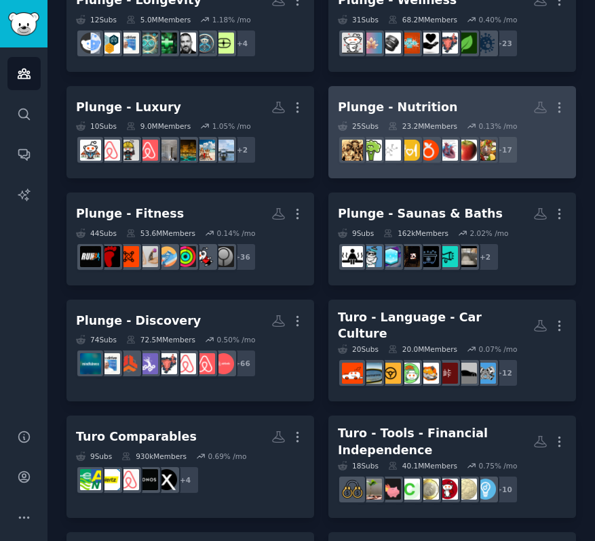
scroll to position [131, 0]
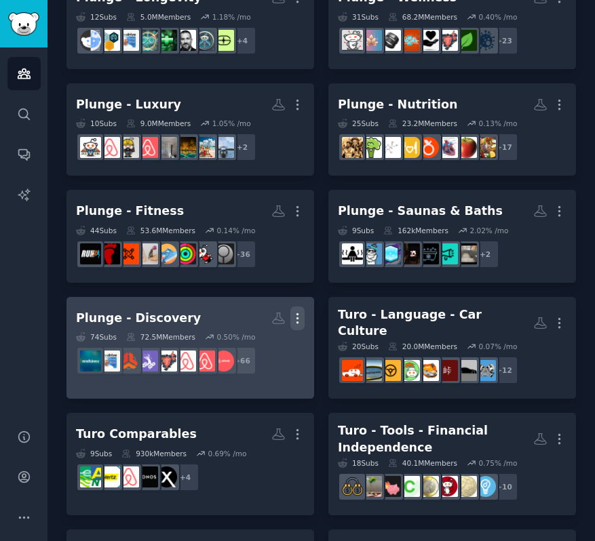
click at [302, 318] on icon "button" at bounding box center [297, 318] width 14 height 14
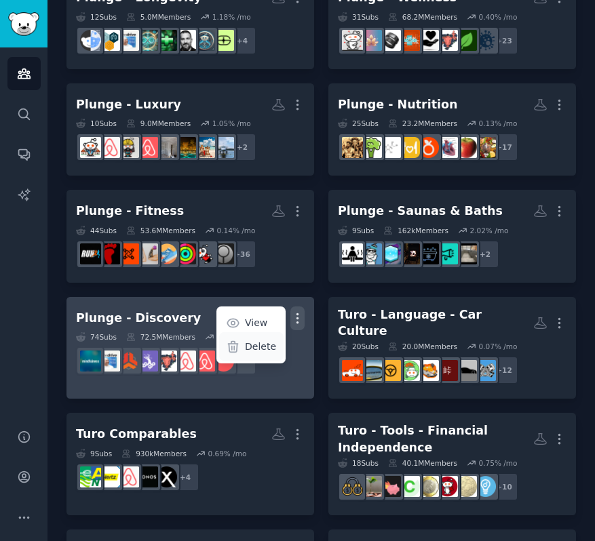
click at [250, 349] on p "Delete" at bounding box center [260, 347] width 31 height 14
